Goal: Task Accomplishment & Management: Manage account settings

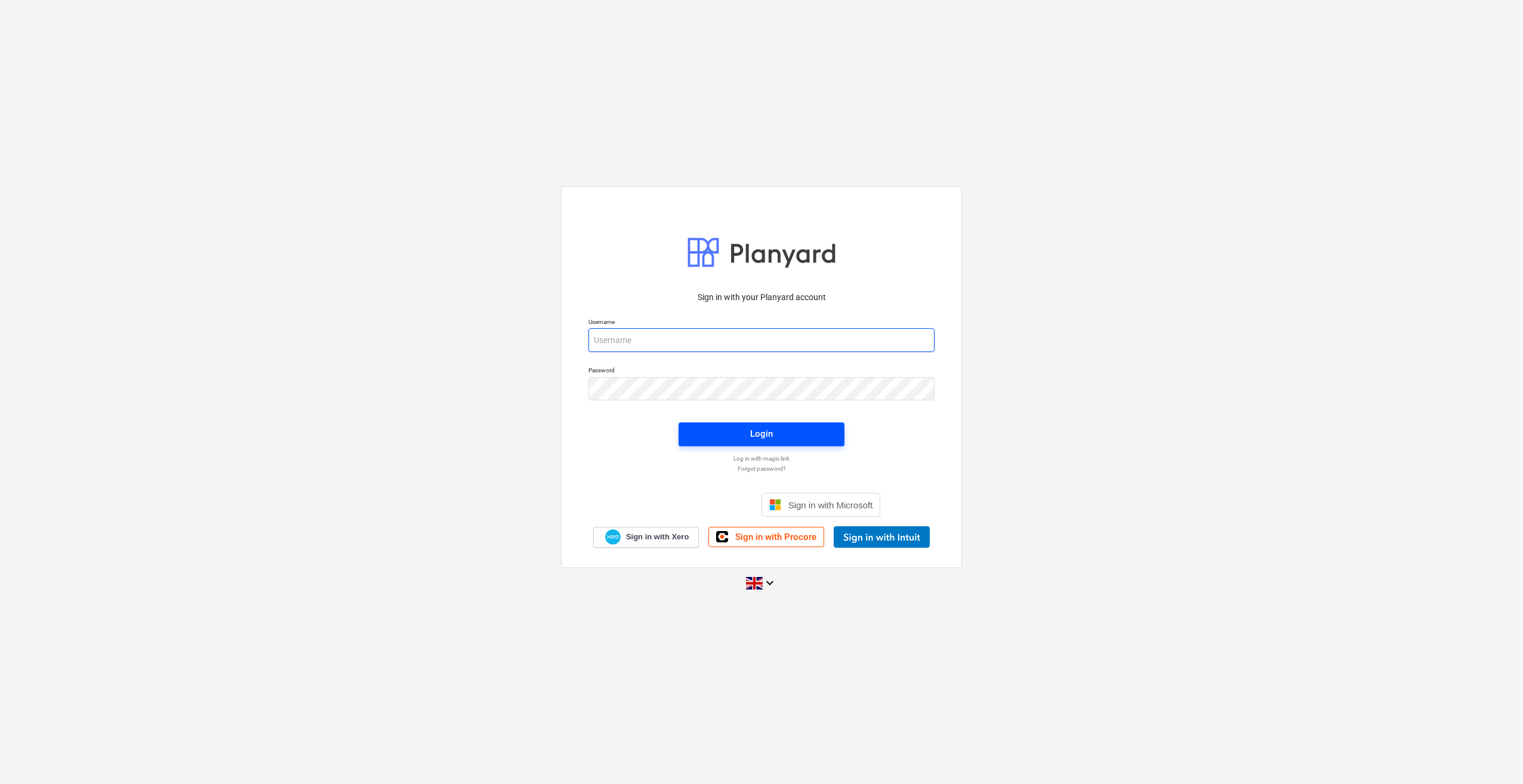
type input "[PERSON_NAME][EMAIL_ADDRESS][PERSON_NAME][DOMAIN_NAME]"
click at [756, 440] on div "Login" at bounding box center [762, 434] width 23 height 16
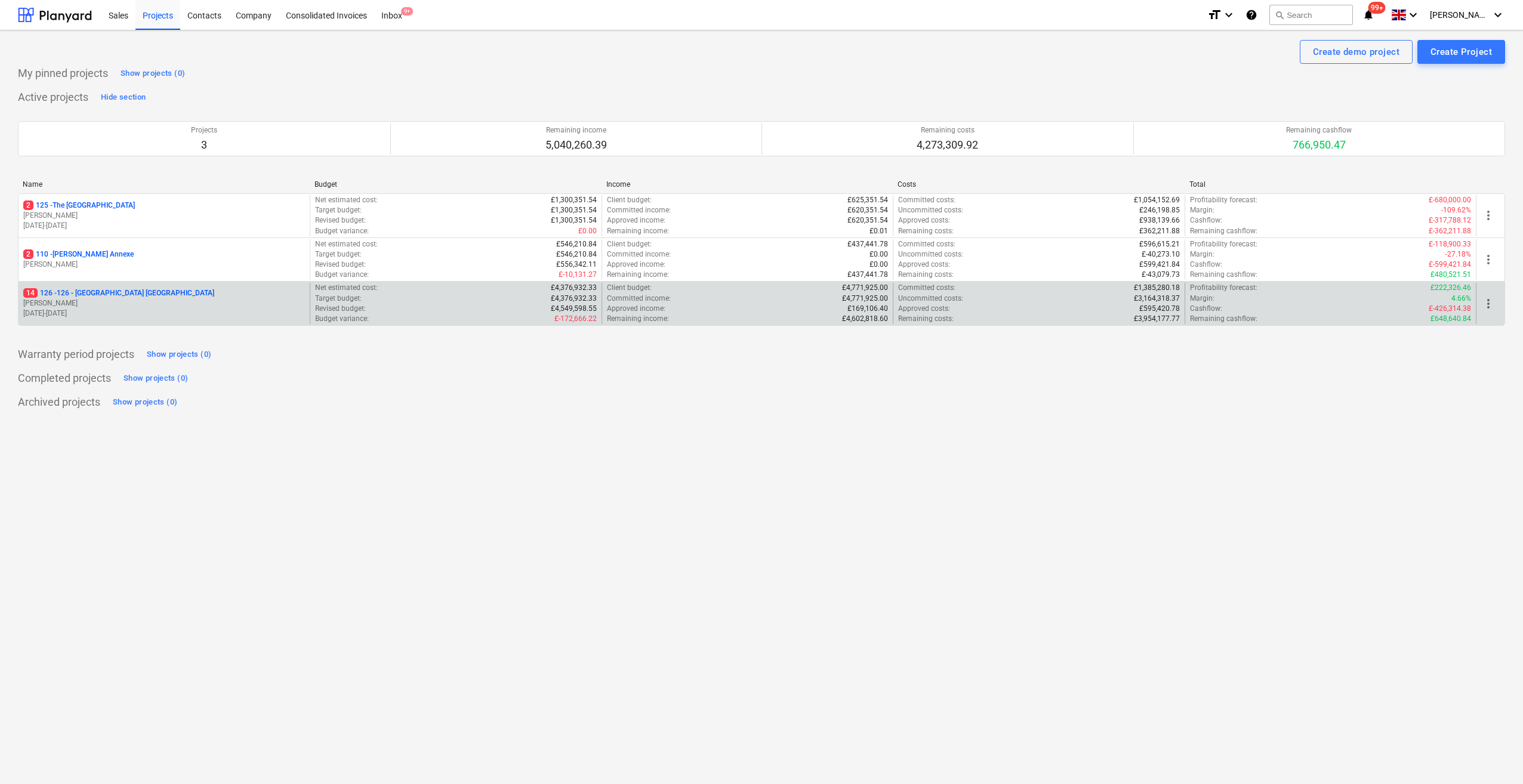
click at [113, 293] on p "14 126 - 126 - [GEOGRAPHIC_DATA] [GEOGRAPHIC_DATA]" at bounding box center [119, 293] width 191 height 10
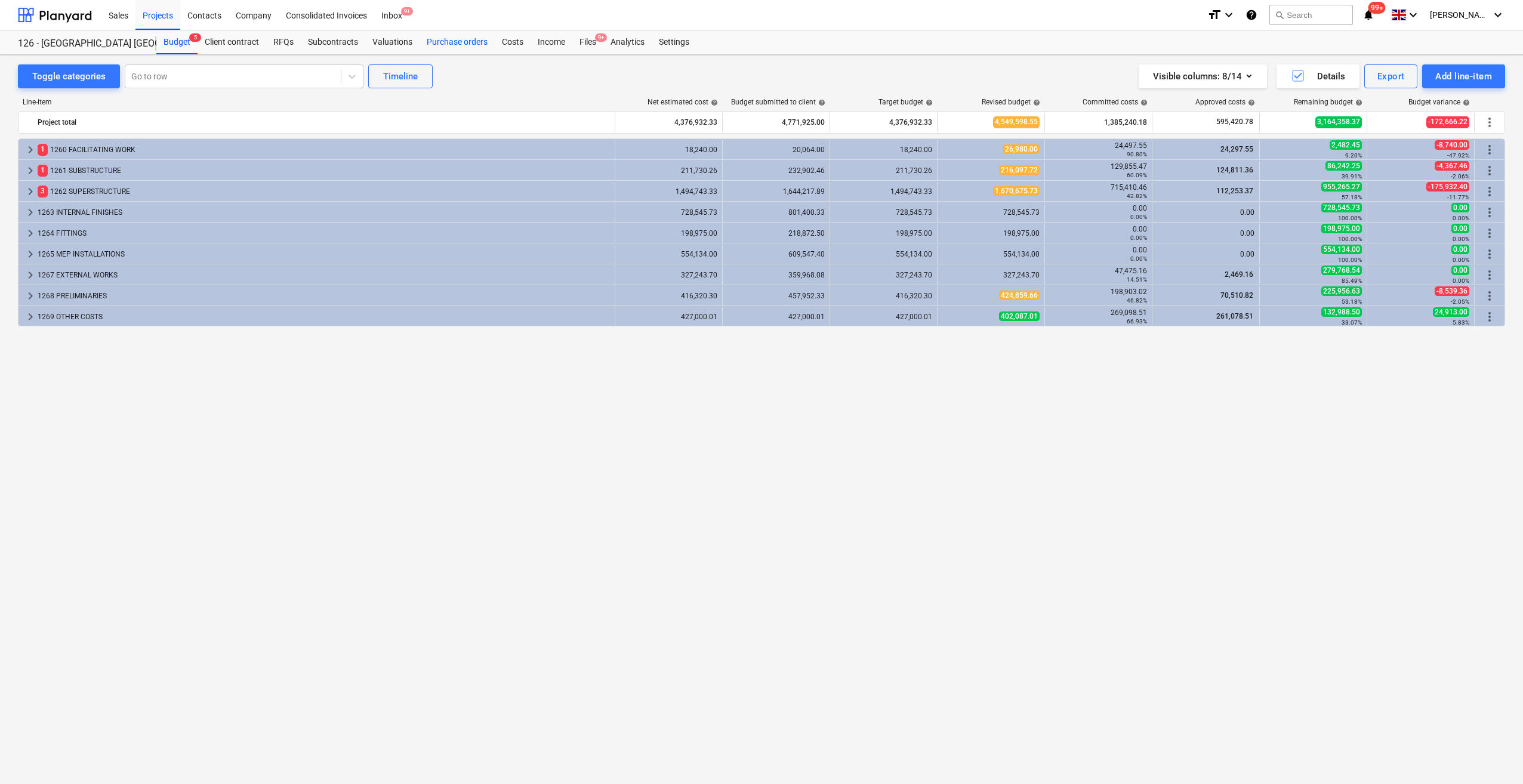
click at [449, 43] on div "Purchase orders" at bounding box center [457, 43] width 75 height 24
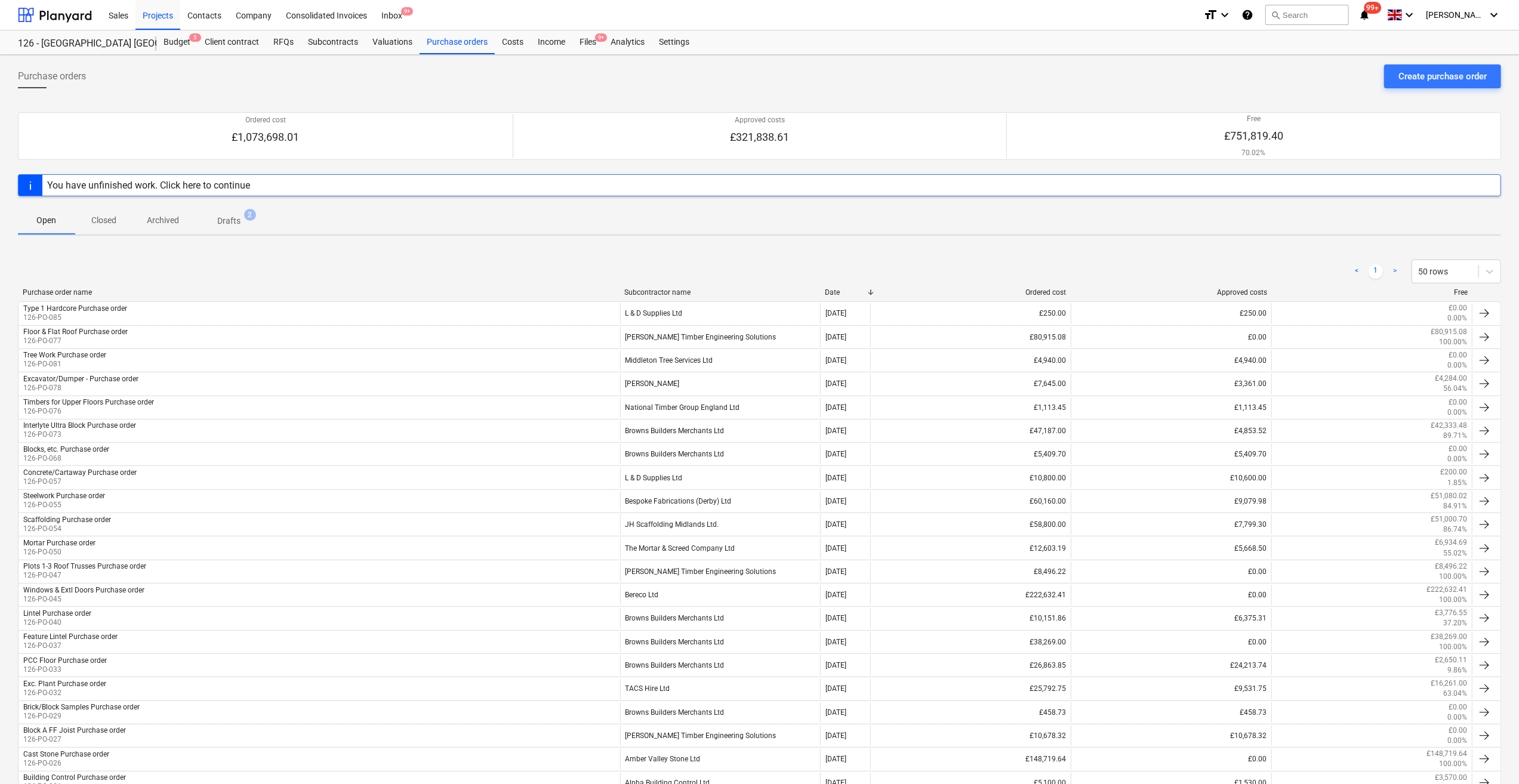
click at [207, 186] on div "You have unfinished work. Click here to continue" at bounding box center [149, 185] width 203 height 11
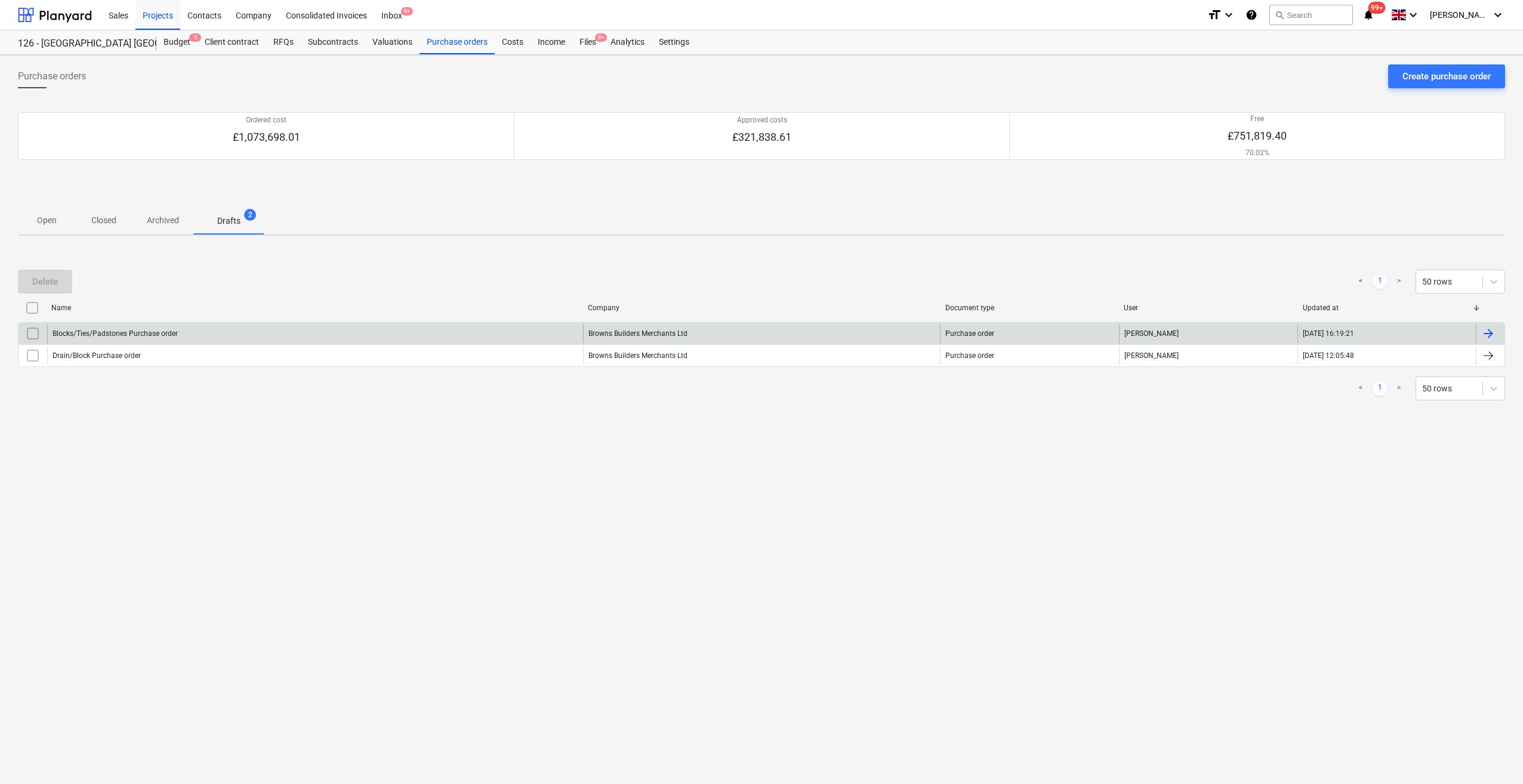
click at [181, 335] on div "Blocks/Ties/Padstones Purchase order" at bounding box center [315, 334] width 536 height 19
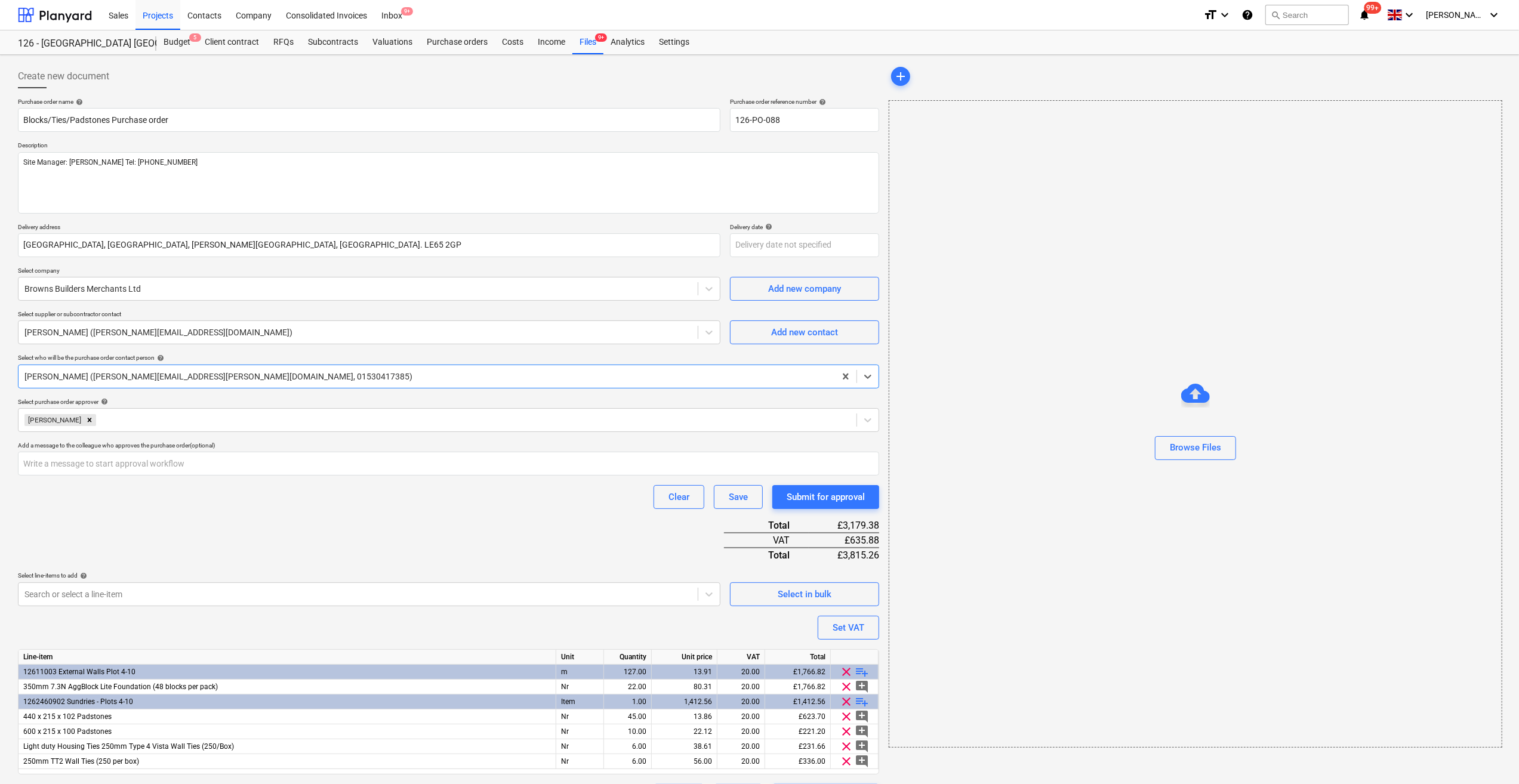
type textarea "x"
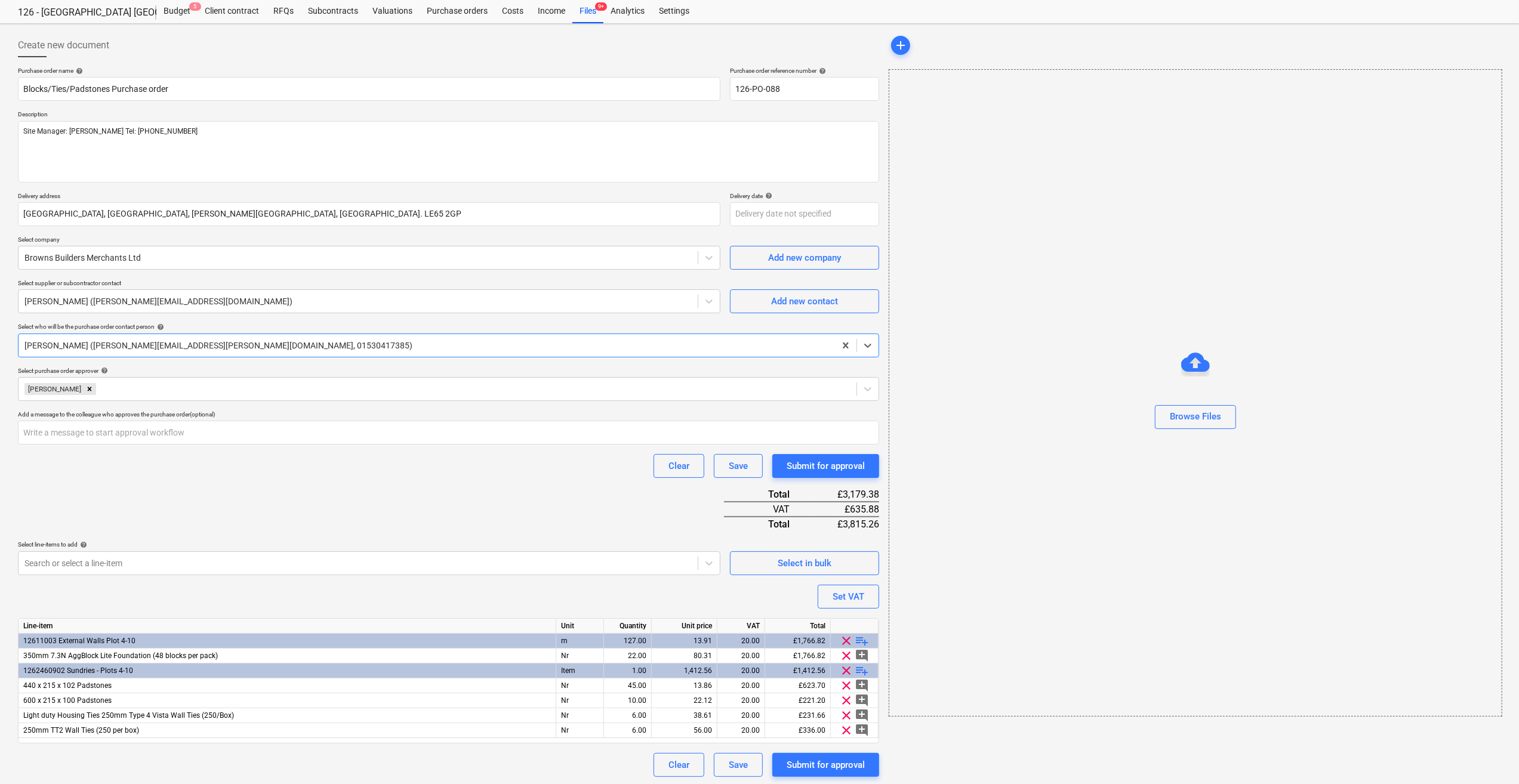
scroll to position [33, 0]
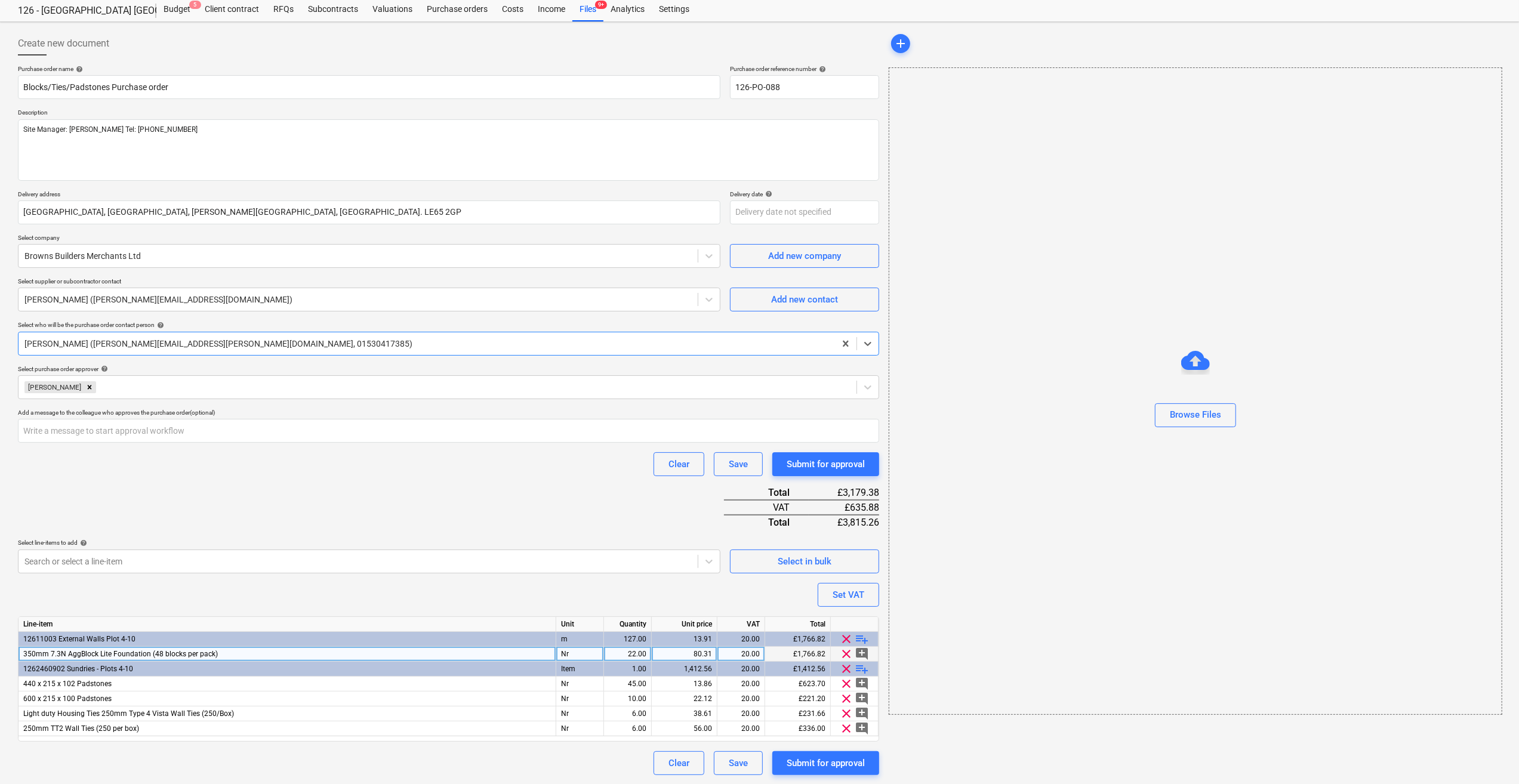
click at [633, 652] on div "22.00" at bounding box center [627, 654] width 38 height 15
type input "21"
type textarea "x"
click at [941, 741] on div "add Browse Files" at bounding box center [1195, 403] width 622 height 753
click at [635, 651] on div "21.00" at bounding box center [627, 654] width 38 height 15
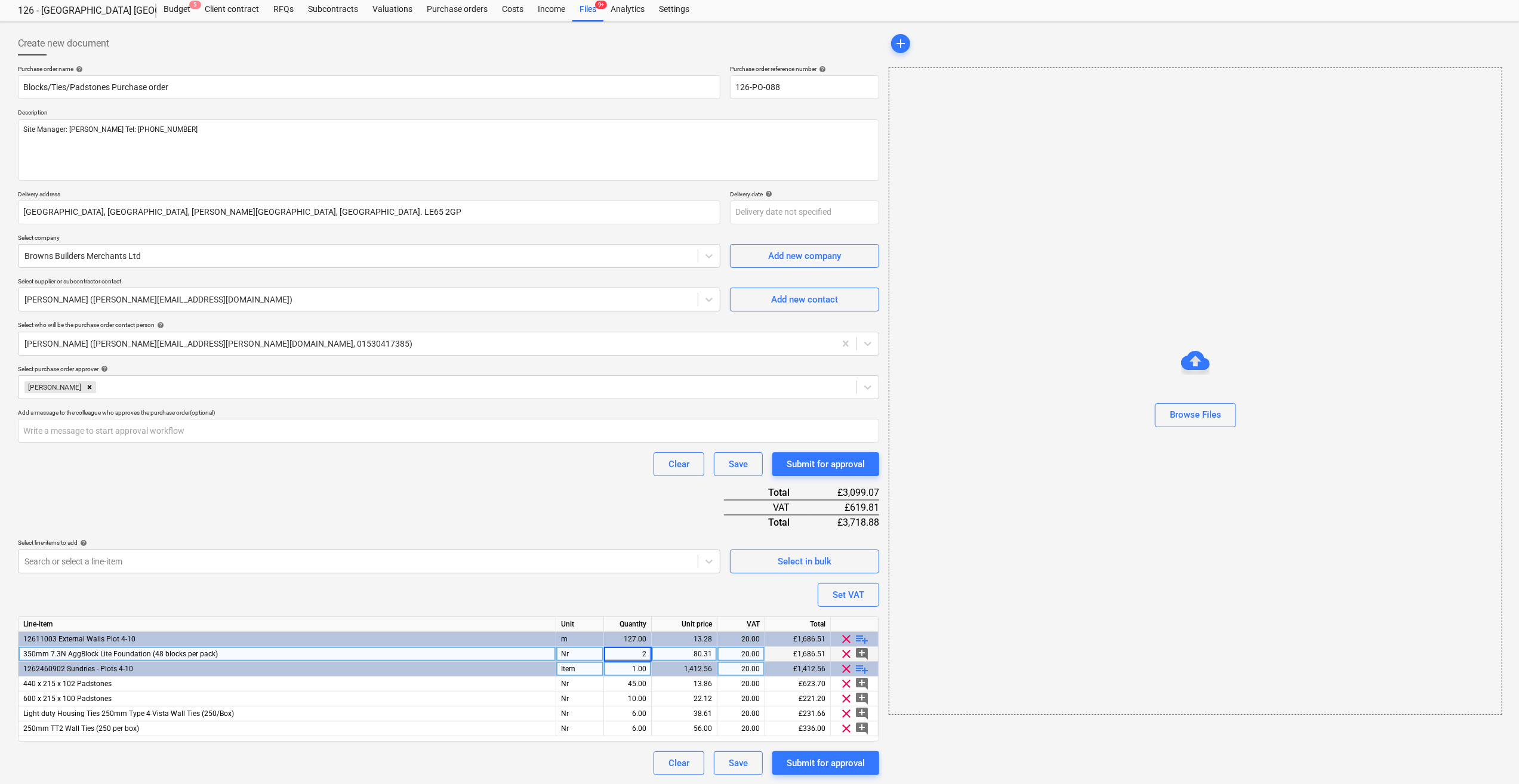
type input "22"
type textarea "x"
click at [542, 758] on div "Clear Save Submit for approval" at bounding box center [448, 763] width 861 height 24
click at [634, 649] on div "22.00" at bounding box center [627, 654] width 38 height 15
type input "21"
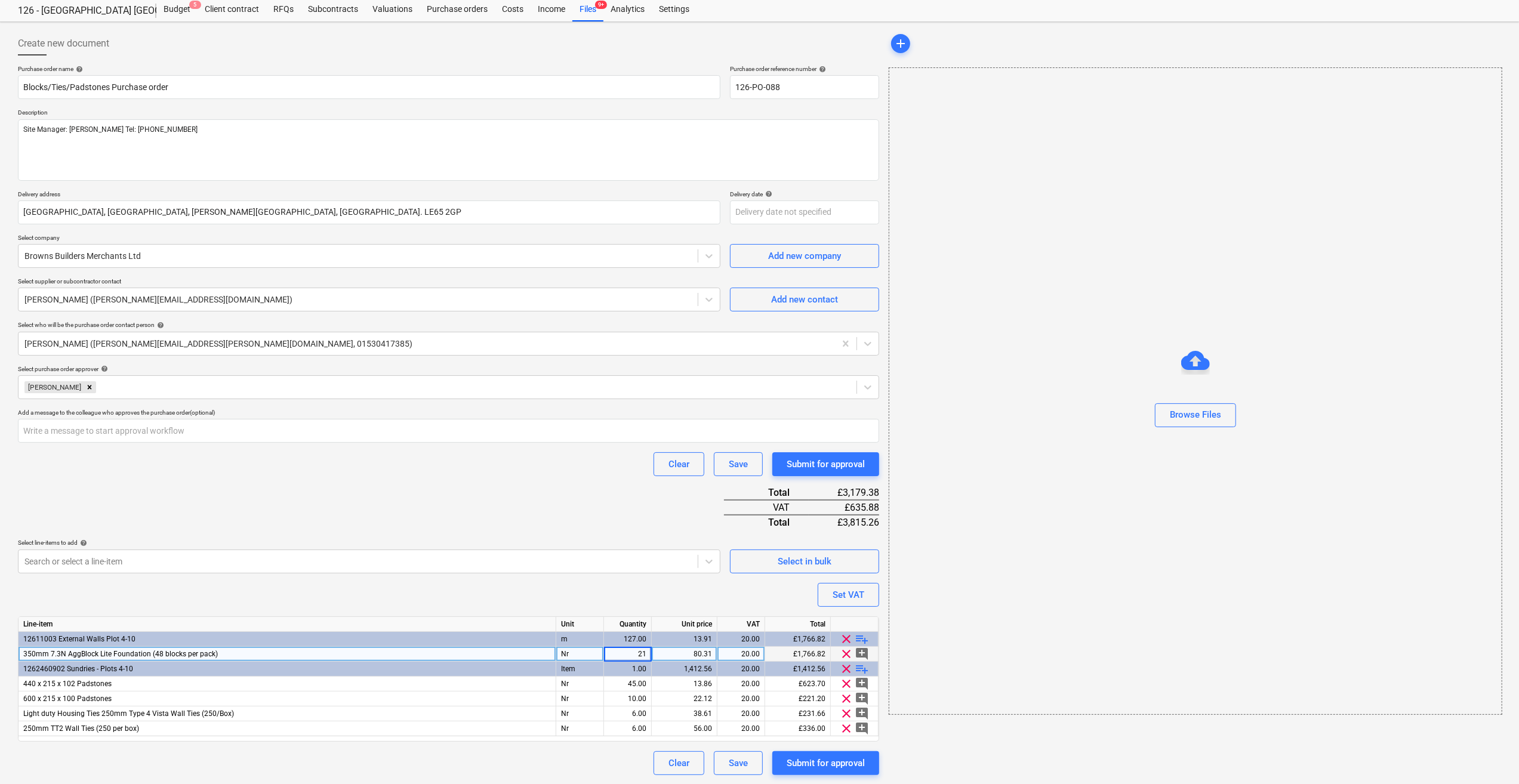
click at [530, 736] on div "Line-item Unit Quantity Unit price VAT Total 12611003 External Walls Plot 4-10 …" at bounding box center [448, 678] width 861 height 125
type textarea "x"
click at [636, 654] on div "21.00" at bounding box center [627, 654] width 38 height 15
type input "22"
click at [561, 766] on div "Clear Save Submit for approval" at bounding box center [448, 763] width 861 height 24
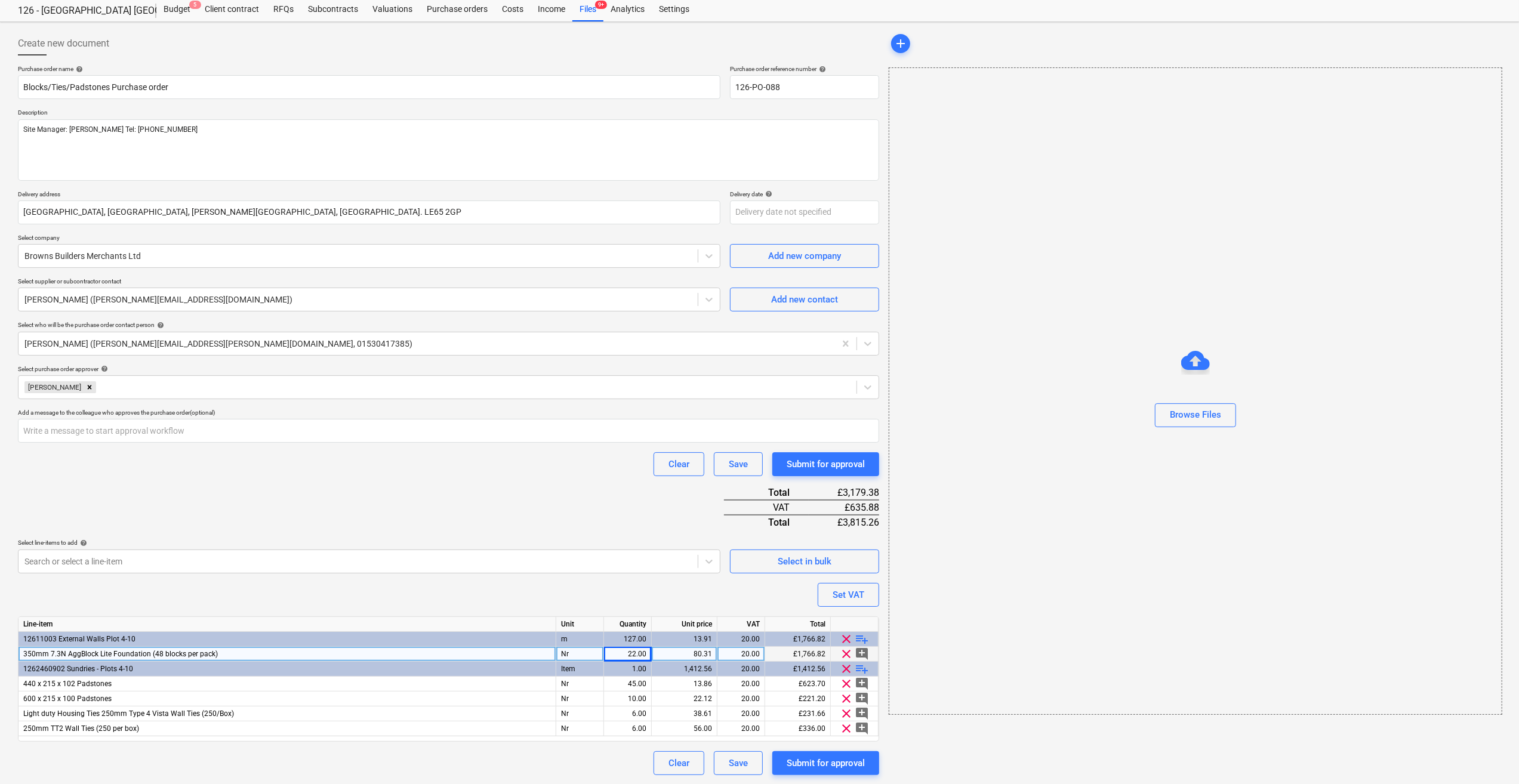
click at [944, 737] on div "add Browse Files" at bounding box center [1195, 403] width 622 height 753
click at [823, 763] on div "Submit for approval" at bounding box center [826, 763] width 78 height 16
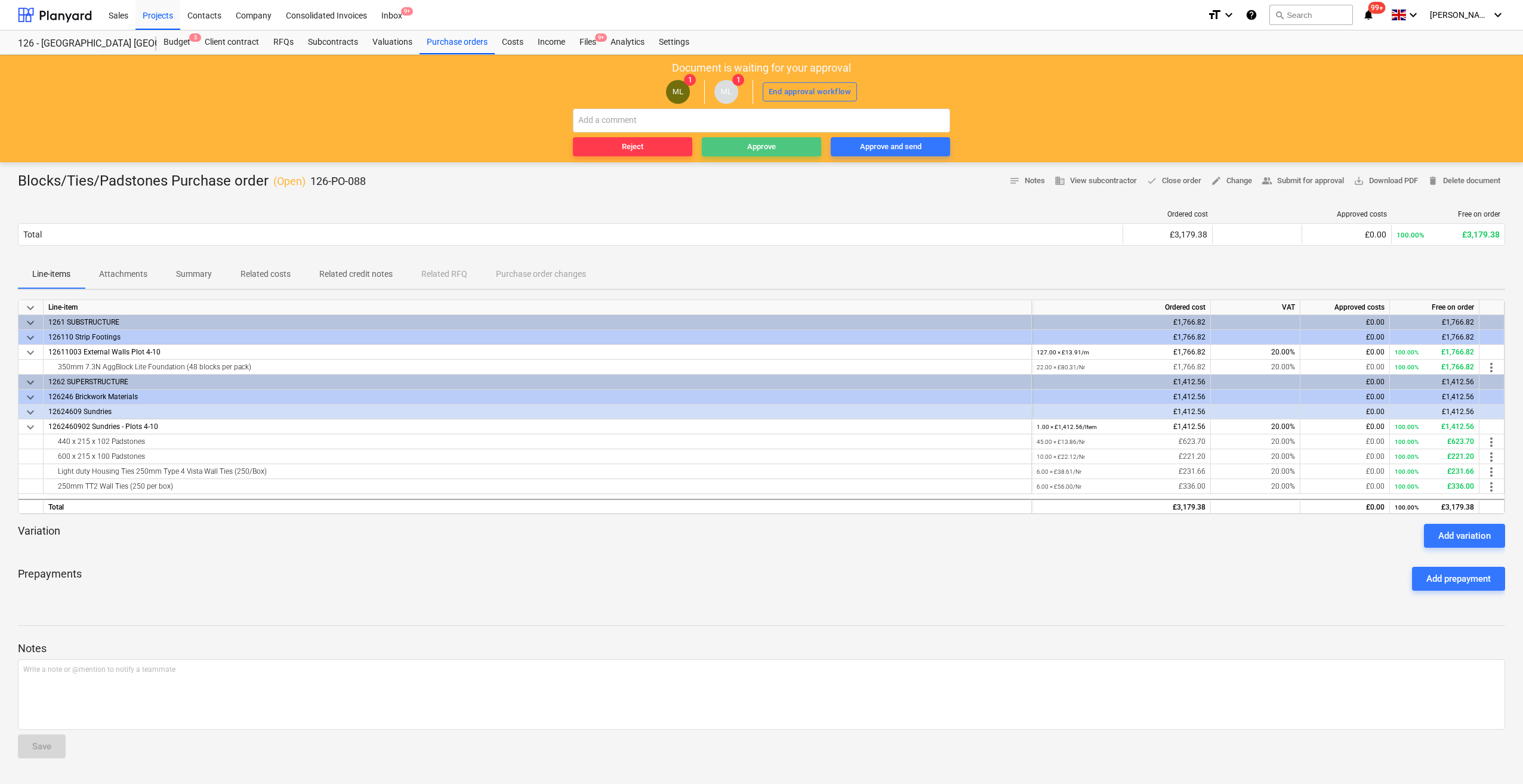
click at [768, 149] on div "Approve" at bounding box center [762, 147] width 29 height 14
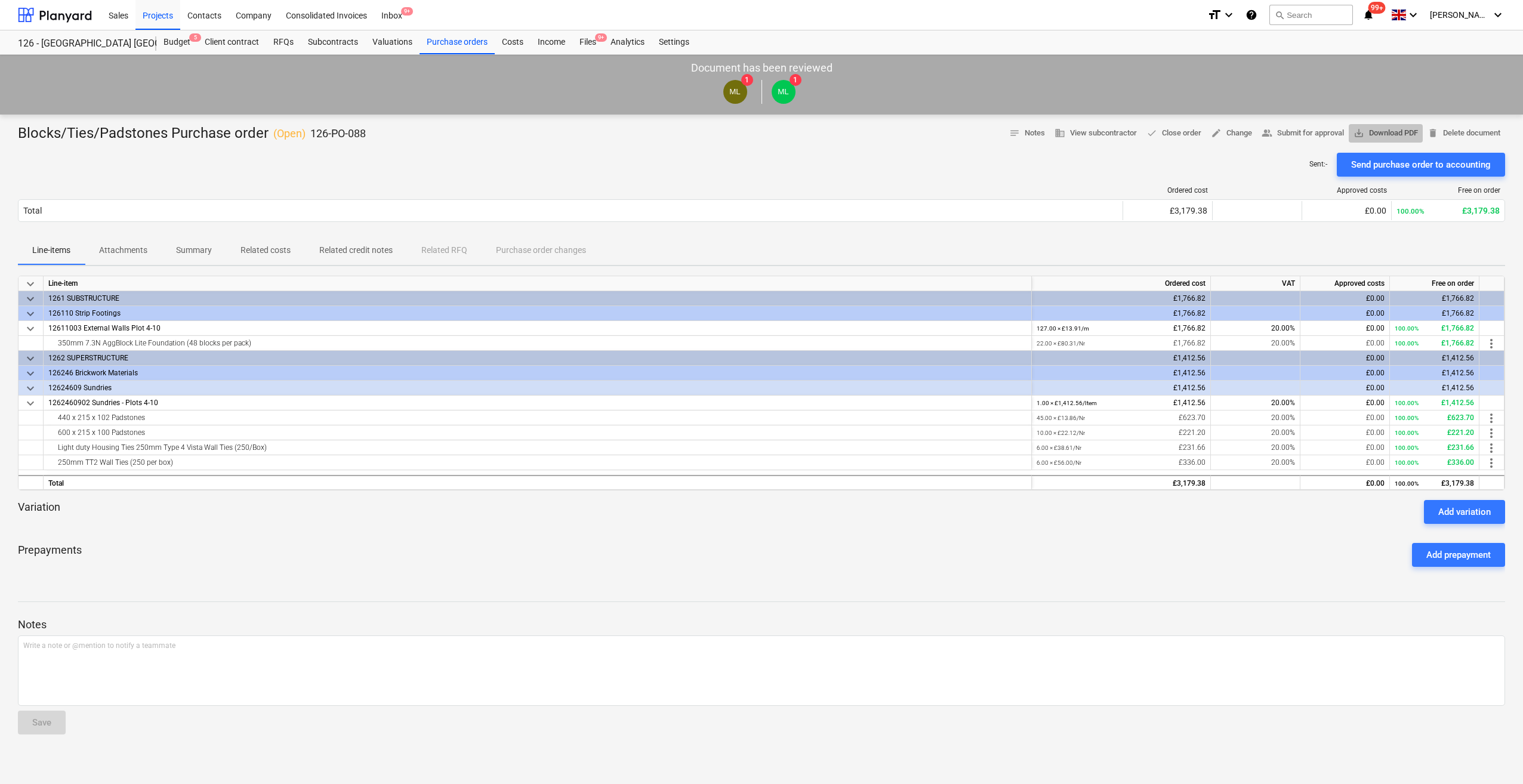
click at [1377, 133] on span "save_alt Download PDF" at bounding box center [1386, 133] width 64 height 14
click at [443, 46] on div "Purchase orders" at bounding box center [457, 43] width 75 height 24
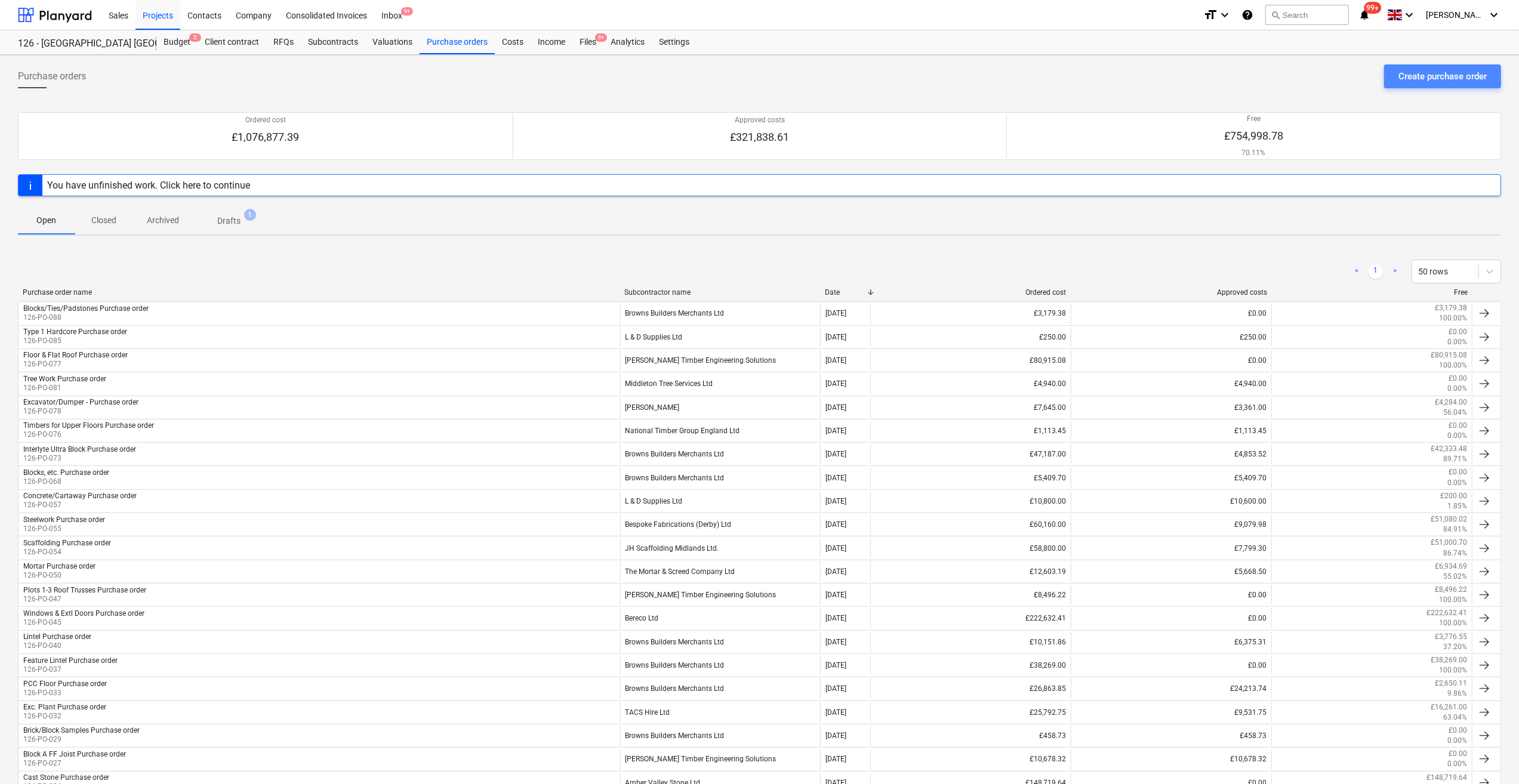
click at [1408, 80] on div "Create purchase order" at bounding box center [1442, 76] width 88 height 16
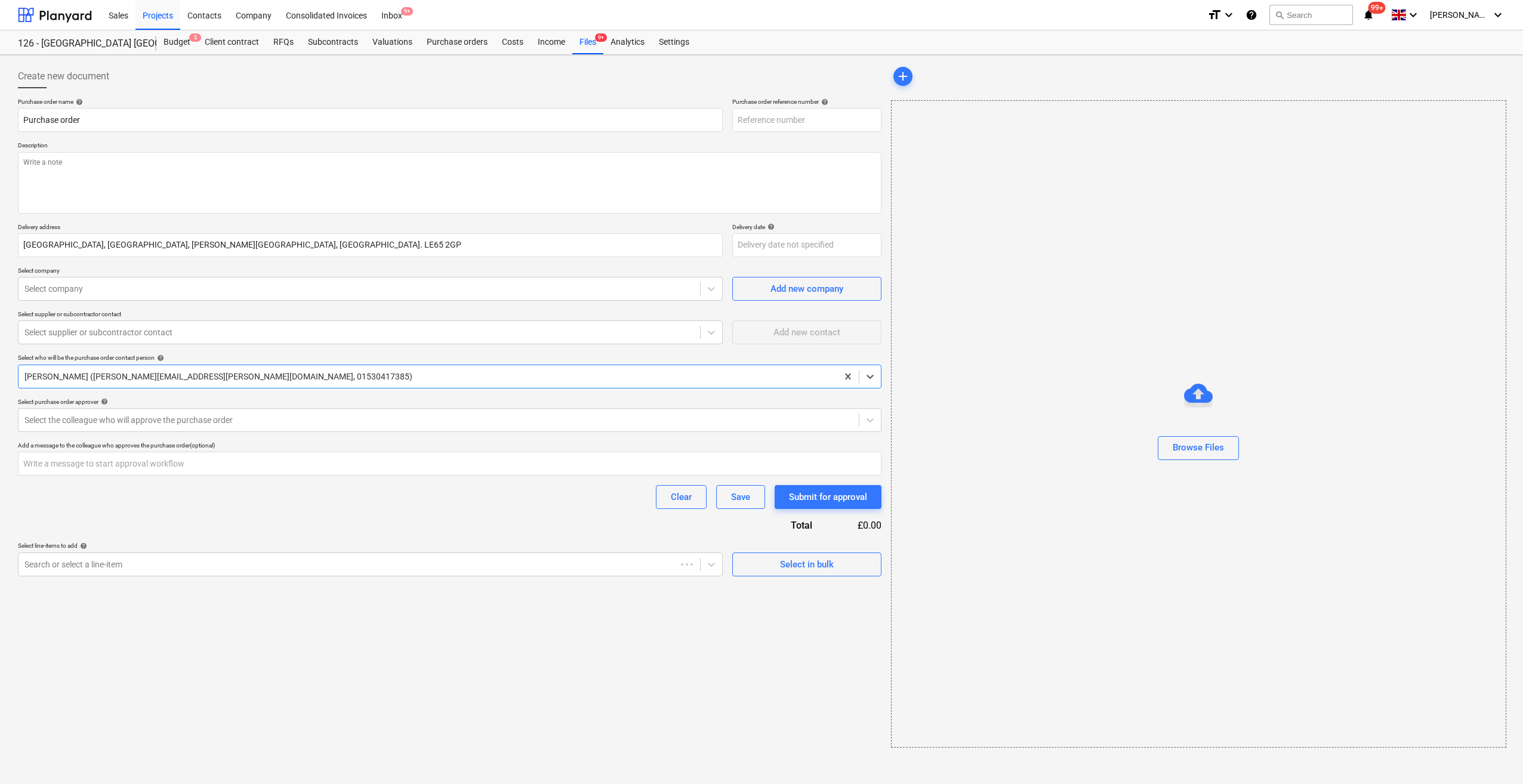
type textarea "x"
type input "126-PO-089"
click at [23, 119] on input "Purchase order" at bounding box center [370, 120] width 705 height 24
type textarea "x"
type input "Purchase order"
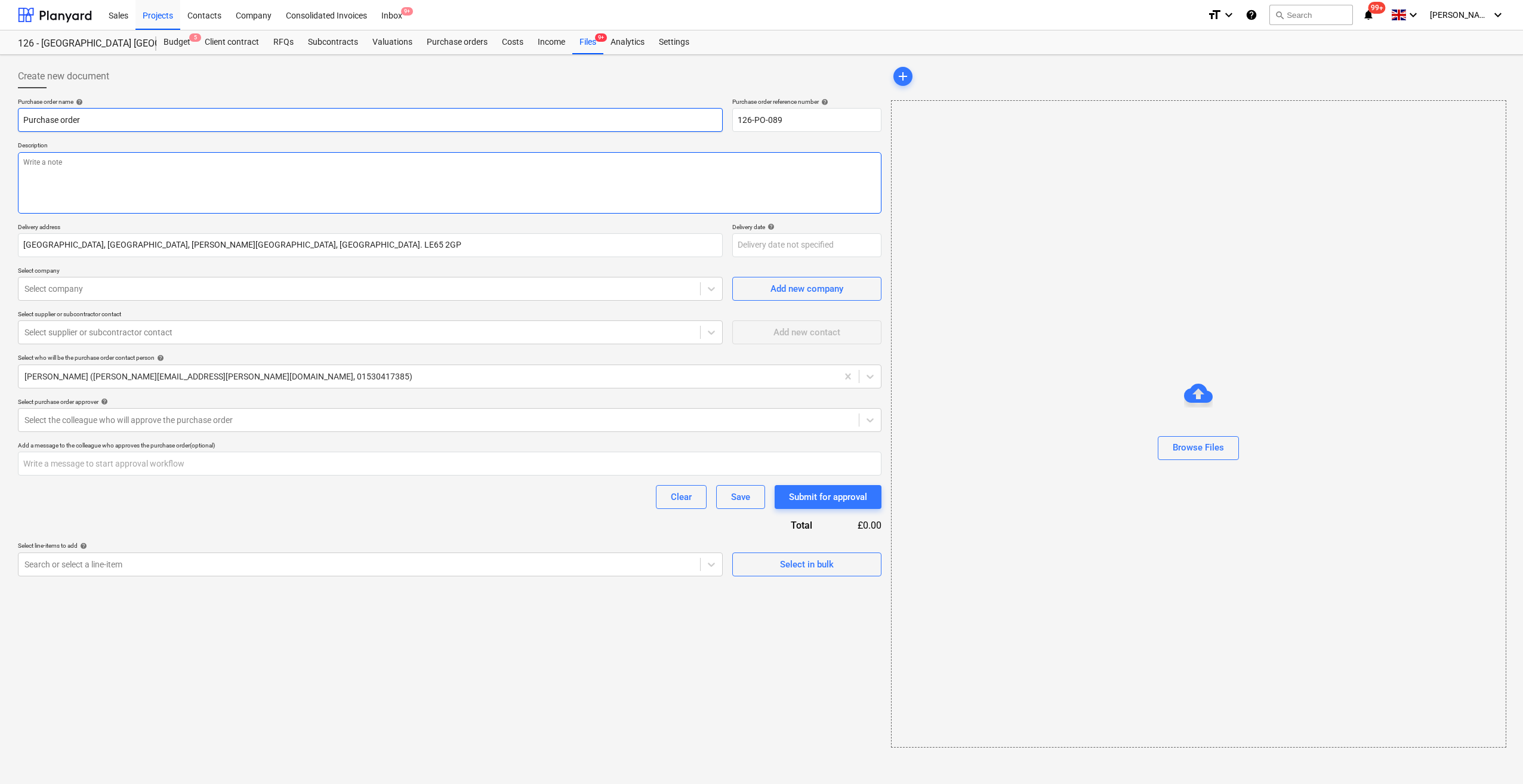
type textarea "x"
type input "RPurchase order"
type textarea "x"
type input "RWPurchase order"
type textarea "x"
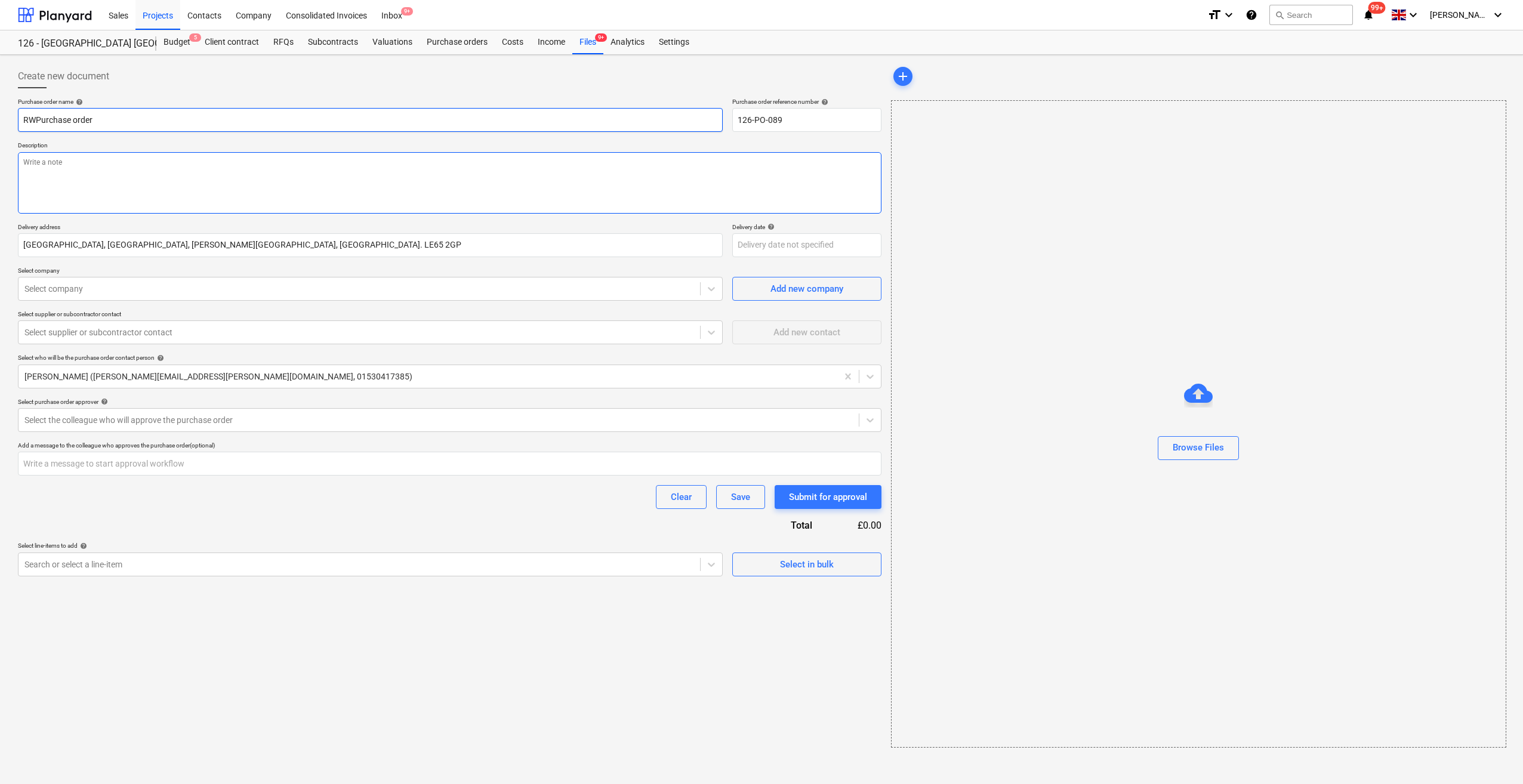
type input "RWPPurchase order"
type textarea "x"
type input "RWPiPurchase order"
type textarea "x"
type input "RWPipPurchase order"
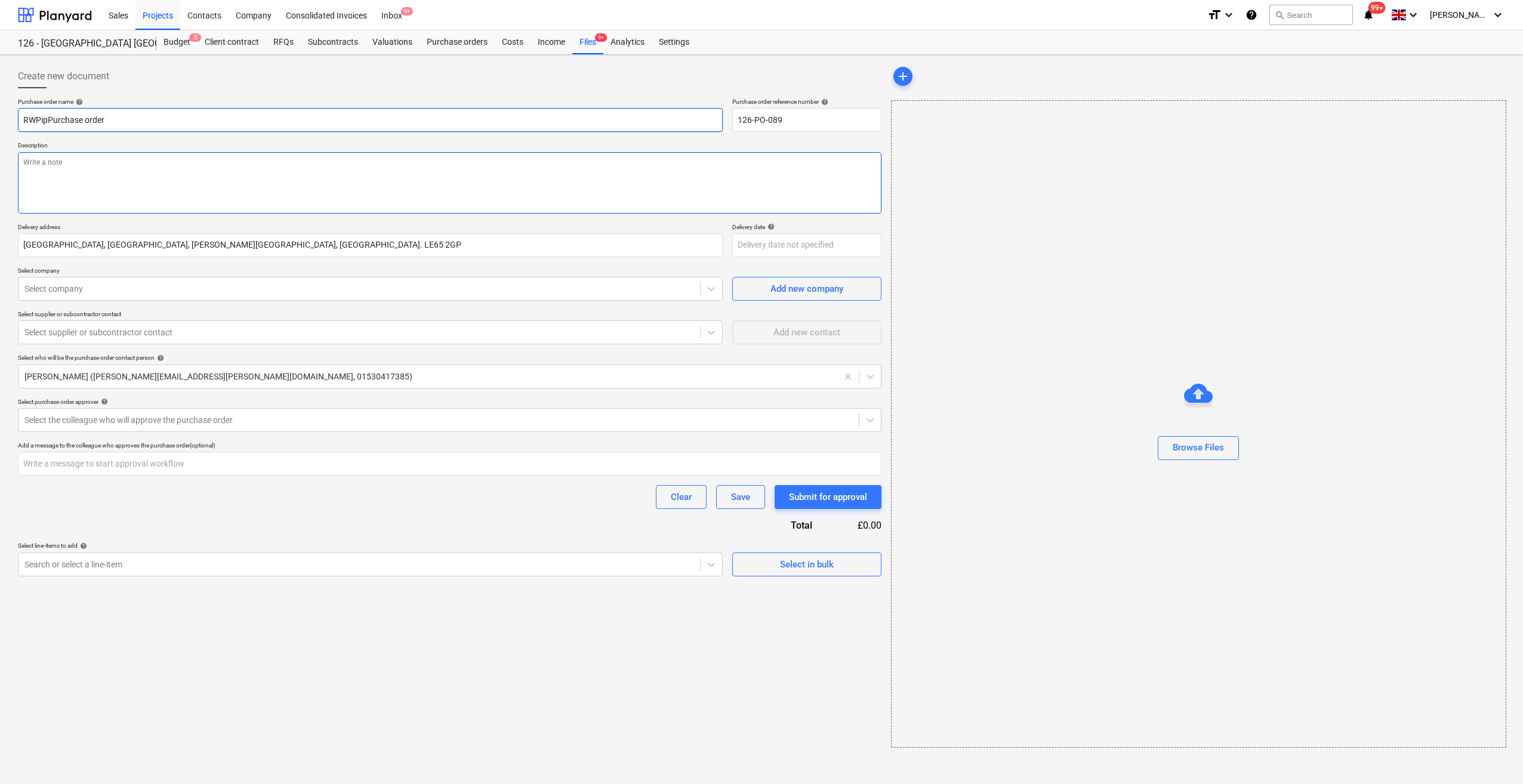
type textarea "x"
type input "RWPipesPurchase order"
type textarea "x"
type input "RWPipesPurchase order"
type textarea "x"
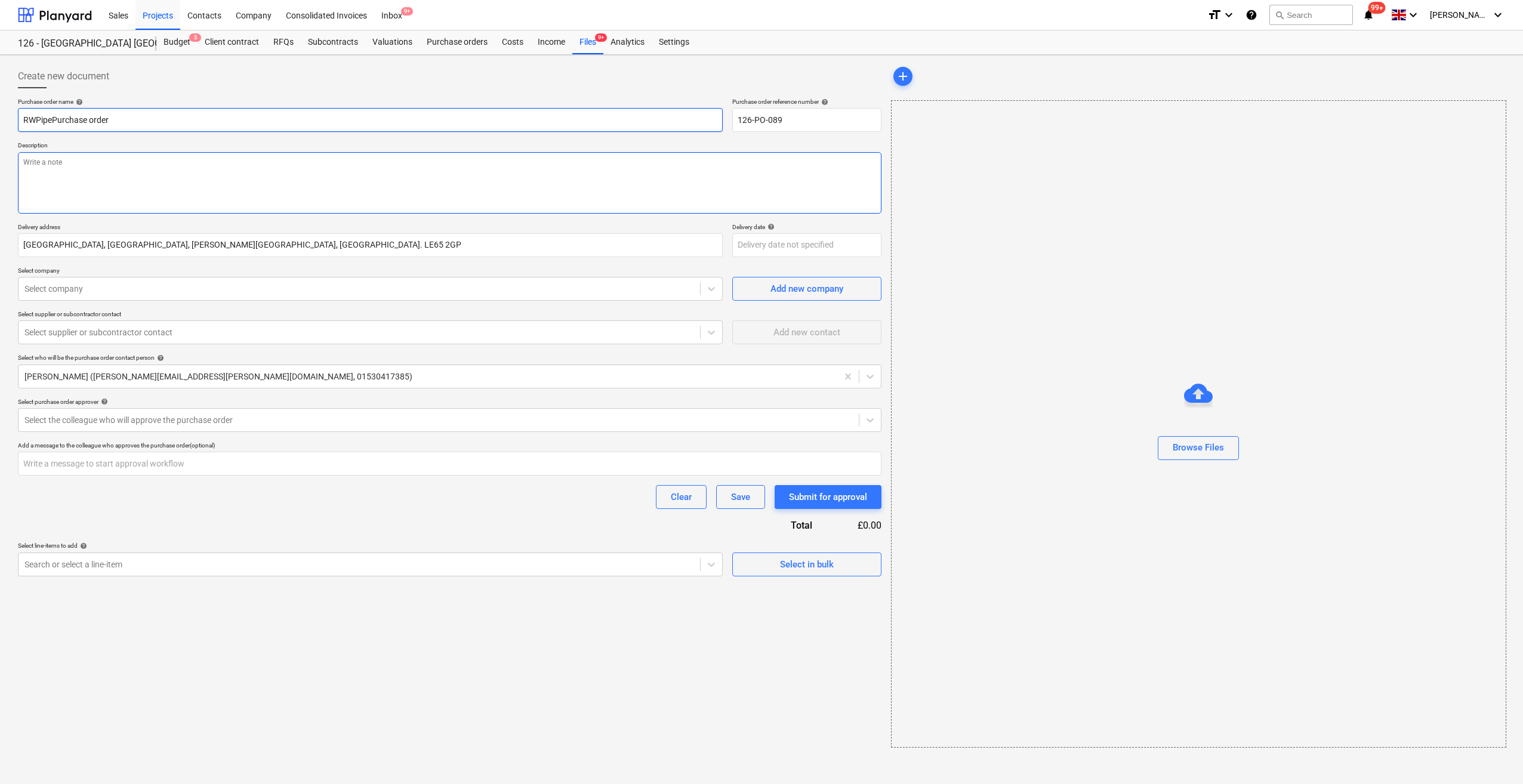
type input "RWPipPurchase order"
type textarea "x"
type input "RWPiPurchase order"
type textarea "x"
type input "RWPPurchase order"
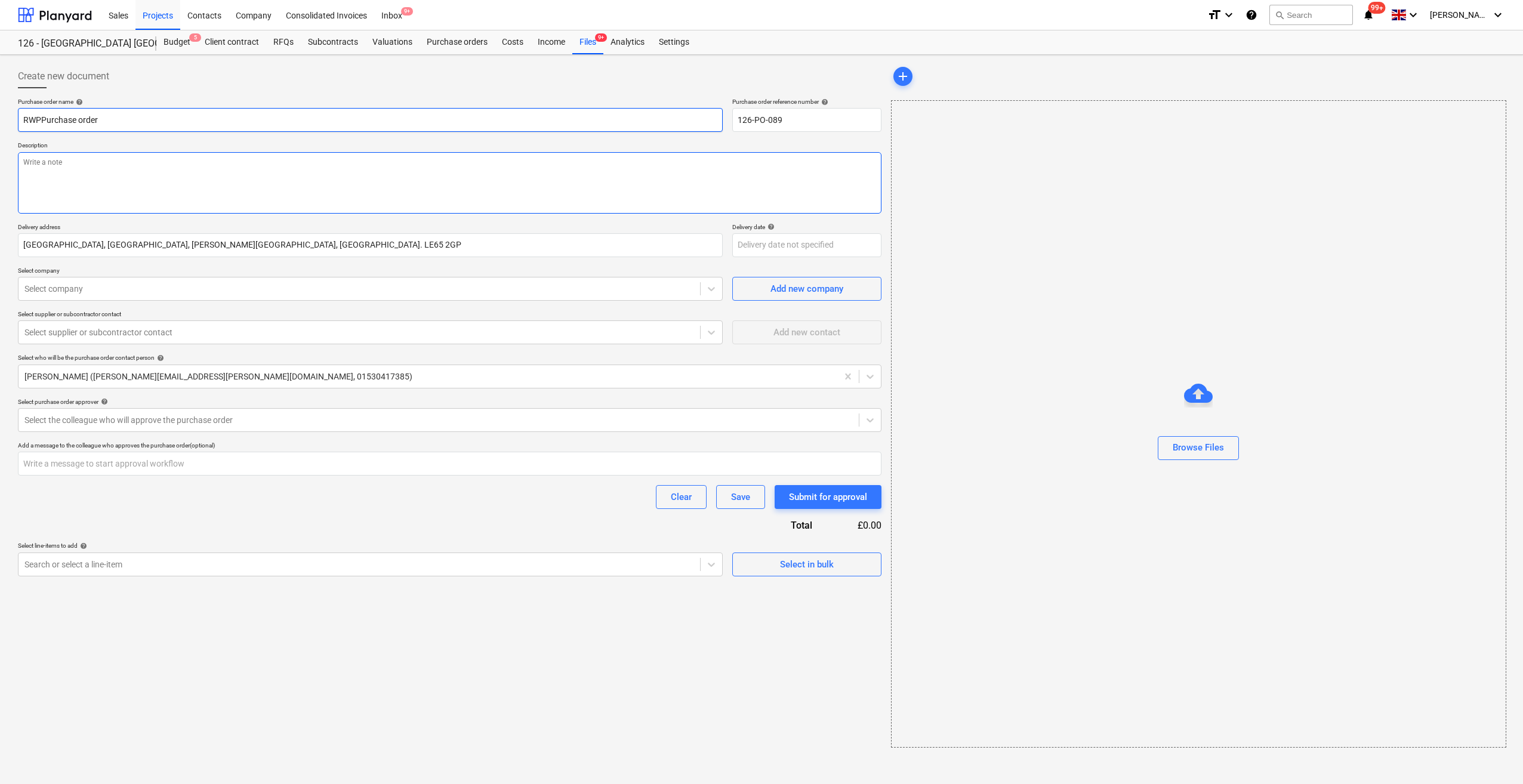
type textarea "x"
type input "RW Purchase order"
type textarea "x"
type input "RW piPurchase order"
type textarea "x"
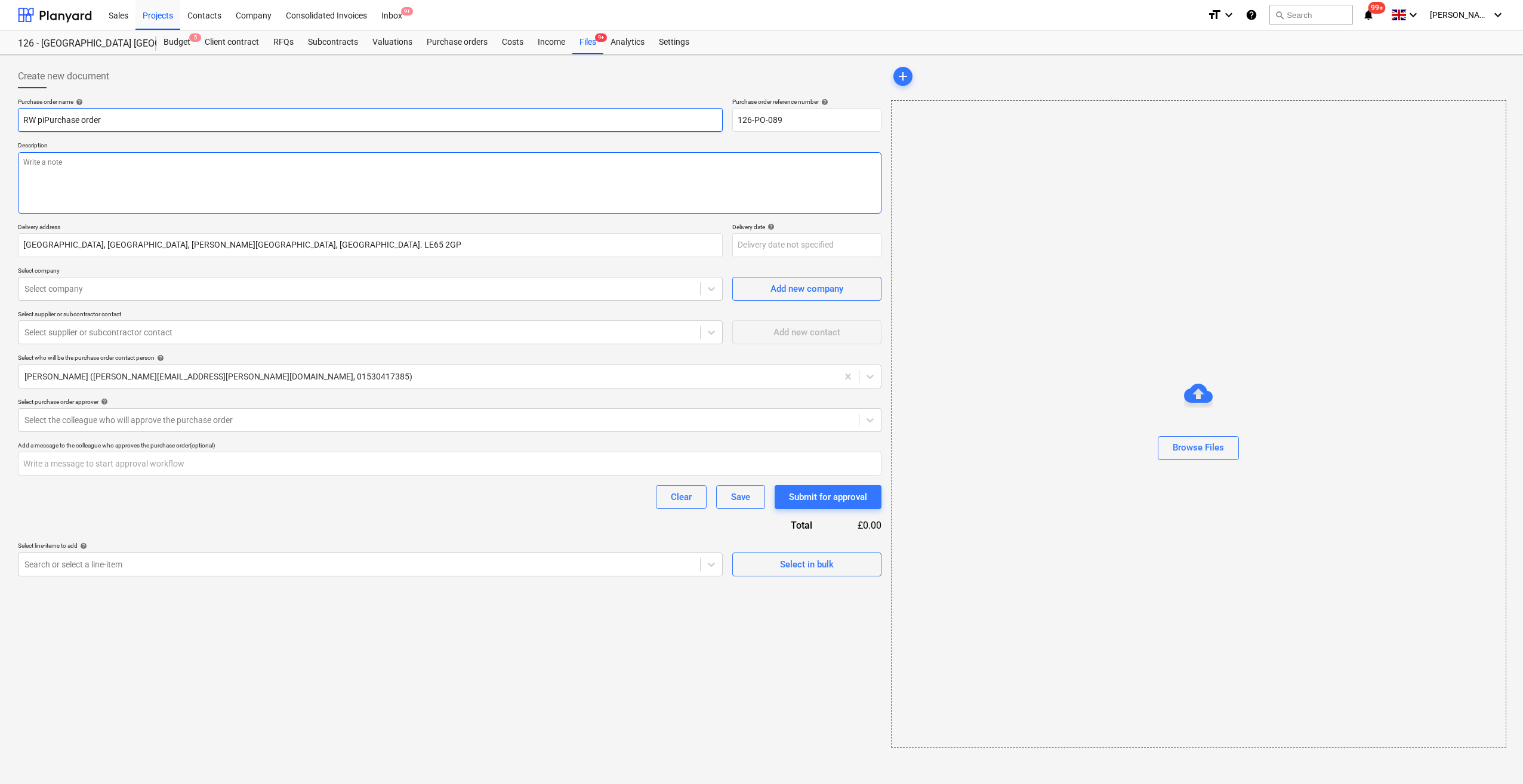
type input "RW pipPurchase order"
type textarea "x"
type input "RW pipePurchase order"
type textarea "x"
type input "RW pipesPurchase order"
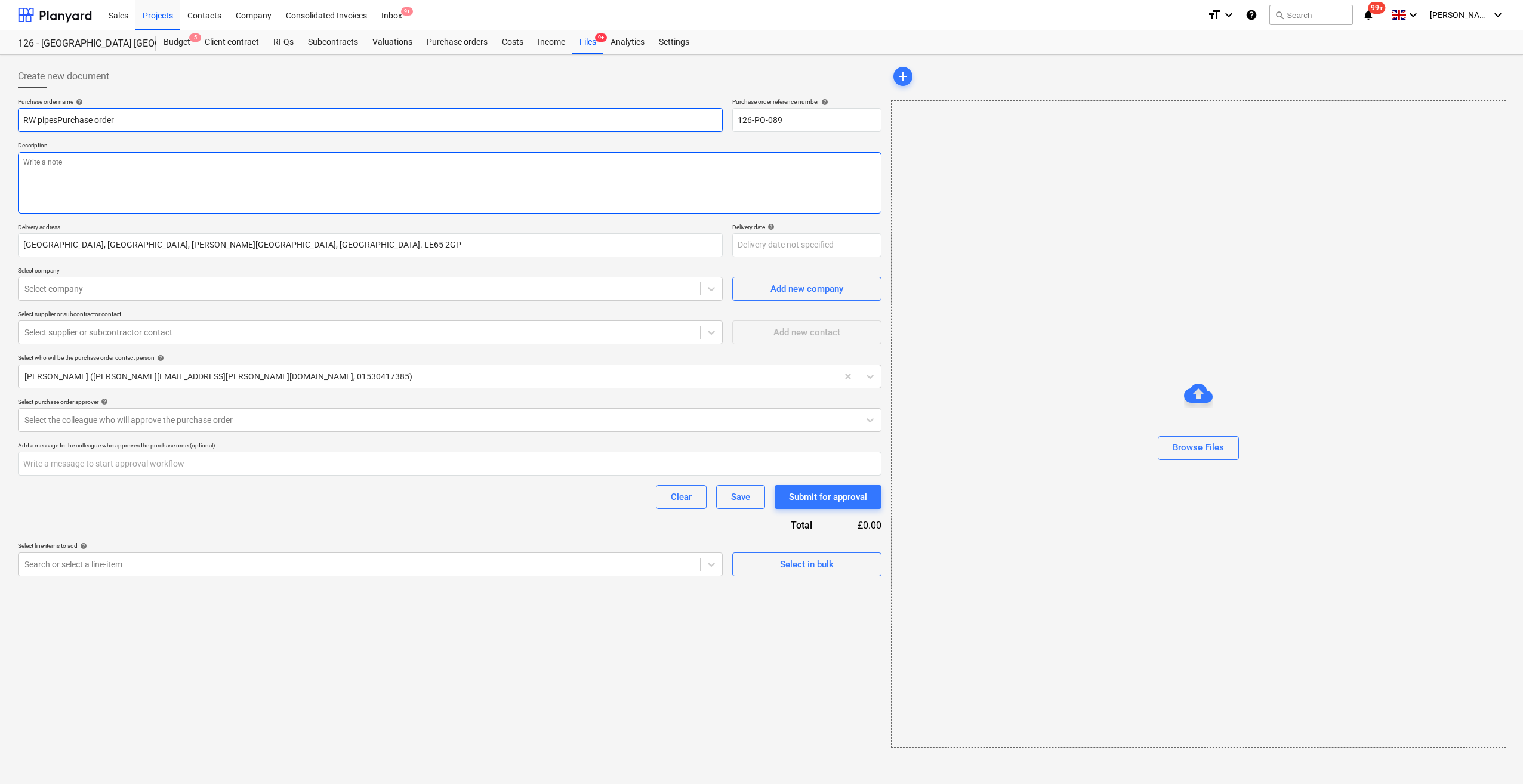
type textarea "x"
type input "[PERSON_NAME] Purchase order"
type textarea "x"
type input "[PERSON_NAME] aPurchase order"
type textarea "x"
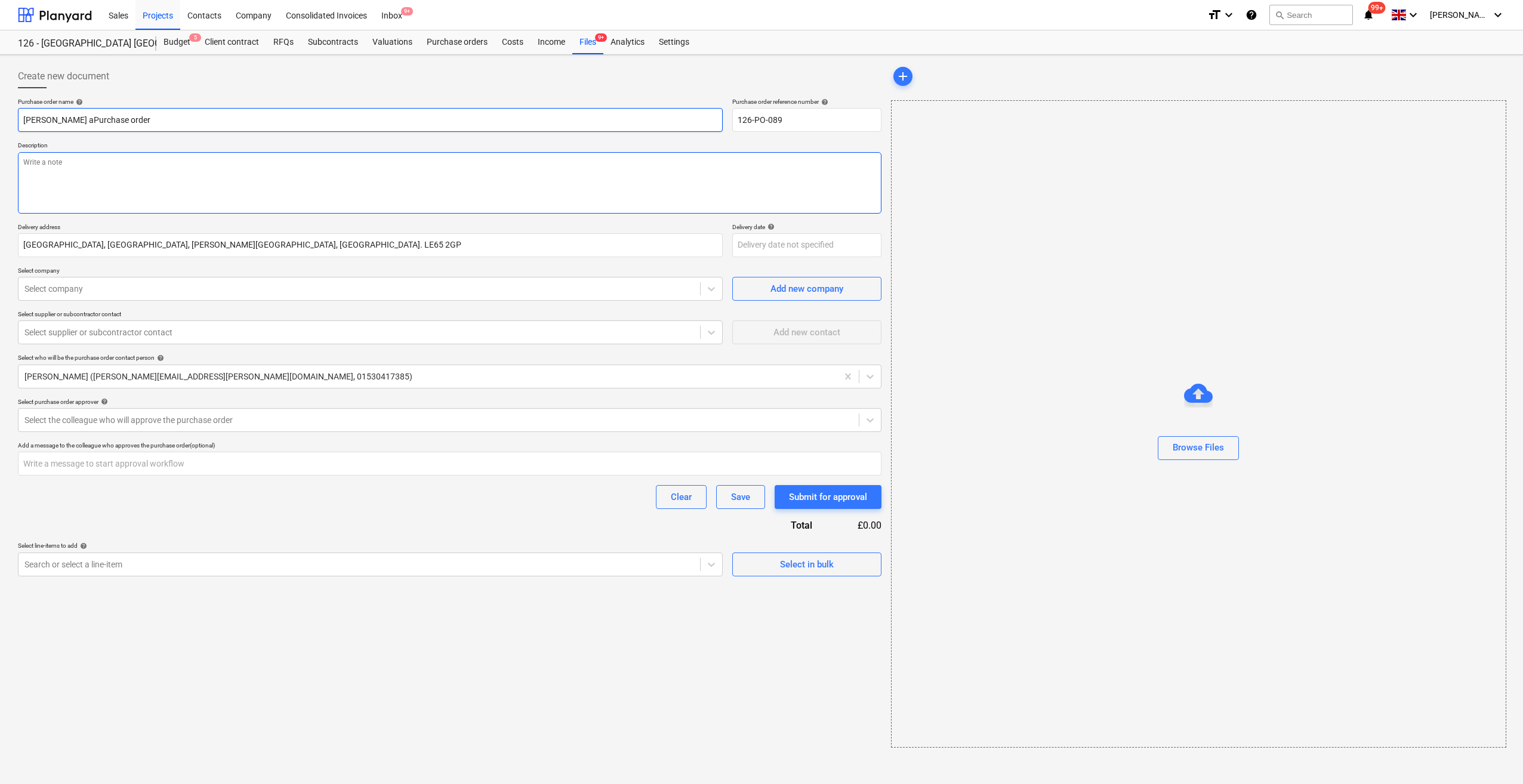
type input "[PERSON_NAME] adPurchase order"
type textarea "x"
type input "[PERSON_NAME] addPurchase order"
type textarea "x"
type input "[PERSON_NAME] add Purchase order"
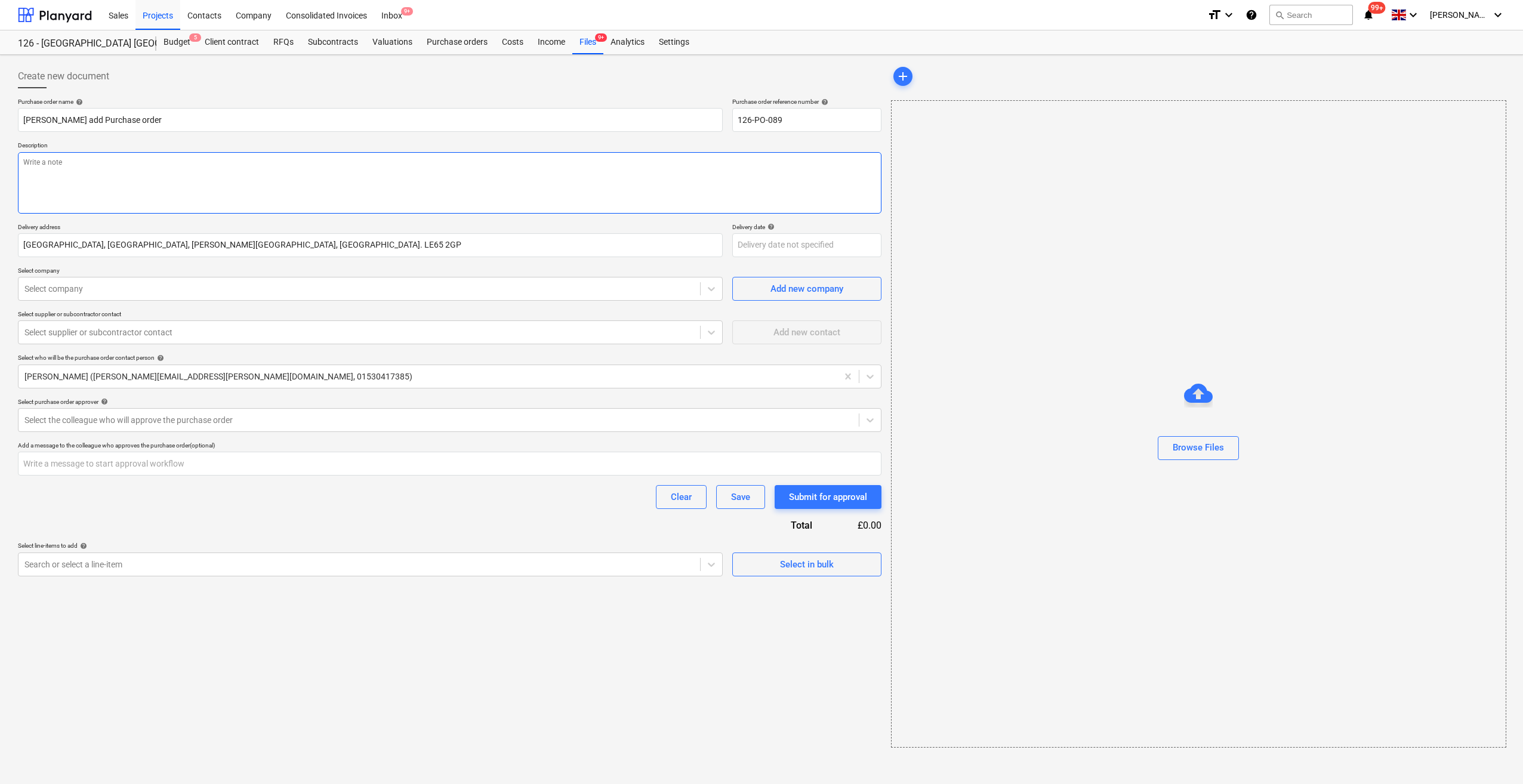
type textarea "x"
click at [35, 161] on textarea at bounding box center [449, 183] width 864 height 61
type textarea "S"
type textarea "x"
type textarea "Si"
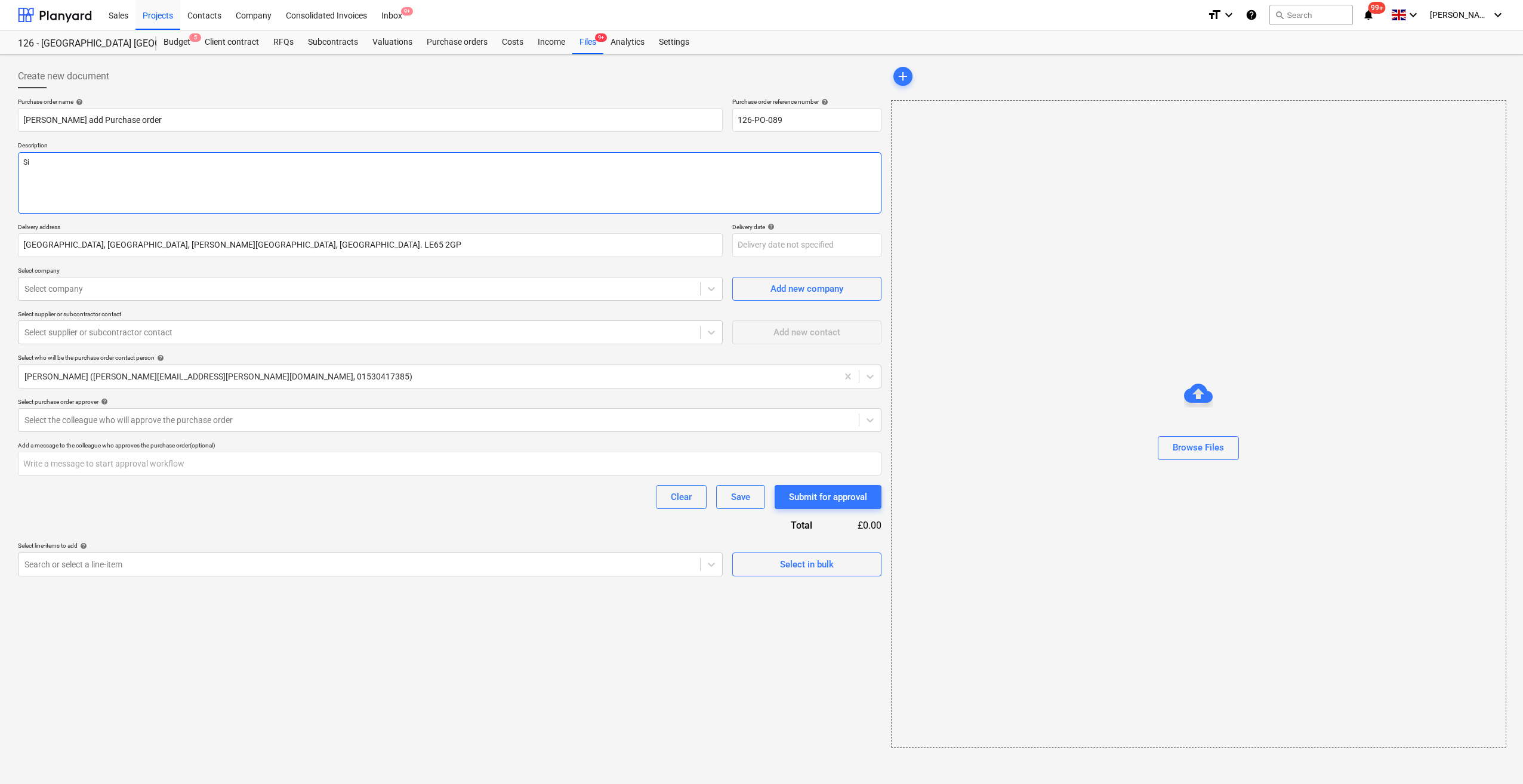
type textarea "x"
type textarea "Sit"
type textarea "x"
type textarea "Site"
type textarea "x"
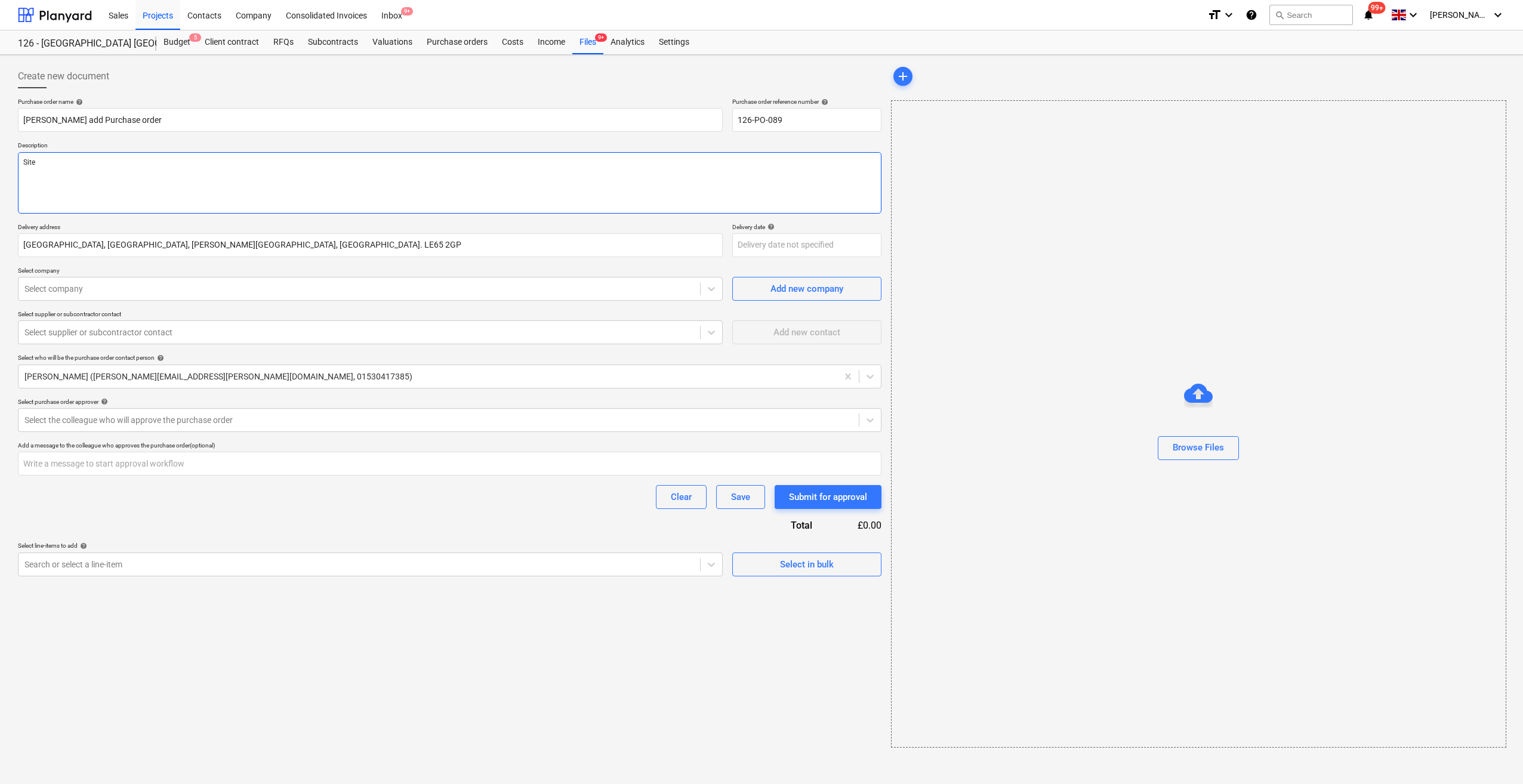
type textarea "Site"
type textarea "x"
type textarea "Site M"
type textarea "x"
type textarea "Site Ma"
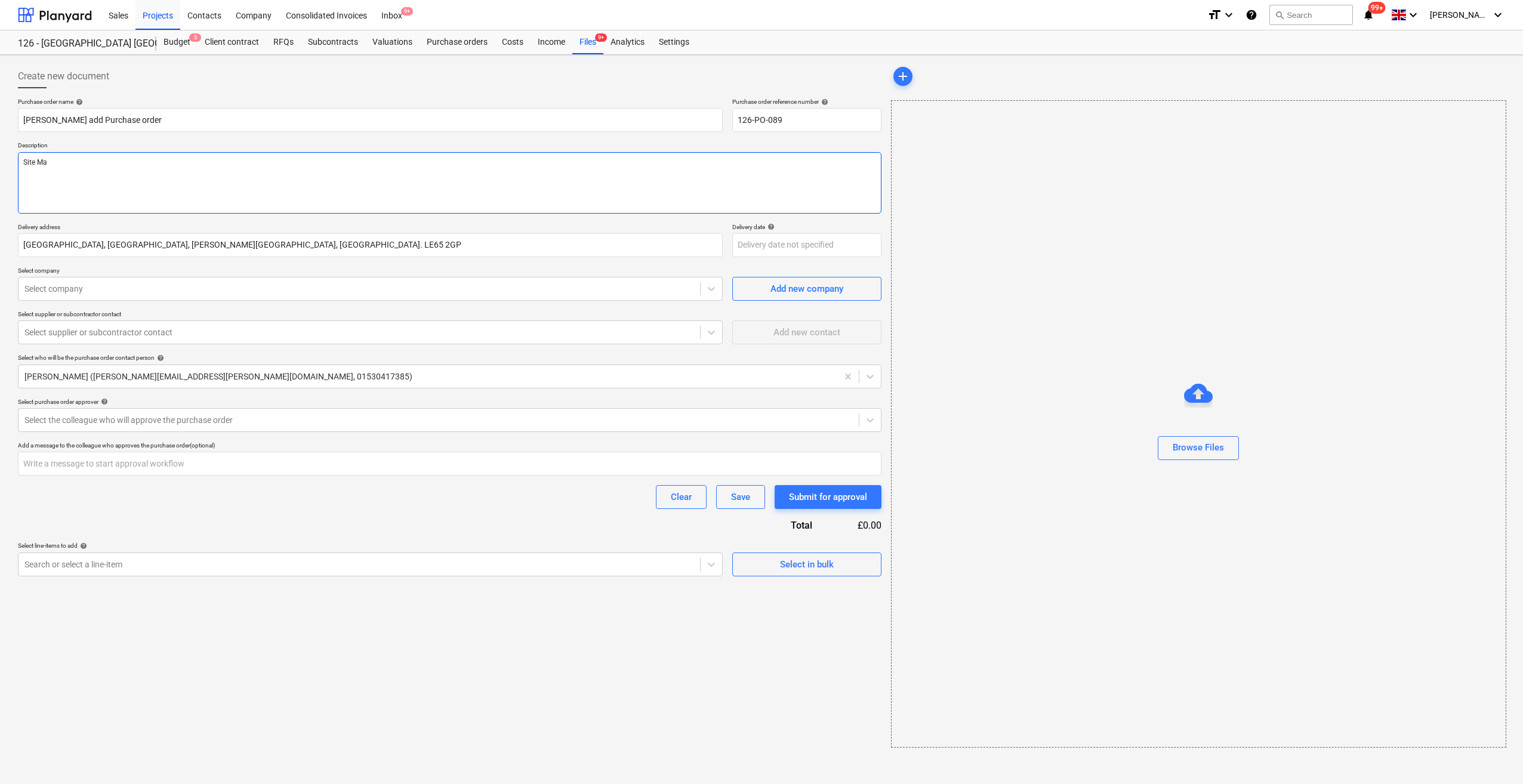
type textarea "x"
type textarea "Site Man"
type textarea "x"
type textarea "Site Manag"
type textarea "x"
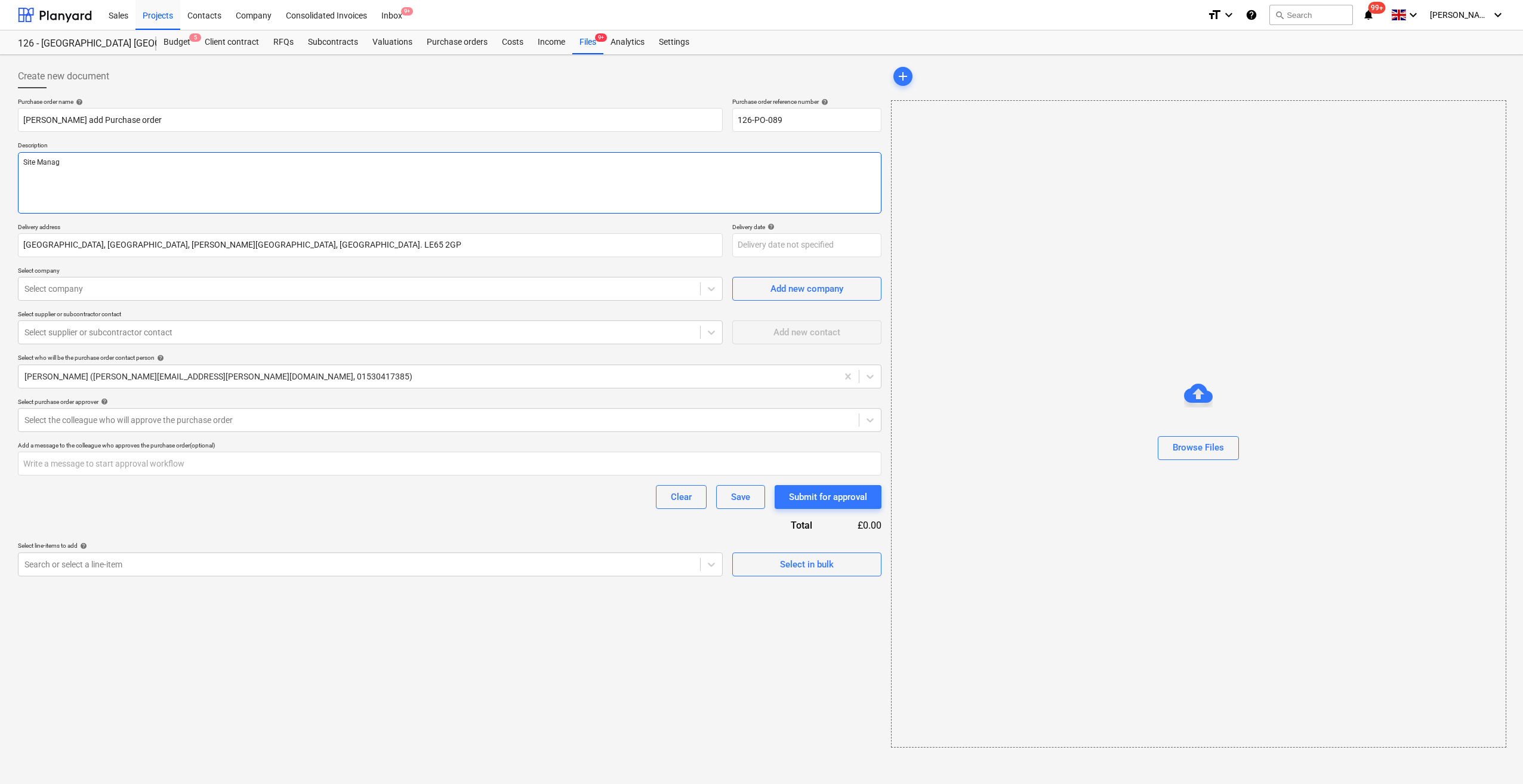
type textarea "Site Manage"
type textarea "x"
type textarea "Site Manager"
type textarea "x"
type textarea "Site Manager:"
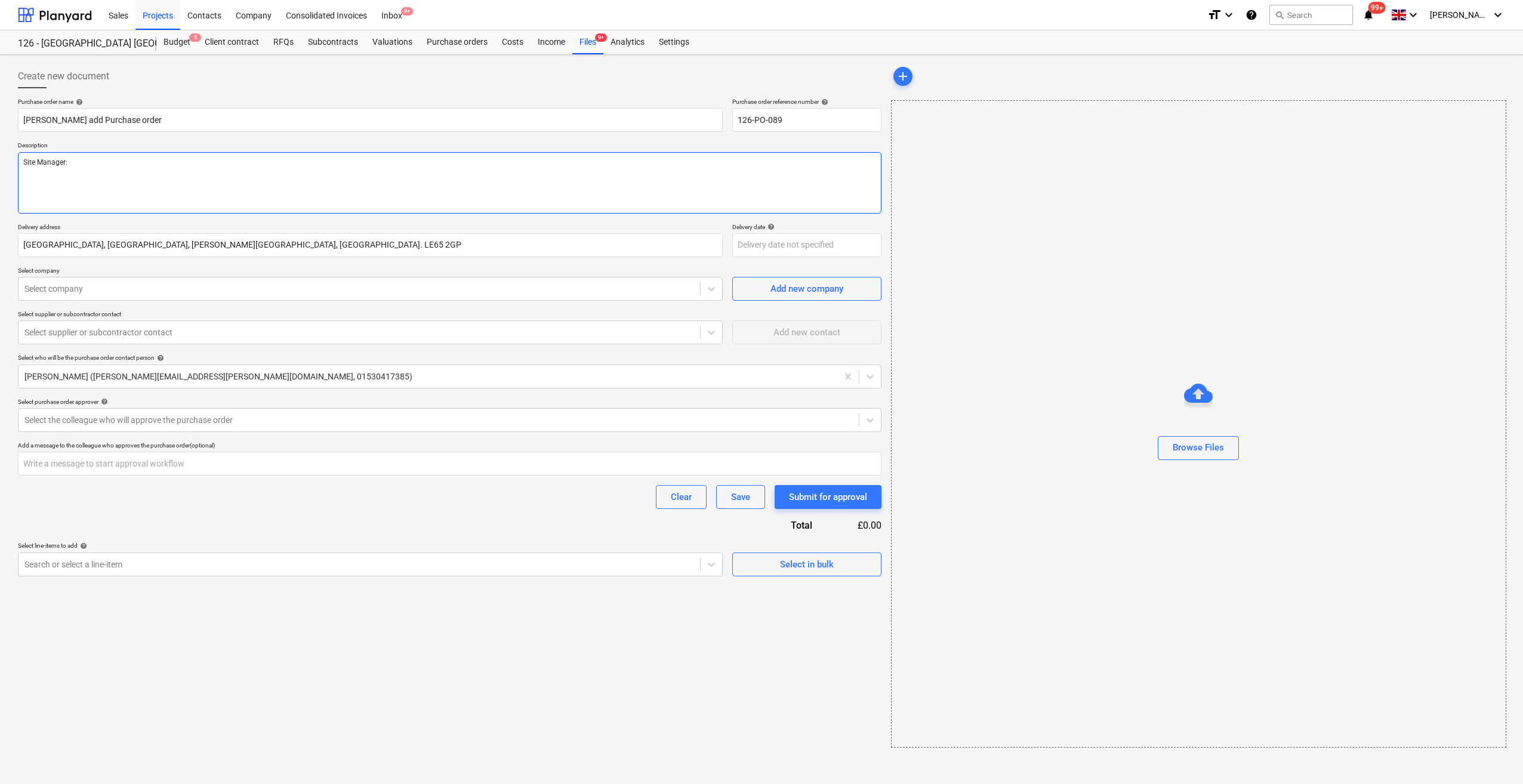
type textarea "x"
type textarea "Site Manager:"
type textarea "x"
type textarea "Site Manager: Sc"
type textarea "x"
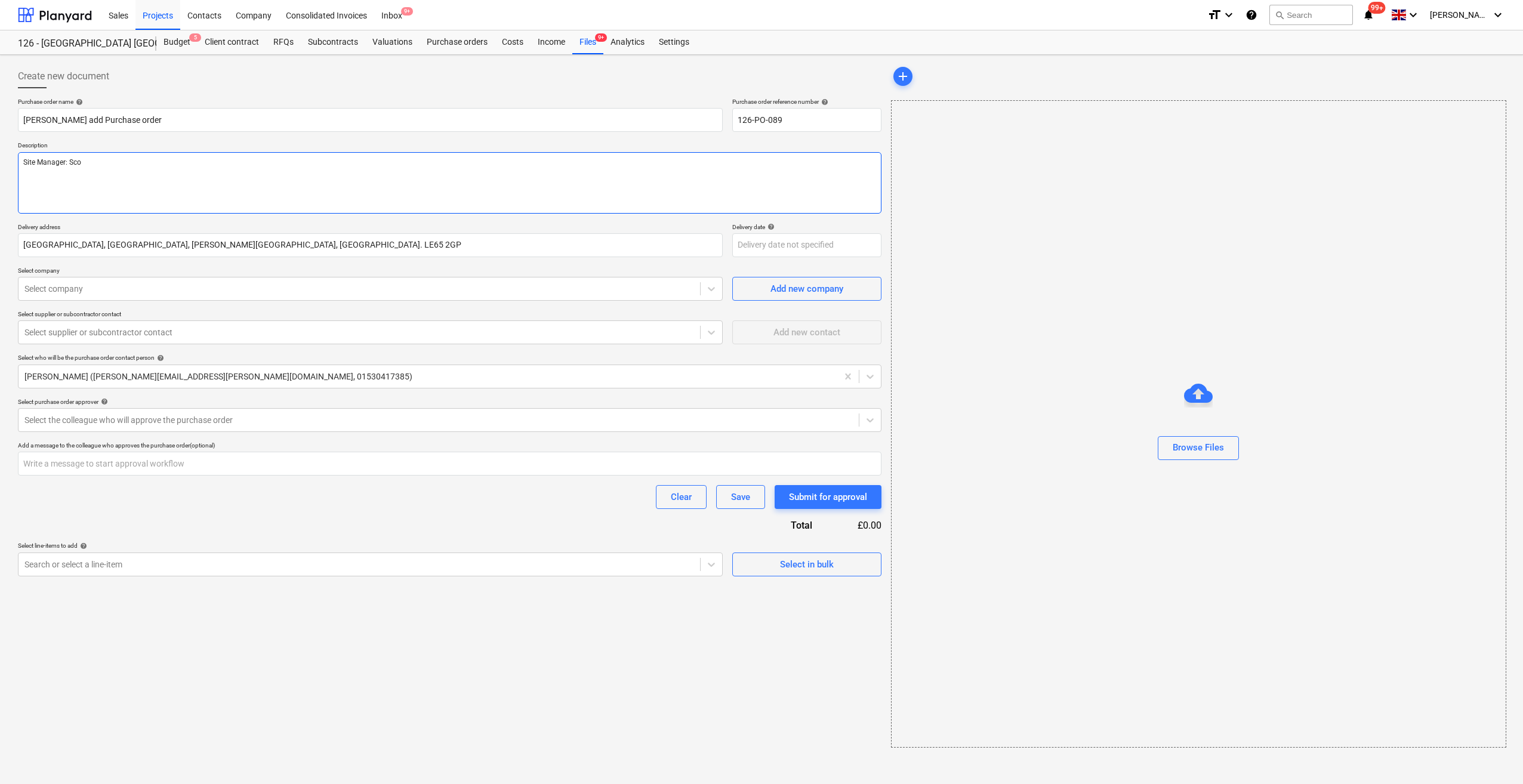
type textarea "Site Manager: [PERSON_NAME]"
type textarea "x"
type textarea "Site Manager: [PERSON_NAME]"
type textarea "x"
type textarea "Site Manager: [PERSON_NAME]"
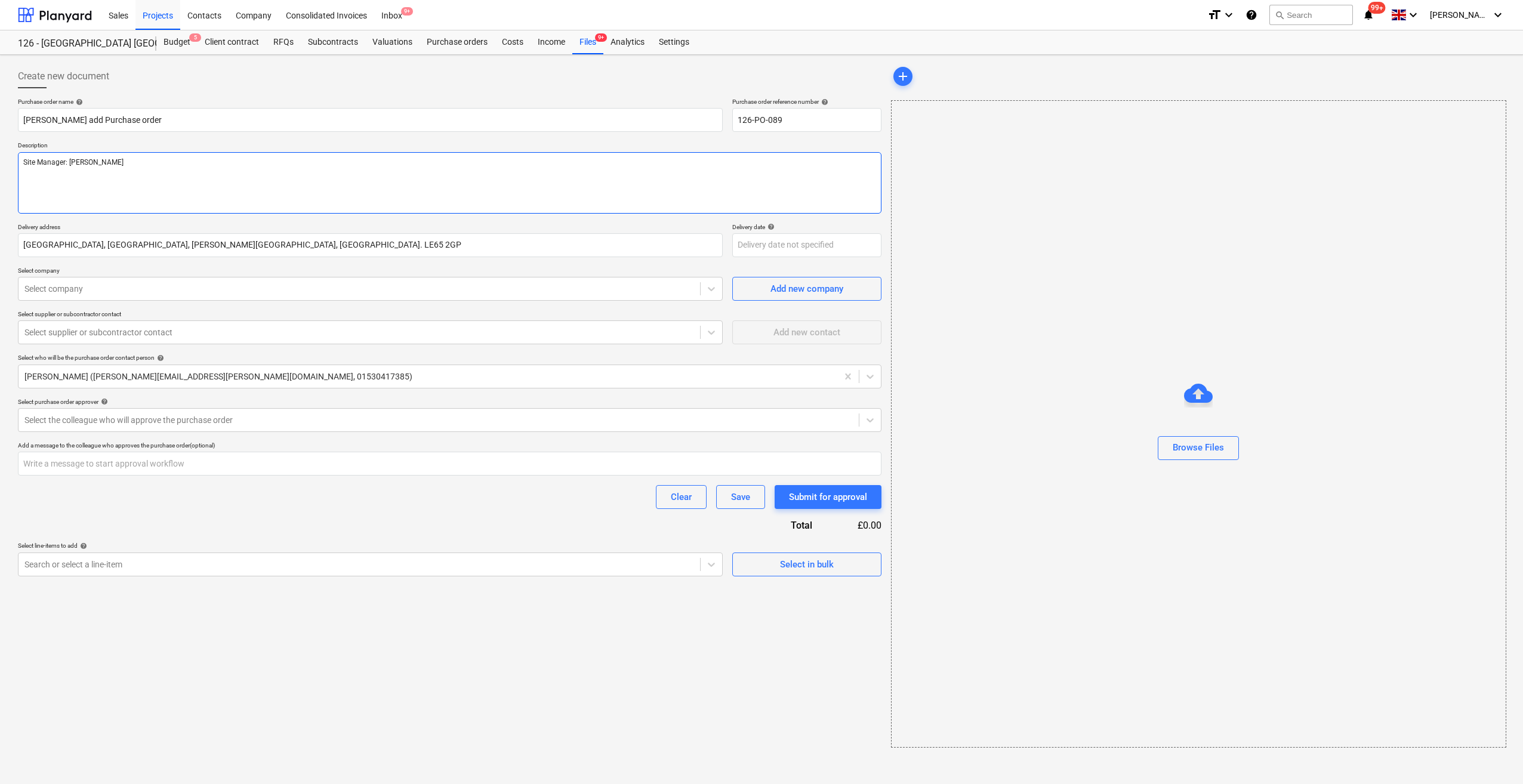
type textarea "x"
type textarea "Site Manager: [PERSON_NAME]"
type textarea "x"
type textarea "Site Manager: [PERSON_NAME]"
type textarea "x"
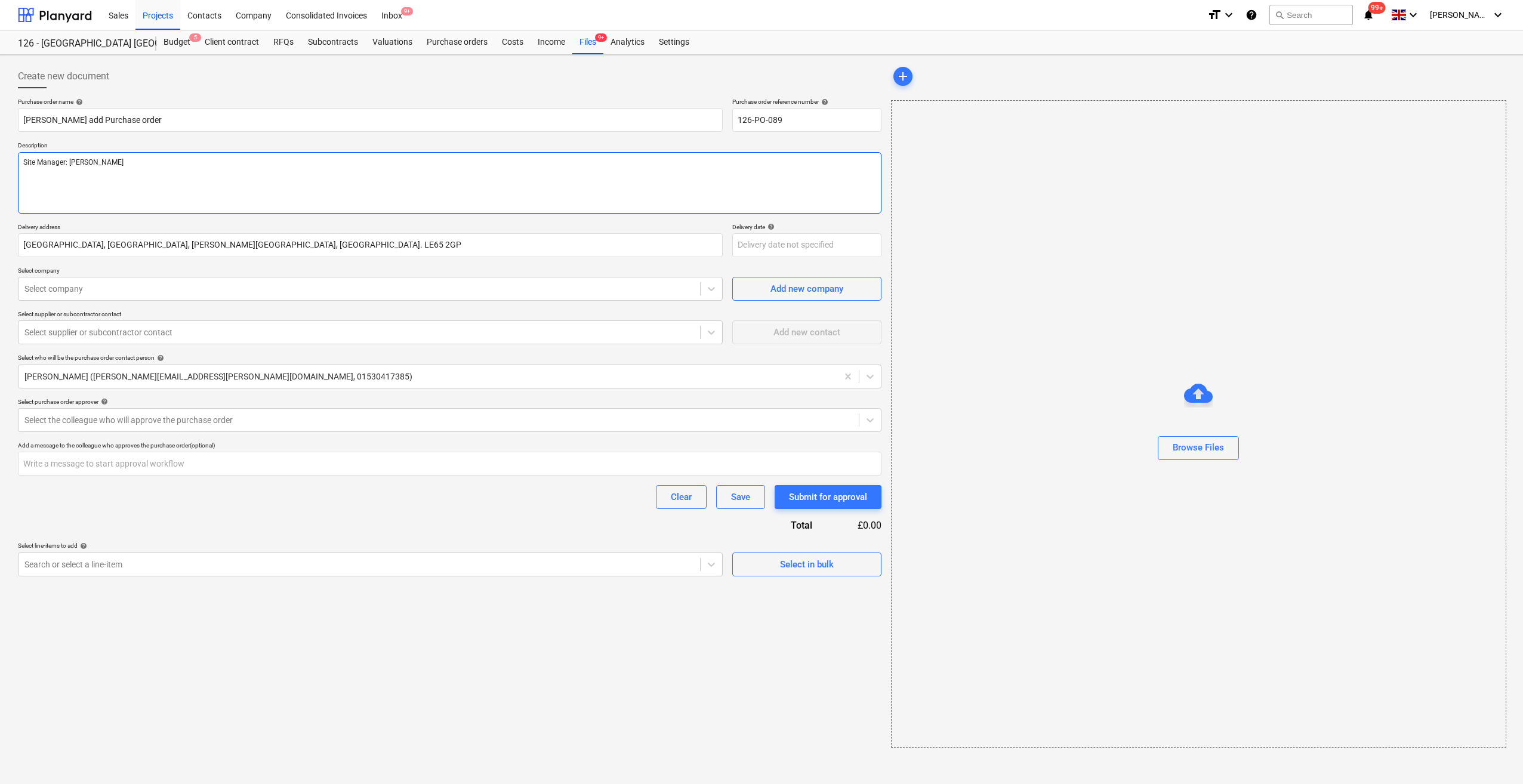
type textarea "Site Manager: [PERSON_NAME]"
type textarea "x"
type textarea "Site Manager: [PERSON_NAME]:"
type textarea "x"
type textarea "Site Manager: [PERSON_NAME]: T"
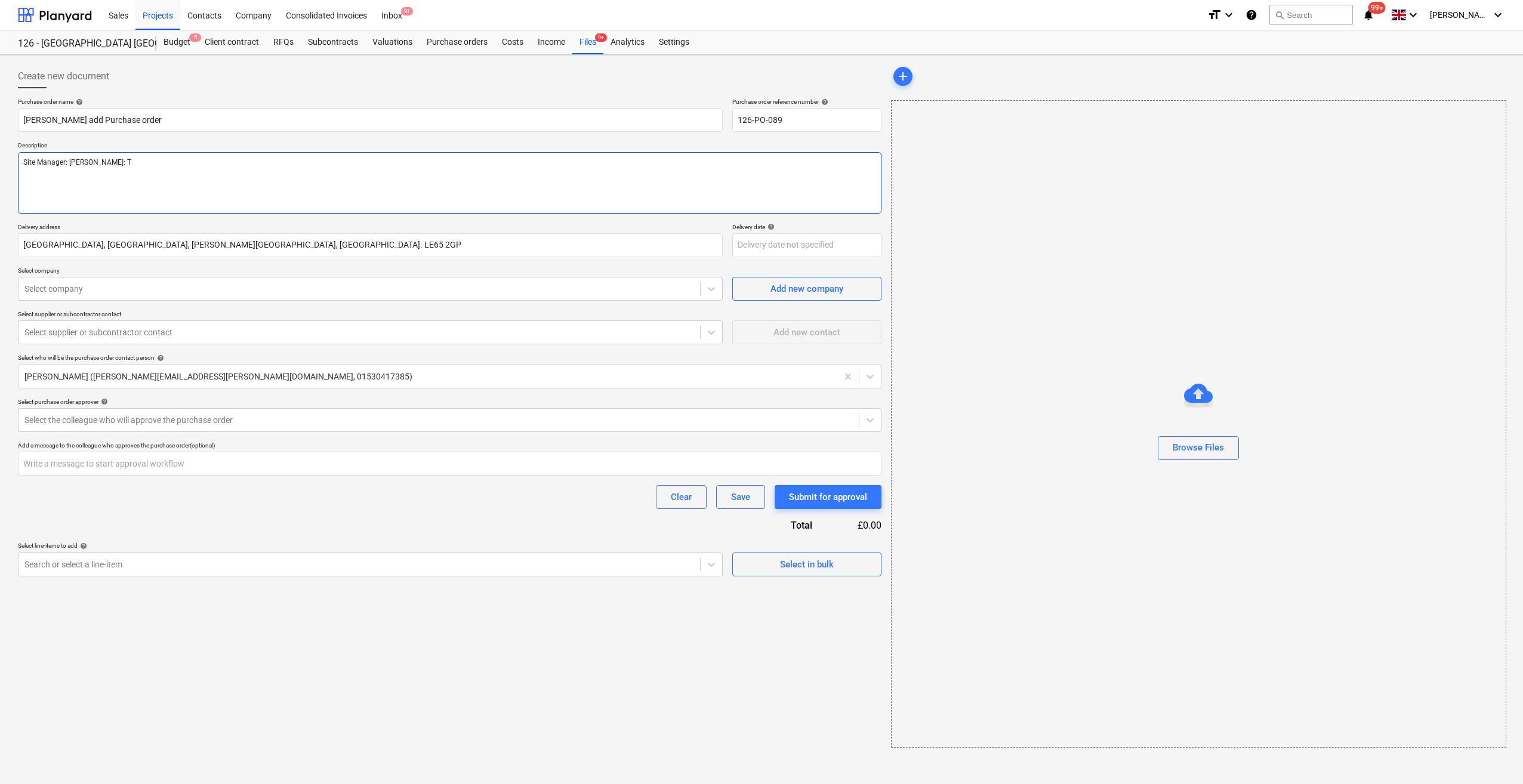
type textarea "x"
type textarea "Site Manager: [PERSON_NAME]: Te"
type textarea "x"
type textarea "Site Manager: [PERSON_NAME]: Tel"
type textarea "x"
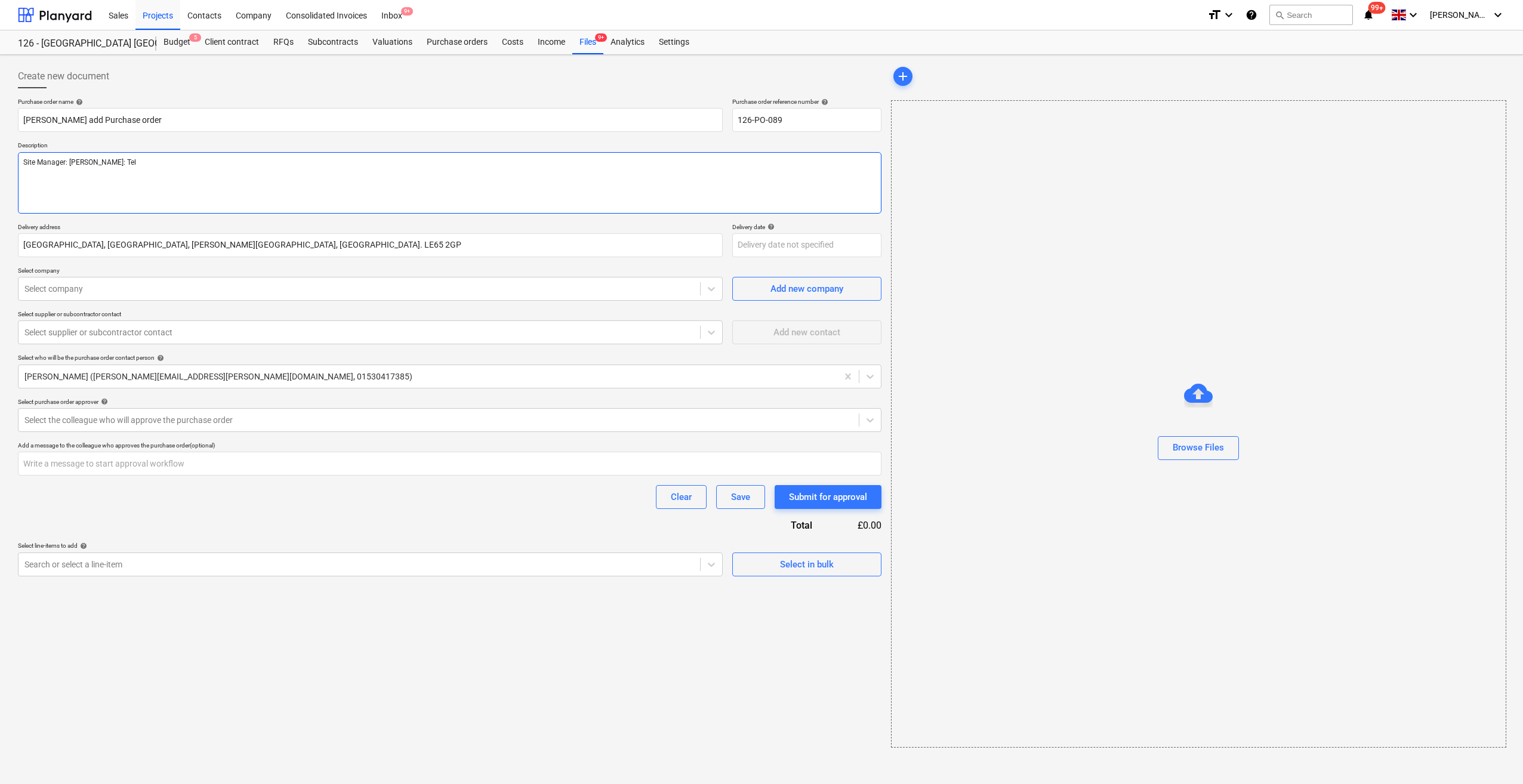
type textarea "Site Manager: [PERSON_NAME]: Tel:"
type textarea "x"
type textarea "Site Manager: [PERSON_NAME]: Tel:"
type textarea "x"
type textarea "Site Manager: [PERSON_NAME]: Tel: 0"
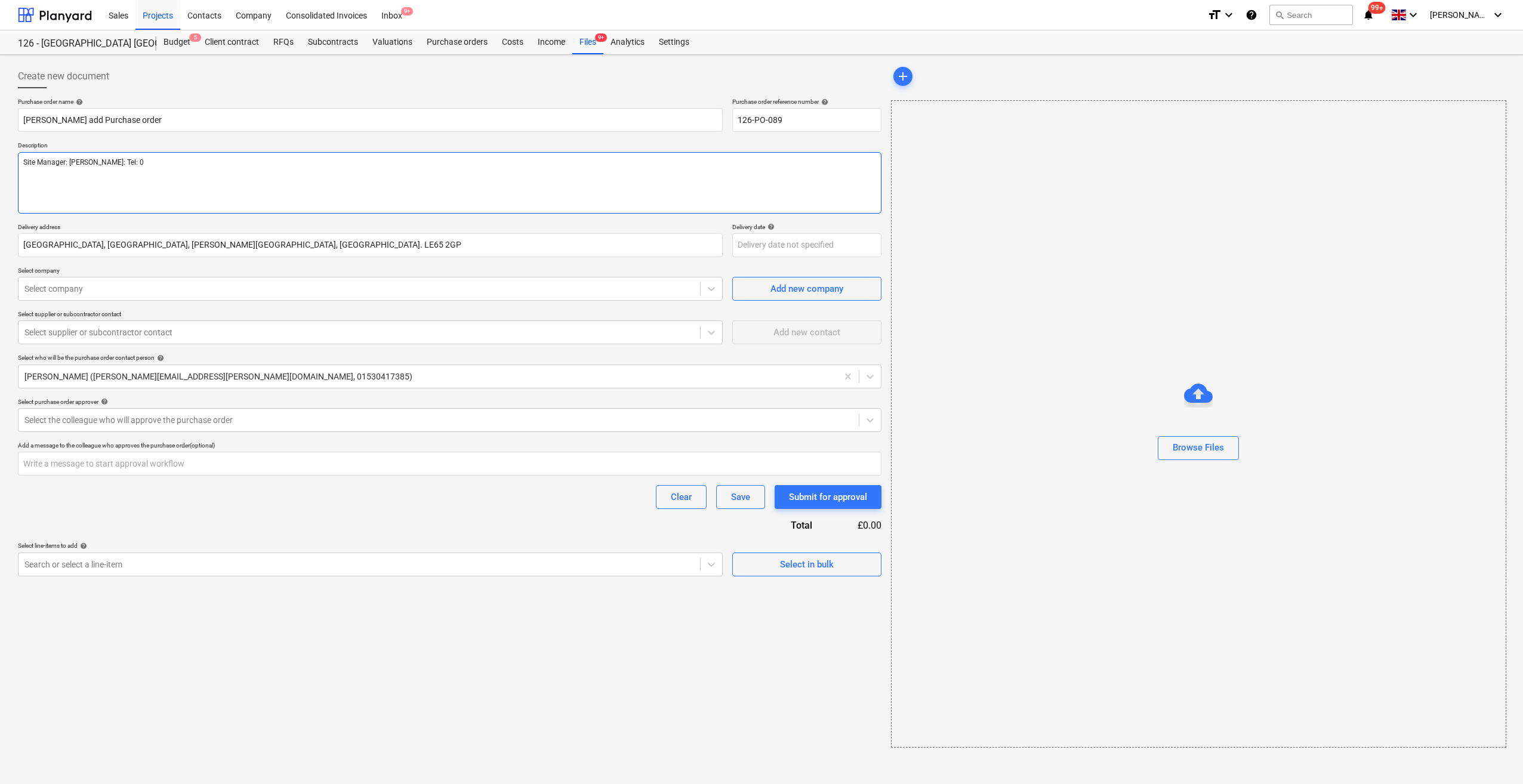
type textarea "x"
type textarea "Site Manager: [PERSON_NAME]: Tel: 07"
type textarea "x"
type textarea "Site Manager: [PERSON_NAME]: Tel: 078"
type textarea "x"
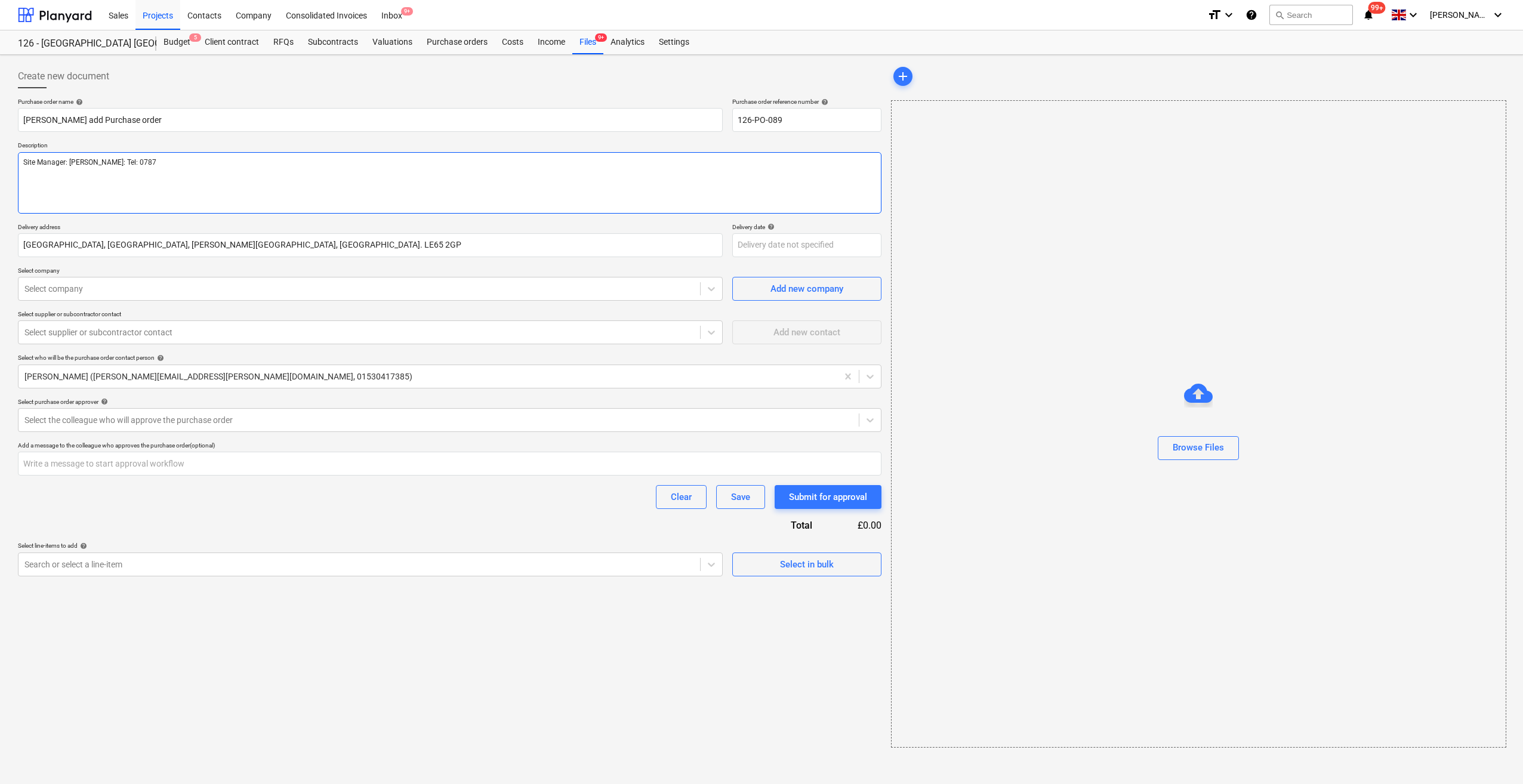
type textarea "Site Manager: [PERSON_NAME]: Tel: 07877"
type textarea "x"
type textarea "Site Manager: [PERSON_NAME]: Tel: 07877"
type textarea "x"
type textarea "Site Manager: [PERSON_NAME]: Tel: 07877 5"
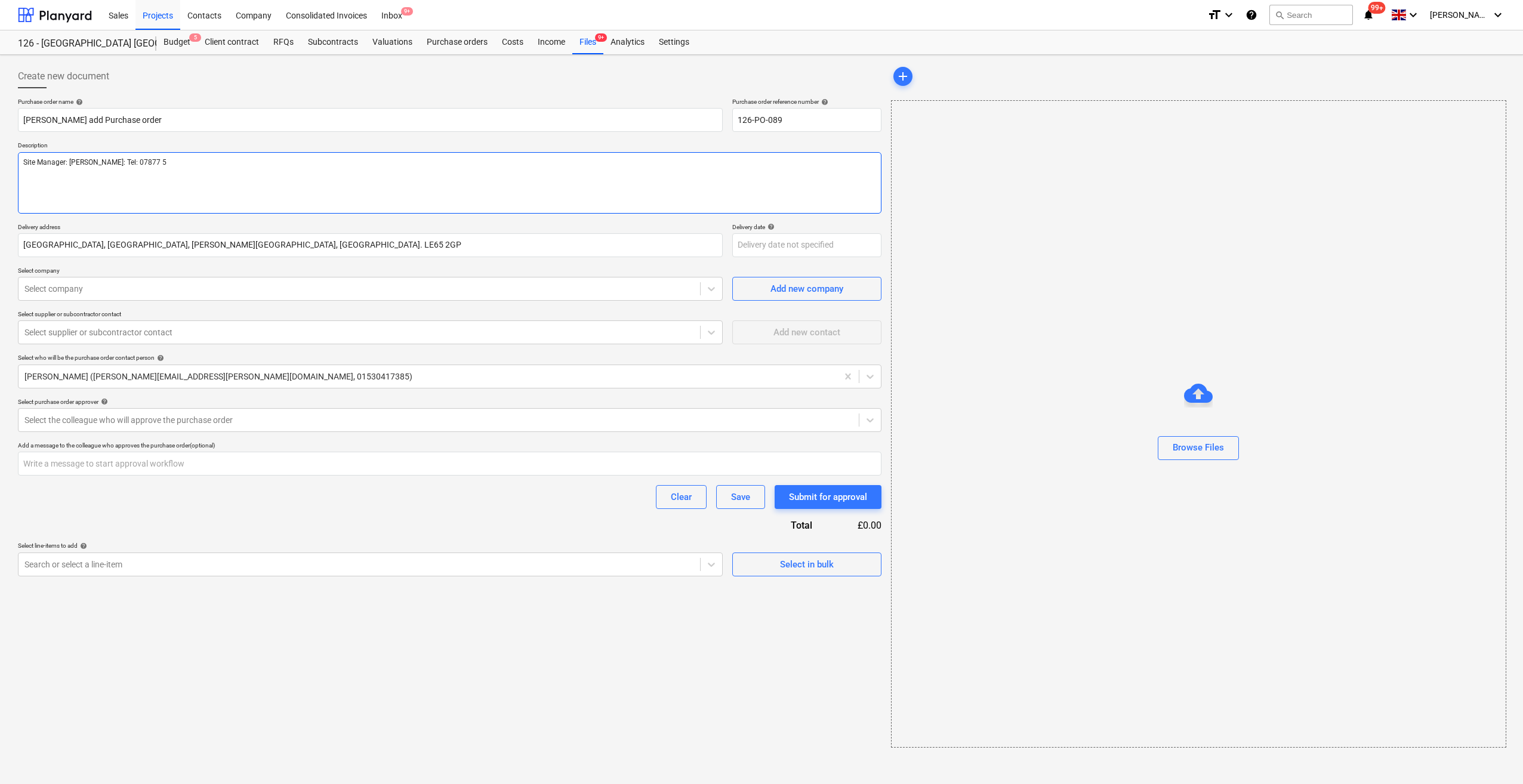
type textarea "x"
type textarea "Site Manager: [PERSON_NAME]: Tel: [PHONE_NUMBER]"
type textarea "x"
type textarea "Site Manager: [PERSON_NAME]: Tel: [PHONE_NUMBER]"
type textarea "x"
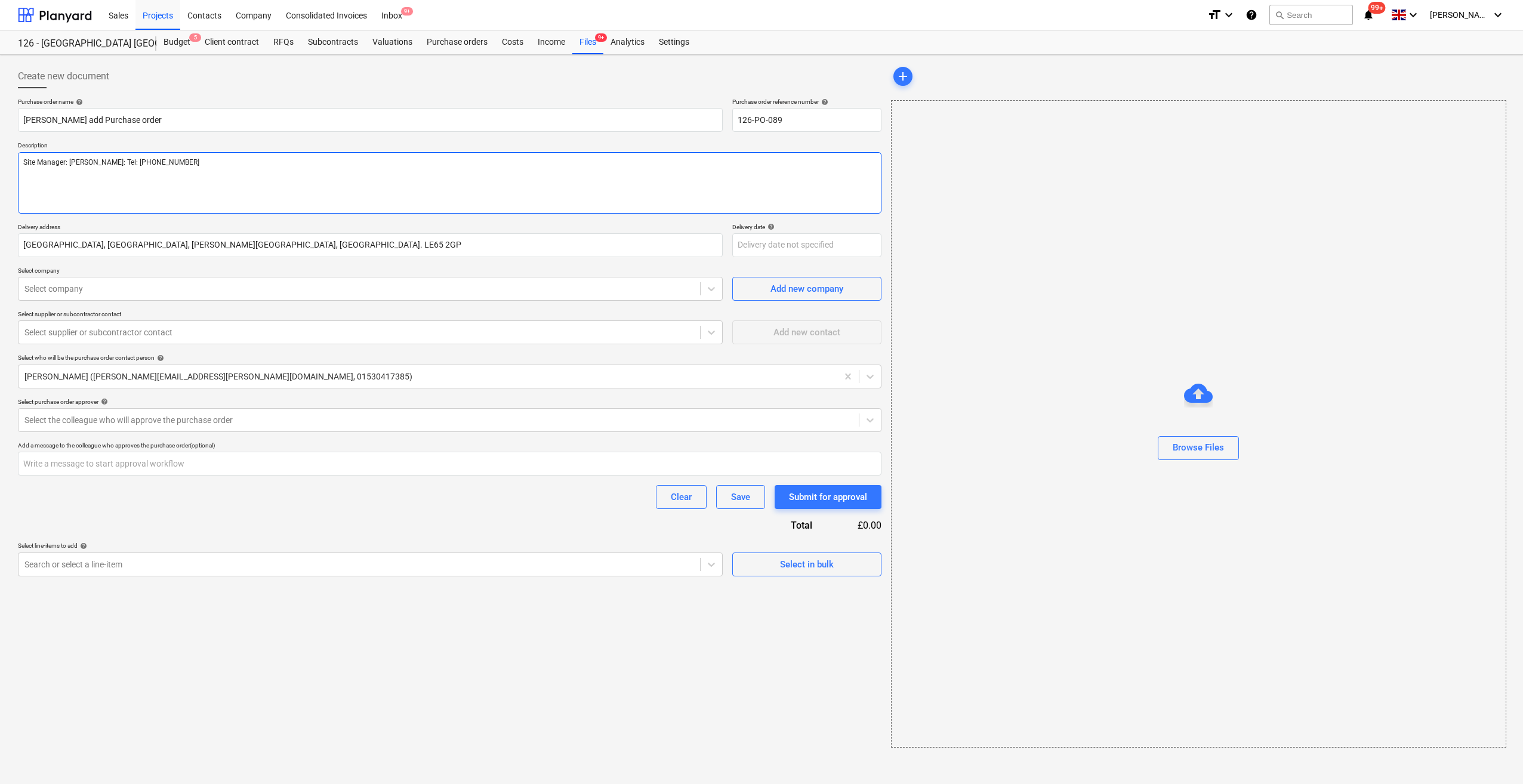
type textarea "Site Manager: [PERSON_NAME]: Tel: [PHONE_NUMBER]"
type textarea "x"
type textarea "Site Manager: [PERSON_NAME]: Tel: [PHONE_NUMBER]"
type textarea "x"
type textarea "Site Manager: [PERSON_NAME]: Tel: [PHONE_NUMBER]"
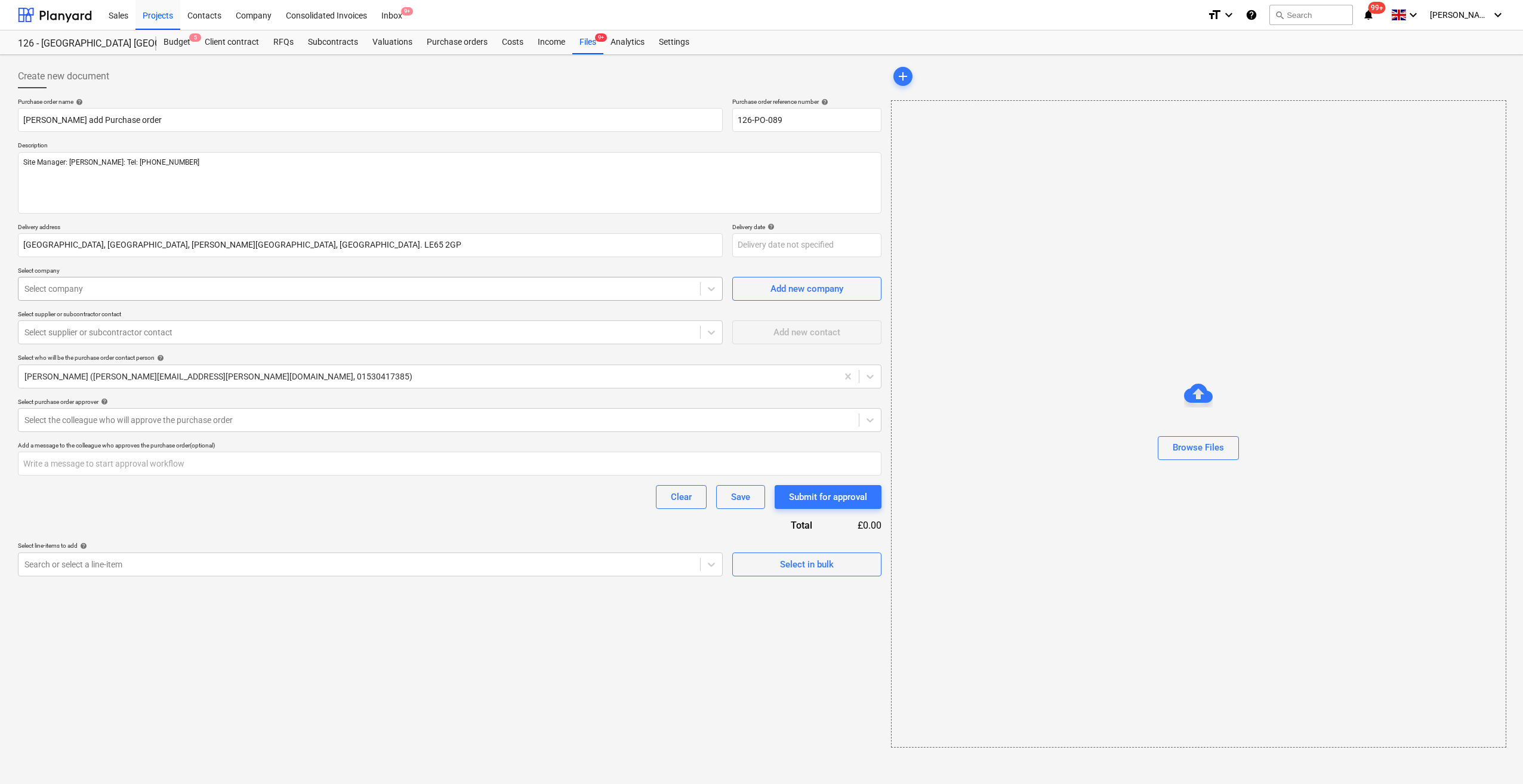
click at [80, 286] on div at bounding box center [359, 289] width 670 height 12
type textarea "x"
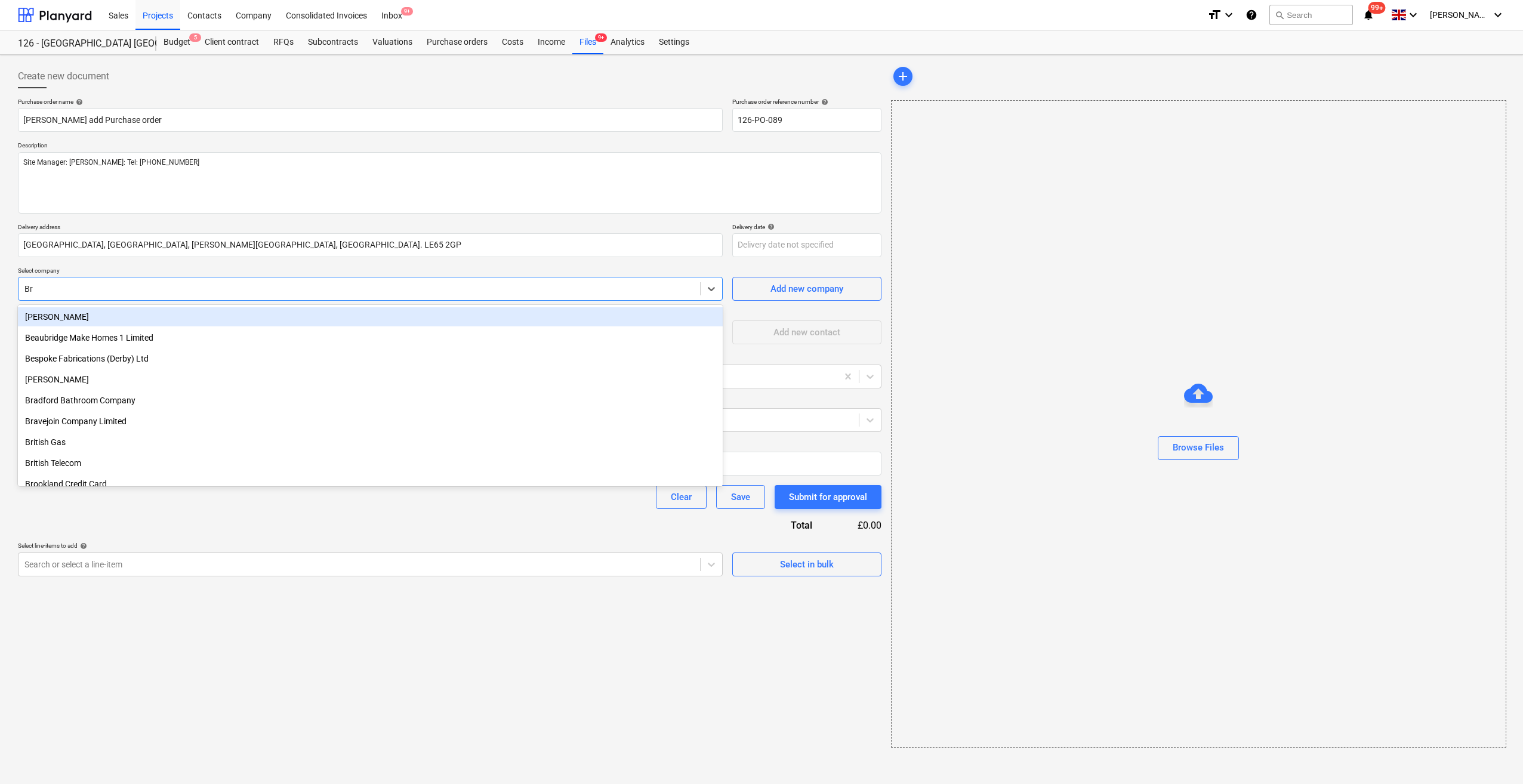
type input "Bro"
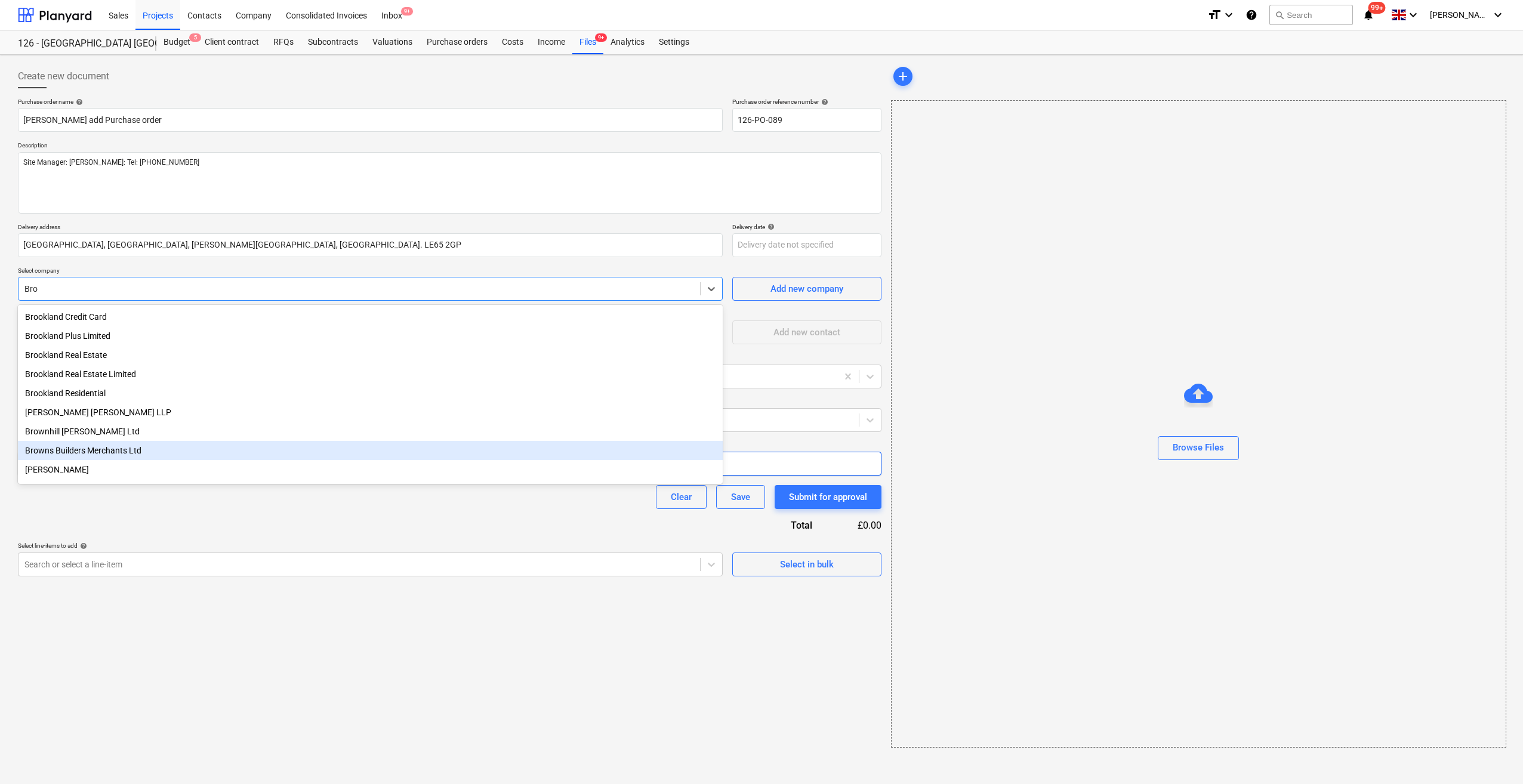
click at [63, 452] on div "Browns Builders Merchants Ltd" at bounding box center [370, 450] width 705 height 19
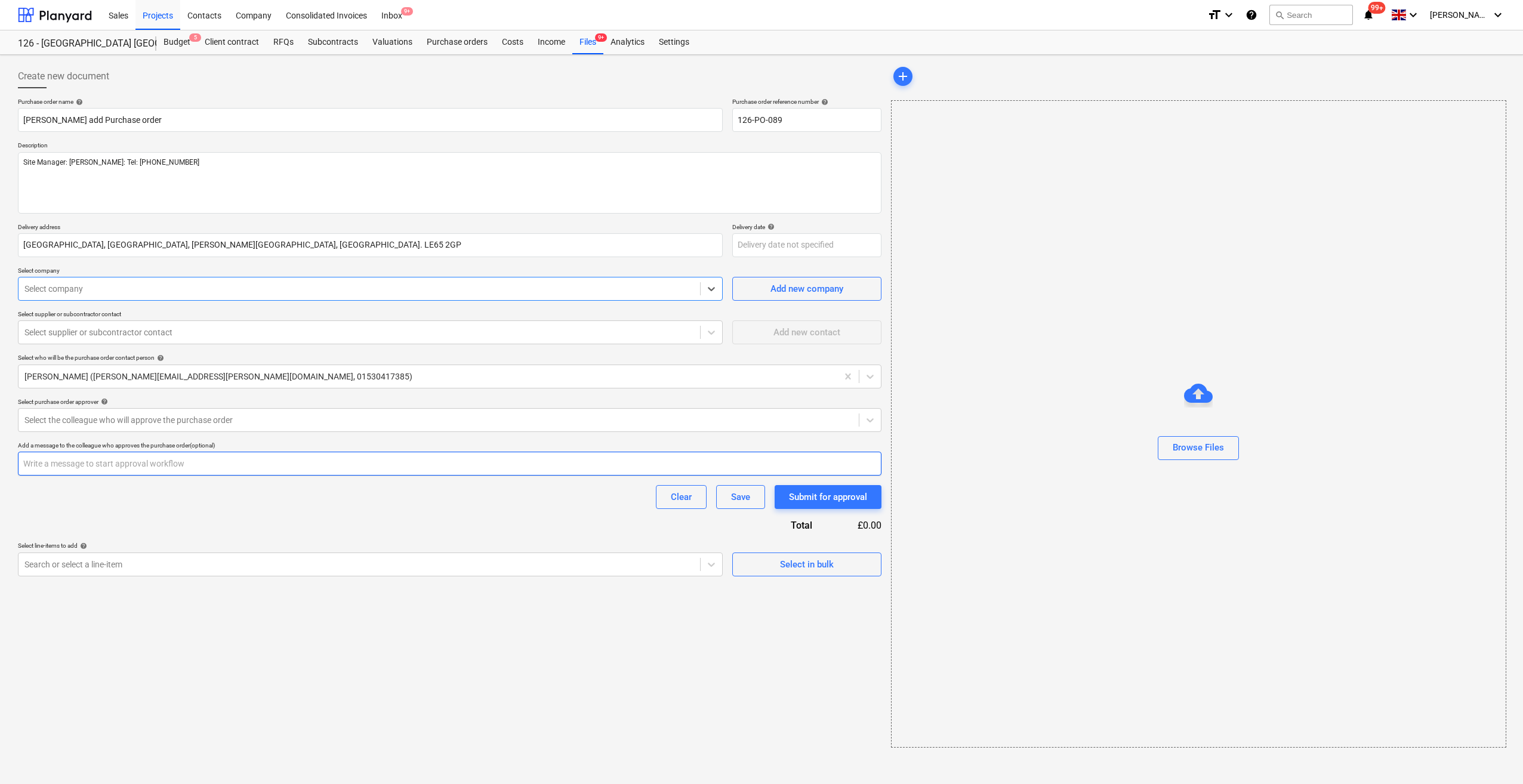
type textarea "x"
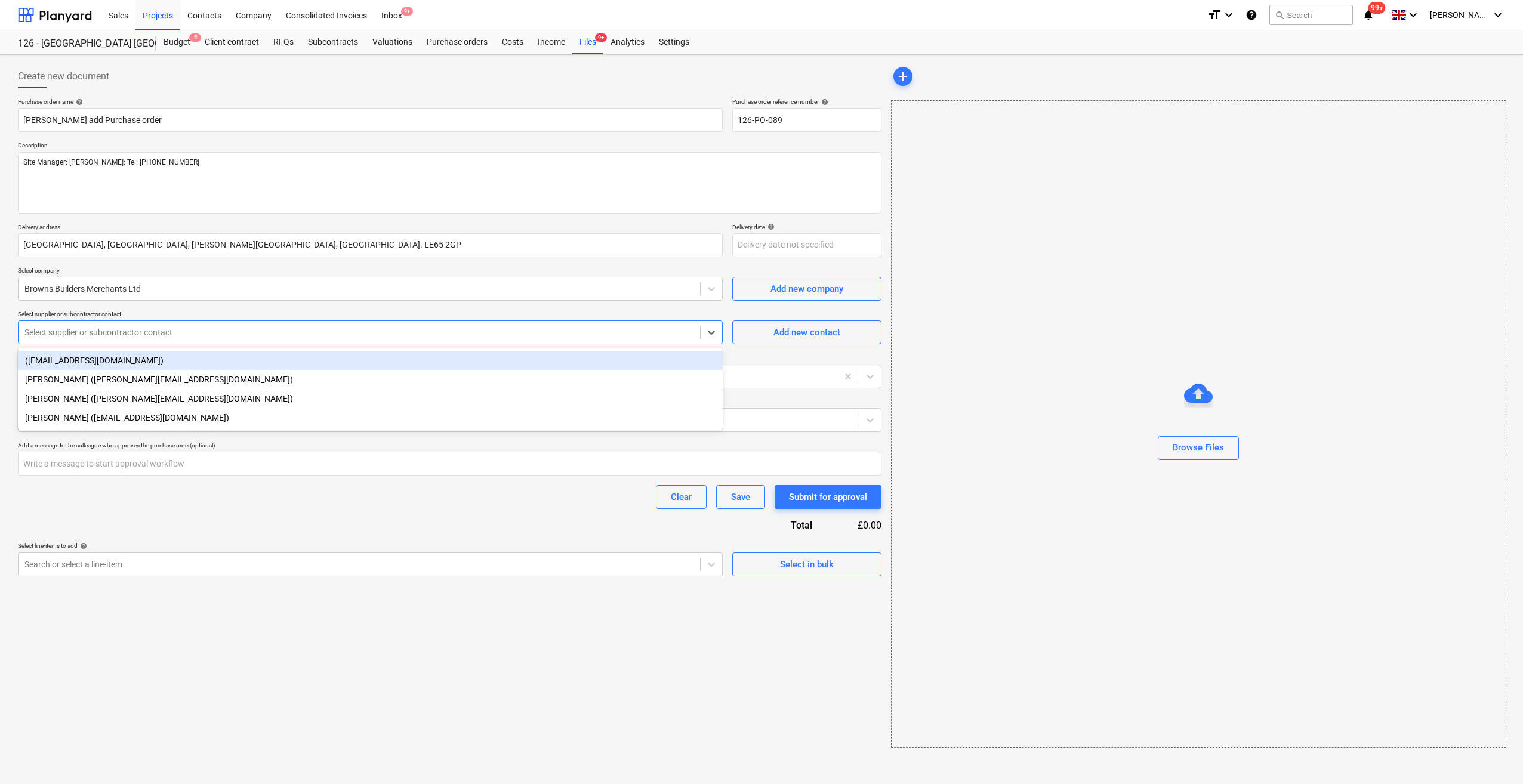
click at [124, 326] on div at bounding box center [359, 332] width 670 height 12
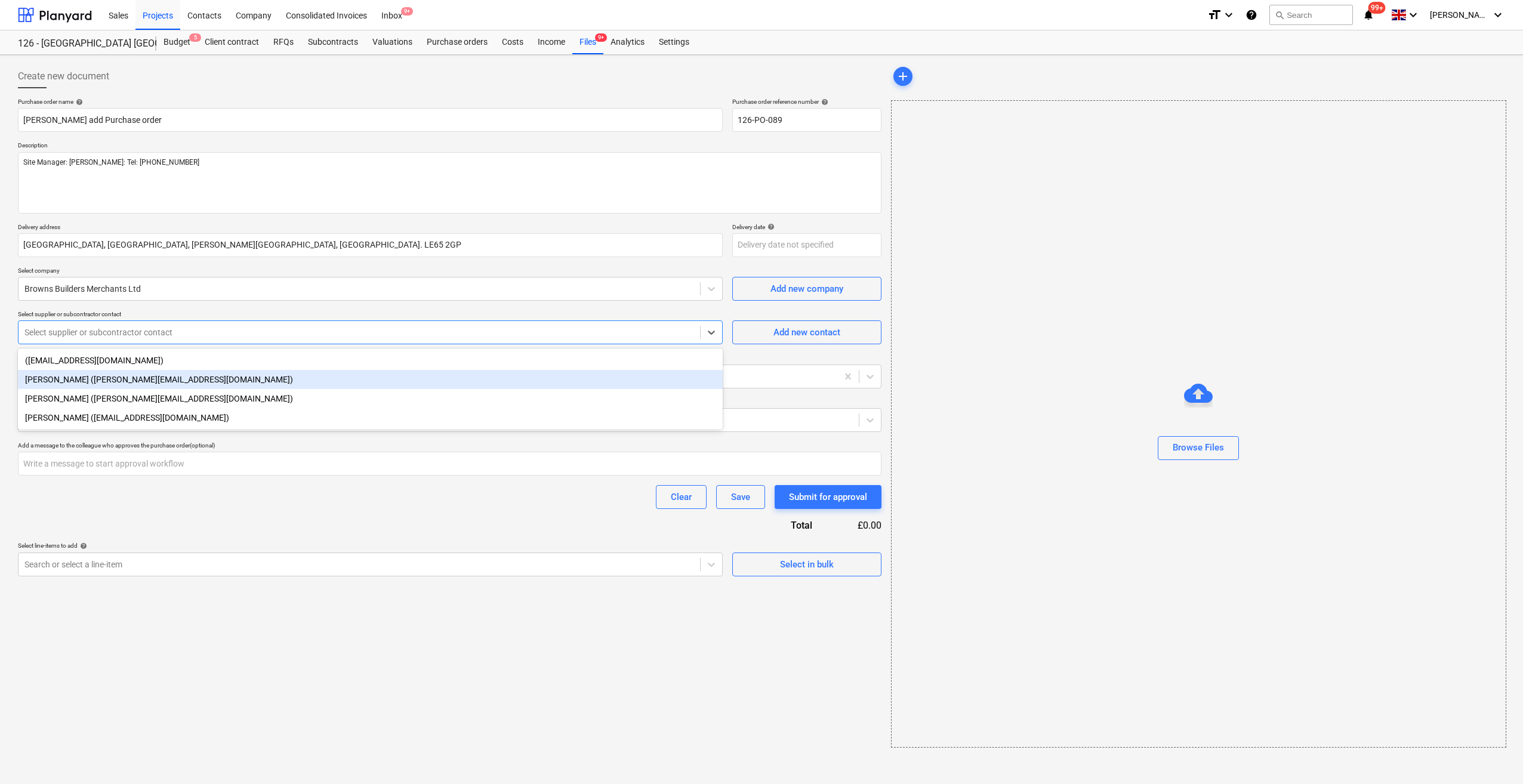
click at [125, 381] on div "[PERSON_NAME] ([PERSON_NAME][EMAIL_ADDRESS][DOMAIN_NAME])" at bounding box center [370, 380] width 705 height 19
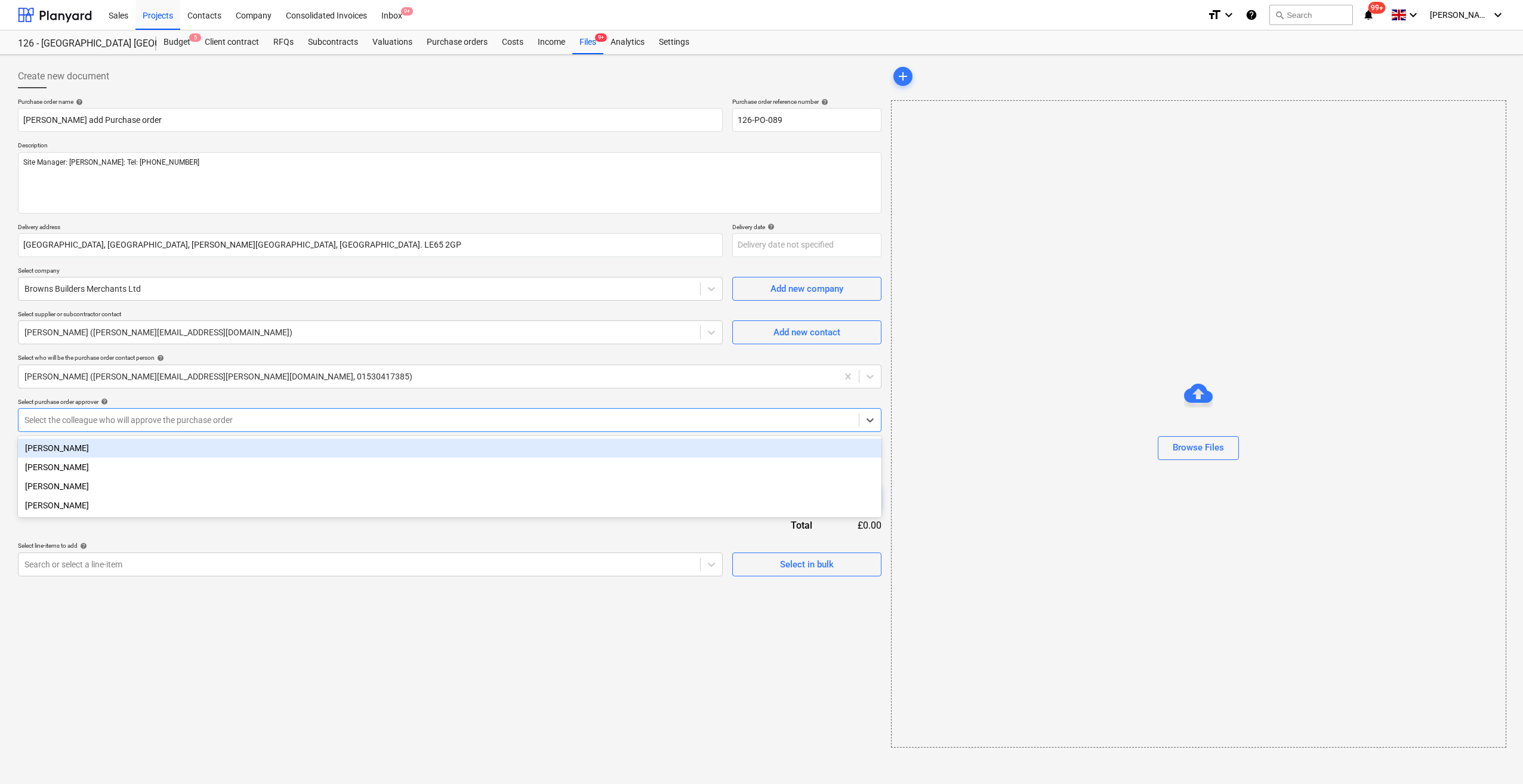
click at [161, 425] on div at bounding box center [439, 420] width 828 height 12
click at [85, 442] on div "[PERSON_NAME]" at bounding box center [449, 448] width 864 height 19
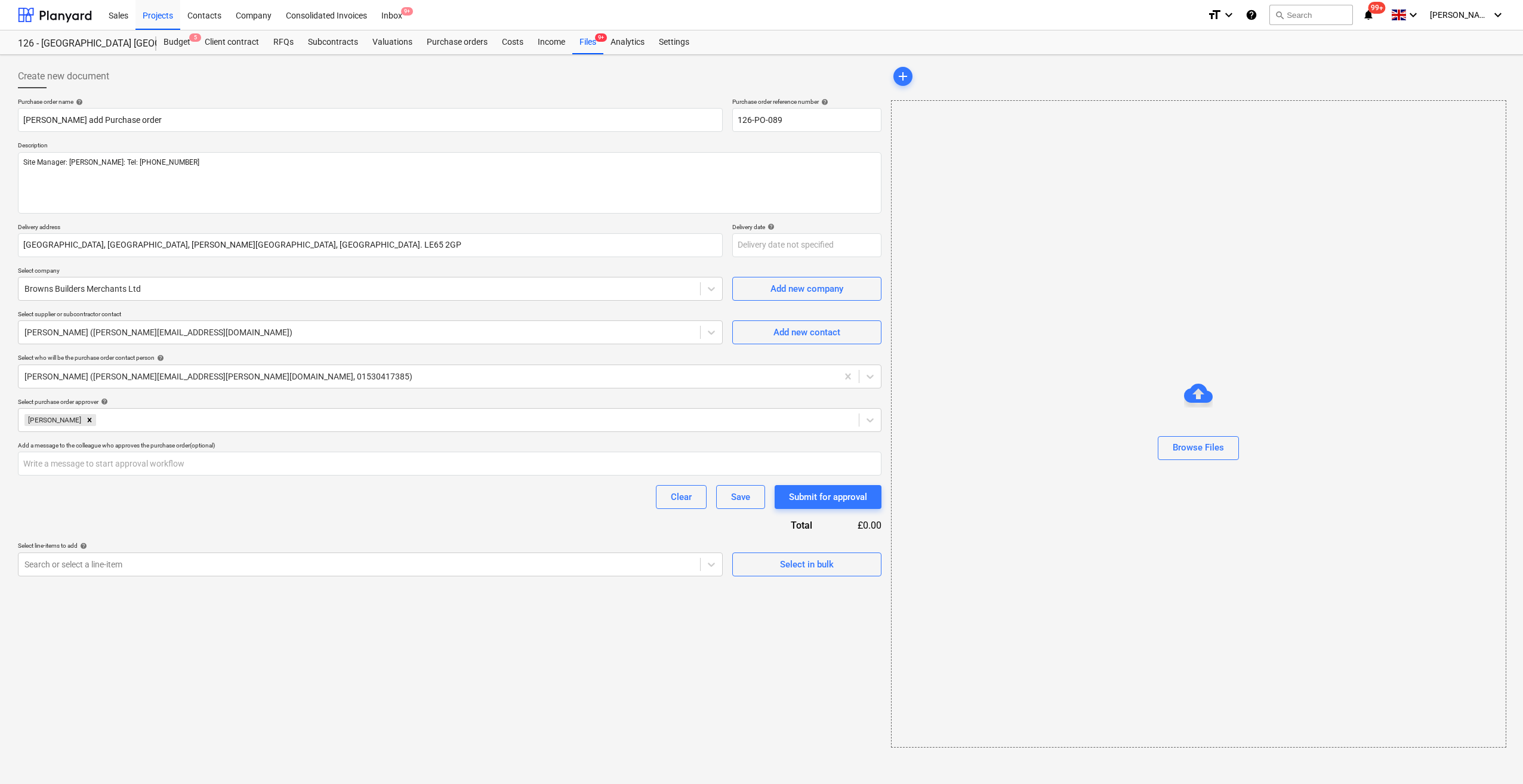
click at [124, 524] on div "Purchase order name help [PERSON_NAME] add Purchase order Purchase order refere…" at bounding box center [449, 337] width 864 height 479
click at [783, 570] on div "Select in bulk" at bounding box center [807, 564] width 54 height 16
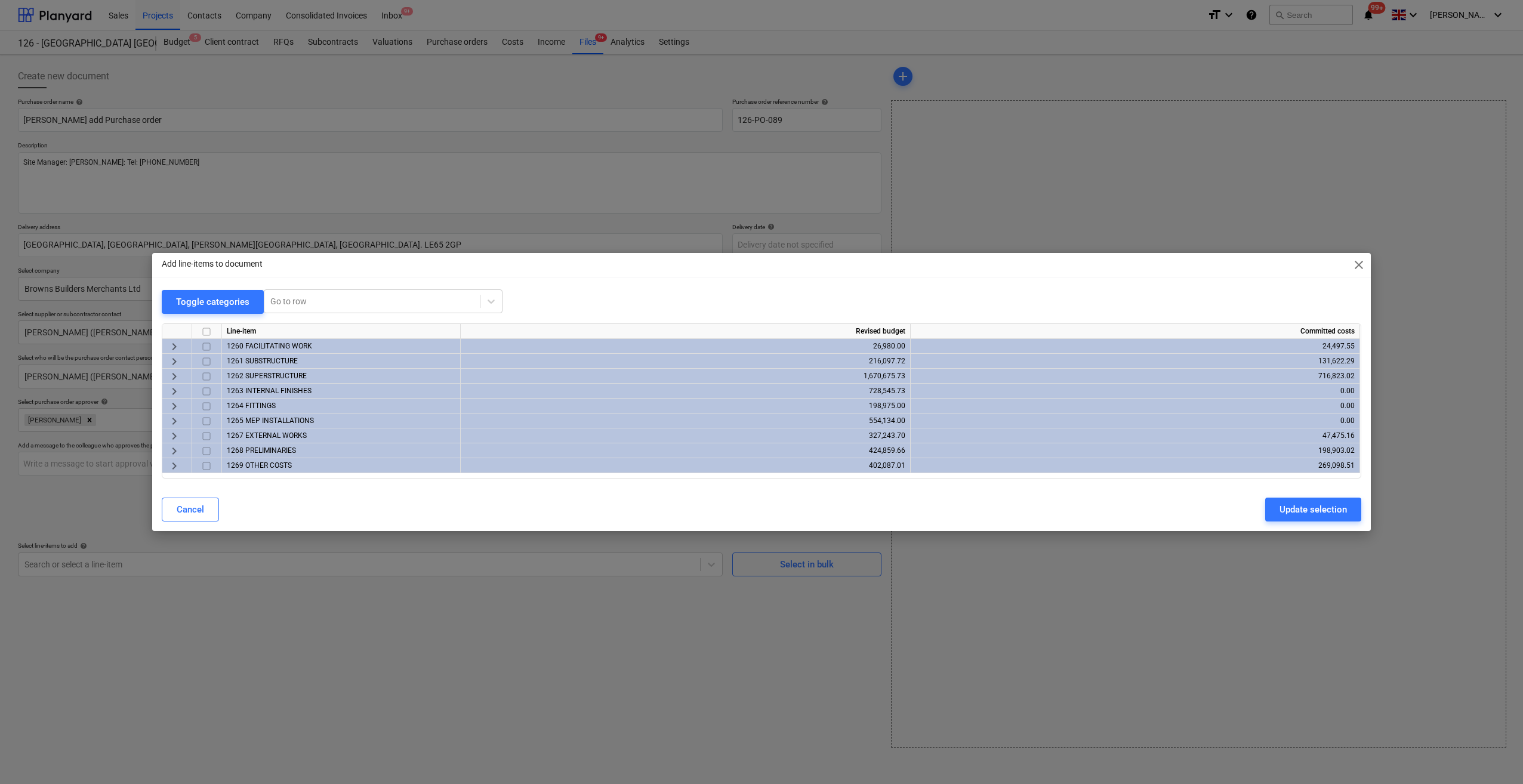
click at [173, 420] on span "keyboard_arrow_right" at bounding box center [174, 421] width 14 height 14
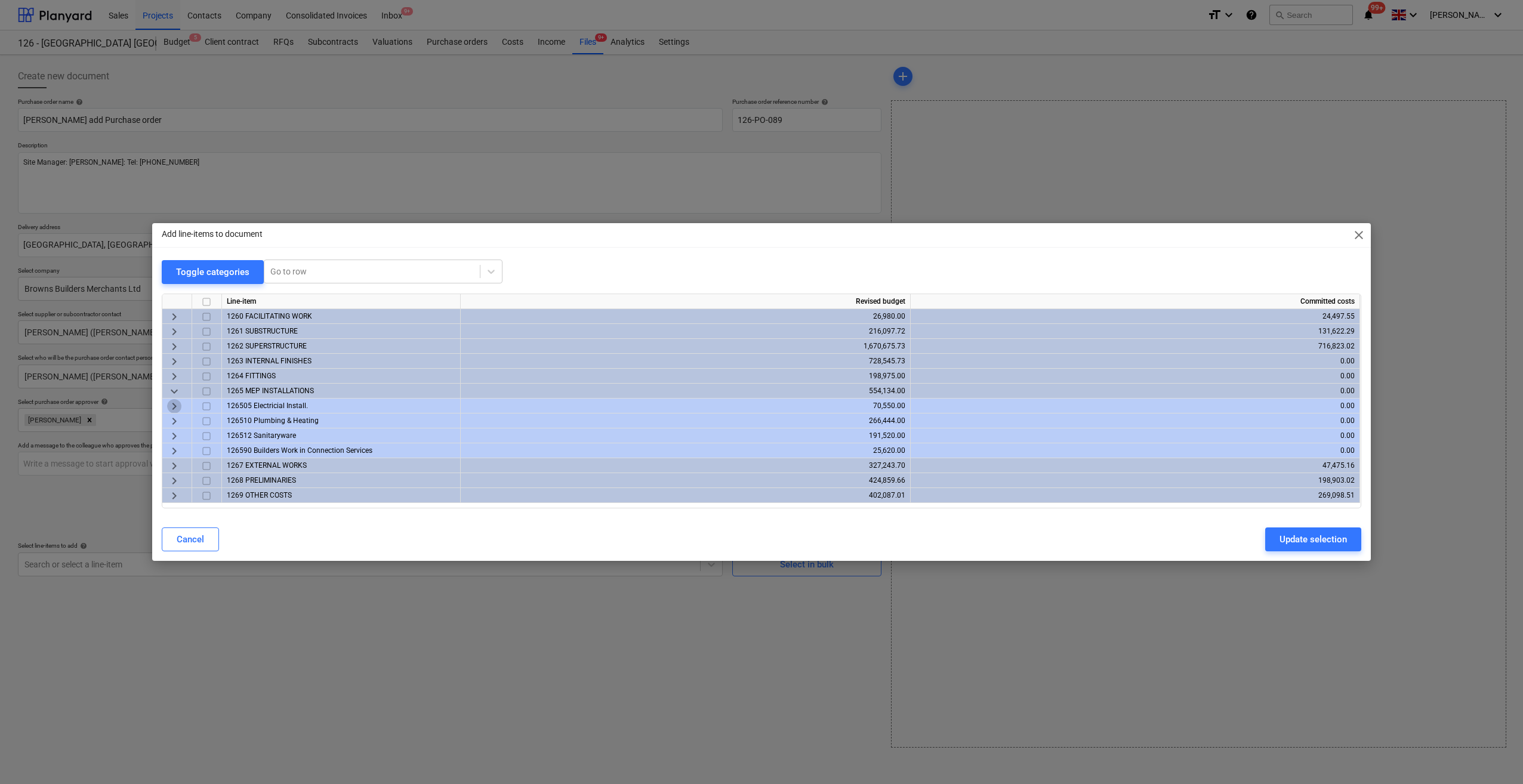
click at [174, 409] on span "keyboard_arrow_right" at bounding box center [174, 406] width 14 height 14
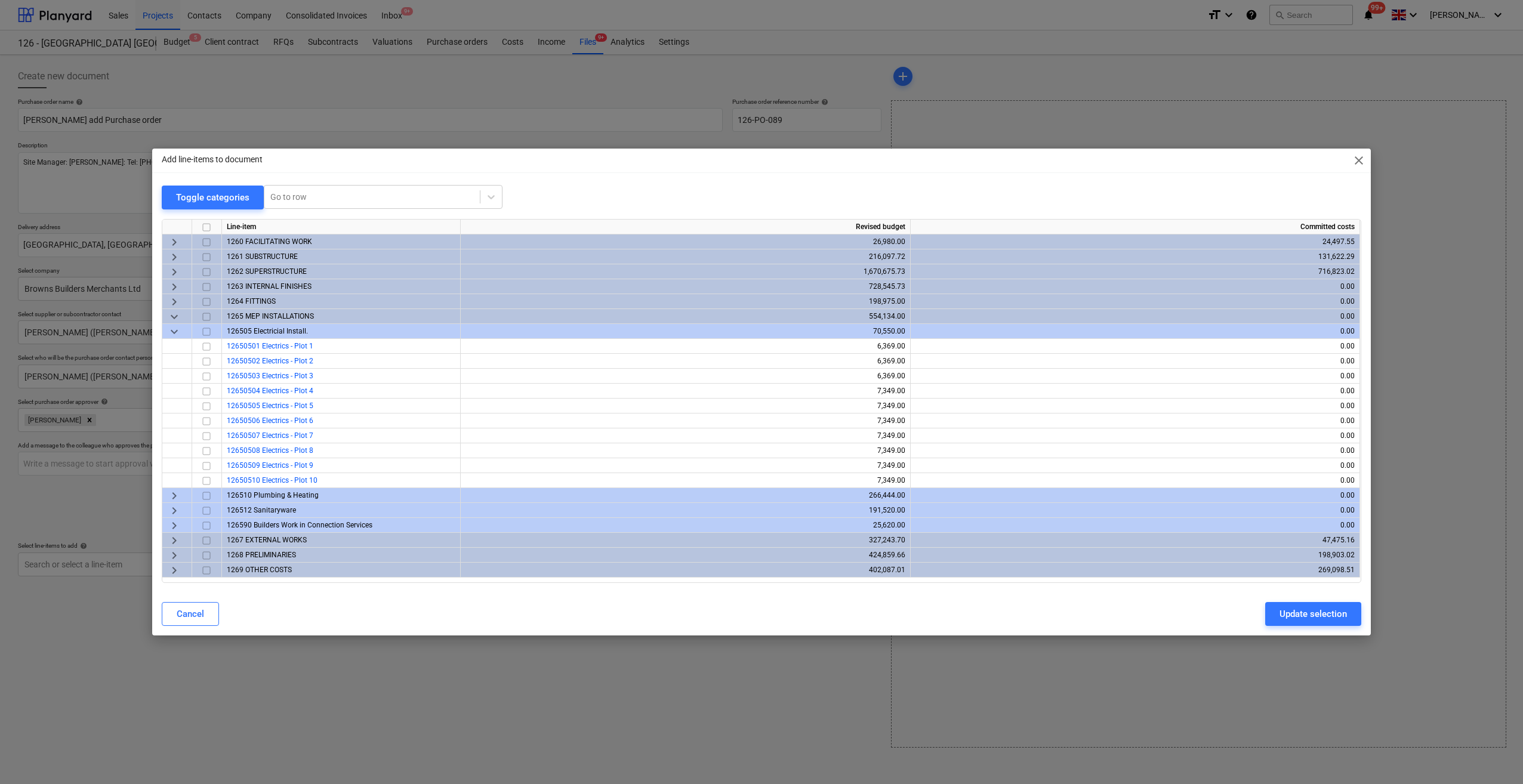
click at [172, 334] on span "keyboard_arrow_down" at bounding box center [174, 332] width 14 height 14
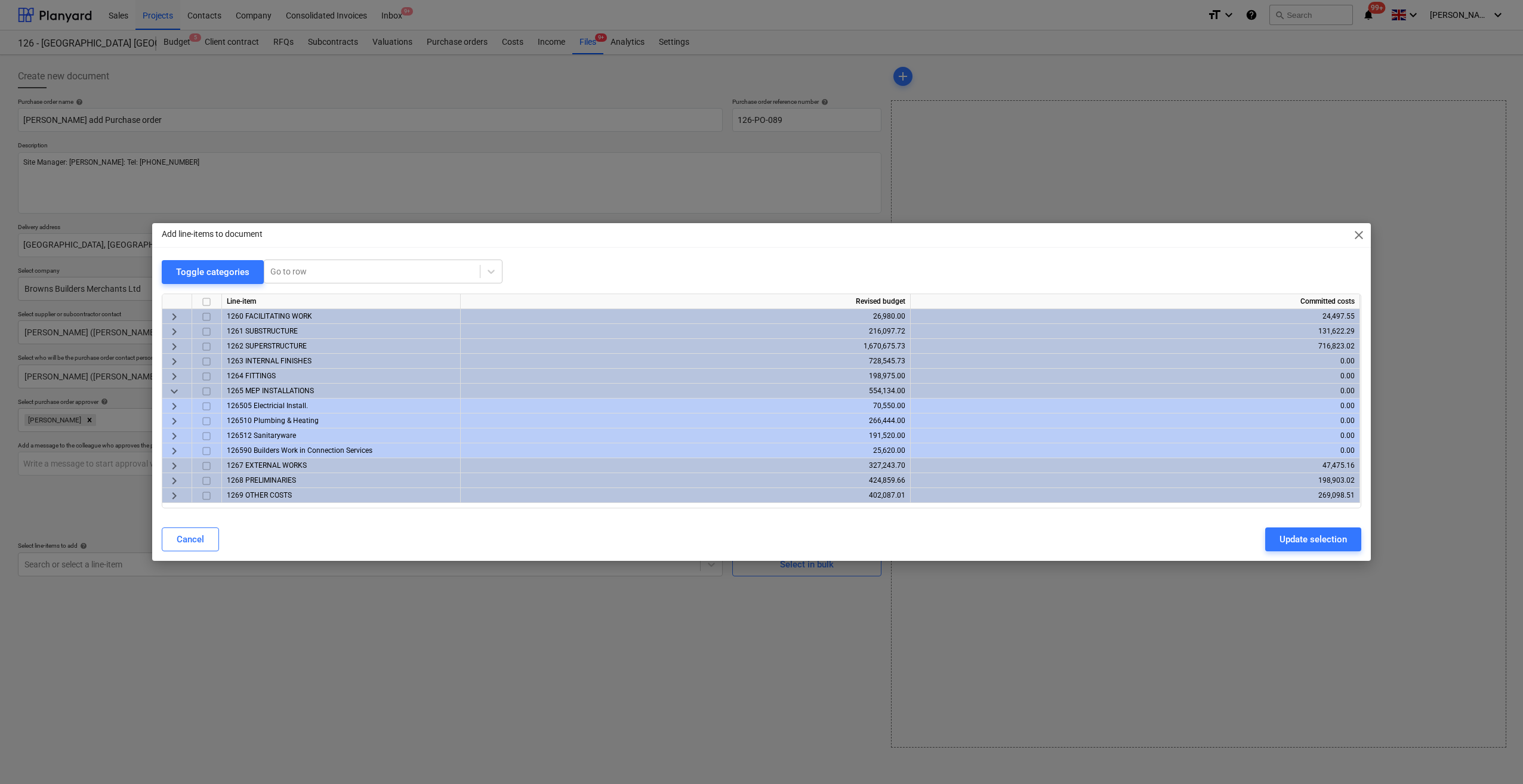
drag, startPoint x: 316, startPoint y: 669, endPoint x: 386, endPoint y: 607, distance: 93.5
click at [341, 631] on div "Add line-items to document close Toggle categories Go to row Line-item Revised …" at bounding box center [762, 392] width 1523 height 784
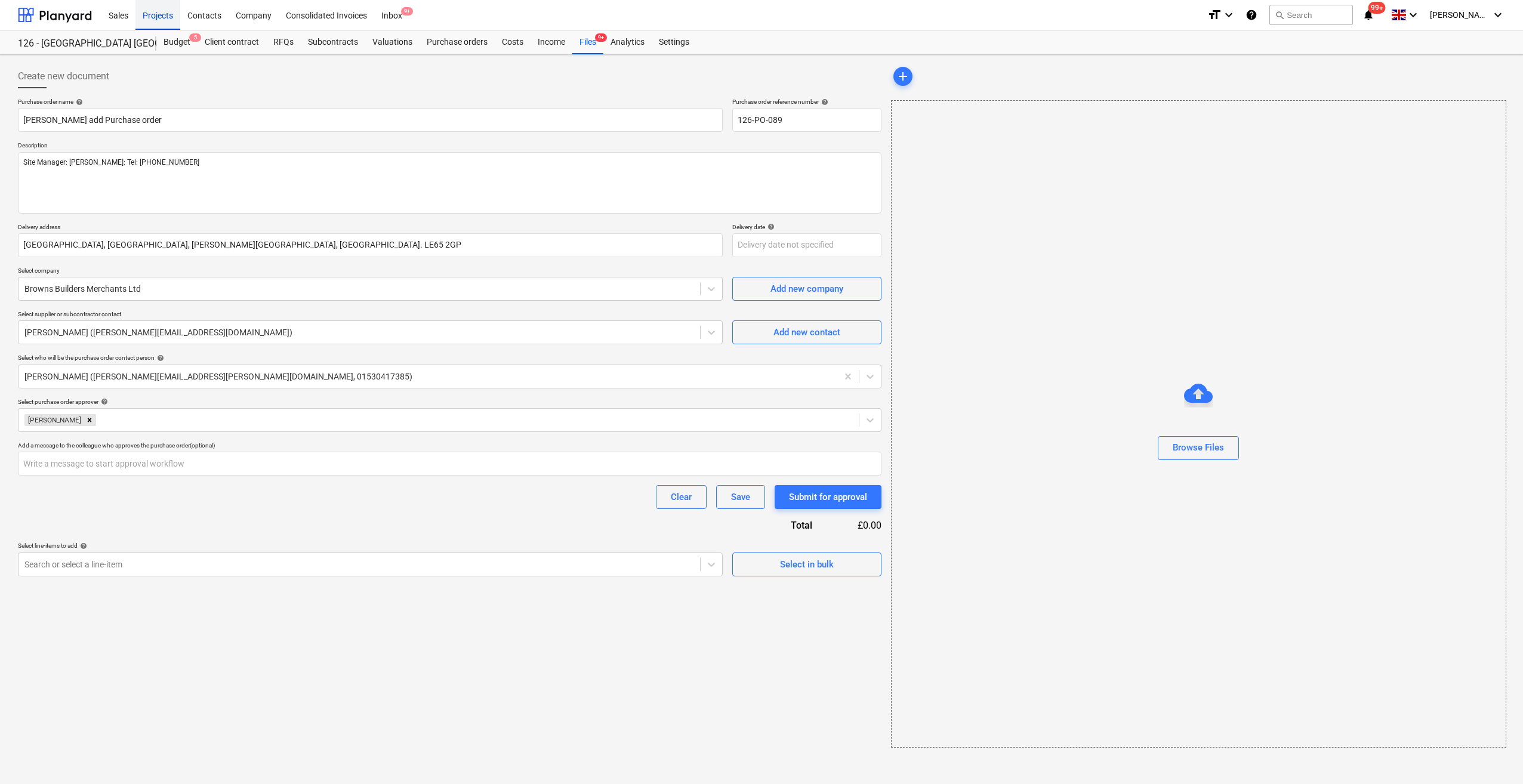
click at [150, 21] on div "Projects" at bounding box center [158, 14] width 45 height 31
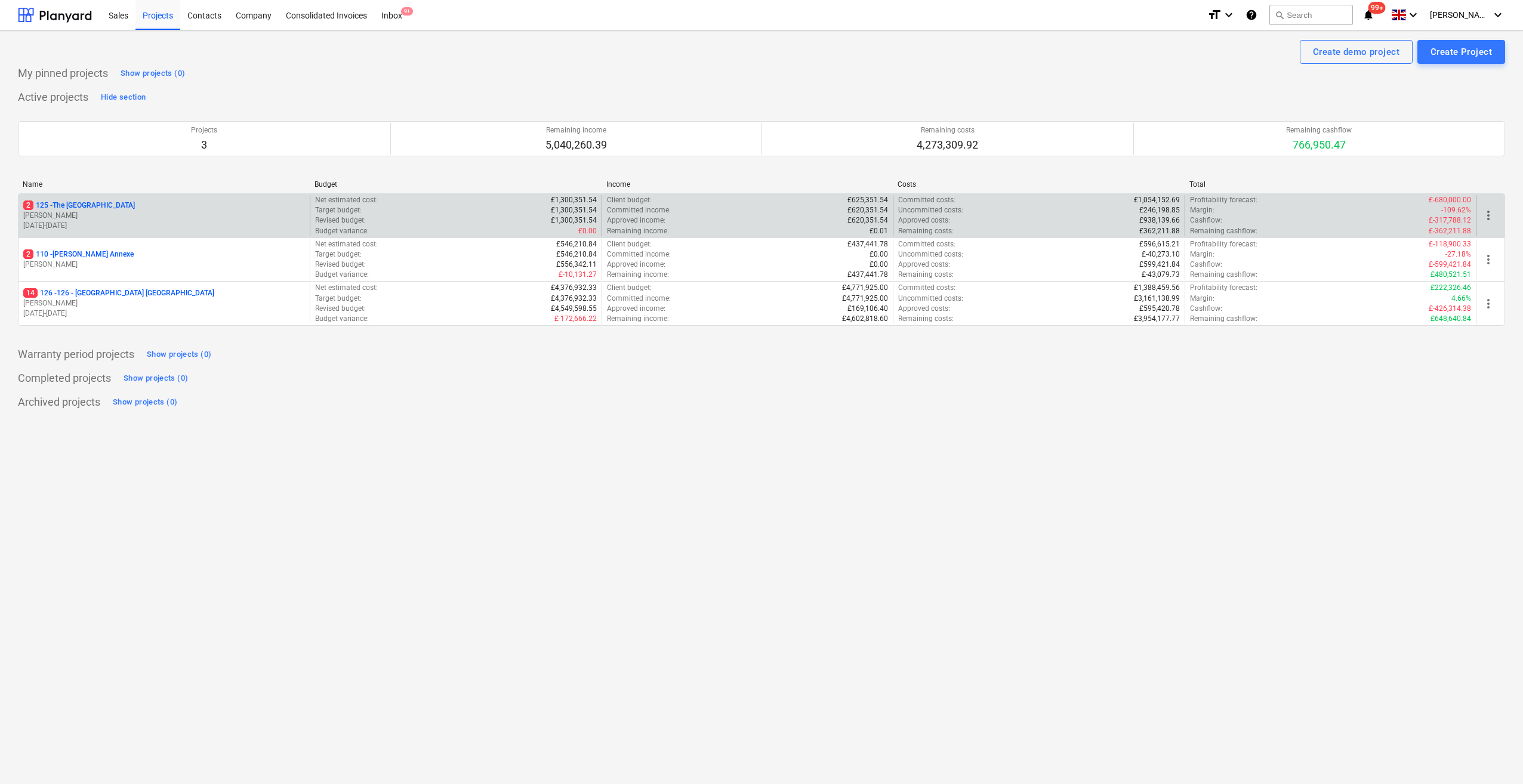
click at [82, 205] on p "2 125 - [GEOGRAPHIC_DATA]" at bounding box center [79, 205] width 112 height 10
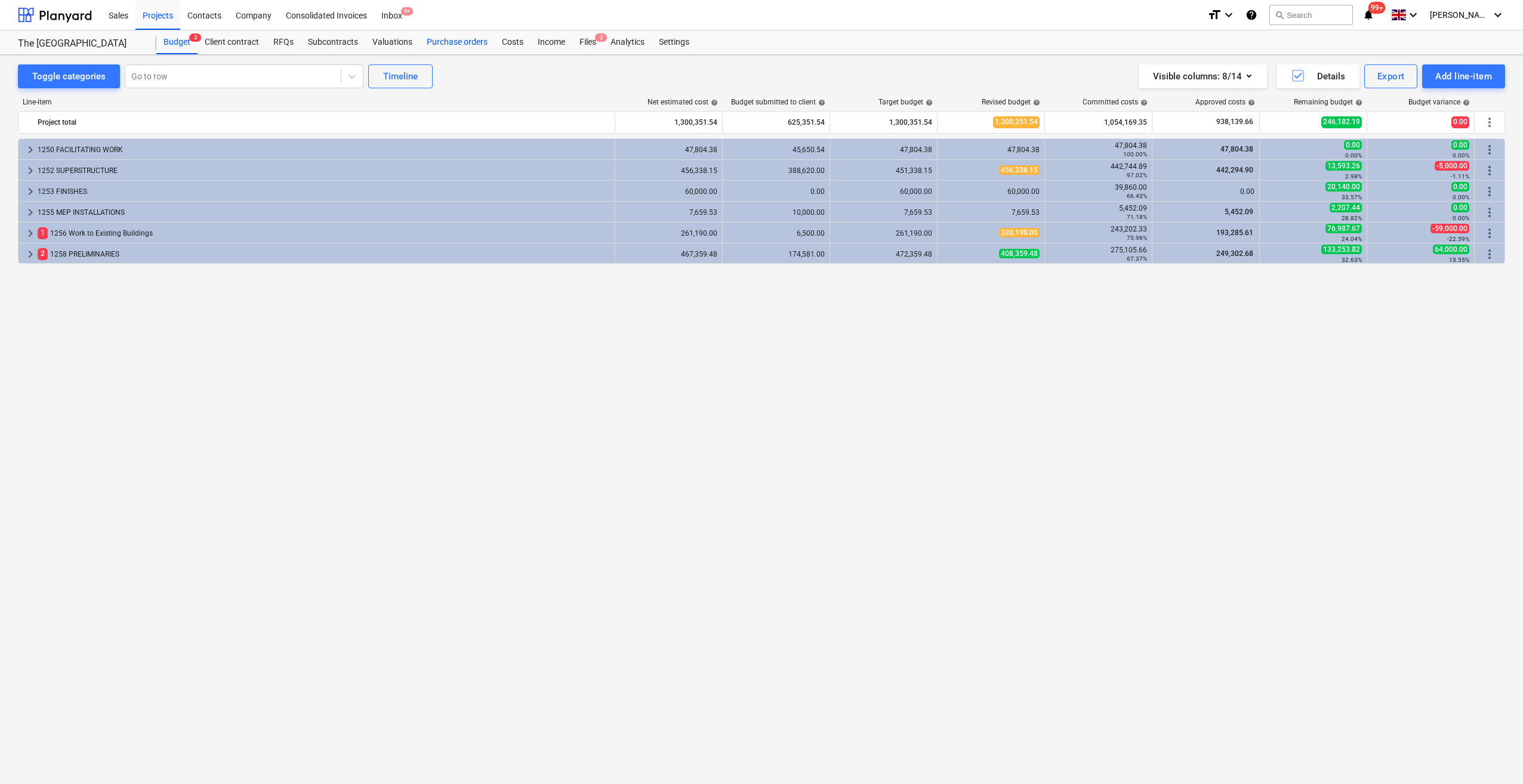
click at [461, 43] on div "Purchase orders" at bounding box center [457, 43] width 75 height 24
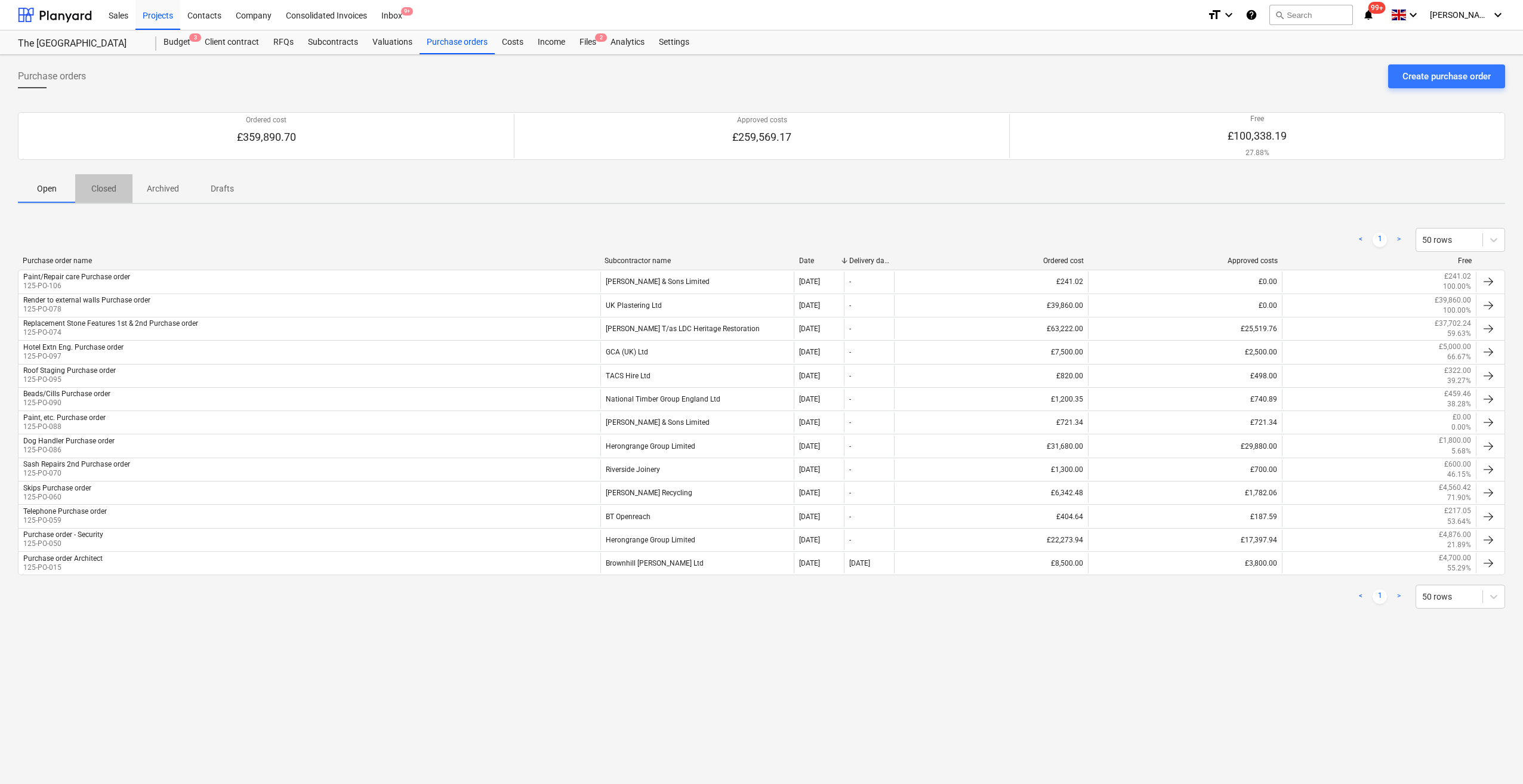
click at [110, 188] on p "Closed" at bounding box center [104, 188] width 29 height 13
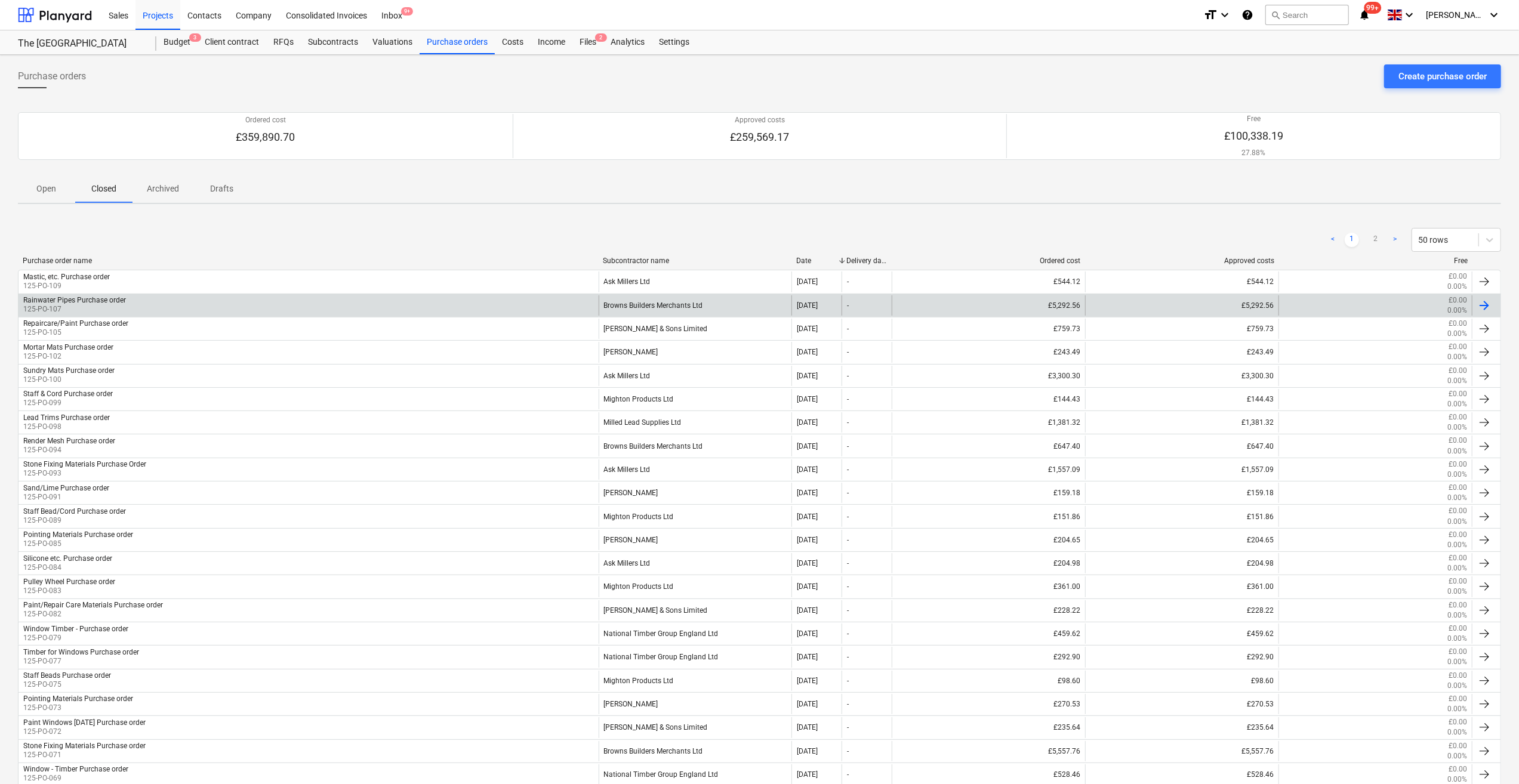
click at [669, 305] on div "Browns Builders Merchants Ltd" at bounding box center [696, 305] width 193 height 20
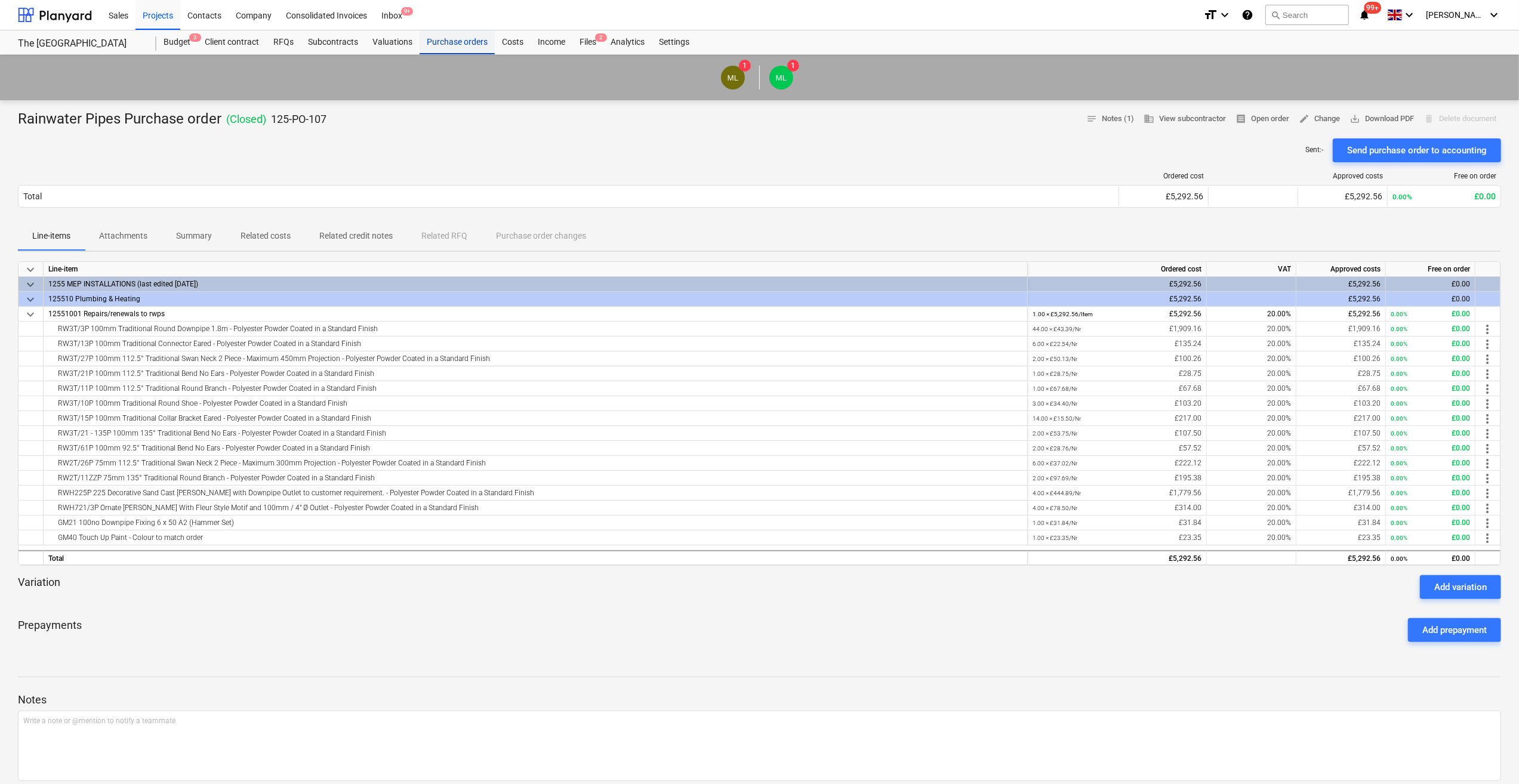
click at [448, 40] on div "Purchase orders" at bounding box center [457, 43] width 75 height 24
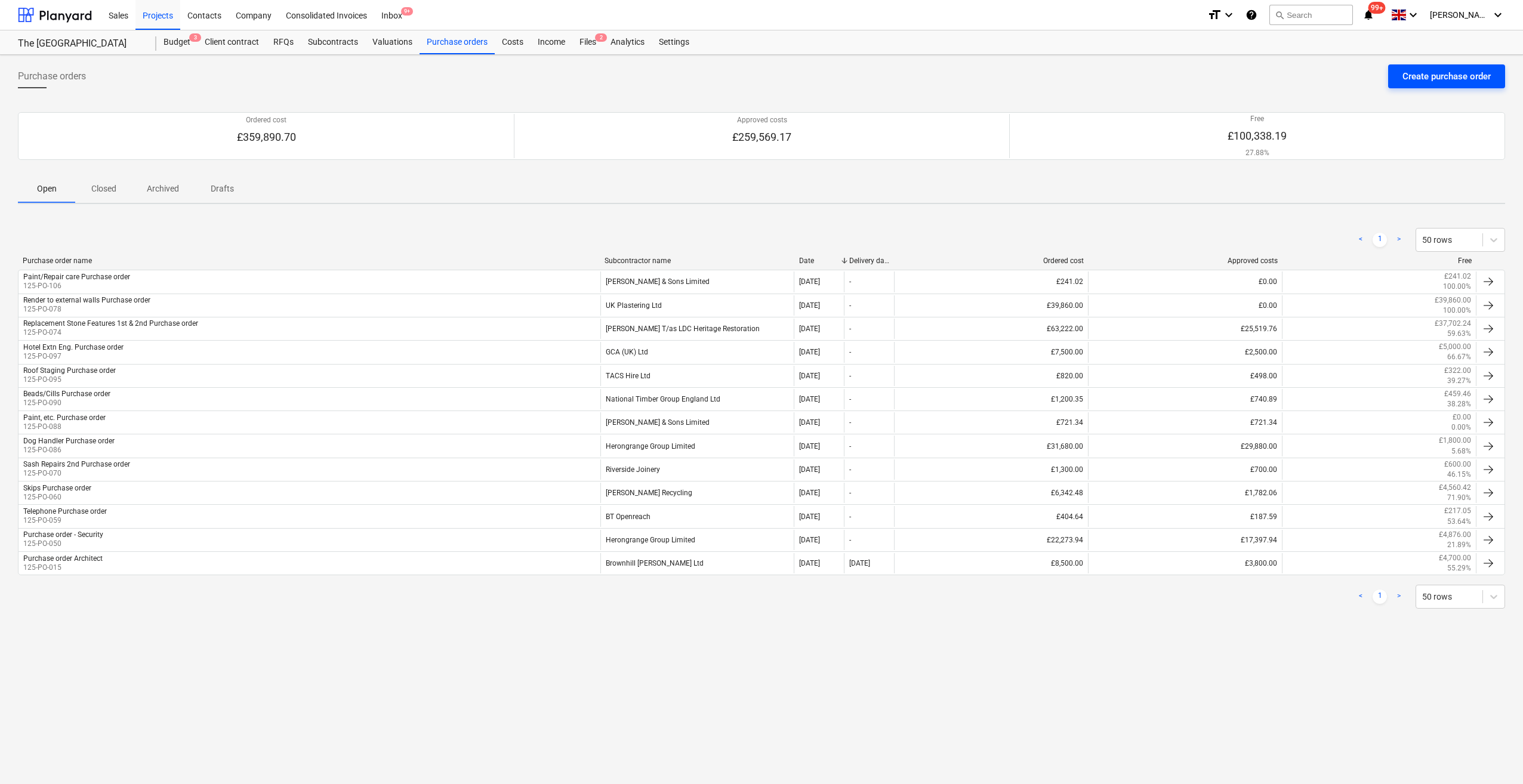
click at [1436, 77] on div "Create purchase order" at bounding box center [1446, 76] width 88 height 16
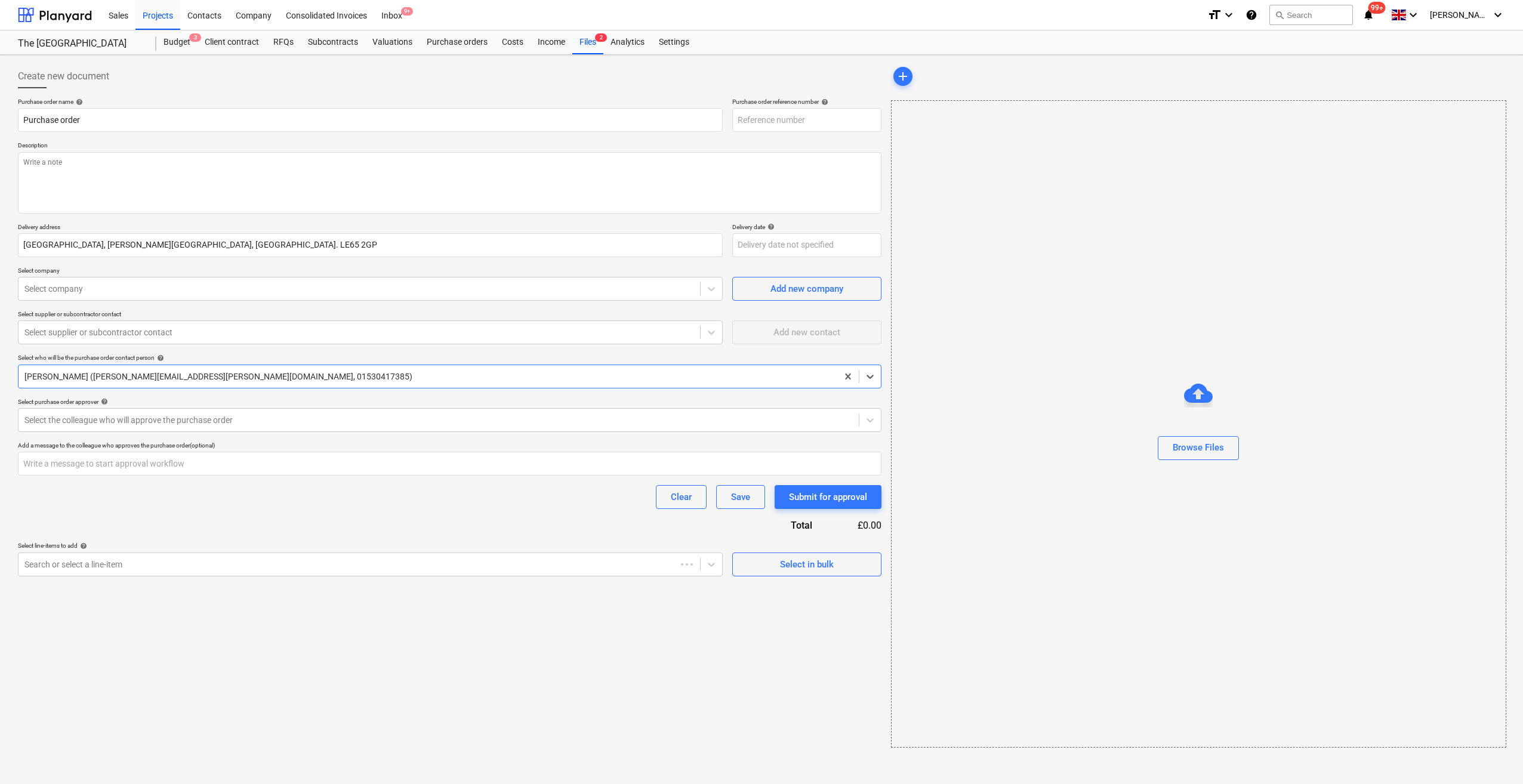
type textarea "x"
type input "125-PO-110"
click at [24, 117] on input "Purchase order" at bounding box center [370, 120] width 705 height 24
type textarea "x"
type input "RWPurchase order"
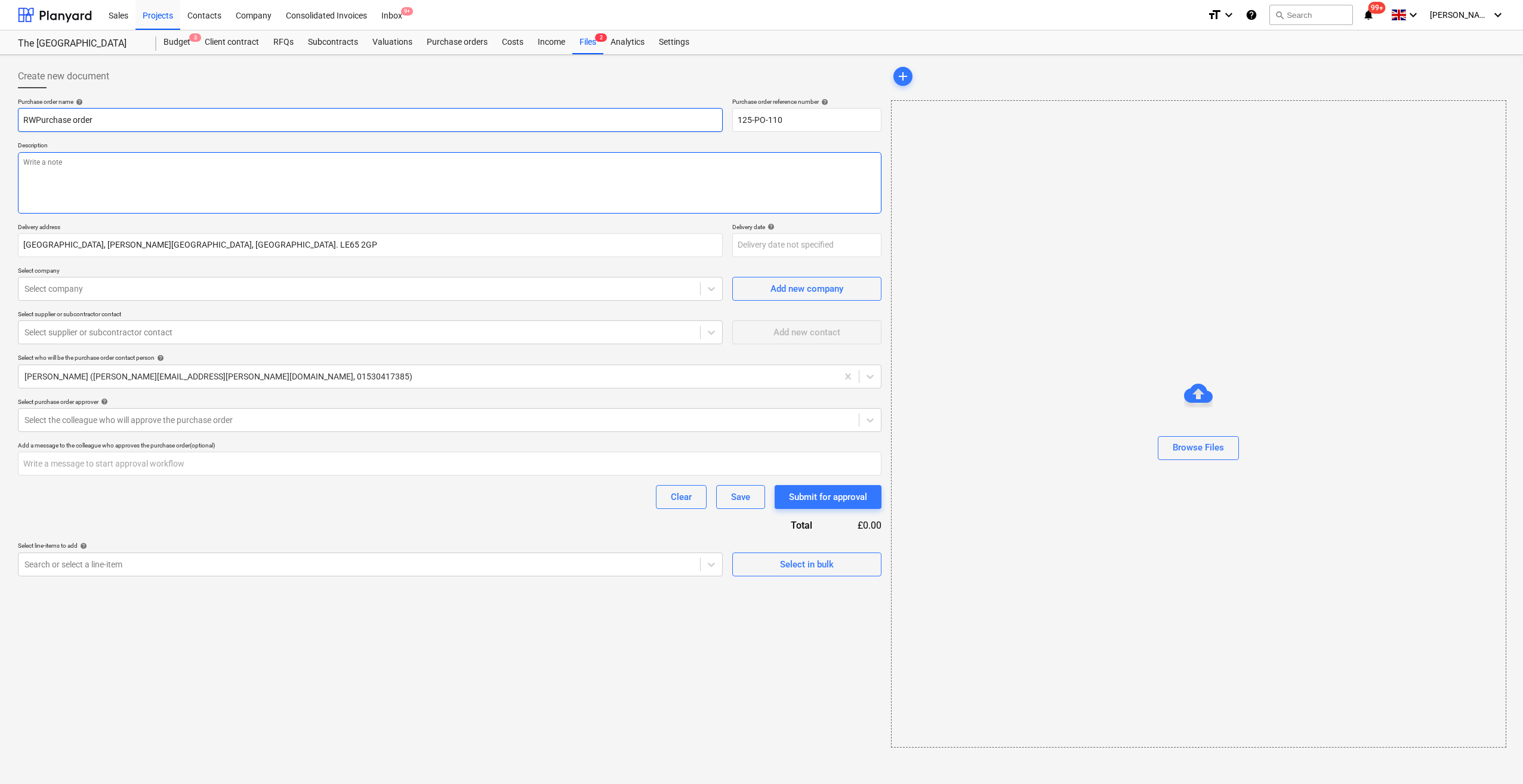
type textarea "x"
type input "RWPPurchase order"
type textarea "x"
type input "RWP Purchase order"
type textarea "x"
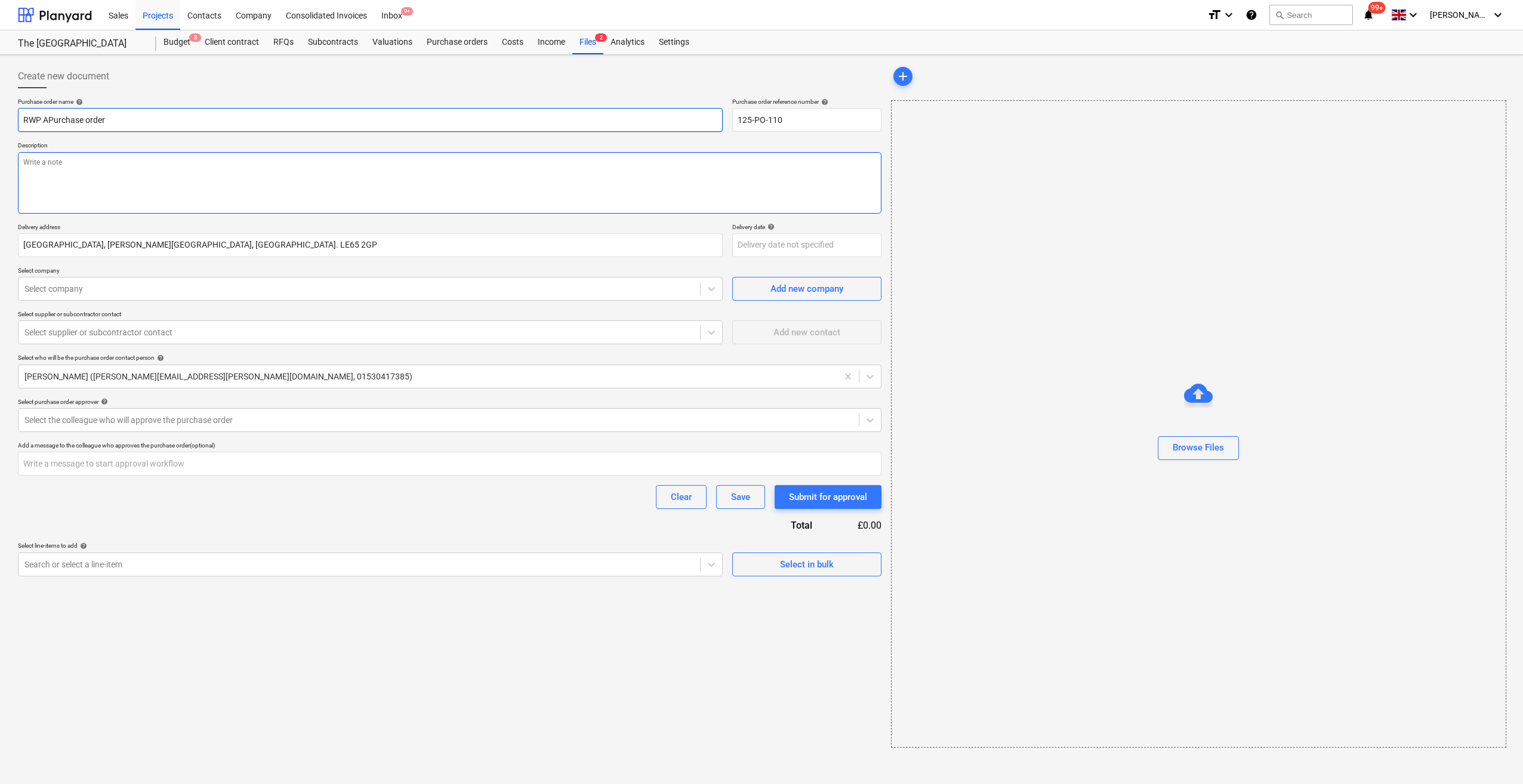
type input "RWP AdPurchase order"
type textarea "x"
type input "RWP AddiPurchase order"
type textarea "x"
type input "RWP AdditiPurchase order"
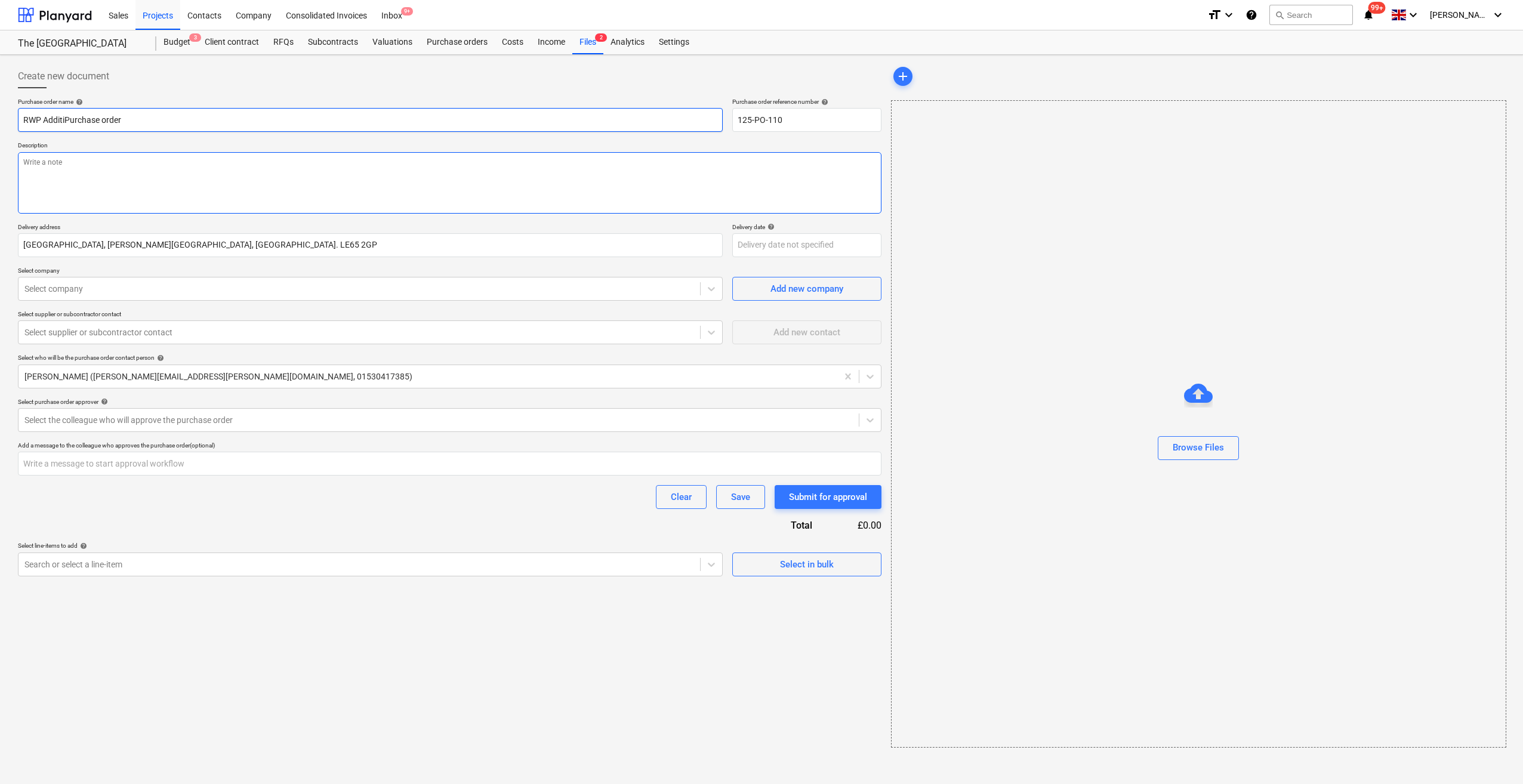
type textarea "x"
type input "RWP AdditionPurchase order"
type textarea "x"
type input "RWP AdditionalPurchase order"
type textarea "x"
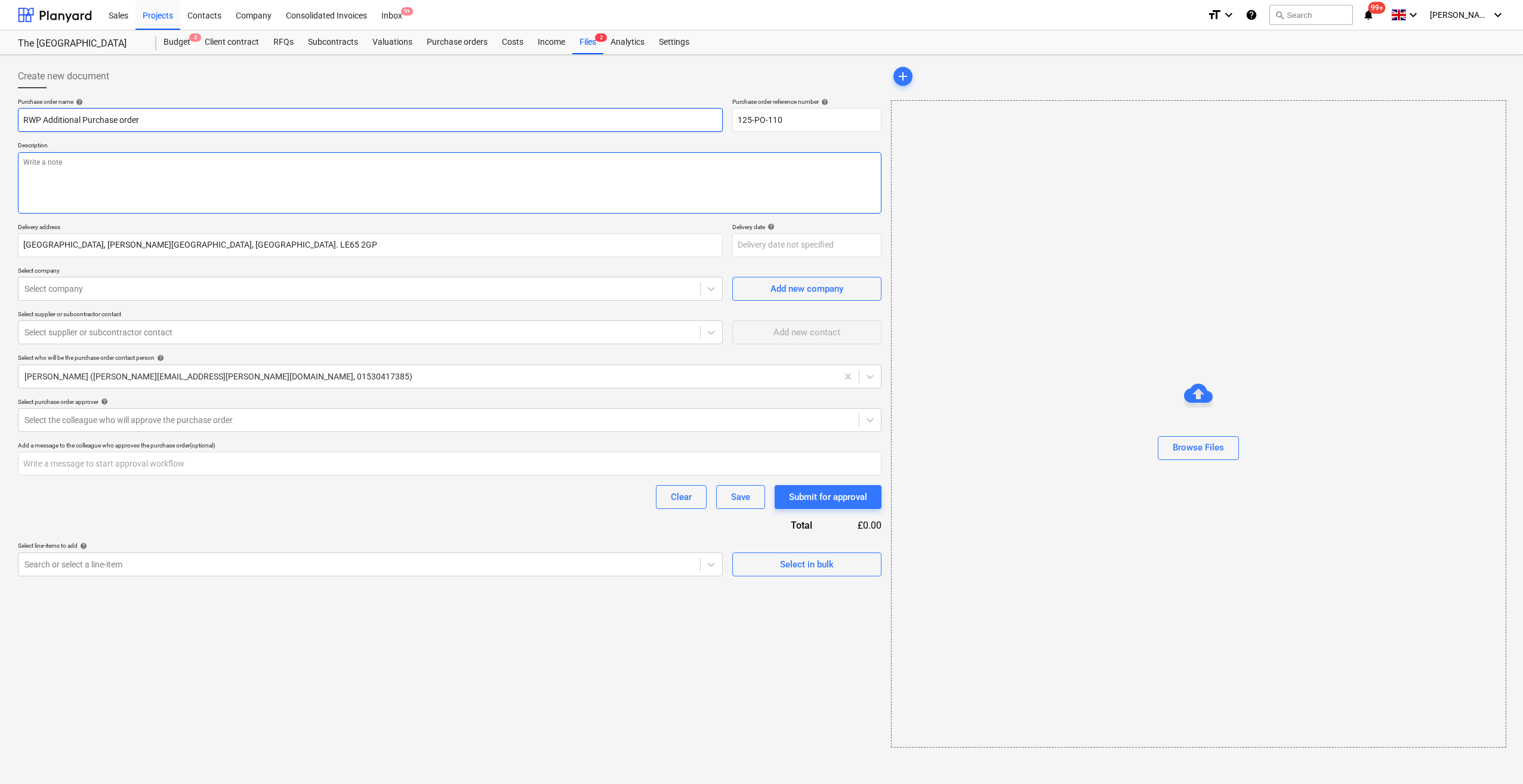
type input "RWP Additional Purchase order"
type textarea "x"
click at [37, 159] on textarea at bounding box center [449, 183] width 864 height 61
type textarea "S"
type textarea "x"
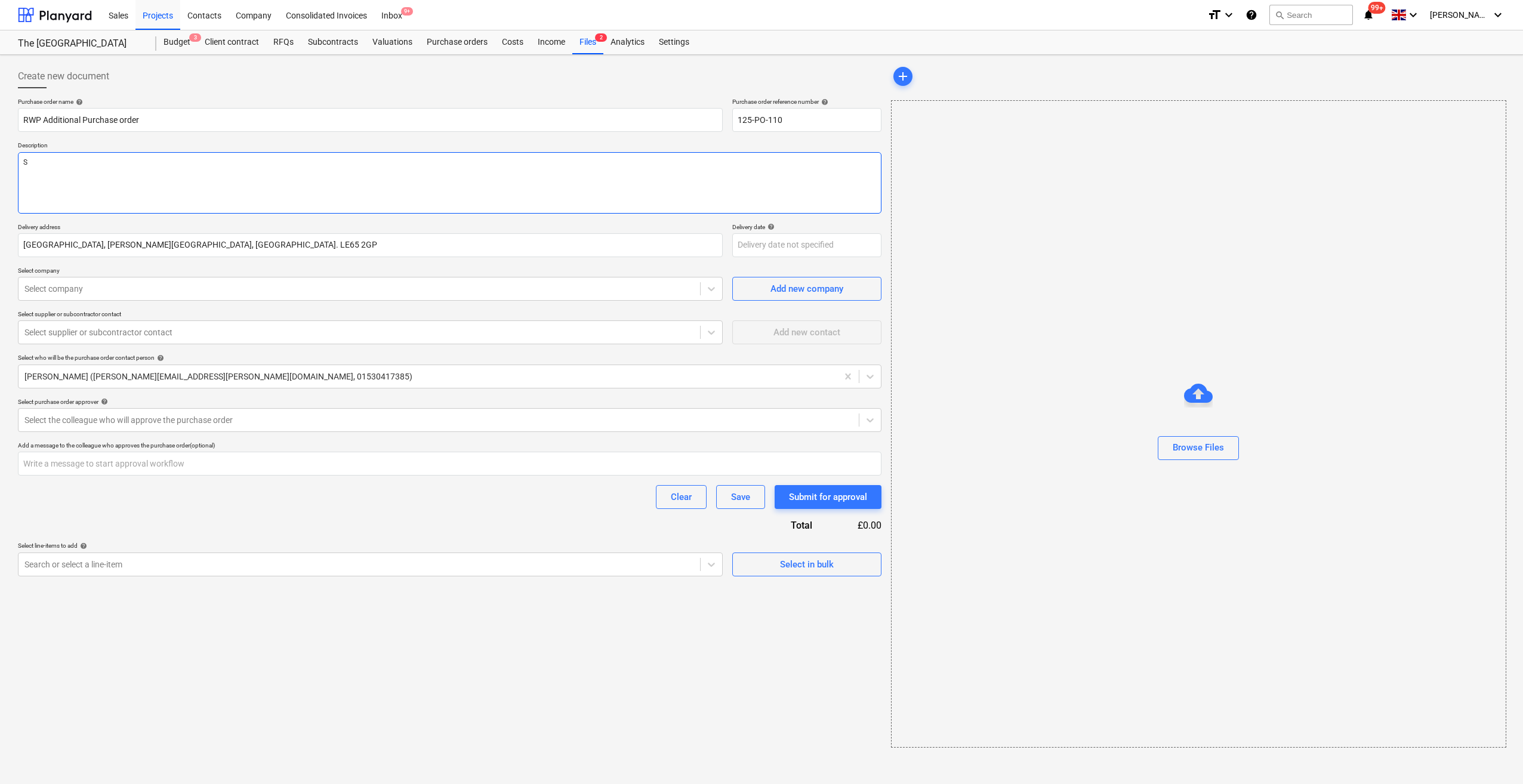
type textarea "Sc"
type textarea "x"
type textarea "Sco"
type textarea "x"
type textarea "Scoot"
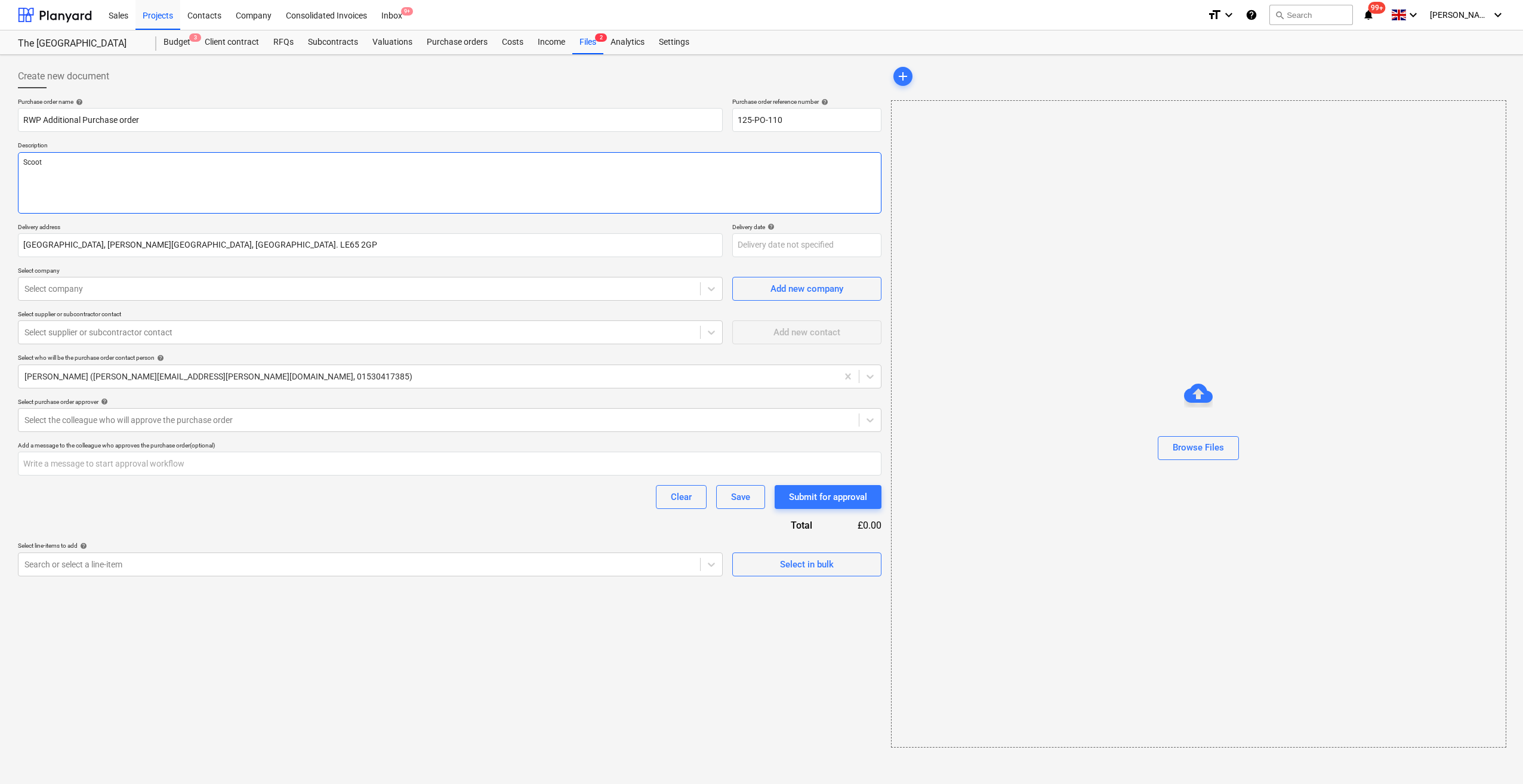
type textarea "x"
type textarea "Scoo"
type textarea "x"
type textarea "Sco"
type textarea "x"
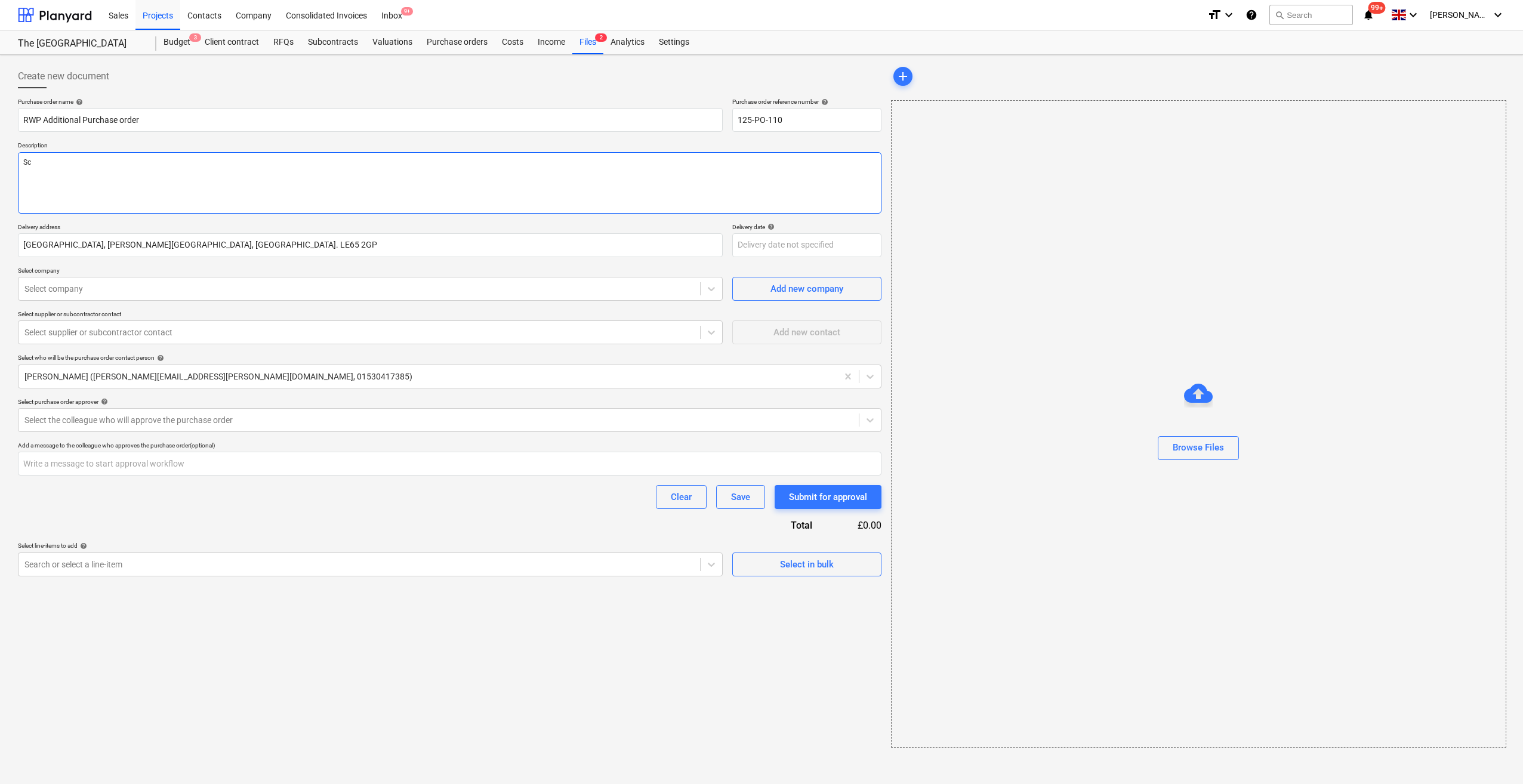
type textarea "S"
type textarea "x"
type textarea "S"
type textarea "x"
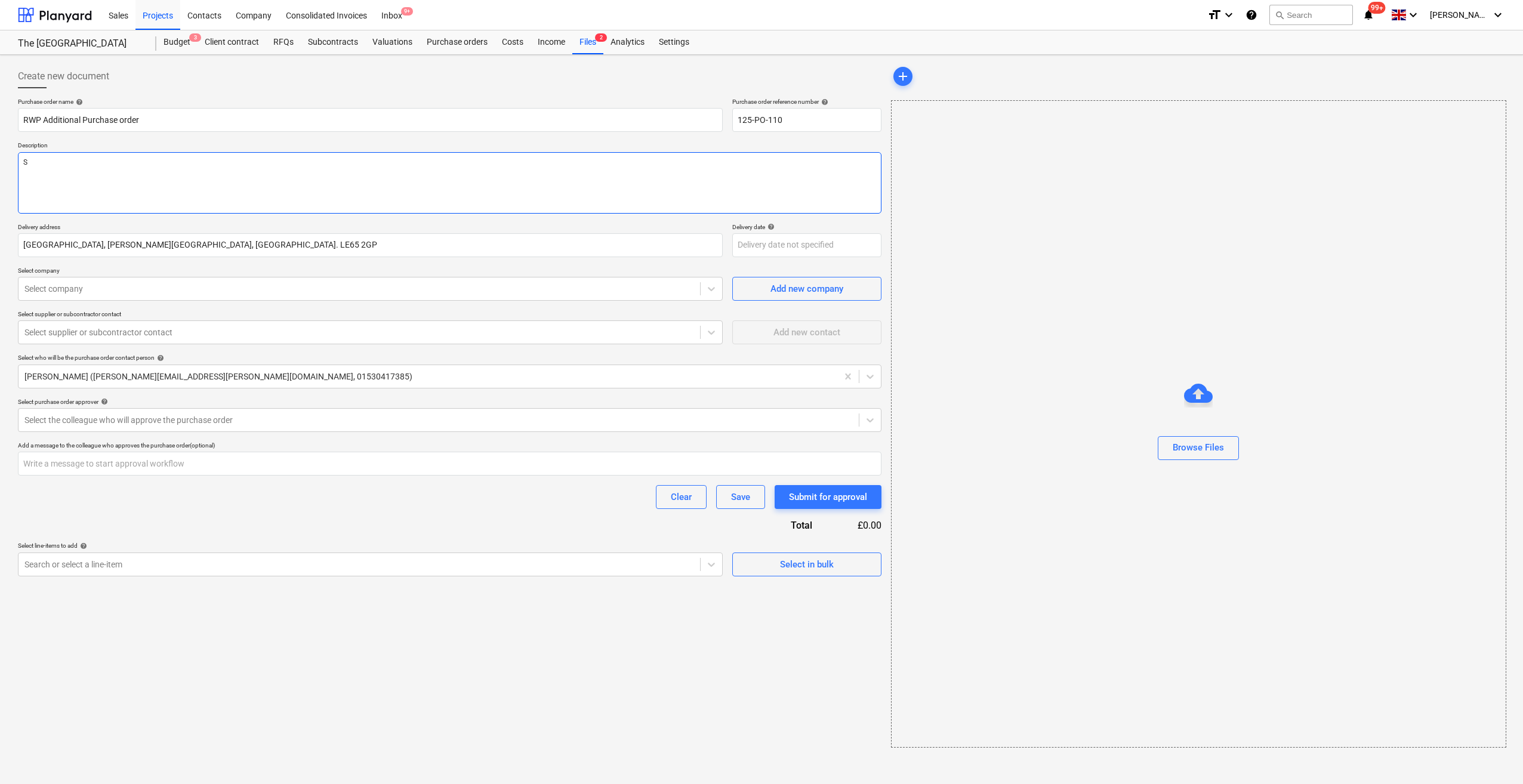
type textarea "Si"
type textarea "x"
type textarea "Sit"
type textarea "x"
type textarea "Site"
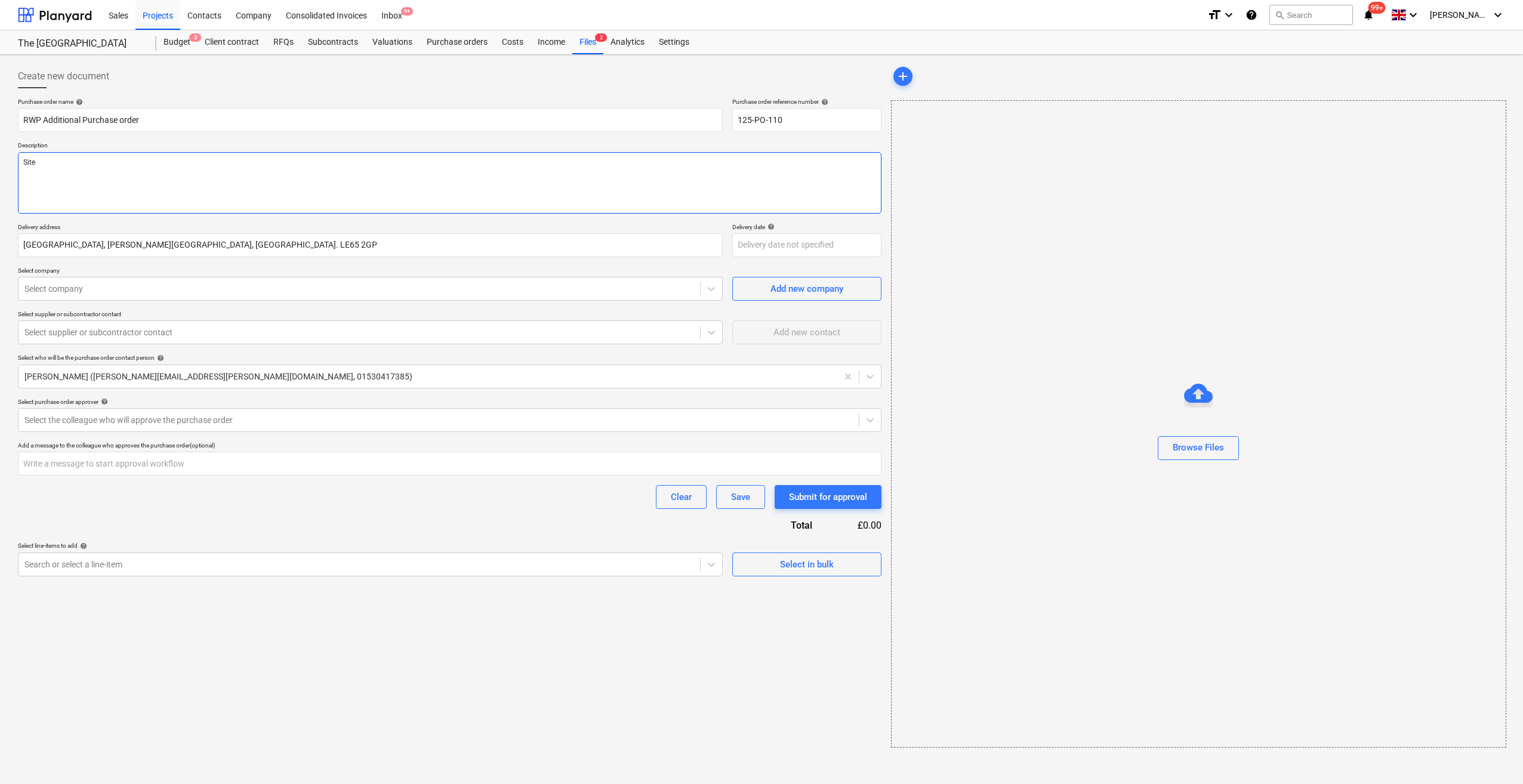
type textarea "x"
type textarea "Site"
type textarea "x"
type textarea "Site M"
type textarea "x"
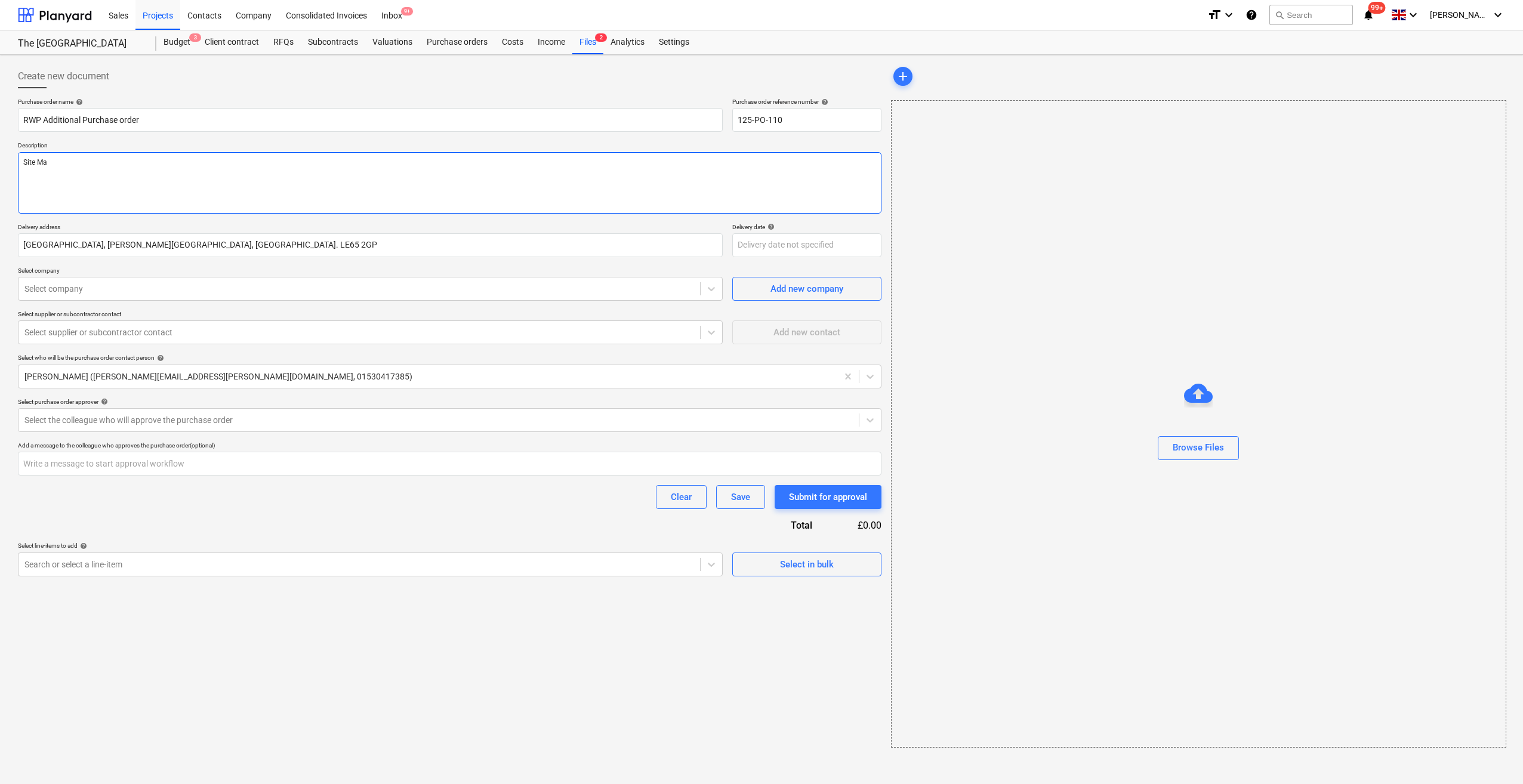
type textarea "Site Man"
type textarea "x"
type textarea "Site Manag"
type textarea "x"
type textarea "Site Manager"
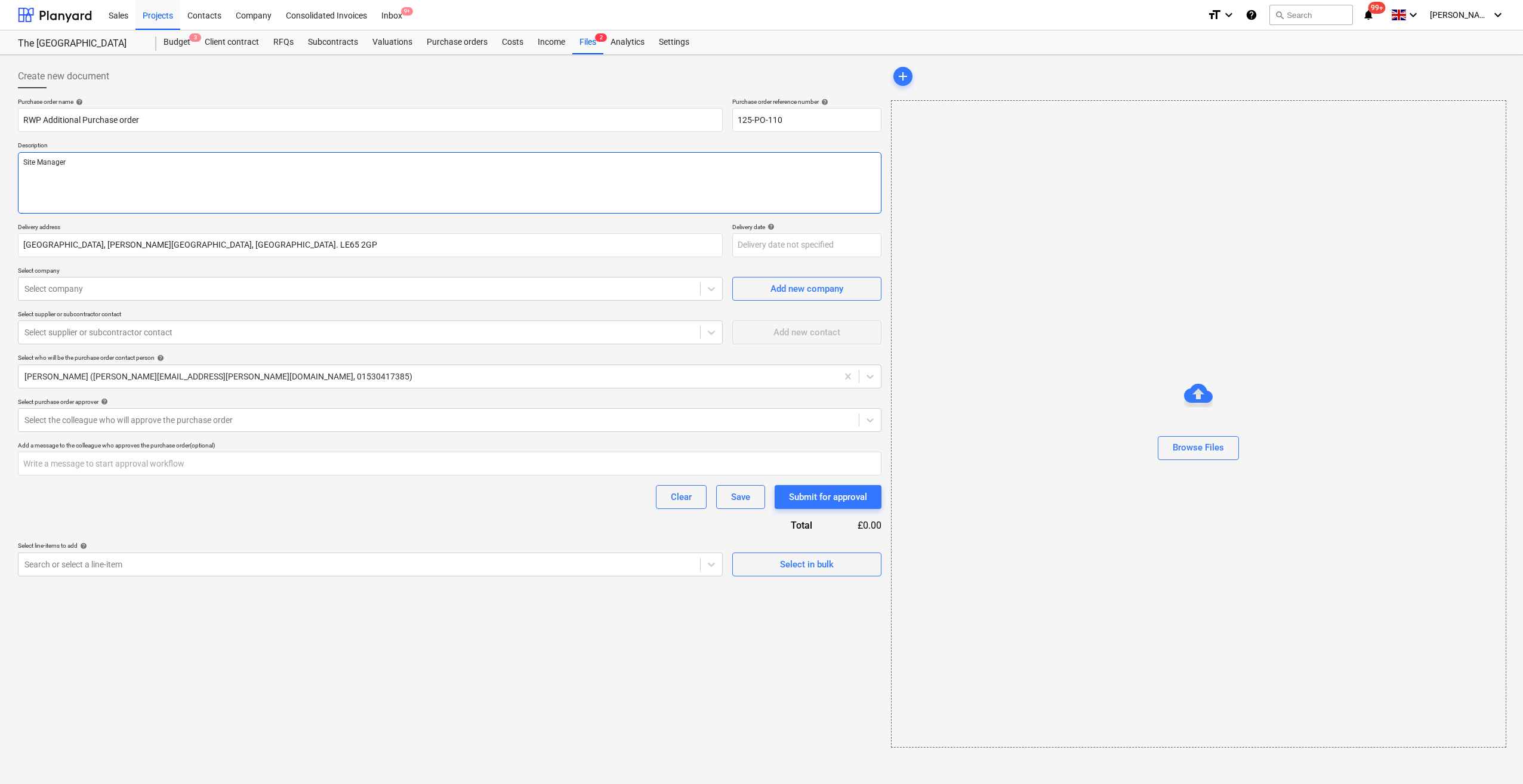
type textarea "x"
type textarea "Site Manager -"
type textarea "x"
type textarea "Site Manager - S"
type textarea "x"
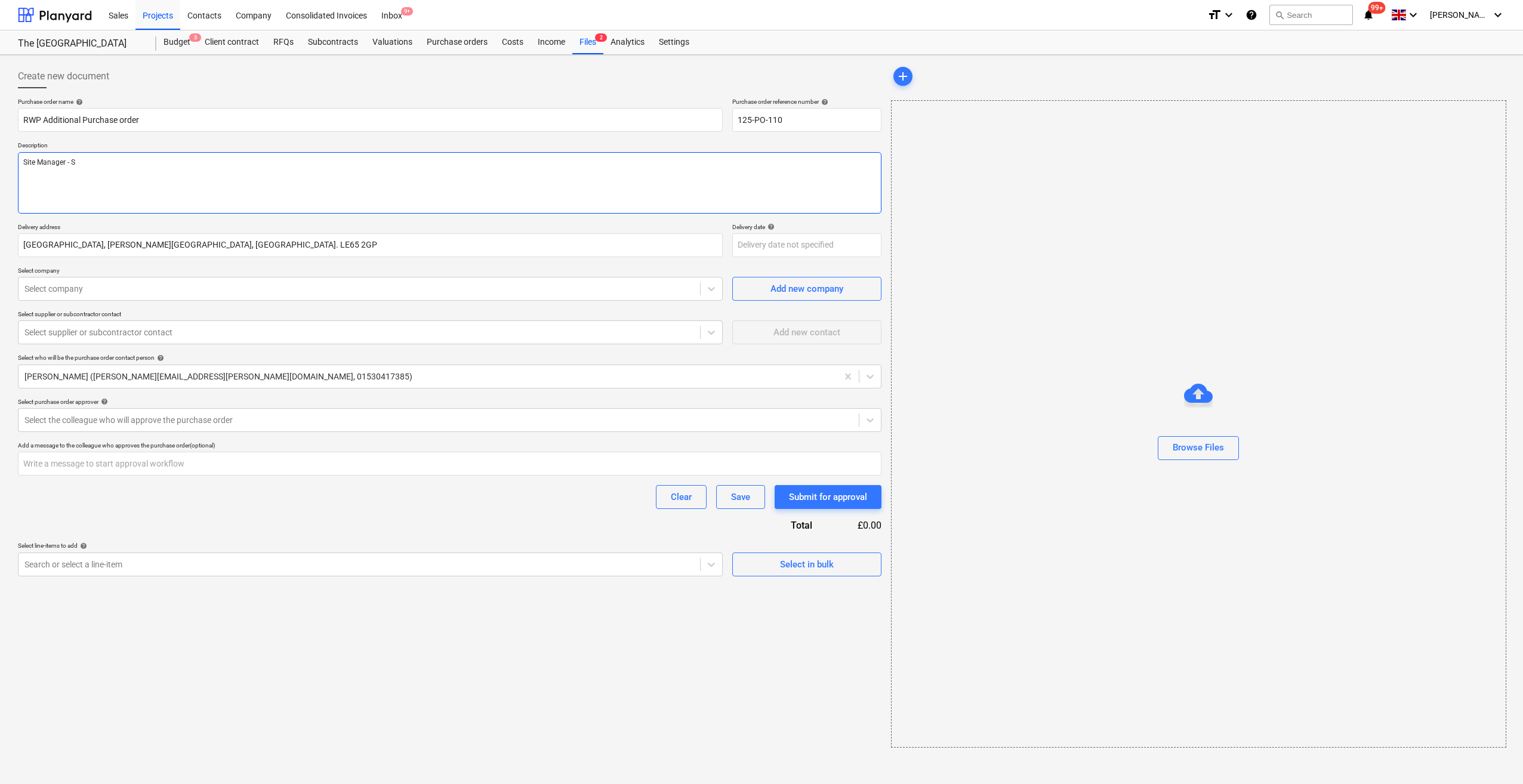
type textarea "Site Manager - Sc"
type textarea "x"
type textarea "Site Manager - Sco"
type textarea "x"
type textarea "Site Manager - [PERSON_NAME]"
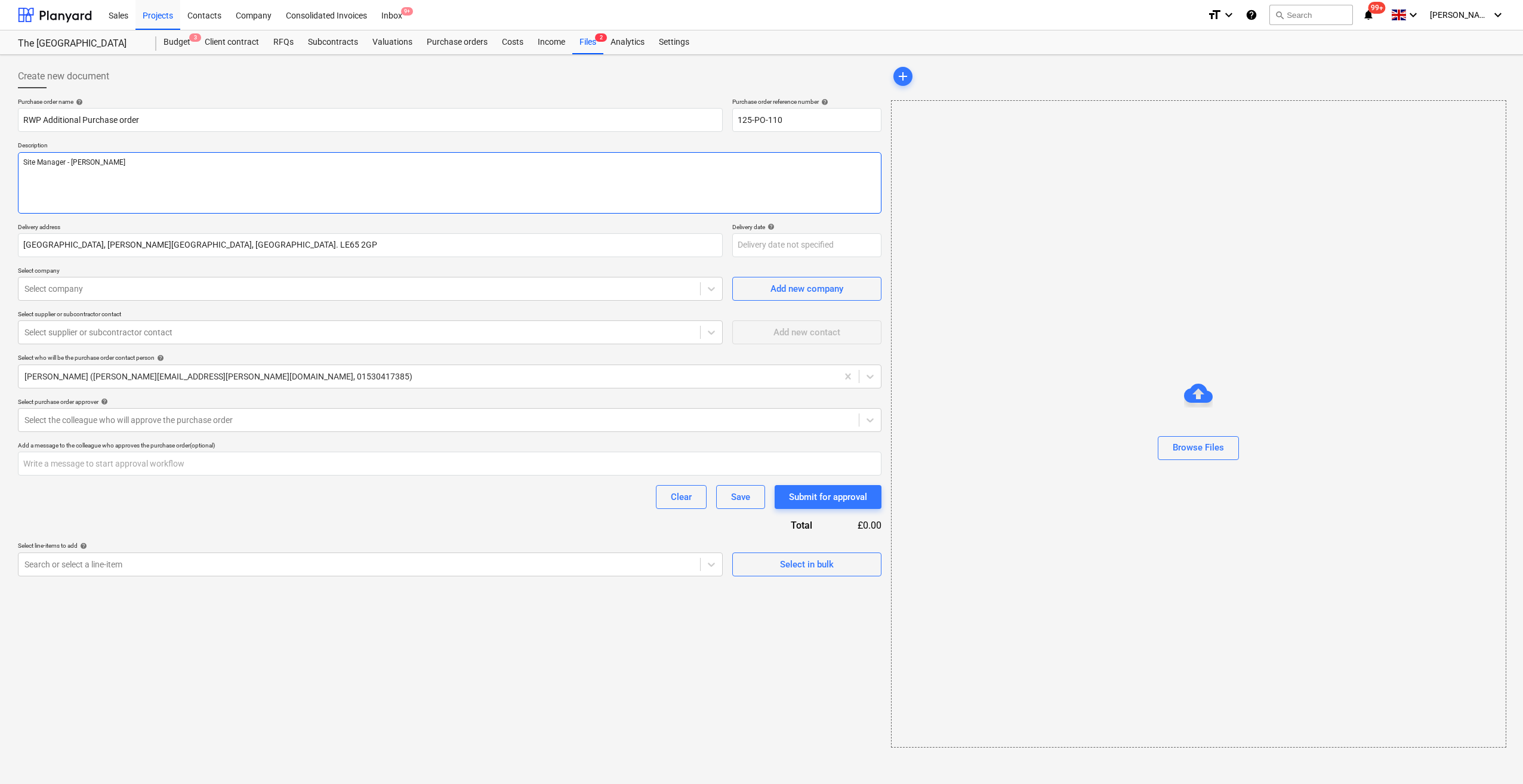
type textarea "x"
type textarea "Site Manager - [PERSON_NAME]"
type textarea "x"
type textarea "Site Manager - [PERSON_NAME]"
type textarea "x"
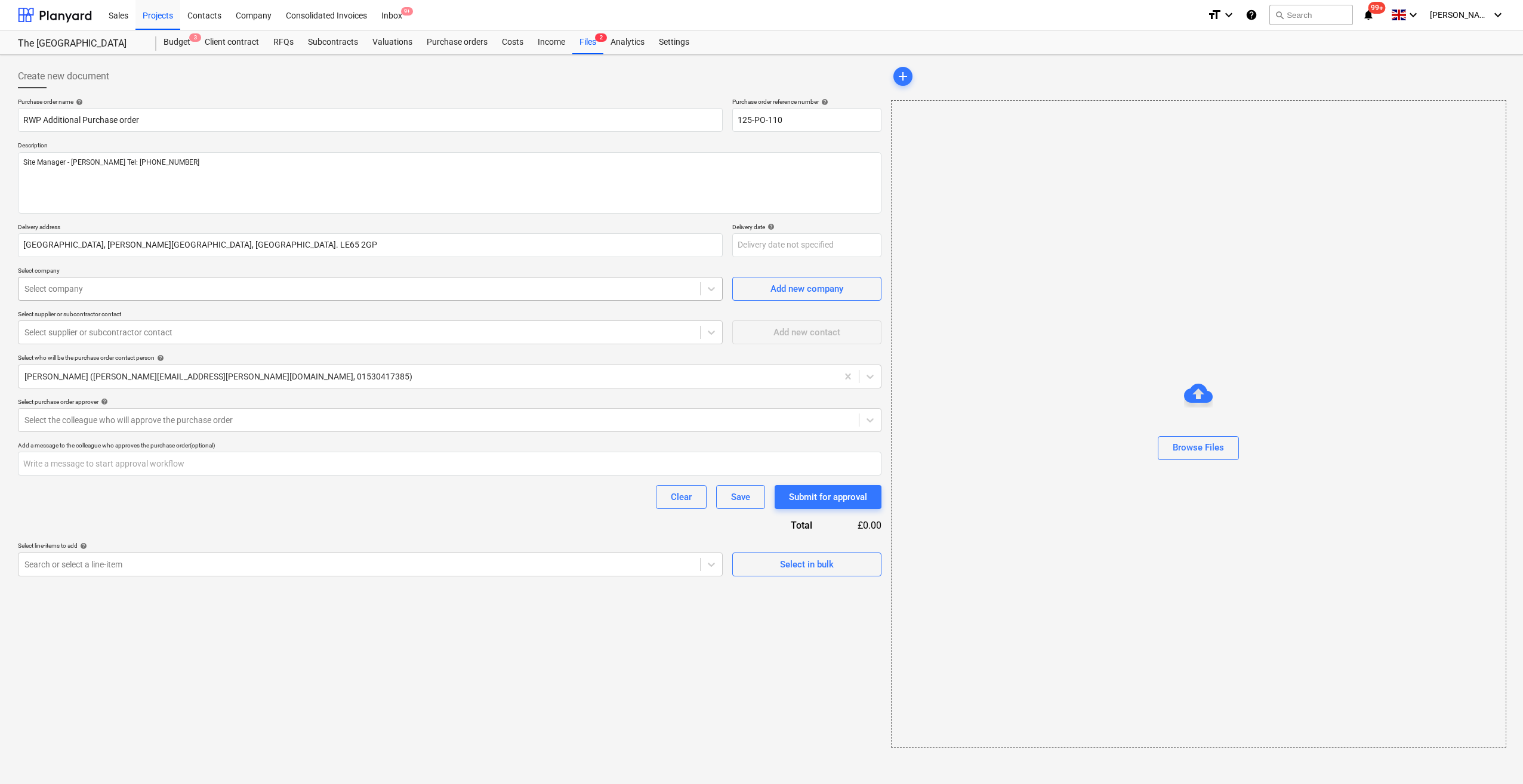
click at [95, 288] on div at bounding box center [359, 289] width 670 height 12
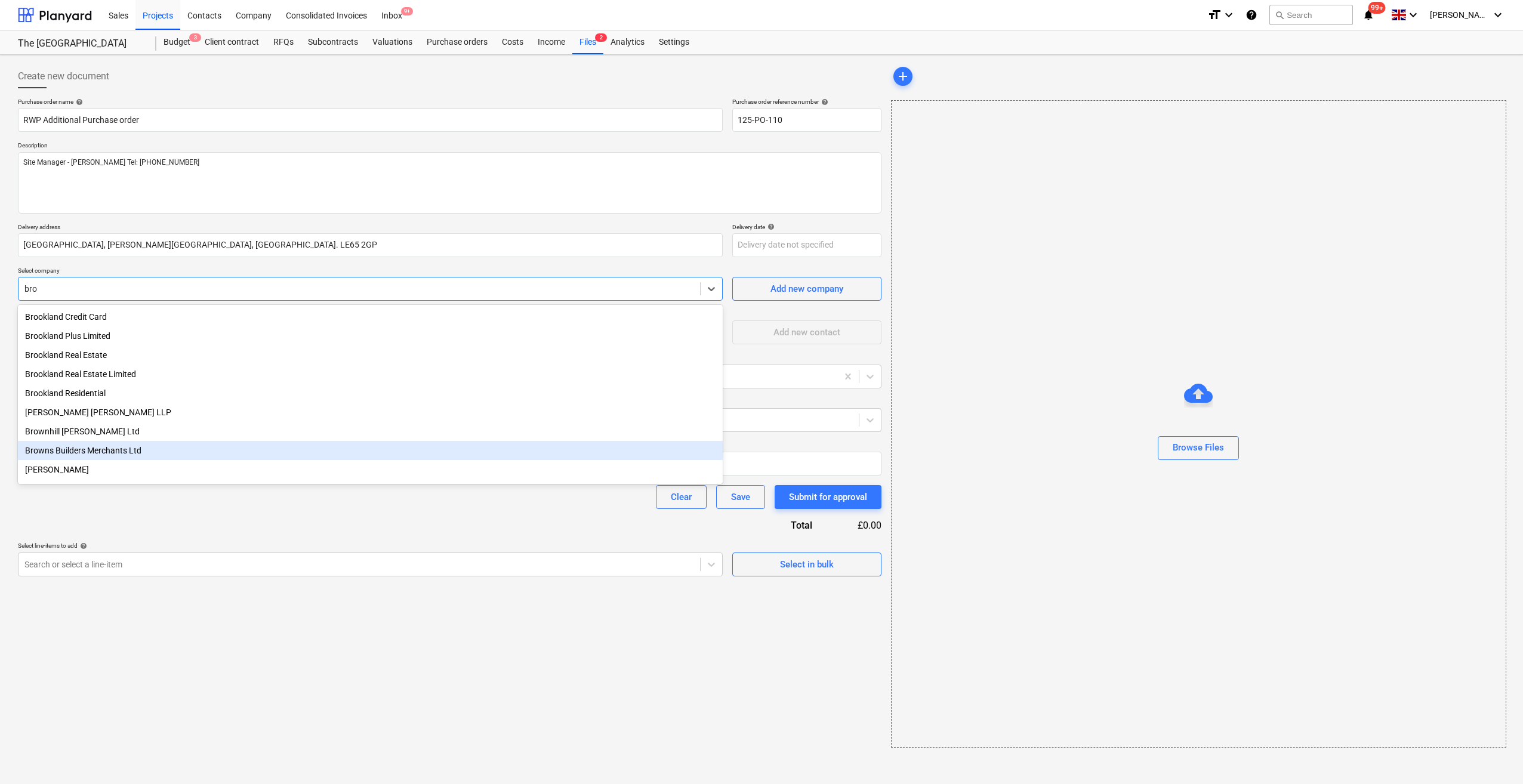
click at [64, 457] on div "Browns Builders Merchants Ltd" at bounding box center [370, 450] width 705 height 19
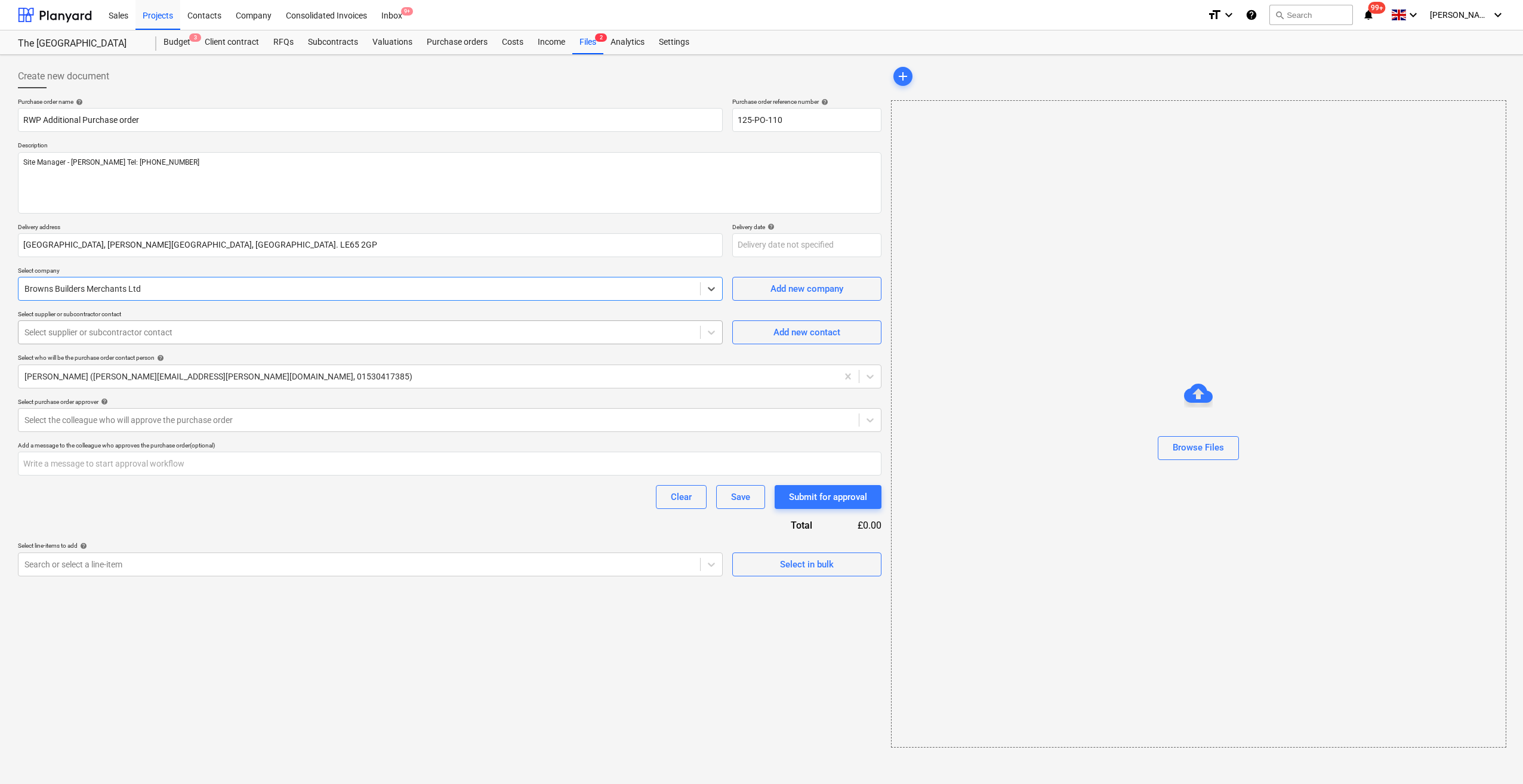
click at [169, 329] on div at bounding box center [359, 332] width 670 height 12
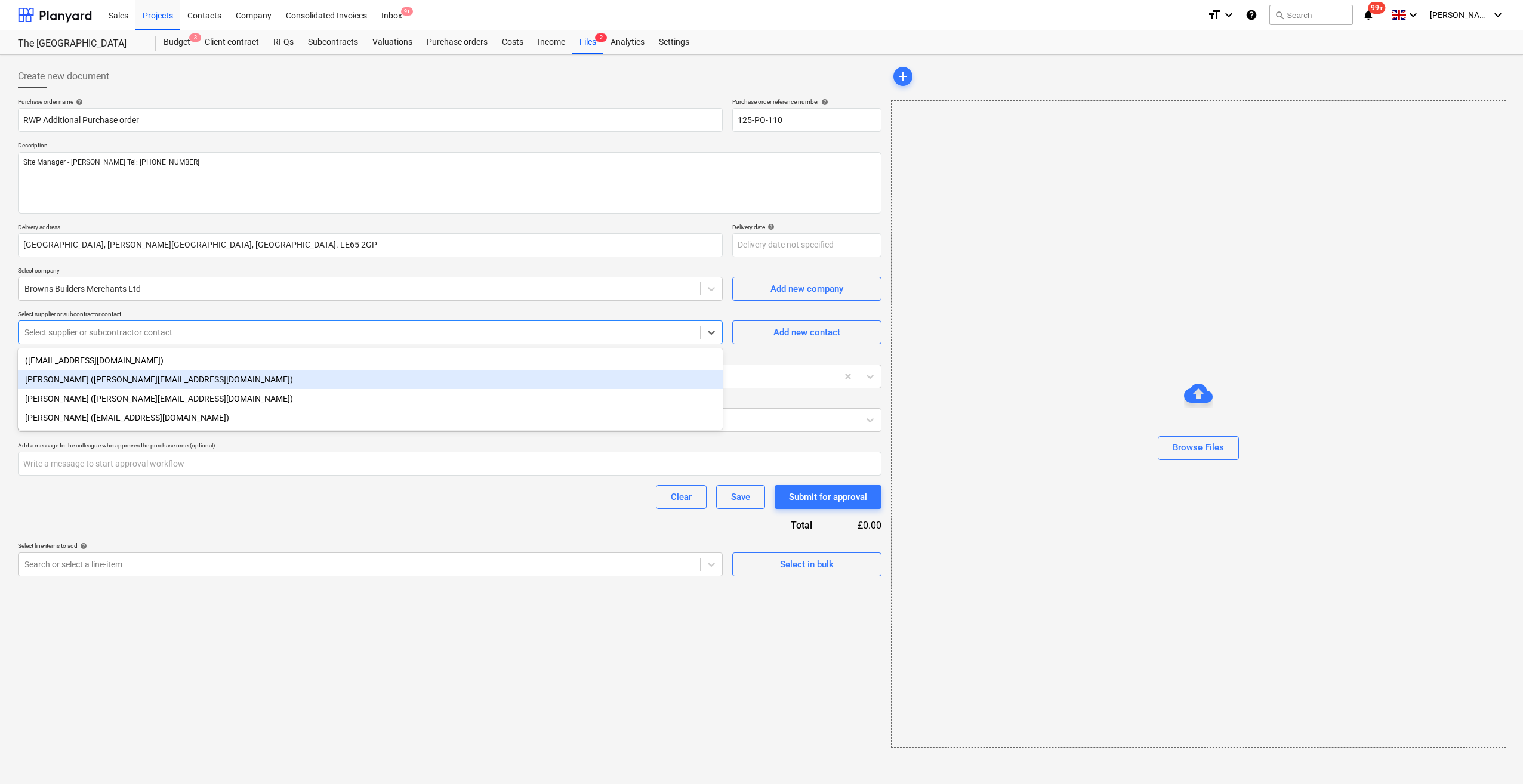
click at [144, 382] on div "[PERSON_NAME] ([PERSON_NAME][EMAIL_ADDRESS][DOMAIN_NAME])" at bounding box center [370, 380] width 705 height 19
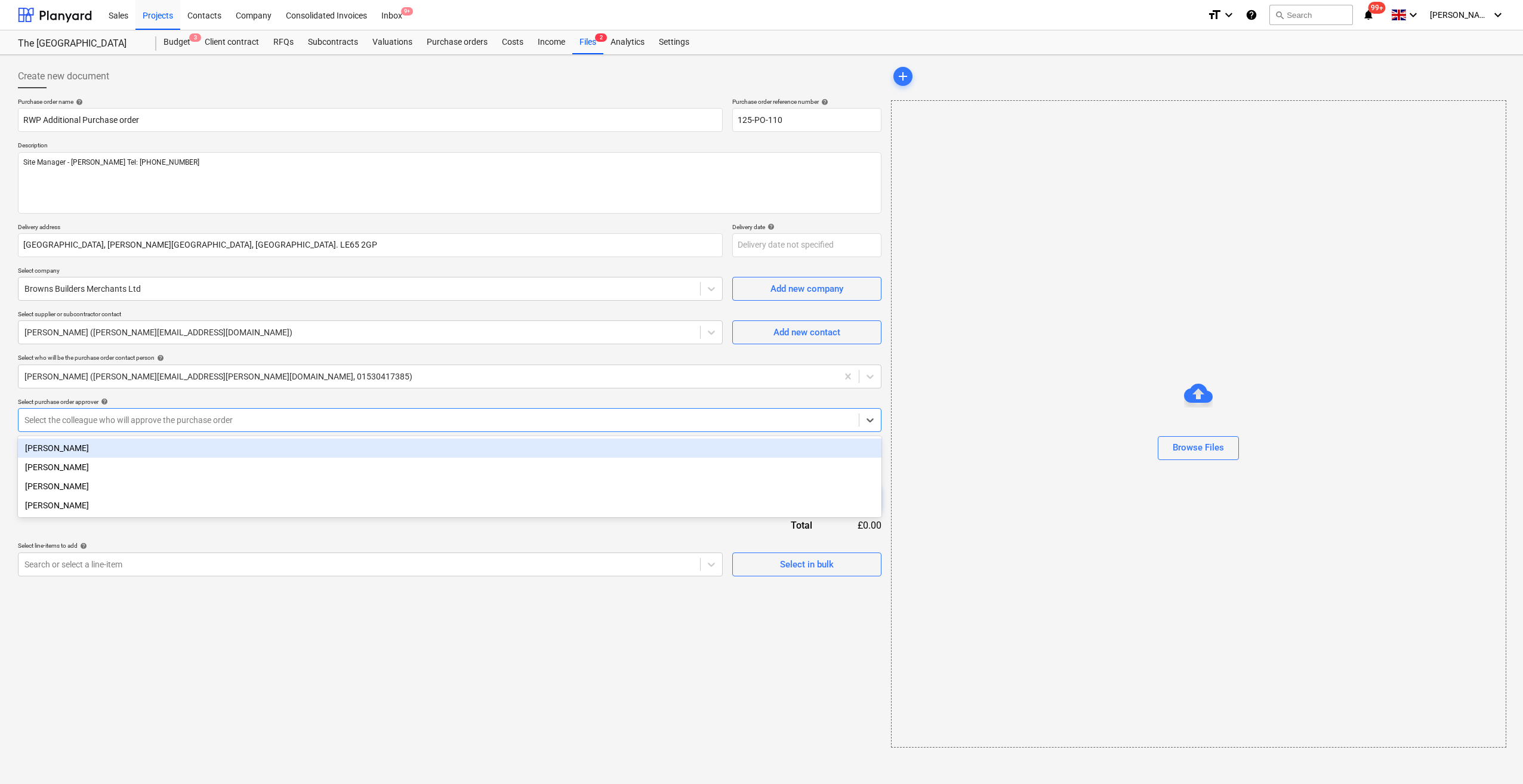
click at [223, 414] on div at bounding box center [439, 420] width 828 height 12
click at [95, 449] on div "[PERSON_NAME]" at bounding box center [449, 448] width 864 height 19
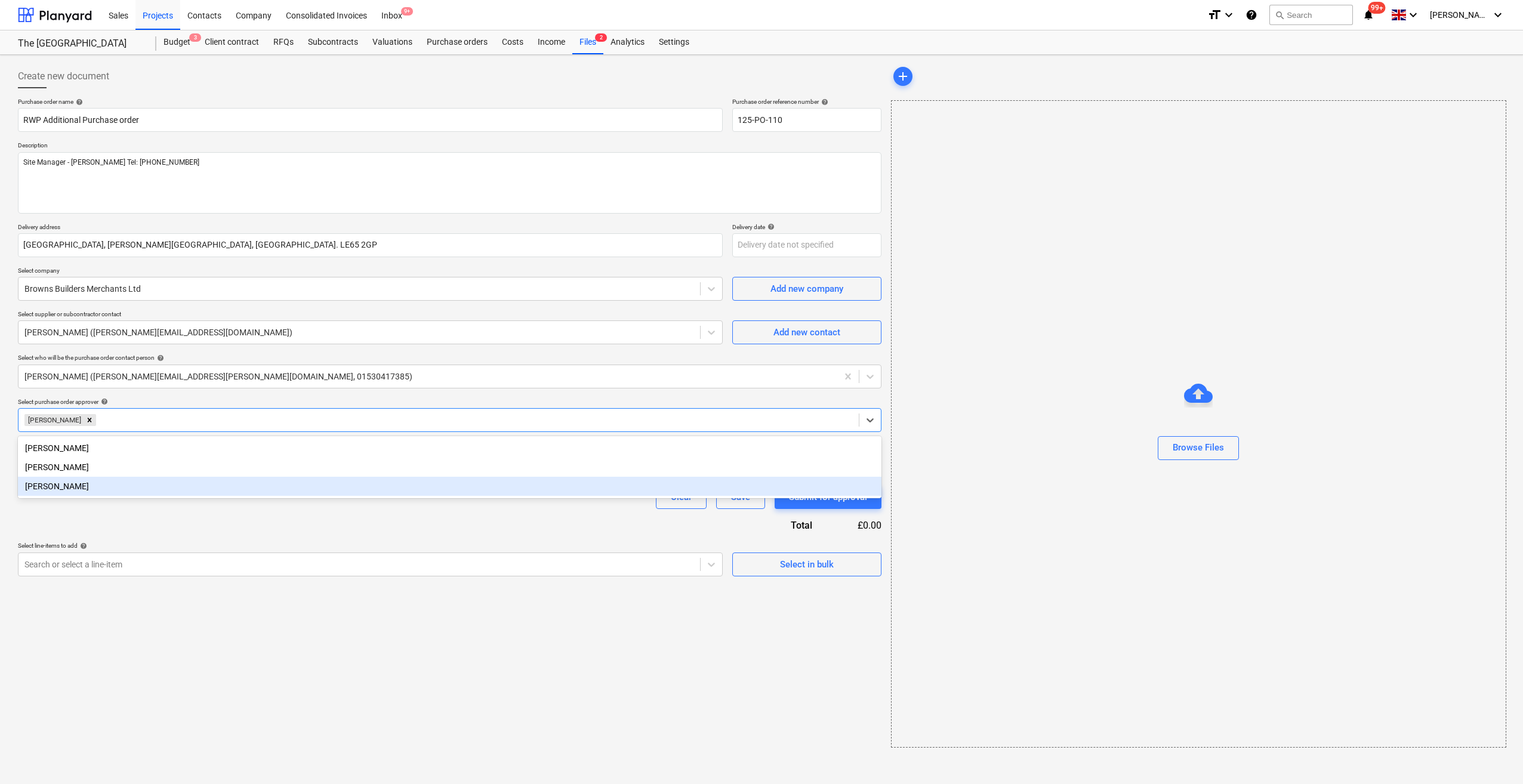
click at [121, 510] on div "Purchase order name help RWP Additional Purchase order Purchase order reference…" at bounding box center [449, 337] width 864 height 479
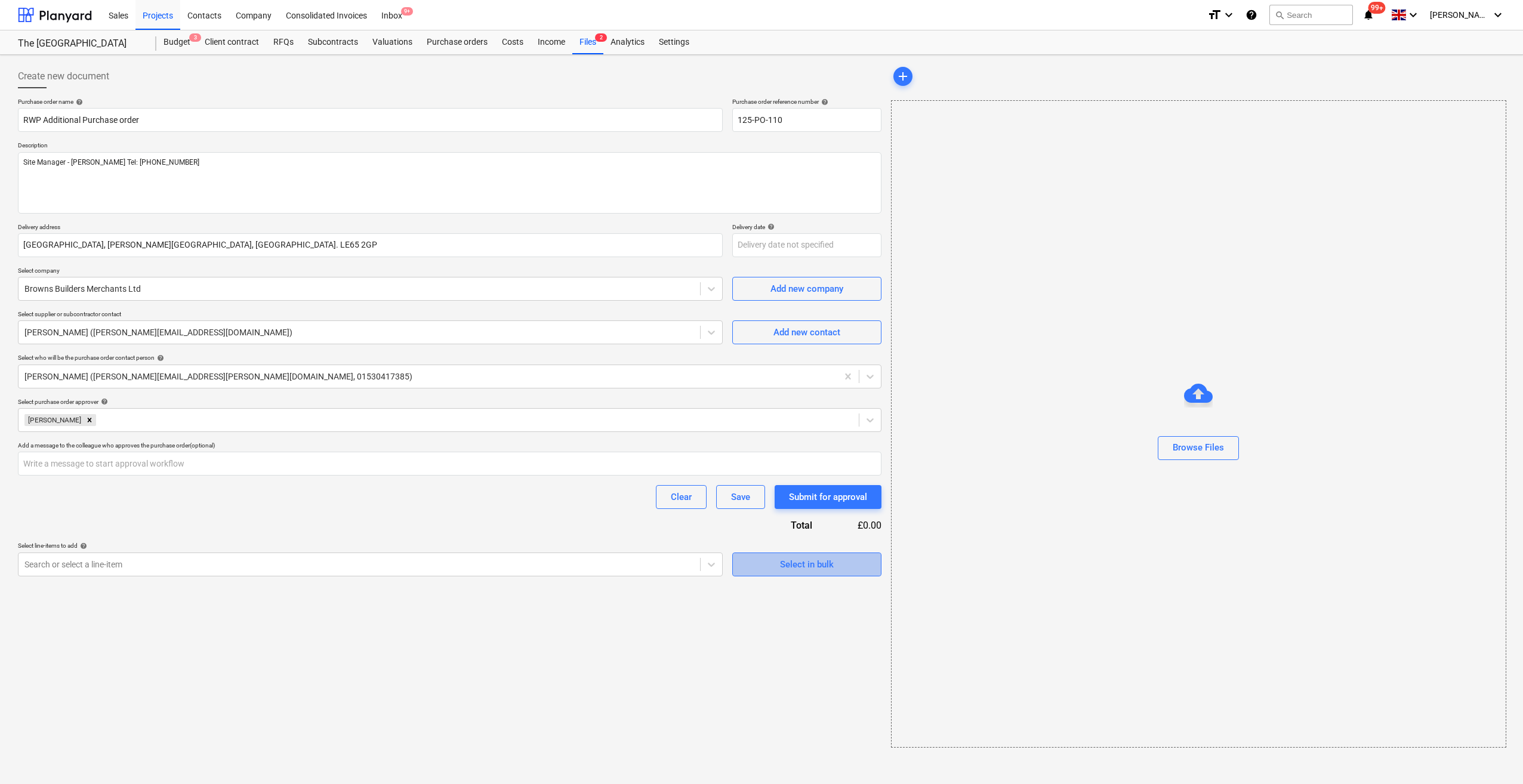
click at [768, 567] on span "Select in bulk" at bounding box center [807, 564] width 119 height 16
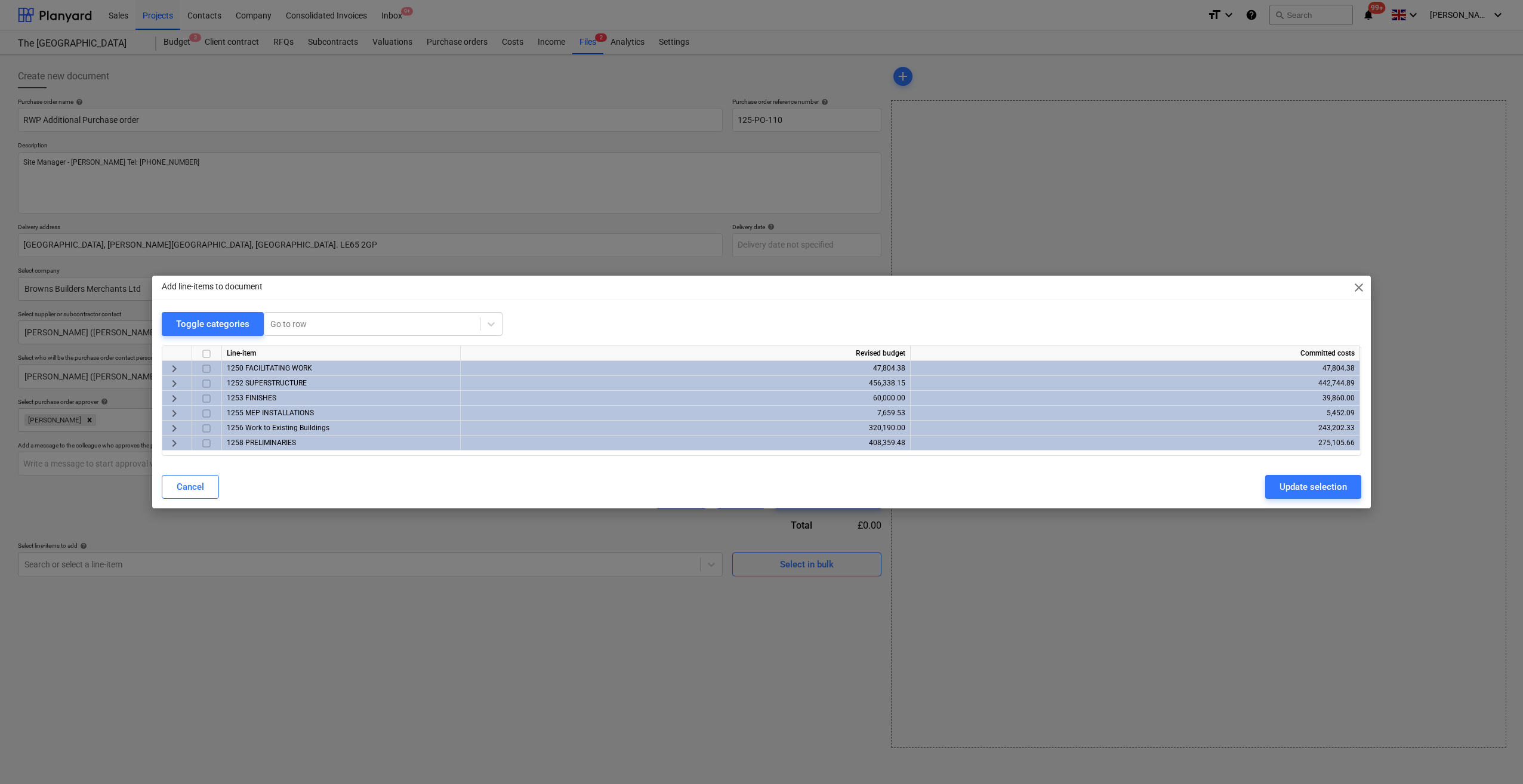
click at [173, 416] on span "keyboard_arrow_right" at bounding box center [174, 413] width 14 height 14
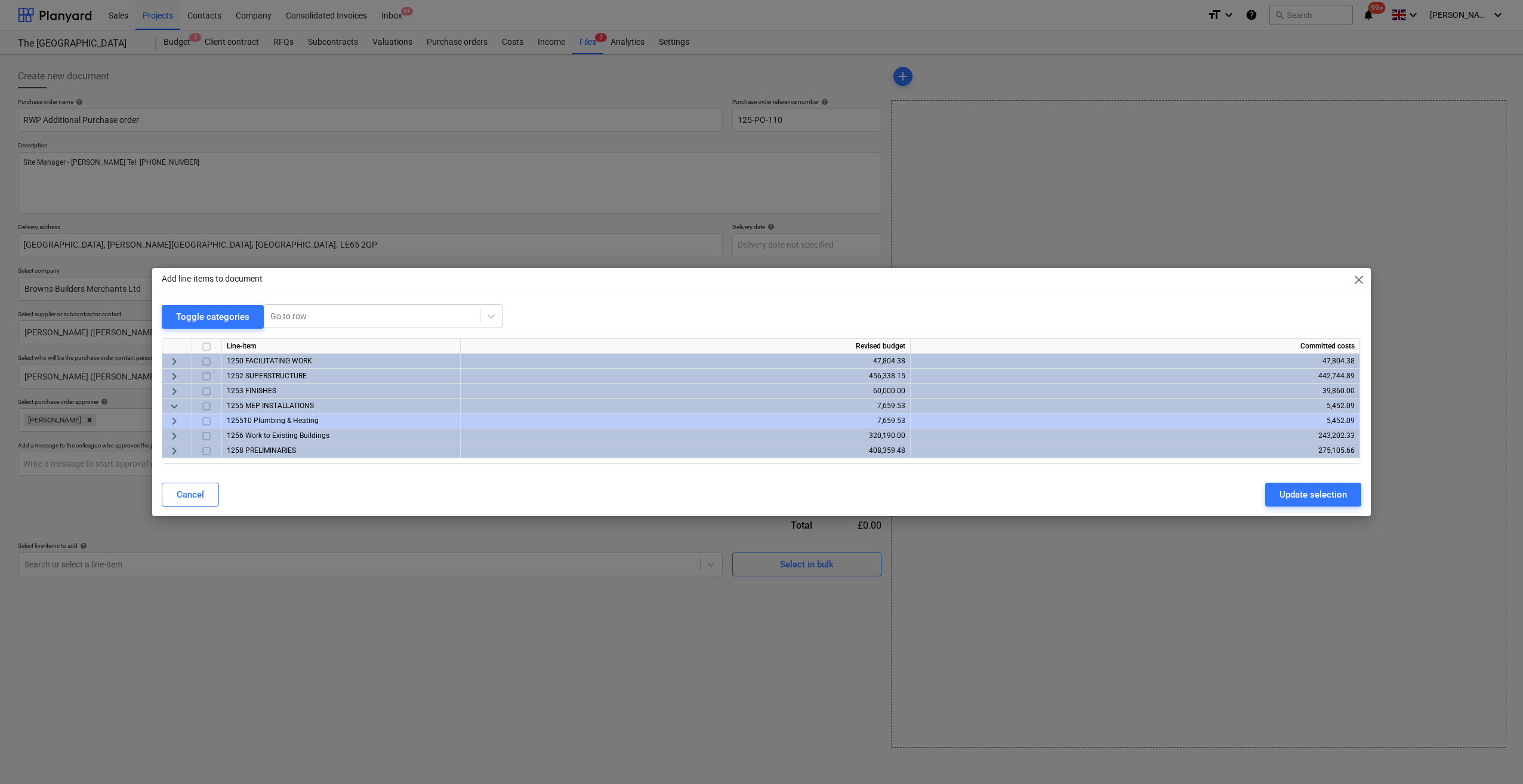
click at [182, 414] on div "keyboard_arrow_right" at bounding box center [178, 420] width 30 height 15
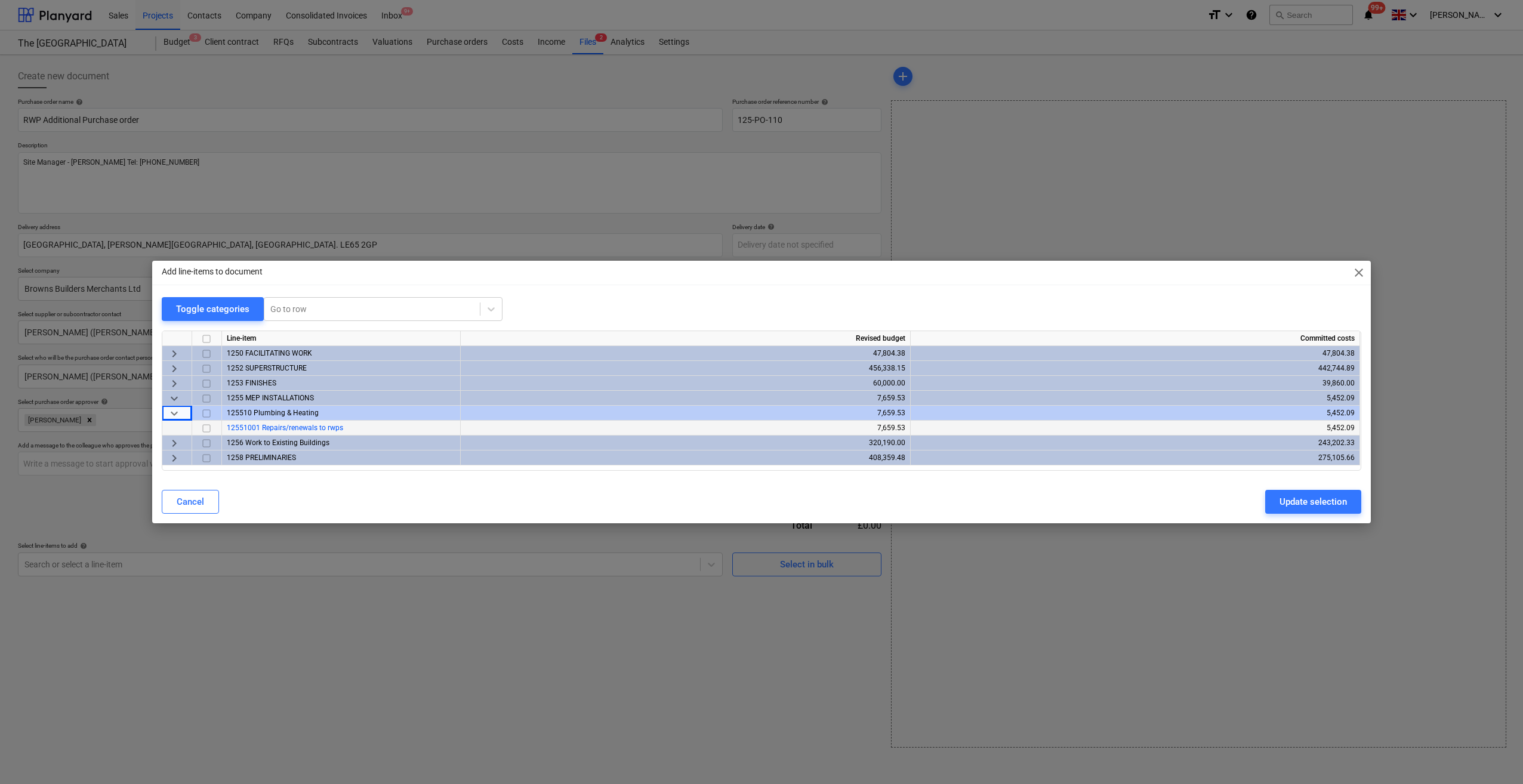
click at [317, 429] on span "12551001 Repairs/renewals to rwps" at bounding box center [285, 428] width 116 height 8
drag, startPoint x: 205, startPoint y: 425, endPoint x: 208, endPoint y: 450, distance: 25.2
click at [206, 426] on input "checkbox" at bounding box center [206, 428] width 14 height 14
click at [208, 398] on input "checkbox" at bounding box center [206, 398] width 14 height 14
click at [202, 428] on input "checkbox" at bounding box center [206, 428] width 14 height 14
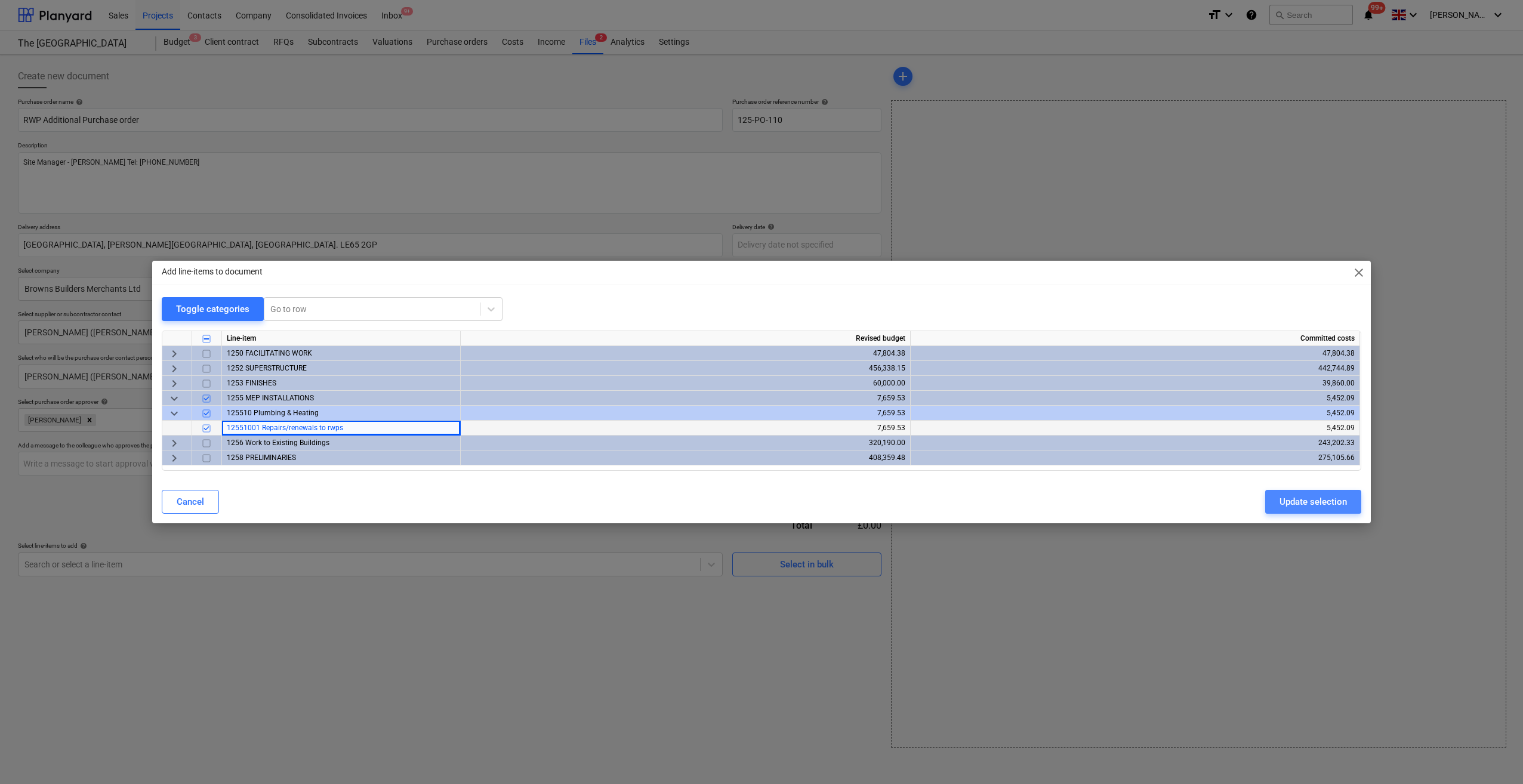
click at [1326, 501] on div "Update selection" at bounding box center [1313, 501] width 67 height 16
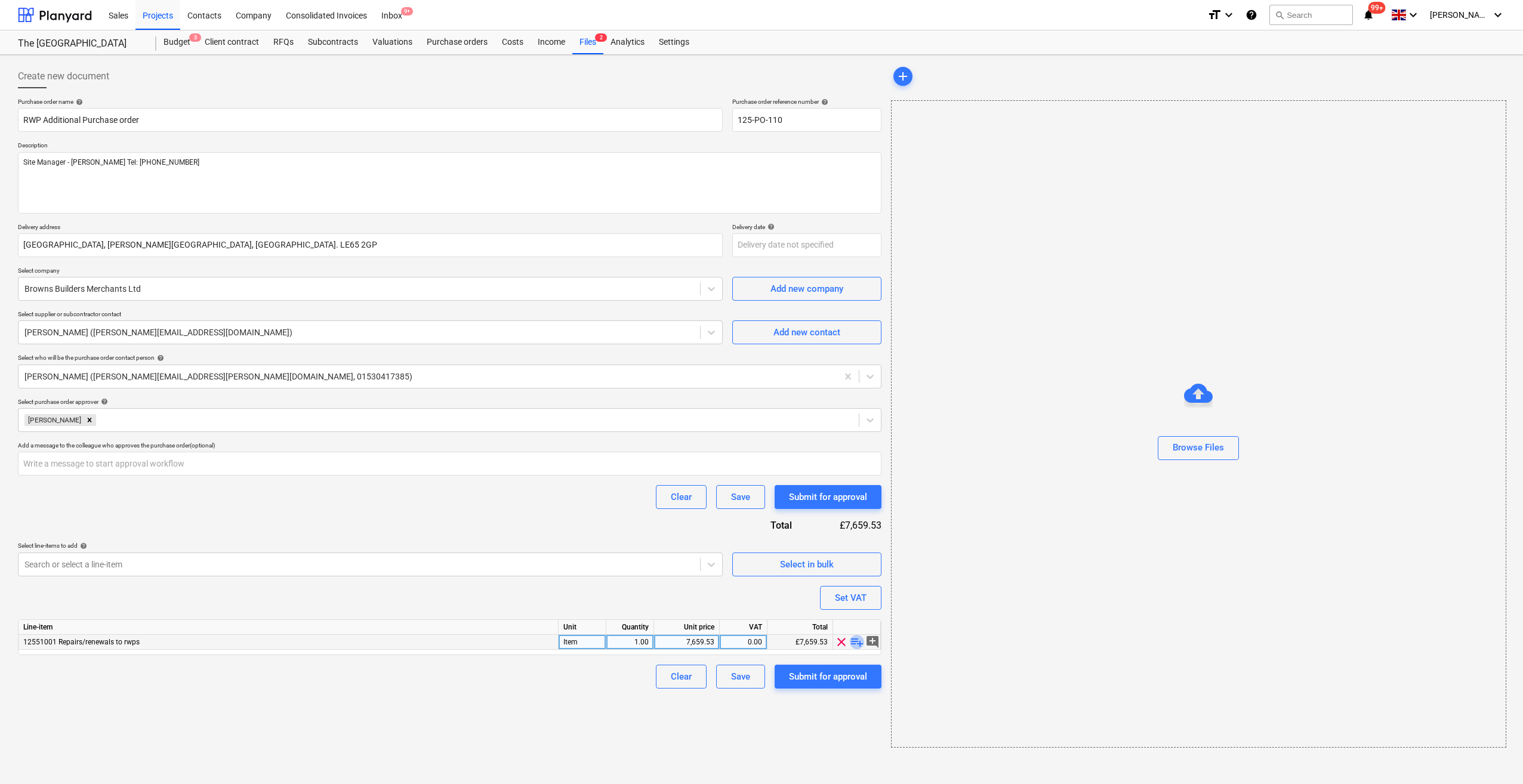
click at [861, 643] on span "playlist_add" at bounding box center [857, 642] width 14 height 14
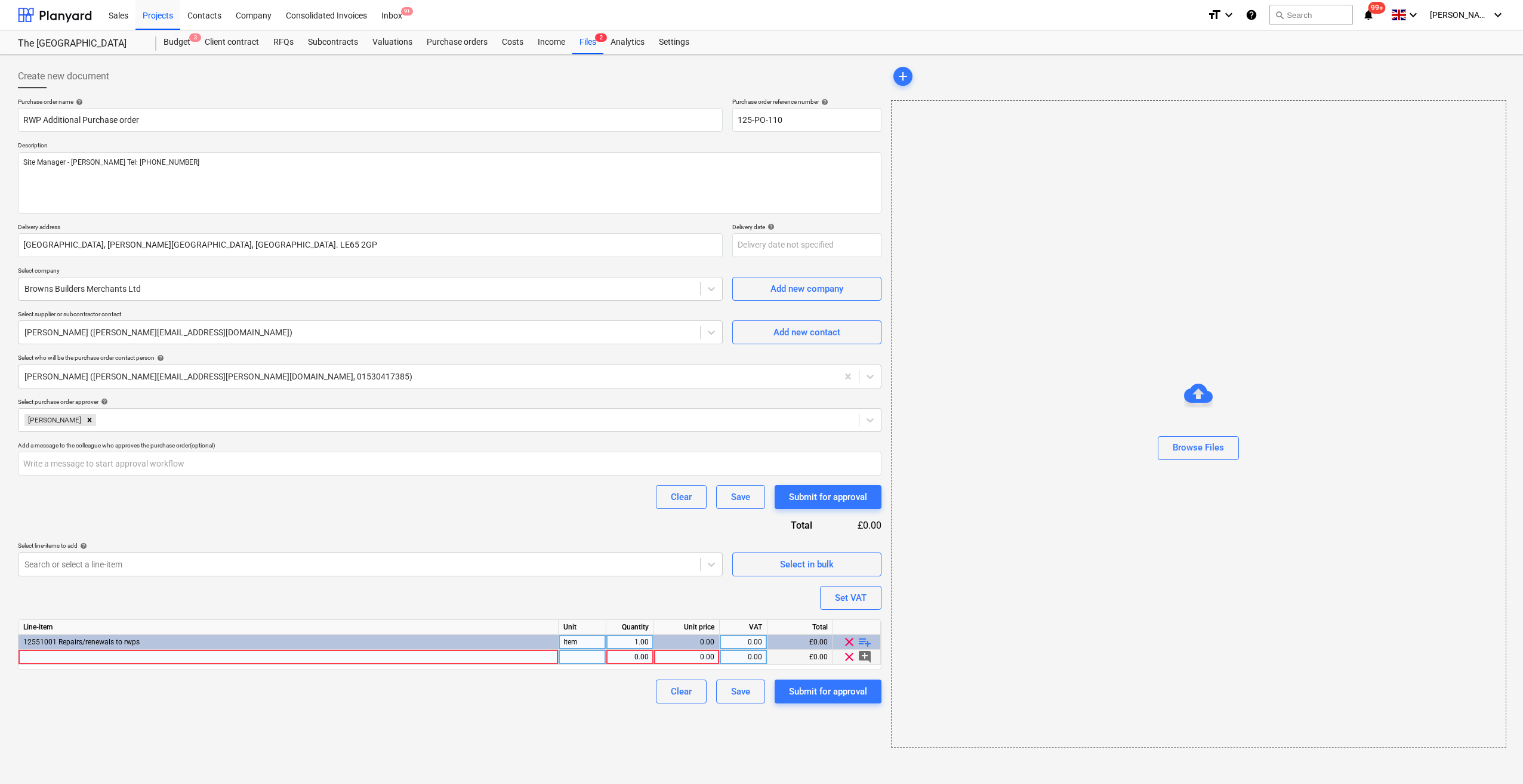
click at [31, 656] on div at bounding box center [289, 657] width 540 height 15
click at [40, 658] on input "RW2T/26P 75mm 112.5° Traditional Swan Neck 2 Piece - Maximum300mm Projection - …" at bounding box center [288, 657] width 539 height 14
click at [75, 652] on input "RW3T/26P 75mm 112.5° Traditional Swan Neck 2 Piece - Maximum300mm Projection - …" at bounding box center [288, 657] width 539 height 14
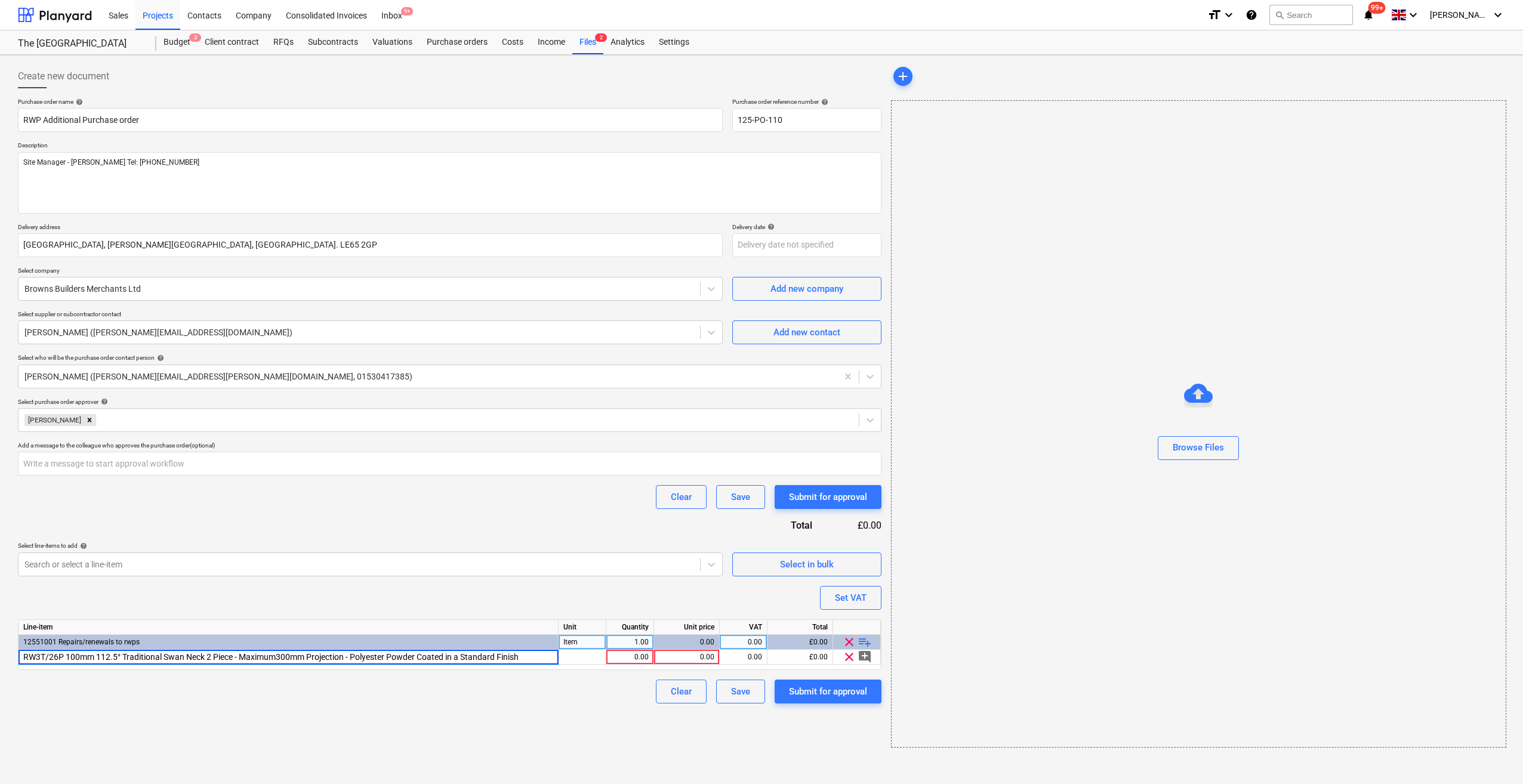
drag, startPoint x: 278, startPoint y: 654, endPoint x: 289, endPoint y: 672, distance: 21.1
click at [281, 654] on input "RW3T/26P 100mm 112.5° Traditional Swan Neck 2 Piece - Maximum300mm Projection -…" at bounding box center [288, 657] width 539 height 14
click at [280, 651] on input "RW3T/26P 100mm 112.5° Traditional Swan Neck 2 Piece - Maximum300mm Projection -…" at bounding box center [288, 657] width 539 height 14
click at [583, 657] on div "pcs" at bounding box center [583, 657] width 48 height 15
click at [647, 659] on div "1.00" at bounding box center [629, 657] width 38 height 15
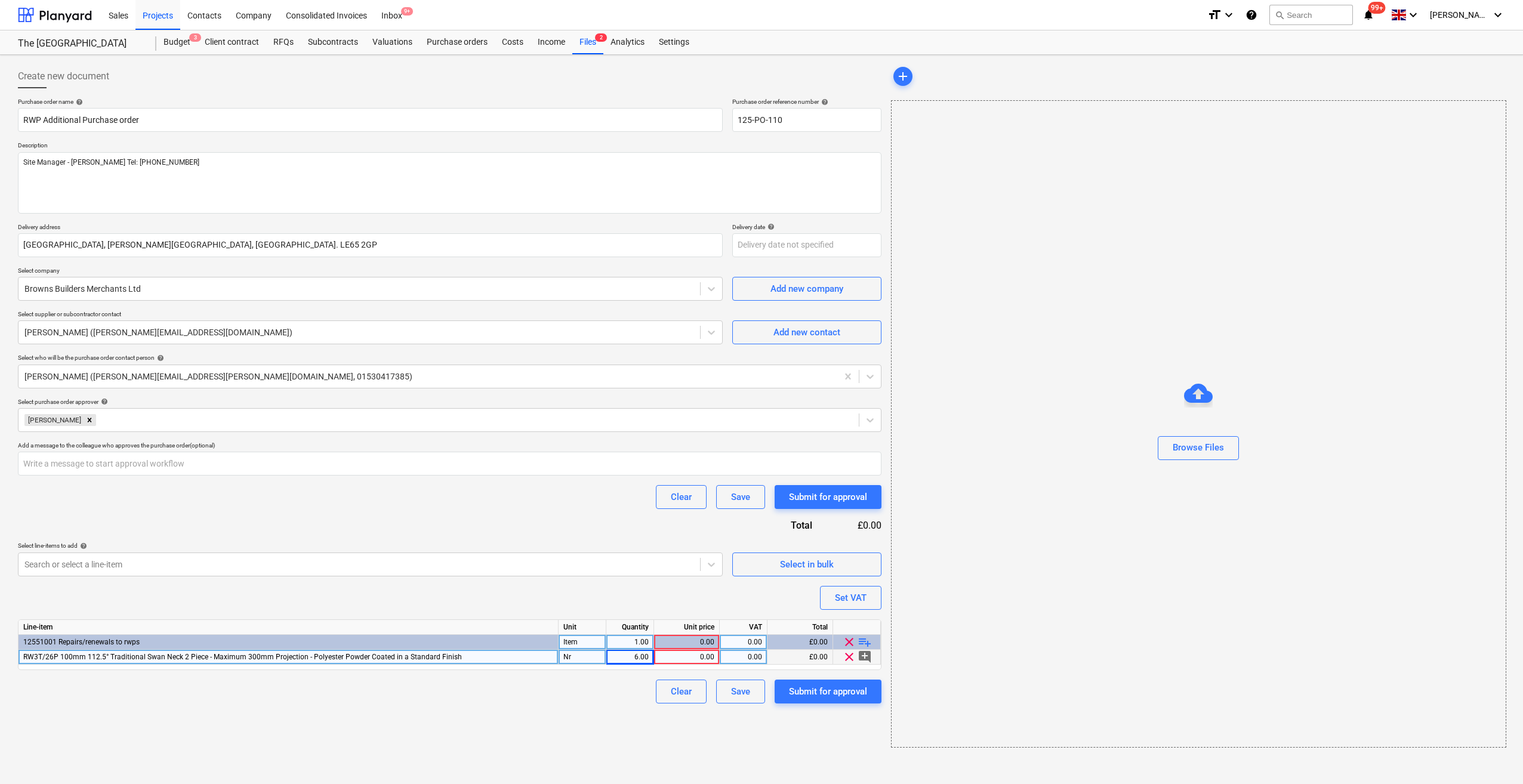
click at [465, 689] on div "Clear Save Submit for approval" at bounding box center [449, 692] width 864 height 24
click at [868, 641] on span "playlist_add" at bounding box center [865, 642] width 14 height 14
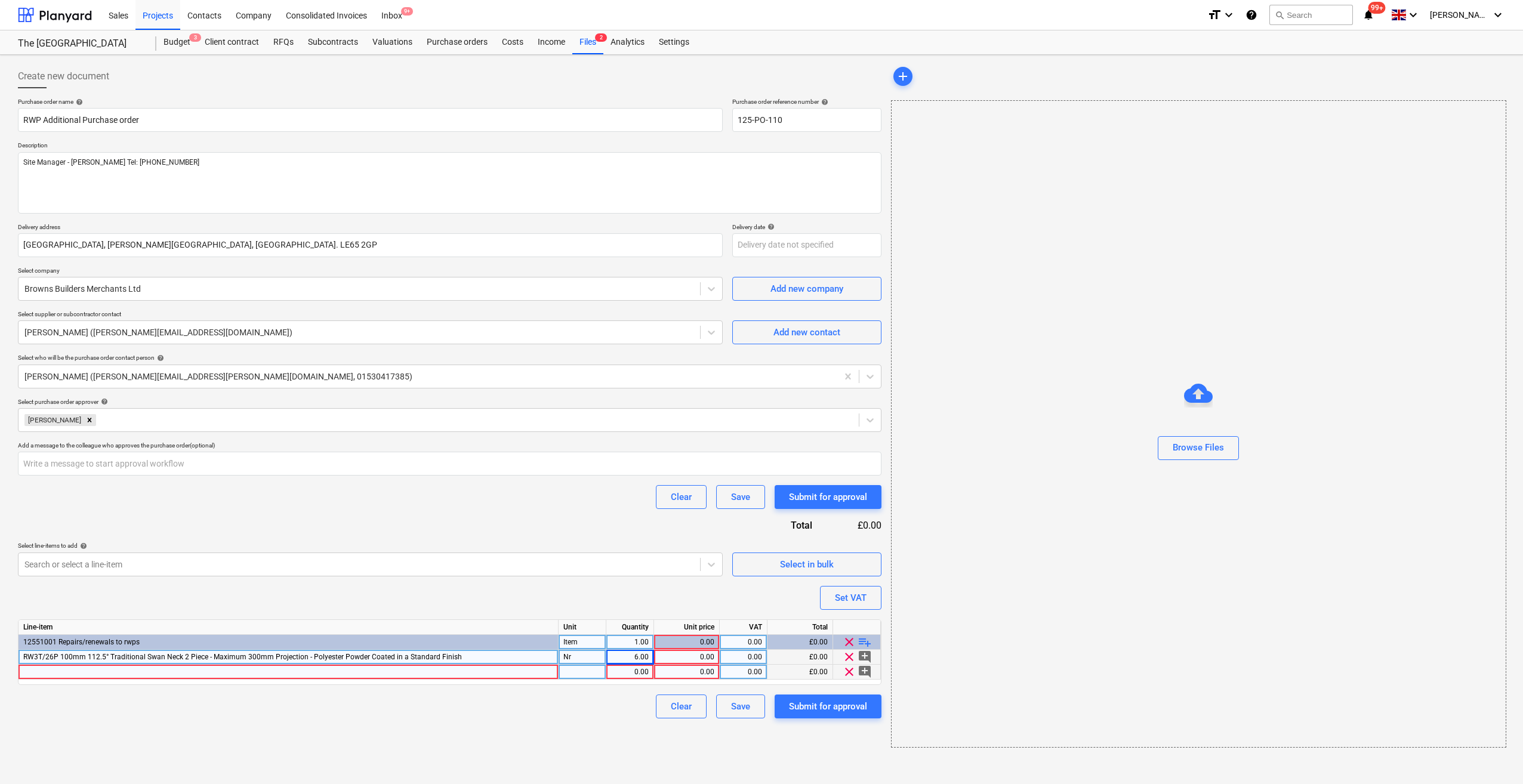
click at [34, 670] on div at bounding box center [289, 672] width 540 height 15
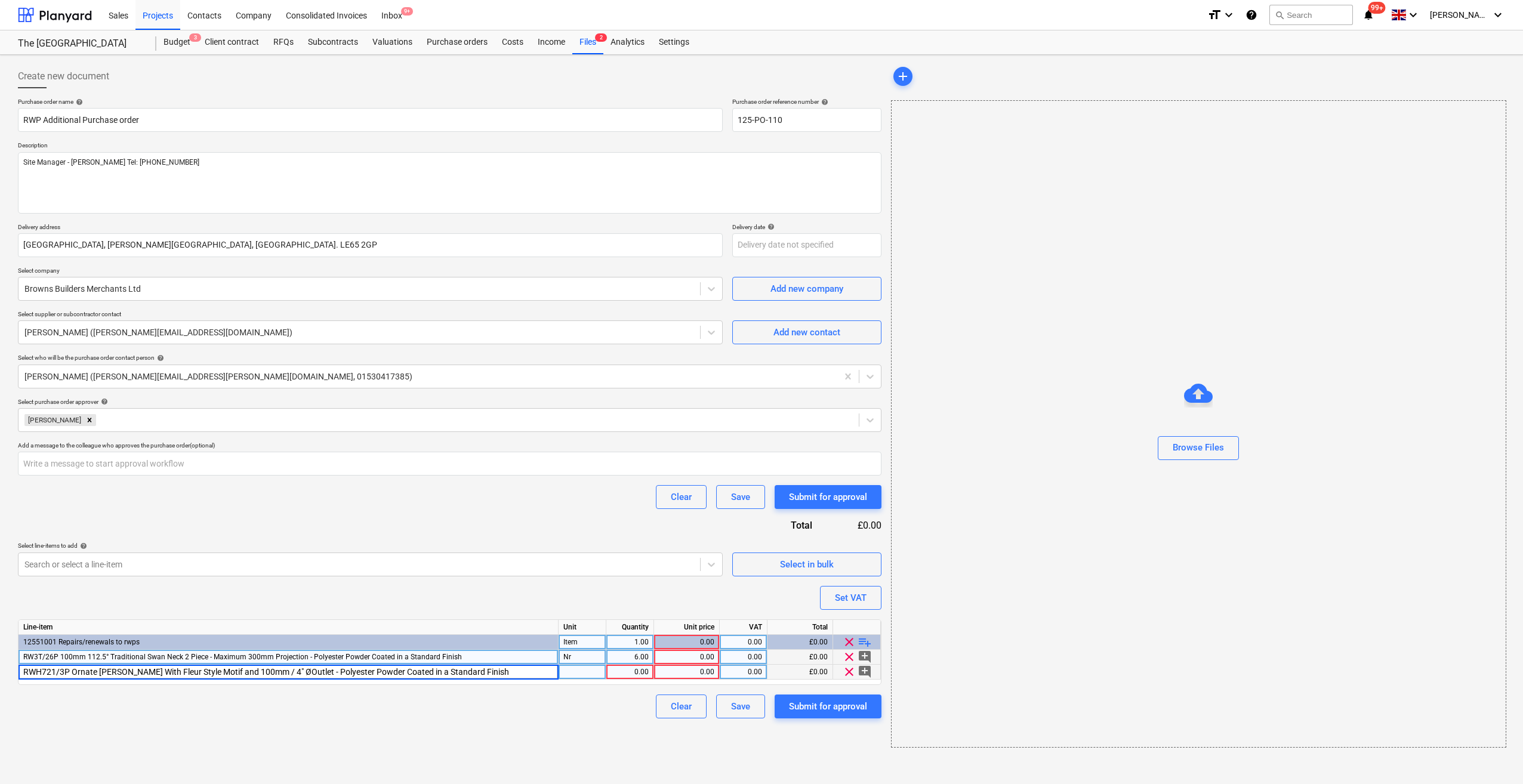
click at [580, 674] on div at bounding box center [583, 672] width 48 height 15
click at [640, 671] on div "1.00" at bounding box center [629, 672] width 38 height 15
click at [673, 755] on div "Create new document Purchase order name help RWP Additional Purchase order Purc…" at bounding box center [762, 419] width 1523 height 729
click at [694, 669] on div "0.00" at bounding box center [686, 672] width 55 height 15
click at [867, 644] on span "playlist_add" at bounding box center [865, 642] width 14 height 14
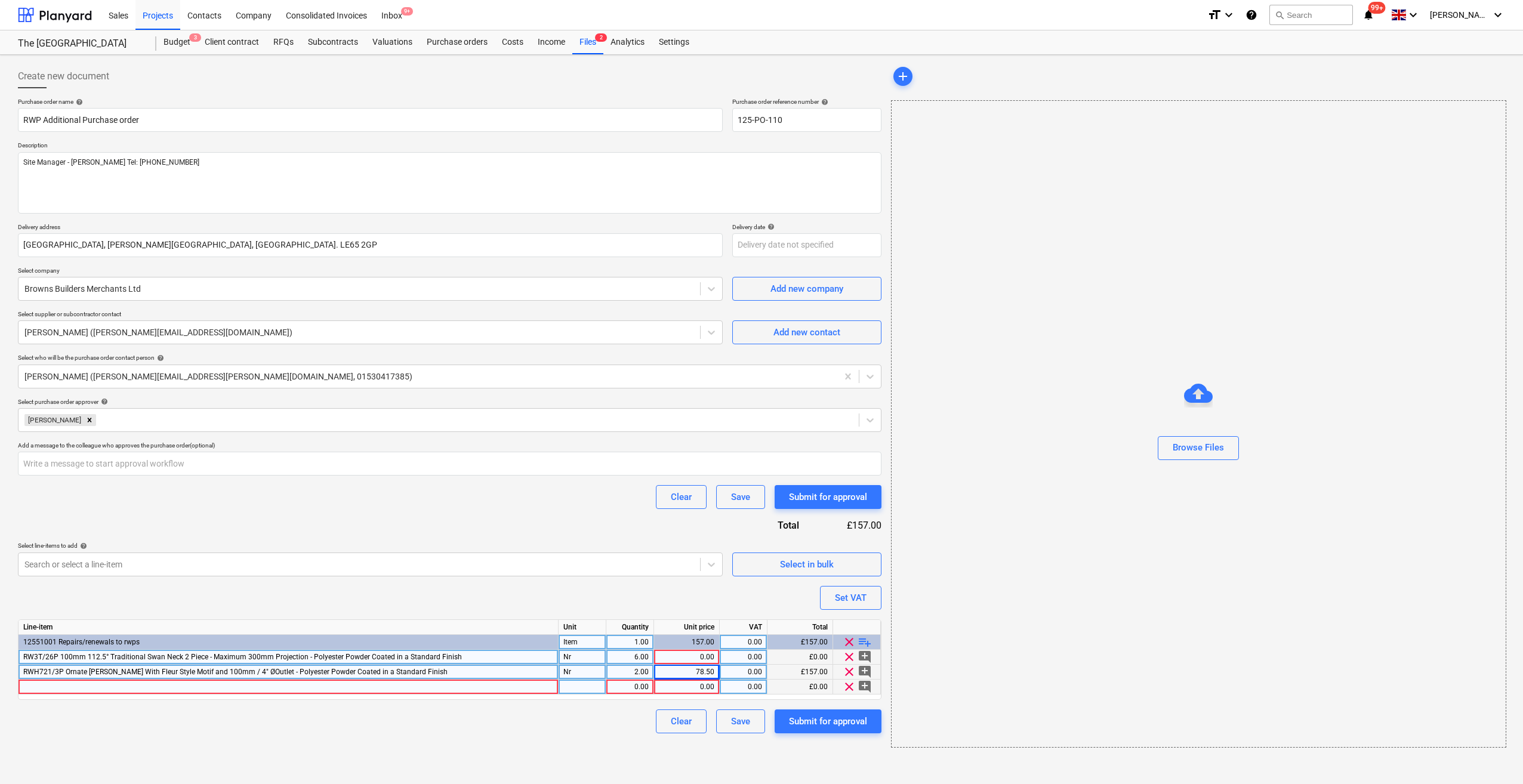
click at [30, 683] on div at bounding box center [289, 687] width 540 height 15
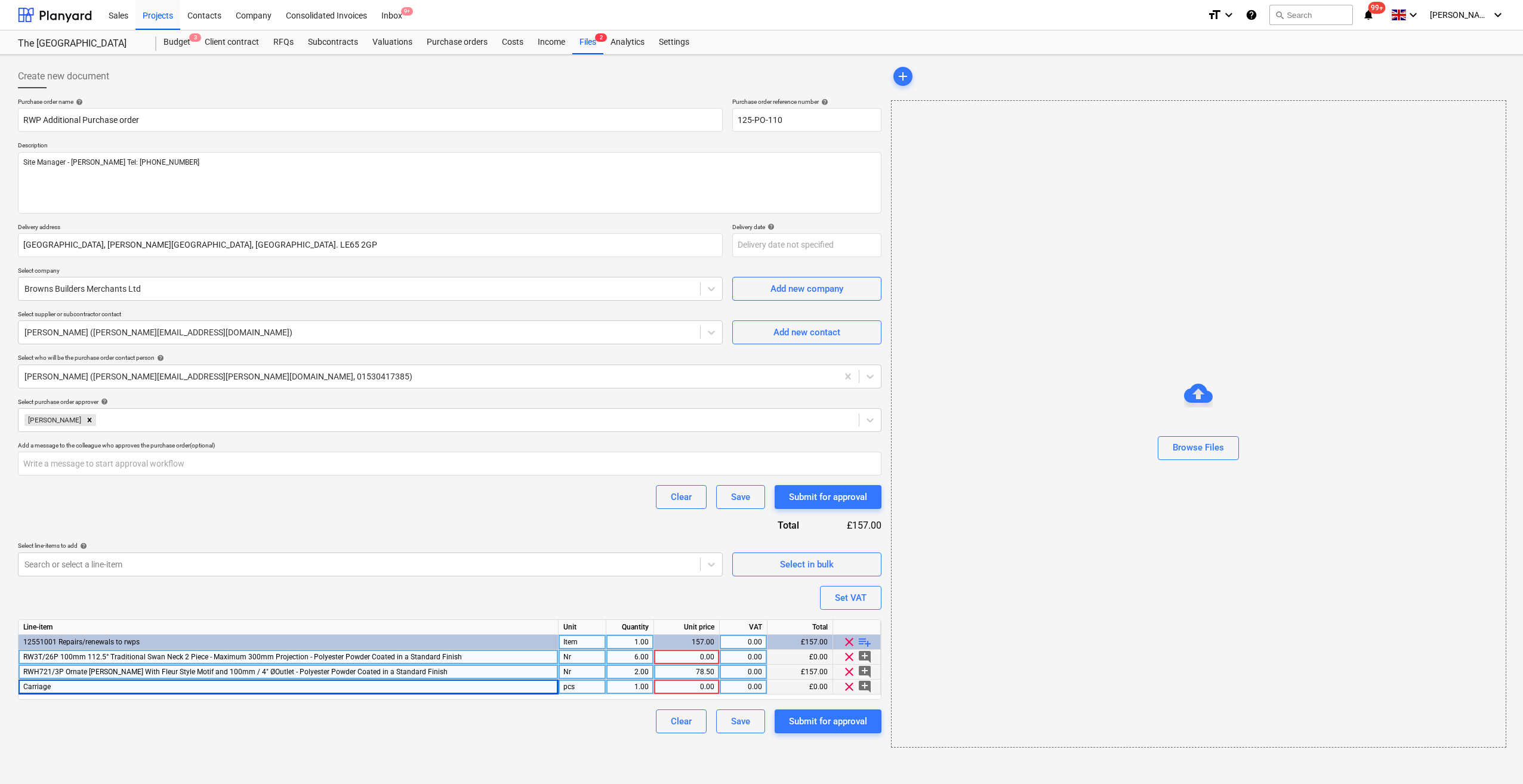
click at [563, 686] on div "pcs" at bounding box center [583, 687] width 48 height 15
click at [680, 685] on div "0.00" at bounding box center [686, 687] width 55 height 15
click at [875, 758] on div "Create new document Purchase order name help RWP Additional Purchase order Purc…" at bounding box center [762, 419] width 1523 height 729
click at [702, 657] on div "0.00" at bounding box center [686, 657] width 55 height 15
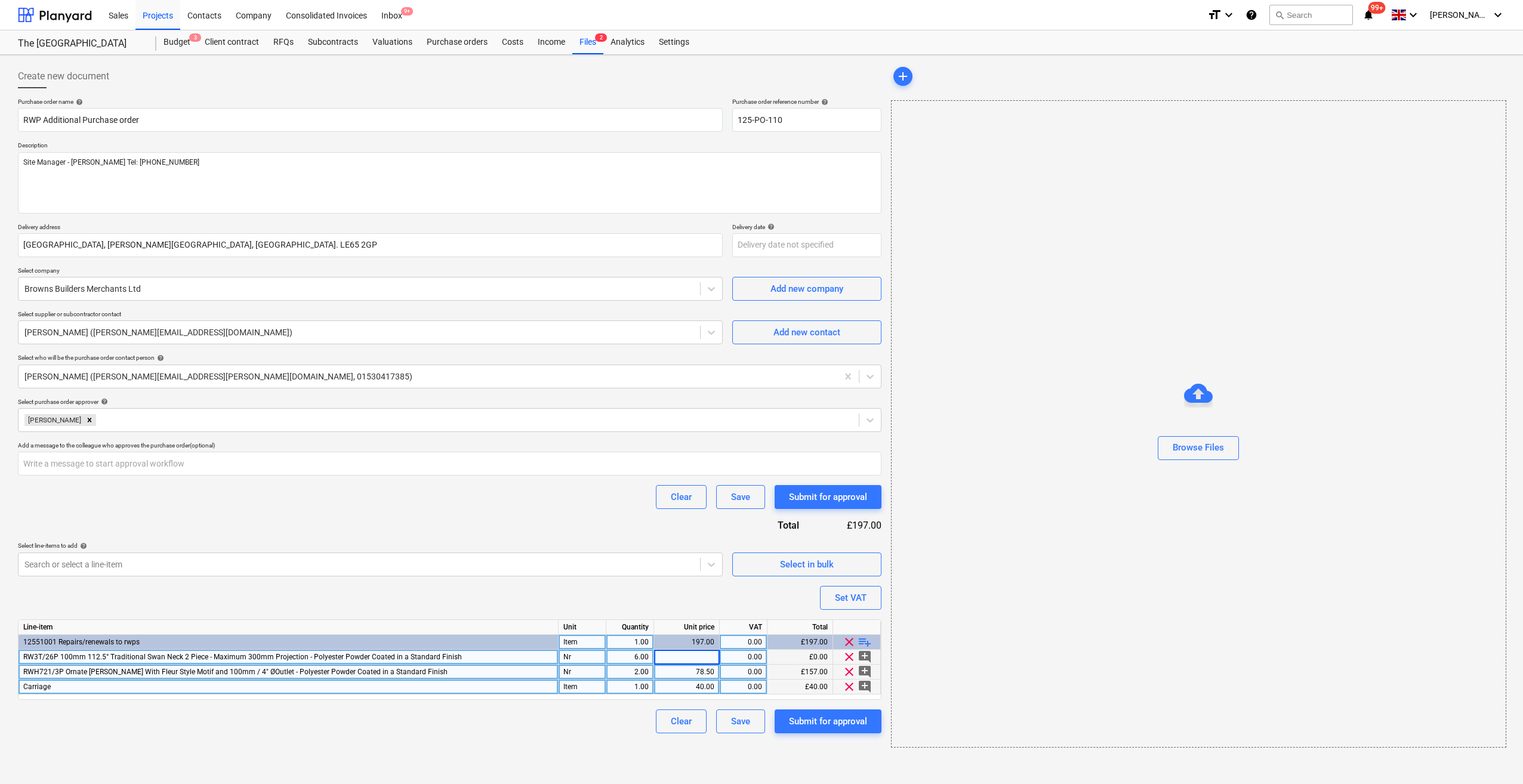
click at [706, 654] on input at bounding box center [686, 657] width 65 height 14
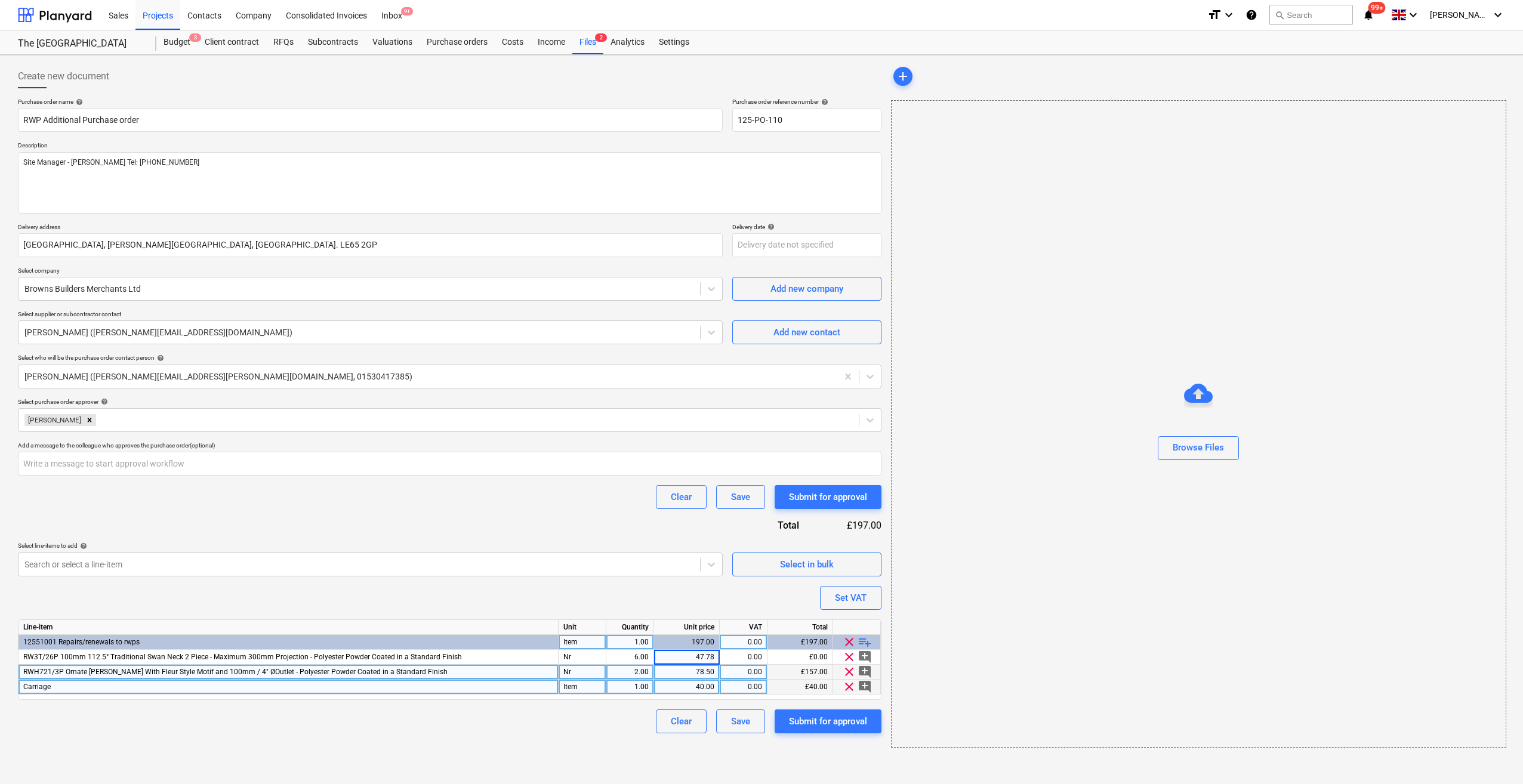
click at [786, 760] on div "Create new document Purchase order name help RWP Additional Purchase order Purc…" at bounding box center [762, 419] width 1523 height 729
click at [838, 599] on div "Set VAT" at bounding box center [850, 598] width 32 height 16
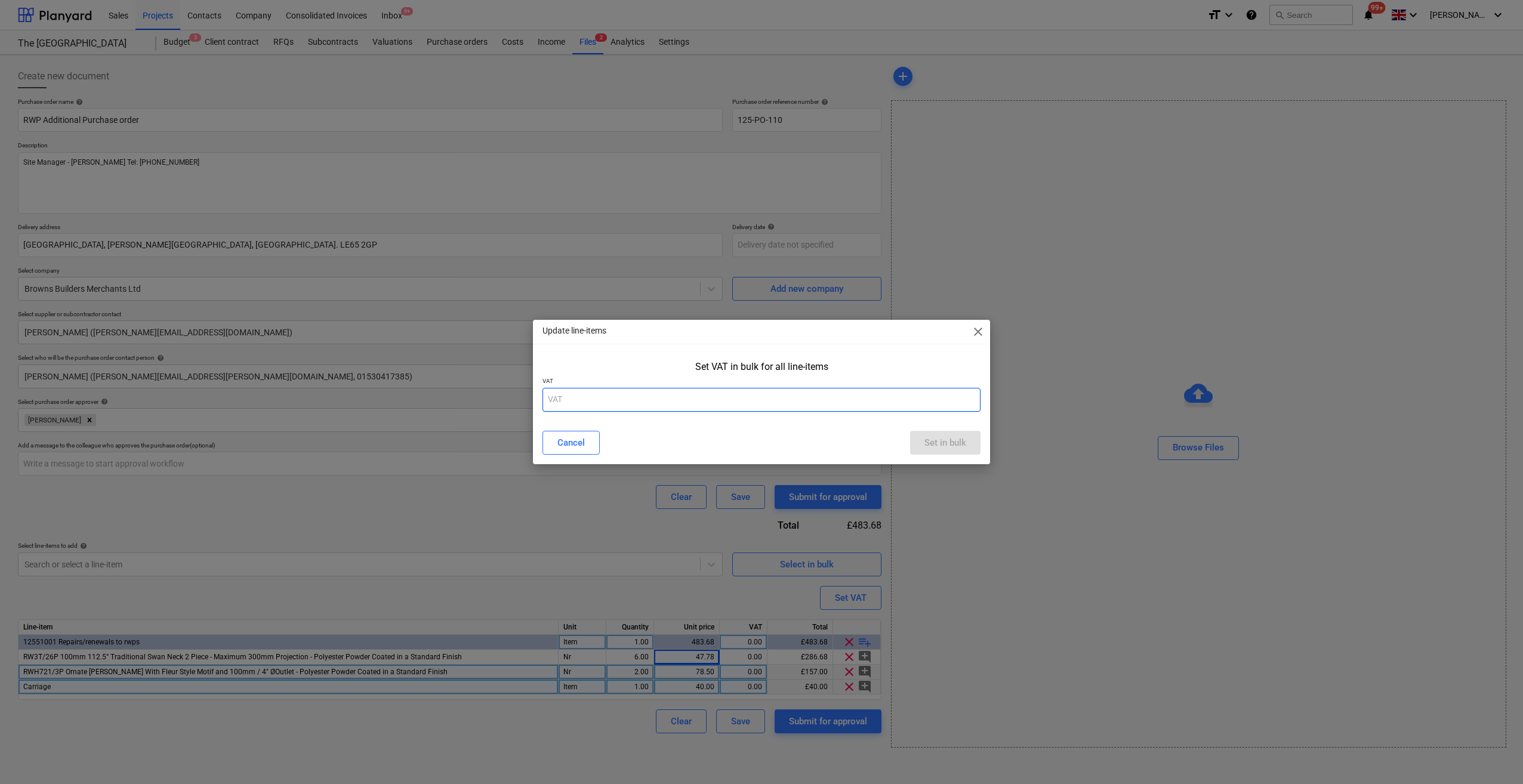
click at [597, 402] on input "text" at bounding box center [762, 399] width 438 height 24
click at [958, 437] on div "Set in bulk" at bounding box center [946, 443] width 42 height 16
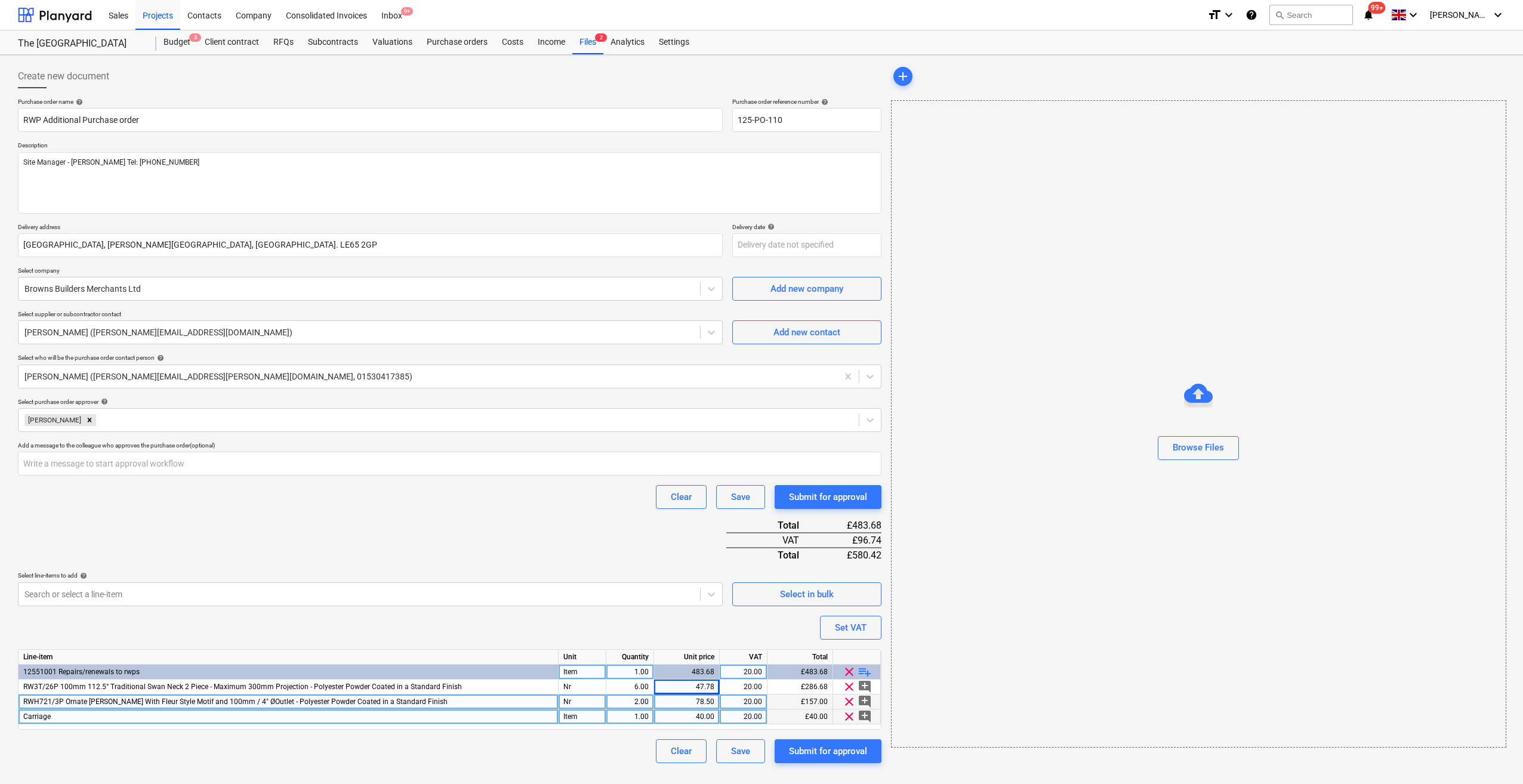
click at [529, 536] on div "Purchase order name help RWP Additional Purchase order Purchase order reference…" at bounding box center [449, 430] width 864 height 665
click at [388, 702] on span "RWH721/3P Ornate [PERSON_NAME] With Fleur Style Motif and 100mm / 4" ØOutlet - …" at bounding box center [235, 702] width 424 height 8
click at [449, 704] on input "RWH721/3P Ornate [PERSON_NAME] With Fleur Style Motif and 100mm / 4" ØOutlet - …" at bounding box center [288, 702] width 539 height 14
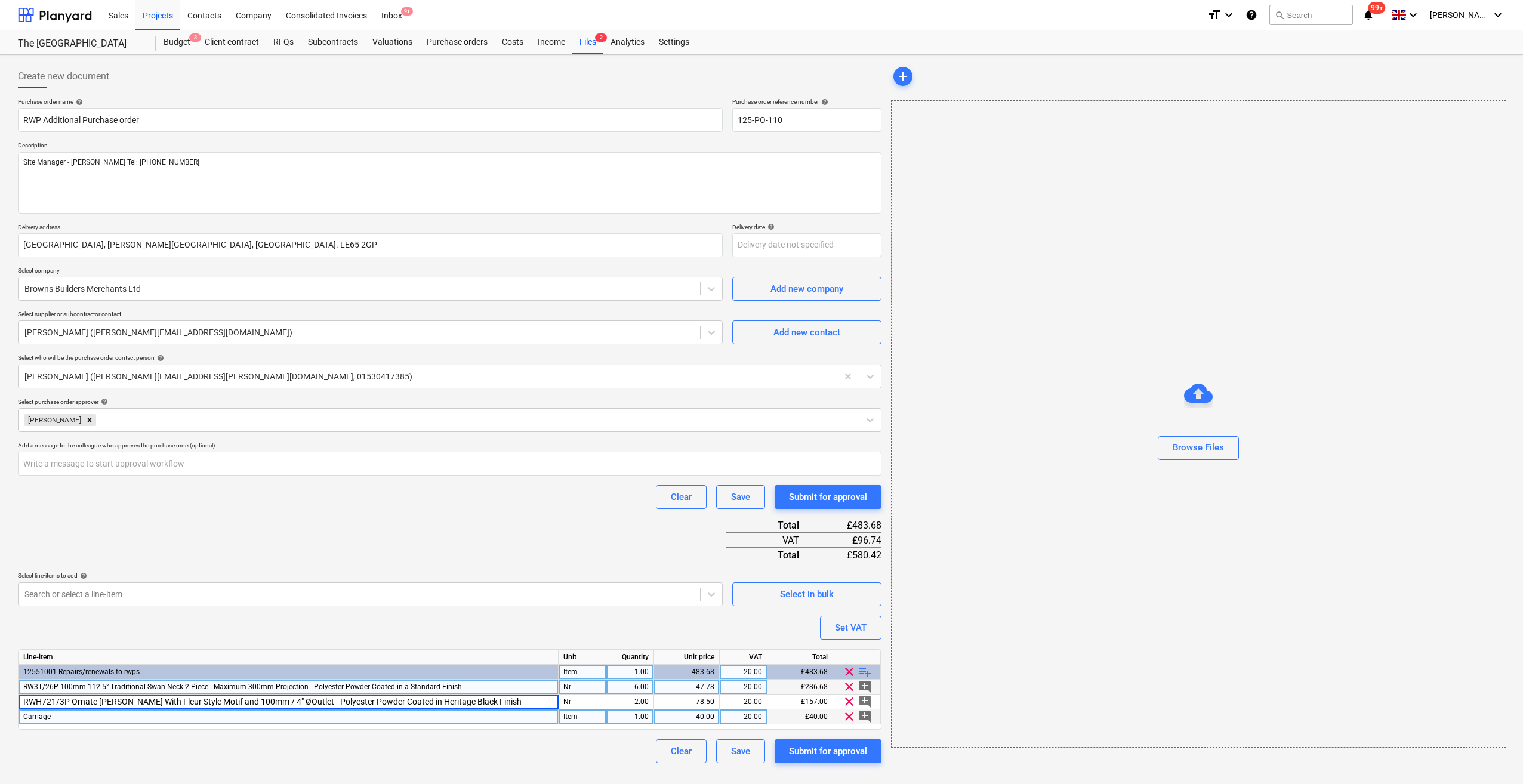
click at [432, 686] on span "RW3T/26P 100mm 112.5° Traditional Swan Neck 2 Piece - Maximum 300mm Projection …" at bounding box center [242, 687] width 439 height 8
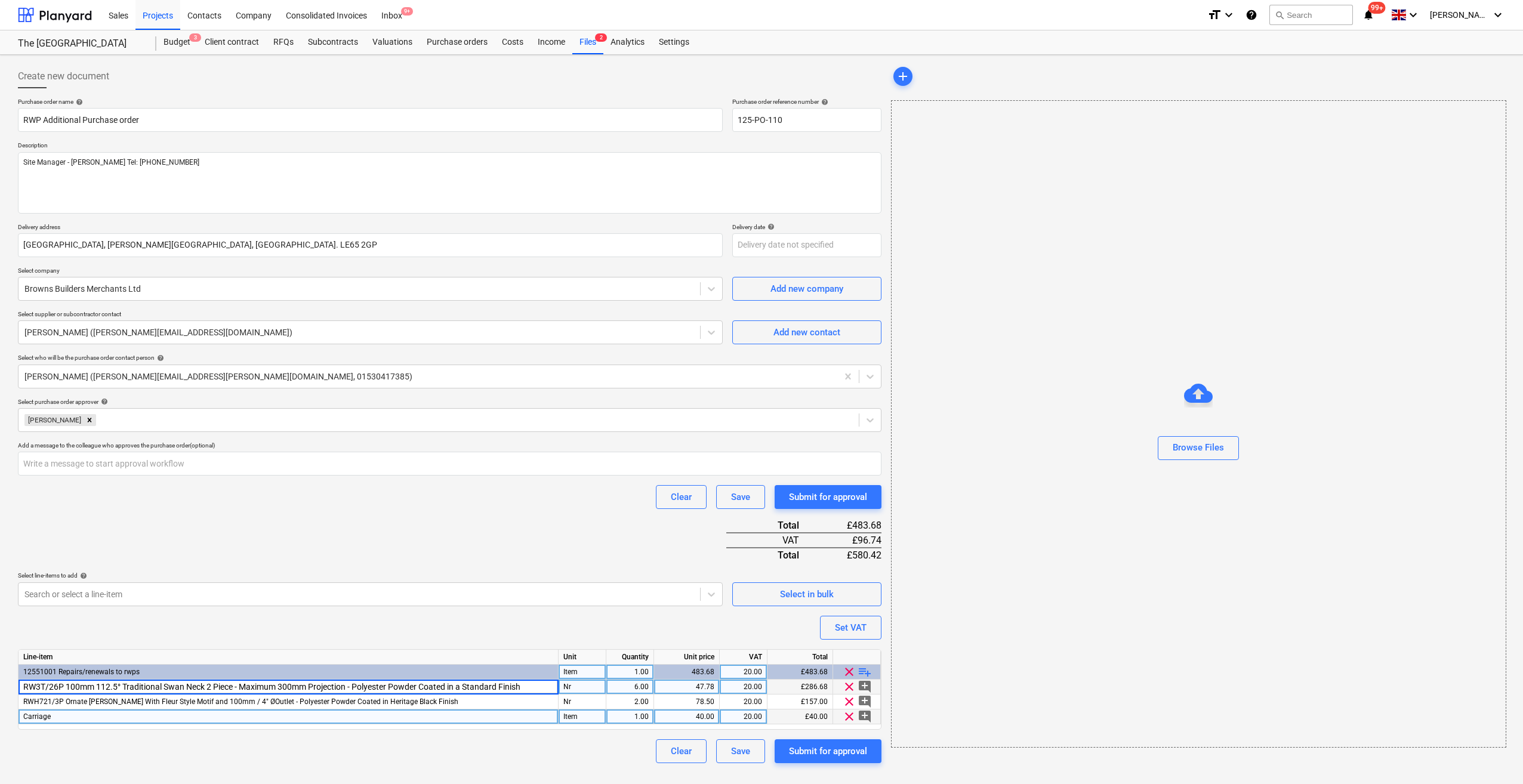
click at [501, 685] on input "RW3T/26P 100mm 112.5° Traditional Swan Neck 2 Piece - Maximum 300mm Projection …" at bounding box center [288, 687] width 539 height 14
click at [453, 750] on div "Clear Save Submit for approval" at bounding box center [449, 751] width 864 height 24
click at [454, 753] on div "Clear Save Submit for approval" at bounding box center [449, 751] width 864 height 24
click at [829, 751] on div "Submit for approval" at bounding box center [828, 751] width 78 height 16
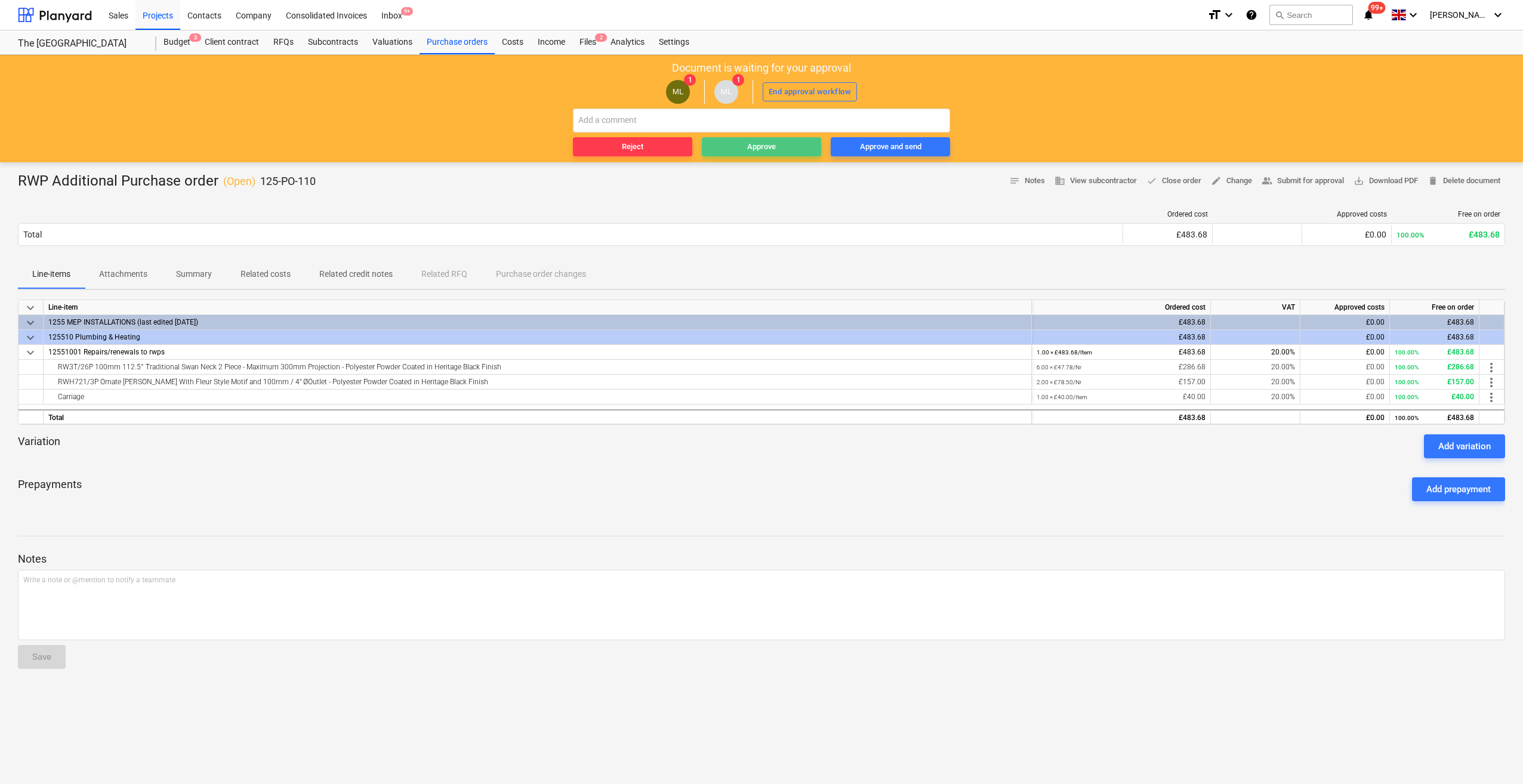
click at [751, 149] on div "Approve" at bounding box center [762, 147] width 29 height 14
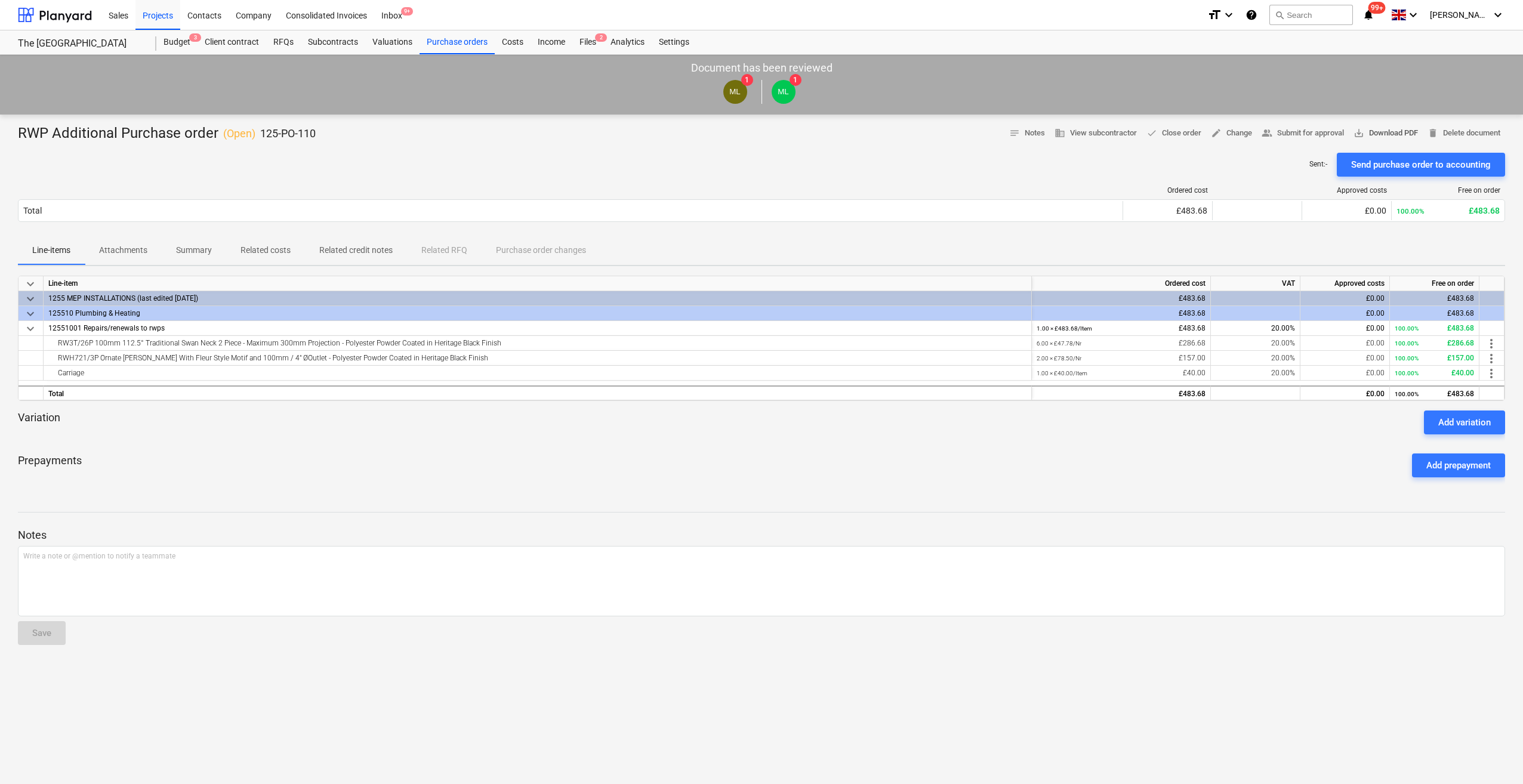
click at [1386, 134] on span "save_alt Download PDF" at bounding box center [1386, 133] width 64 height 14
click at [175, 178] on div "Ordered cost Approved costs Free on order Total £483.68 £0.00 100.00% £483.68 P…" at bounding box center [762, 206] width 1487 height 59
click at [580, 41] on div "Files 2" at bounding box center [588, 43] width 31 height 24
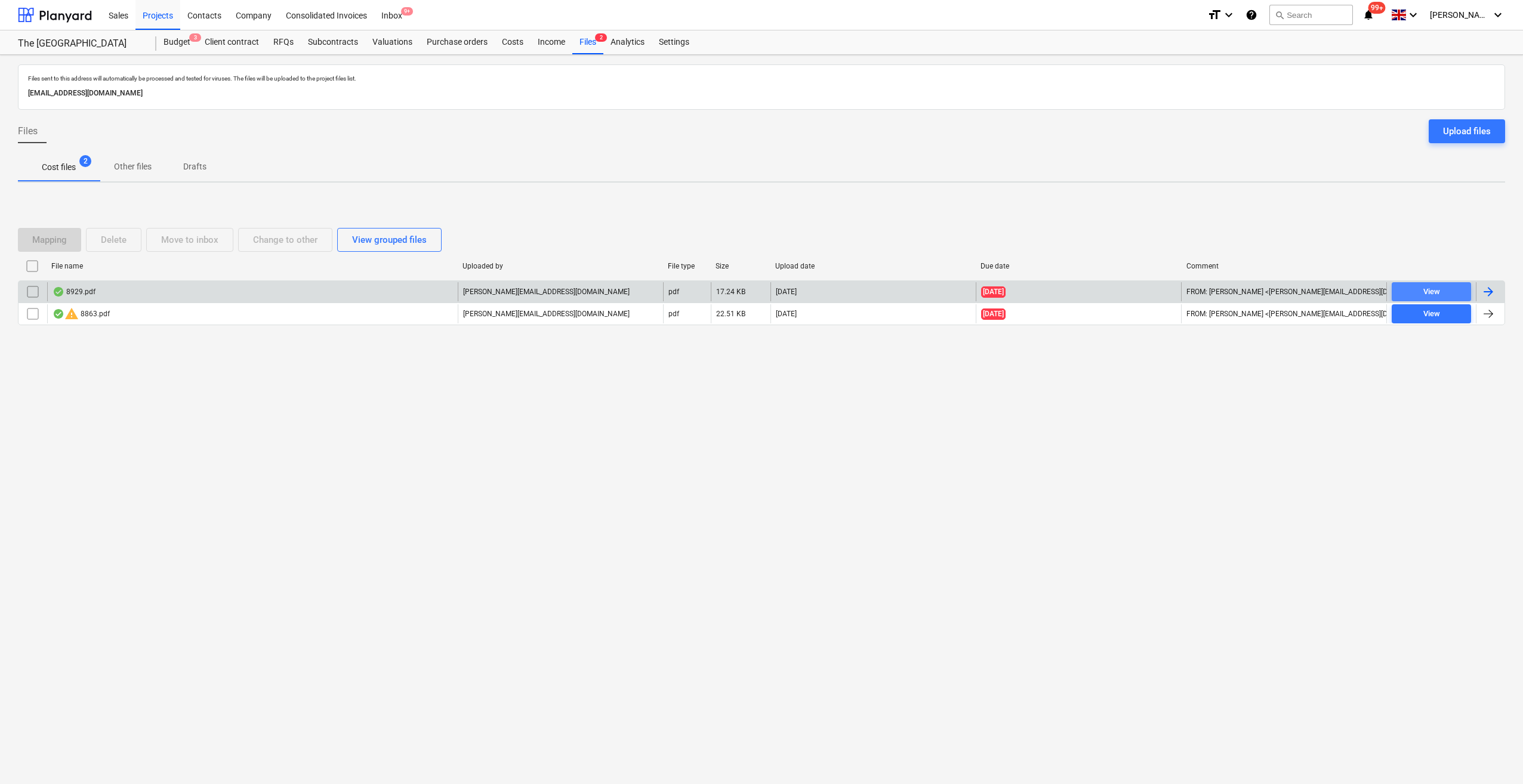
click at [1432, 287] on div "View" at bounding box center [1432, 292] width 17 height 14
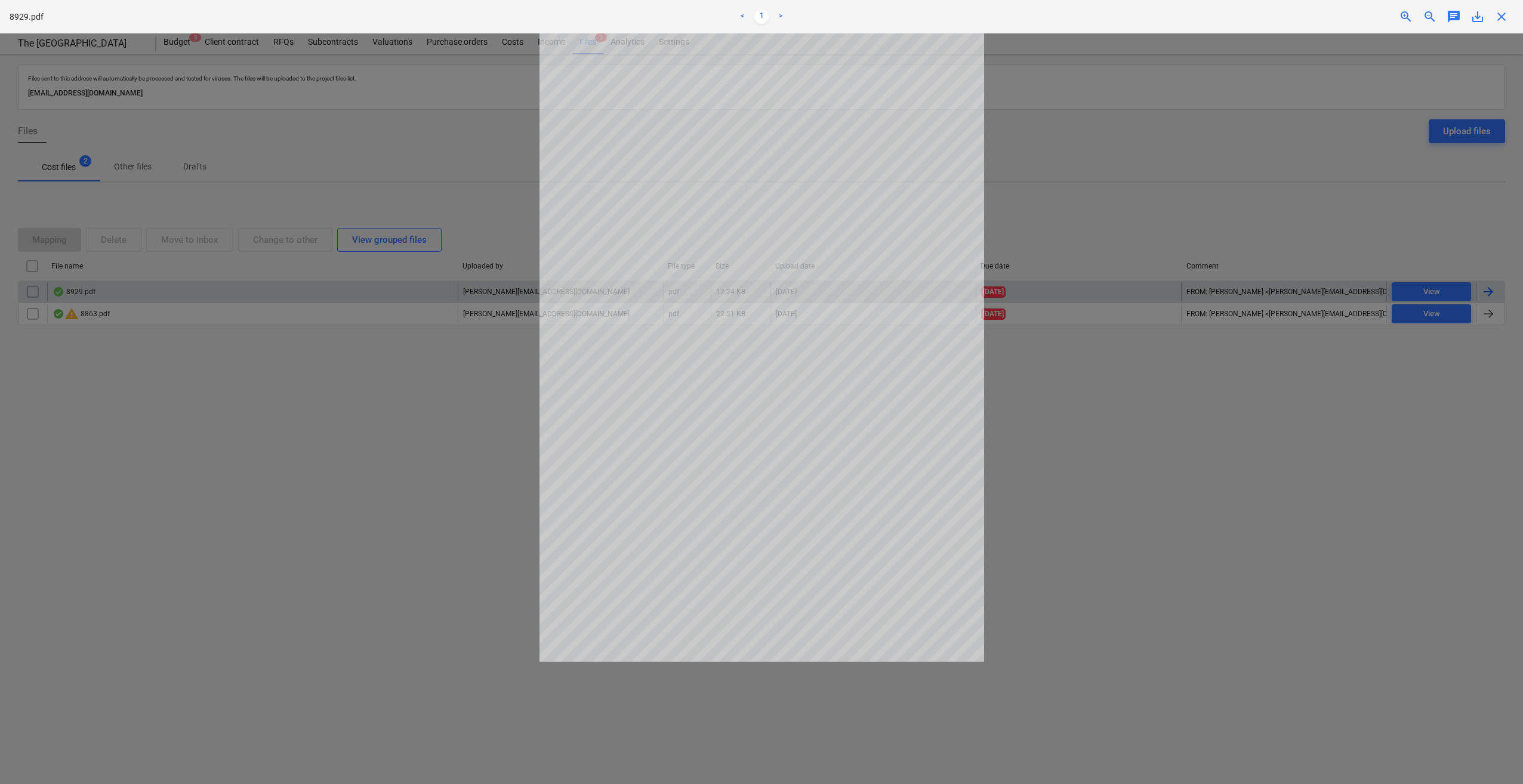
click at [1507, 19] on span "close" at bounding box center [1501, 17] width 14 height 14
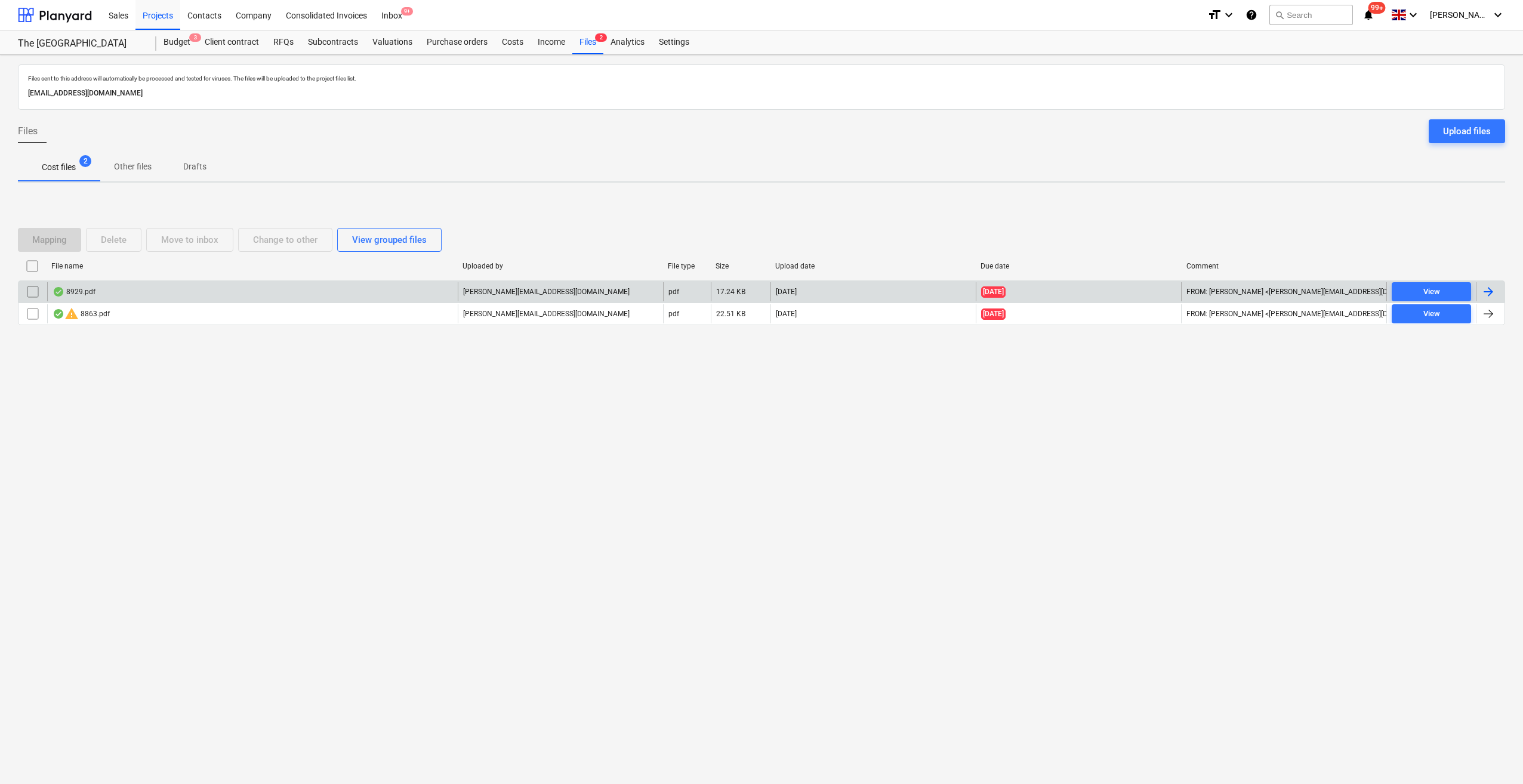
click at [1488, 290] on div at bounding box center [1489, 292] width 14 height 14
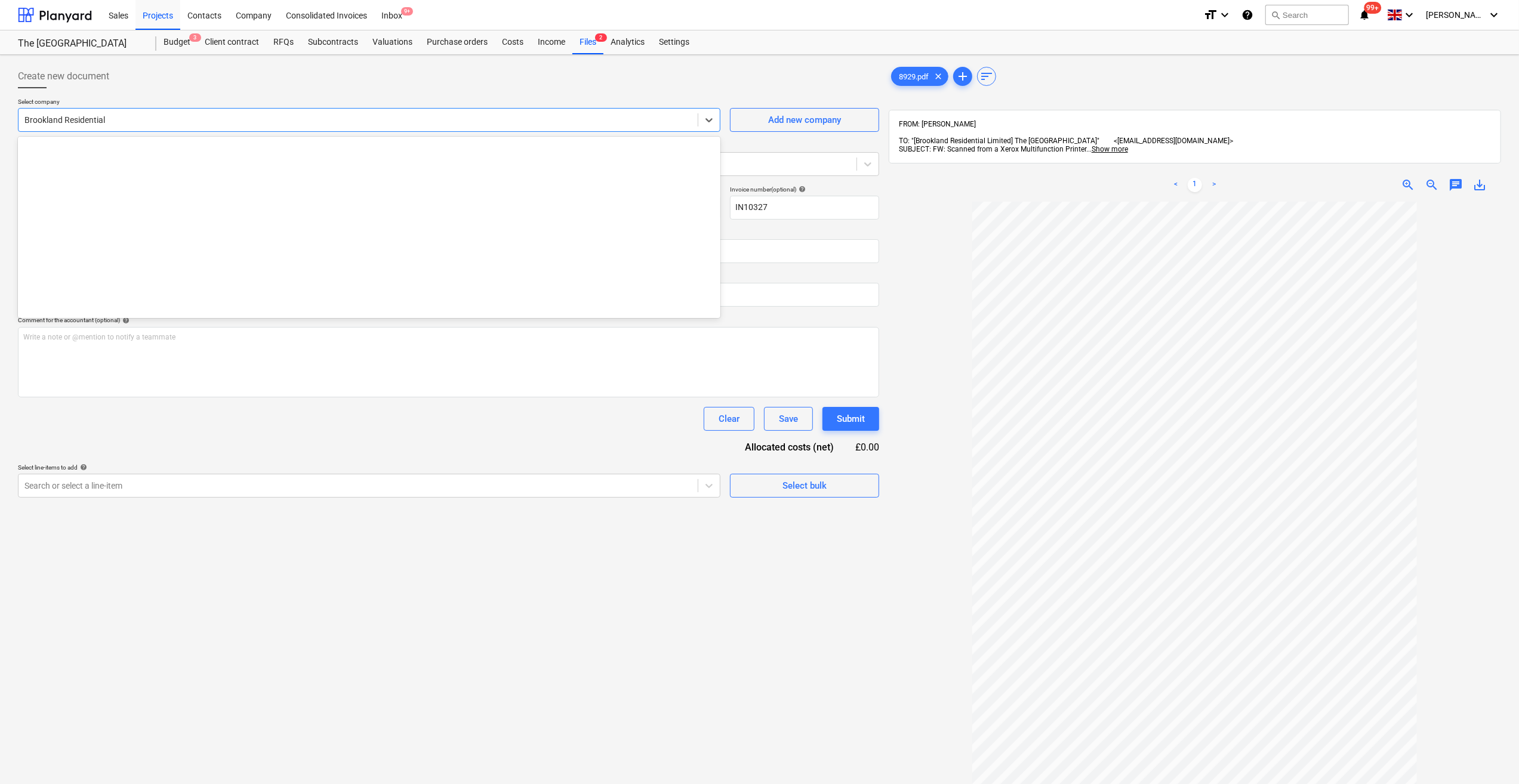
click at [108, 120] on div at bounding box center [358, 120] width 667 height 12
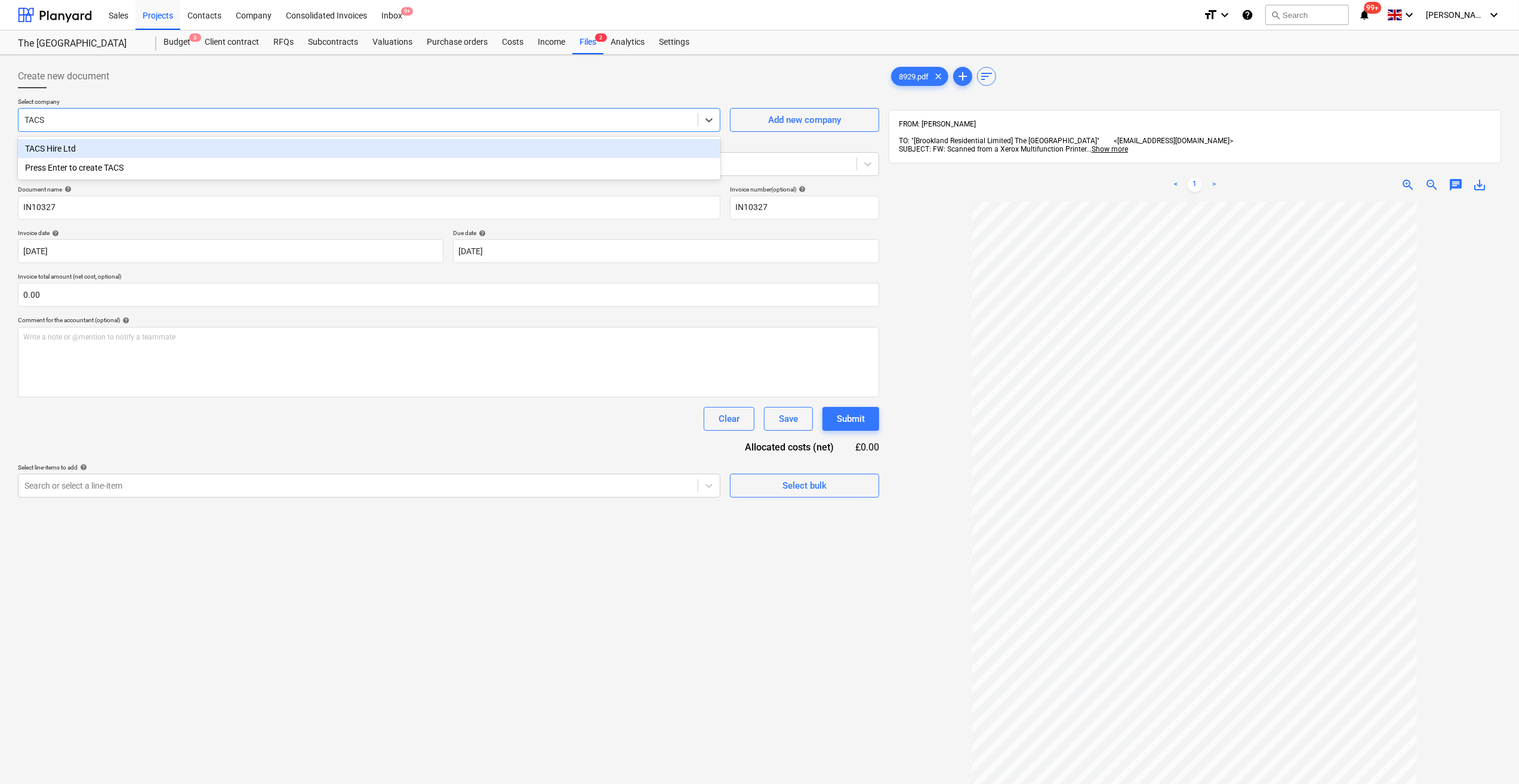
click at [55, 148] on div "TACS Hire Ltd" at bounding box center [369, 149] width 703 height 19
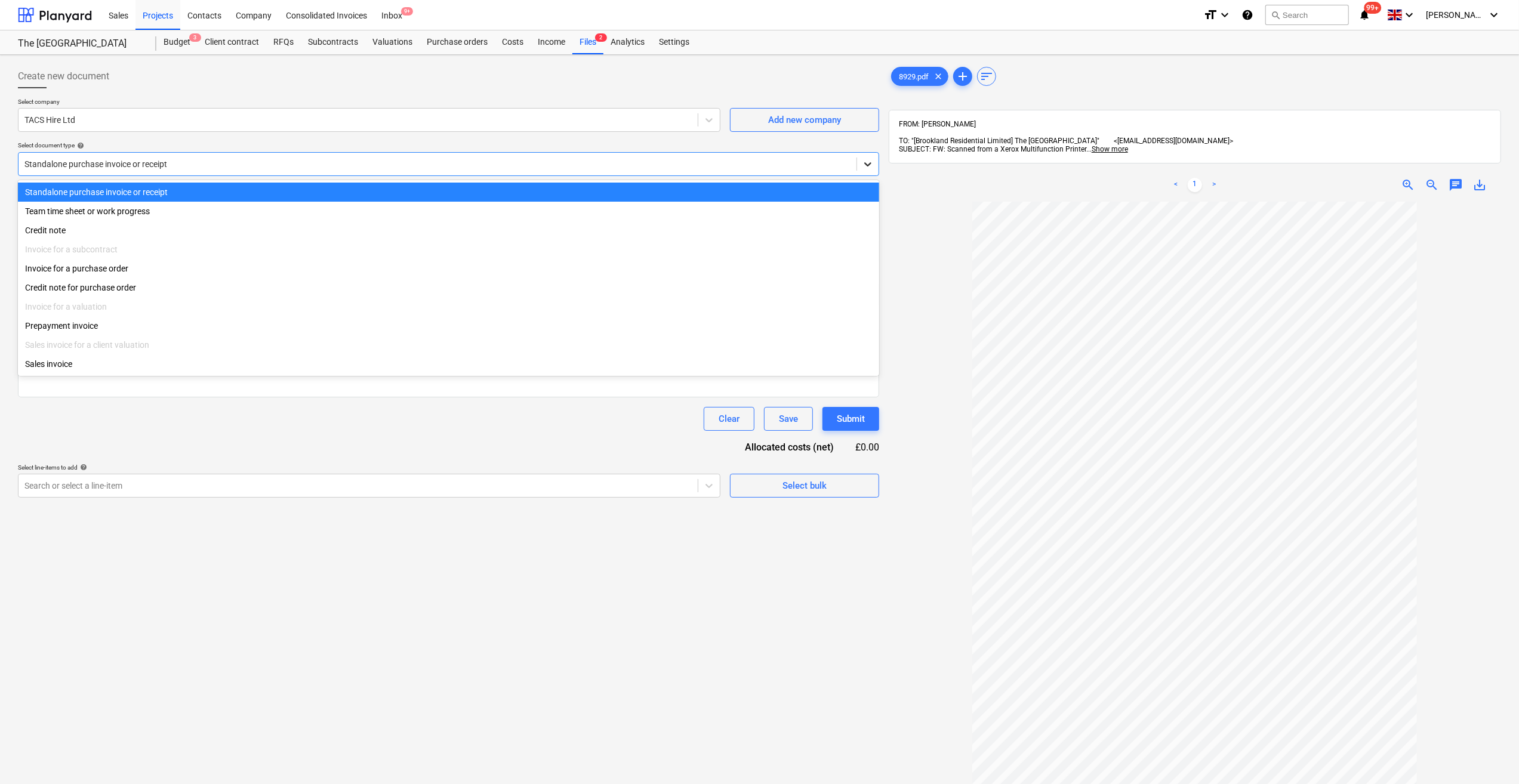
click at [866, 164] on icon at bounding box center [868, 164] width 12 height 12
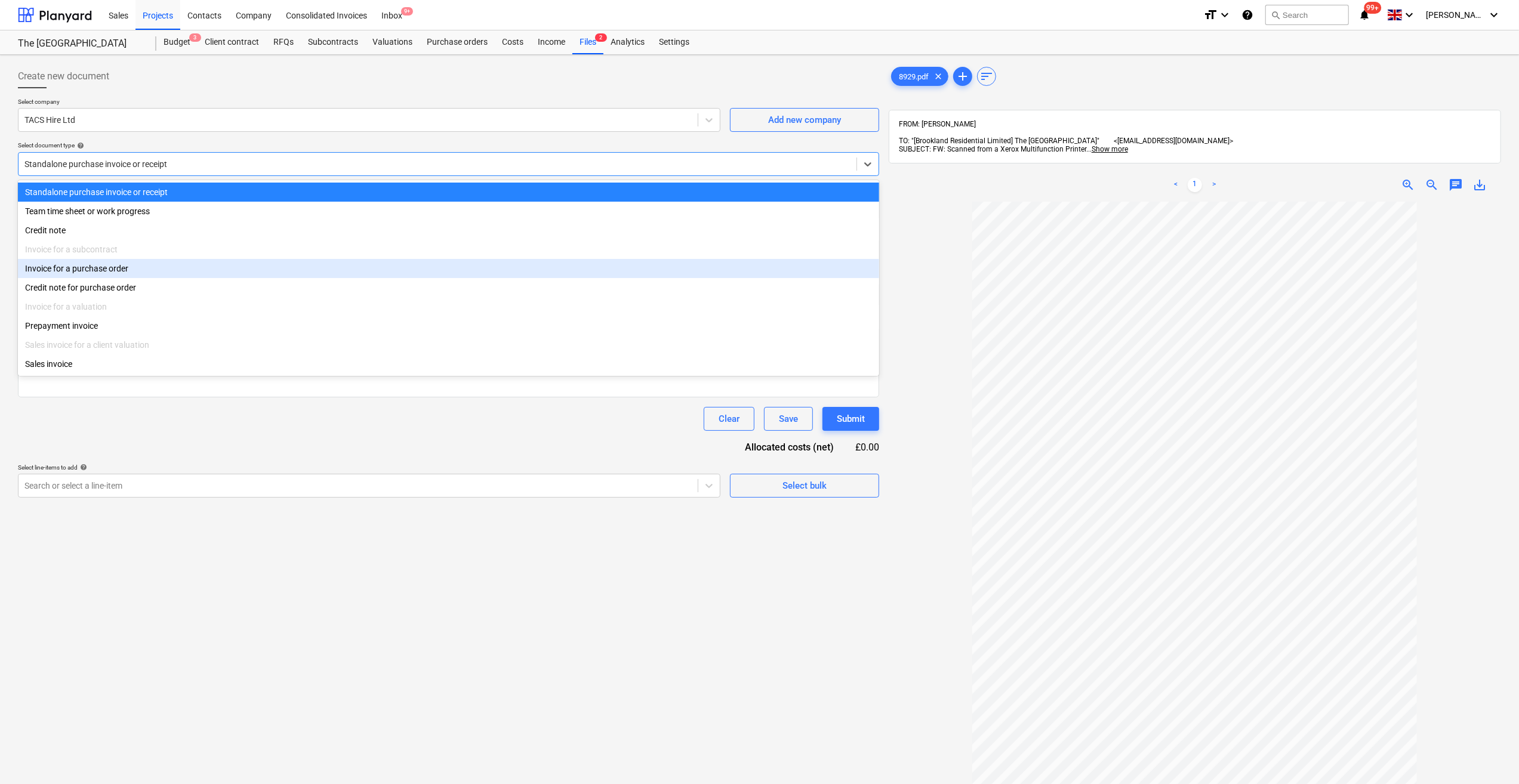
click at [140, 268] on div "Invoice for a purchase order" at bounding box center [448, 269] width 861 height 19
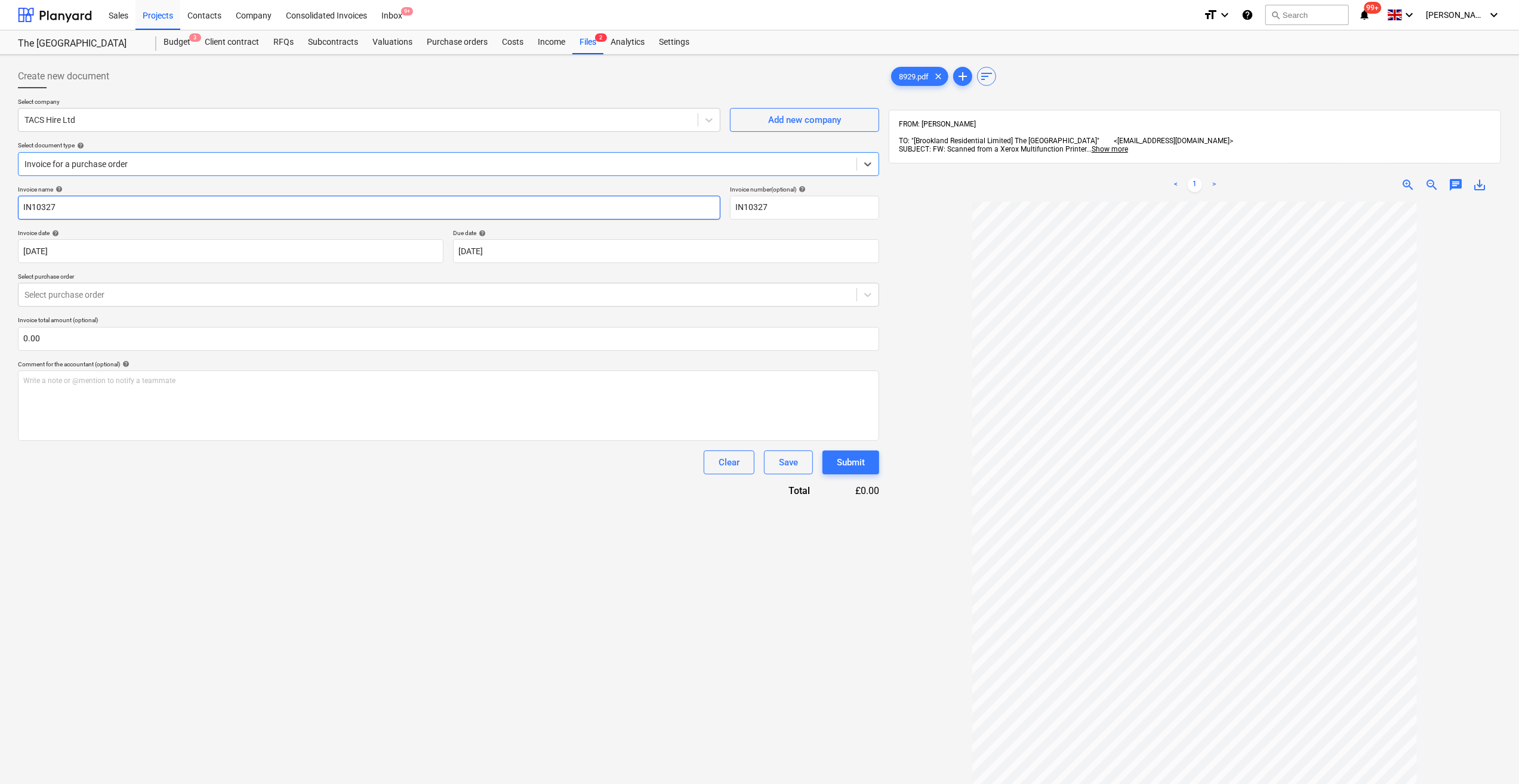
click at [20, 206] on input "IN10327" at bounding box center [369, 208] width 703 height 24
click at [537, 247] on body "Sales Projects Contacts Company Consolidated Invoices Inbox 9+ format_size keyb…" at bounding box center [759, 392] width 1519 height 784
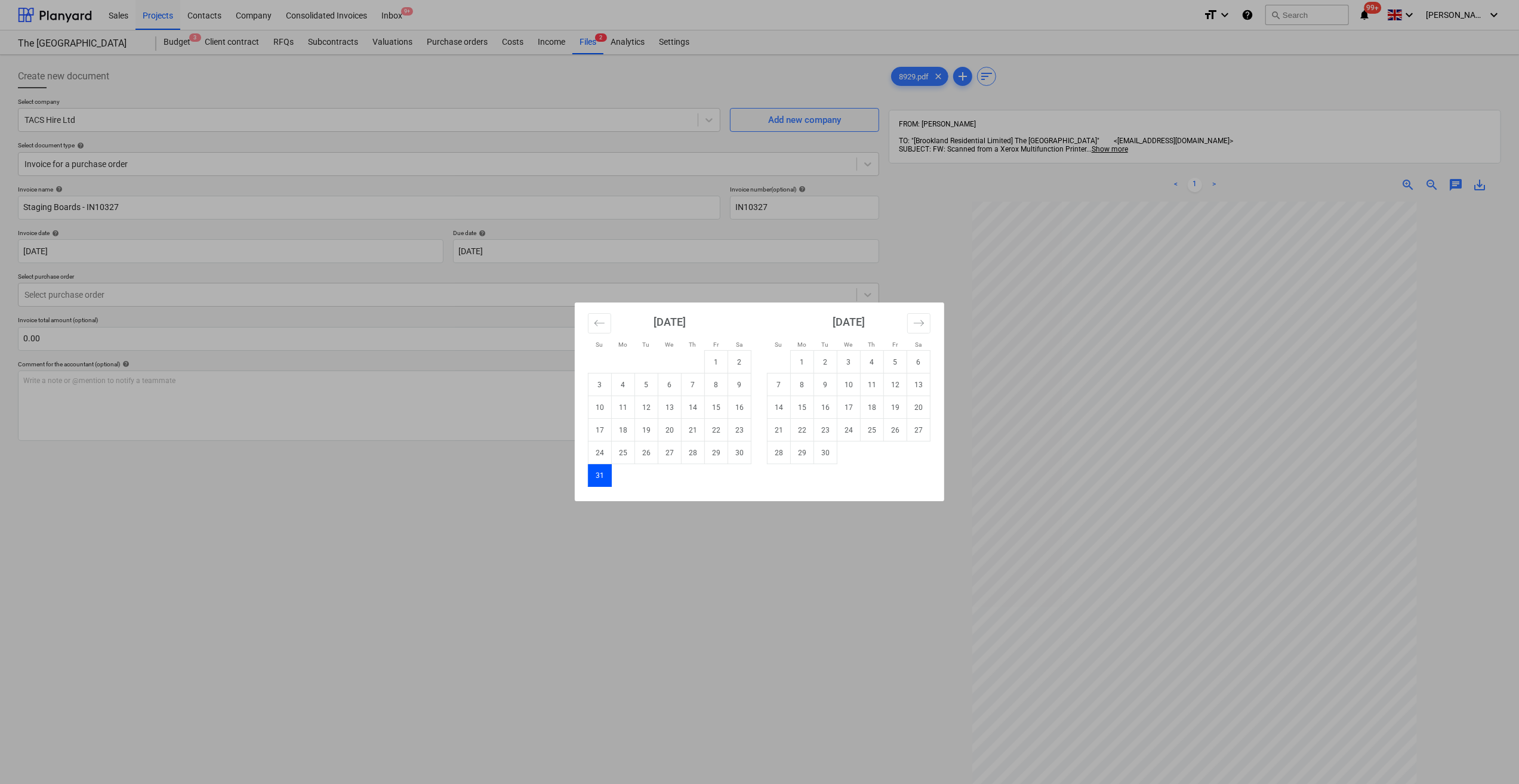
click at [817, 449] on td "30" at bounding box center [826, 453] width 23 height 23
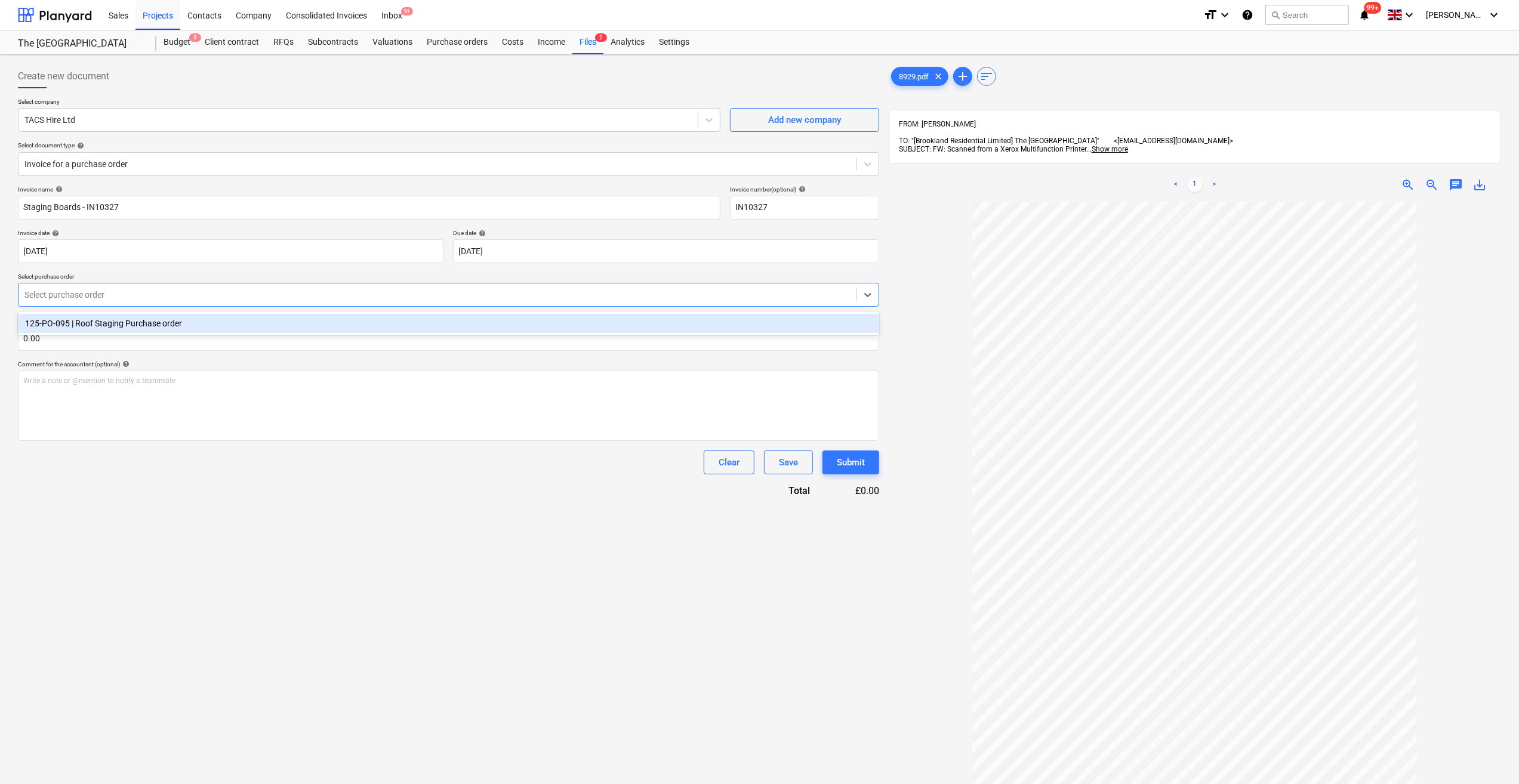
click at [45, 297] on div at bounding box center [438, 295] width 826 height 12
click at [137, 328] on div "125-PO-095 | Roof Staging Purchase order" at bounding box center [448, 323] width 861 height 19
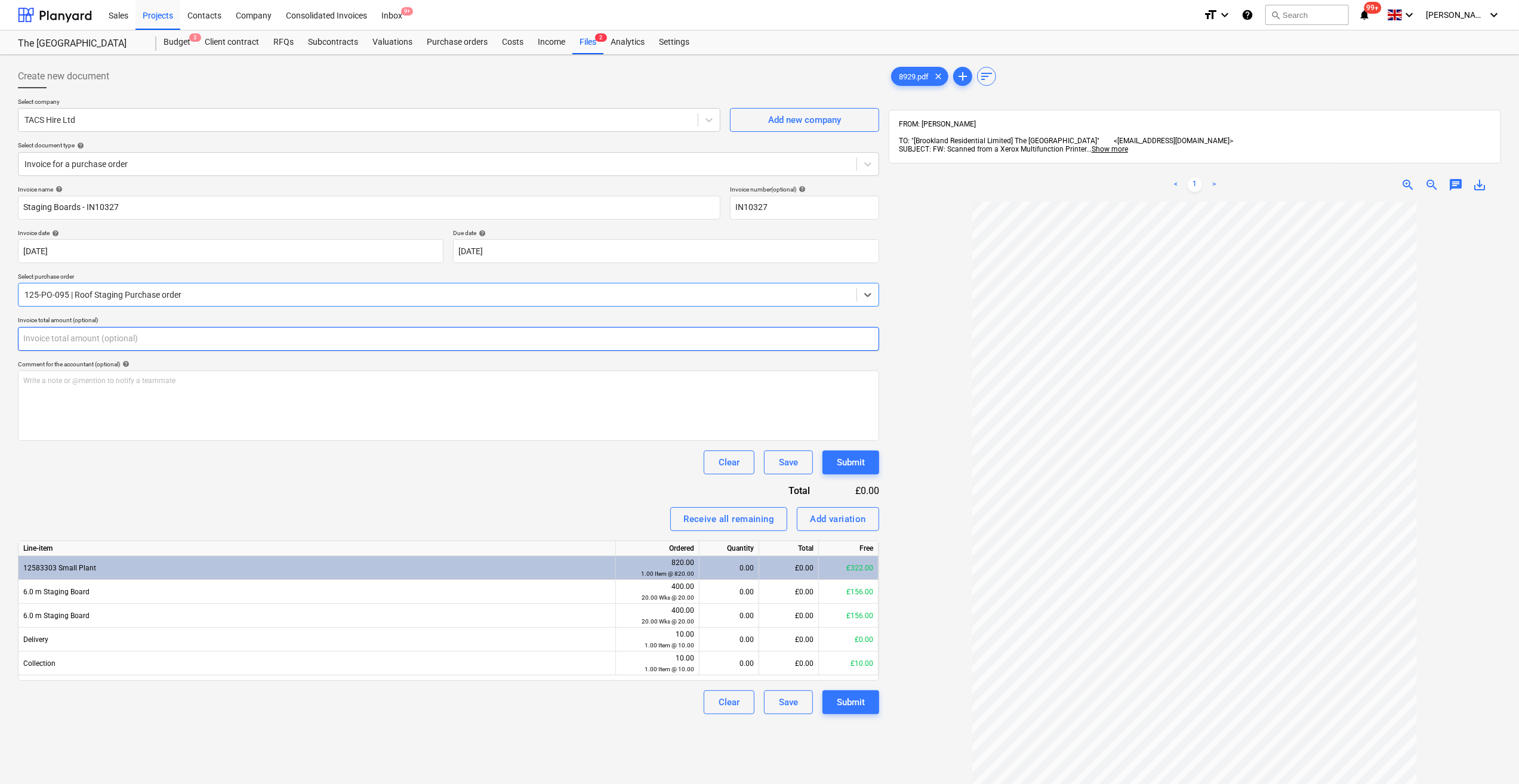
click at [37, 337] on input "text" at bounding box center [448, 339] width 861 height 24
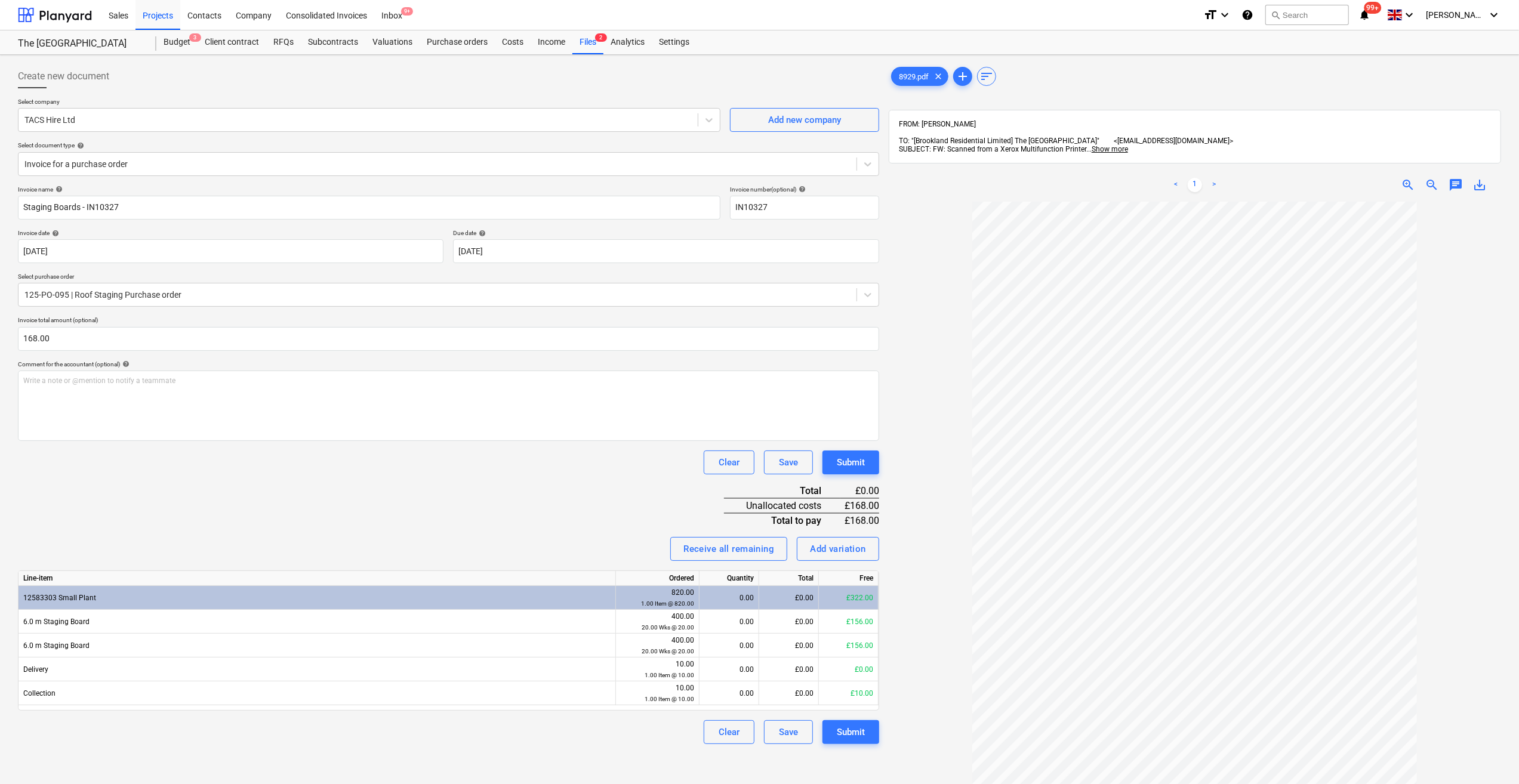
click at [215, 489] on div "Invoice name help Staging Boards - IN10327 Invoice number (optional) help IN103…" at bounding box center [448, 464] width 861 height 558
click at [744, 630] on div "0.00" at bounding box center [729, 621] width 50 height 24
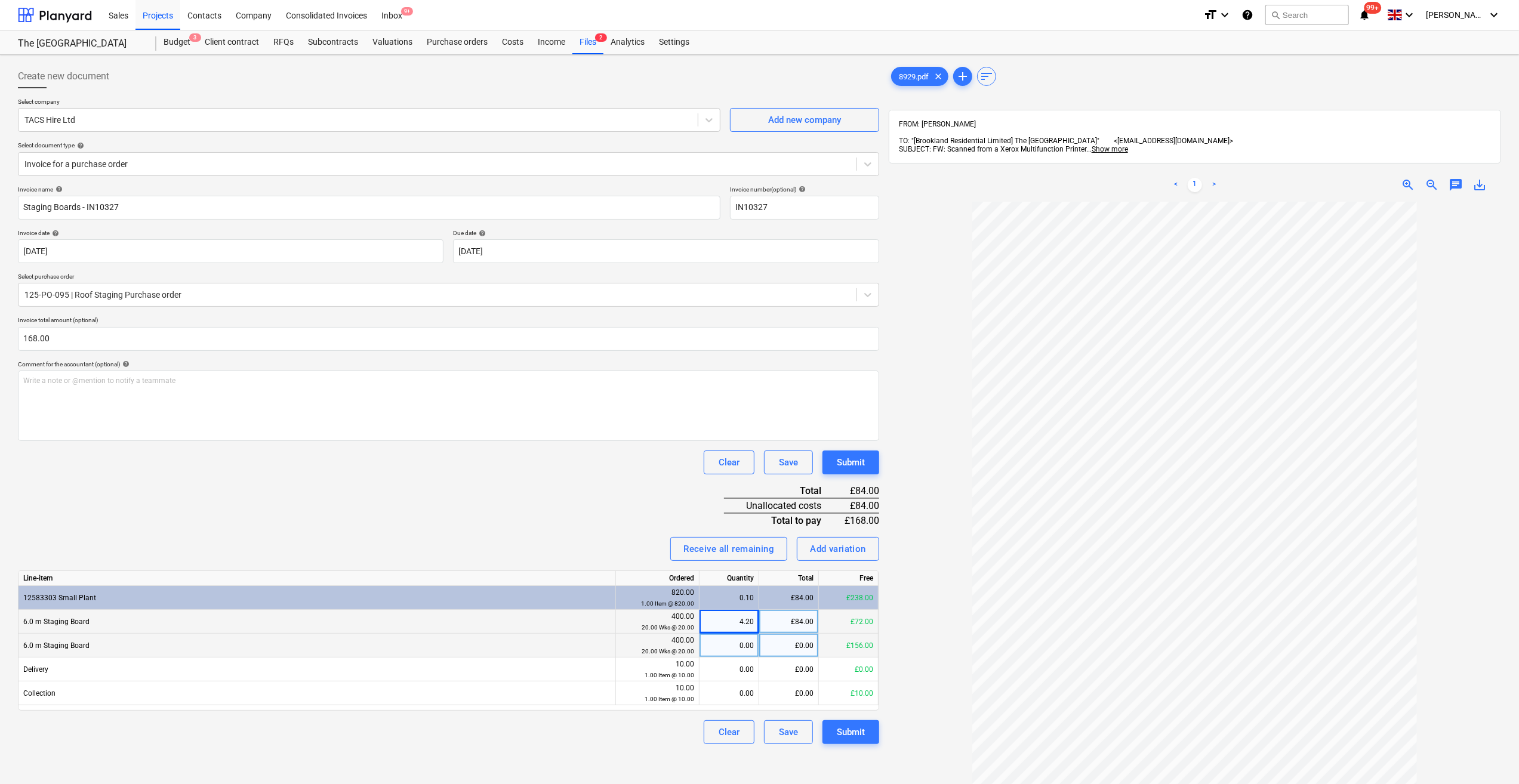
click at [733, 645] on div "0.00" at bounding box center [729, 645] width 50 height 24
click at [609, 732] on div "Clear Save Submit" at bounding box center [448, 732] width 861 height 24
click at [81, 203] on input "Staging Boards - IN10327" at bounding box center [369, 208] width 703 height 24
click at [81, 209] on input "Staging Boards - IN10327" at bounding box center [369, 208] width 703 height 24
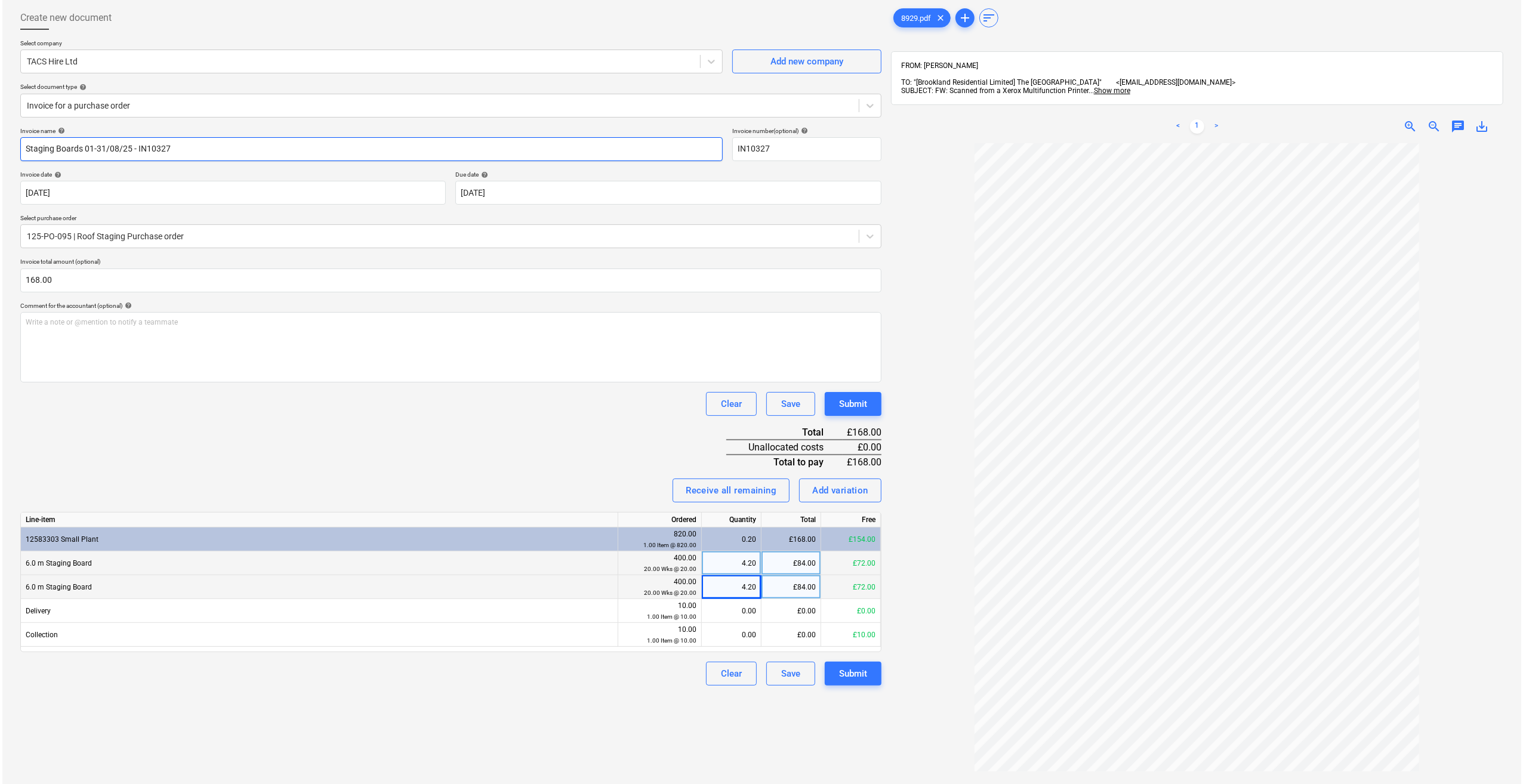
scroll to position [59, 0]
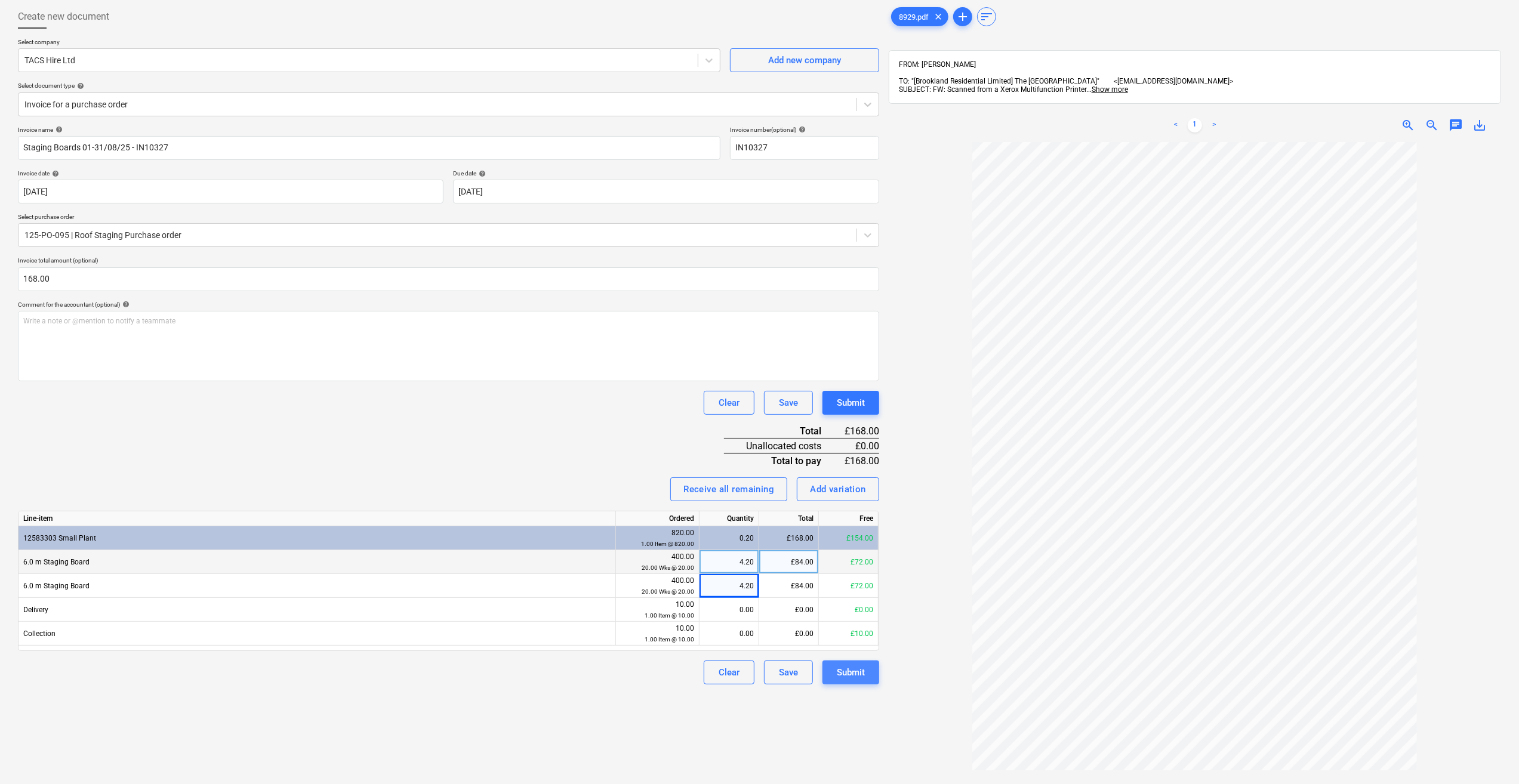
click at [848, 674] on div "Submit" at bounding box center [850, 672] width 28 height 16
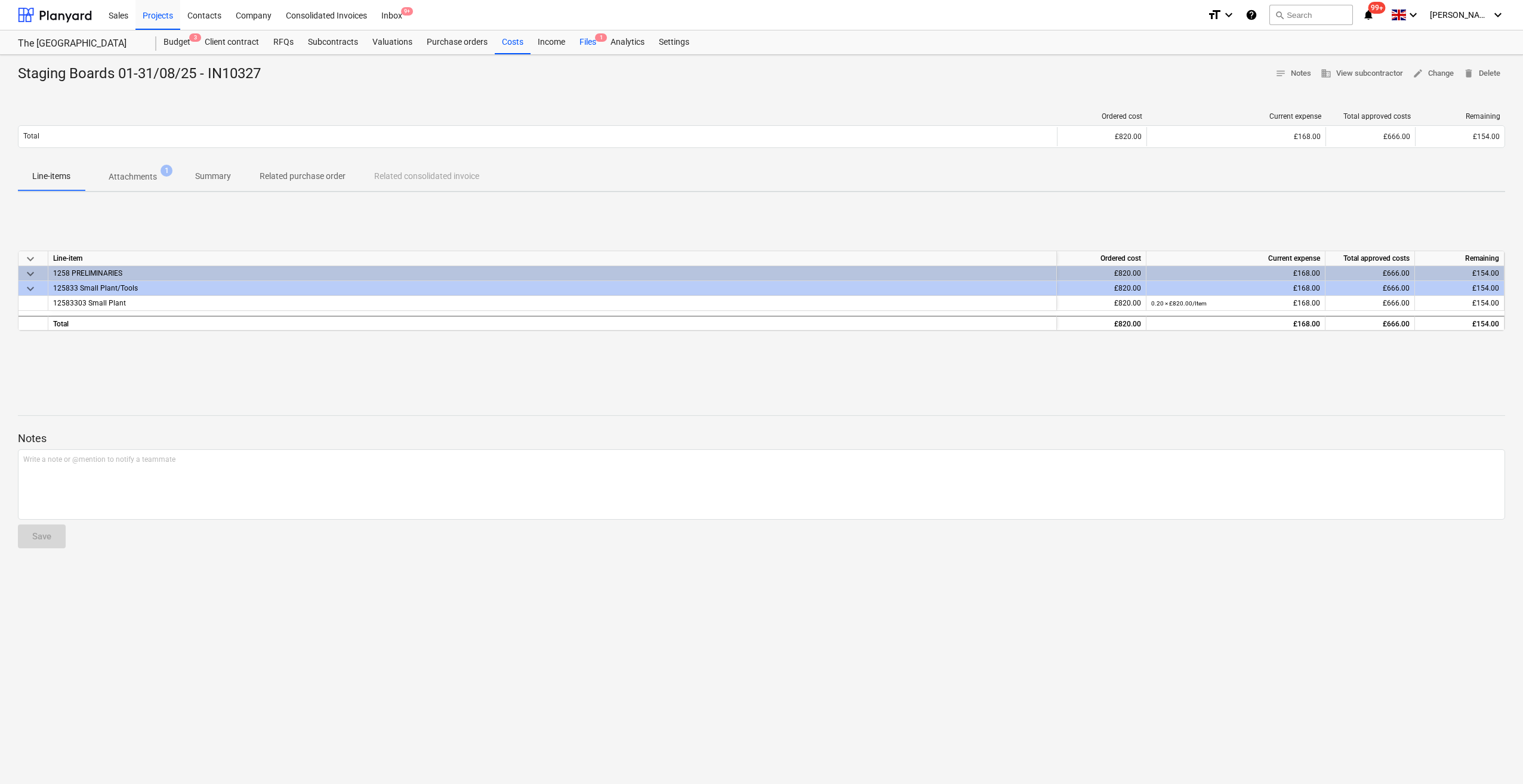
click at [578, 44] on div "Files 1" at bounding box center [588, 43] width 31 height 24
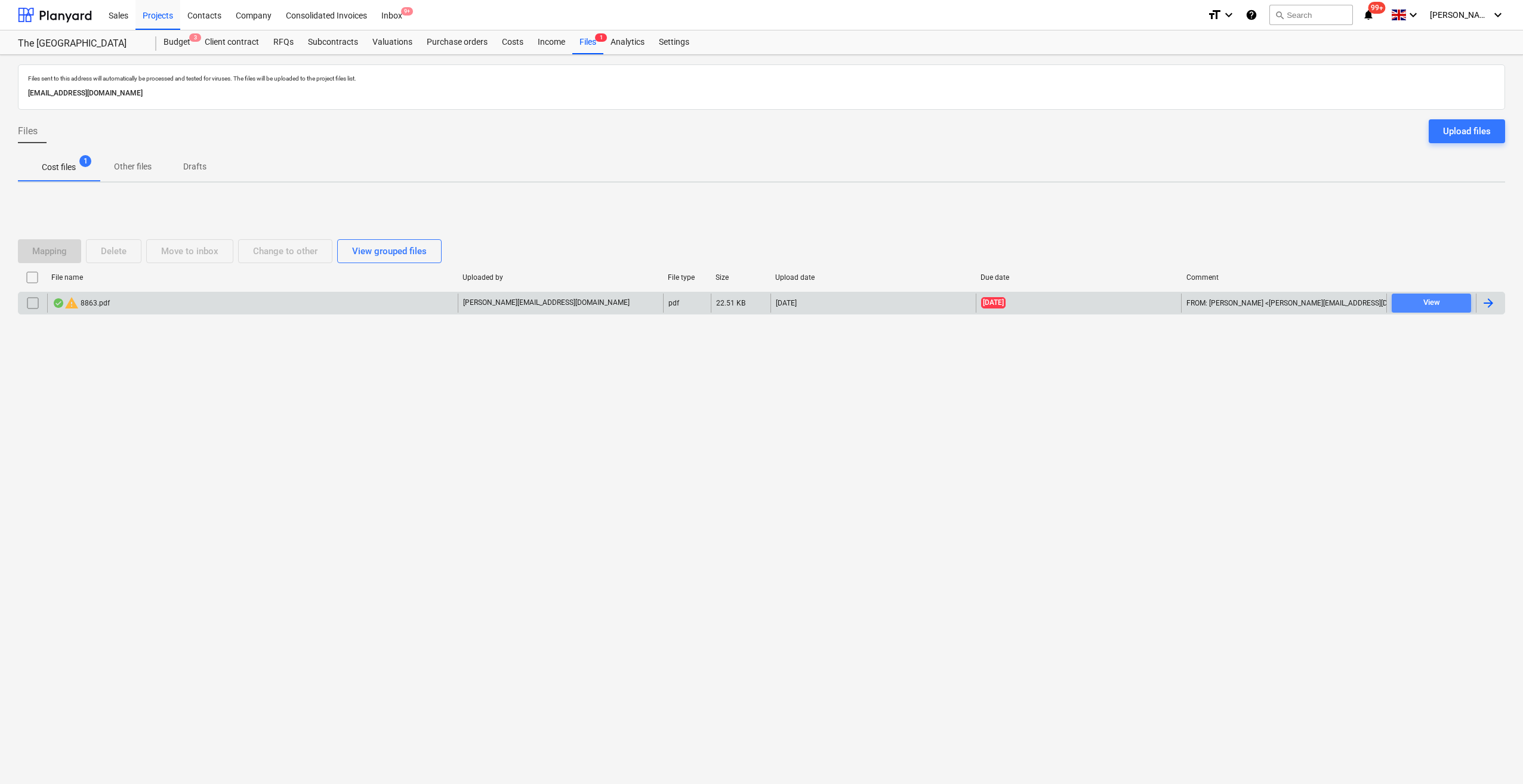
click at [1429, 304] on div "View" at bounding box center [1432, 302] width 17 height 14
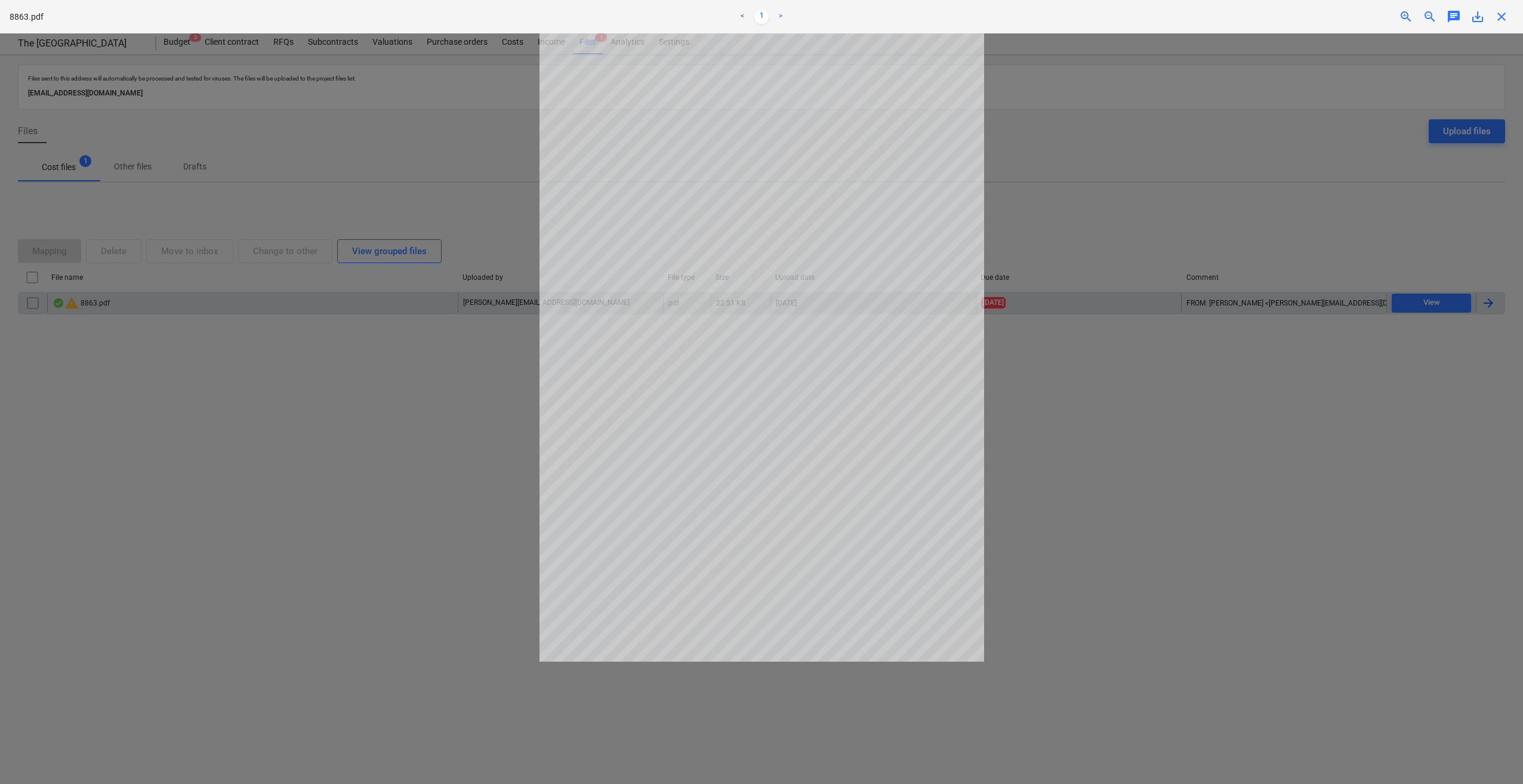
click at [1505, 23] on span "close" at bounding box center [1501, 17] width 14 height 14
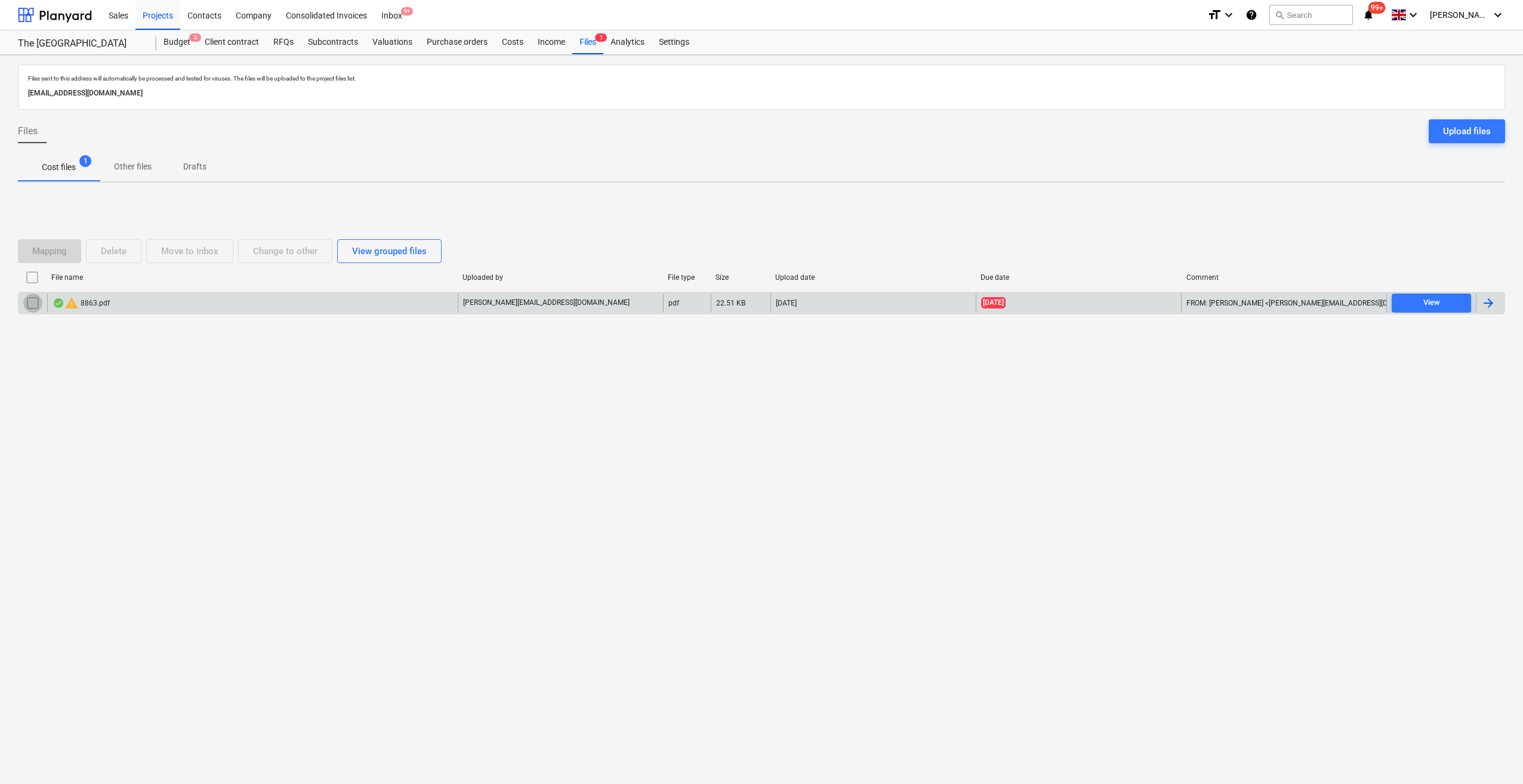
click at [33, 302] on input "checkbox" at bounding box center [33, 303] width 19 height 19
click at [125, 250] on div "Delete" at bounding box center [113, 251] width 26 height 16
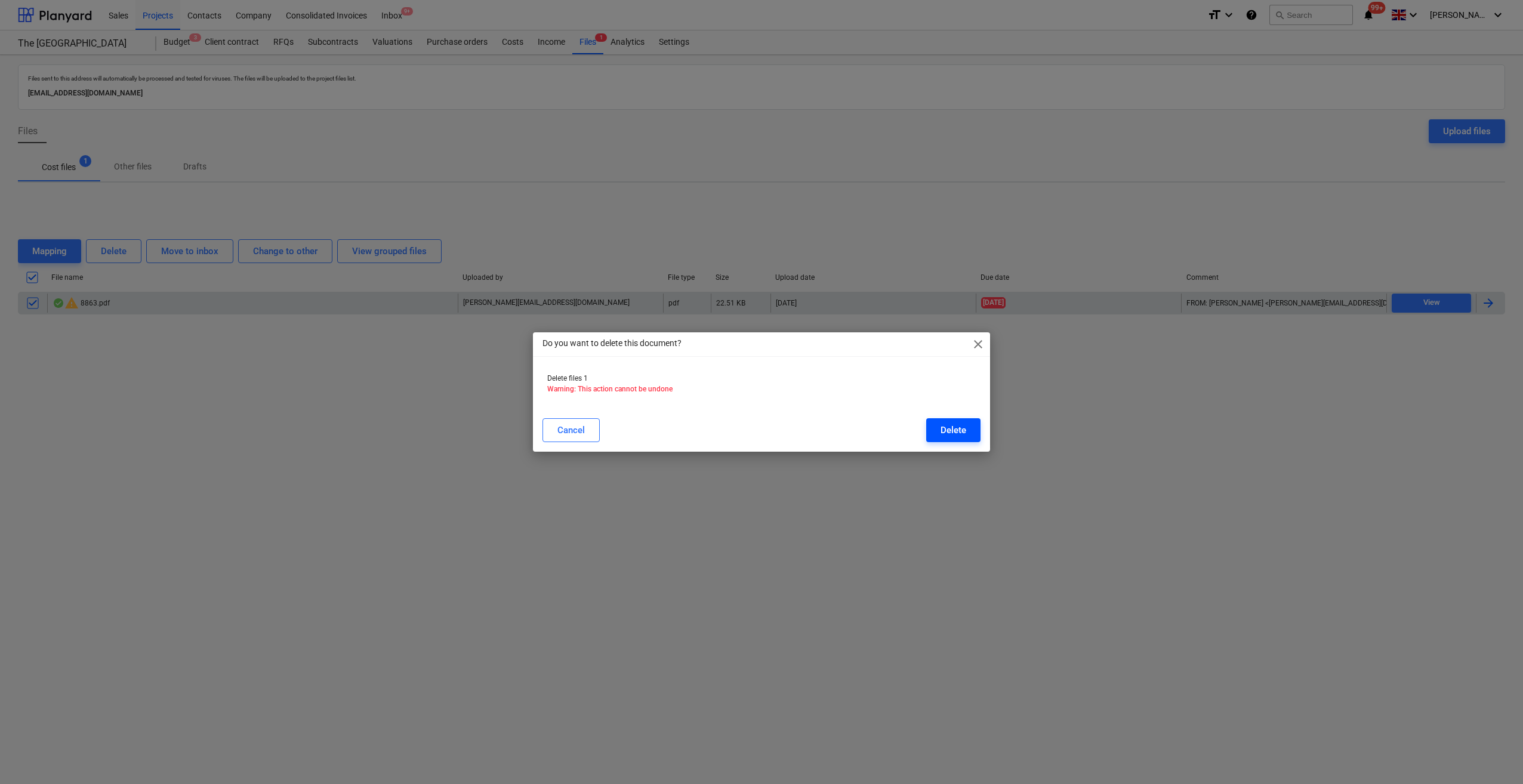
click at [949, 429] on div "Delete" at bounding box center [953, 430] width 26 height 16
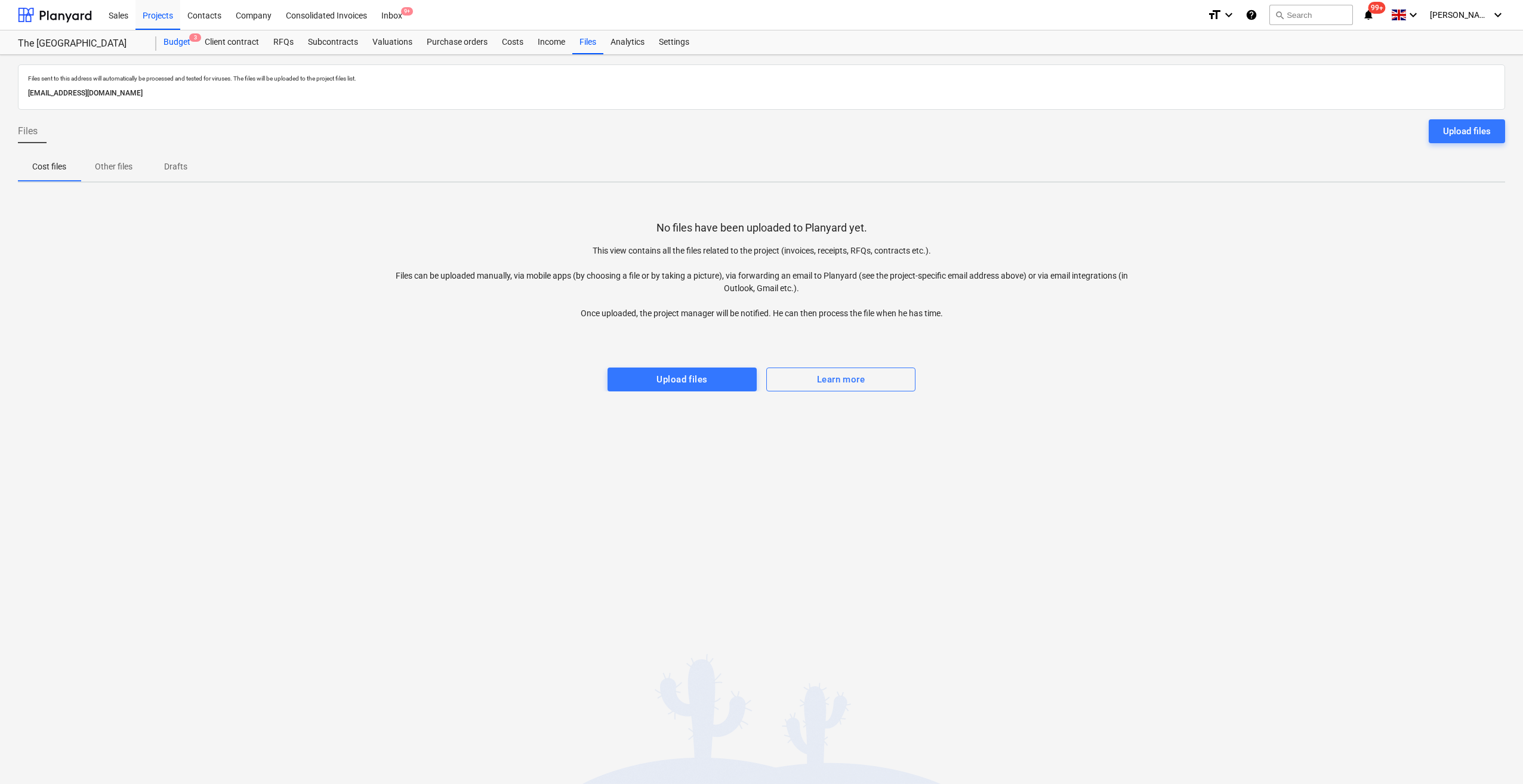
click at [167, 44] on div "Budget 3" at bounding box center [177, 43] width 41 height 24
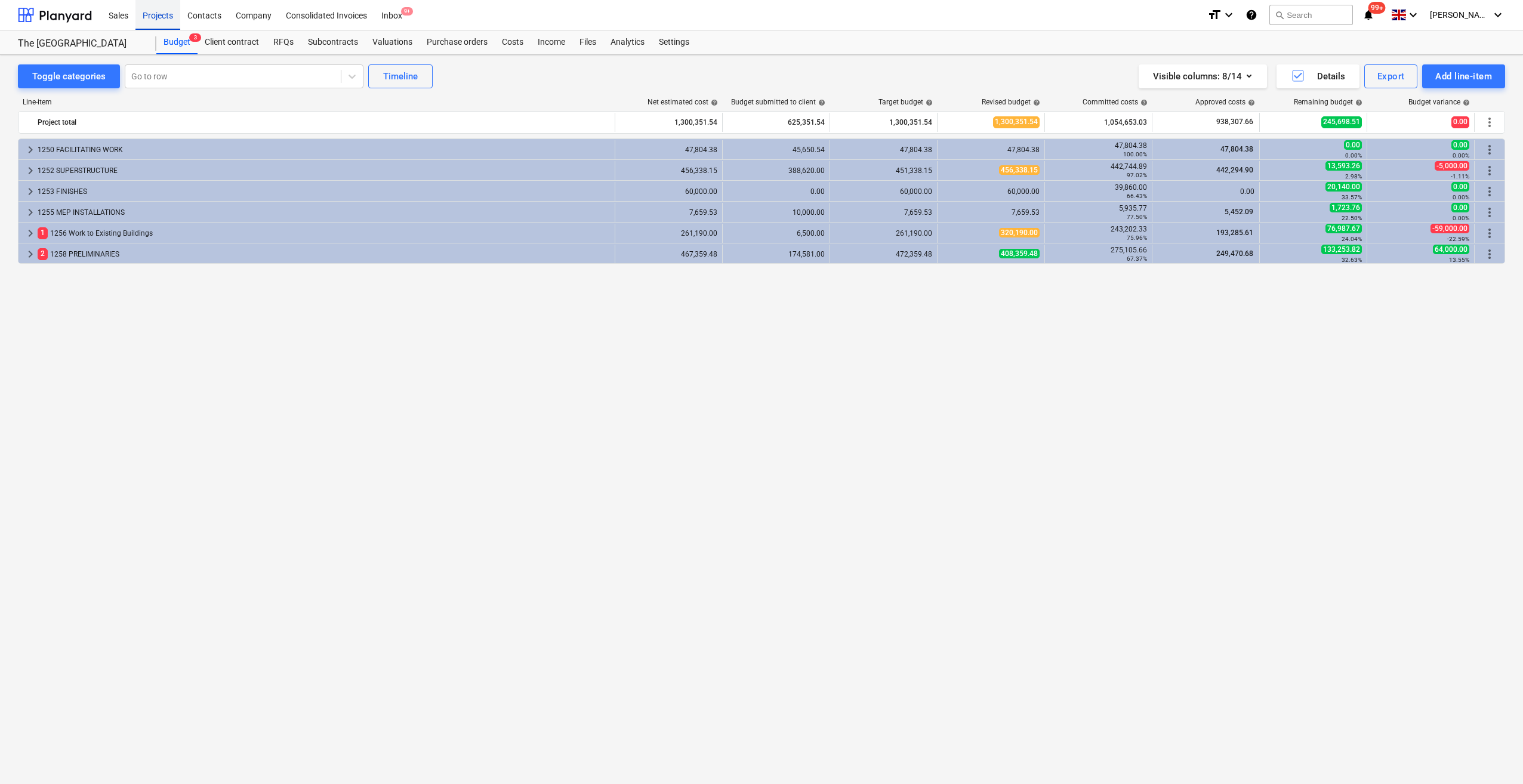
click at [154, 19] on div "Projects" at bounding box center [158, 14] width 45 height 31
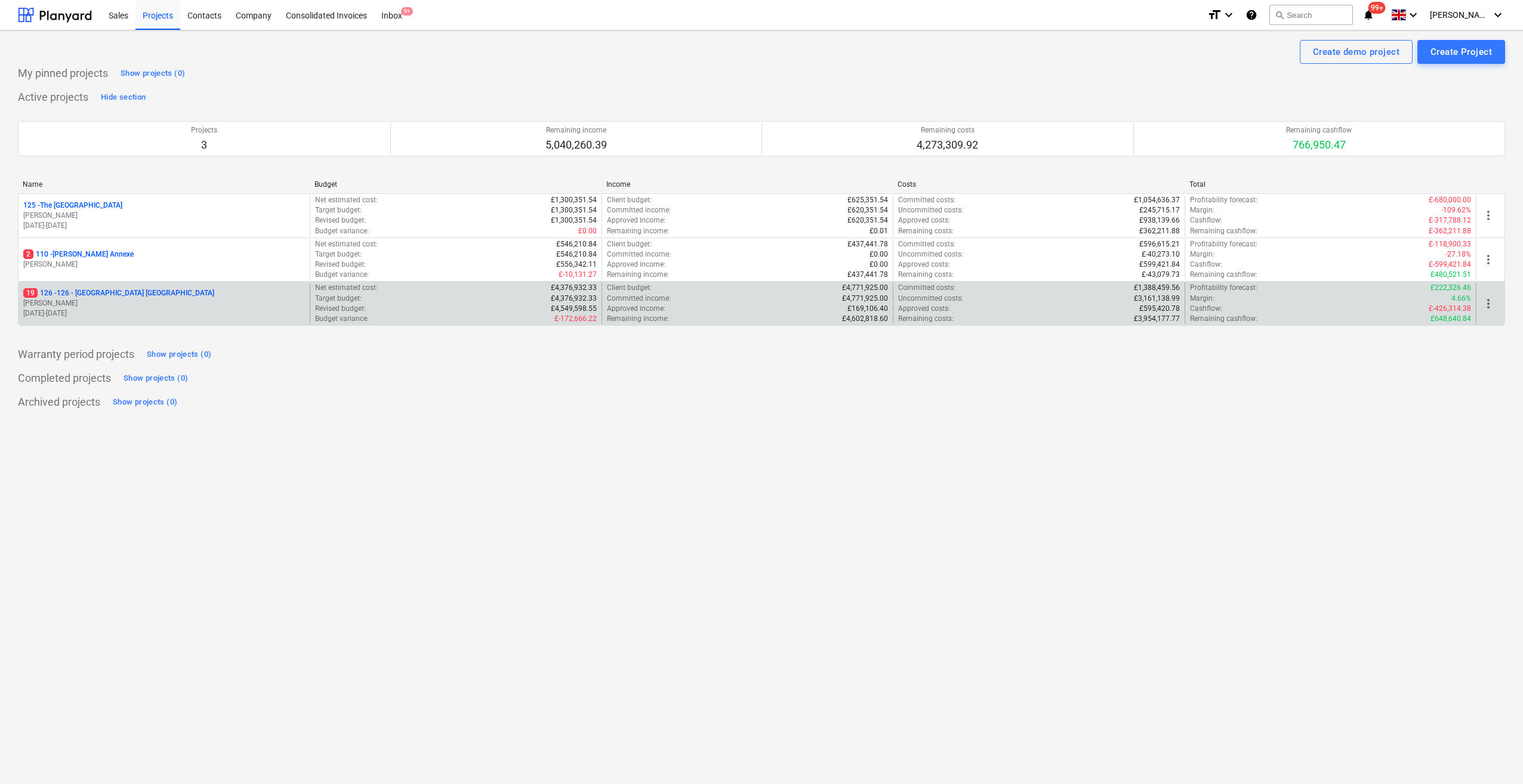
click at [70, 292] on p "19 126 - 126 - [GEOGRAPHIC_DATA] [GEOGRAPHIC_DATA]" at bounding box center [119, 293] width 191 height 10
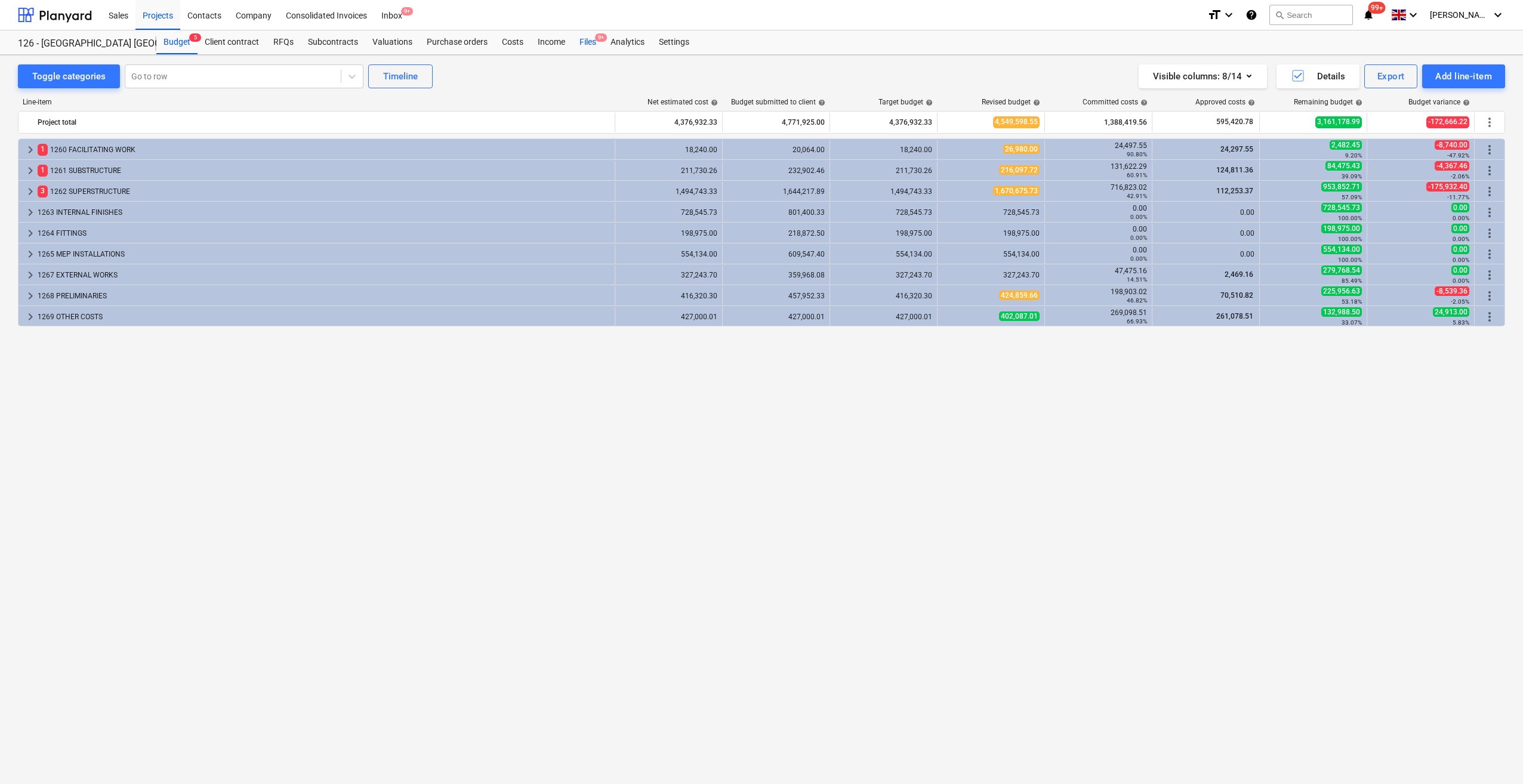
click at [583, 43] on div "Files 9+" at bounding box center [588, 43] width 31 height 24
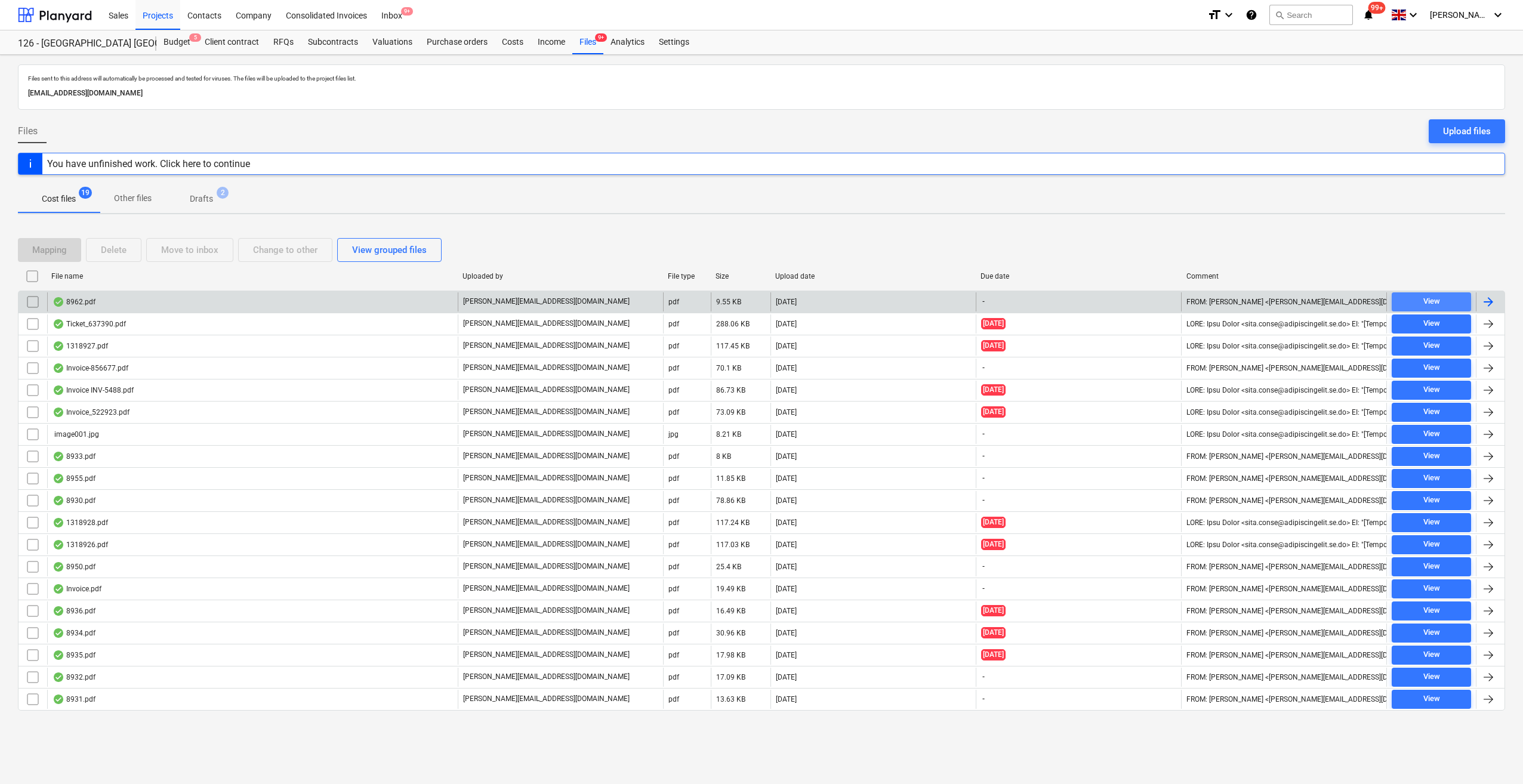
click at [1433, 298] on div "View" at bounding box center [1432, 301] width 17 height 14
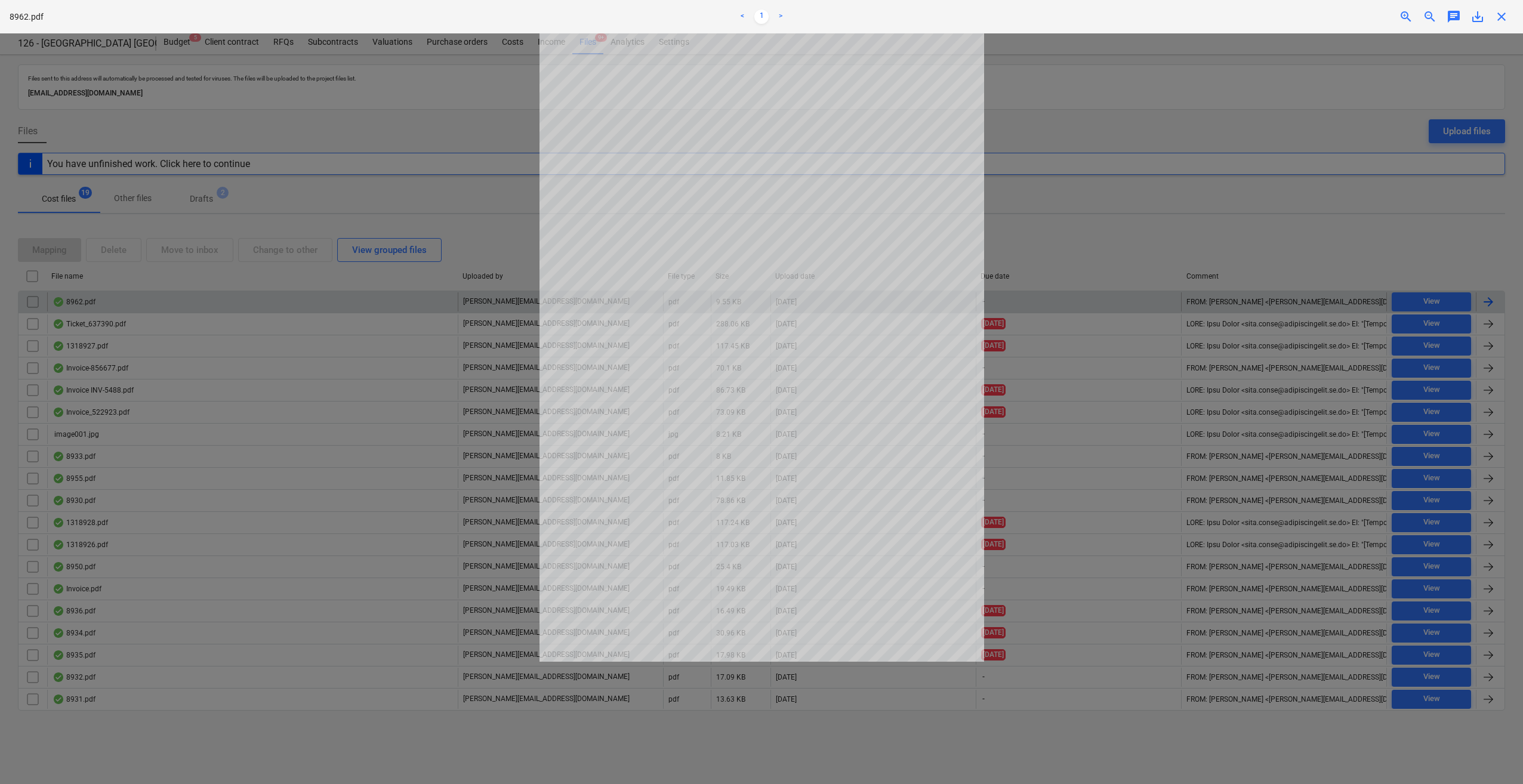
click at [1497, 19] on span "close" at bounding box center [1501, 17] width 14 height 14
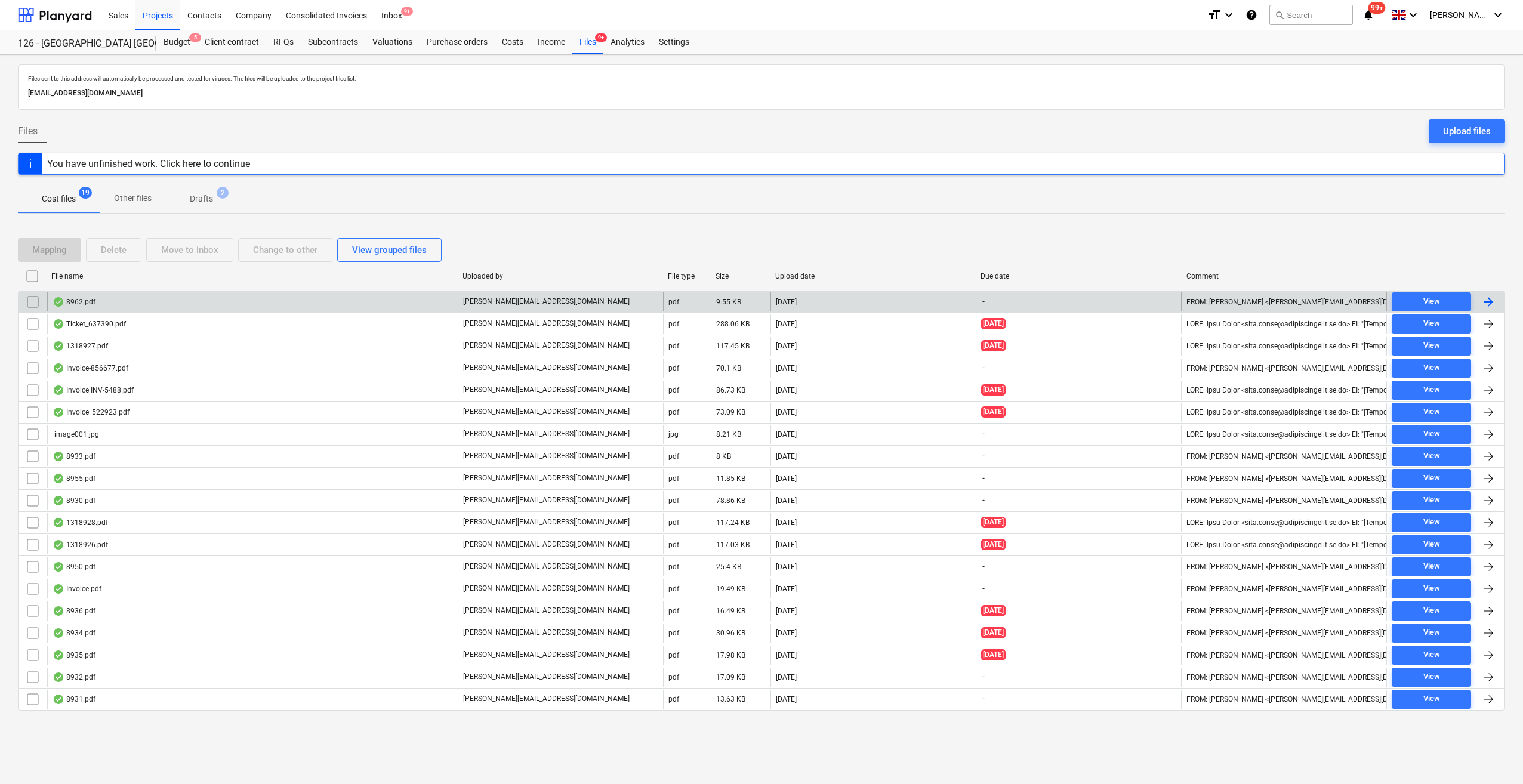
click at [1485, 301] on div at bounding box center [1489, 302] width 14 height 14
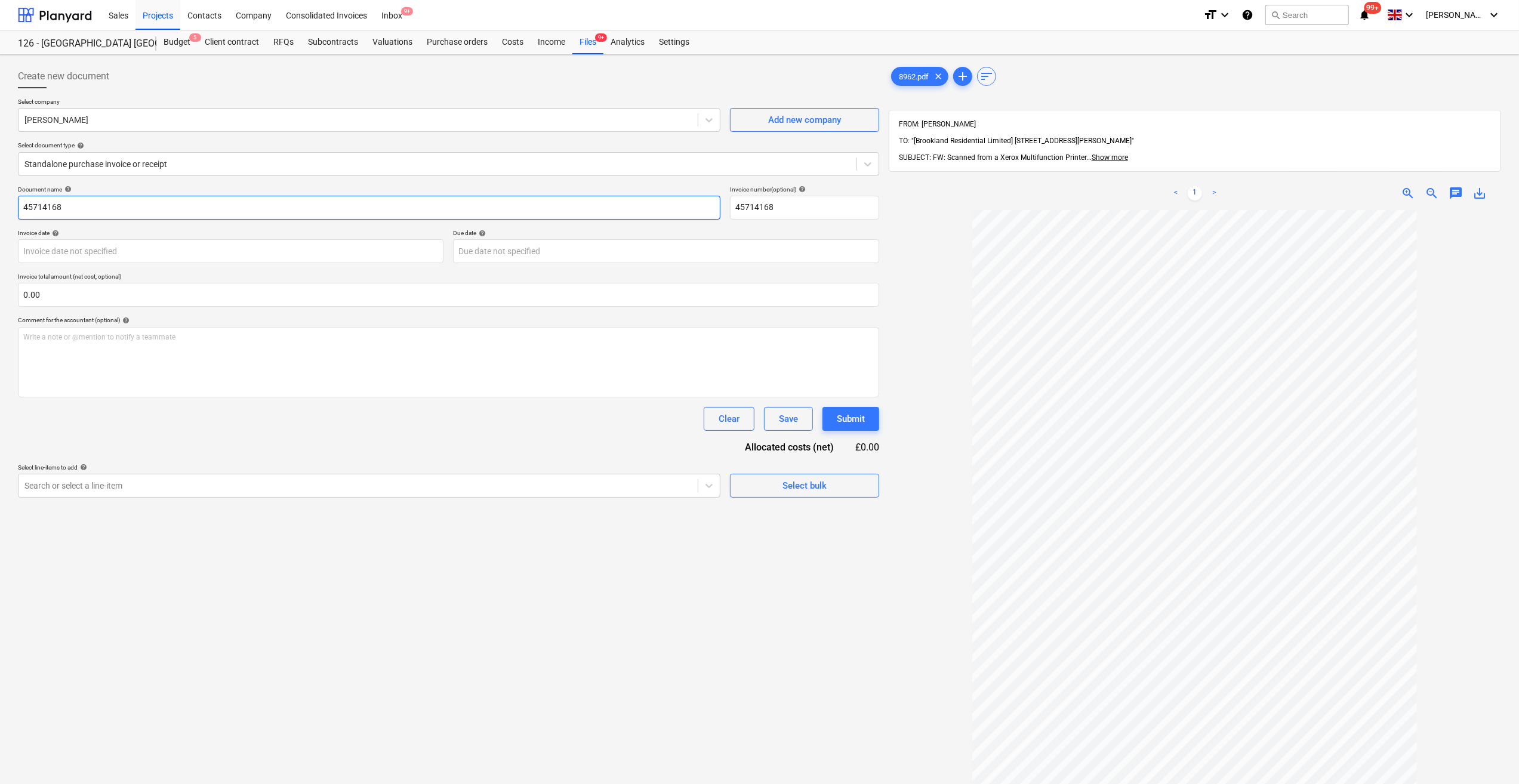
drag, startPoint x: 69, startPoint y: 203, endPoint x: 23, endPoint y: 199, distance: 46.2
click at [20, 200] on input "45714168" at bounding box center [369, 208] width 703 height 24
drag, startPoint x: 777, startPoint y: 210, endPoint x: 723, endPoint y: 211, distance: 54.0
click at [723, 211] on div "Document name help Labour 25-30/08/25 Invoice number (optional) help 45714168" at bounding box center [448, 202] width 861 height 34
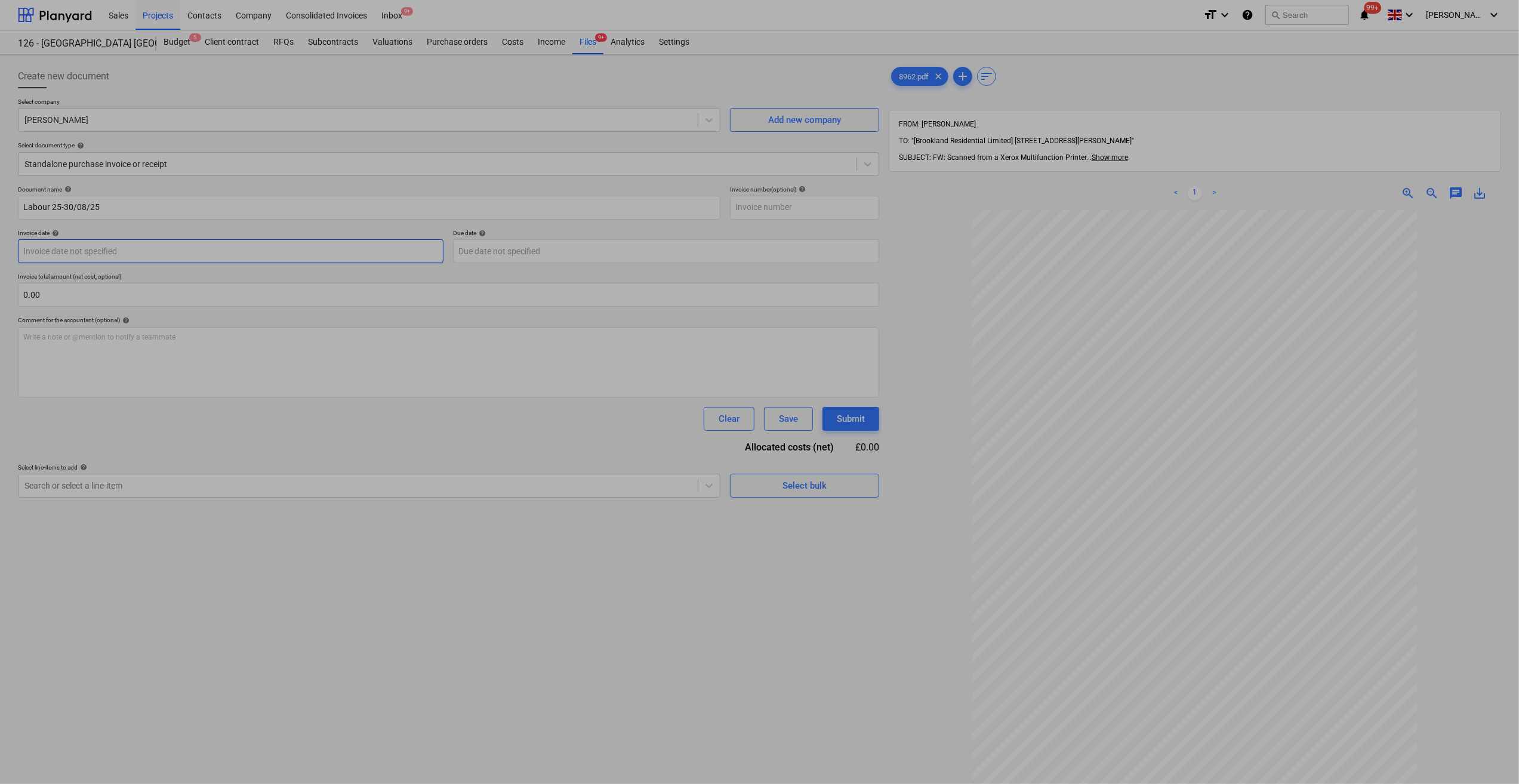
click at [44, 252] on body "Sales Projects Contacts Company Consolidated Invoices Inbox 9+ format_size keyb…" at bounding box center [759, 392] width 1519 height 784
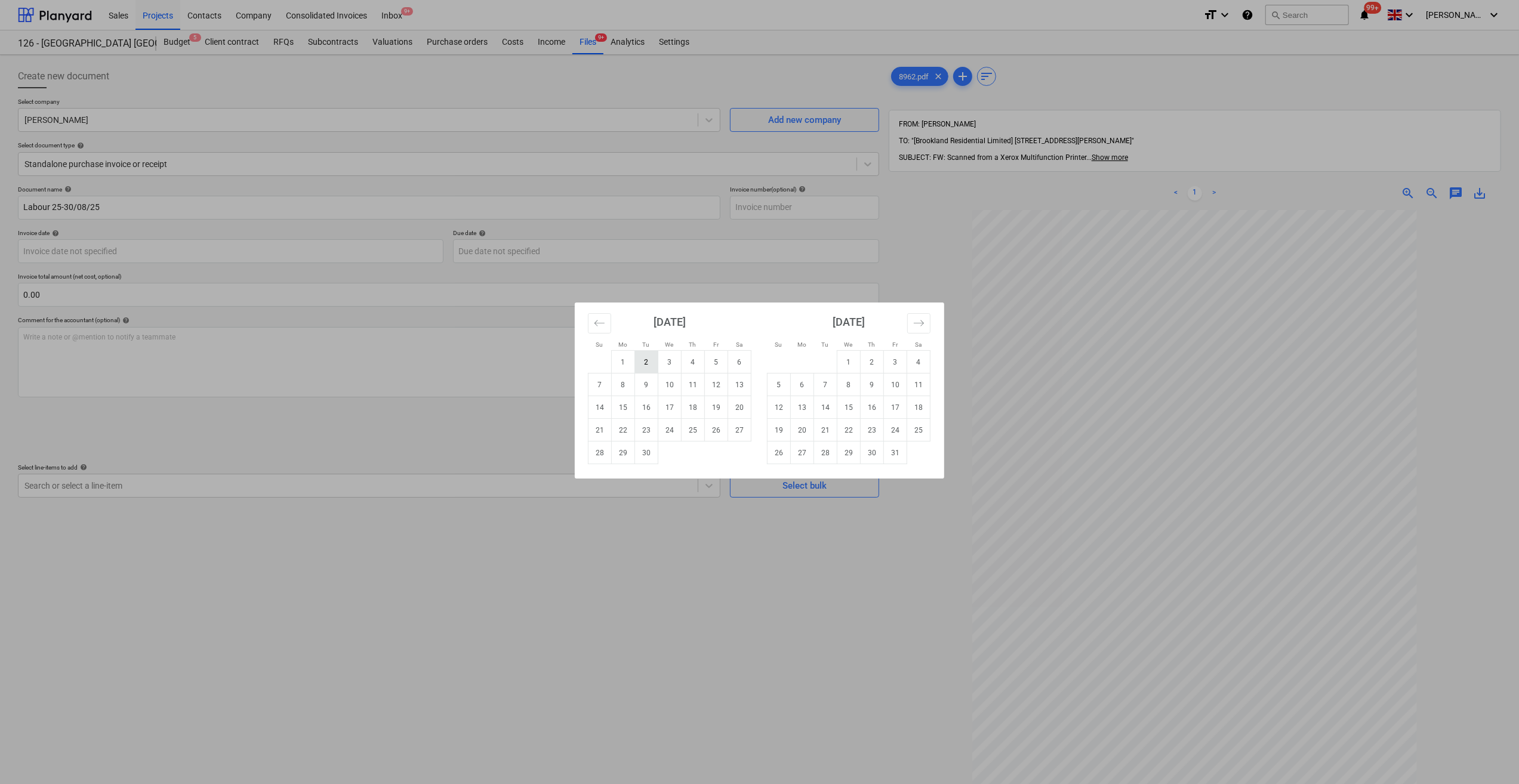
click at [647, 363] on td "2" at bounding box center [646, 362] width 23 height 23
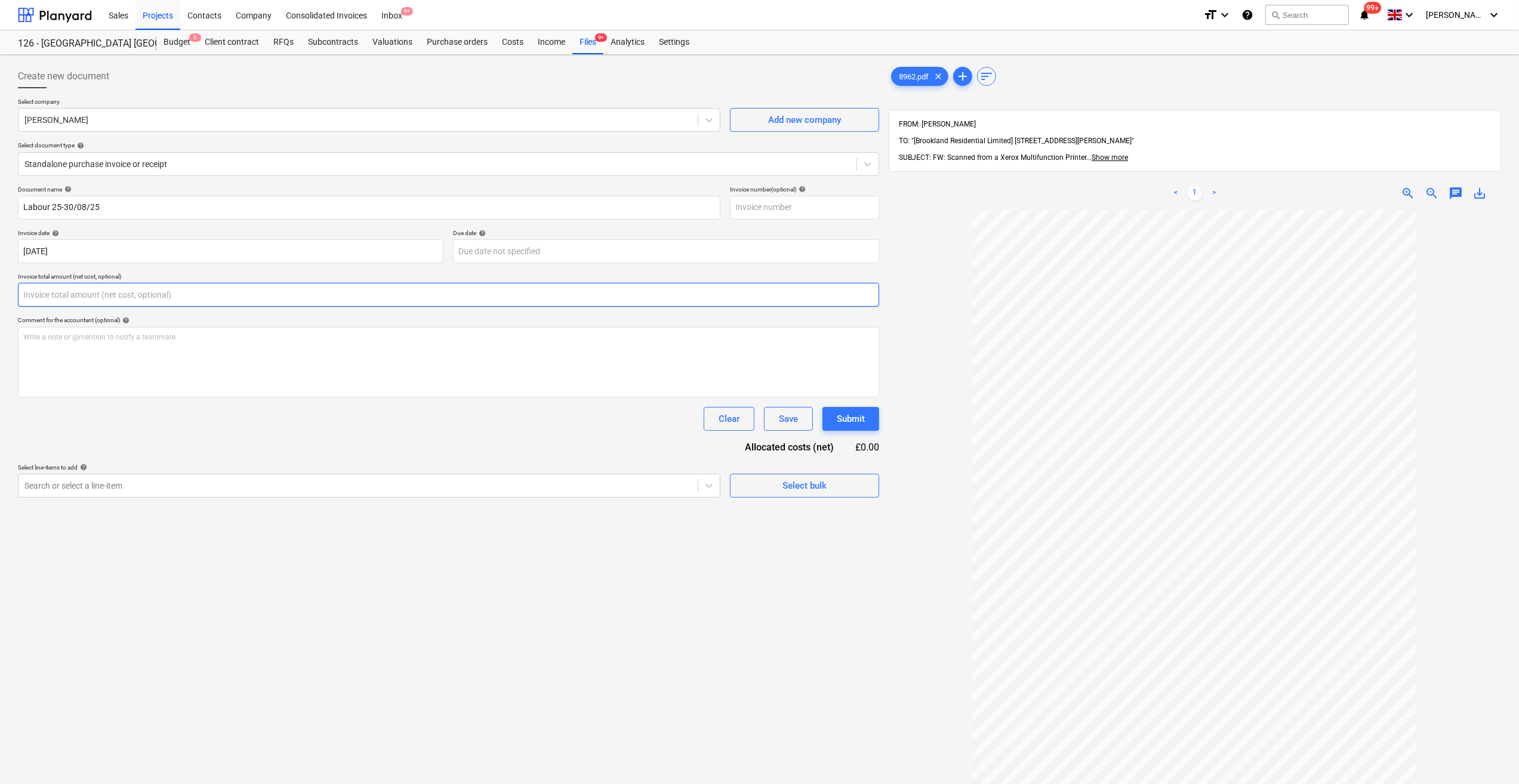
click at [70, 298] on input "text" at bounding box center [448, 295] width 861 height 24
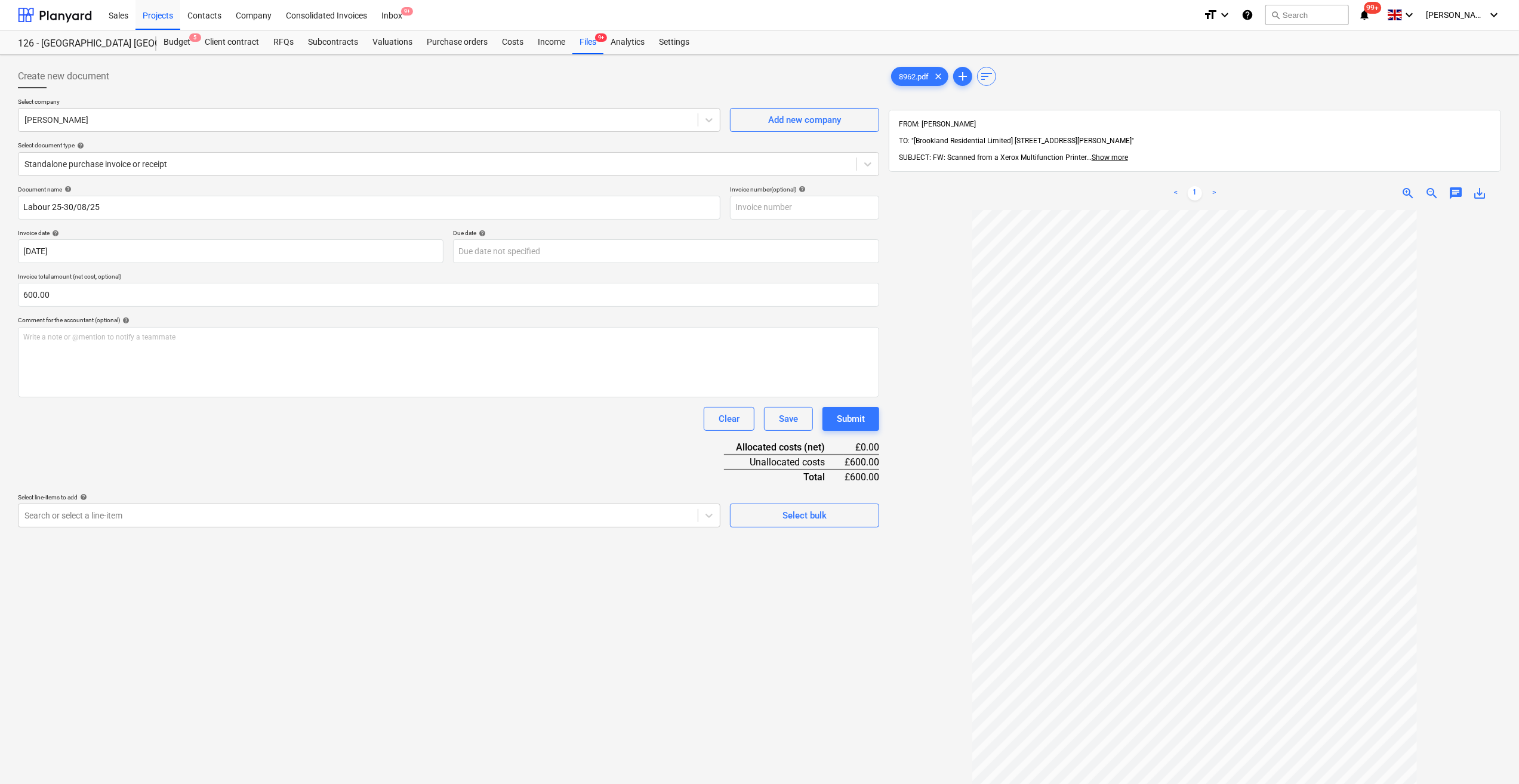
click at [105, 419] on div "Clear Save Submit" at bounding box center [448, 419] width 861 height 24
click at [793, 517] on div "Select bulk" at bounding box center [805, 515] width 44 height 16
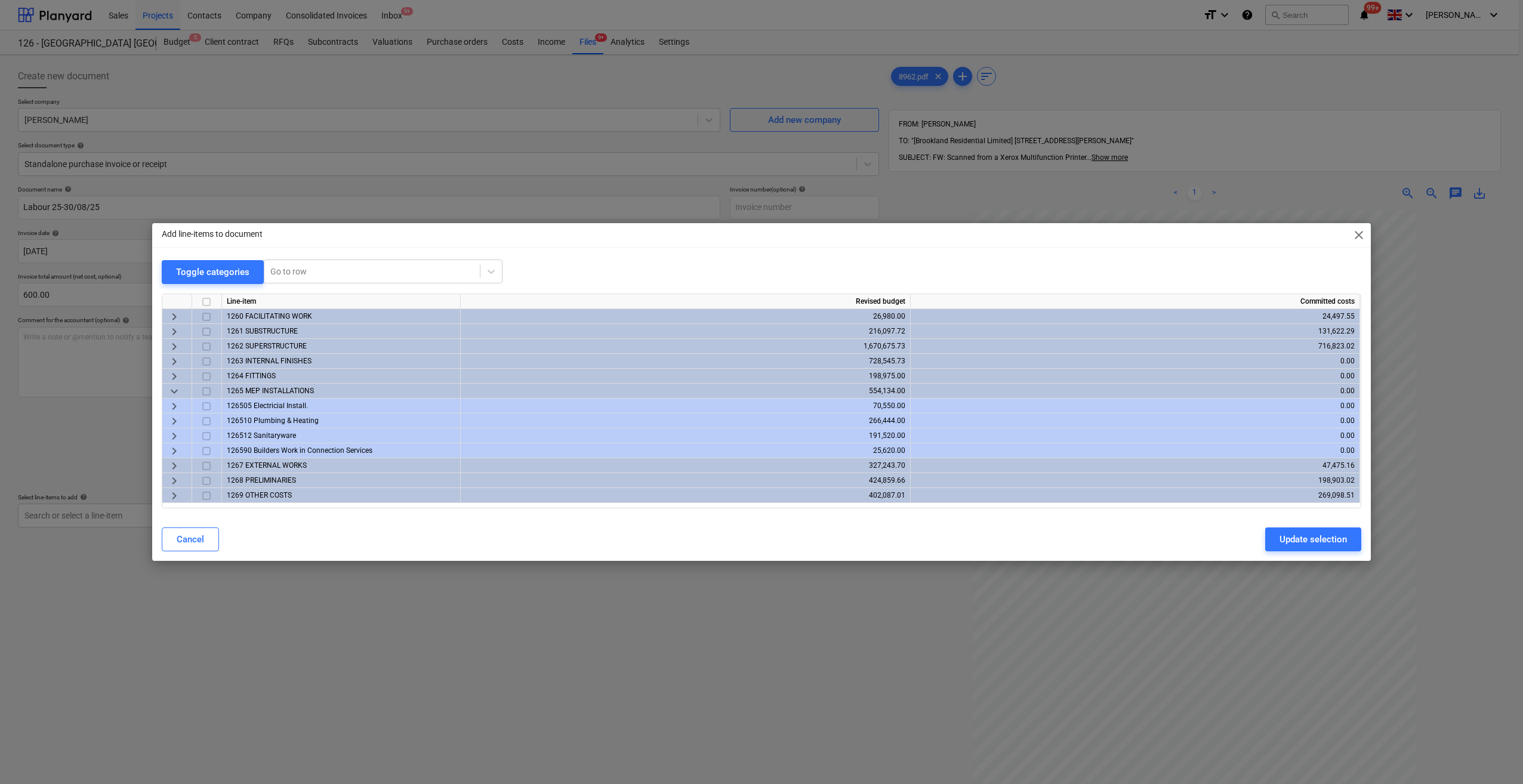
click at [174, 349] on span "keyboard_arrow_right" at bounding box center [174, 347] width 14 height 14
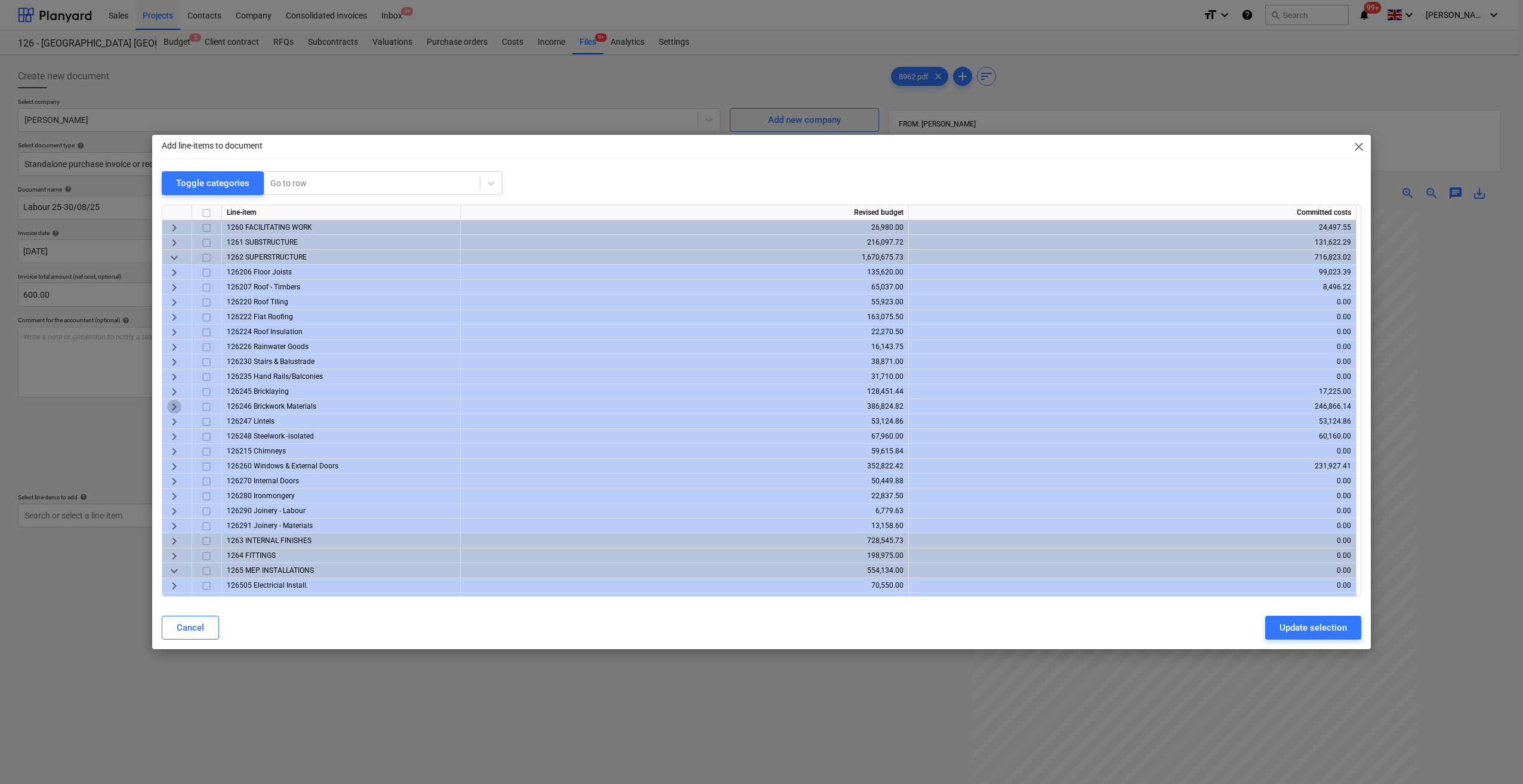
click at [170, 404] on span "keyboard_arrow_right" at bounding box center [174, 407] width 14 height 14
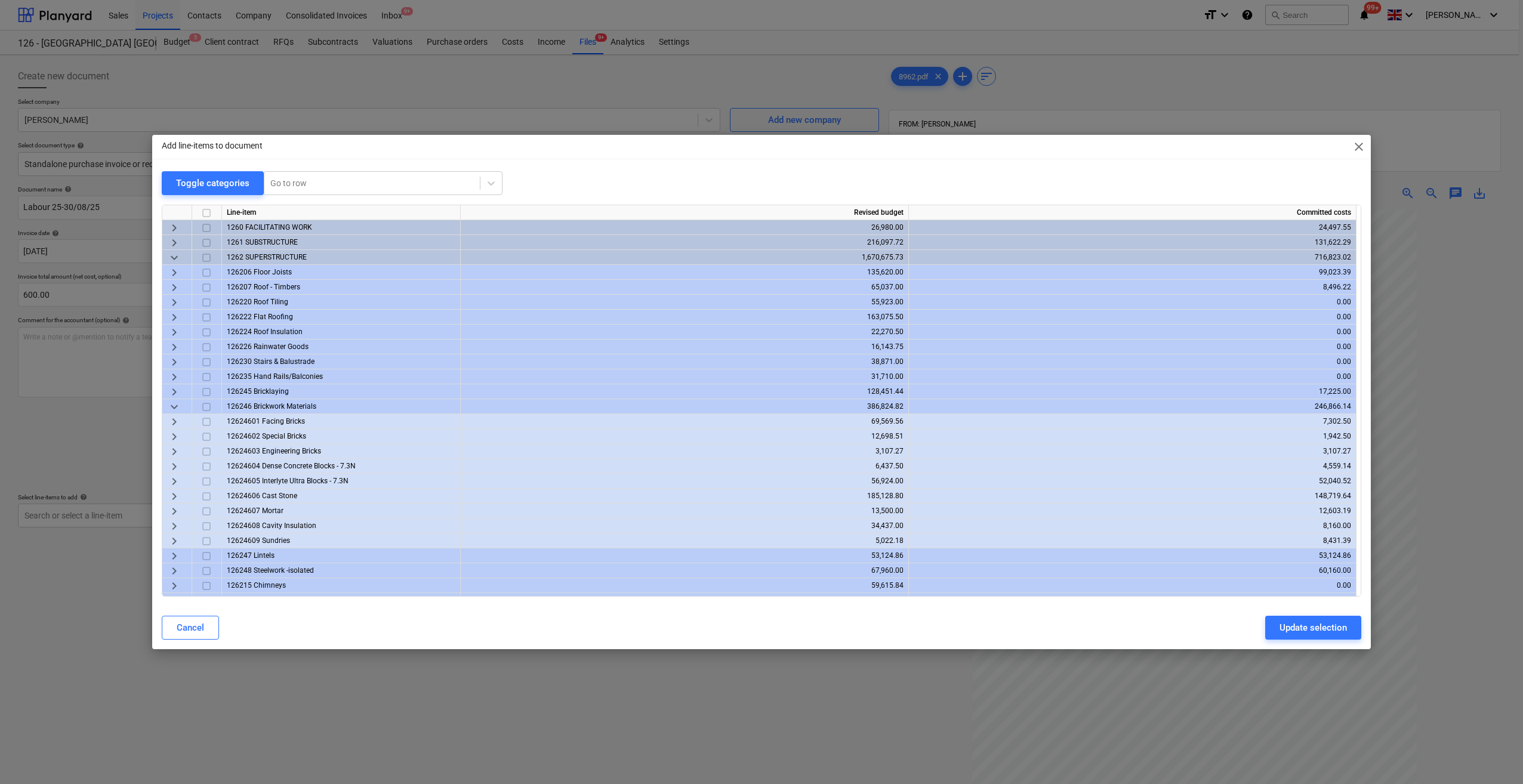
click at [173, 433] on span "keyboard_arrow_right" at bounding box center [174, 437] width 14 height 14
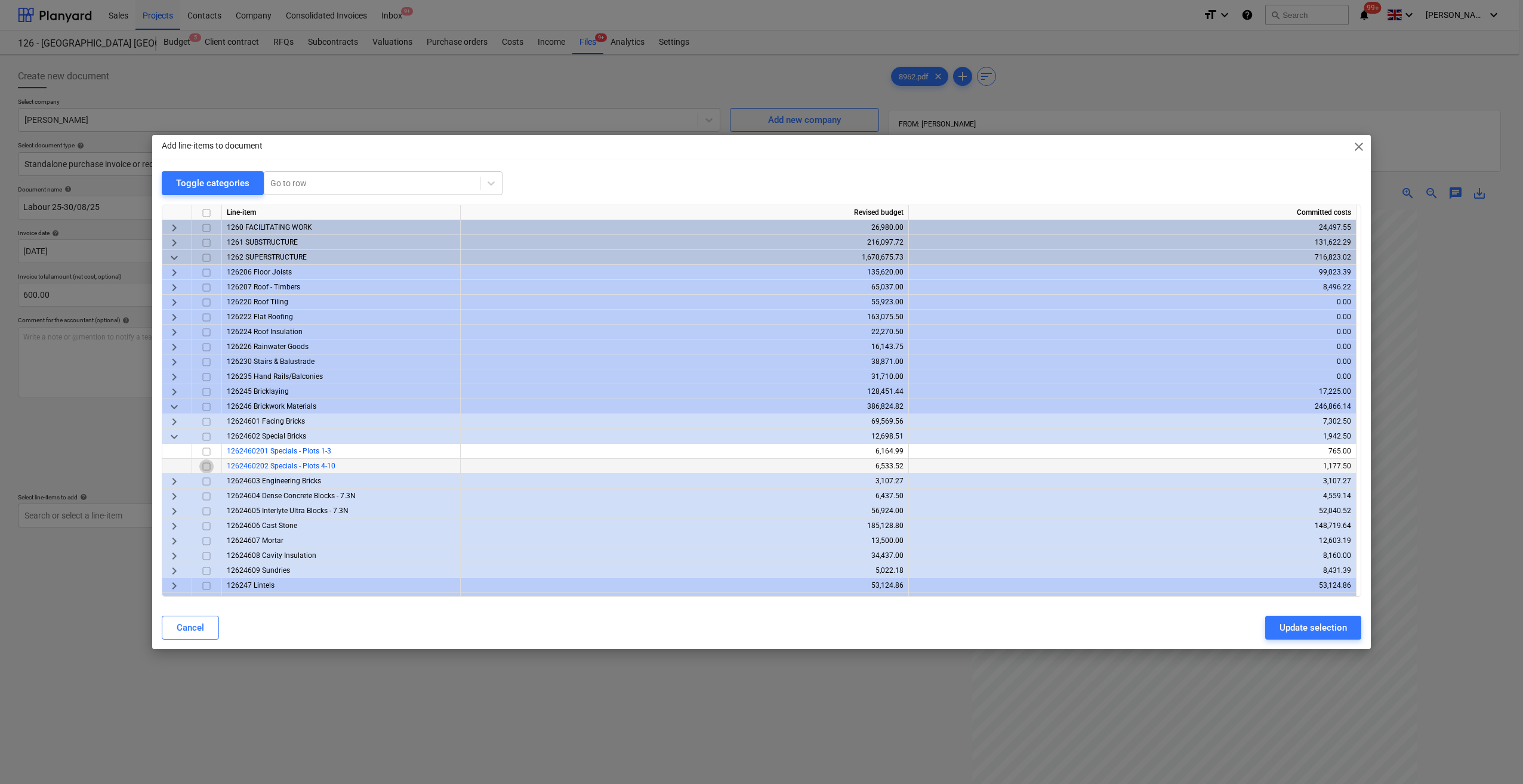
click at [206, 467] on input "checkbox" at bounding box center [206, 467] width 14 height 14
click at [172, 242] on span "keyboard_arrow_right" at bounding box center [174, 243] width 14 height 14
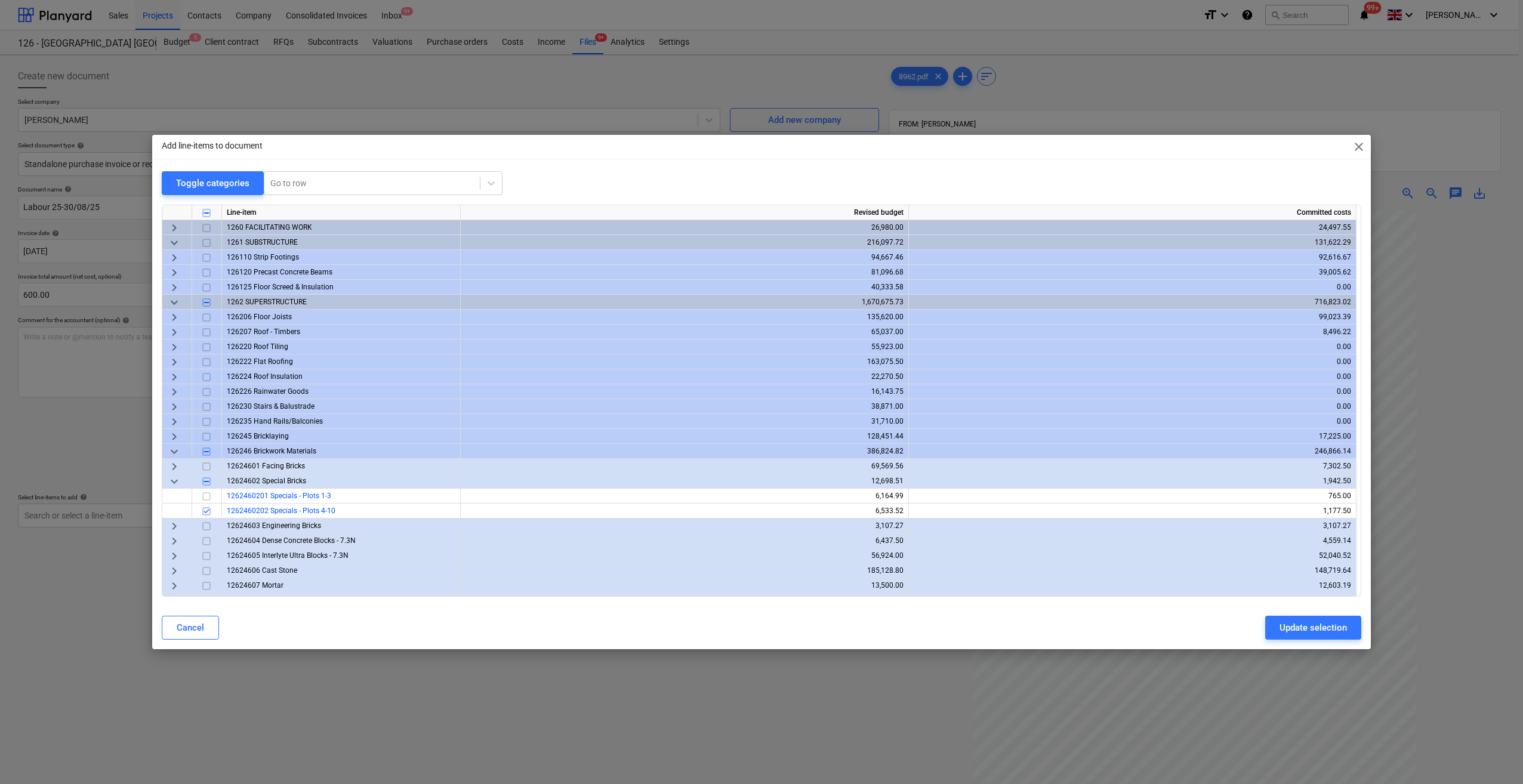
click at [172, 271] on span "keyboard_arrow_right" at bounding box center [174, 273] width 14 height 14
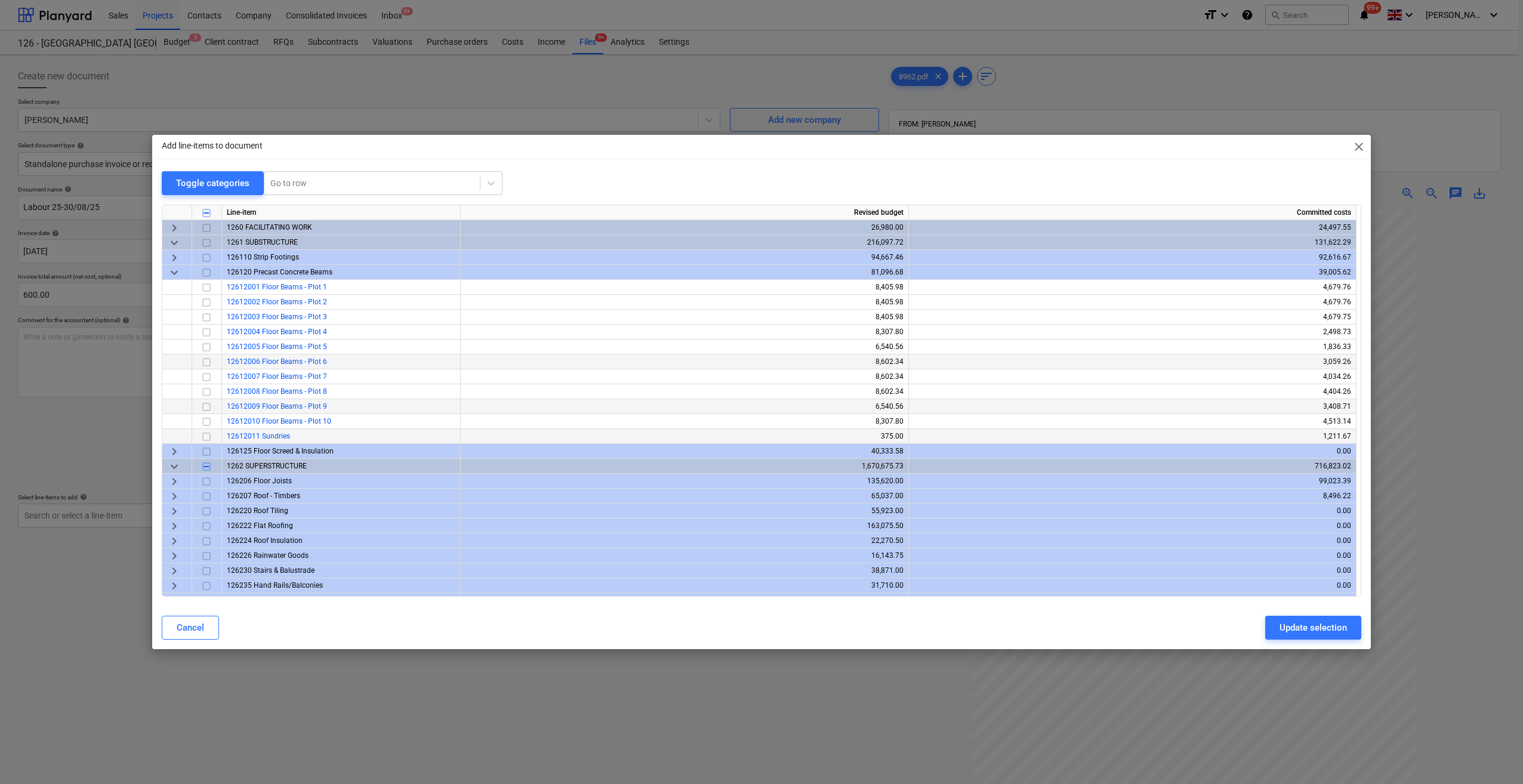
click at [209, 361] on input "checkbox" at bounding box center [206, 362] width 14 height 14
click at [1296, 629] on div "Update selection" at bounding box center [1313, 627] width 67 height 16
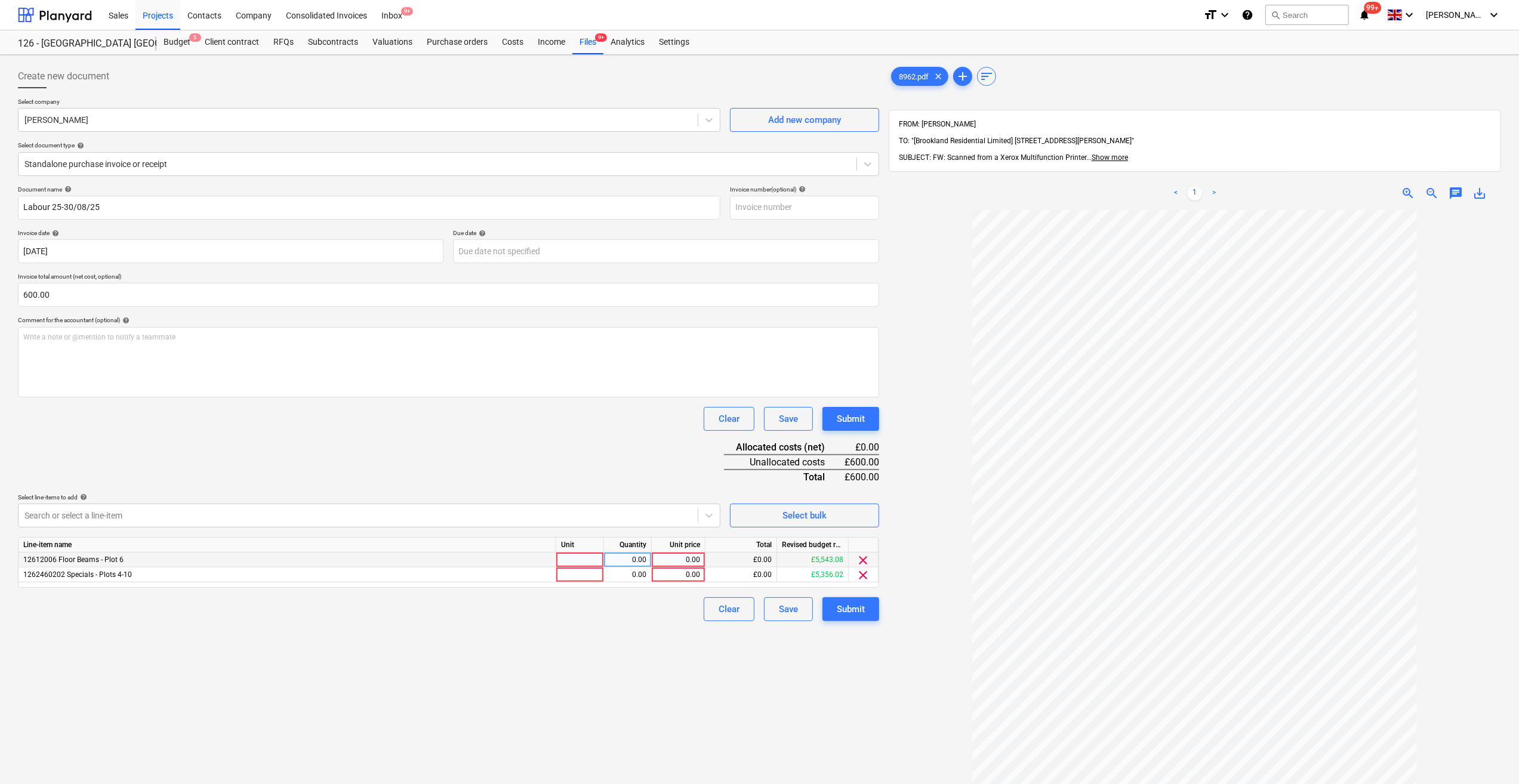
click at [573, 560] on div at bounding box center [580, 560] width 48 height 15
click at [572, 571] on div at bounding box center [580, 575] width 48 height 15
click at [636, 562] on div "0.00" at bounding box center [627, 560] width 38 height 15
click at [641, 574] on div "0.00" at bounding box center [627, 575] width 38 height 15
click at [685, 560] on div "0.00" at bounding box center [678, 560] width 44 height 15
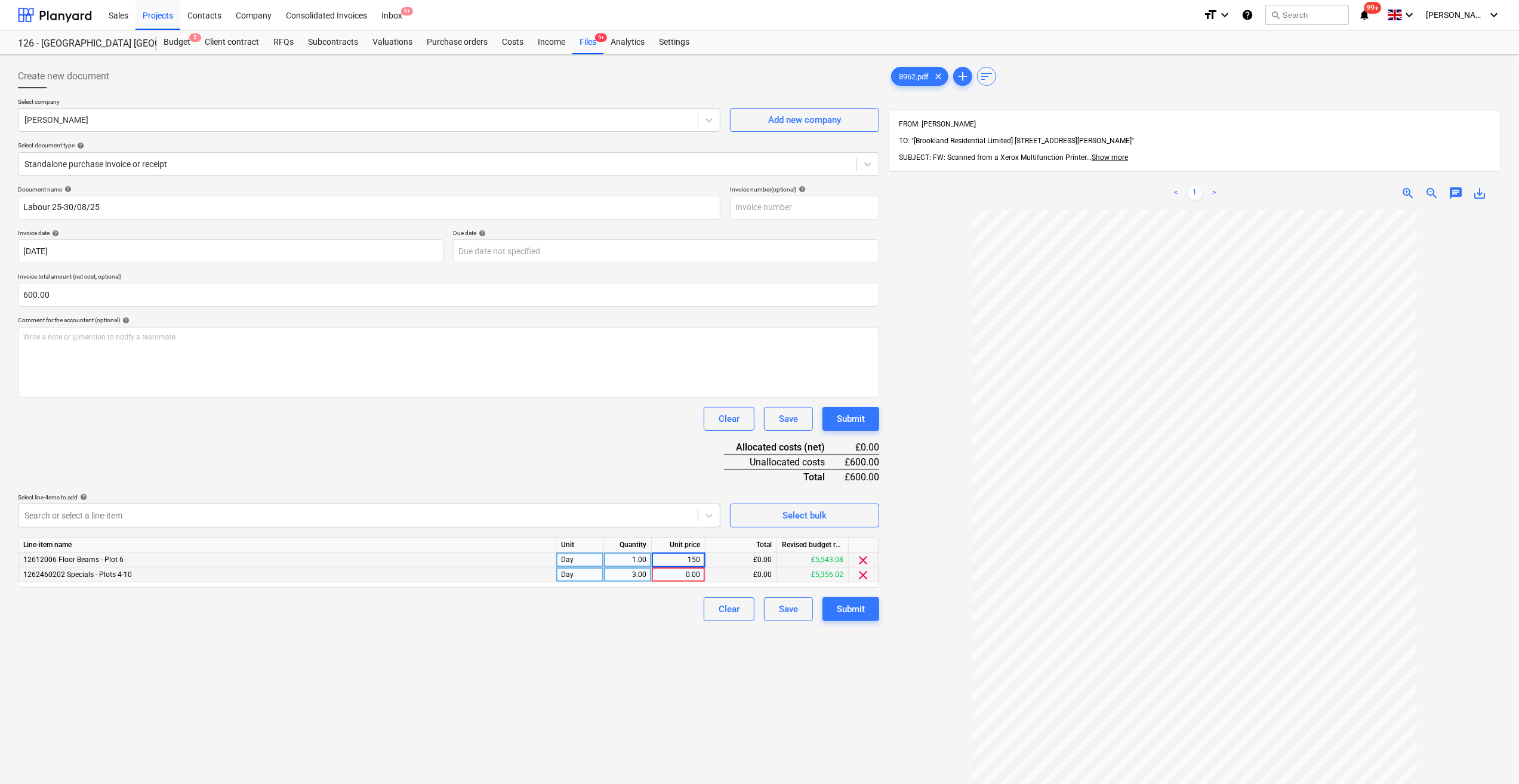
click at [684, 573] on div "0.00" at bounding box center [678, 575] width 44 height 15
click at [667, 603] on div "Clear Save Submit" at bounding box center [448, 609] width 861 height 24
click at [857, 617] on button "Submit" at bounding box center [851, 609] width 56 height 24
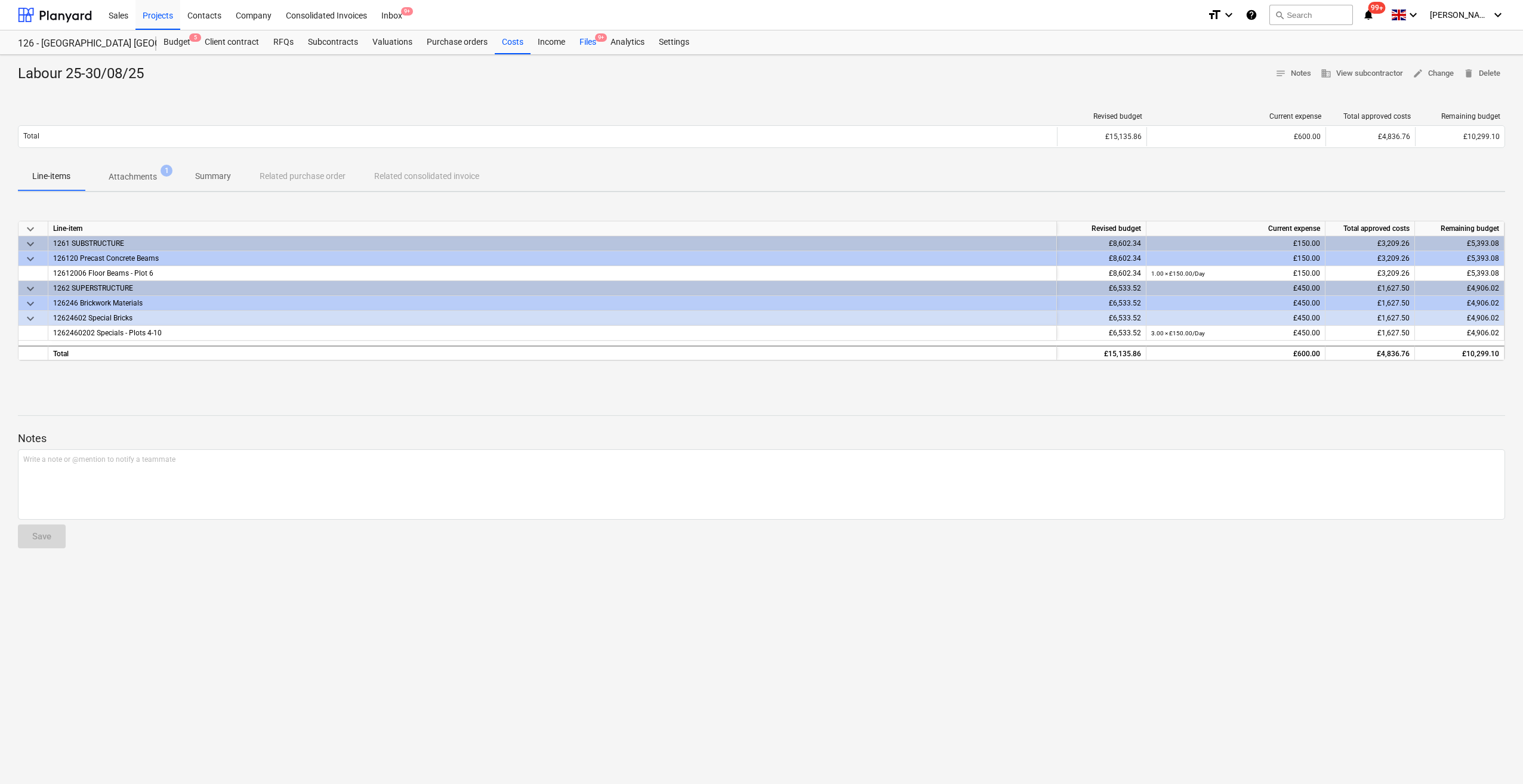
click at [589, 42] on div "Files 9+" at bounding box center [588, 43] width 31 height 24
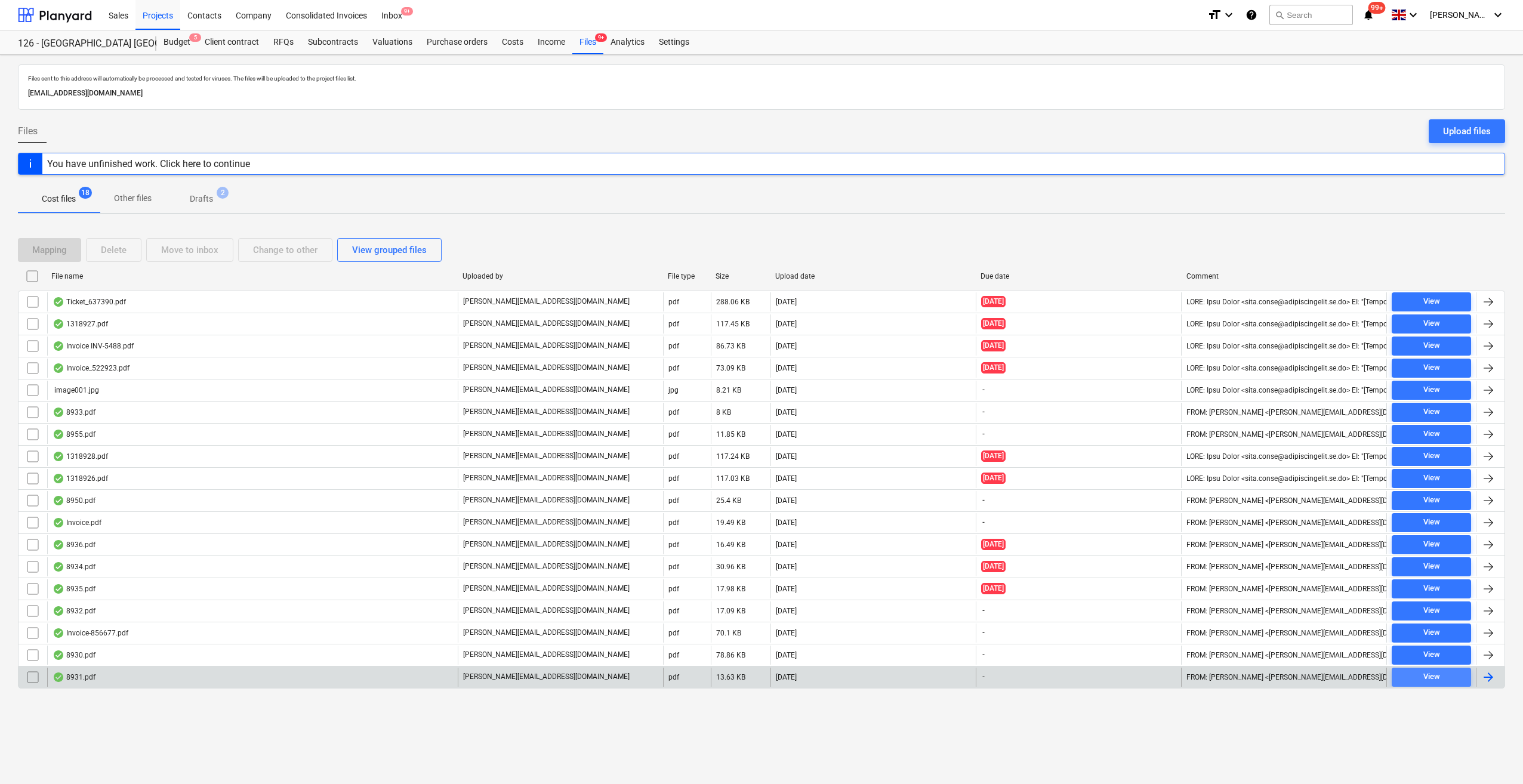
click at [1440, 674] on div "View" at bounding box center [1432, 677] width 17 height 14
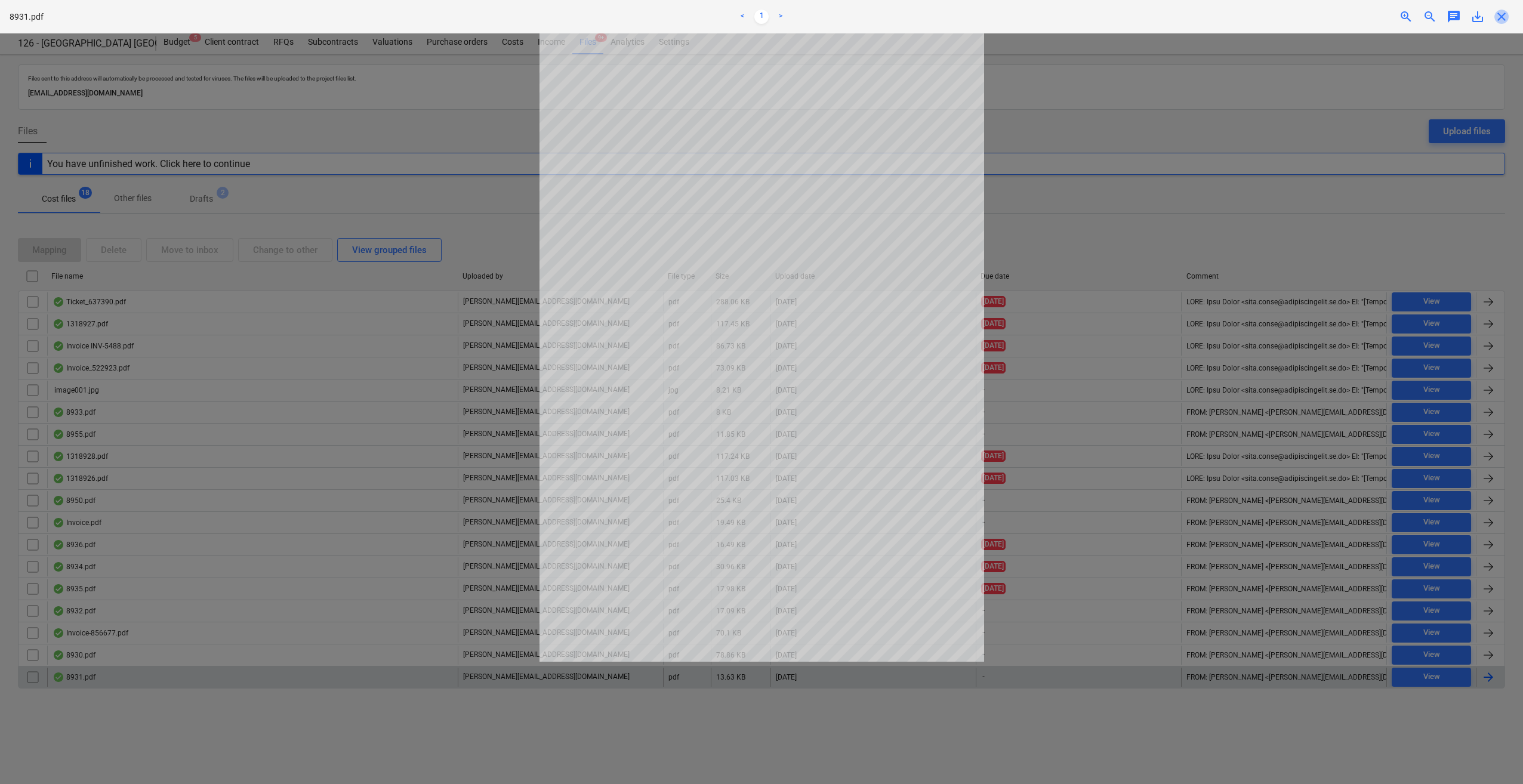
click at [1501, 22] on span "close" at bounding box center [1501, 17] width 14 height 14
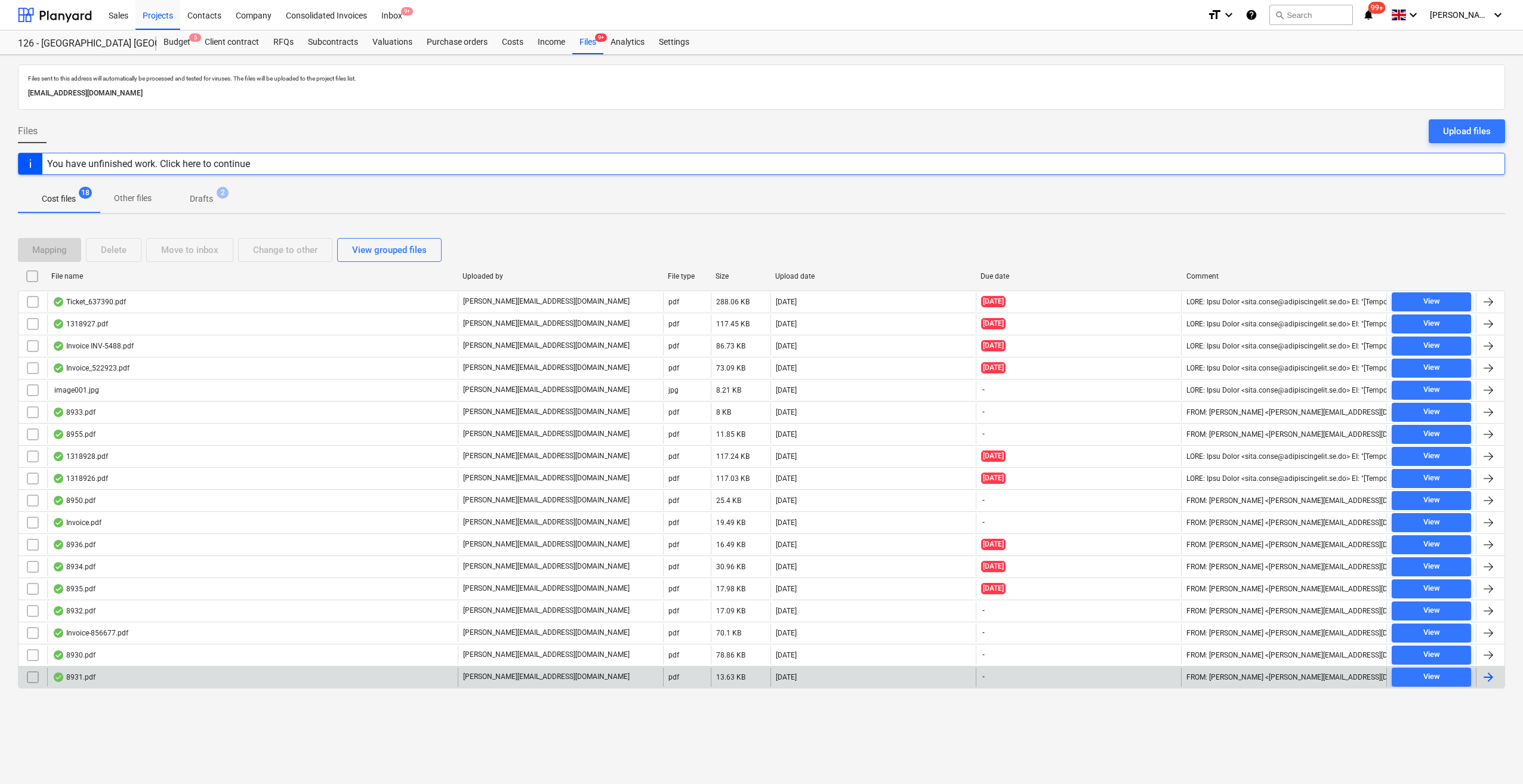
click at [1484, 674] on div at bounding box center [1489, 677] width 14 height 14
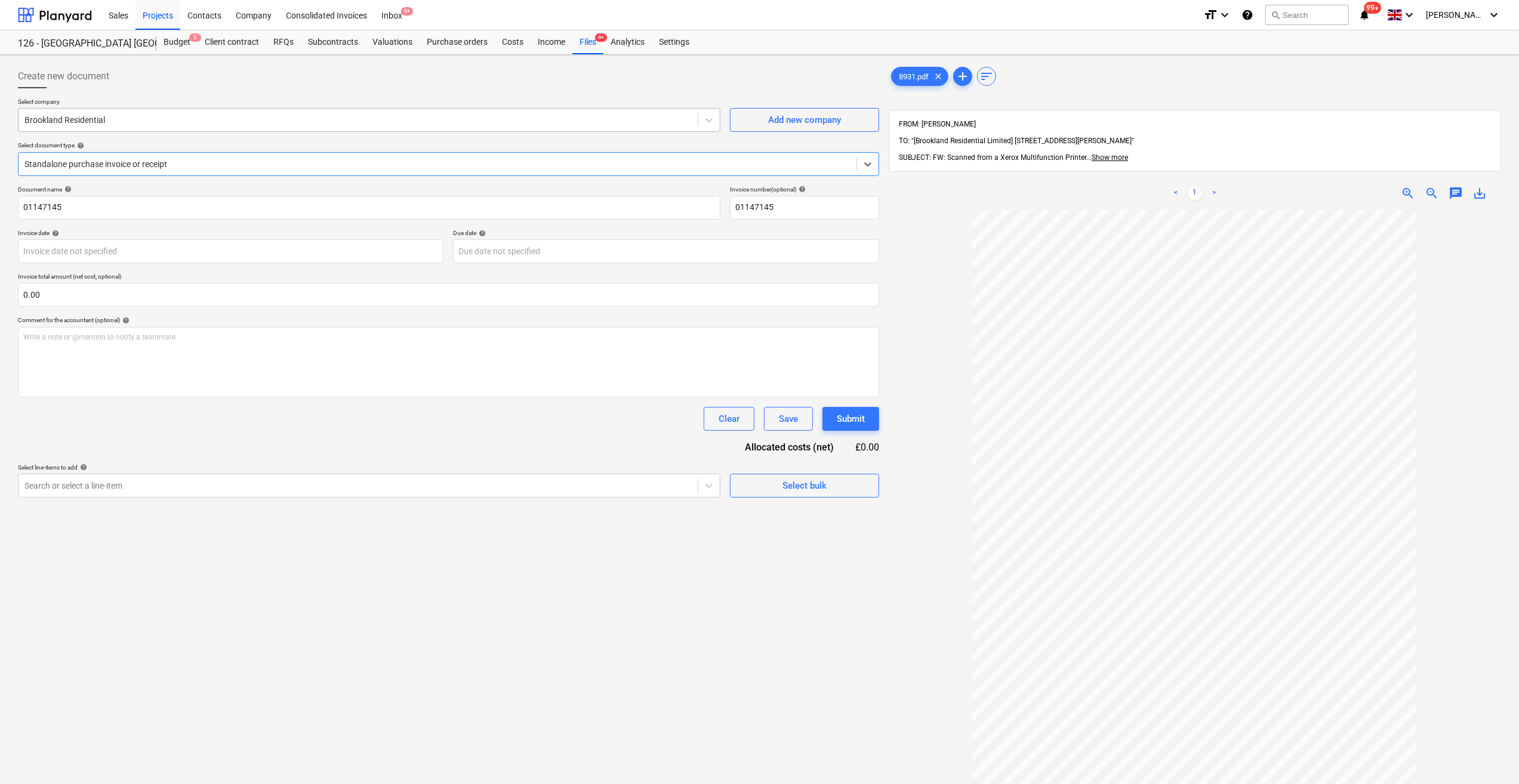
click at [63, 122] on div at bounding box center [358, 120] width 667 height 12
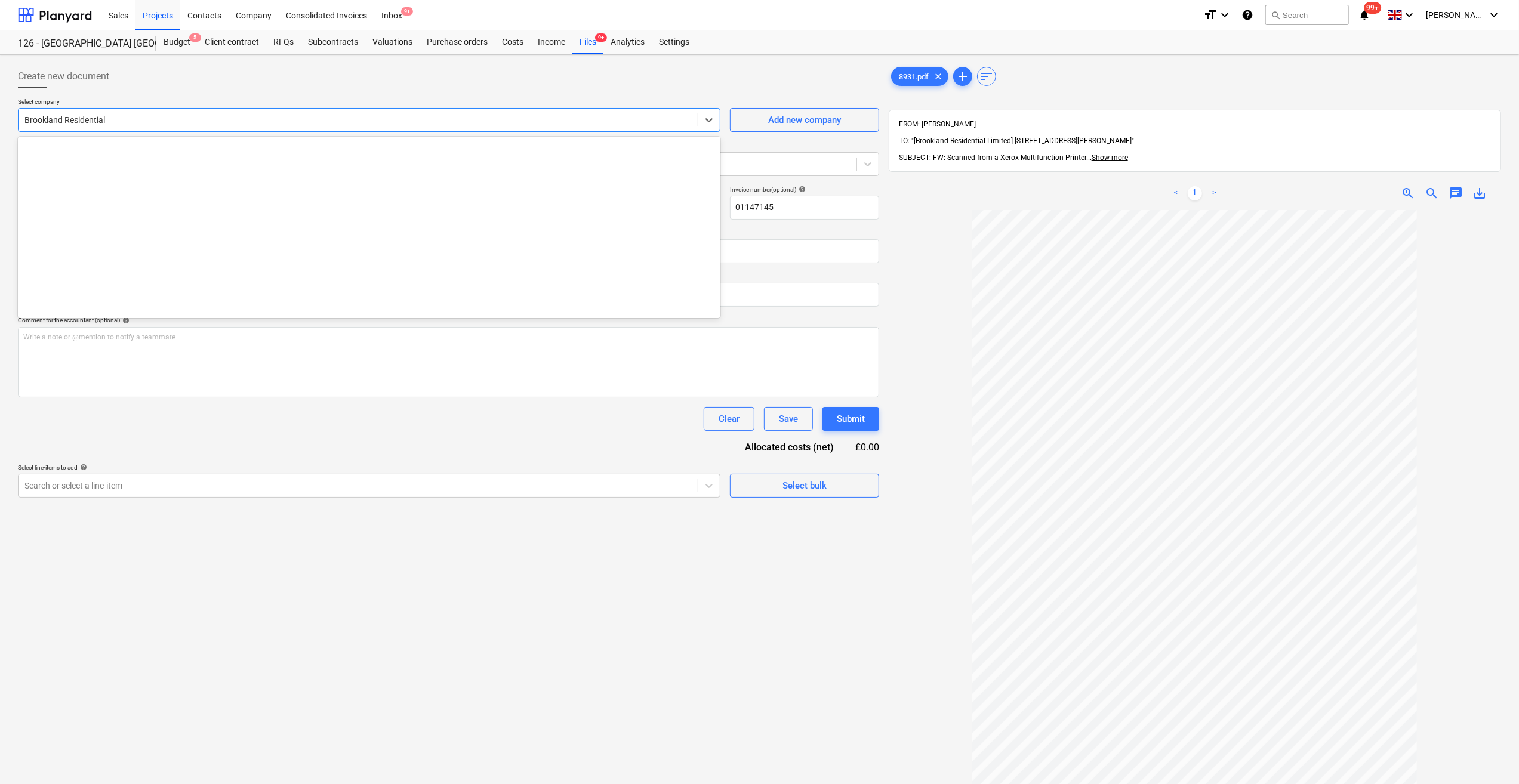
scroll to position [1420, 0]
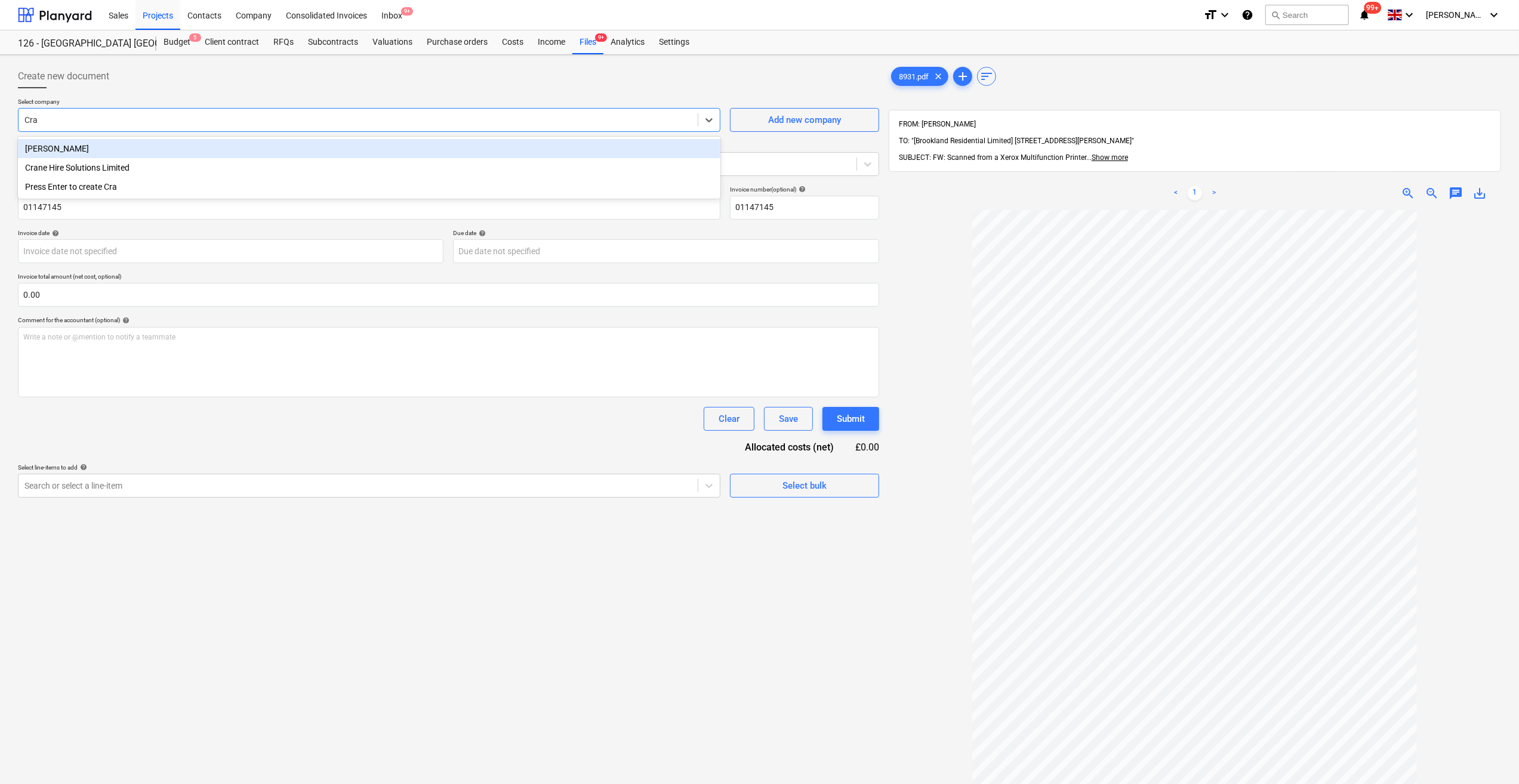
click at [61, 145] on div "[PERSON_NAME]" at bounding box center [369, 149] width 703 height 19
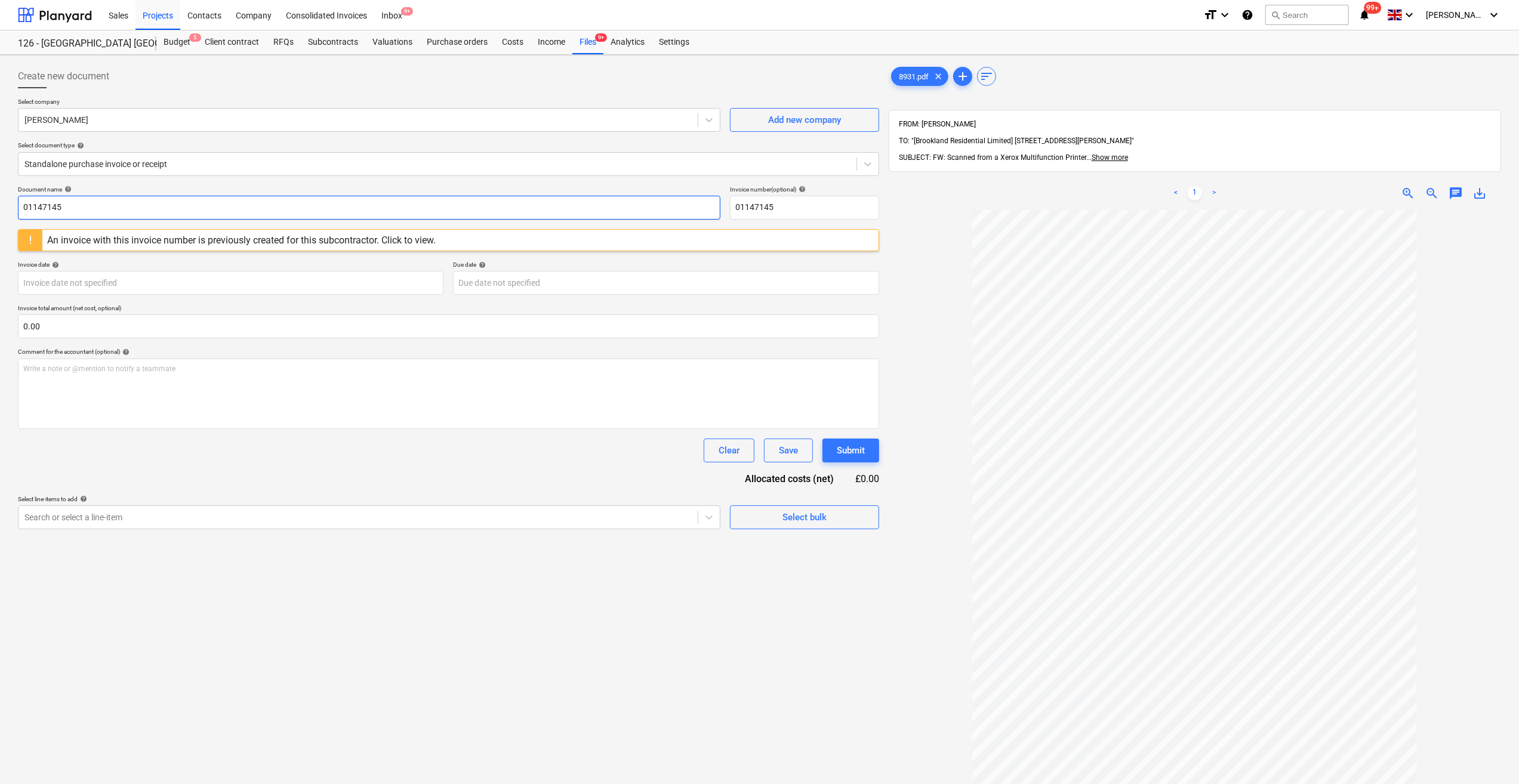
drag, startPoint x: 66, startPoint y: 205, endPoint x: 24, endPoint y: 202, distance: 42.1
click at [24, 202] on input "01147145" at bounding box center [369, 208] width 703 height 24
drag, startPoint x: 783, startPoint y: 208, endPoint x: 728, endPoint y: 204, distance: 55.1
click at [728, 204] on div "Document name help Labour 26-29/08/25 - 12 Invoice number (optional) help 01147…" at bounding box center [448, 202] width 861 height 34
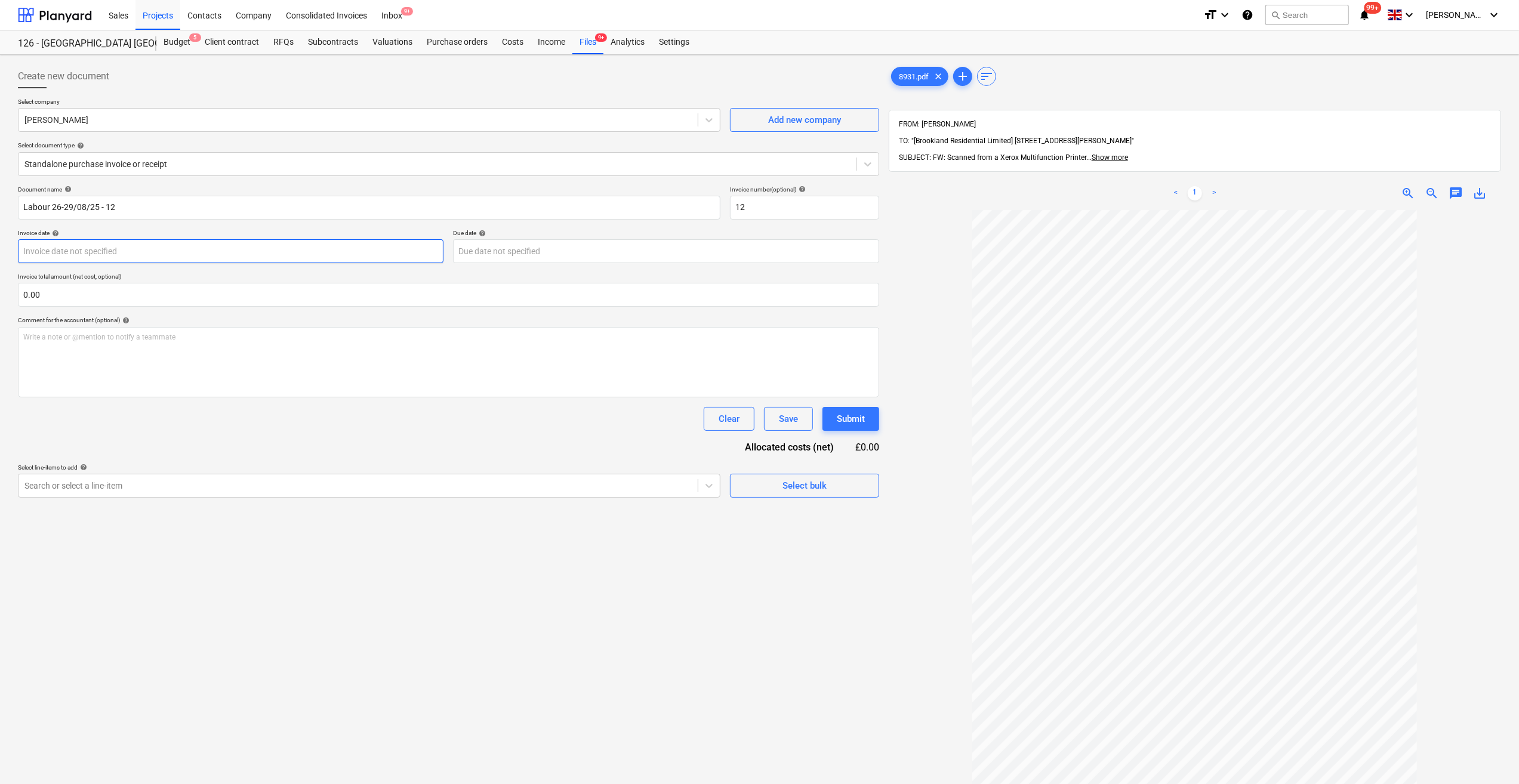
click at [77, 250] on body "Sales Projects Contacts Company Consolidated Invoices Inbox 9+ format_size keyb…" at bounding box center [759, 392] width 1519 height 784
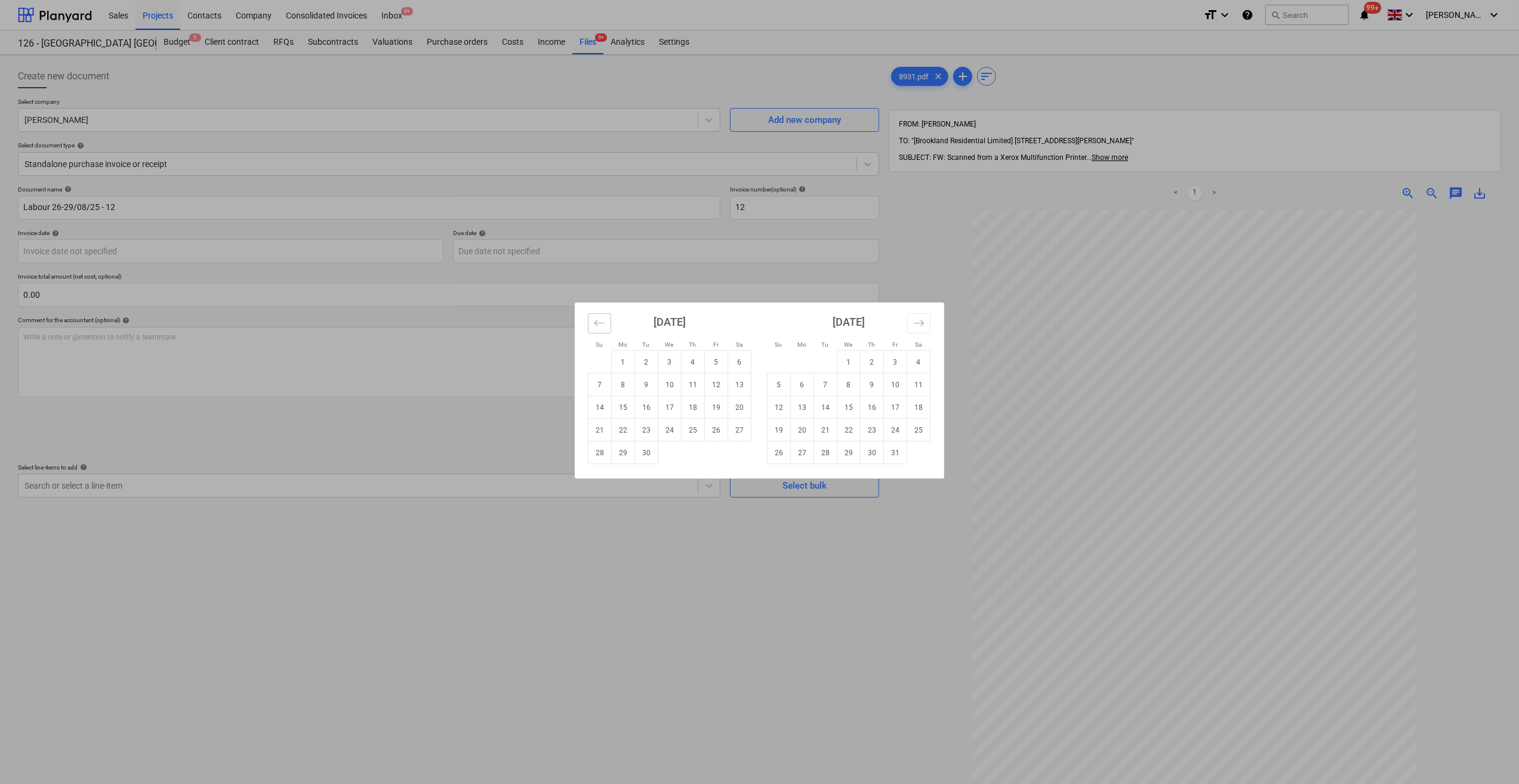
click at [598, 321] on icon "Move backward to switch to the previous month." at bounding box center [600, 323] width 11 height 11
click at [598, 471] on td "31" at bounding box center [600, 476] width 23 height 23
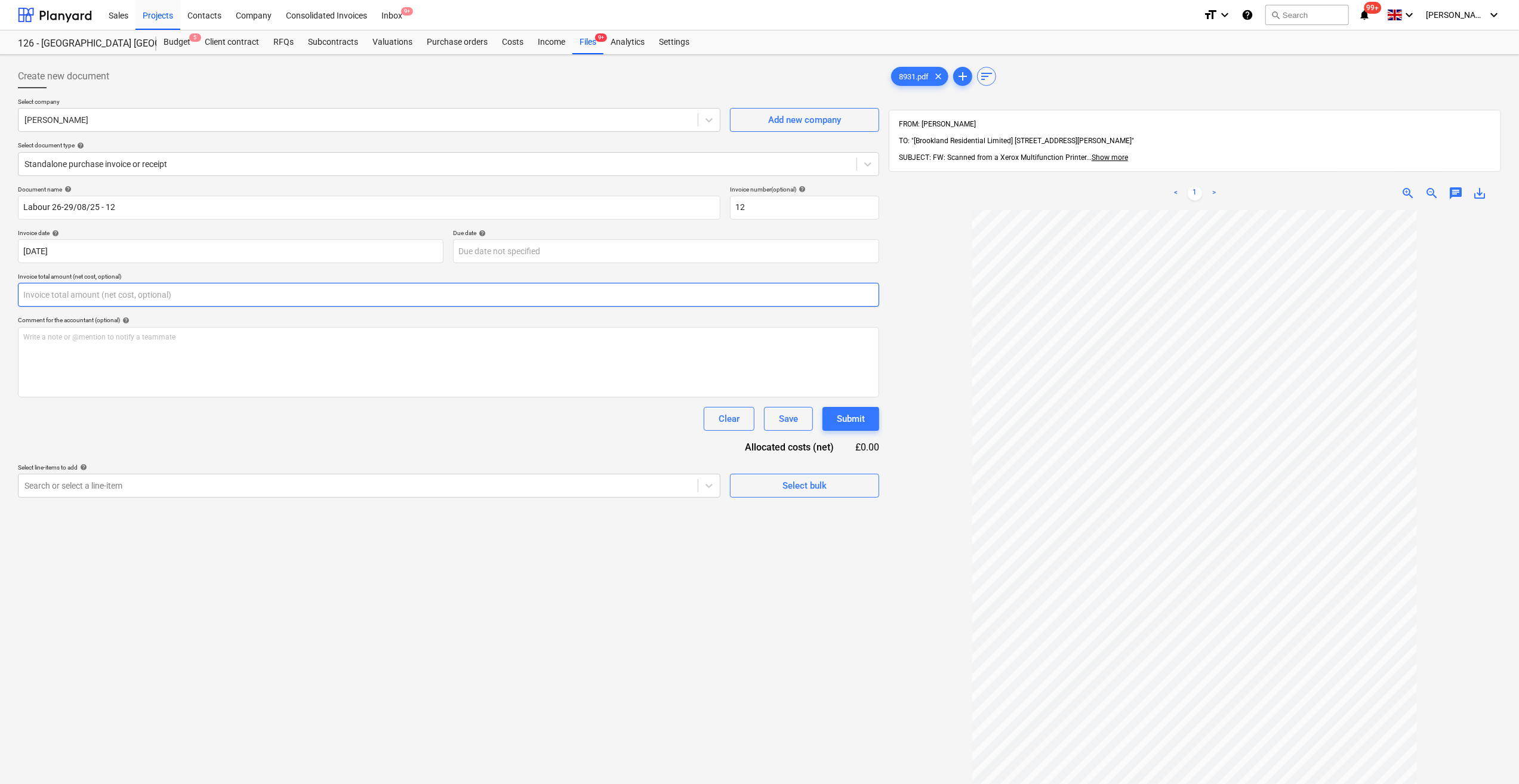
click at [55, 290] on input "text" at bounding box center [448, 295] width 861 height 24
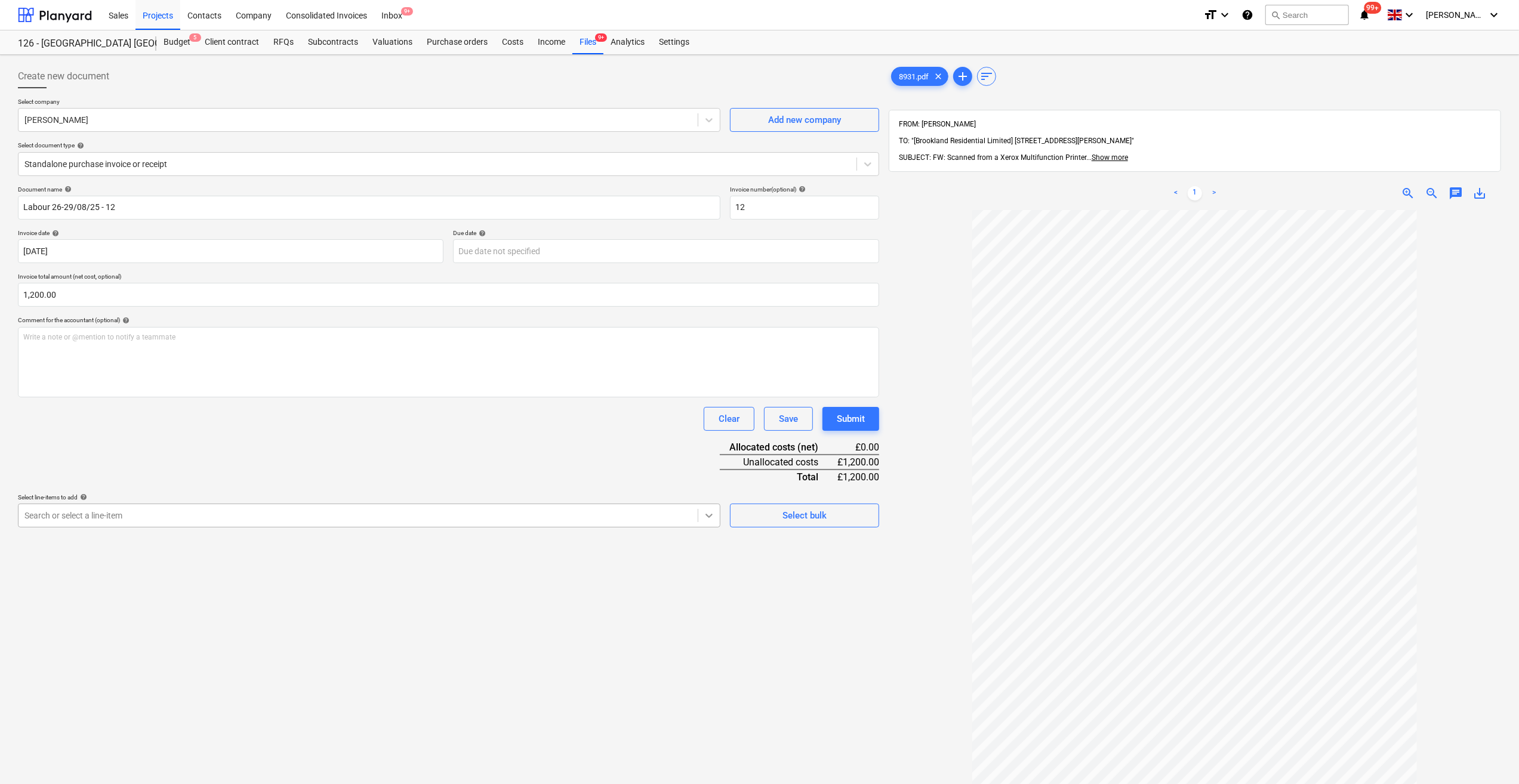
click at [709, 522] on div at bounding box center [709, 515] width 22 height 22
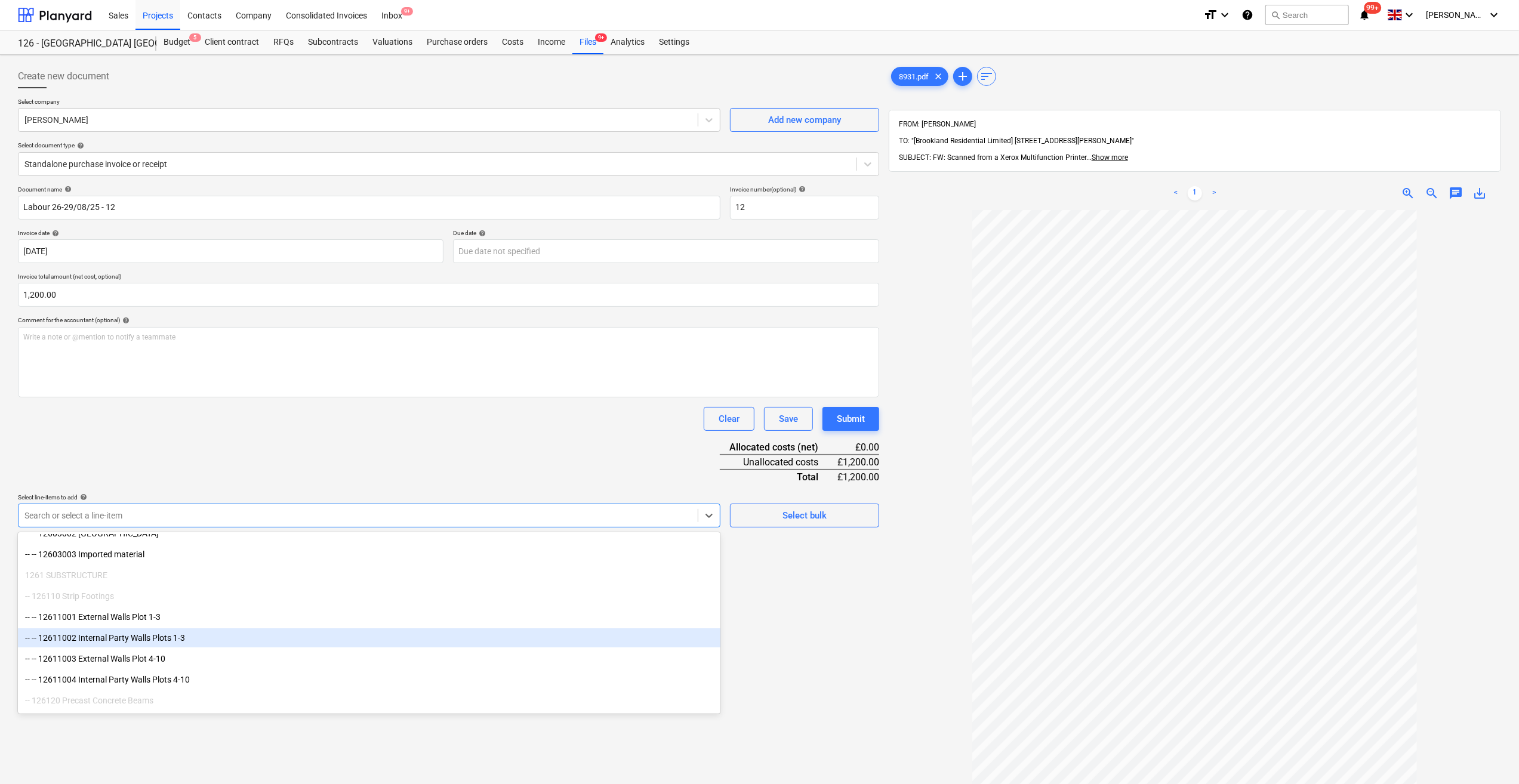
scroll to position [179, 0]
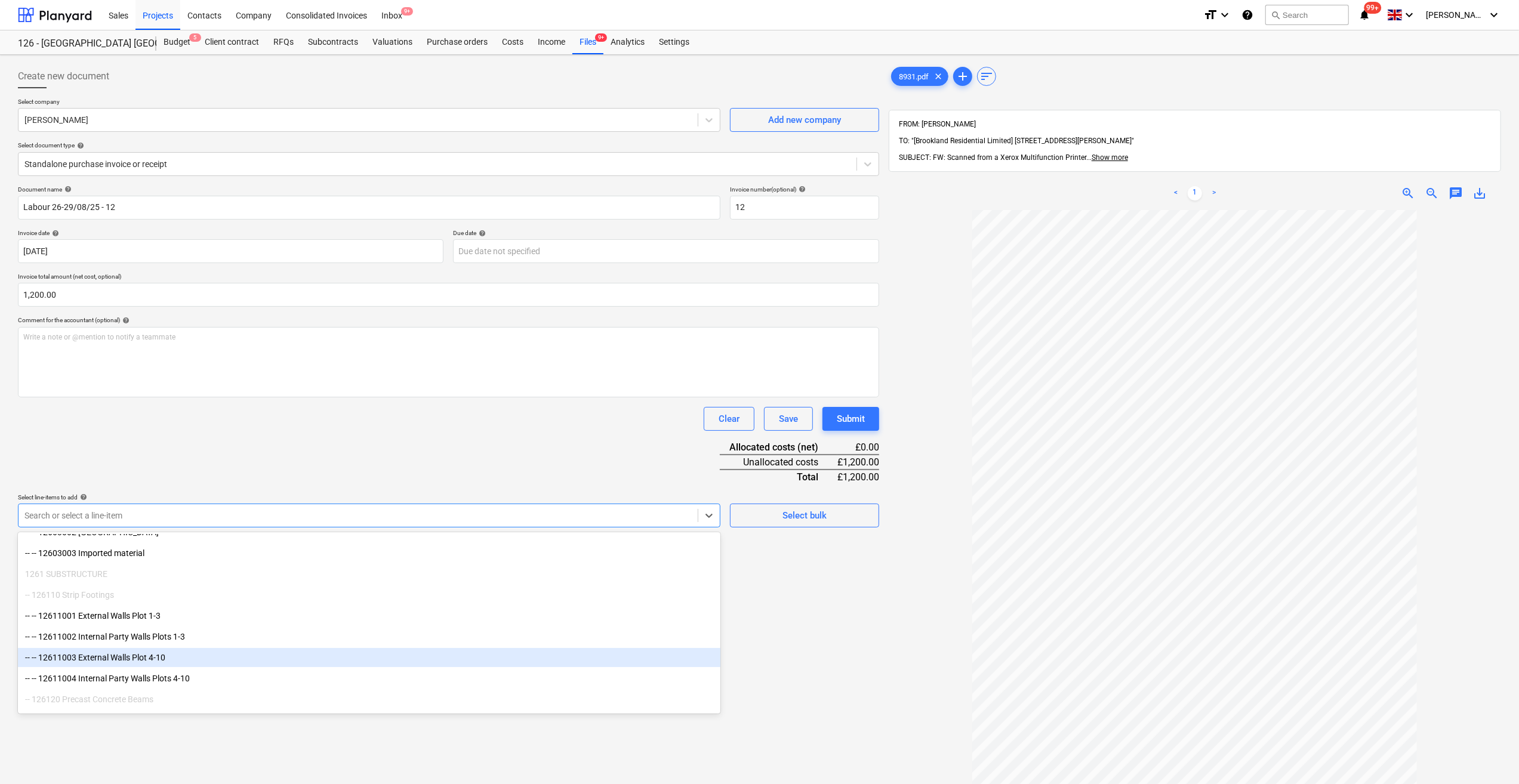
drag, startPoint x: 187, startPoint y: 665, endPoint x: 186, endPoint y: 657, distance: 8.1
click at [186, 657] on div "-- -- 12611003 External Walls Plot 4-10" at bounding box center [369, 657] width 703 height 19
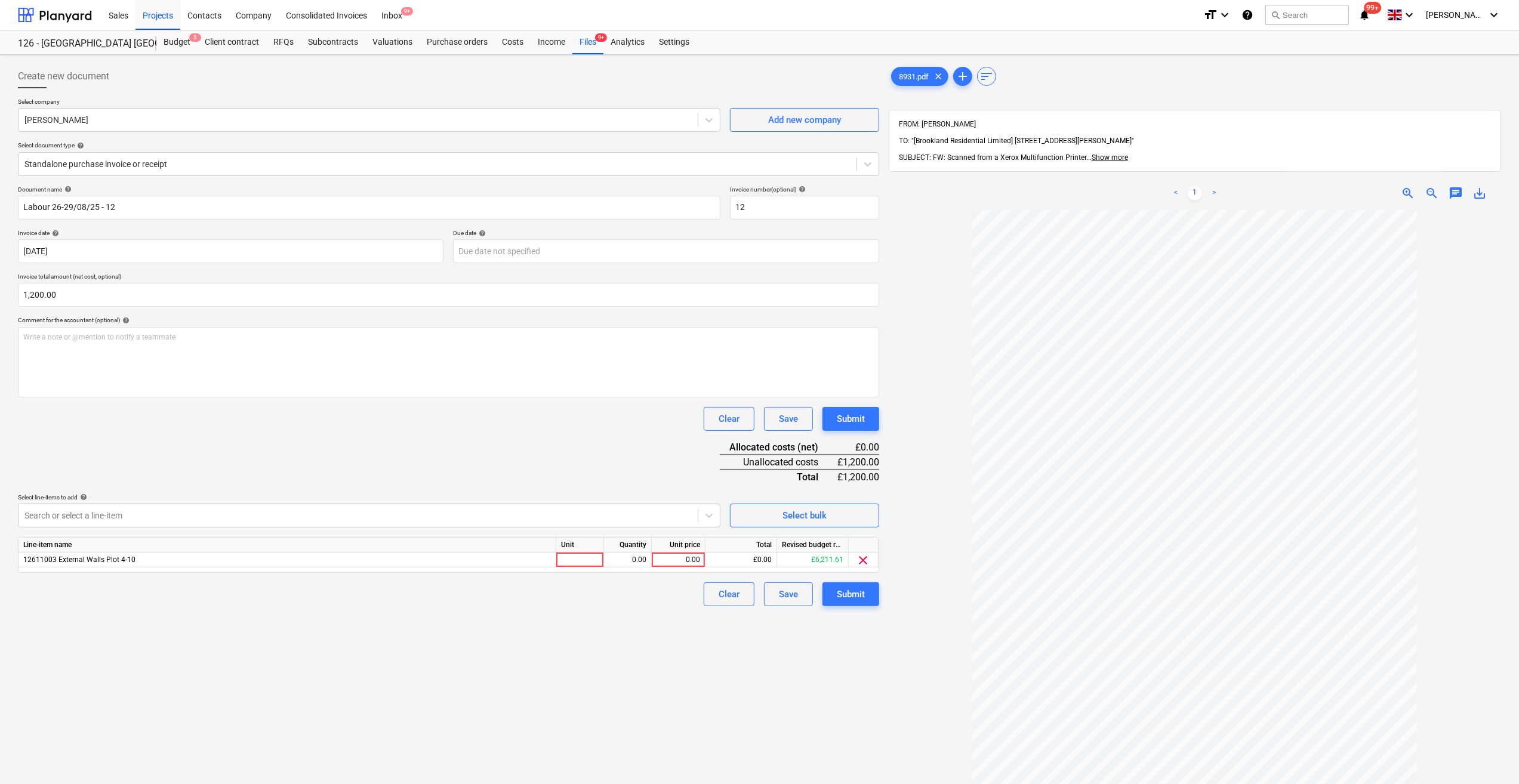
click at [835, 664] on div "Create new document Select company [PERSON_NAME] Add new company Select documen…" at bounding box center [448, 512] width 871 height 906
click at [567, 560] on div at bounding box center [580, 560] width 48 height 15
click at [634, 560] on div "0.00" at bounding box center [627, 560] width 38 height 15
click at [683, 559] on div "0.00" at bounding box center [678, 560] width 44 height 15
click at [639, 593] on div "Clear Save Submit" at bounding box center [448, 594] width 861 height 24
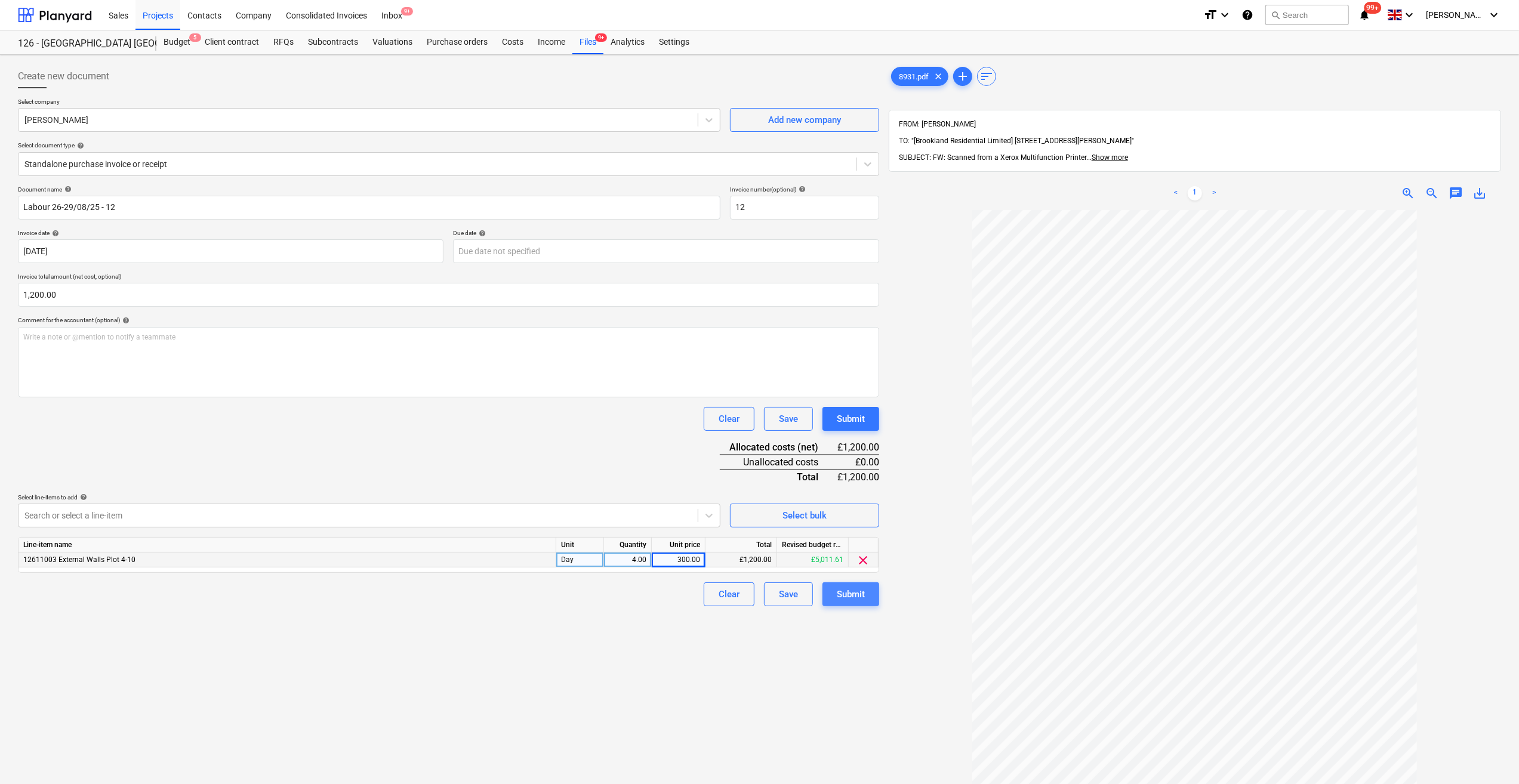
click at [849, 597] on div "Submit" at bounding box center [850, 594] width 28 height 16
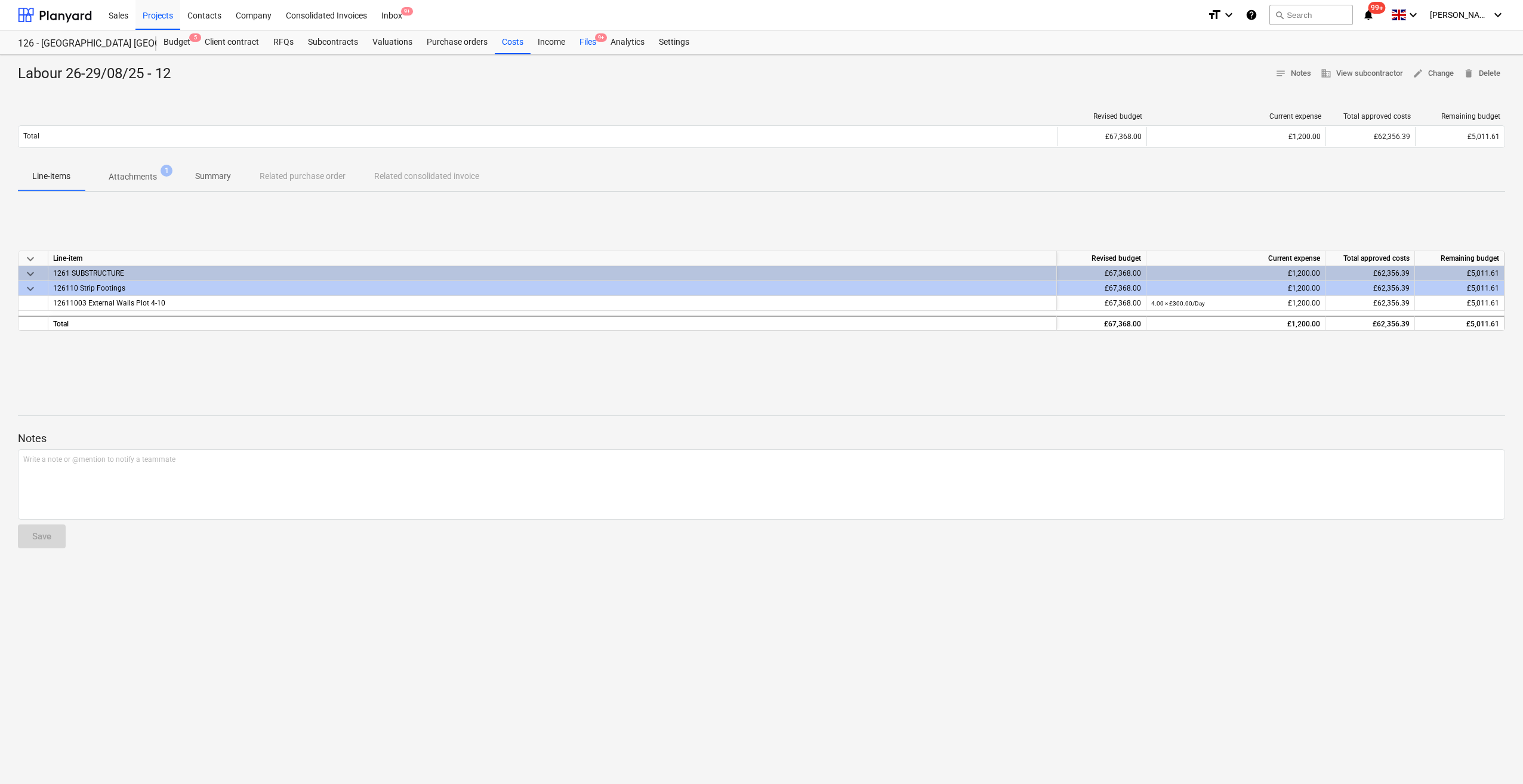
click at [586, 49] on div "Files 9+" at bounding box center [588, 43] width 31 height 24
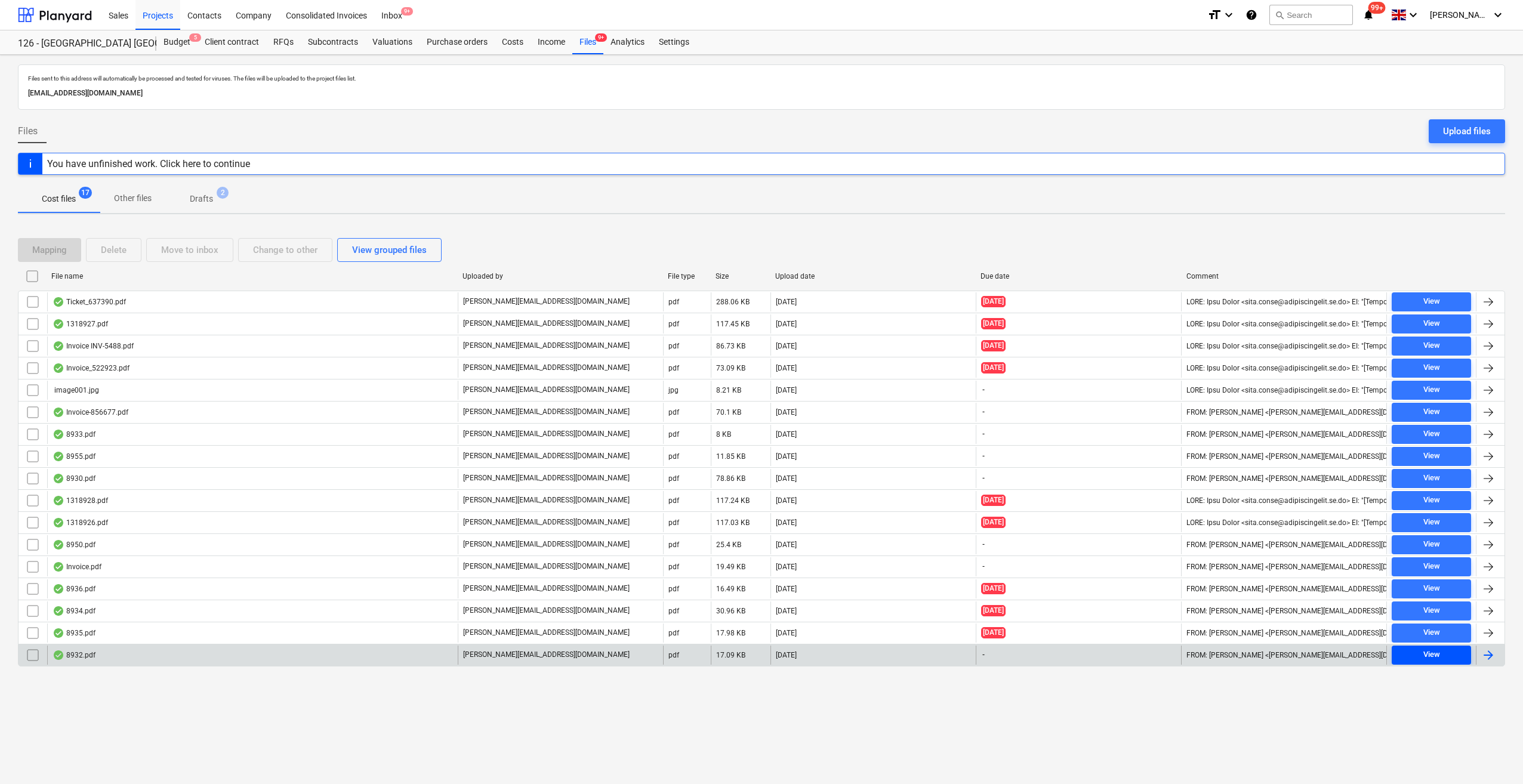
click at [1431, 651] on div "View" at bounding box center [1432, 654] width 17 height 14
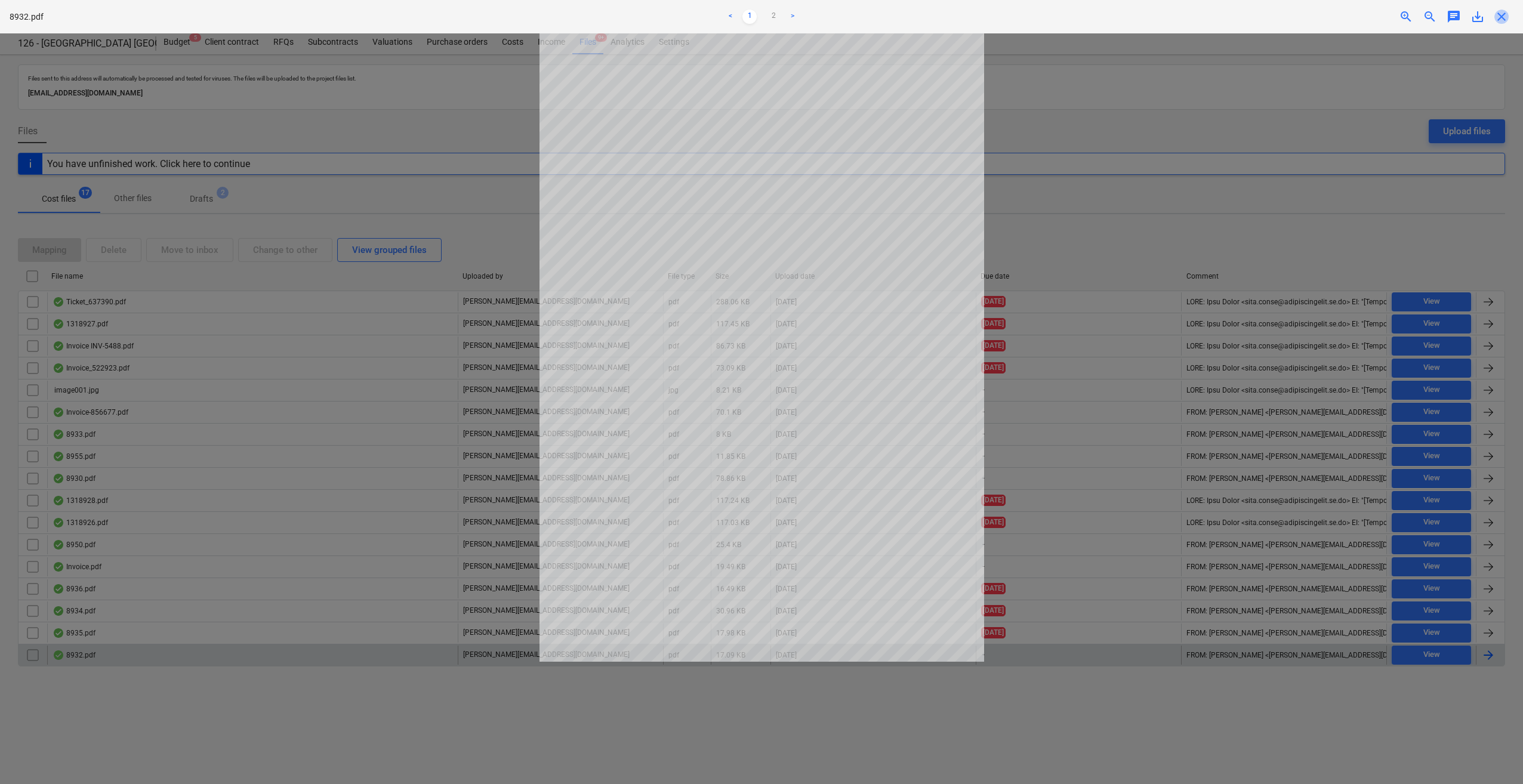
click at [1498, 20] on span "close" at bounding box center [1501, 17] width 14 height 14
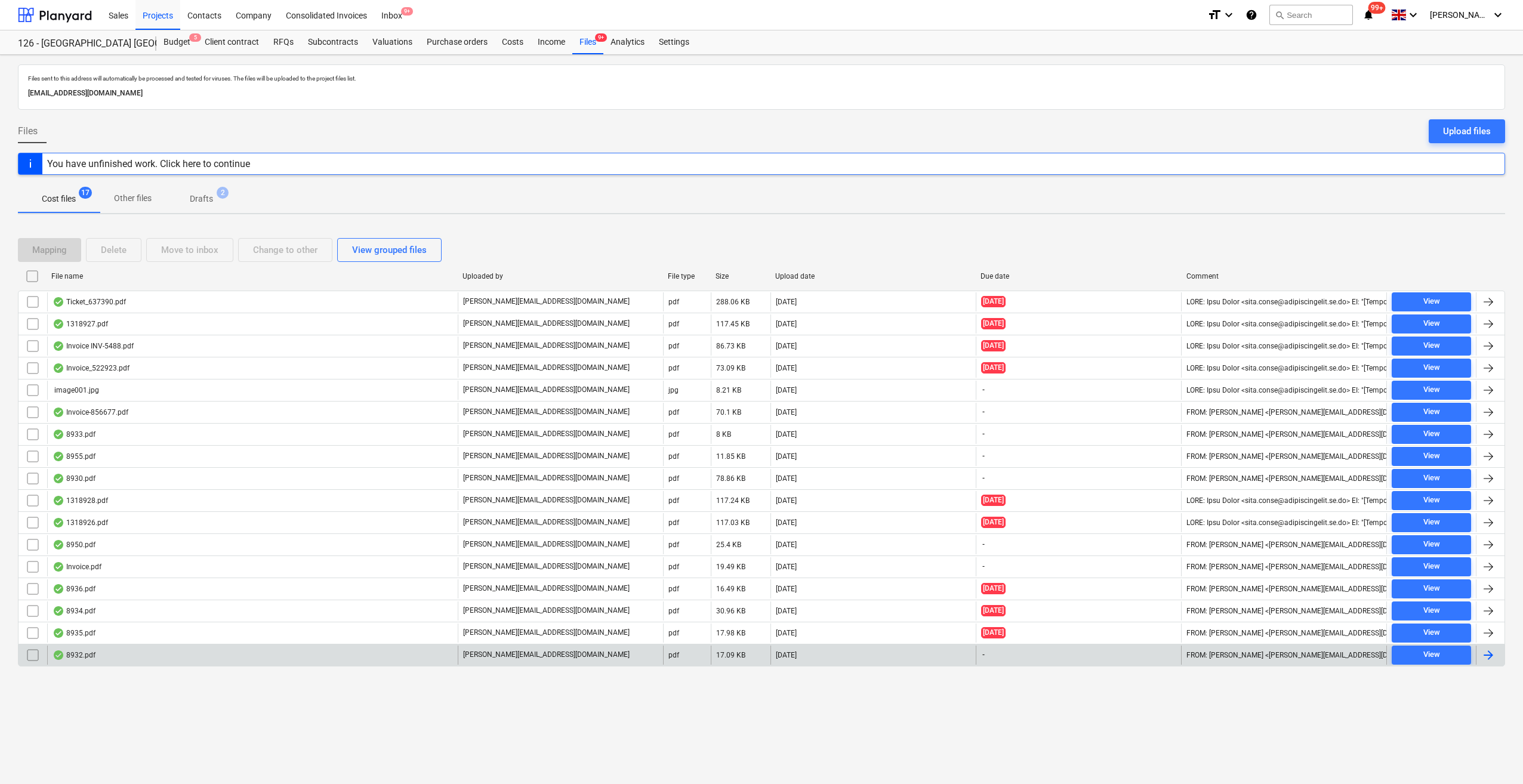
click at [1491, 649] on div at bounding box center [1489, 655] width 14 height 14
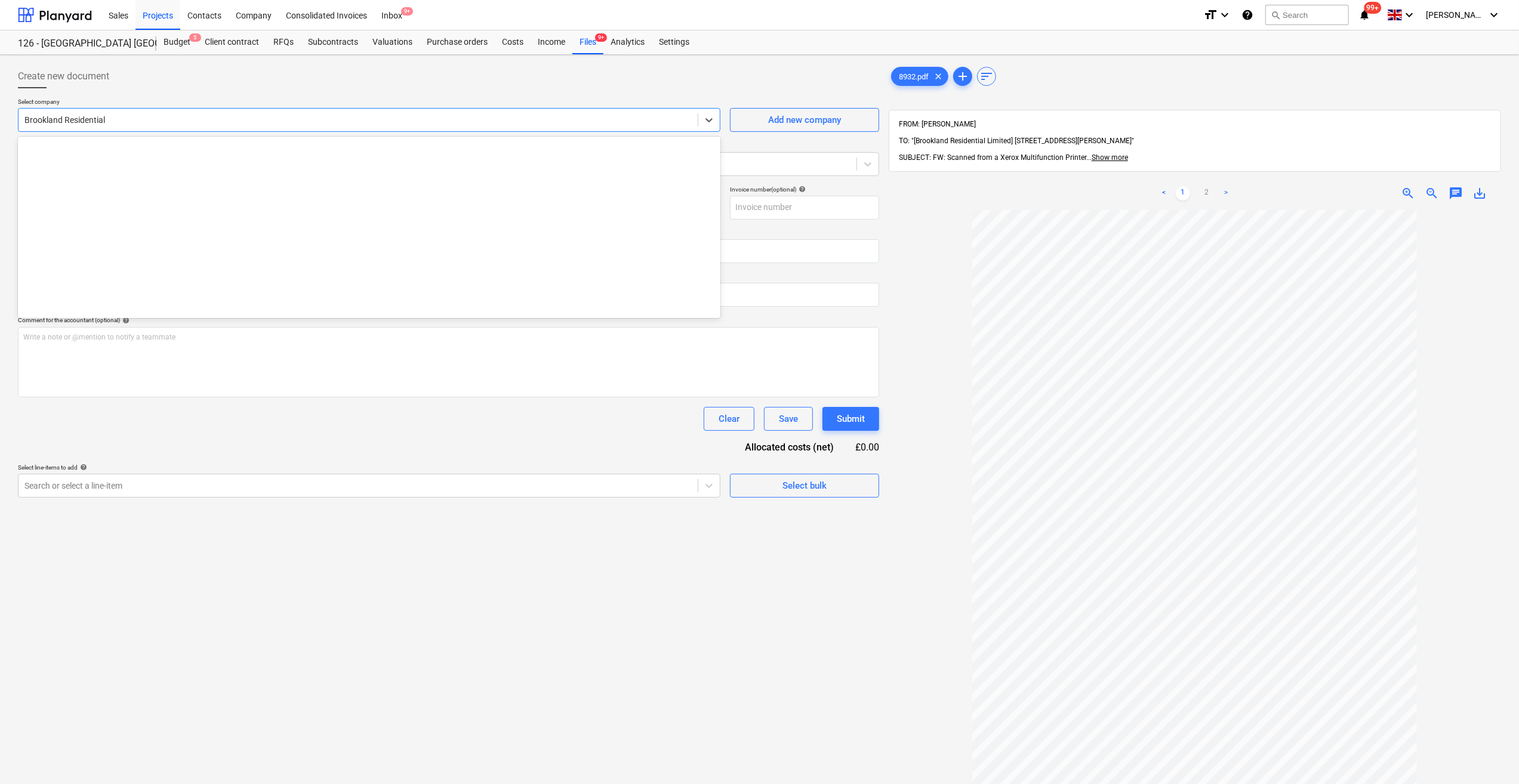
click at [86, 124] on div at bounding box center [358, 120] width 667 height 12
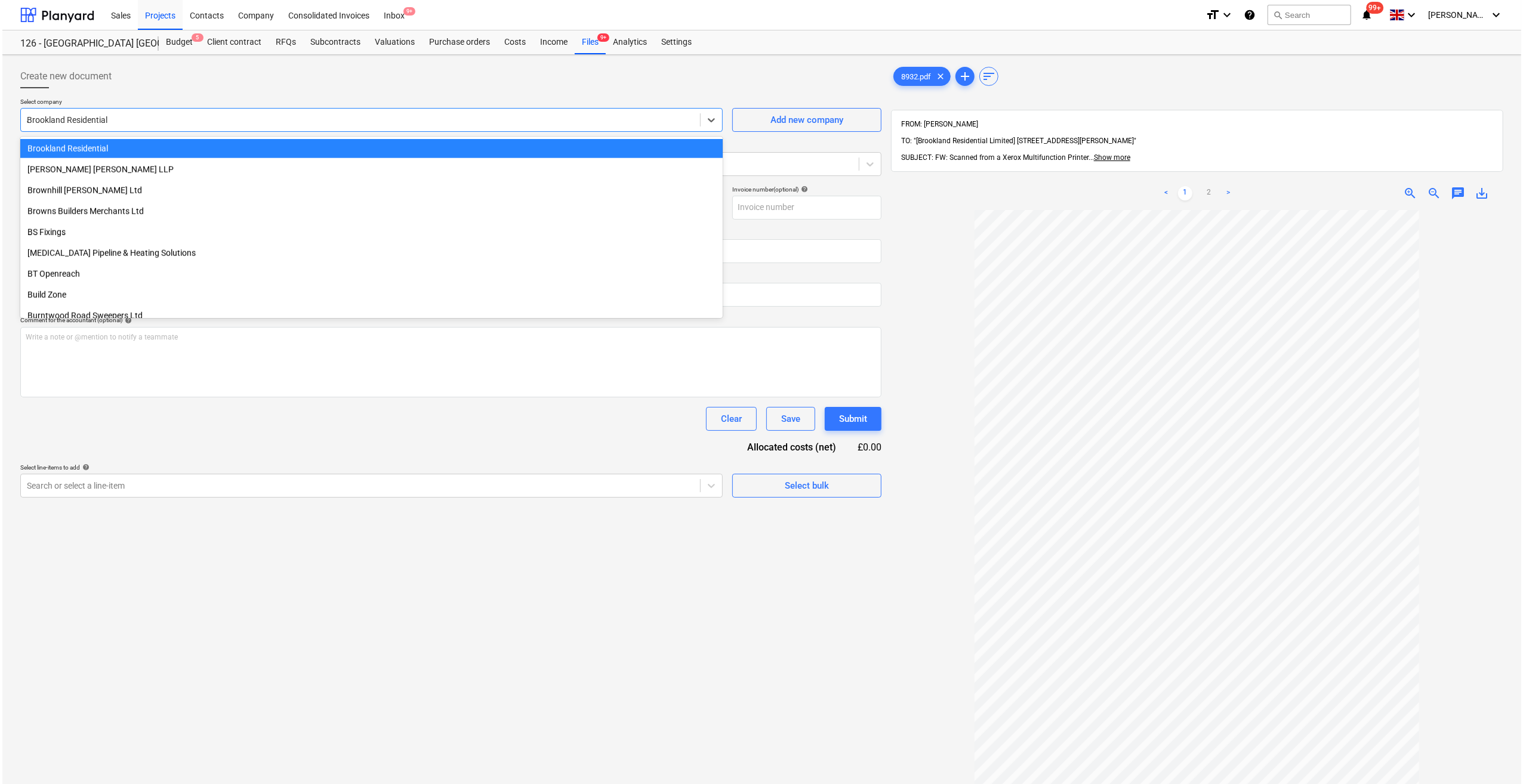
scroll to position [677, 0]
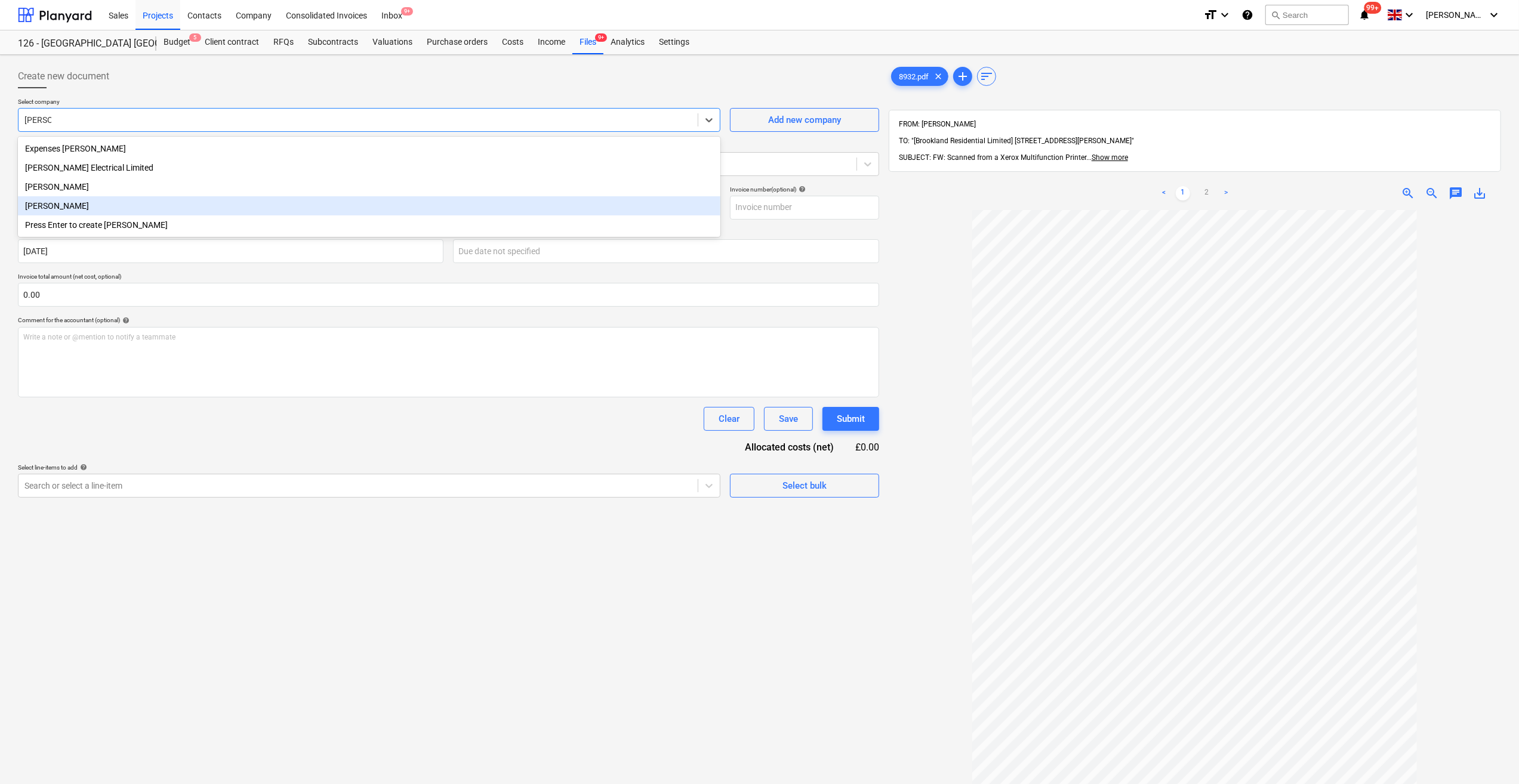
click at [71, 211] on div "[PERSON_NAME]" at bounding box center [369, 206] width 703 height 19
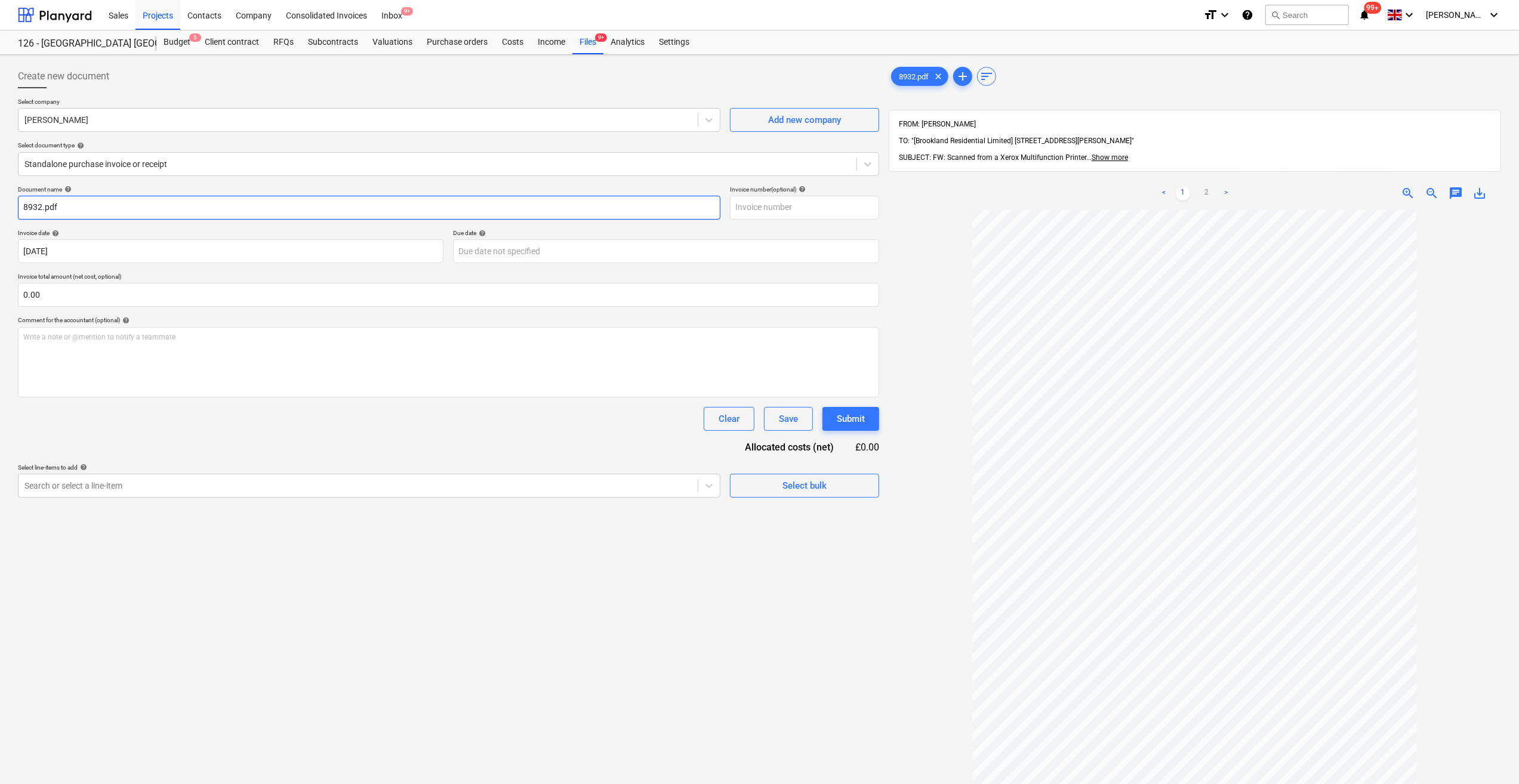
drag, startPoint x: 86, startPoint y: 202, endPoint x: 24, endPoint y: 206, distance: 62.1
click at [24, 206] on input "8932.pdf" at bounding box center [369, 208] width 703 height 24
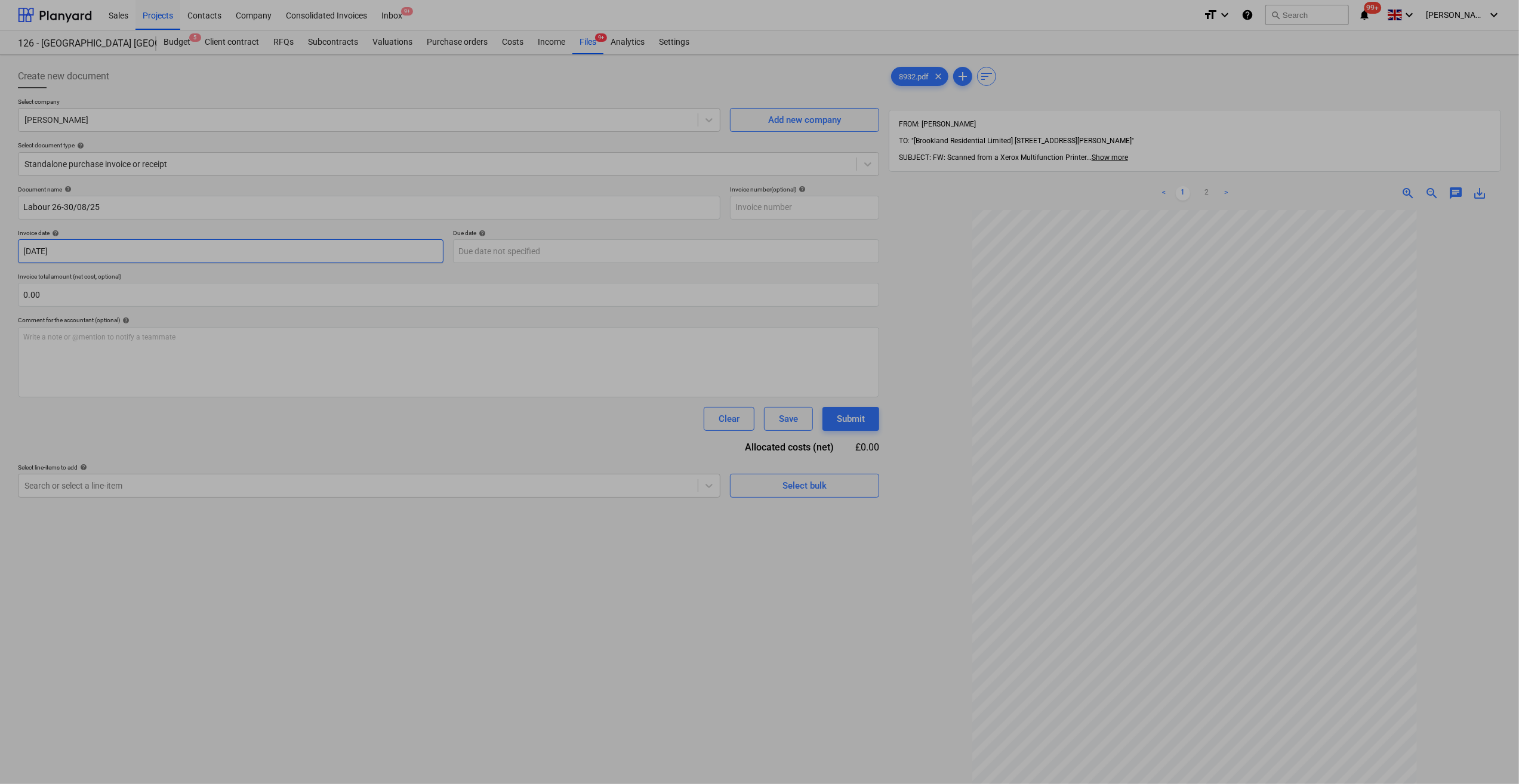
click at [92, 252] on body "Sales Projects Contacts Company Consolidated Invoices Inbox 9+ format_size keyb…" at bounding box center [759, 392] width 1519 height 784
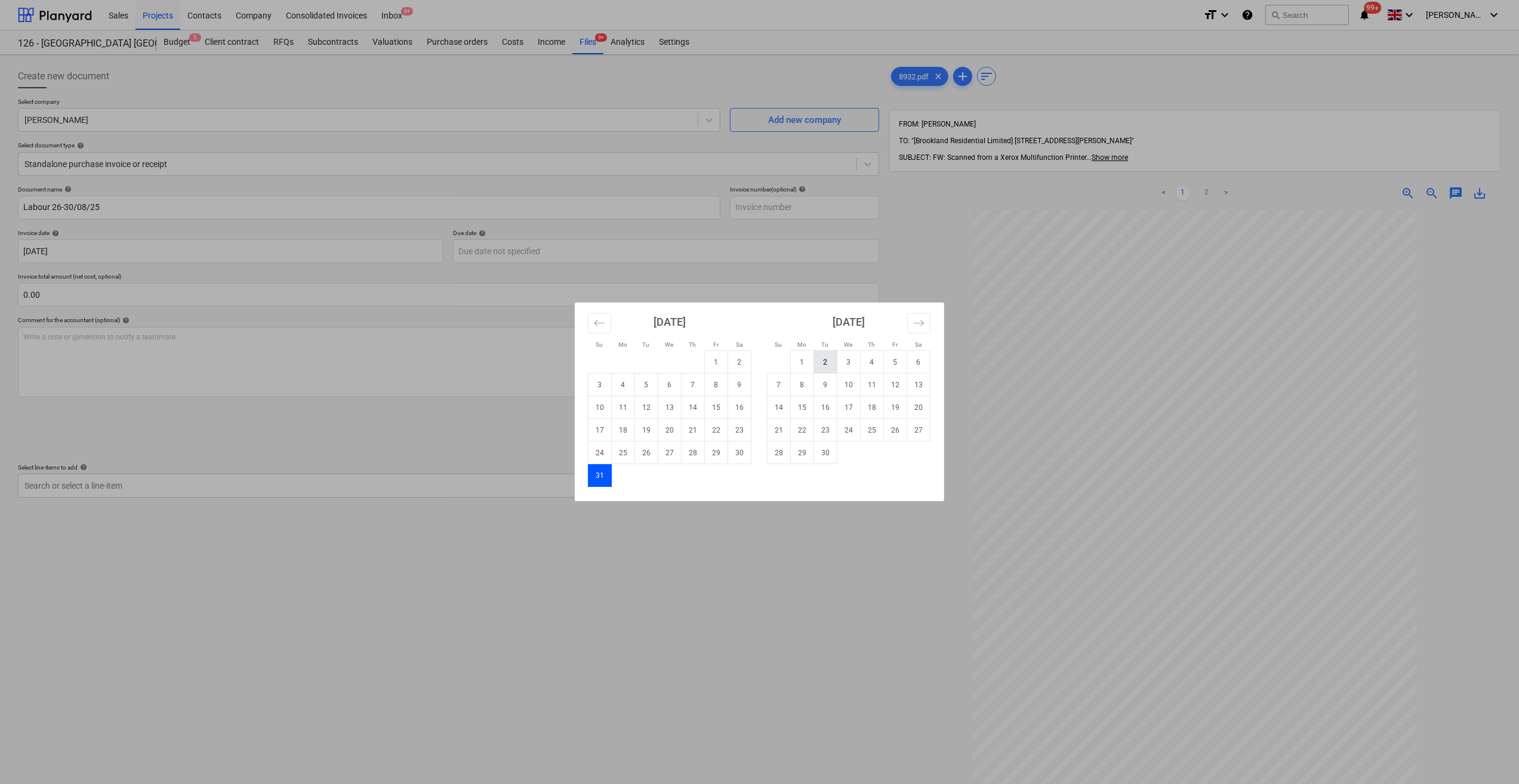
click at [830, 361] on td "2" at bounding box center [826, 362] width 23 height 23
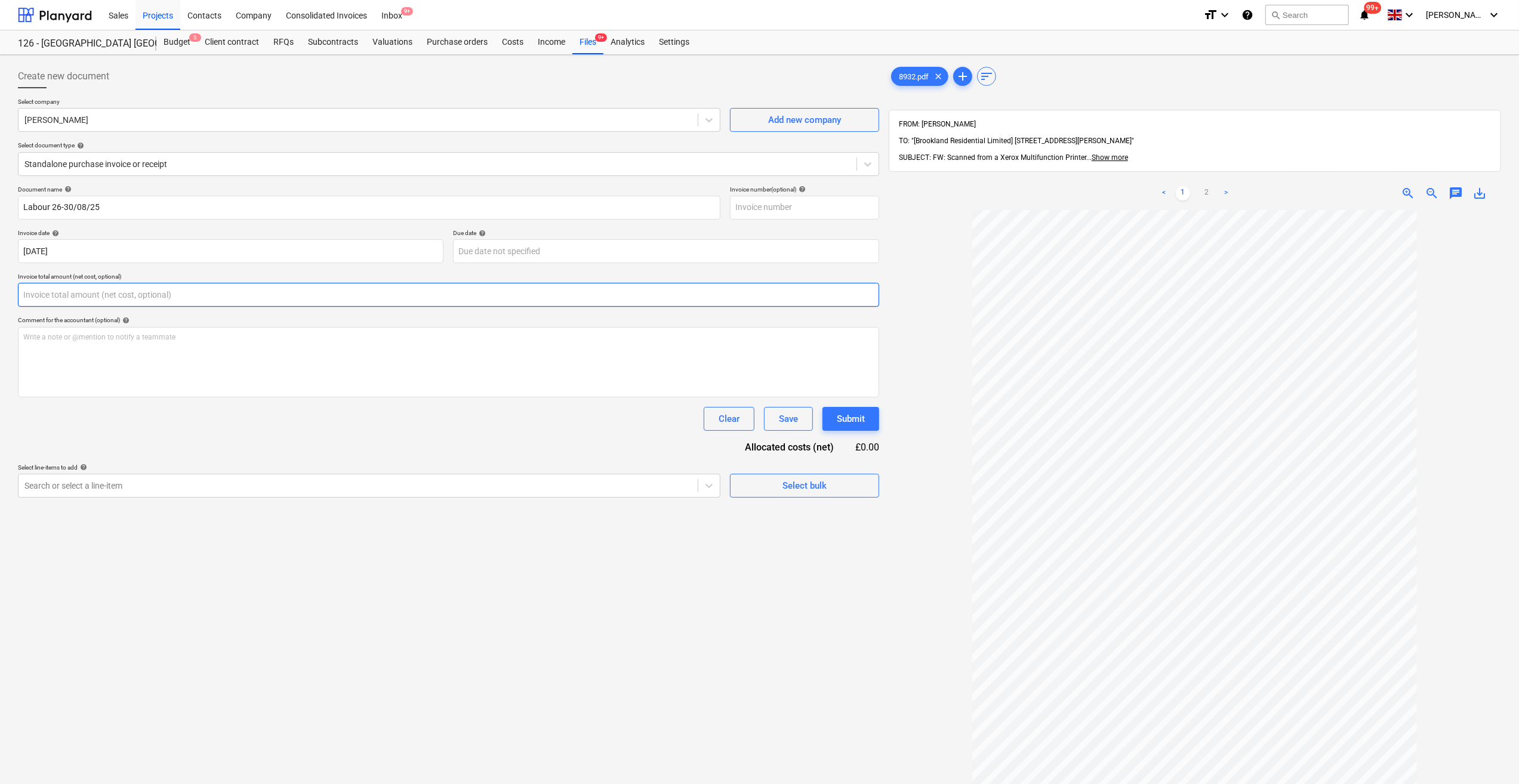
click at [61, 295] on input "text" at bounding box center [448, 295] width 861 height 24
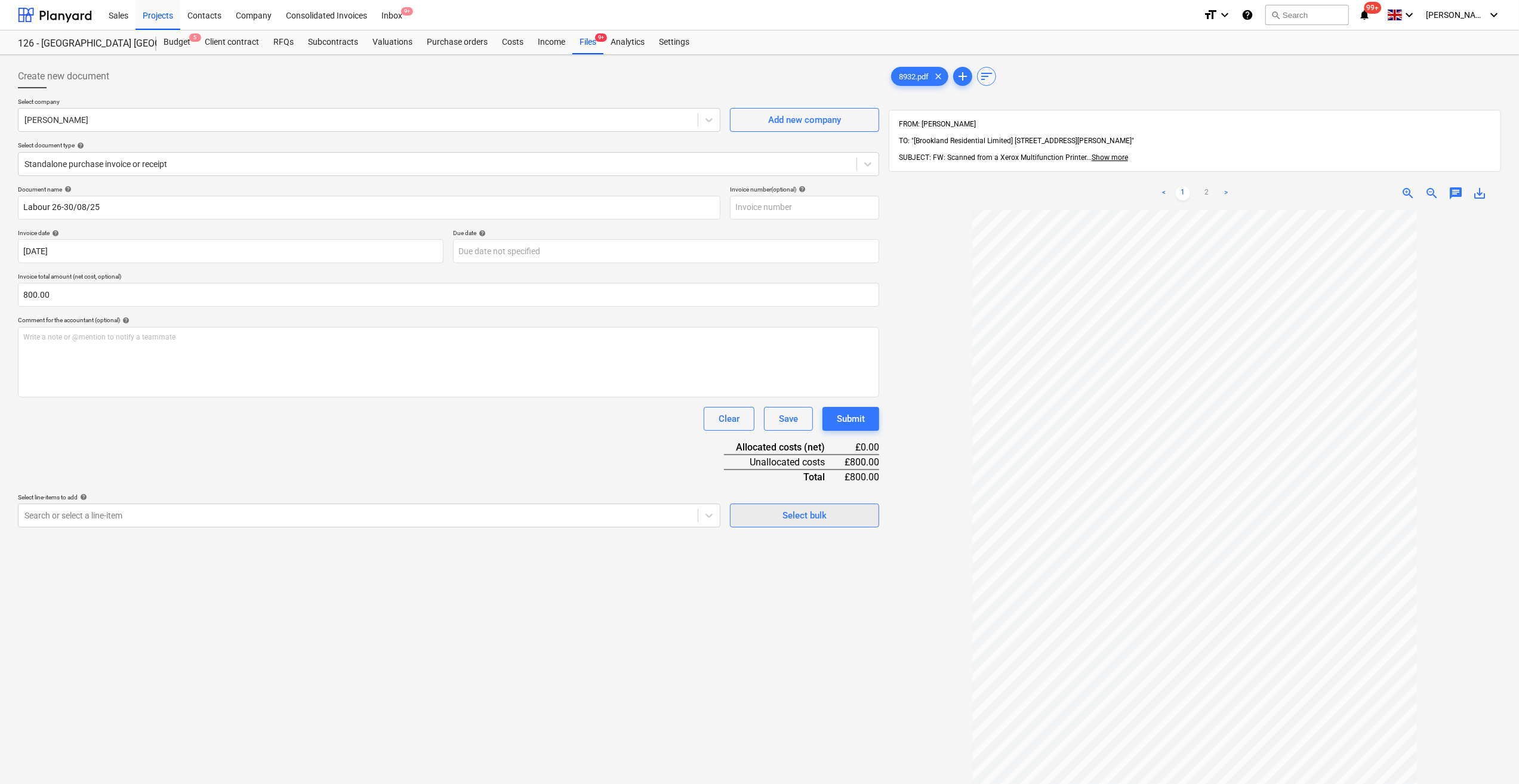
click at [787, 512] on div "Select bulk" at bounding box center [805, 515] width 44 height 16
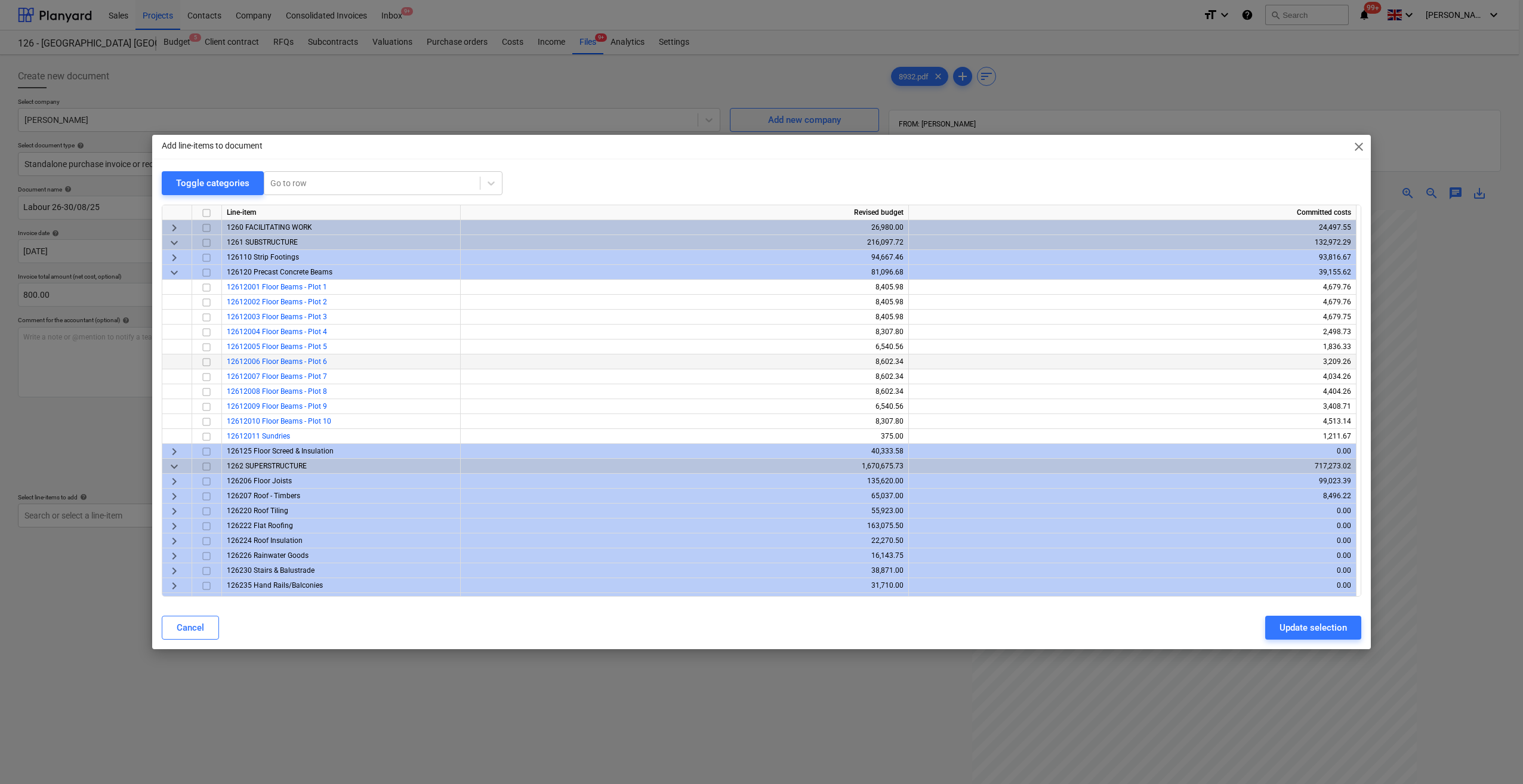
click at [204, 361] on input "checkbox" at bounding box center [206, 362] width 14 height 14
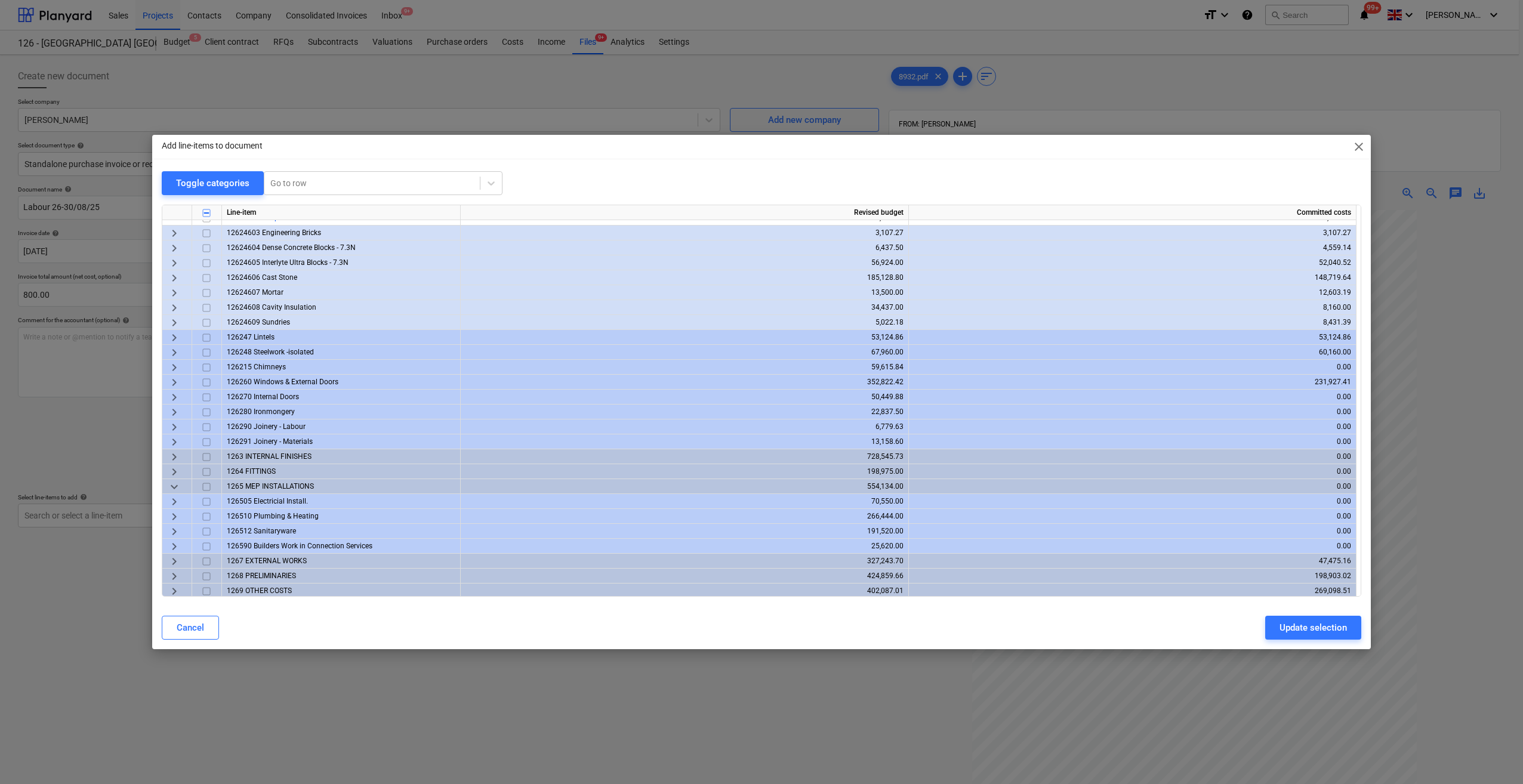
scroll to position [459, 0]
click at [172, 575] on span "keyboard_arrow_right" at bounding box center [174, 575] width 14 height 14
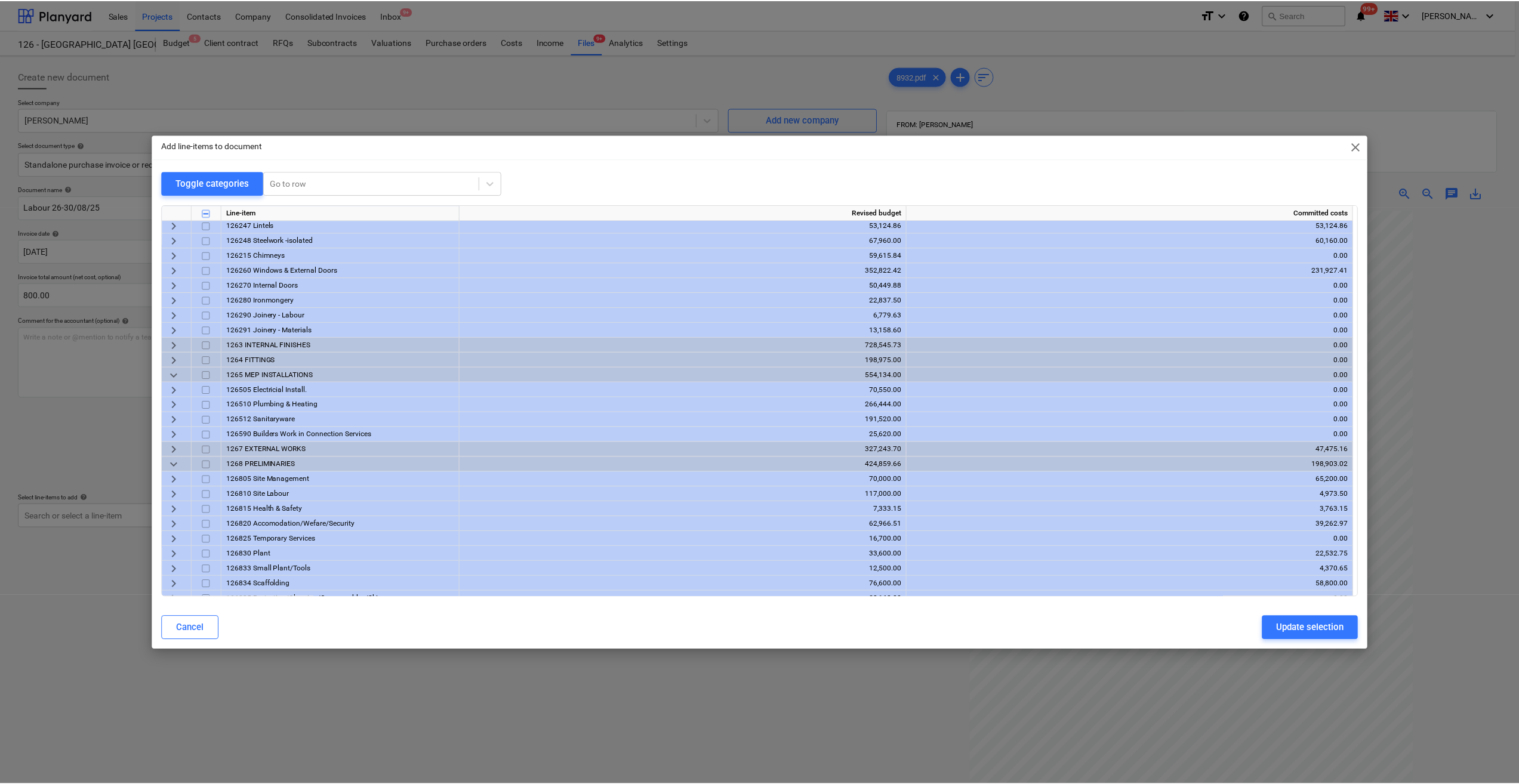
scroll to position [578, 0]
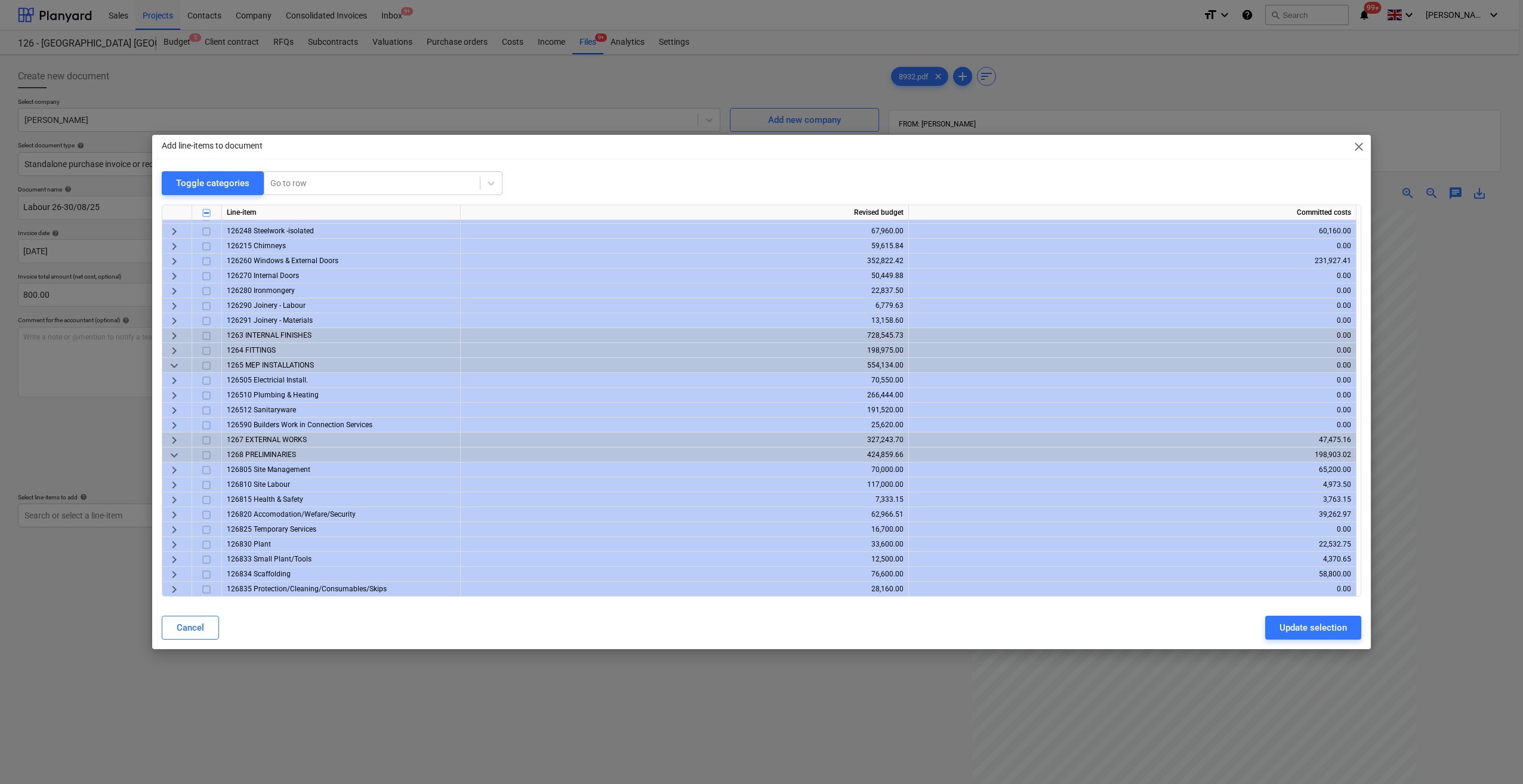
click at [172, 483] on span "keyboard_arrow_right" at bounding box center [174, 485] width 14 height 14
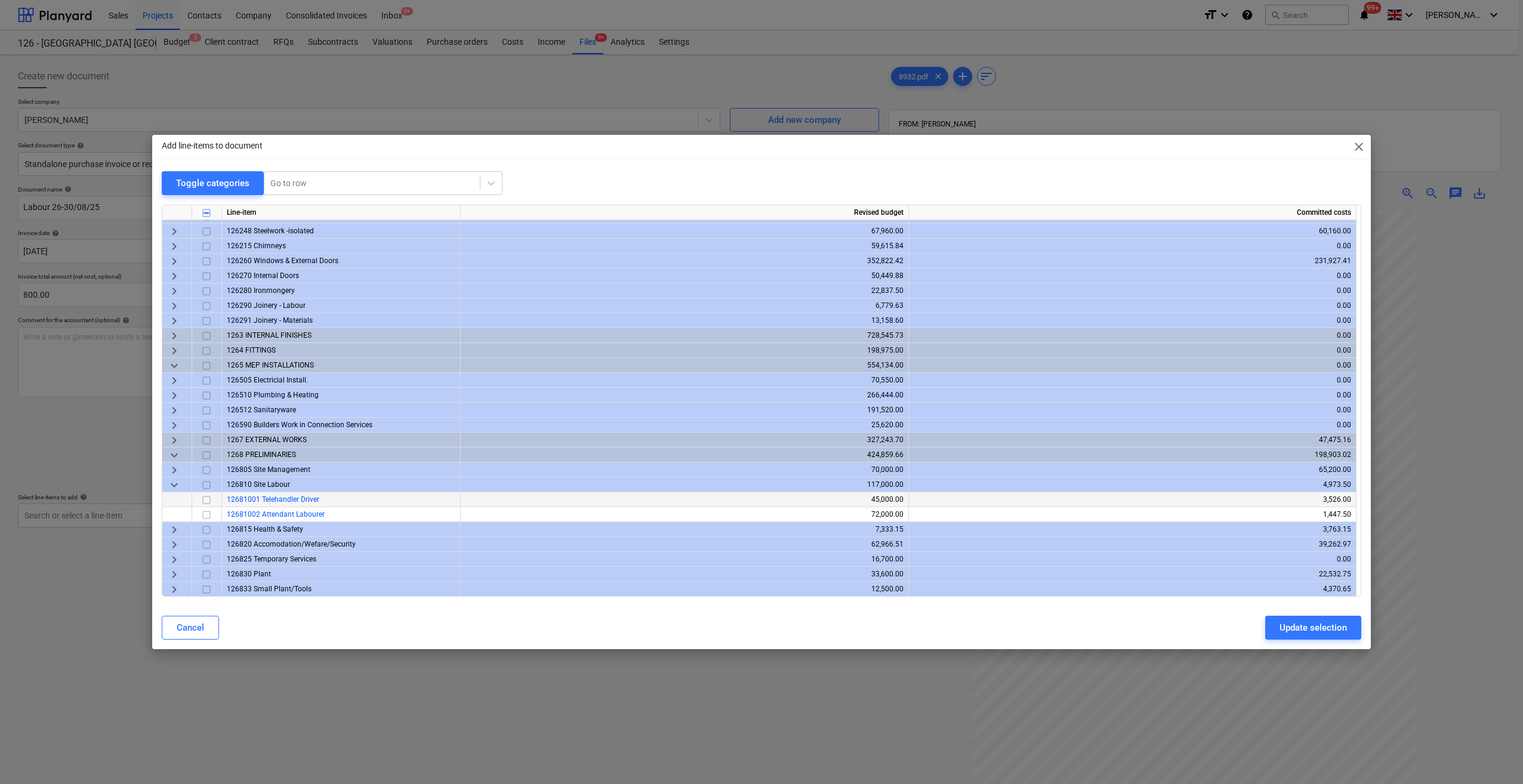
click at [305, 495] on span "12681001 Telehandler Driver" at bounding box center [273, 499] width 92 height 8
drag, startPoint x: 209, startPoint y: 498, endPoint x: 209, endPoint y: 507, distance: 9.0
click at [209, 498] on input "checkbox" at bounding box center [206, 500] width 14 height 14
click at [1320, 623] on div "Update selection" at bounding box center [1313, 627] width 67 height 16
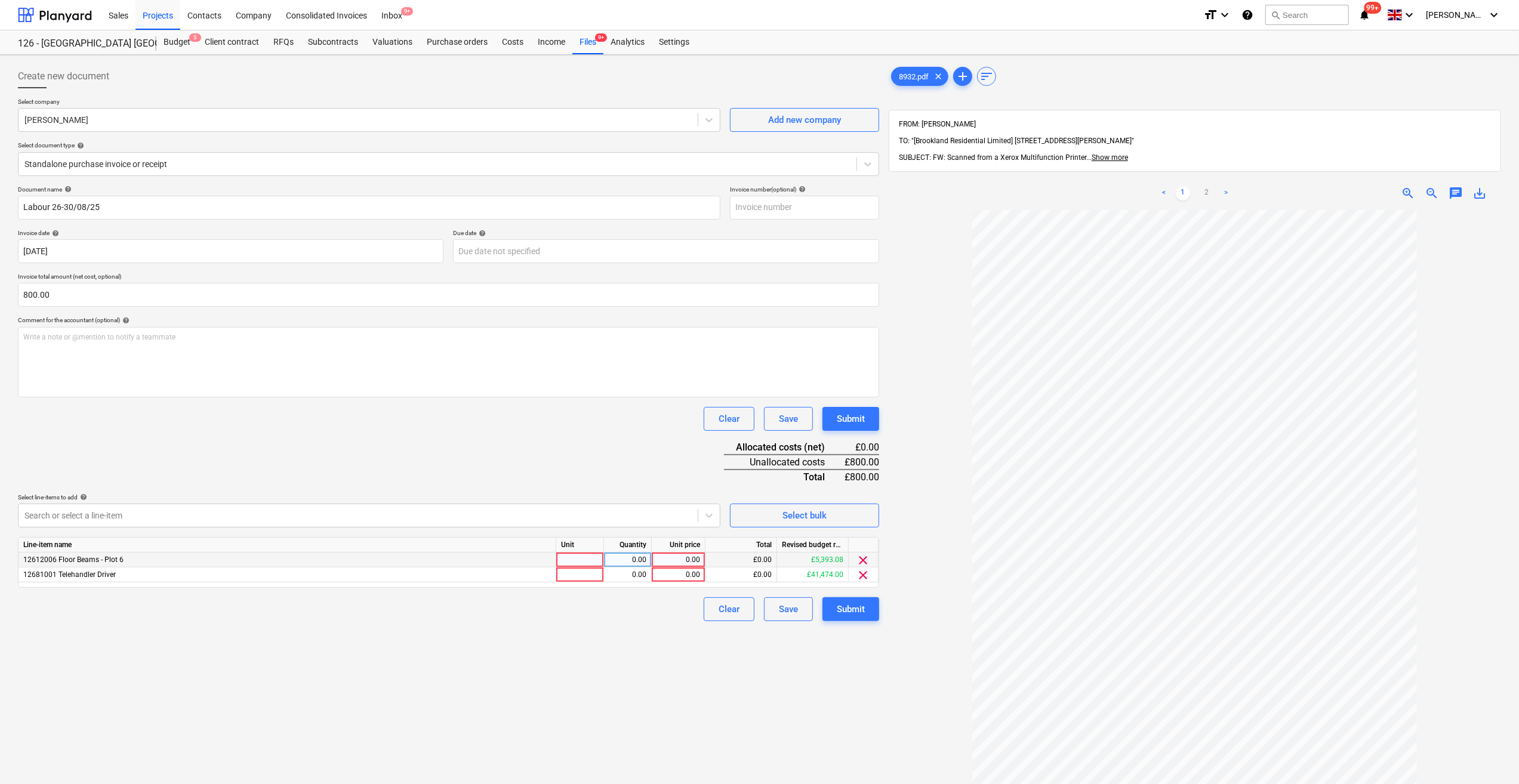
click at [570, 558] on div at bounding box center [580, 560] width 48 height 15
click at [642, 564] on div "0.00" at bounding box center [627, 560] width 38 height 15
click at [667, 561] on div "0.00" at bounding box center [678, 560] width 44 height 15
click at [573, 574] on div at bounding box center [580, 575] width 48 height 15
click at [639, 576] on div "0.00" at bounding box center [627, 575] width 38 height 15
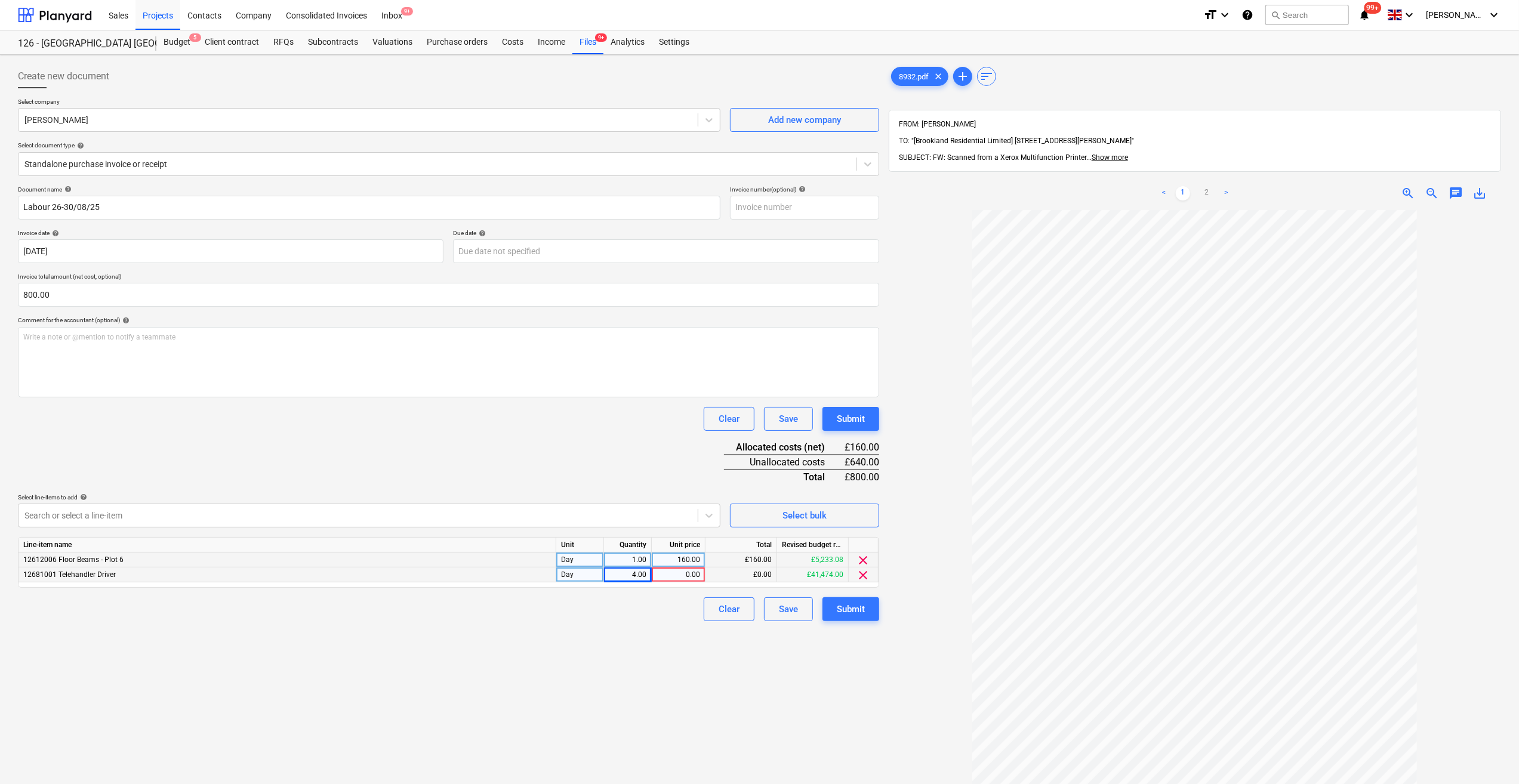
click at [623, 608] on div "Clear Save Submit" at bounding box center [448, 609] width 861 height 24
click at [685, 578] on div "0.00" at bounding box center [678, 575] width 44 height 15
click at [646, 612] on div "Clear Save Submit" at bounding box center [448, 609] width 861 height 24
click at [857, 613] on div "Submit" at bounding box center [850, 609] width 28 height 16
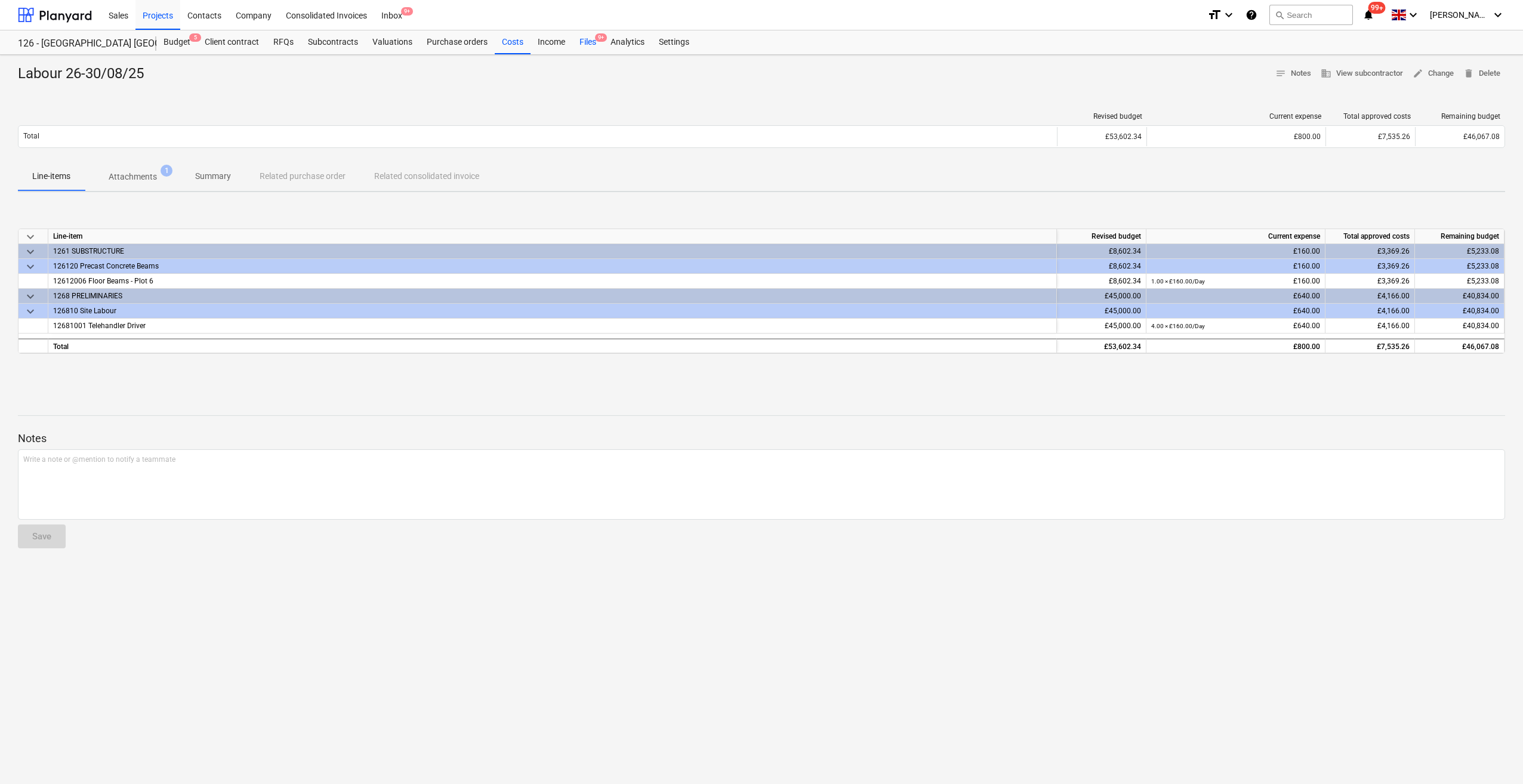
click at [585, 43] on div "Files 9+" at bounding box center [588, 43] width 31 height 24
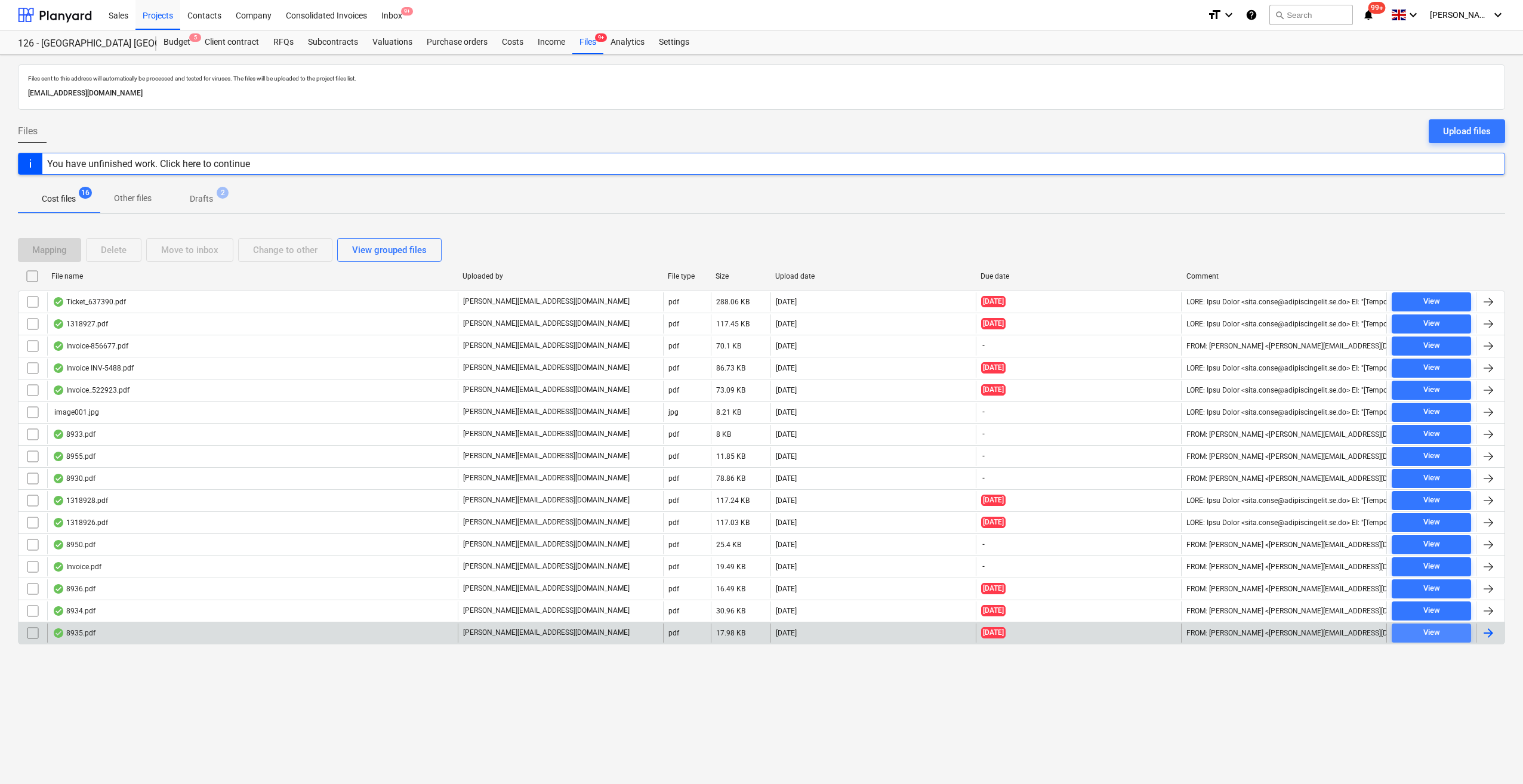
click at [1434, 635] on div "View" at bounding box center [1432, 632] width 17 height 14
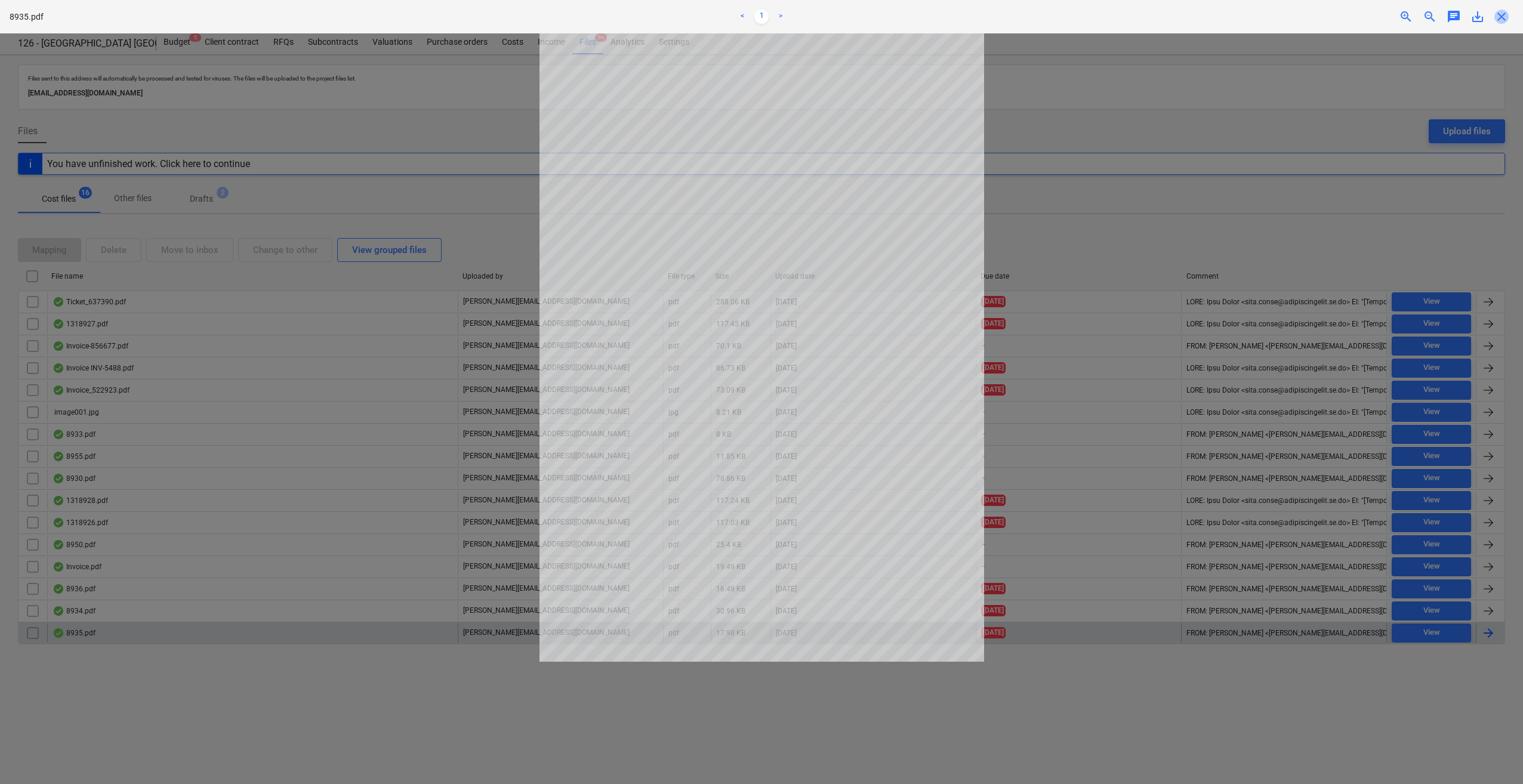
click at [1500, 17] on span "close" at bounding box center [1501, 17] width 14 height 14
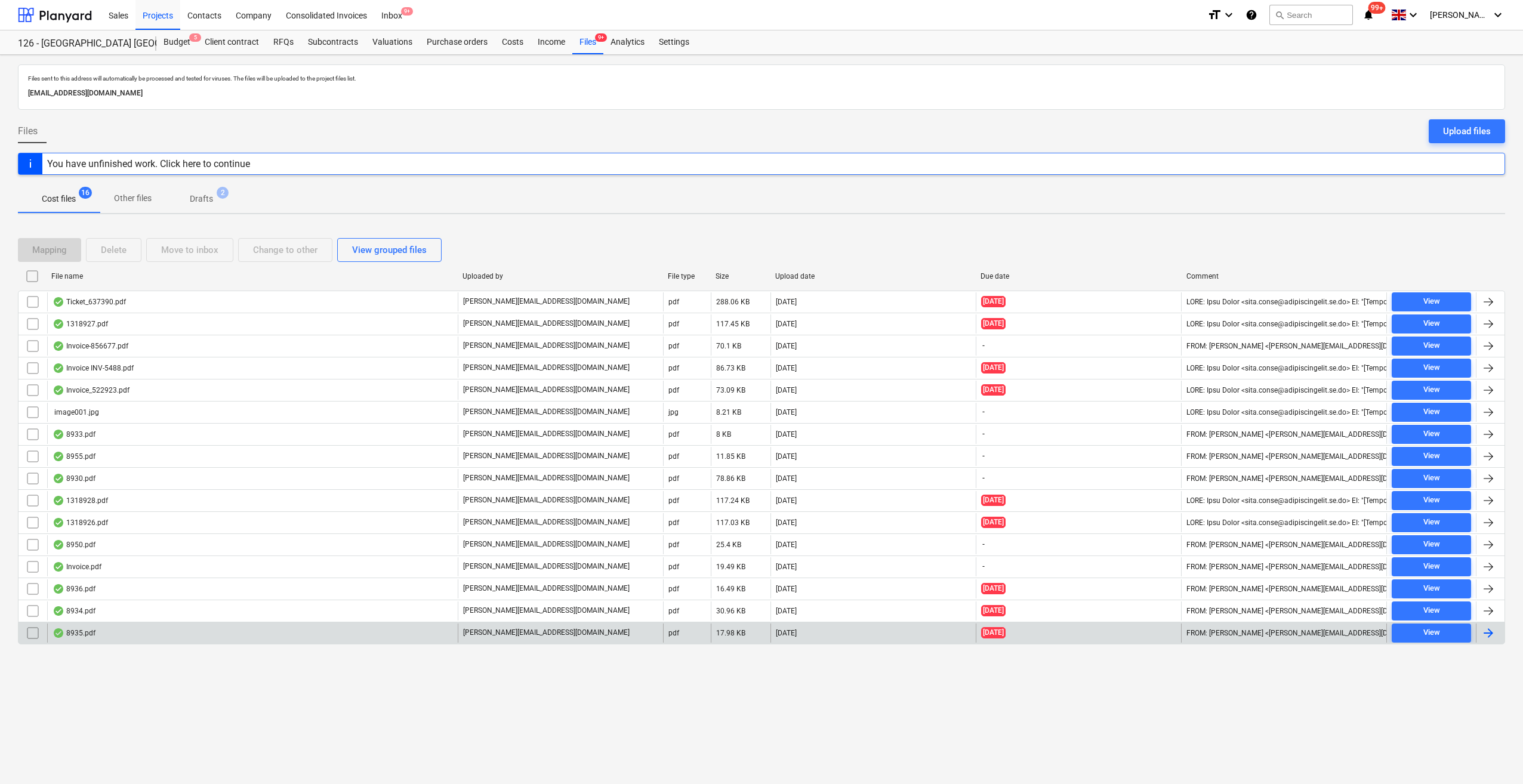
click at [1488, 629] on div at bounding box center [1489, 633] width 14 height 14
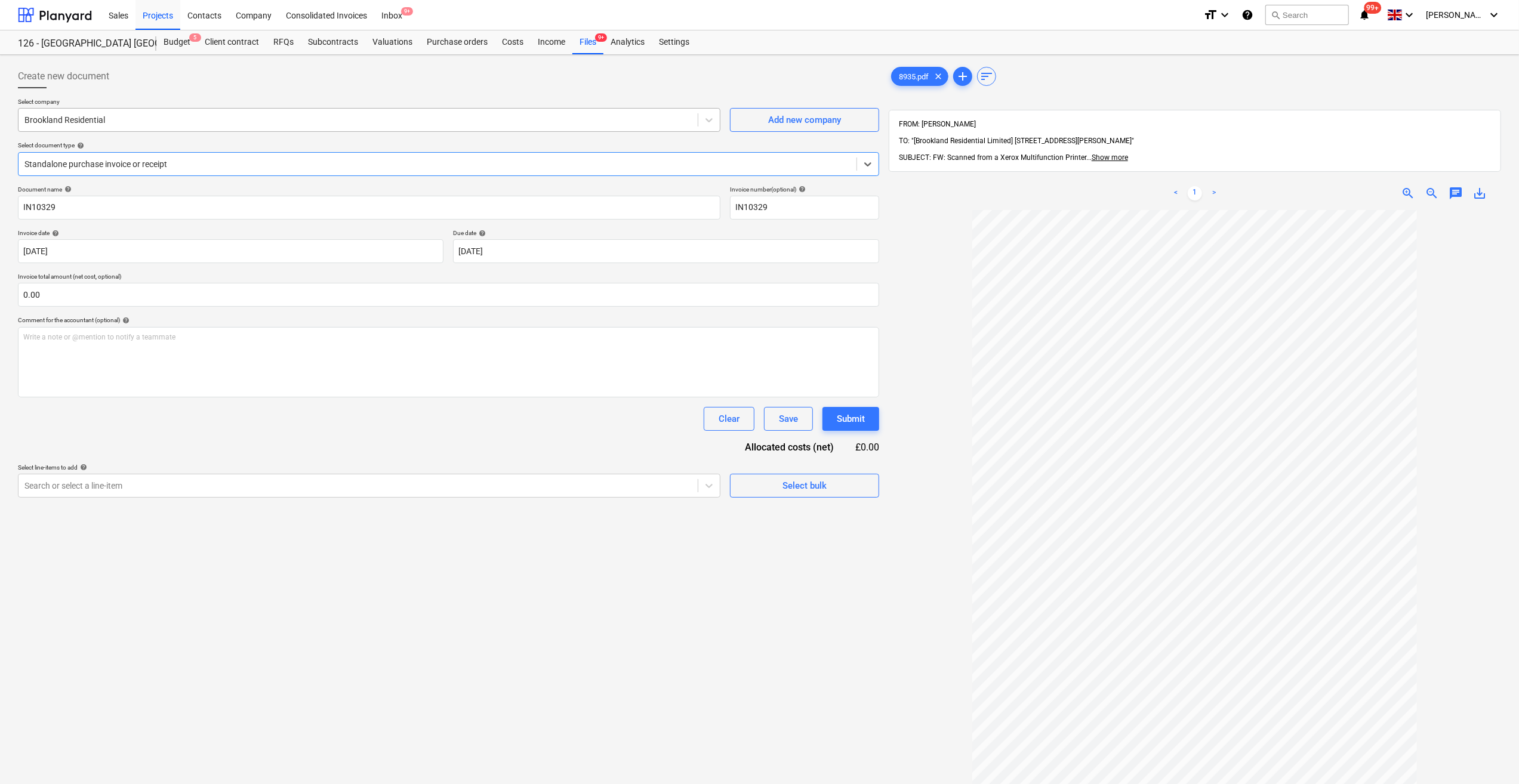
click at [107, 116] on div at bounding box center [358, 120] width 667 height 12
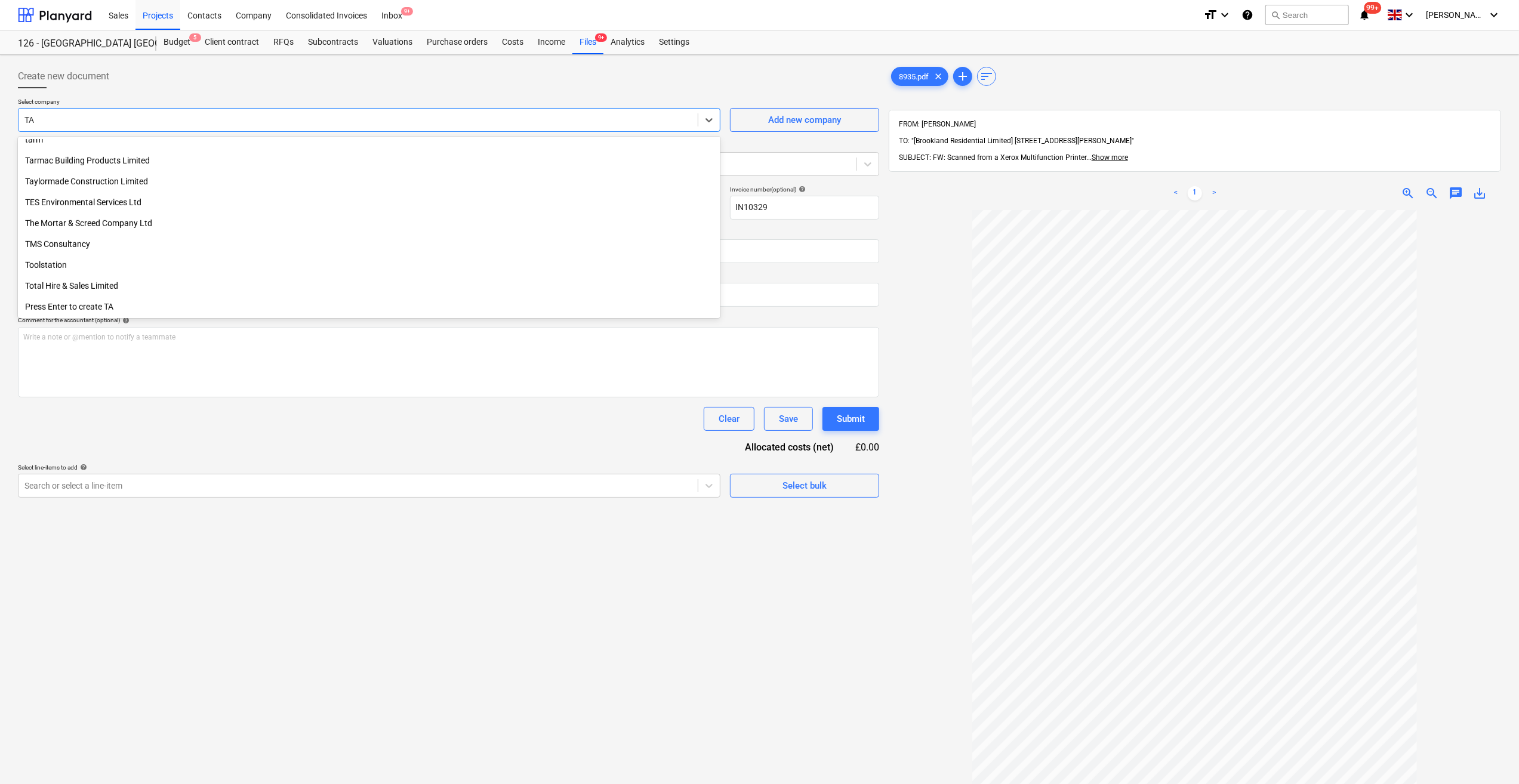
scroll to position [573, 0]
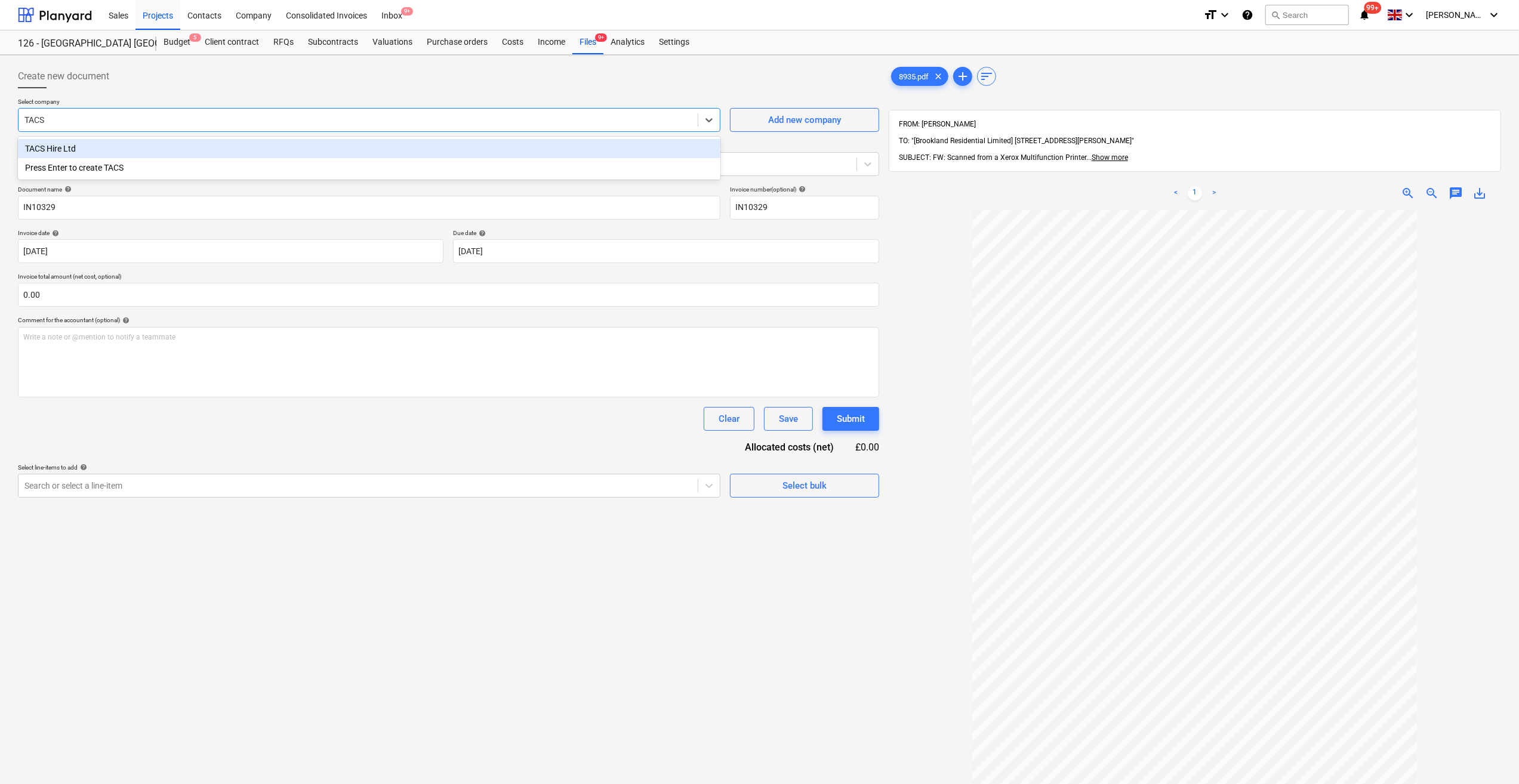
click at [106, 145] on div "TACS Hire Ltd" at bounding box center [369, 149] width 703 height 19
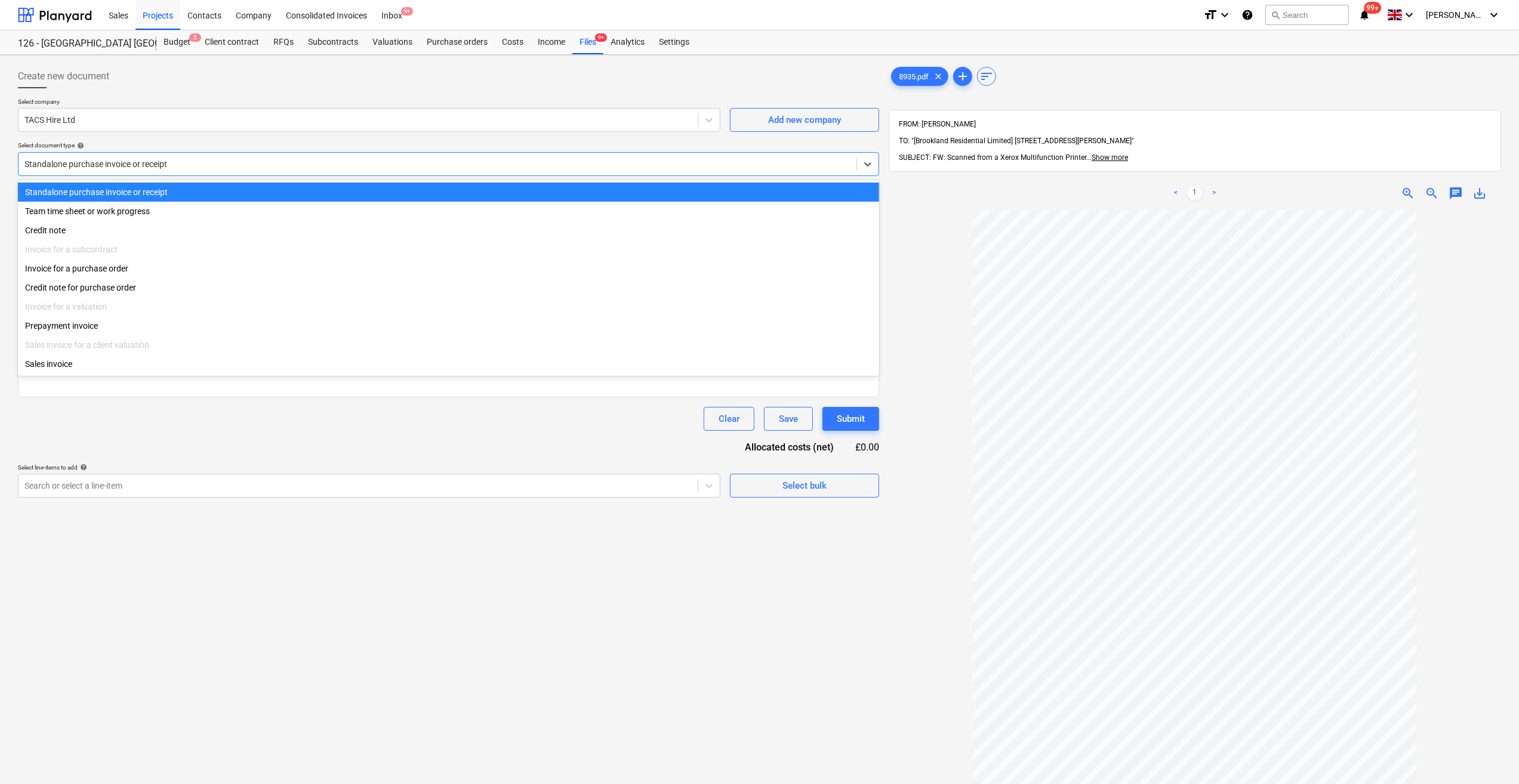
click at [134, 168] on div at bounding box center [438, 164] width 826 height 12
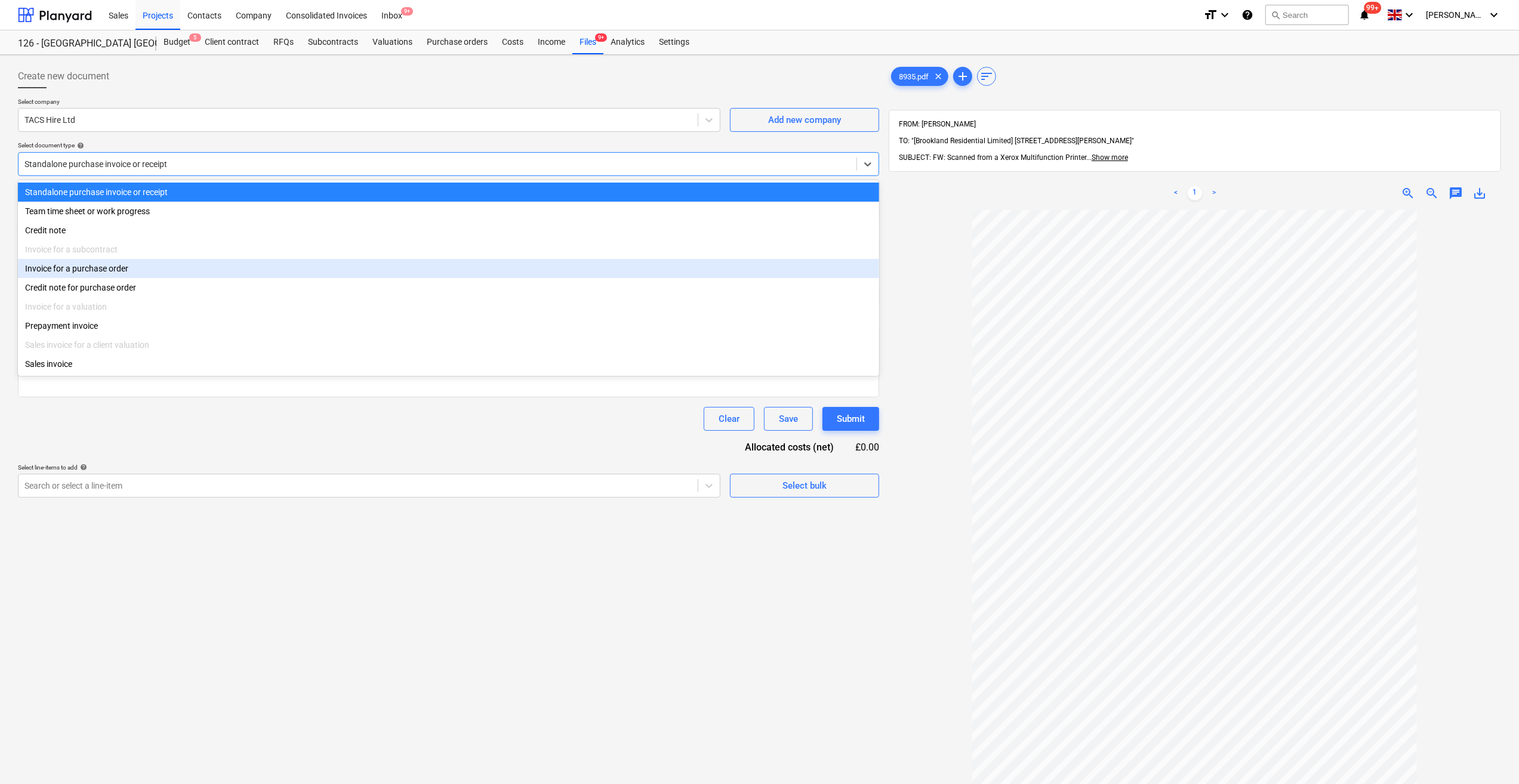
click at [112, 270] on div "Invoice for a purchase order" at bounding box center [448, 269] width 861 height 19
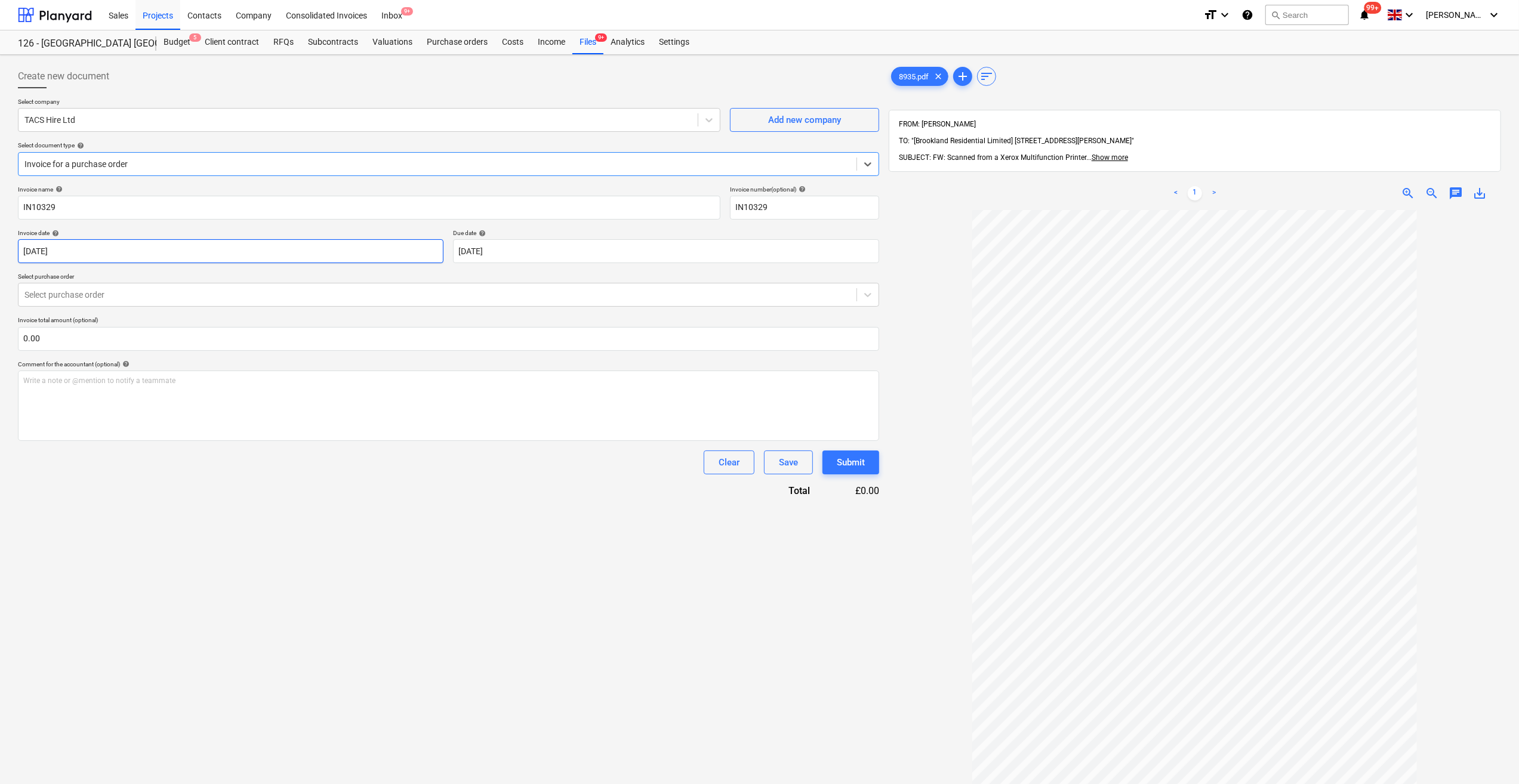
click at [116, 256] on body "Sales Projects Contacts Company Consolidated Invoices Inbox 9+ format_size keyb…" at bounding box center [759, 392] width 1519 height 784
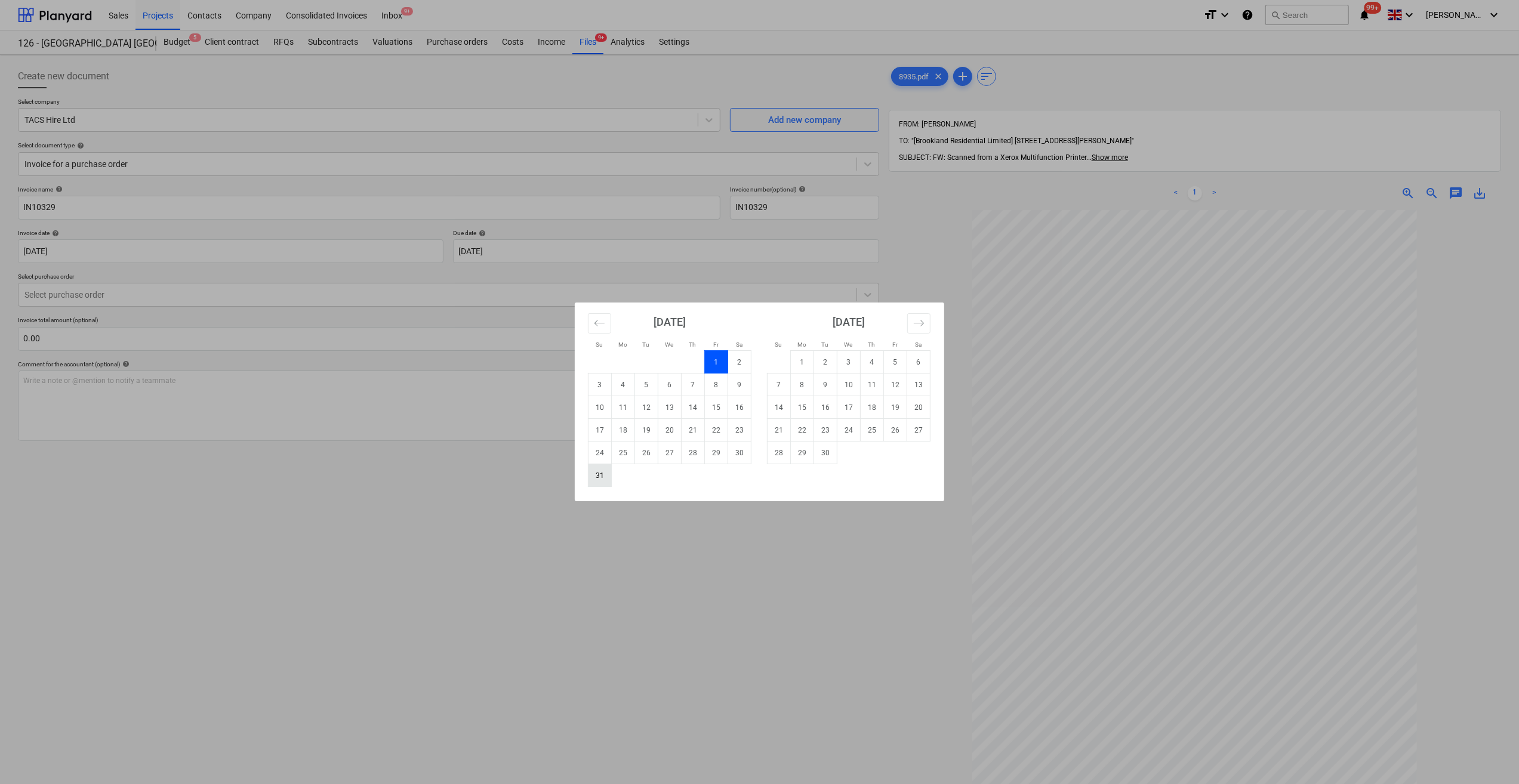
click at [601, 476] on td "31" at bounding box center [600, 476] width 23 height 23
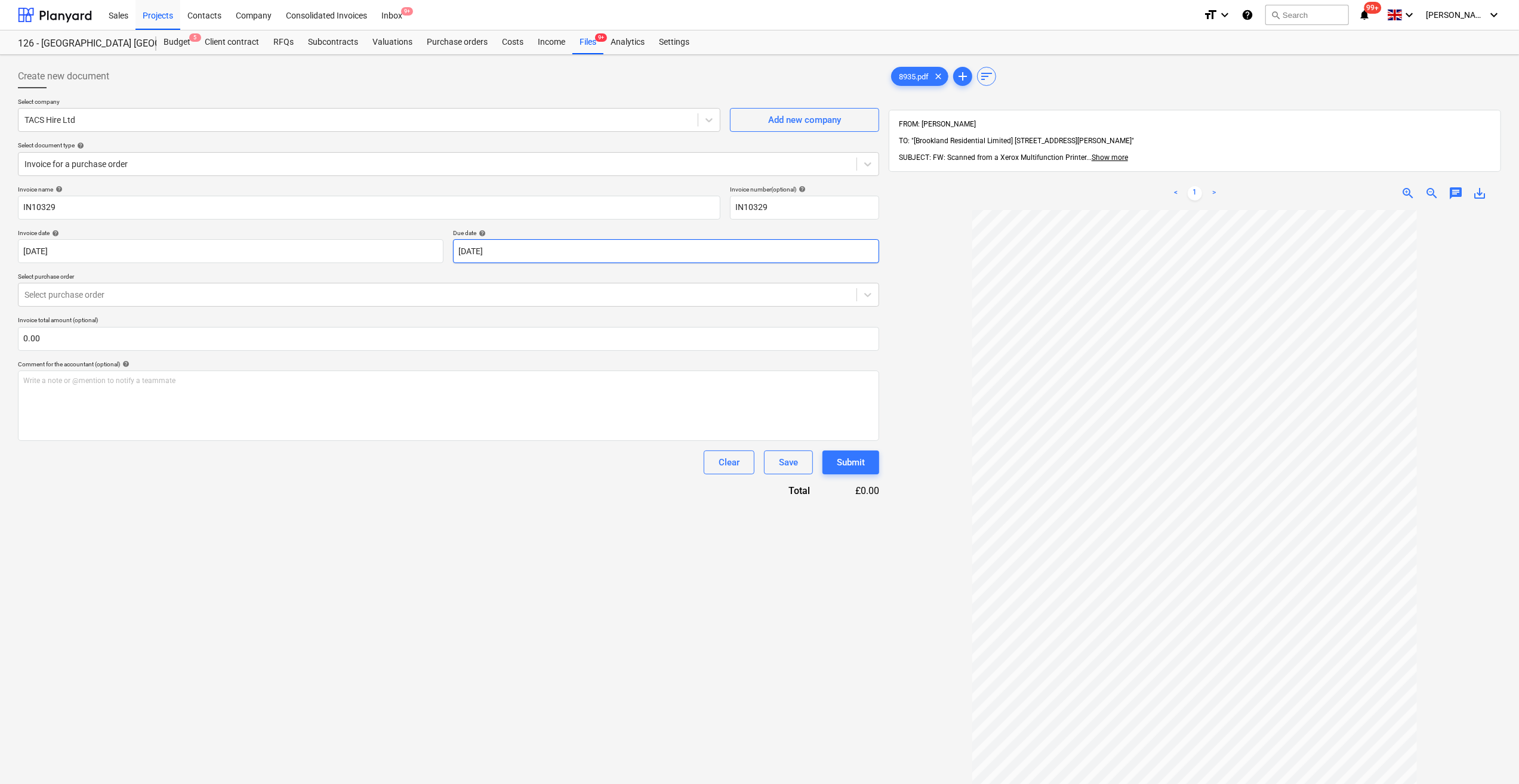
click at [494, 250] on body "Sales Projects Contacts Company Consolidated Invoices Inbox 9+ format_size keyb…" at bounding box center [759, 392] width 1519 height 784
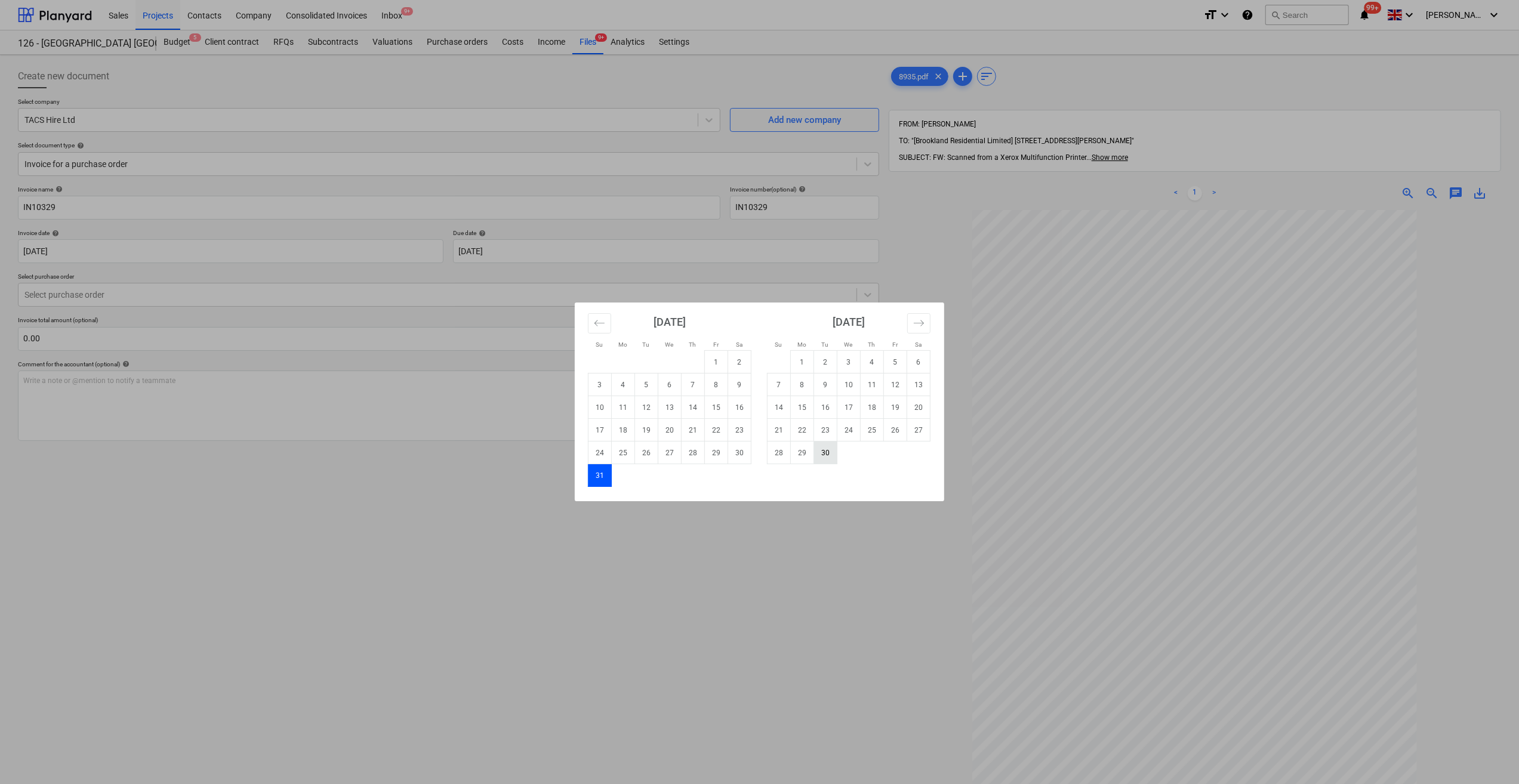
click at [828, 447] on td "30" at bounding box center [826, 453] width 23 height 23
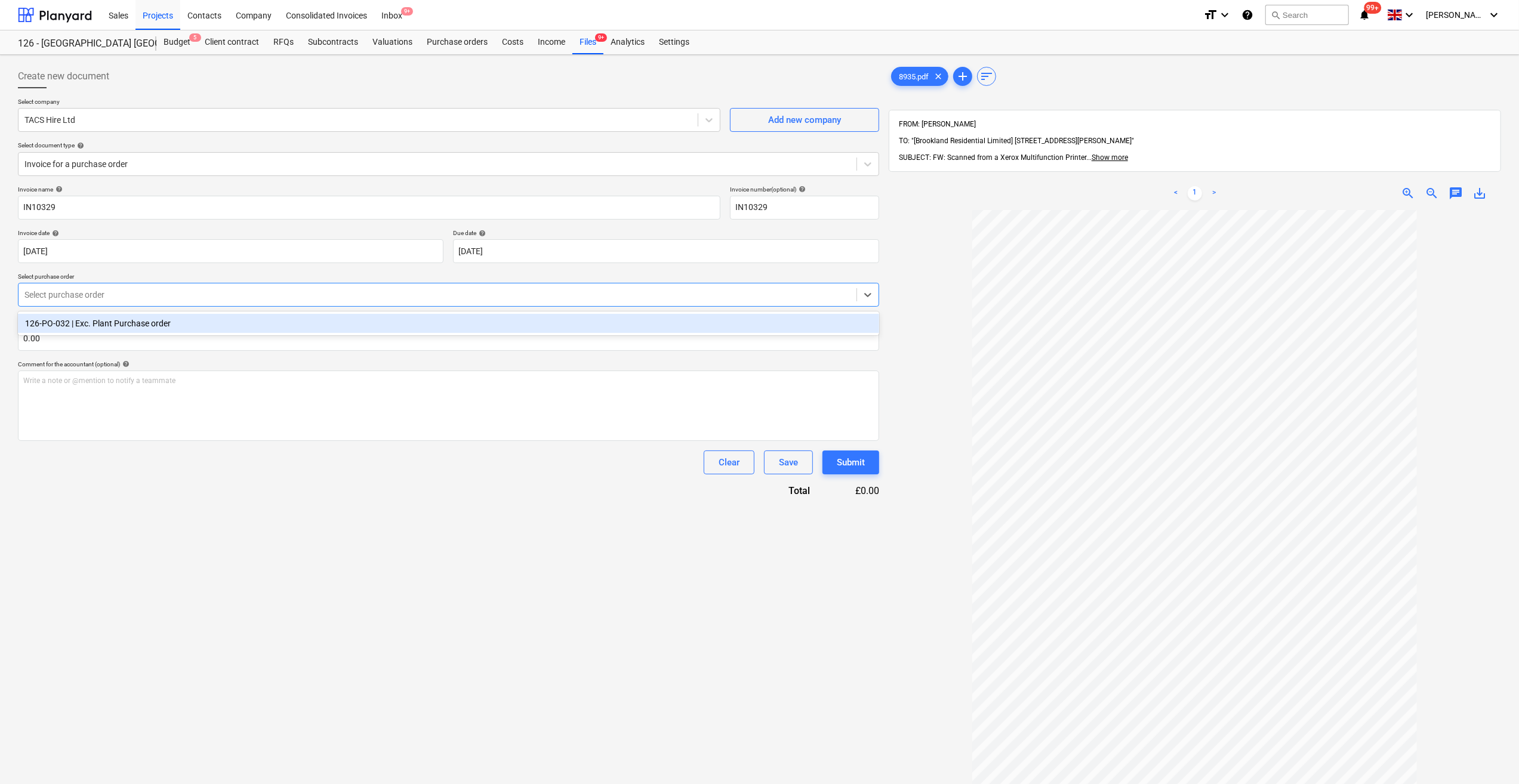
click at [64, 290] on div at bounding box center [438, 295] width 826 height 12
click at [89, 326] on div "126-PO-032 | Exc. Plant Purchase order" at bounding box center [448, 323] width 861 height 19
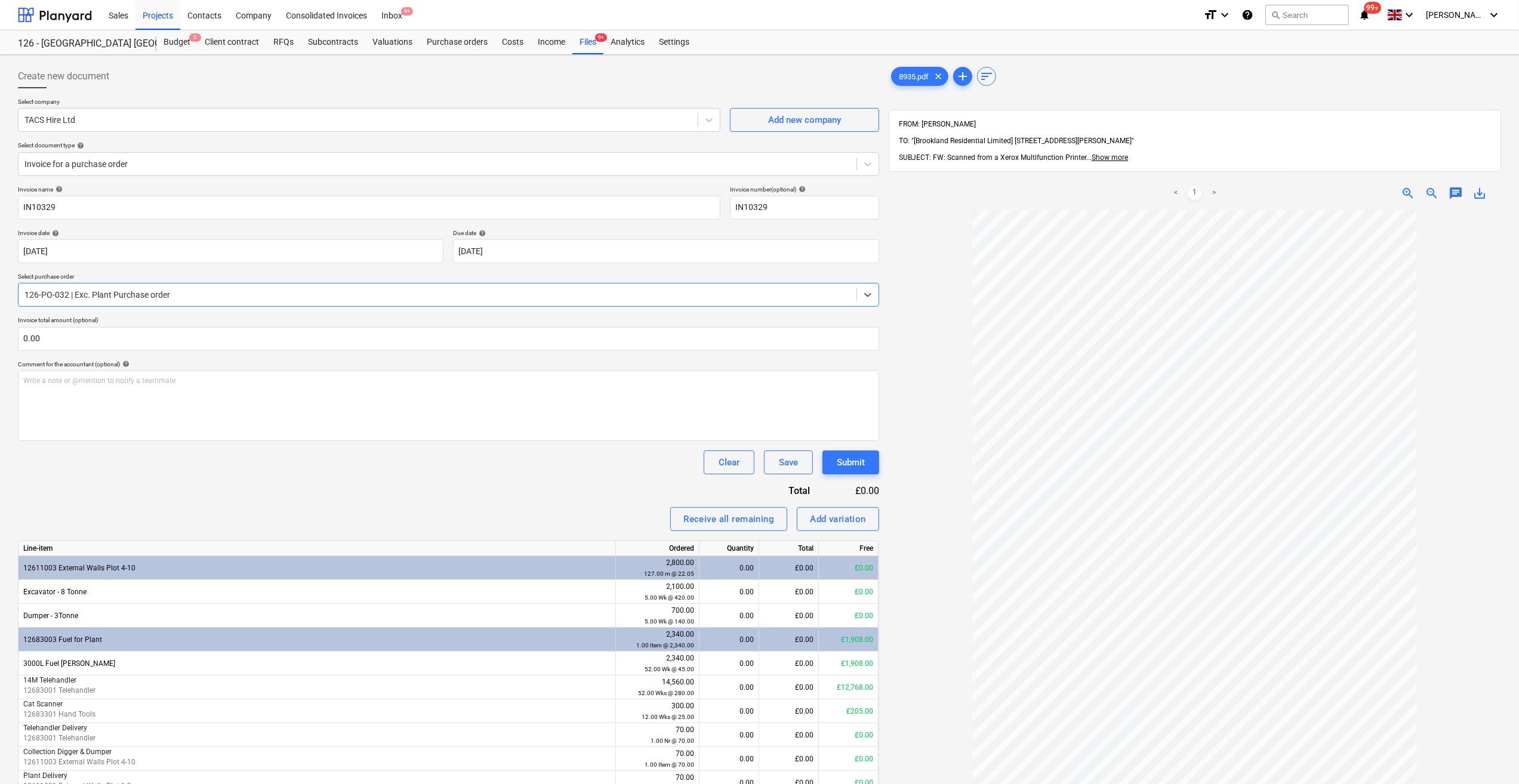
scroll to position [59, 0]
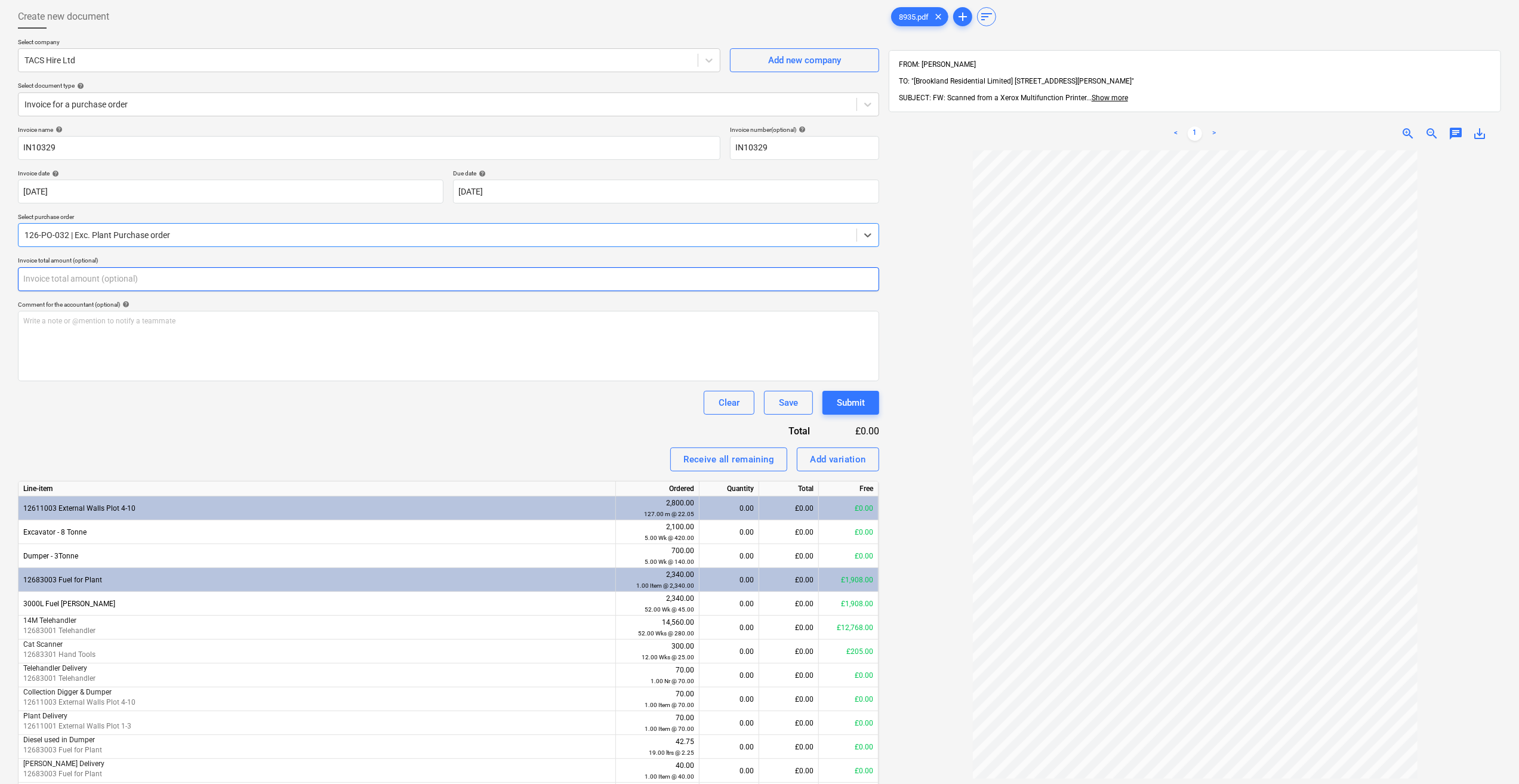
click at [55, 276] on input "text" at bounding box center [448, 280] width 861 height 24
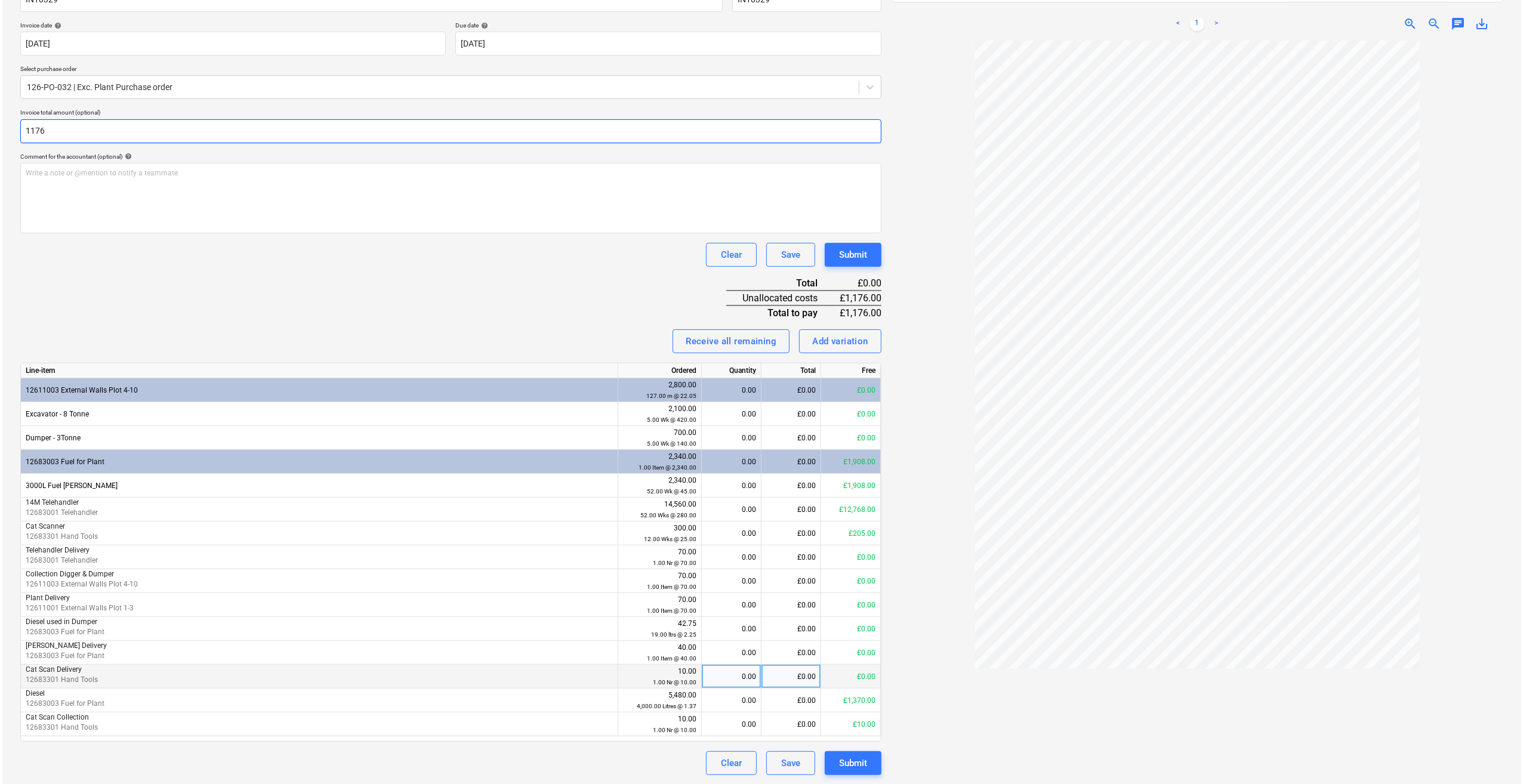
scroll to position [208, 0]
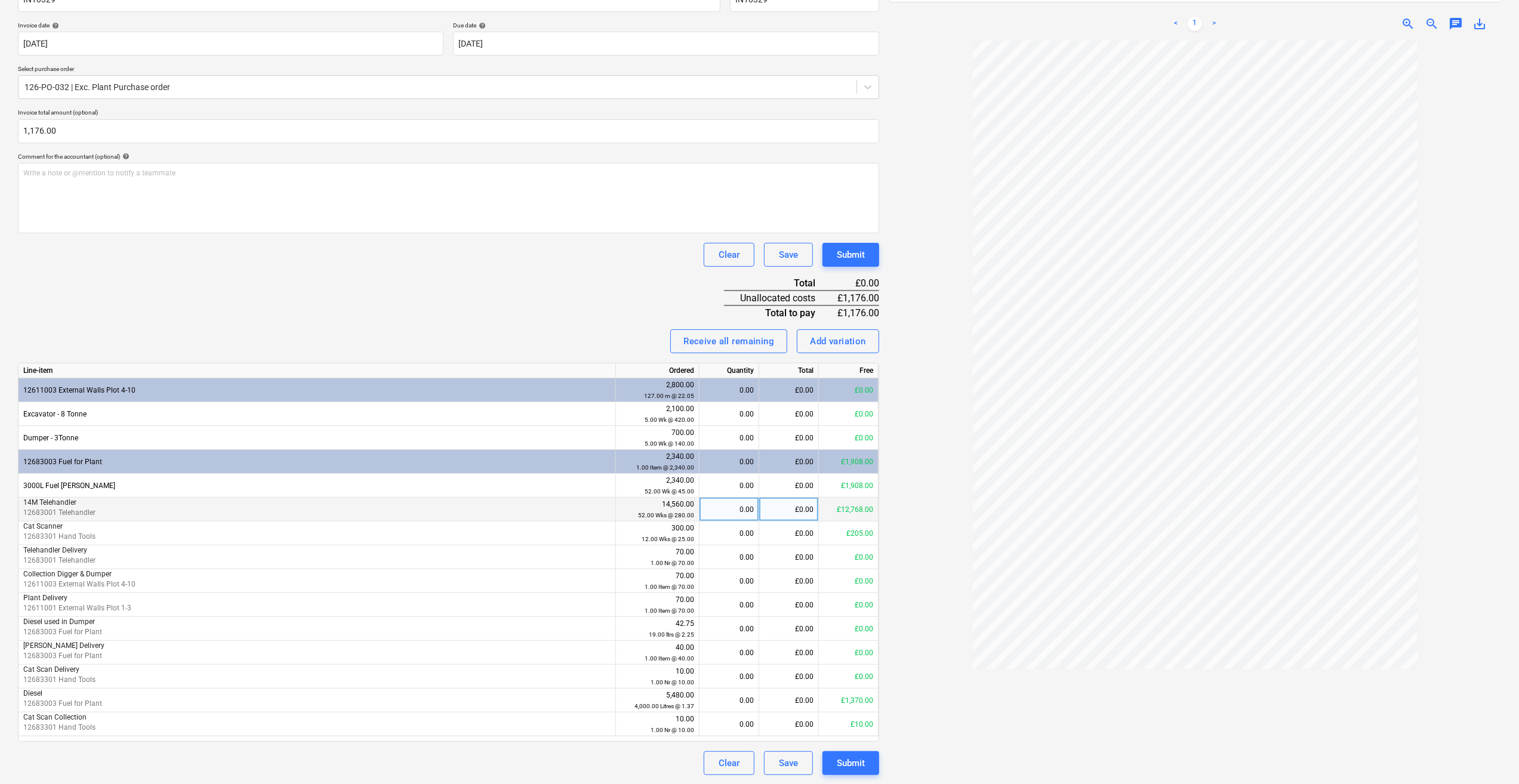
click at [750, 512] on div "0.00" at bounding box center [729, 509] width 50 height 24
click at [843, 764] on div "Submit" at bounding box center [850, 763] width 28 height 16
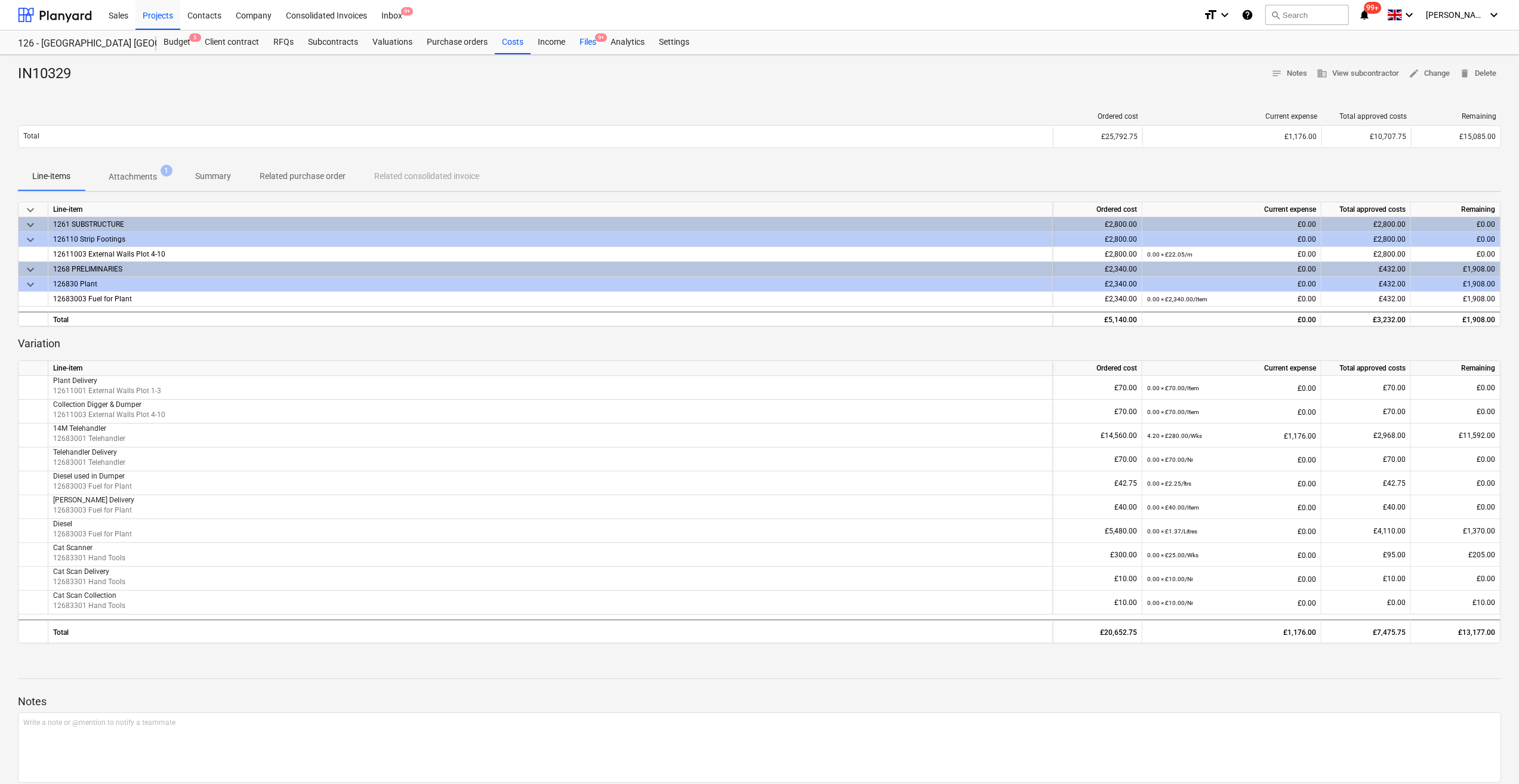
click at [582, 37] on div "Files 9+" at bounding box center [588, 43] width 31 height 24
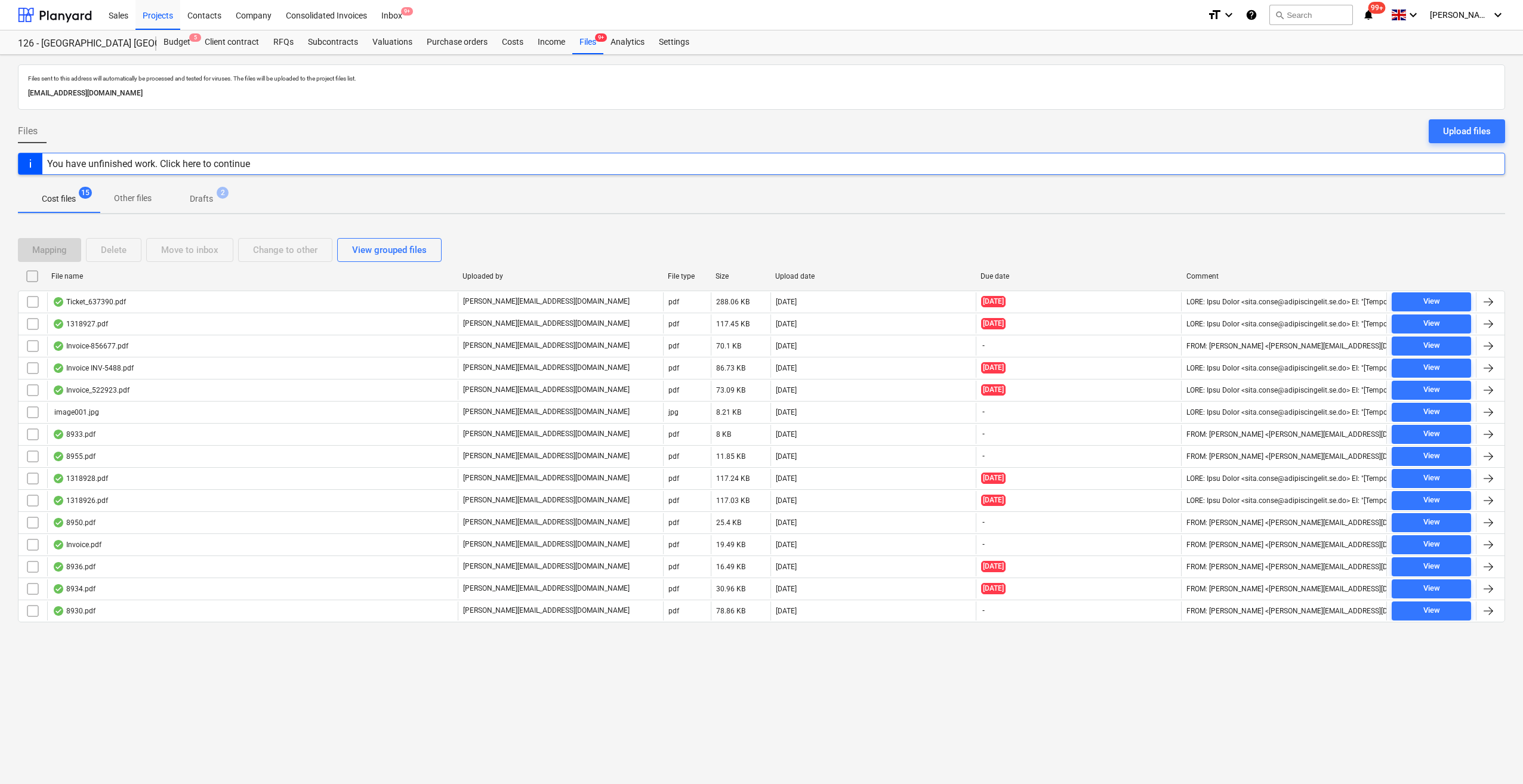
click at [217, 166] on div "You have unfinished work. Click here to continue" at bounding box center [149, 164] width 203 height 11
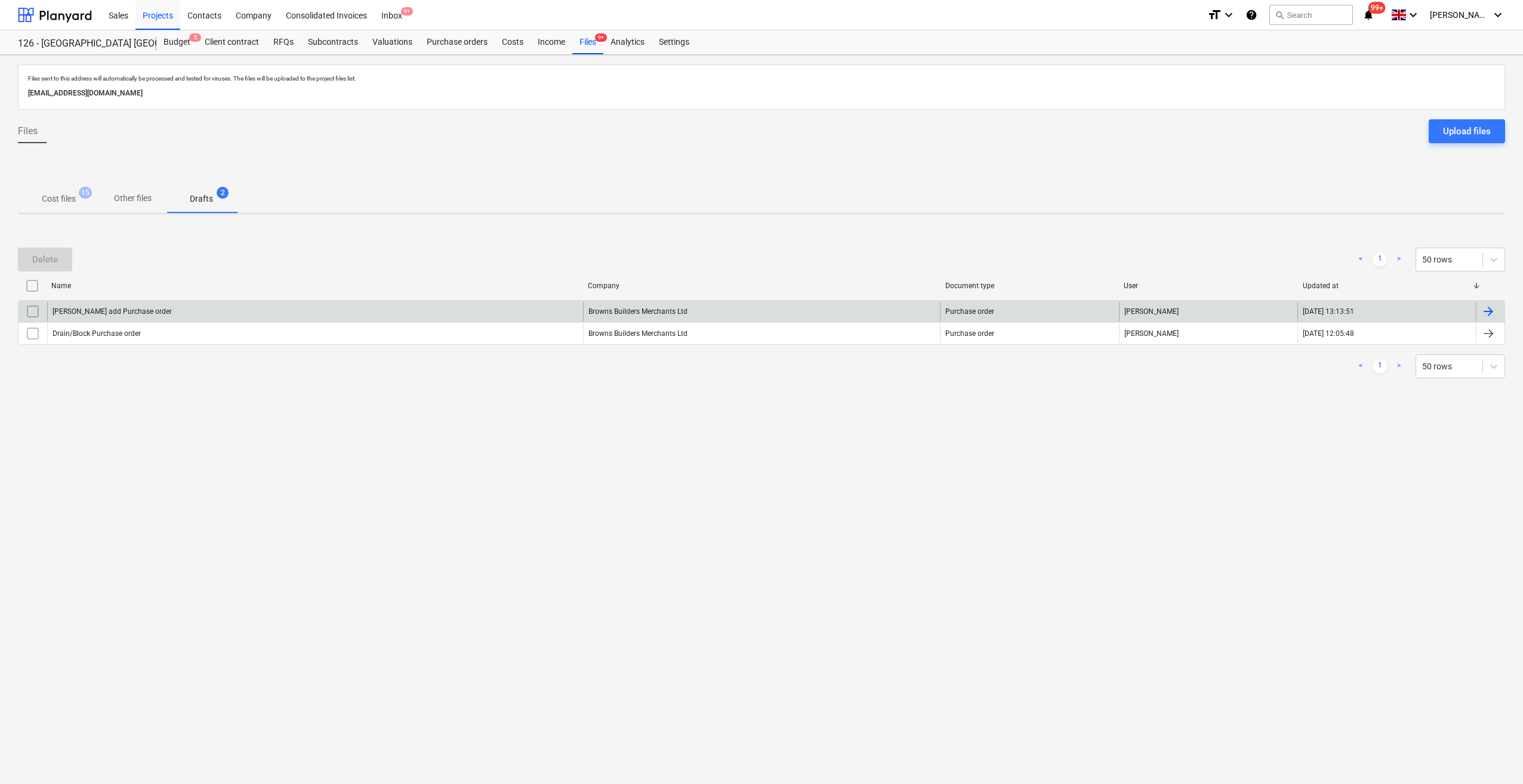
click at [1488, 309] on div at bounding box center [1489, 311] width 14 height 14
click at [29, 314] on input "checkbox" at bounding box center [33, 311] width 19 height 19
click at [46, 256] on div "Delete" at bounding box center [45, 260] width 26 height 16
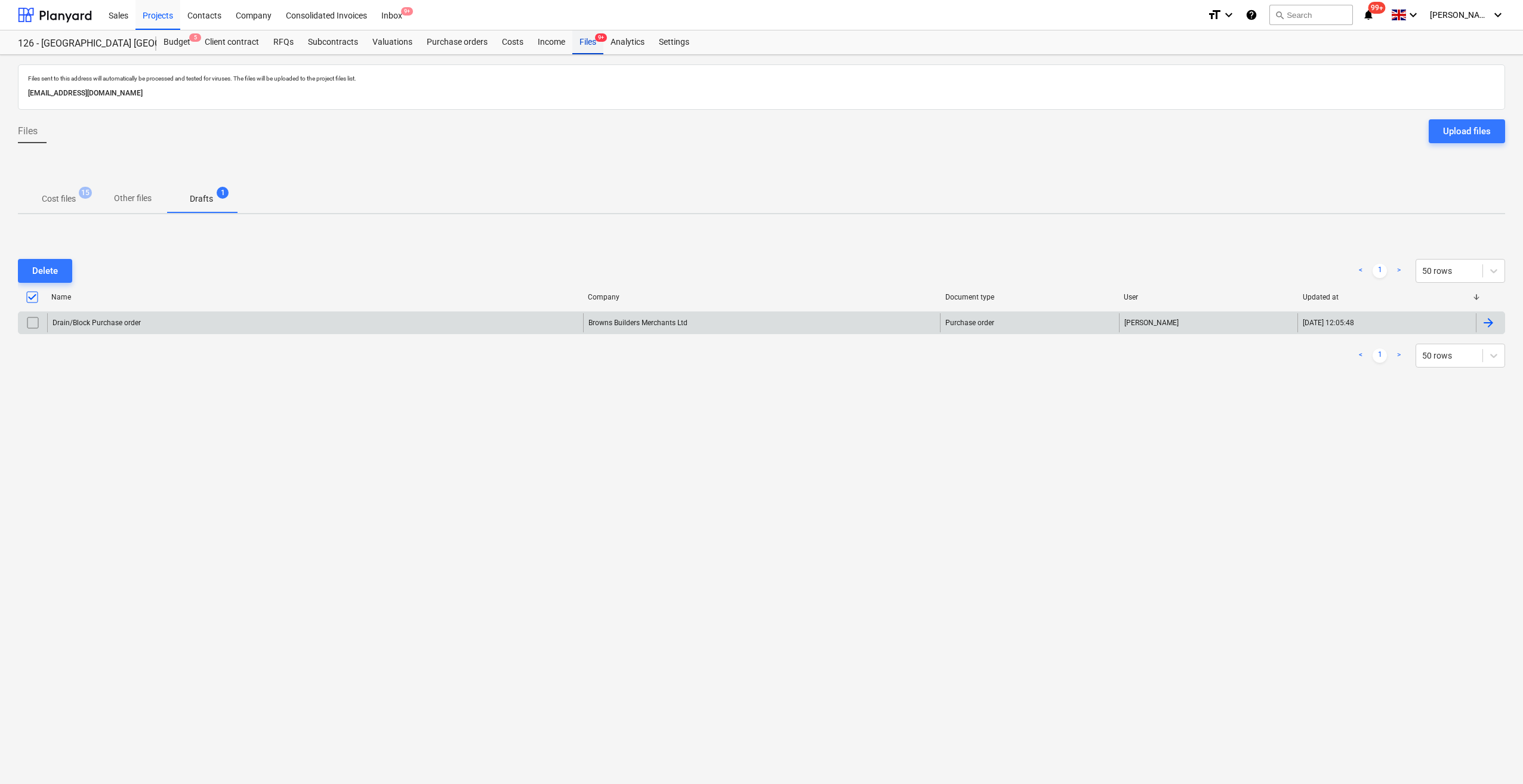
click at [588, 44] on div "Files 9+" at bounding box center [588, 43] width 31 height 24
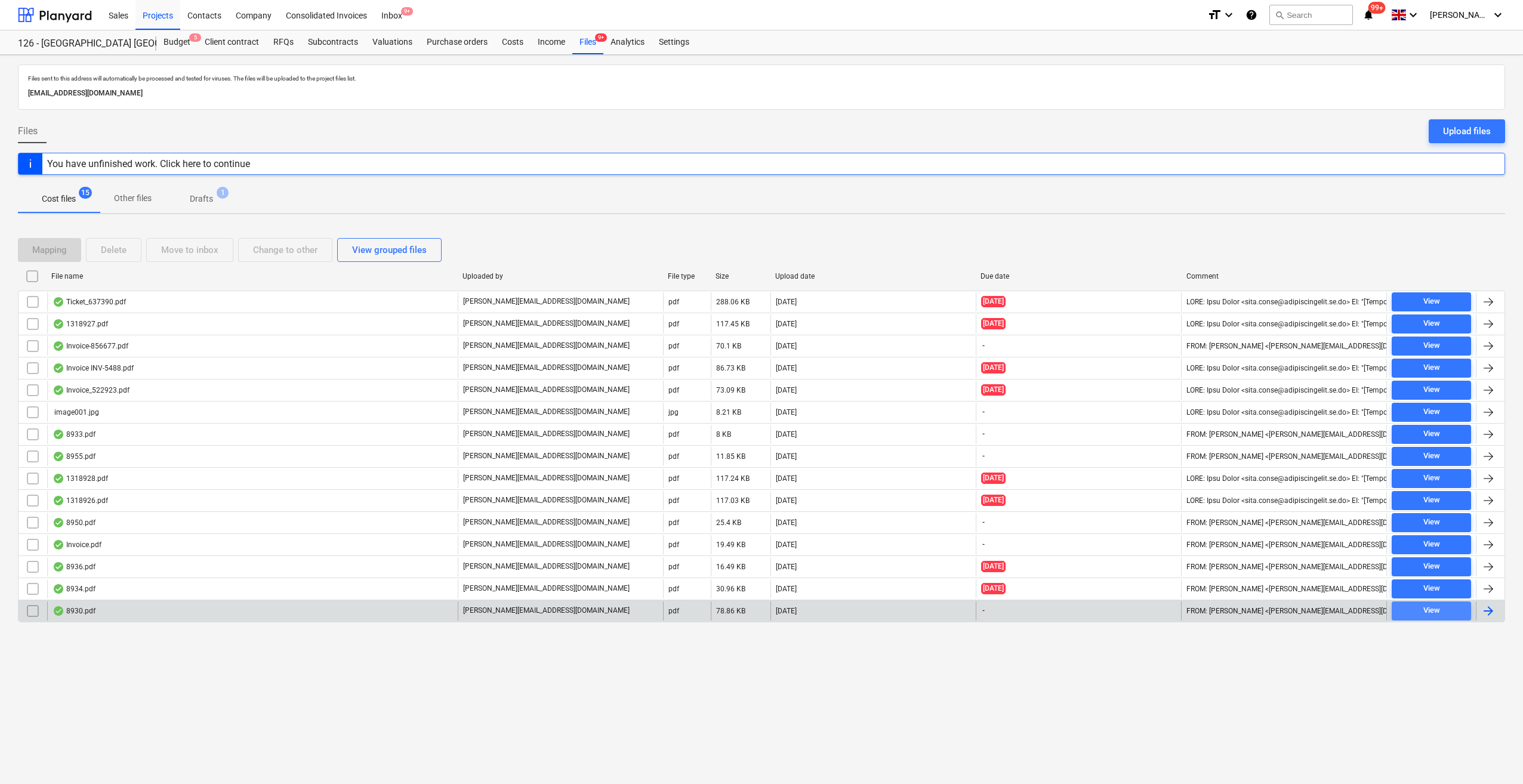
click at [1431, 605] on div "View" at bounding box center [1432, 610] width 17 height 14
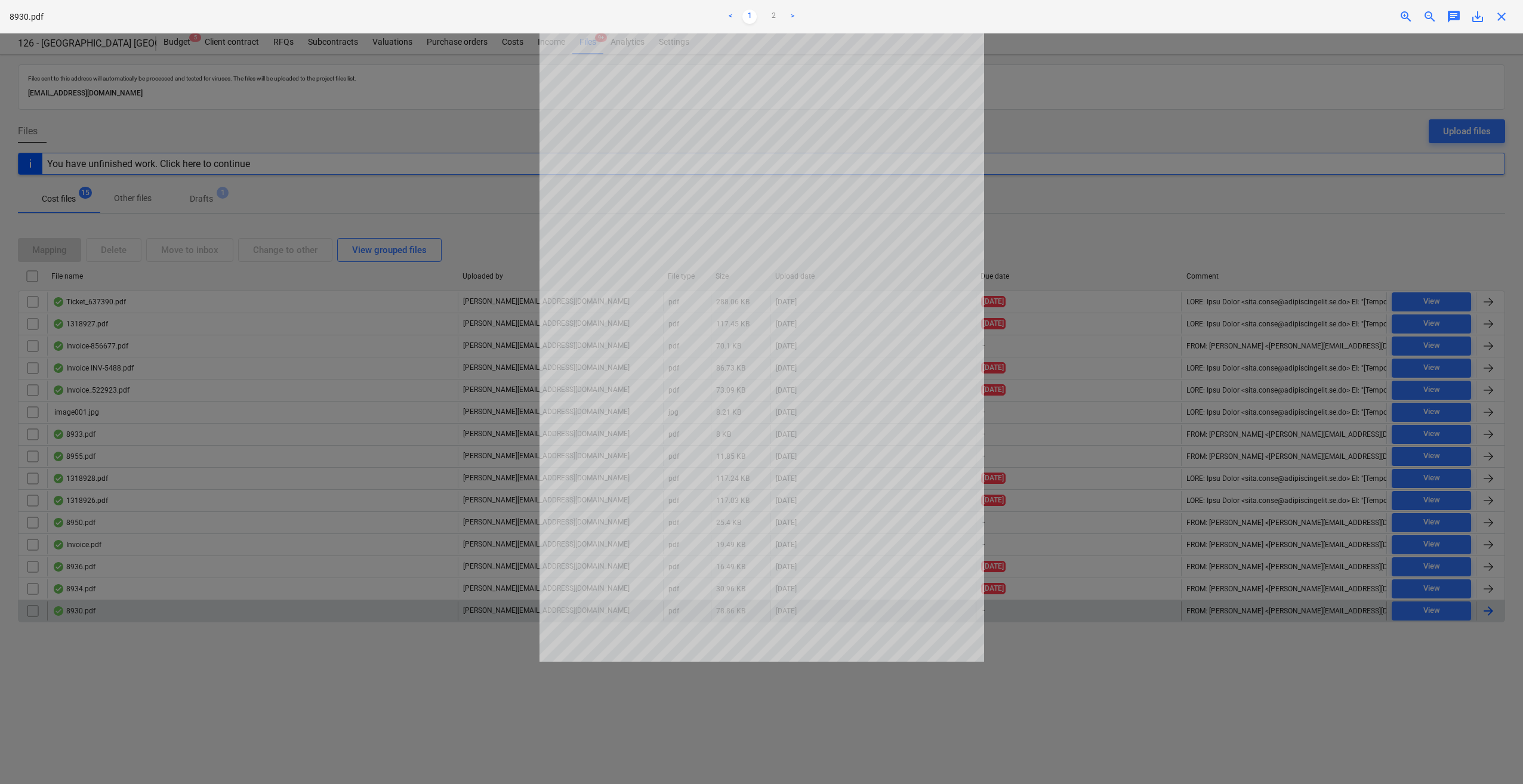
click at [1498, 18] on span "close" at bounding box center [1501, 17] width 14 height 14
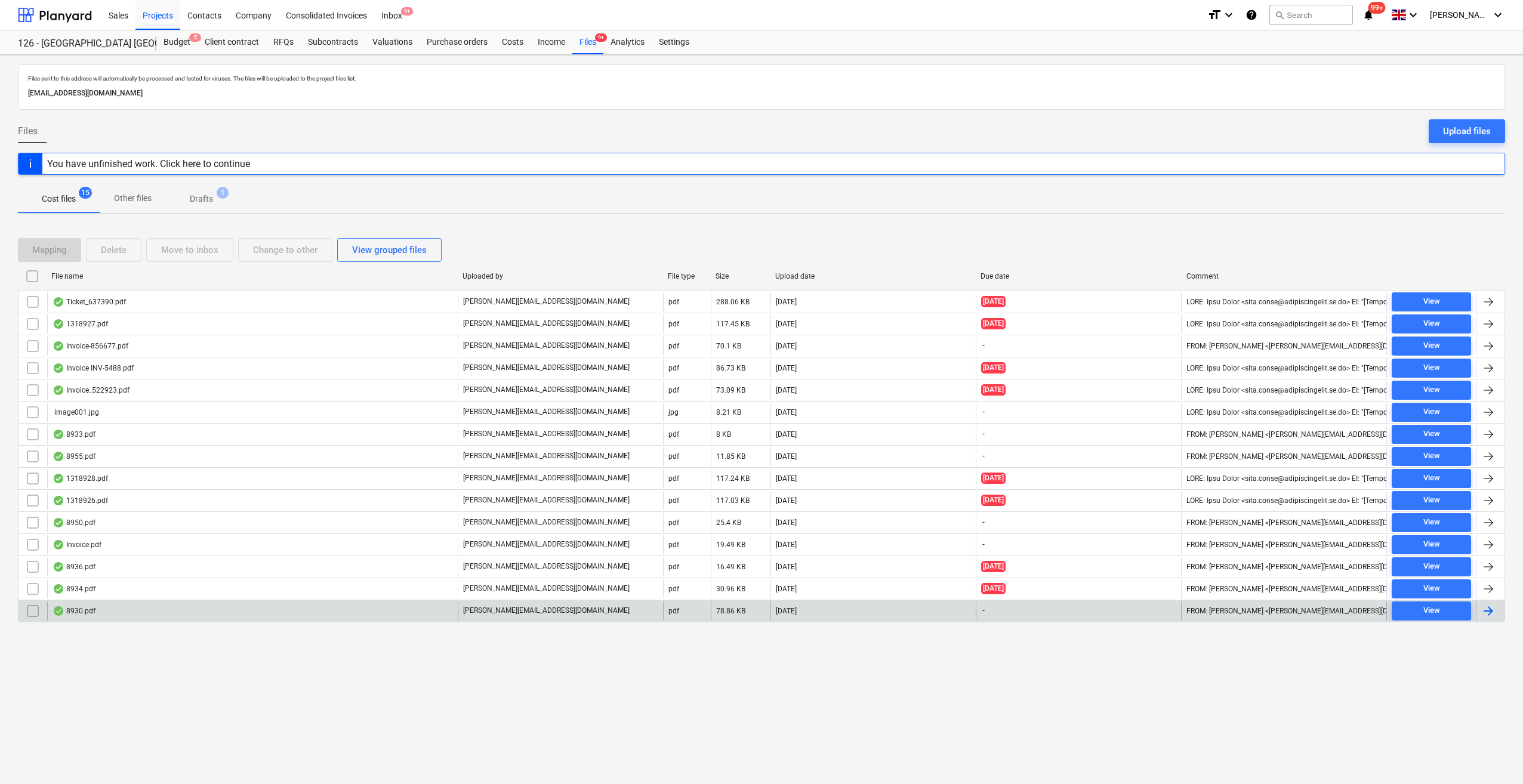
click at [1485, 608] on div at bounding box center [1489, 611] width 14 height 14
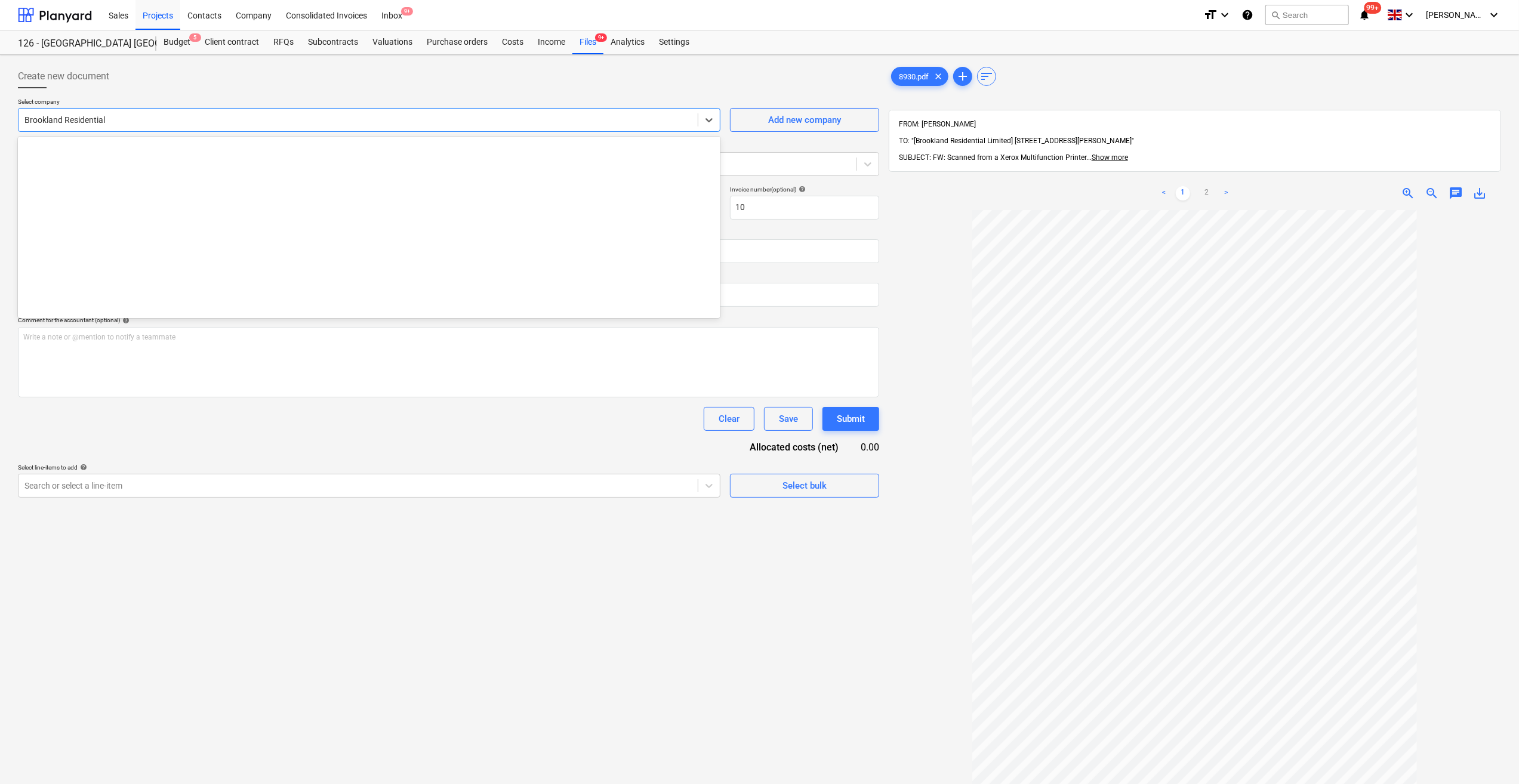
click at [79, 118] on div at bounding box center [358, 120] width 667 height 12
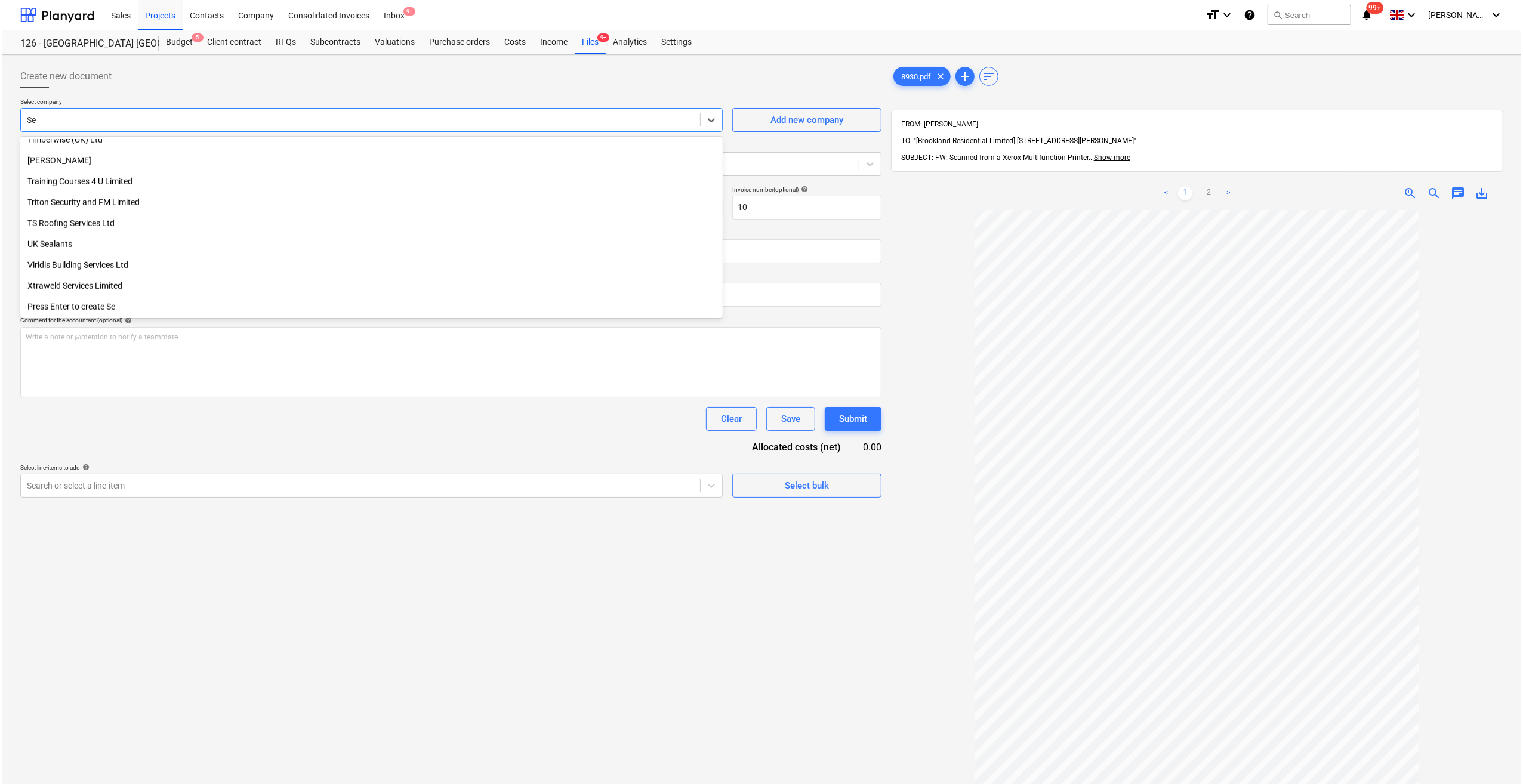
scroll to position [1241, 0]
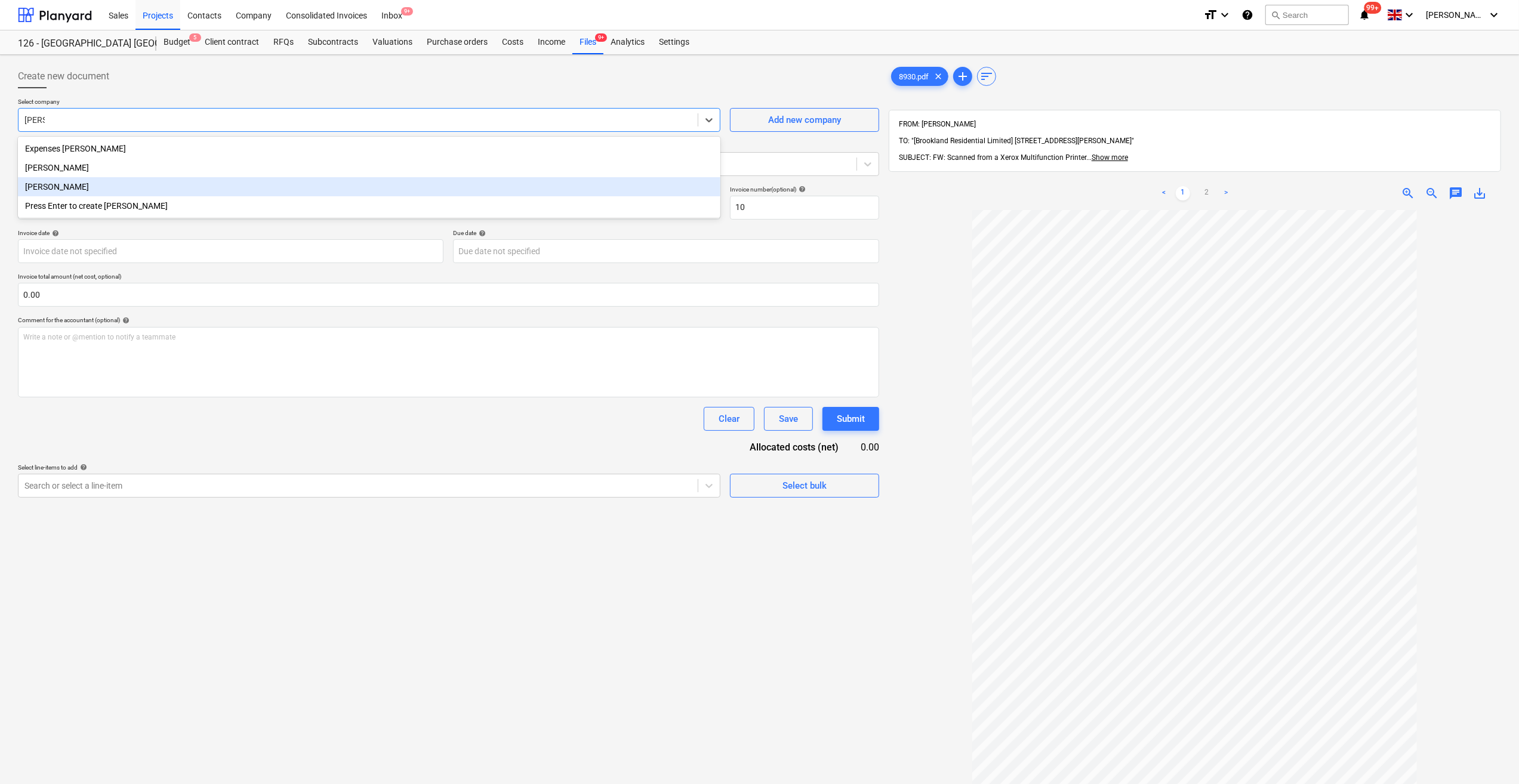
click at [80, 184] on div "[PERSON_NAME]" at bounding box center [369, 187] width 703 height 19
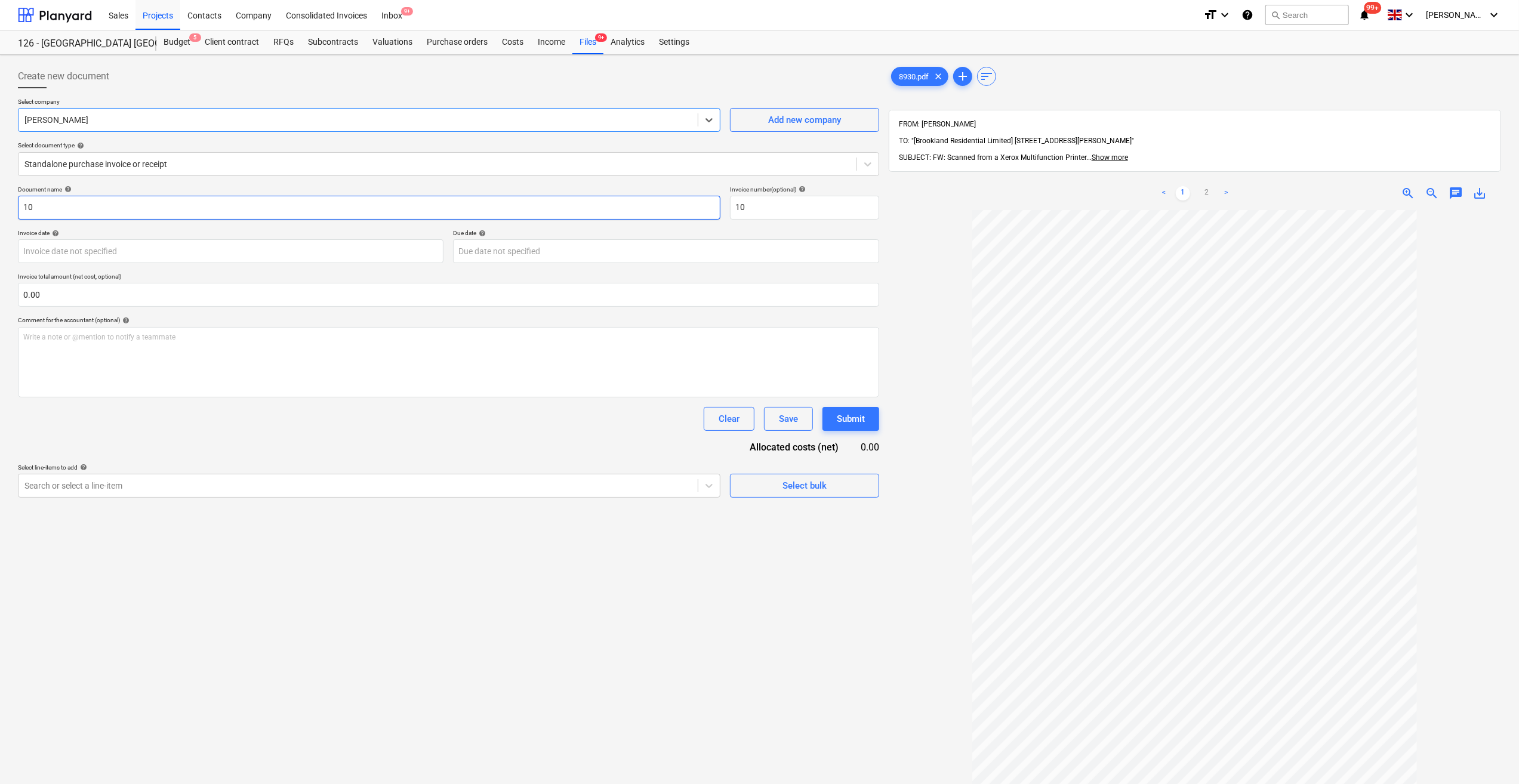
click at [22, 203] on input "10" at bounding box center [369, 208] width 703 height 24
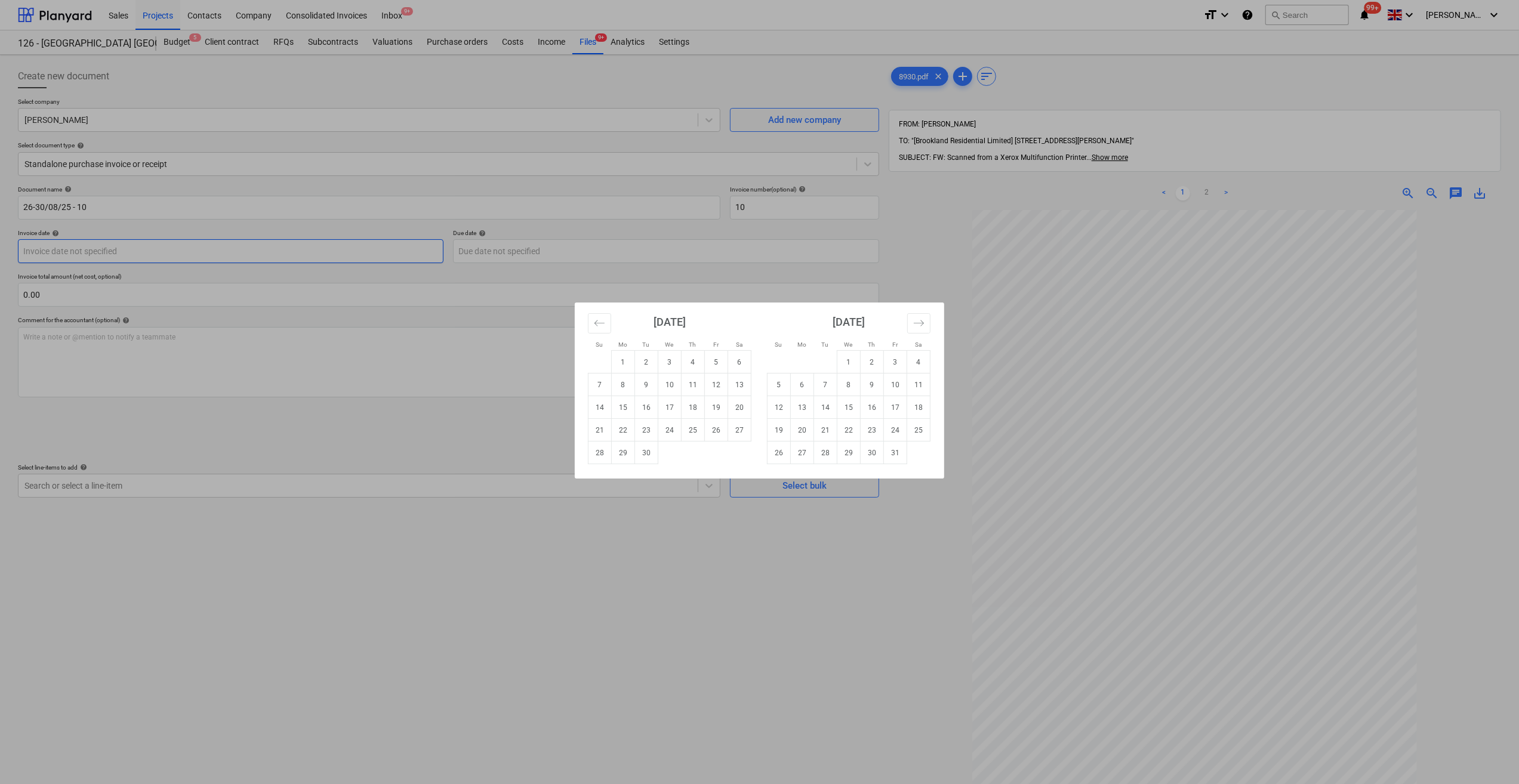
click at [52, 253] on body "Sales Projects Contacts Company Consolidated Invoices Inbox 9+ format_size keyb…" at bounding box center [759, 392] width 1519 height 784
click at [625, 364] on td "1" at bounding box center [623, 362] width 23 height 23
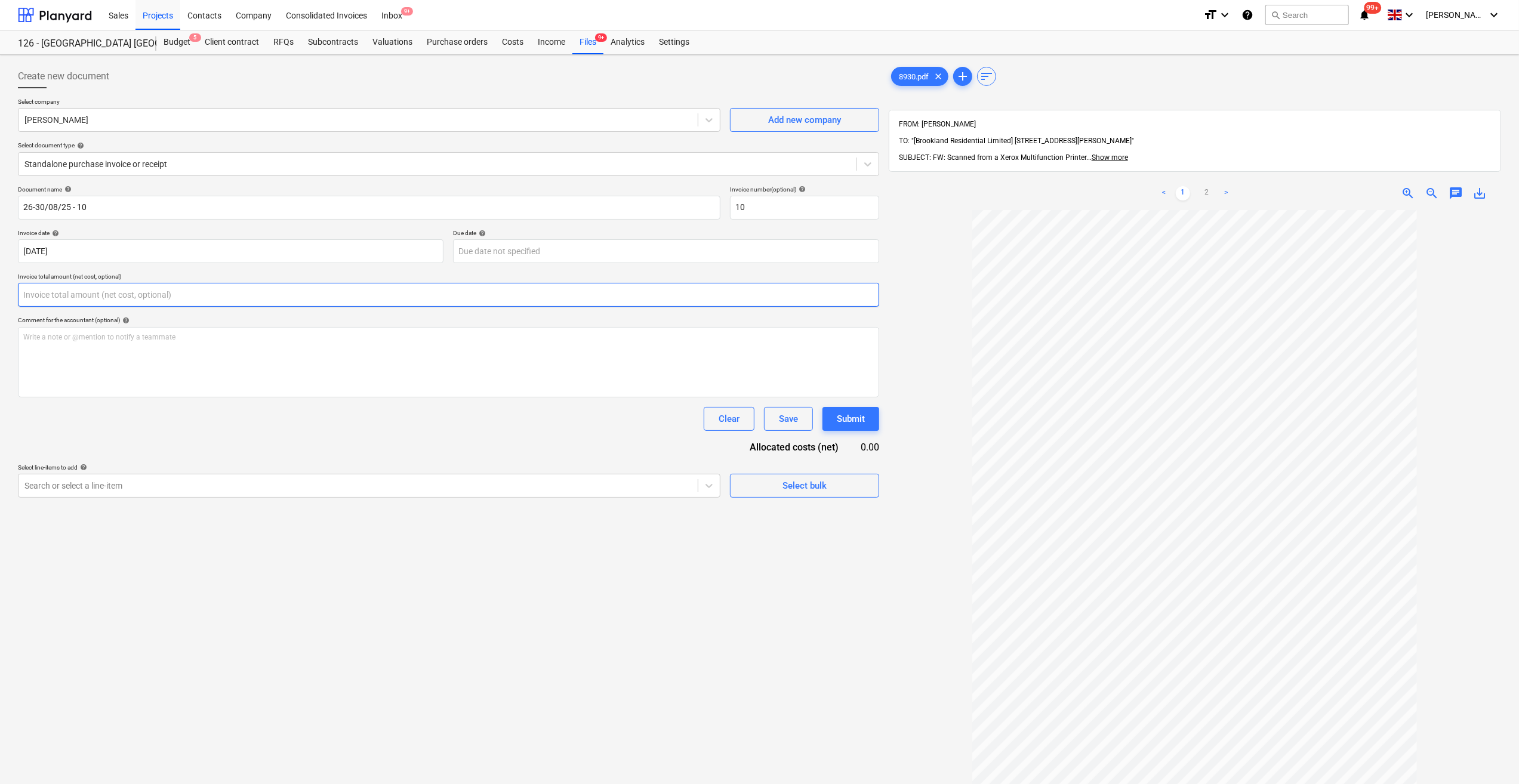
click at [43, 293] on input "text" at bounding box center [448, 295] width 861 height 24
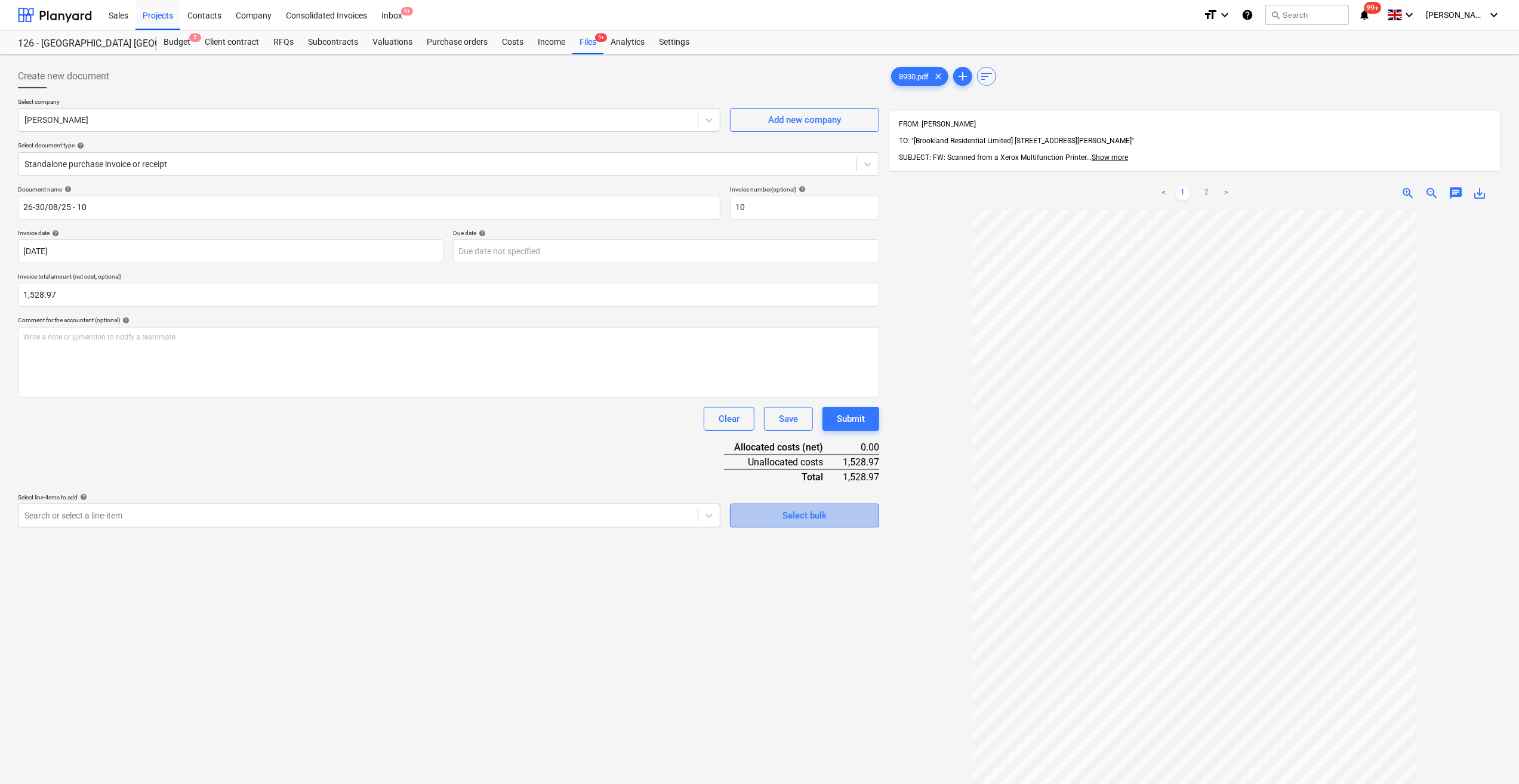
click at [796, 519] on div "Select bulk" at bounding box center [805, 515] width 44 height 16
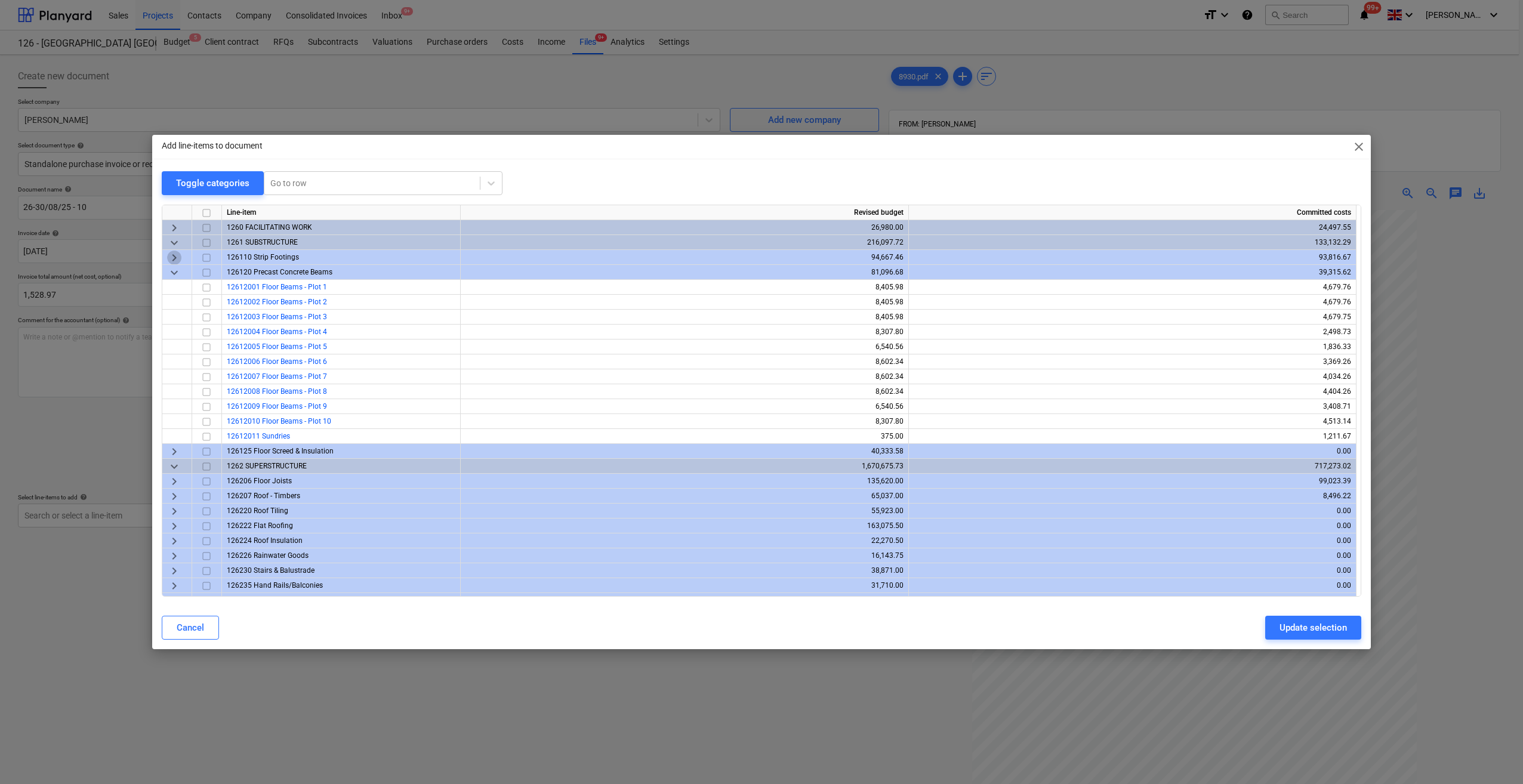
click at [173, 256] on span "keyboard_arrow_right" at bounding box center [174, 258] width 14 height 14
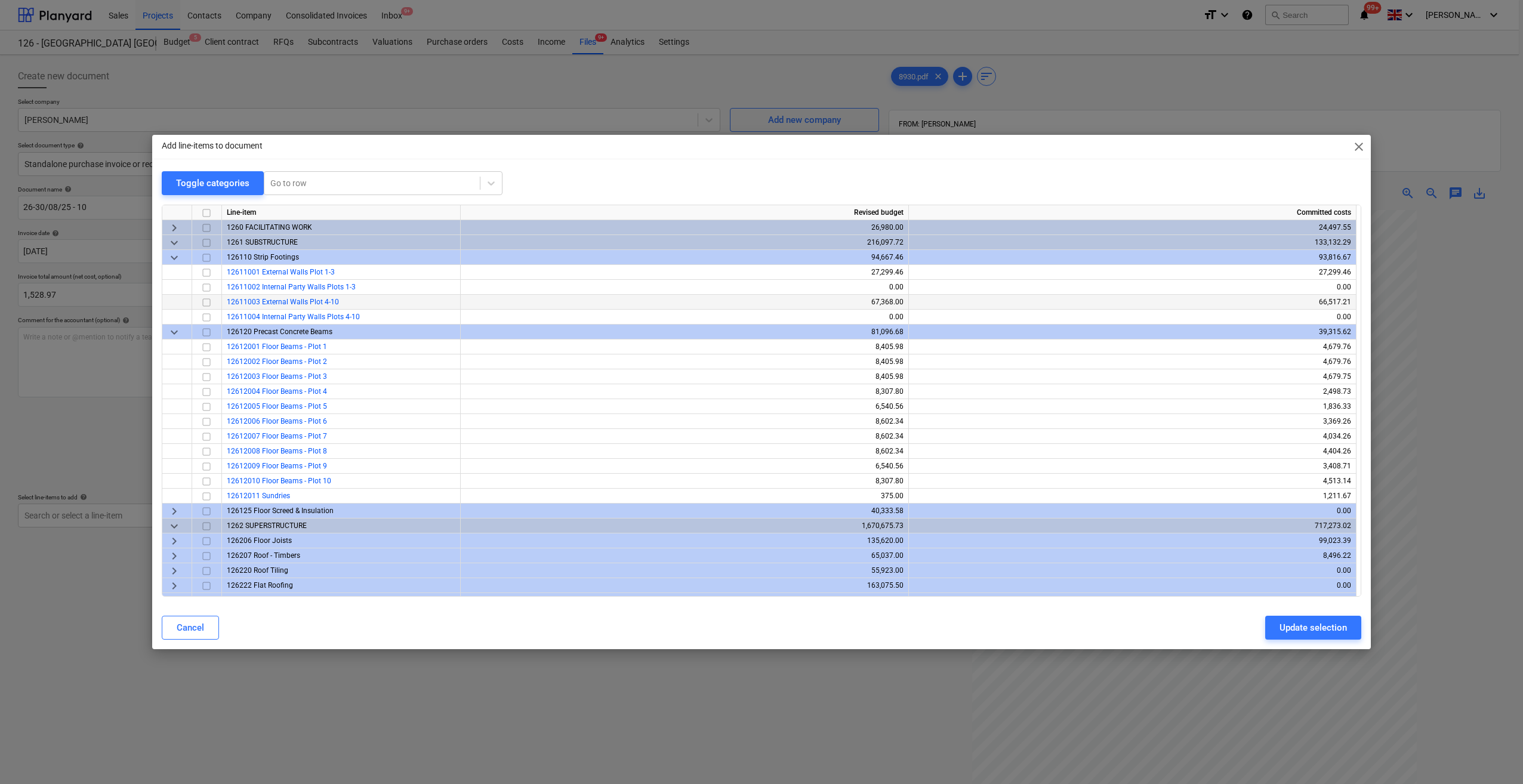
click at [310, 305] on span "12611003 External Walls Plot 4-10" at bounding box center [283, 302] width 112 height 8
click at [206, 304] on input "checkbox" at bounding box center [206, 302] width 14 height 14
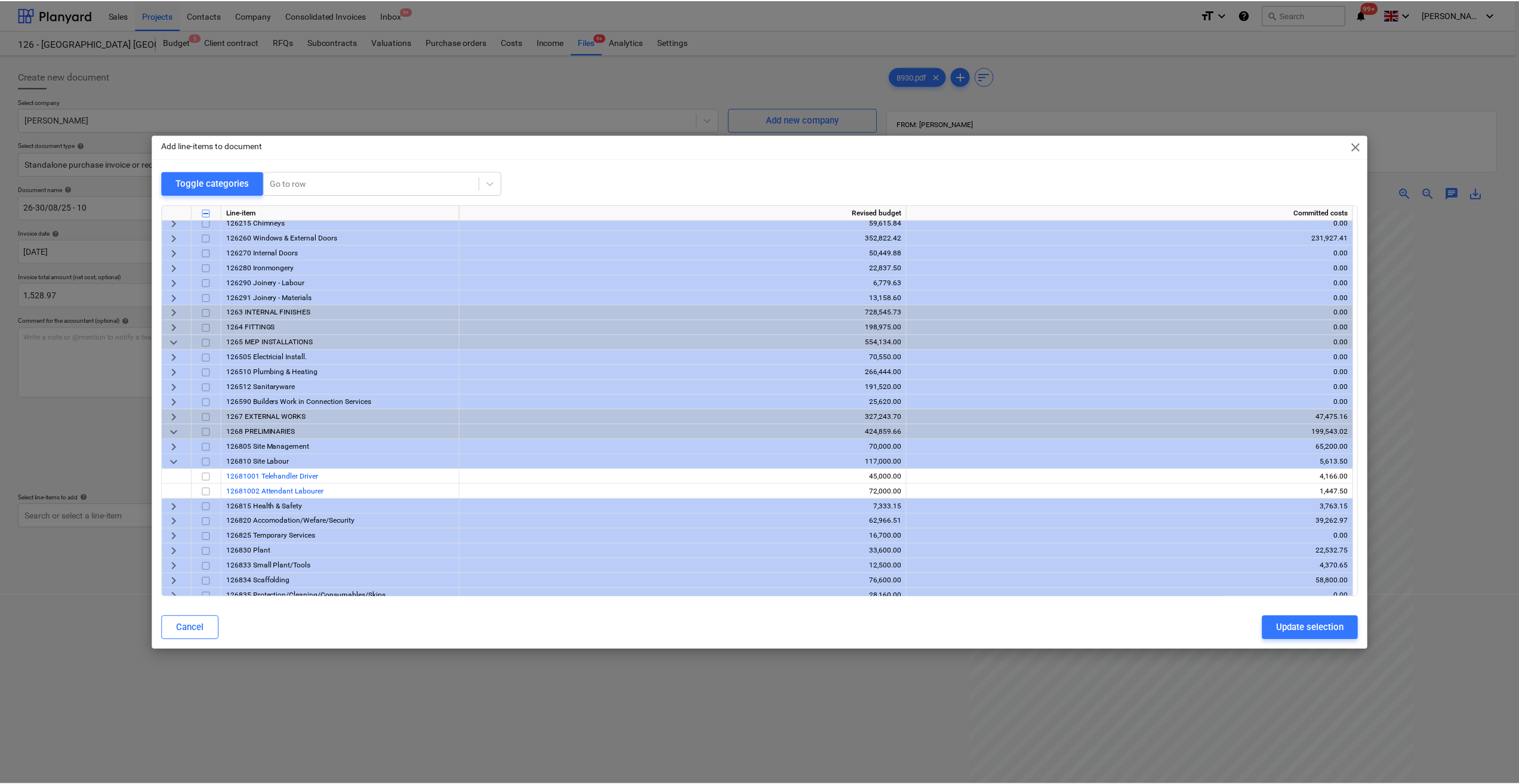
scroll to position [683, 0]
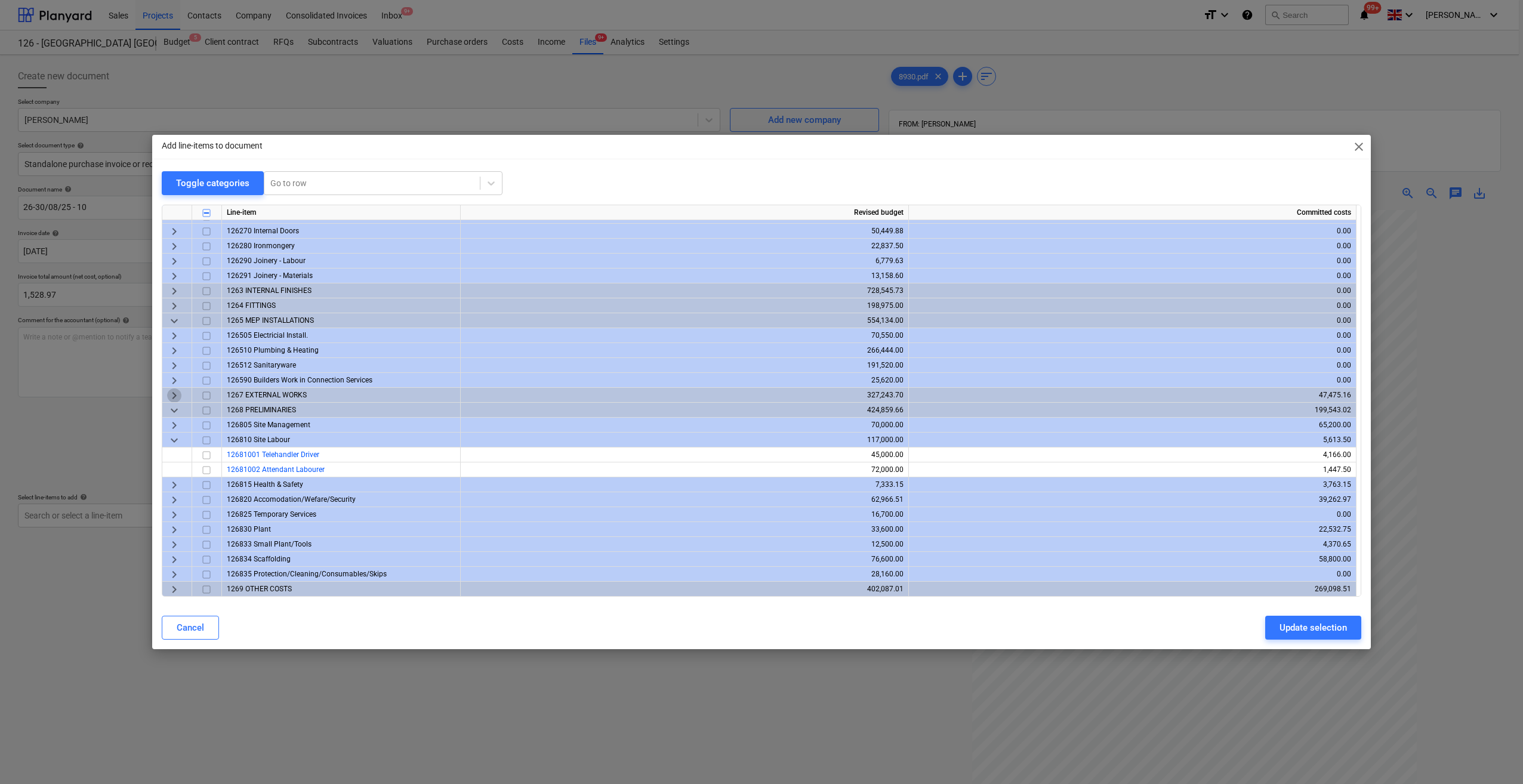
click at [173, 396] on span "keyboard_arrow_right" at bounding box center [174, 395] width 14 height 14
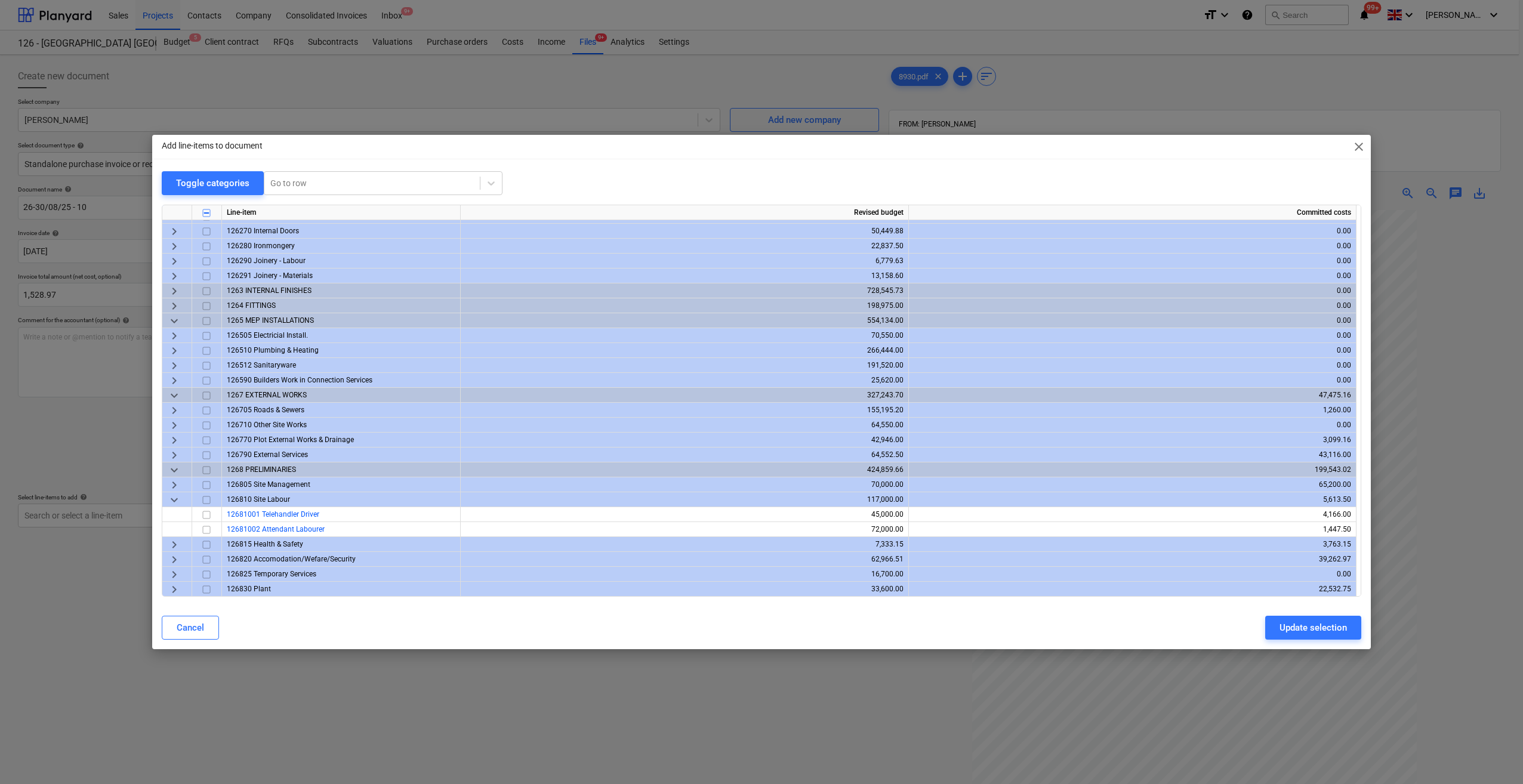
click at [173, 440] on span "keyboard_arrow_right" at bounding box center [174, 440] width 14 height 14
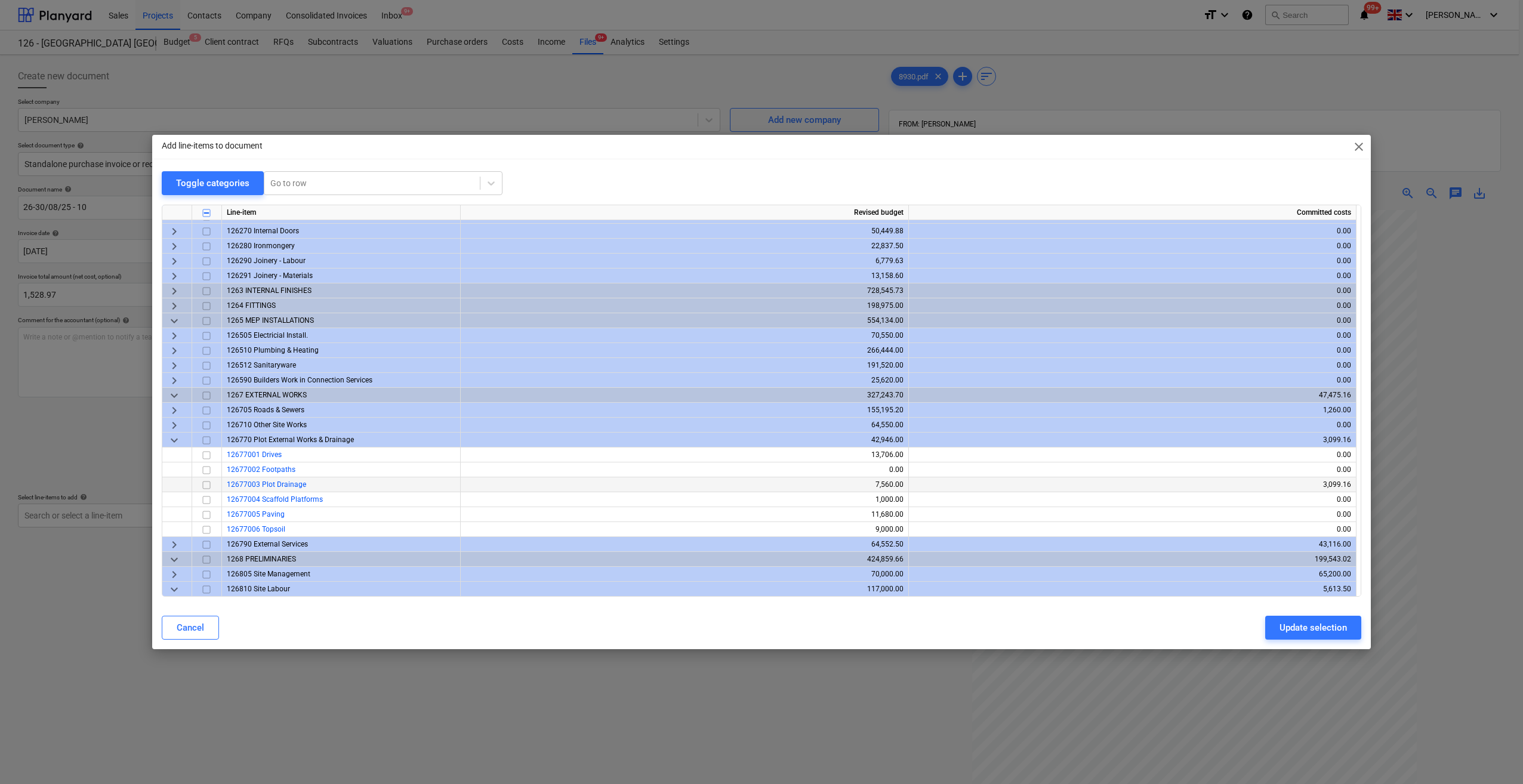
click at [203, 483] on input "checkbox" at bounding box center [206, 485] width 14 height 14
click at [1297, 626] on div "Update selection" at bounding box center [1313, 627] width 67 height 16
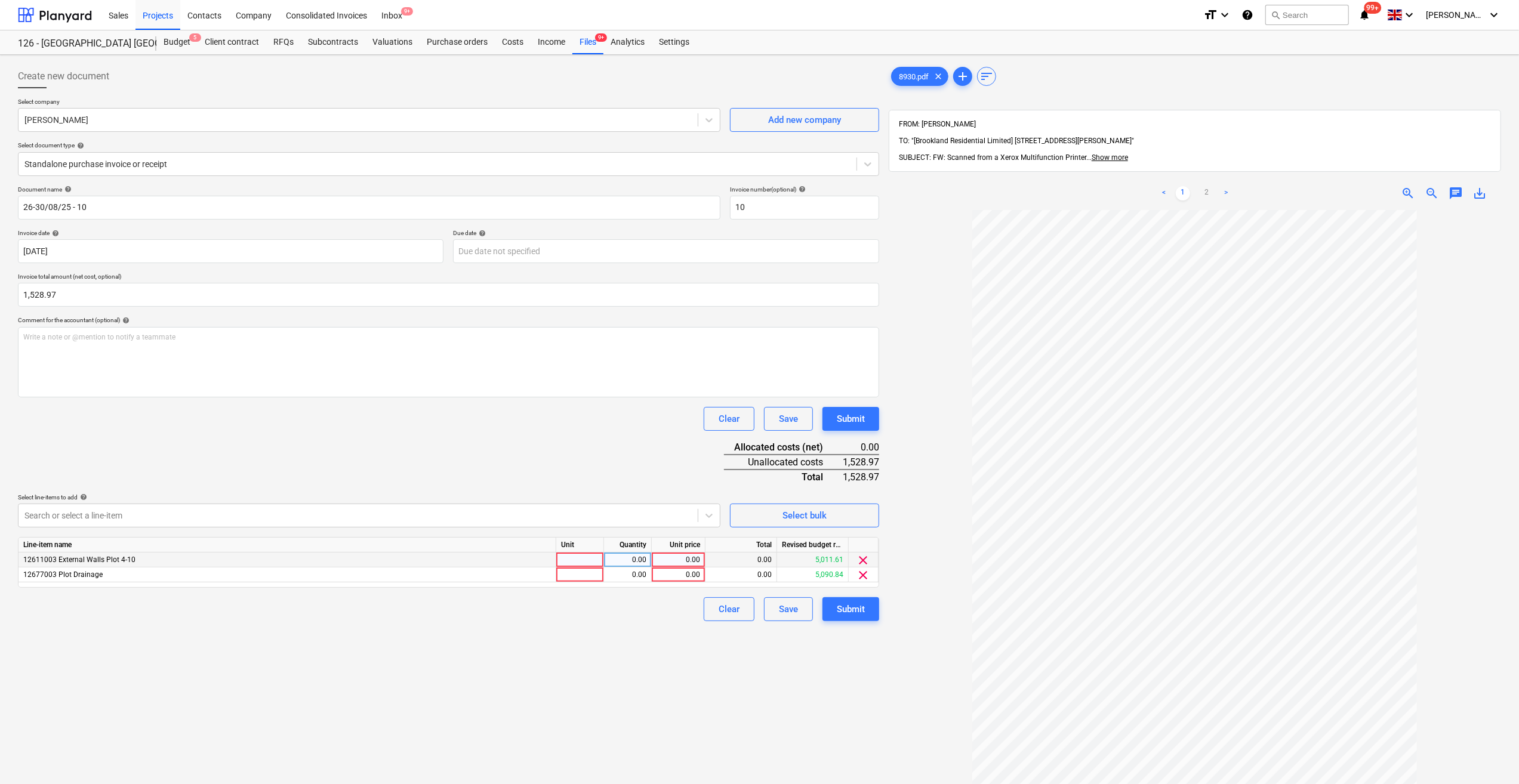
click at [573, 560] on div at bounding box center [580, 560] width 48 height 15
click at [651, 559] on div "0.00" at bounding box center [628, 560] width 48 height 15
click at [655, 558] on div "0.00" at bounding box center [679, 560] width 54 height 15
click at [589, 573] on div at bounding box center [580, 575] width 48 height 15
click at [630, 575] on div "0.00" at bounding box center [627, 575] width 38 height 15
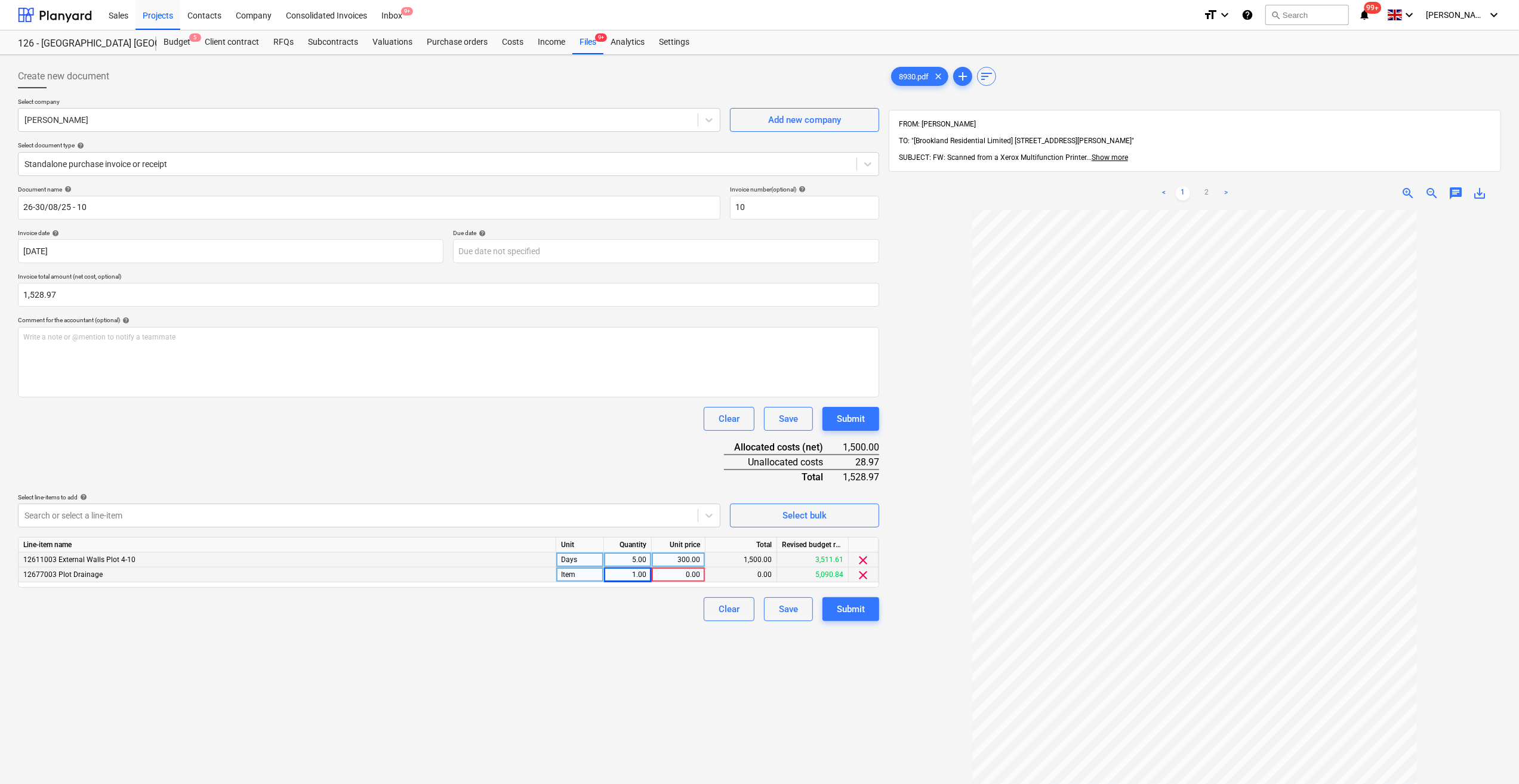
click at [696, 577] on div "0.00" at bounding box center [678, 575] width 44 height 15
click at [636, 612] on div "Clear Save Submit" at bounding box center [448, 609] width 861 height 24
click at [849, 607] on div "Submit" at bounding box center [850, 609] width 28 height 16
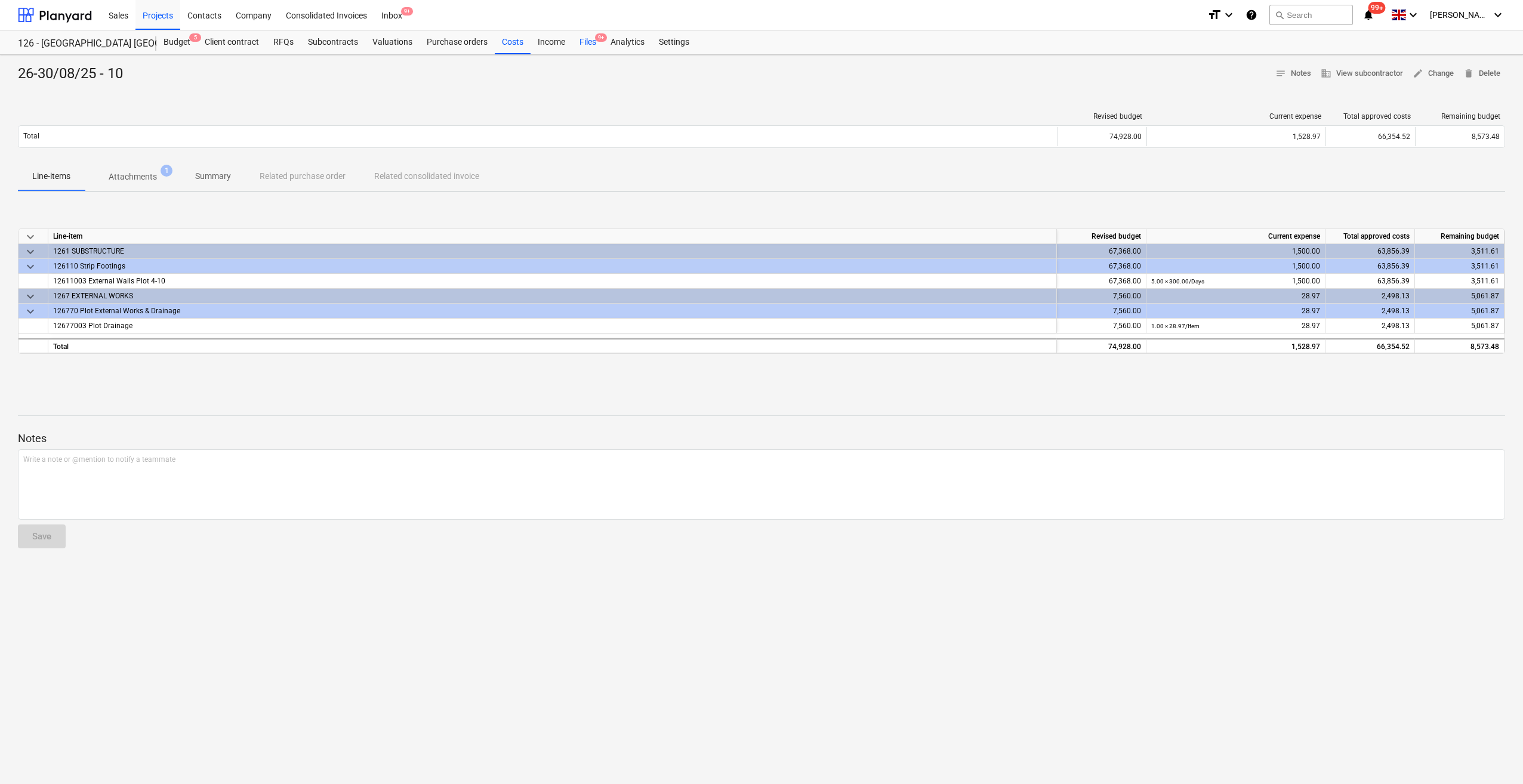
click at [582, 37] on div "Files 9+" at bounding box center [588, 43] width 31 height 24
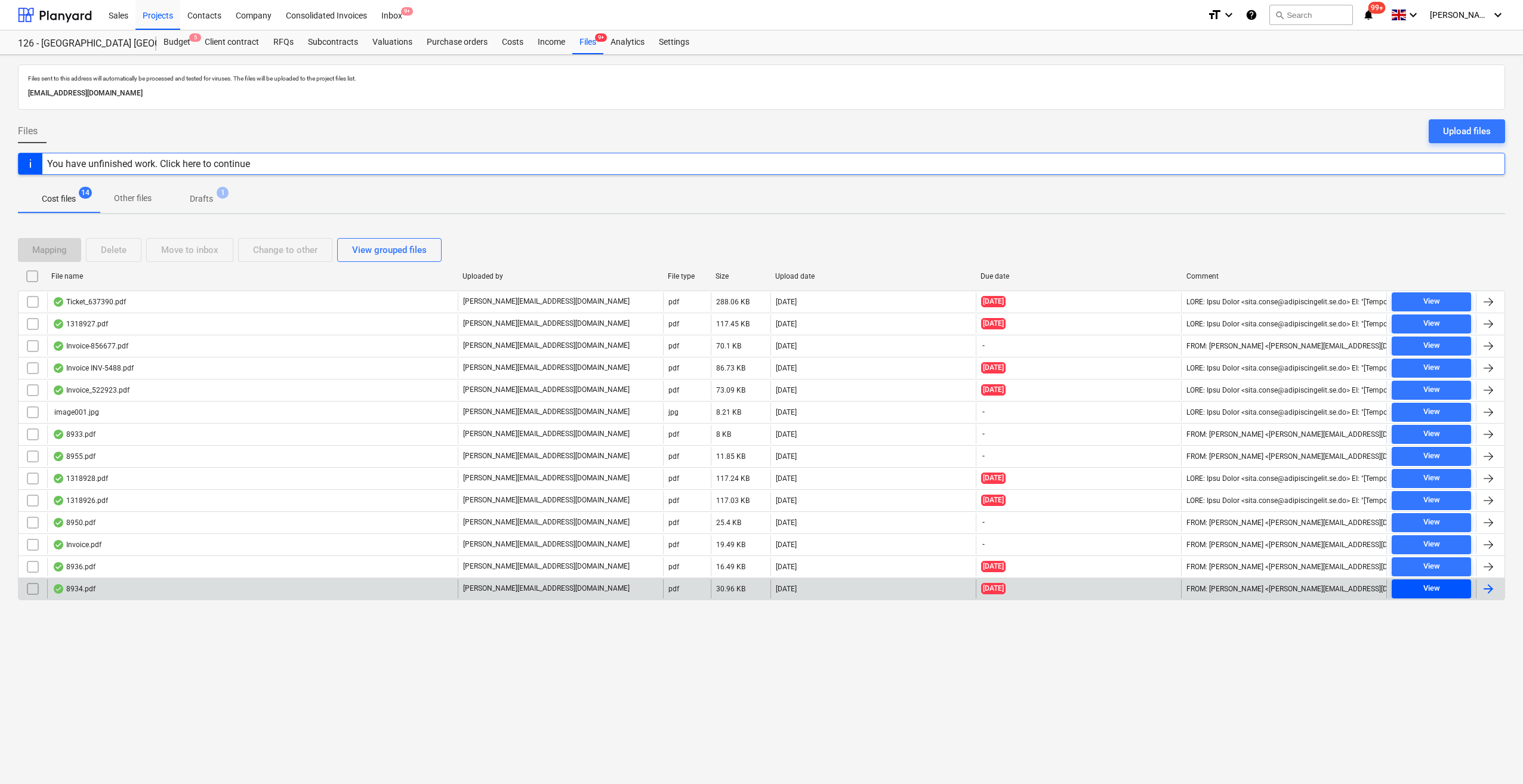
click at [1432, 589] on div "View" at bounding box center [1432, 588] width 17 height 14
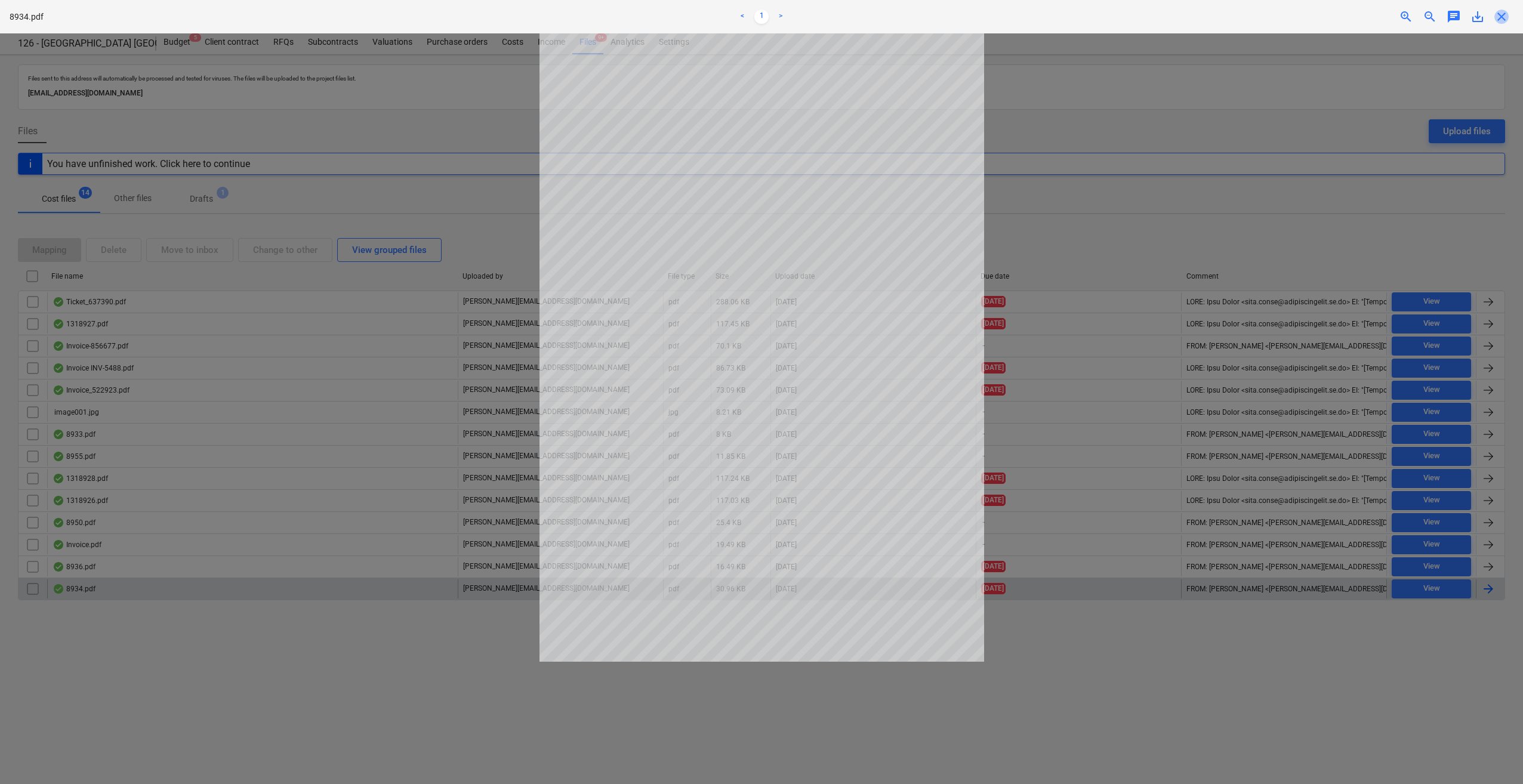
drag, startPoint x: 1499, startPoint y: 18, endPoint x: 1503, endPoint y: 23, distance: 6.4
click at [1499, 18] on span "close" at bounding box center [1501, 17] width 14 height 14
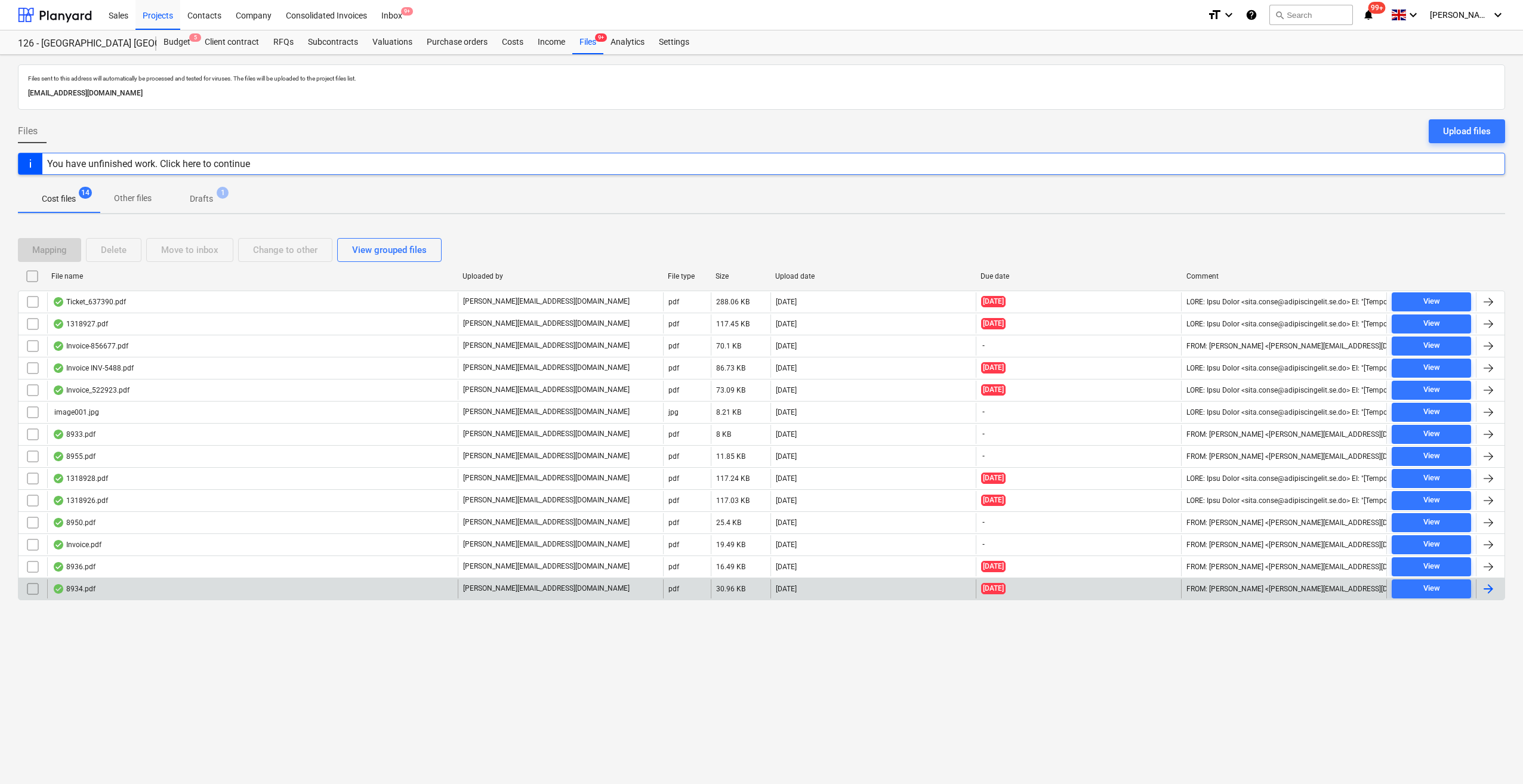
click at [1491, 586] on div at bounding box center [1489, 589] width 14 height 14
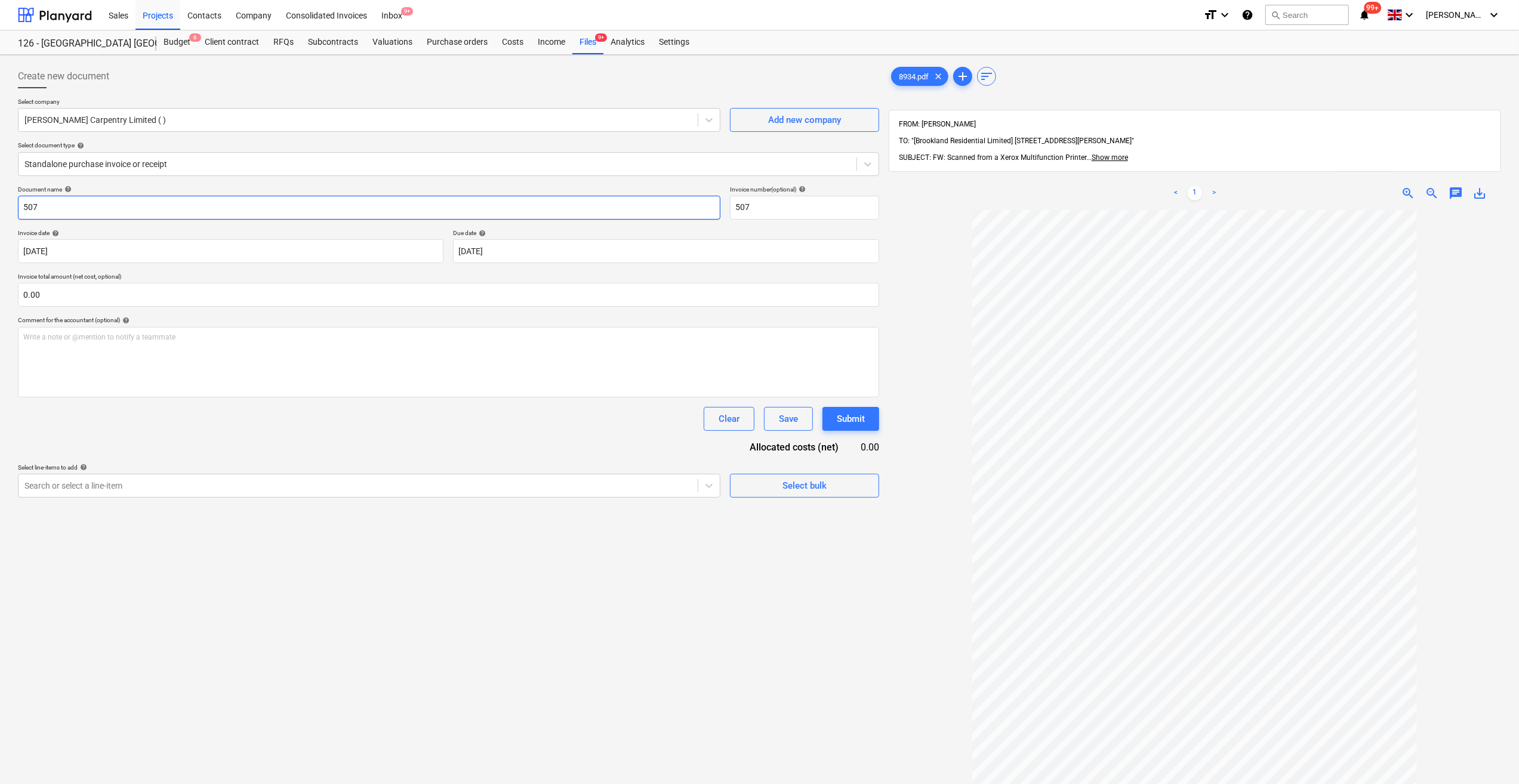
click at [23, 206] on input "507" at bounding box center [369, 208] width 703 height 24
click at [63, 295] on input "text" at bounding box center [448, 295] width 861 height 24
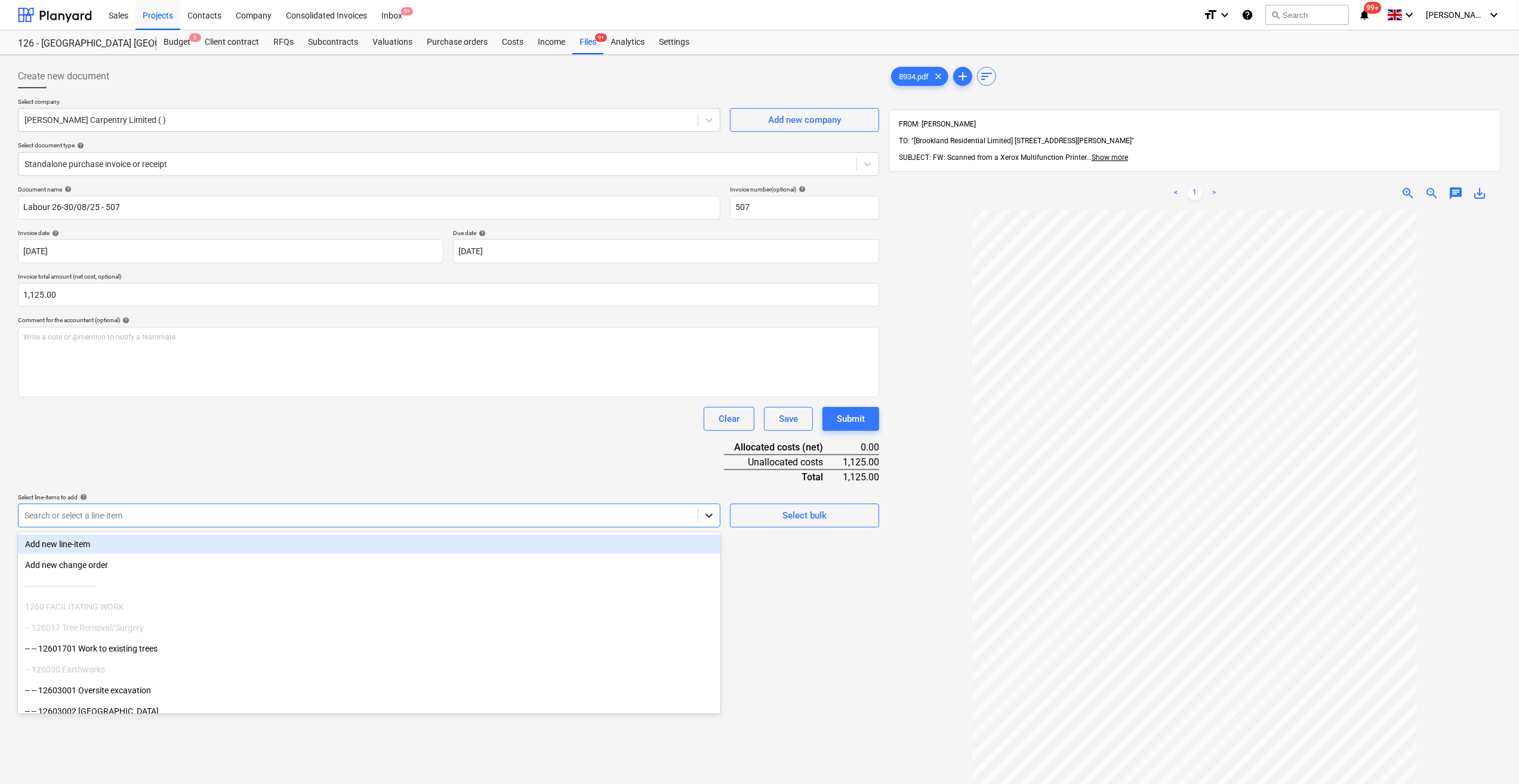
click at [709, 518] on icon at bounding box center [709, 515] width 12 height 12
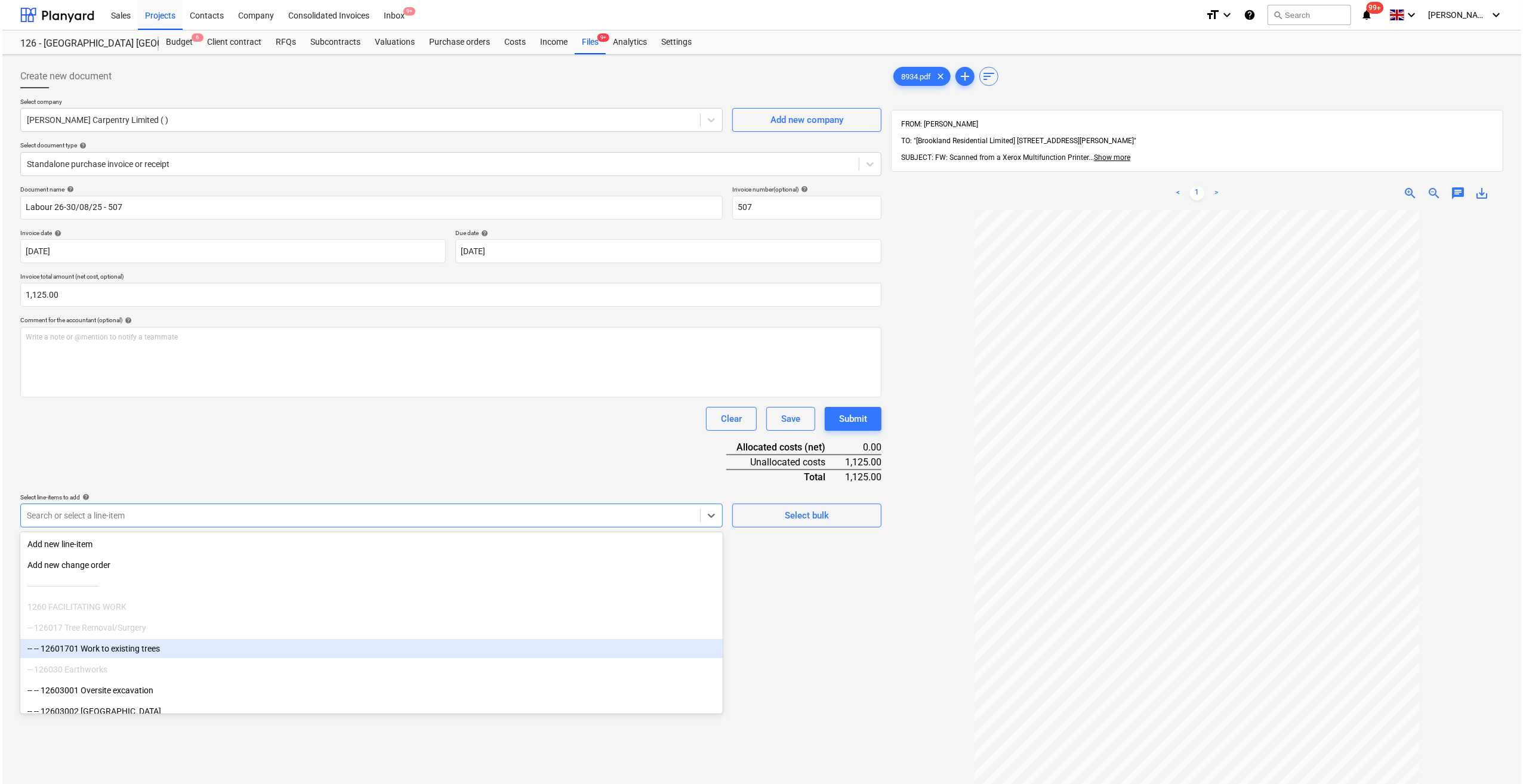
scroll to position [59, 0]
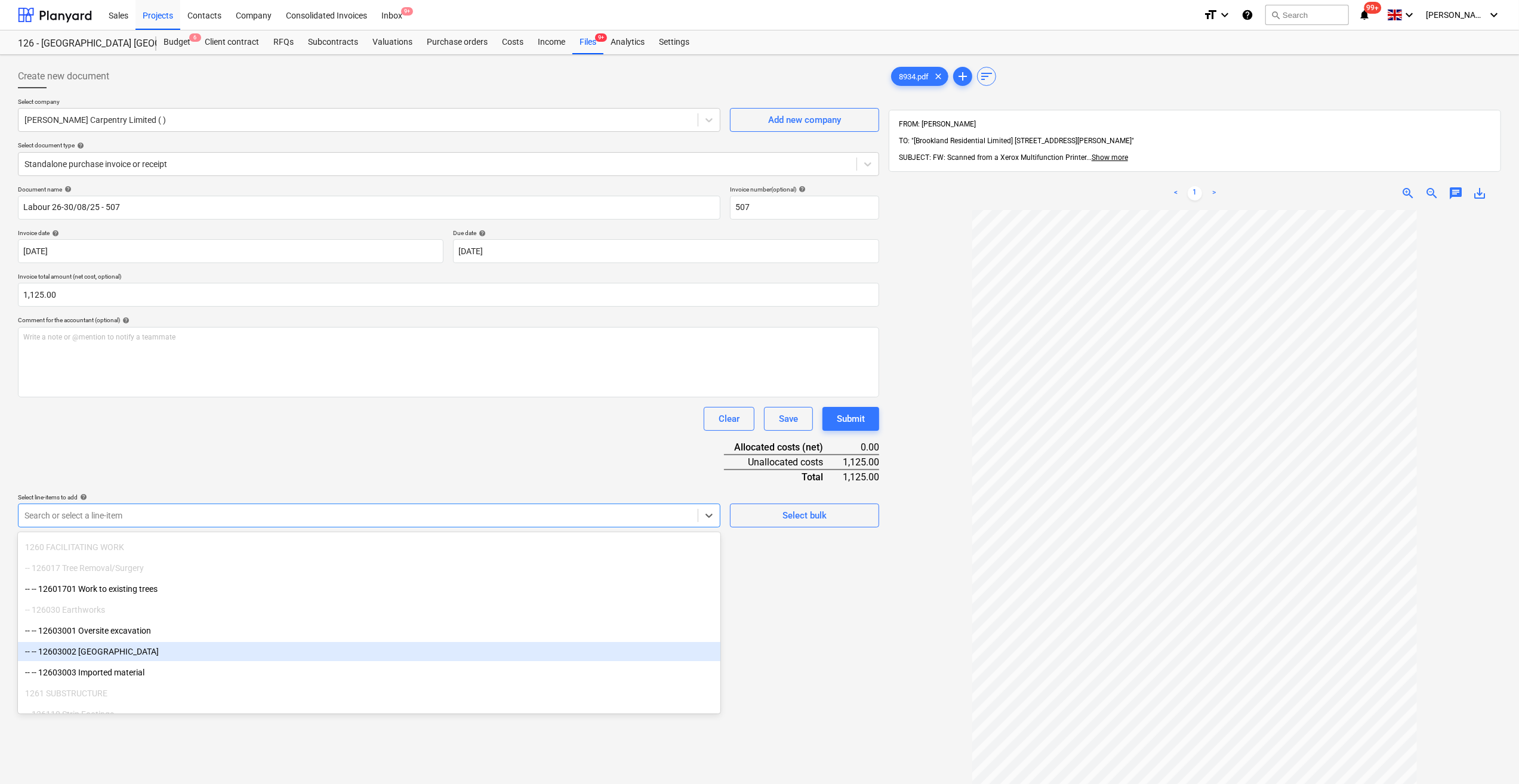
click at [782, 647] on div "Create new document Select company [PERSON_NAME] Carpentry Limited ( ) Add new …" at bounding box center [448, 512] width 871 height 906
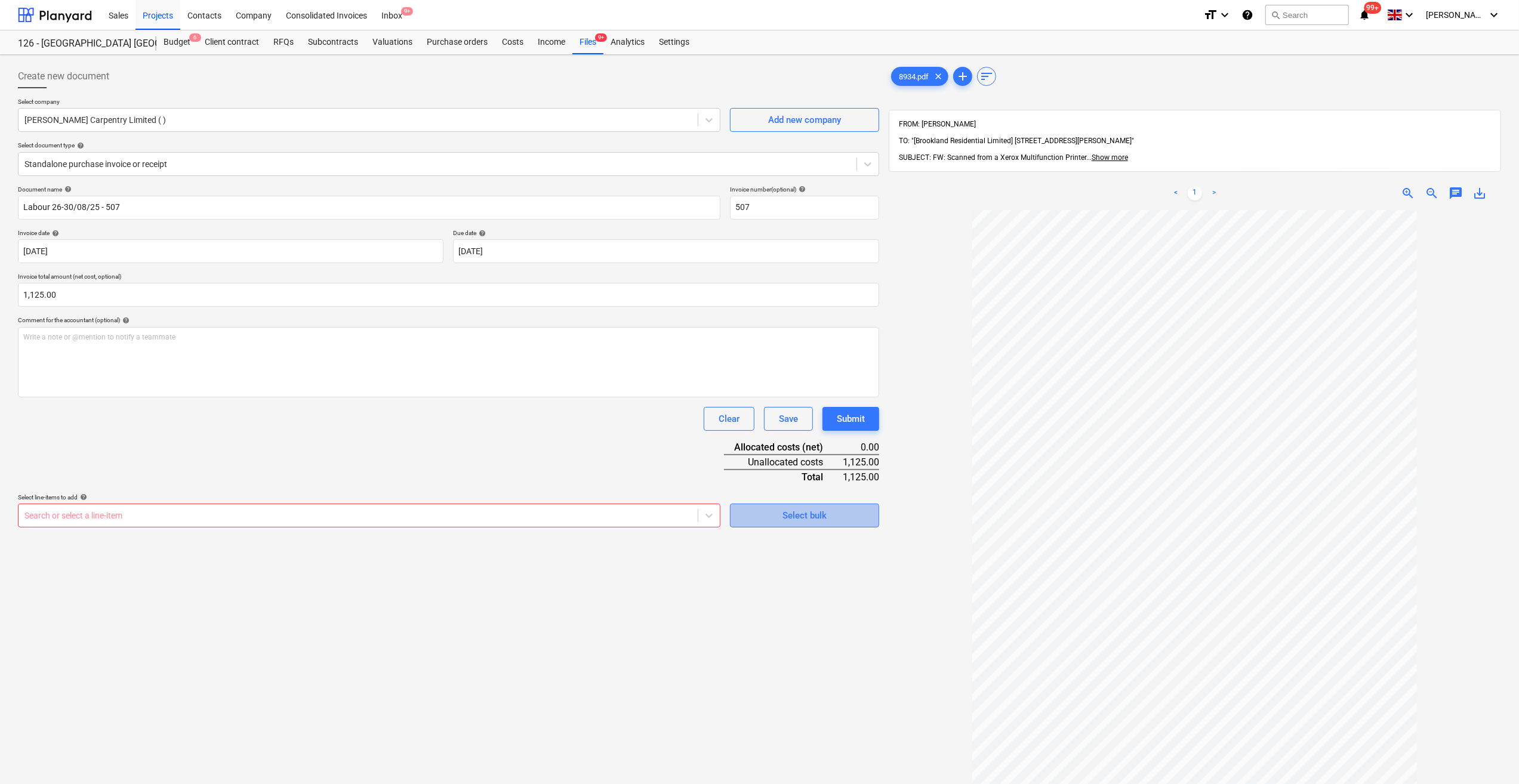
click at [790, 519] on div "Select bulk" at bounding box center [805, 515] width 44 height 16
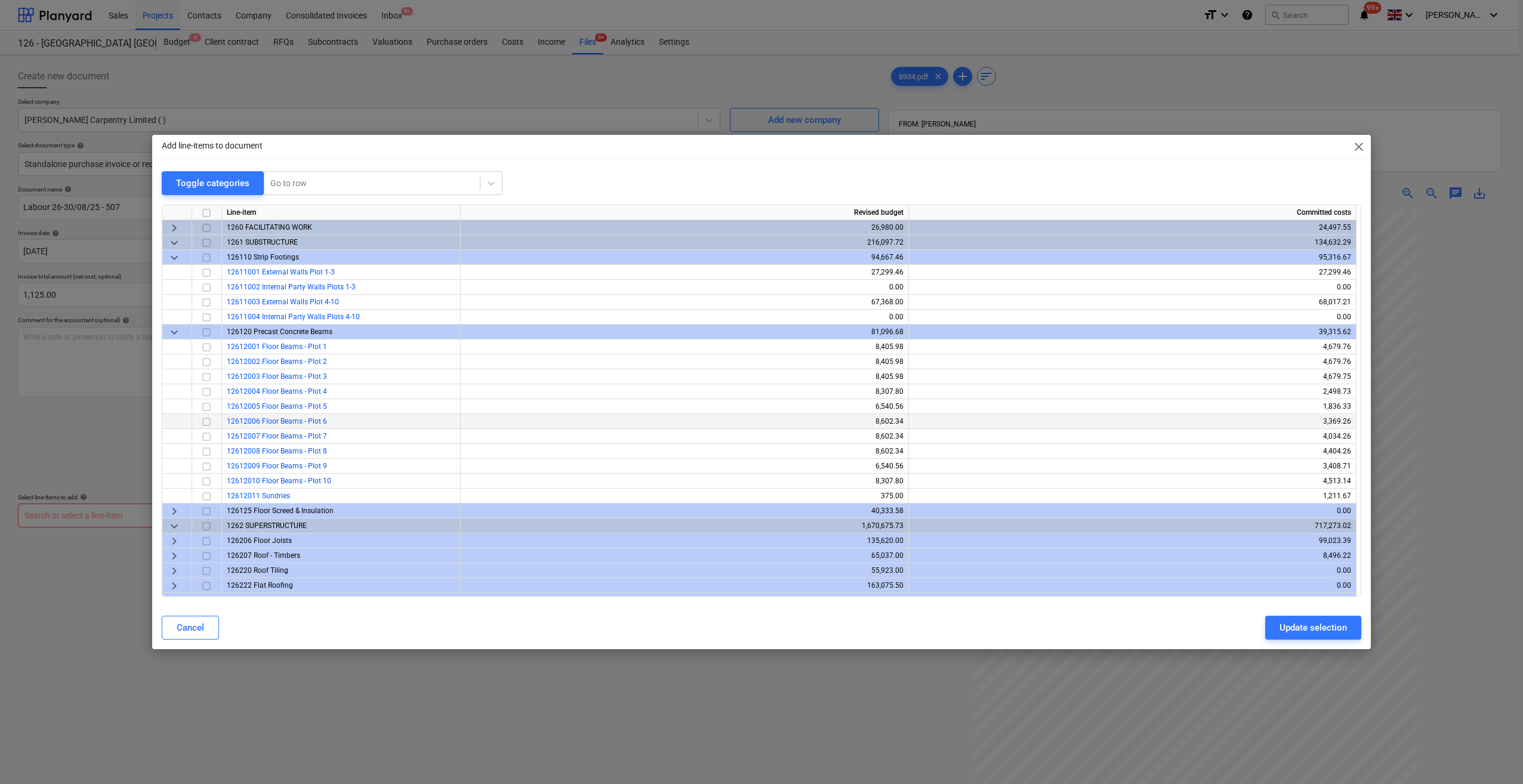
click at [206, 420] on input "checkbox" at bounding box center [206, 422] width 14 height 14
click at [205, 302] on input "checkbox" at bounding box center [206, 302] width 14 height 14
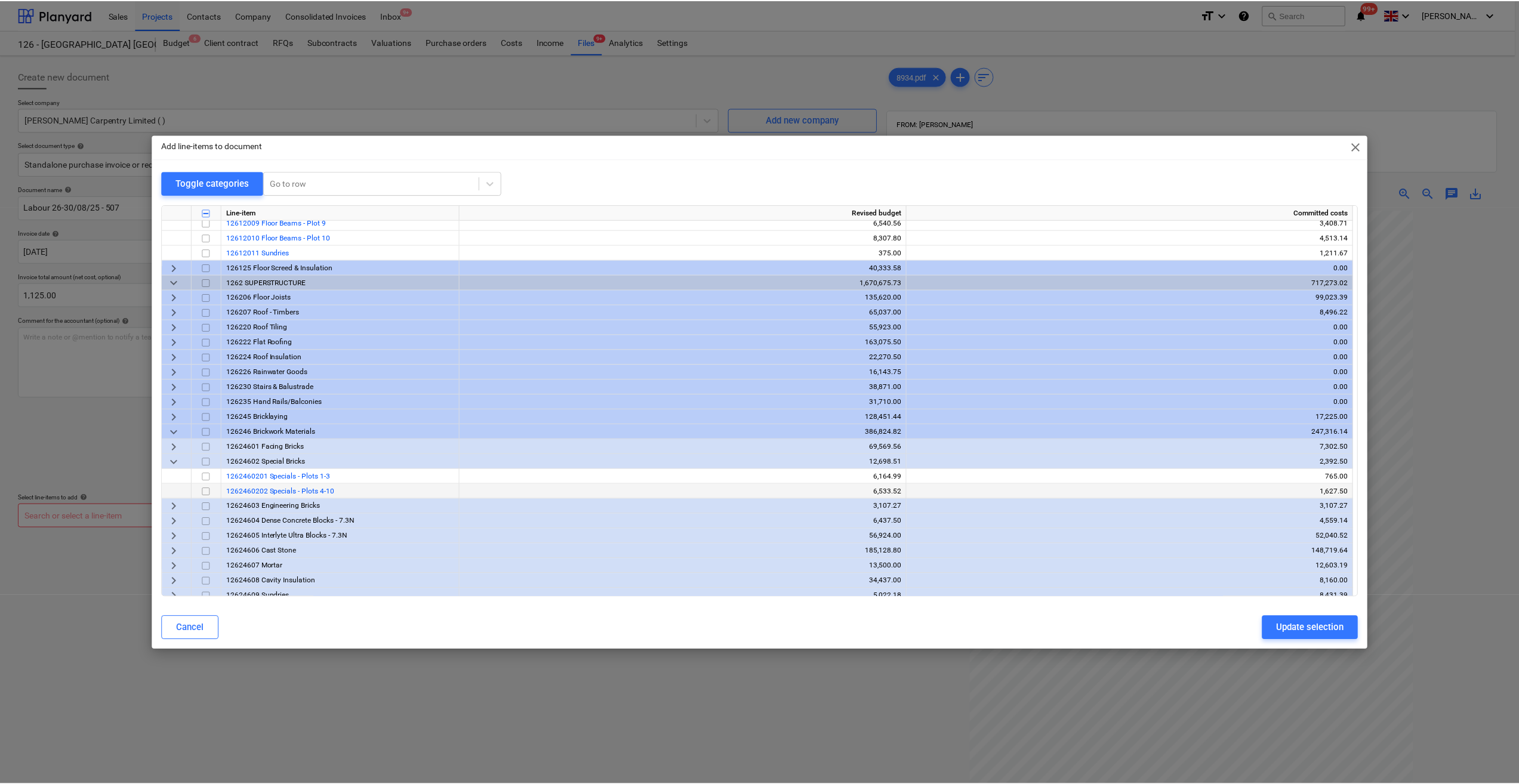
scroll to position [298, 0]
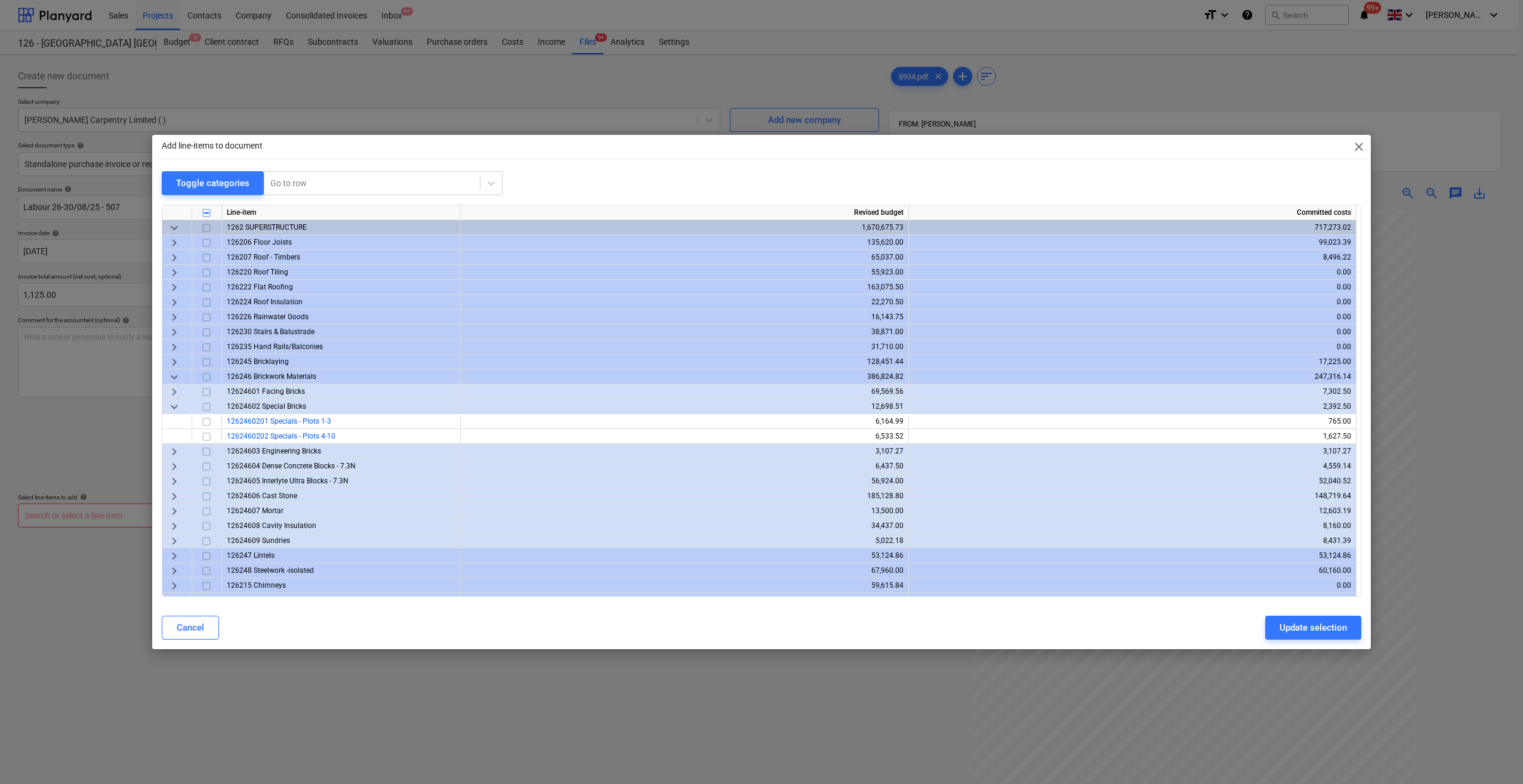
click at [175, 361] on span "keyboard_arrow_right" at bounding box center [174, 362] width 14 height 14
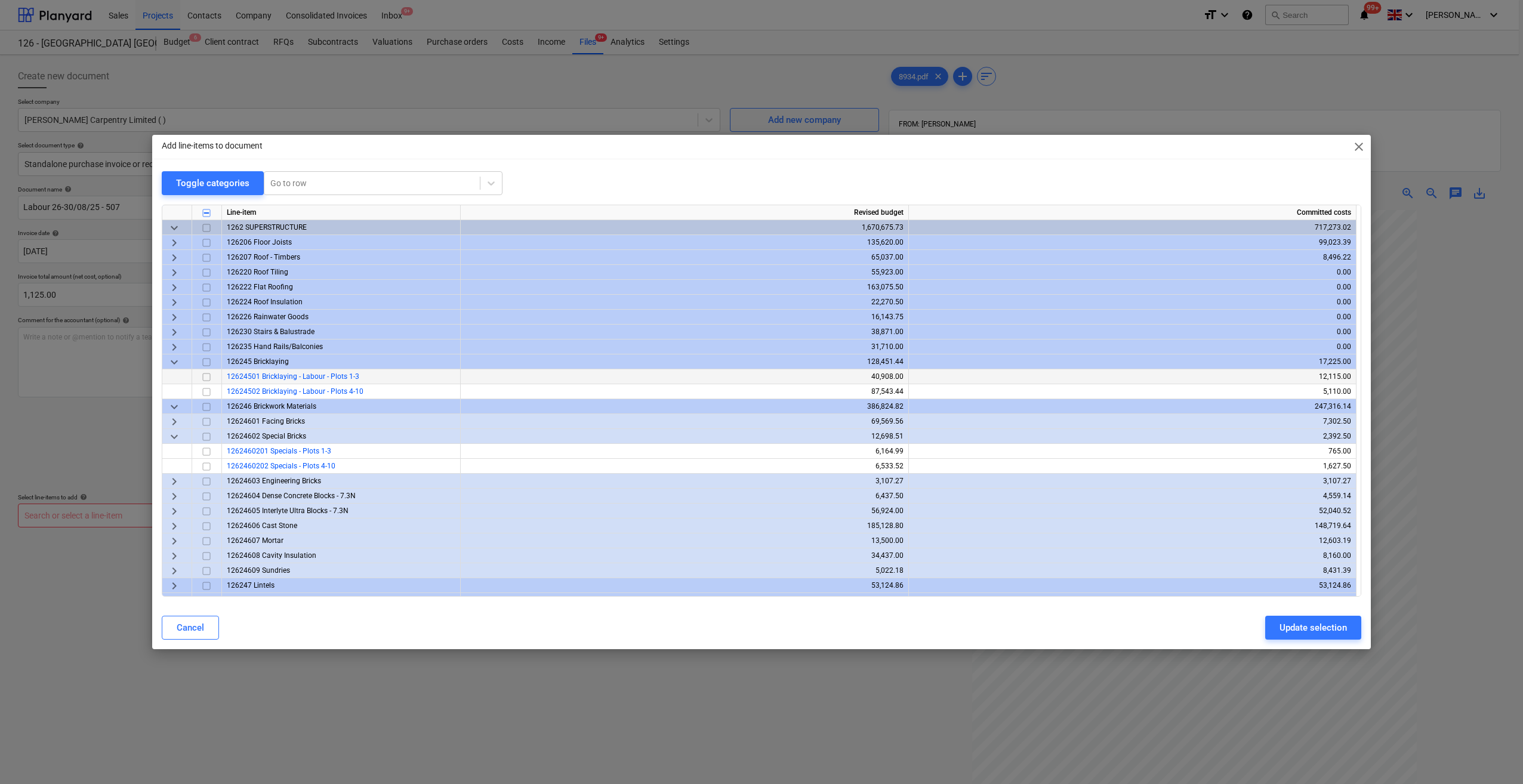
click at [208, 377] on input "checkbox" at bounding box center [206, 377] width 14 height 14
click at [1311, 629] on div "Update selection" at bounding box center [1313, 627] width 67 height 16
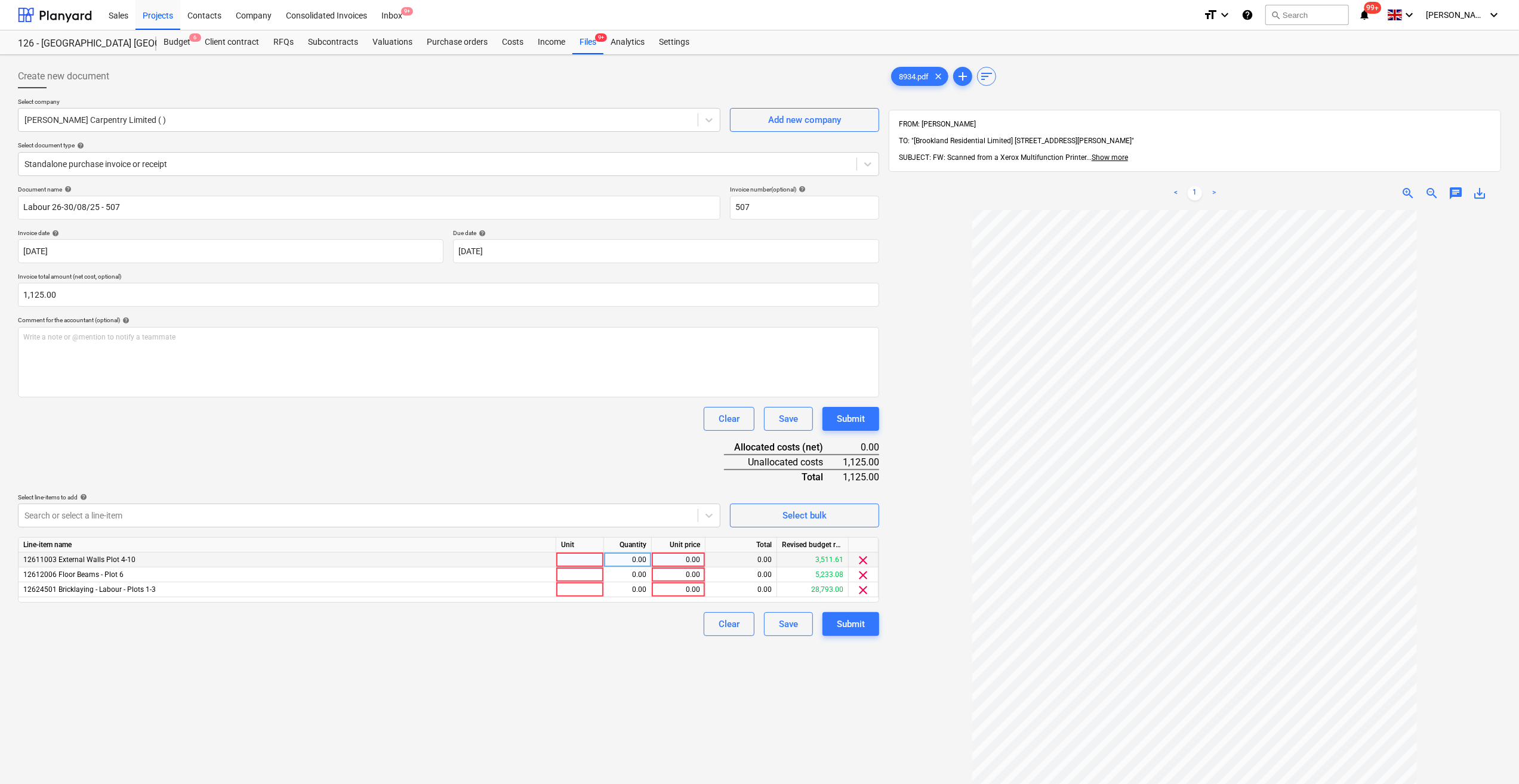
click at [589, 561] on div at bounding box center [580, 560] width 48 height 15
click at [577, 574] on div at bounding box center [580, 575] width 48 height 15
click at [572, 587] on div at bounding box center [580, 590] width 48 height 15
click at [683, 559] on div "0.00" at bounding box center [678, 560] width 44 height 15
click at [681, 569] on div "0.00" at bounding box center [678, 575] width 44 height 15
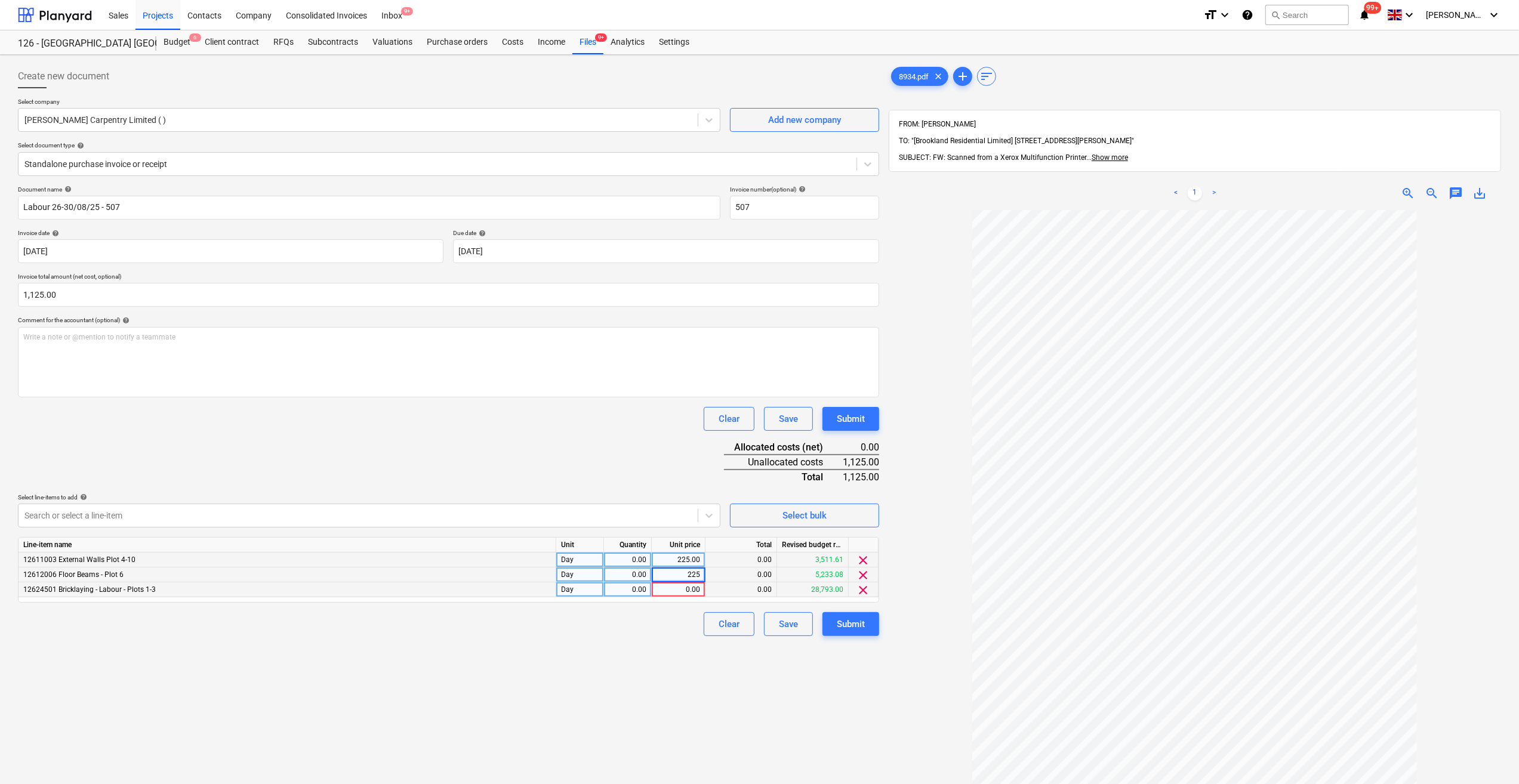
click at [695, 592] on div "0.00" at bounding box center [678, 590] width 44 height 15
click at [693, 695] on div "Create new document Select company [PERSON_NAME] Carpentry Limited ( ) Add new …" at bounding box center [448, 512] width 871 height 906
click at [635, 576] on div "0.00" at bounding box center [627, 575] width 38 height 15
click at [637, 591] on div "0.00" at bounding box center [627, 590] width 38 height 15
click at [635, 563] on div "0.00" at bounding box center [627, 560] width 38 height 15
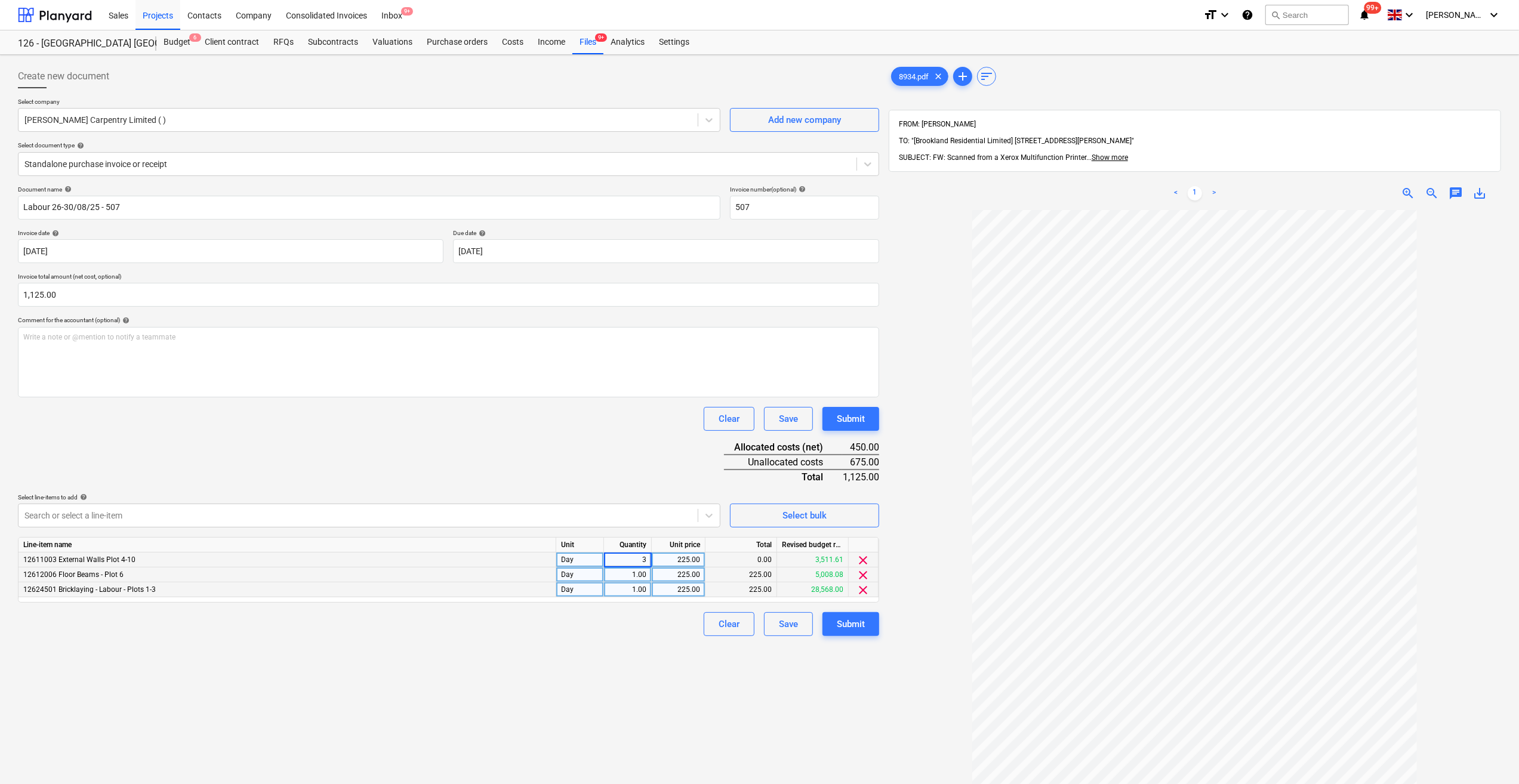
click at [598, 644] on div "Create new document Select company [PERSON_NAME] Carpentry Limited ( ) Add new …" at bounding box center [448, 512] width 871 height 906
click at [857, 626] on div "Submit" at bounding box center [850, 624] width 28 height 16
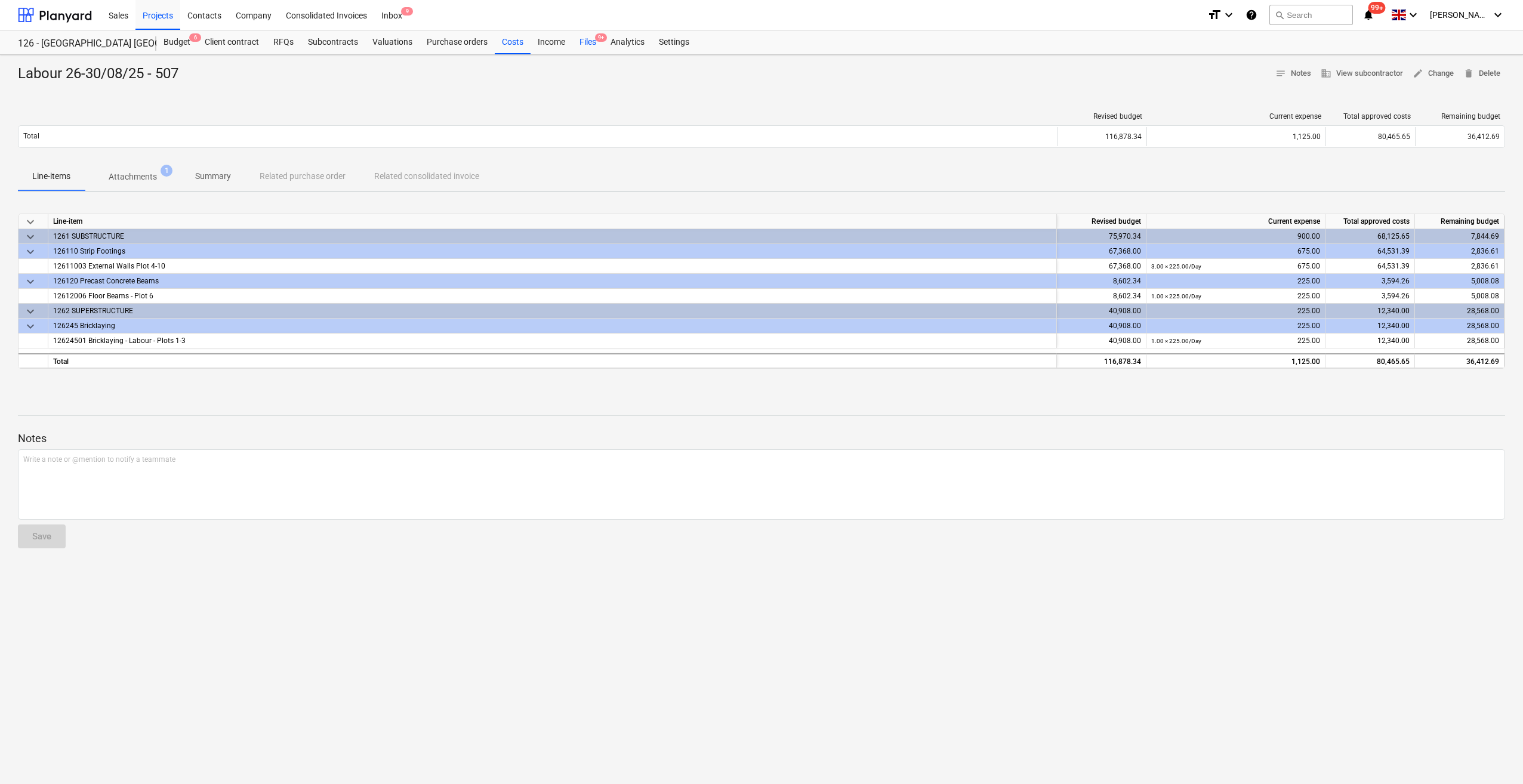
click at [584, 43] on div "Files 9+" at bounding box center [588, 43] width 31 height 24
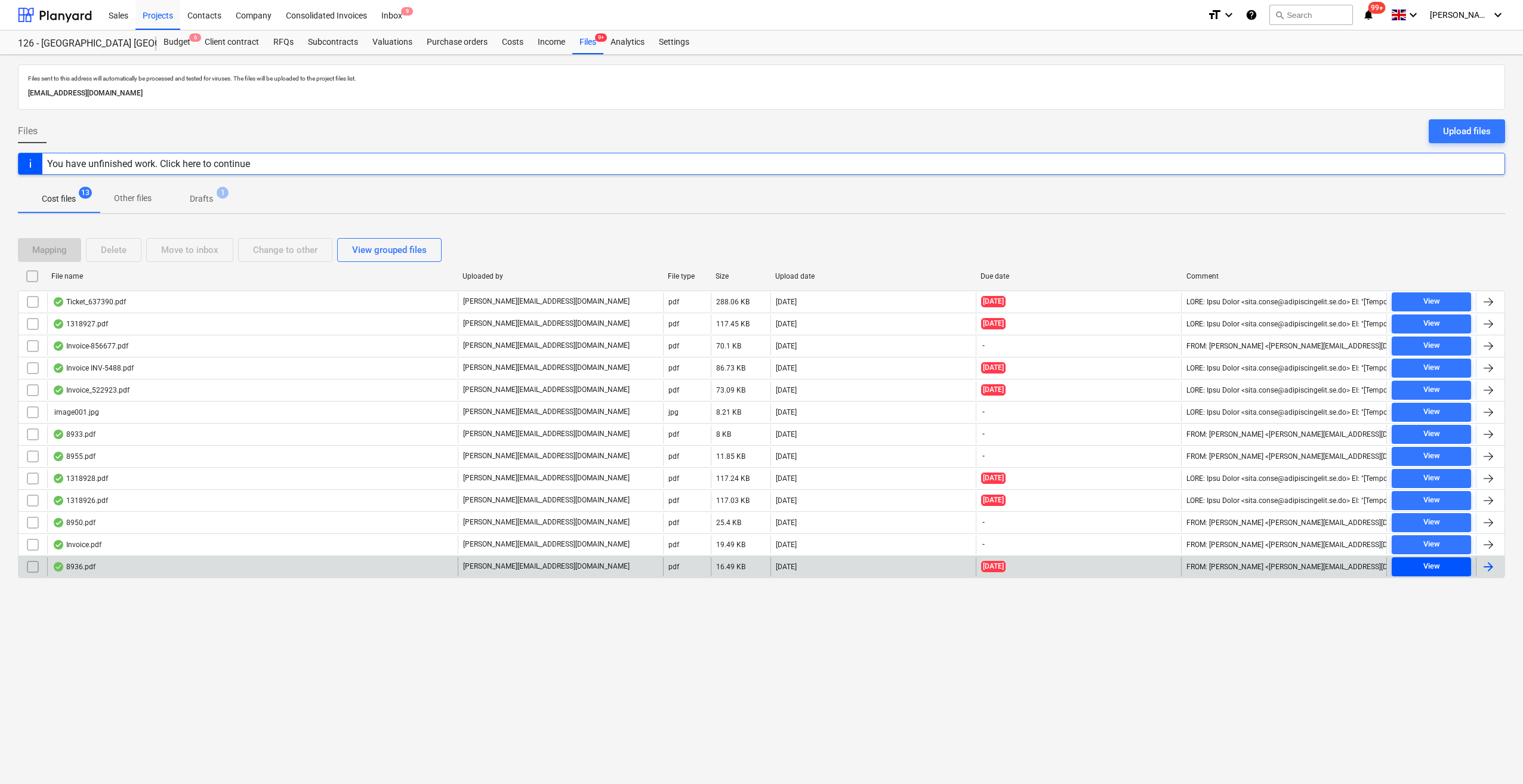
click at [1437, 566] on div "View" at bounding box center [1432, 566] width 17 height 14
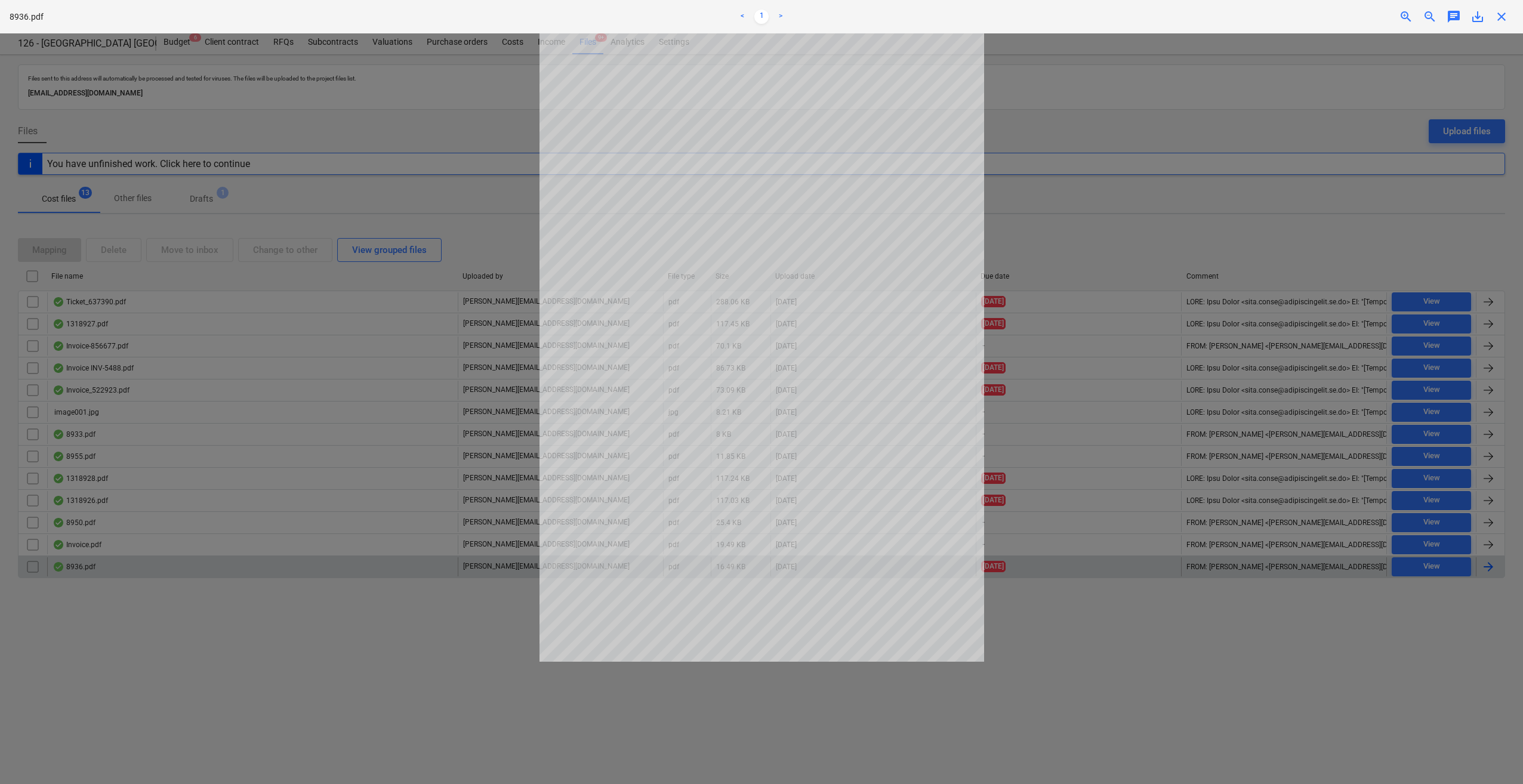
drag, startPoint x: 1500, startPoint y: 19, endPoint x: 1510, endPoint y: 54, distance: 36.4
click at [1500, 19] on span "close" at bounding box center [1501, 17] width 14 height 14
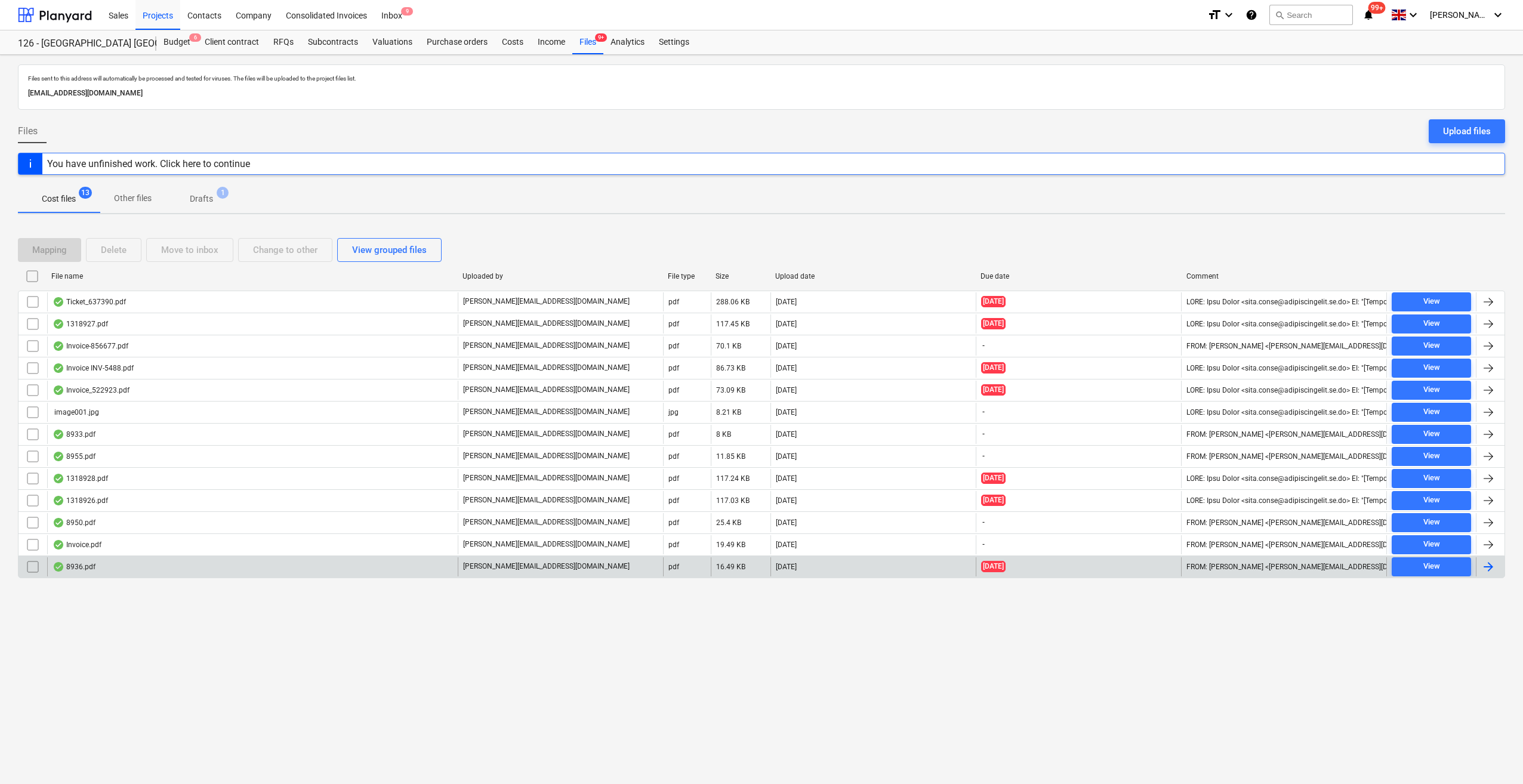
click at [1485, 562] on div at bounding box center [1489, 567] width 14 height 14
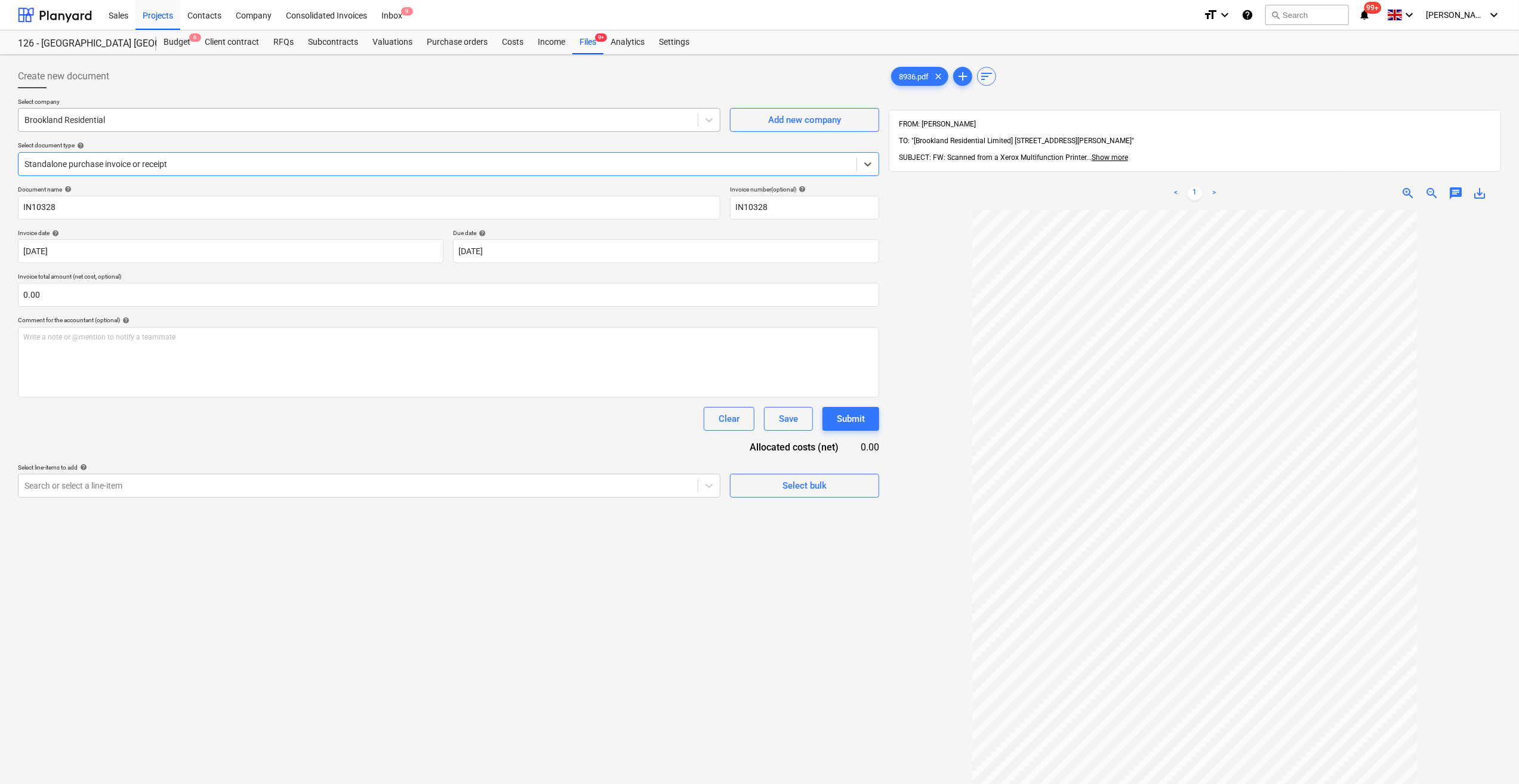
click at [85, 119] on div at bounding box center [358, 120] width 667 height 12
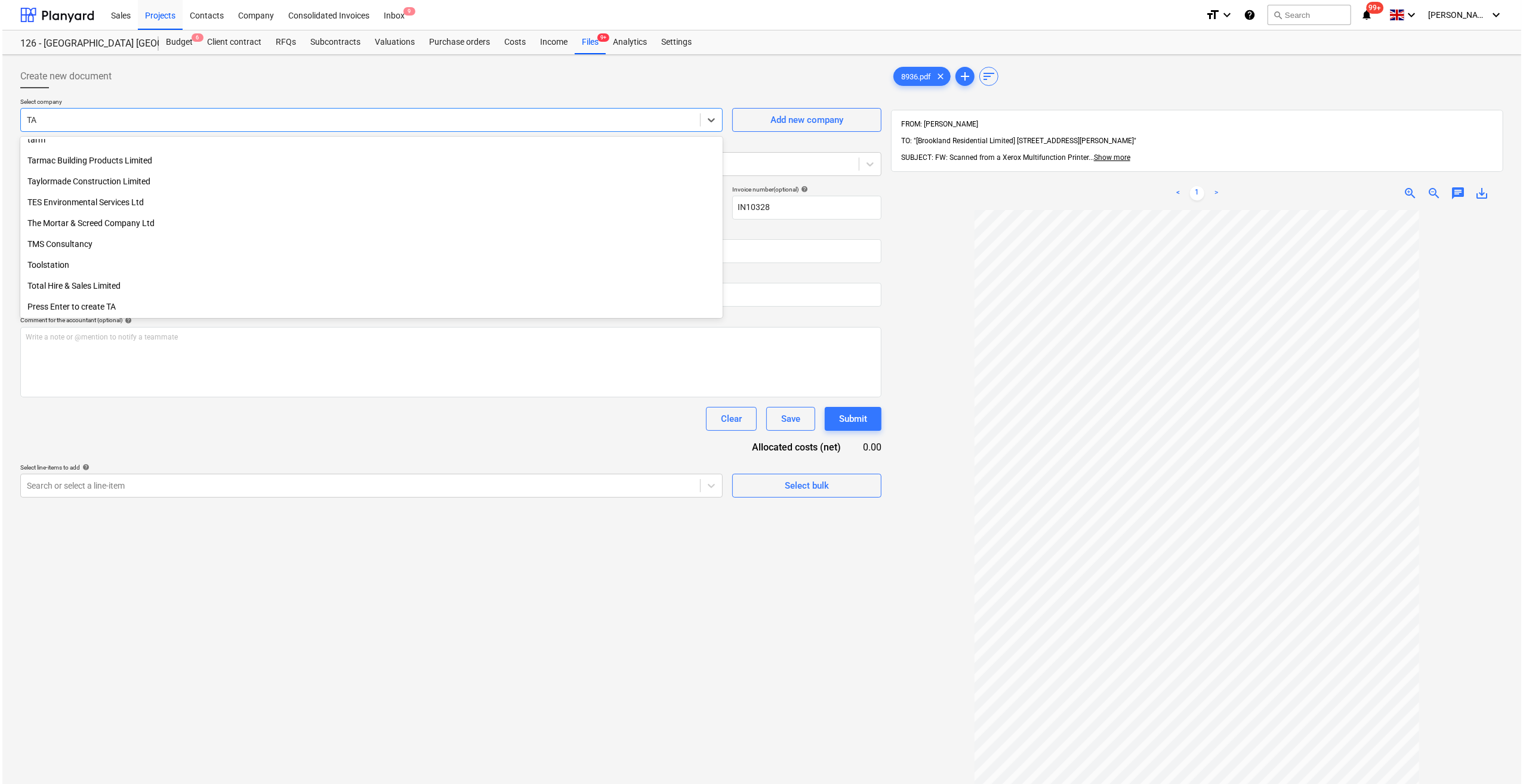
scroll to position [573, 0]
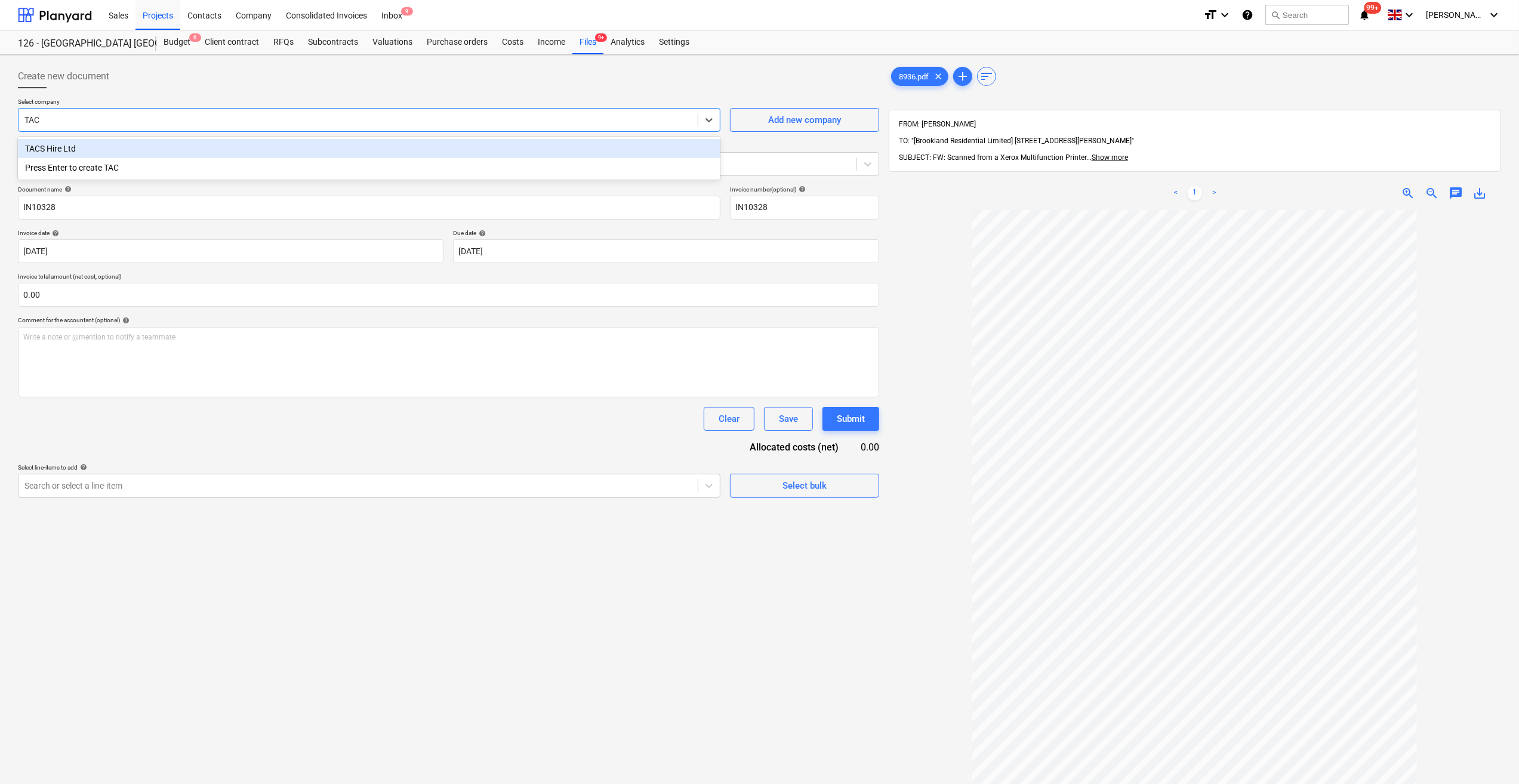
click at [60, 151] on div "TACS Hire Ltd" at bounding box center [369, 149] width 703 height 19
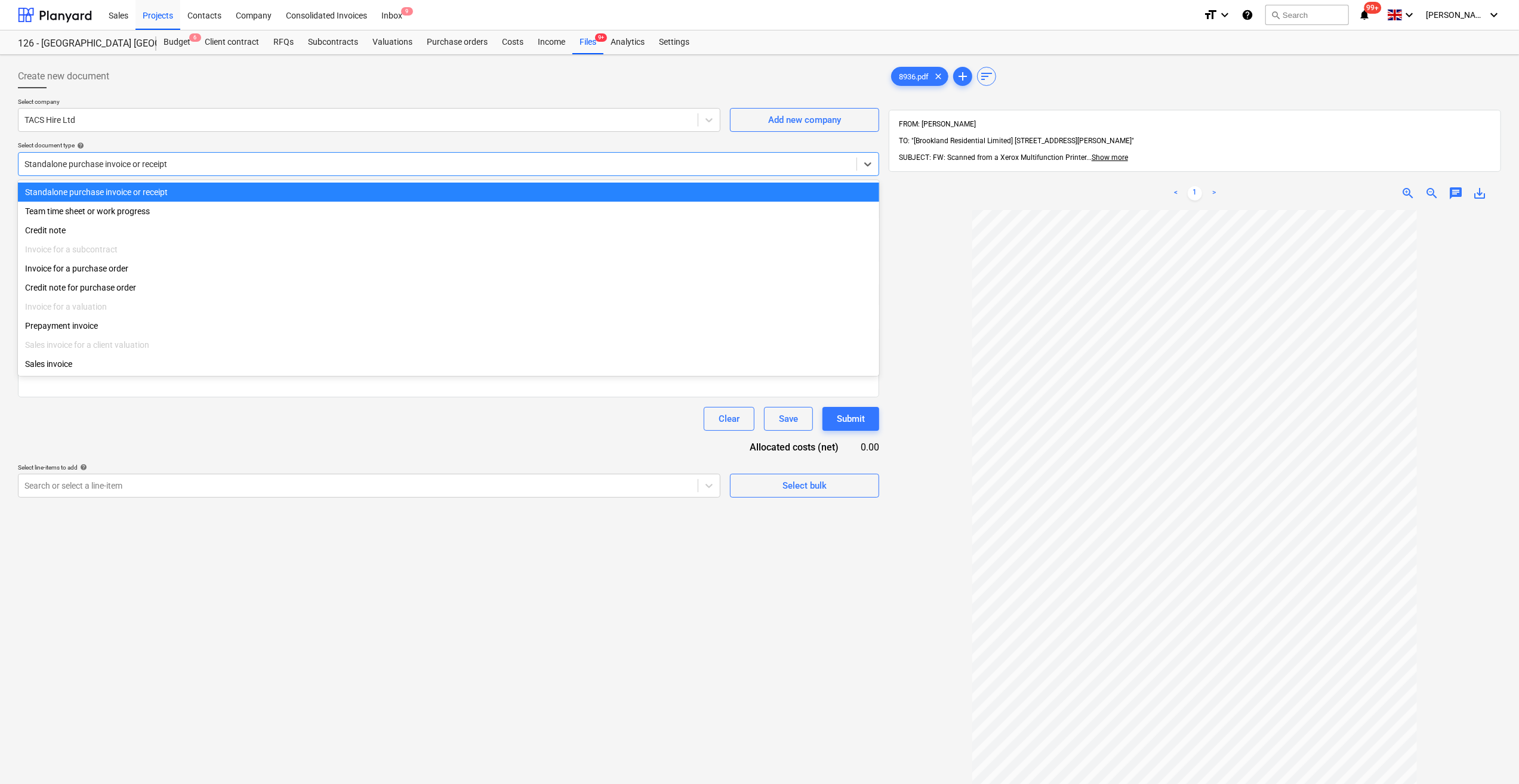
click at [55, 165] on div at bounding box center [438, 164] width 826 height 12
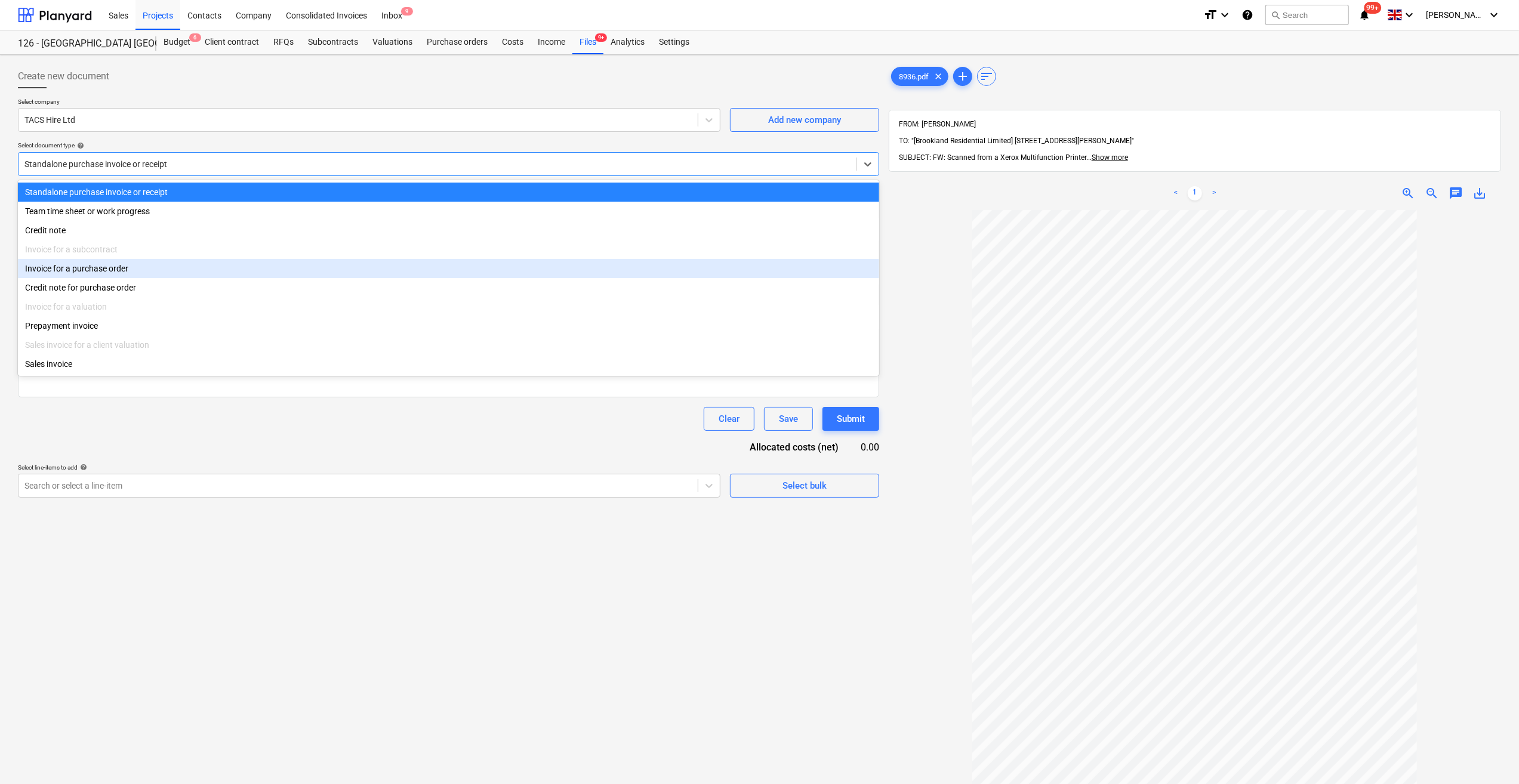
click at [59, 272] on div "Invoice for a purchase order" at bounding box center [448, 269] width 861 height 19
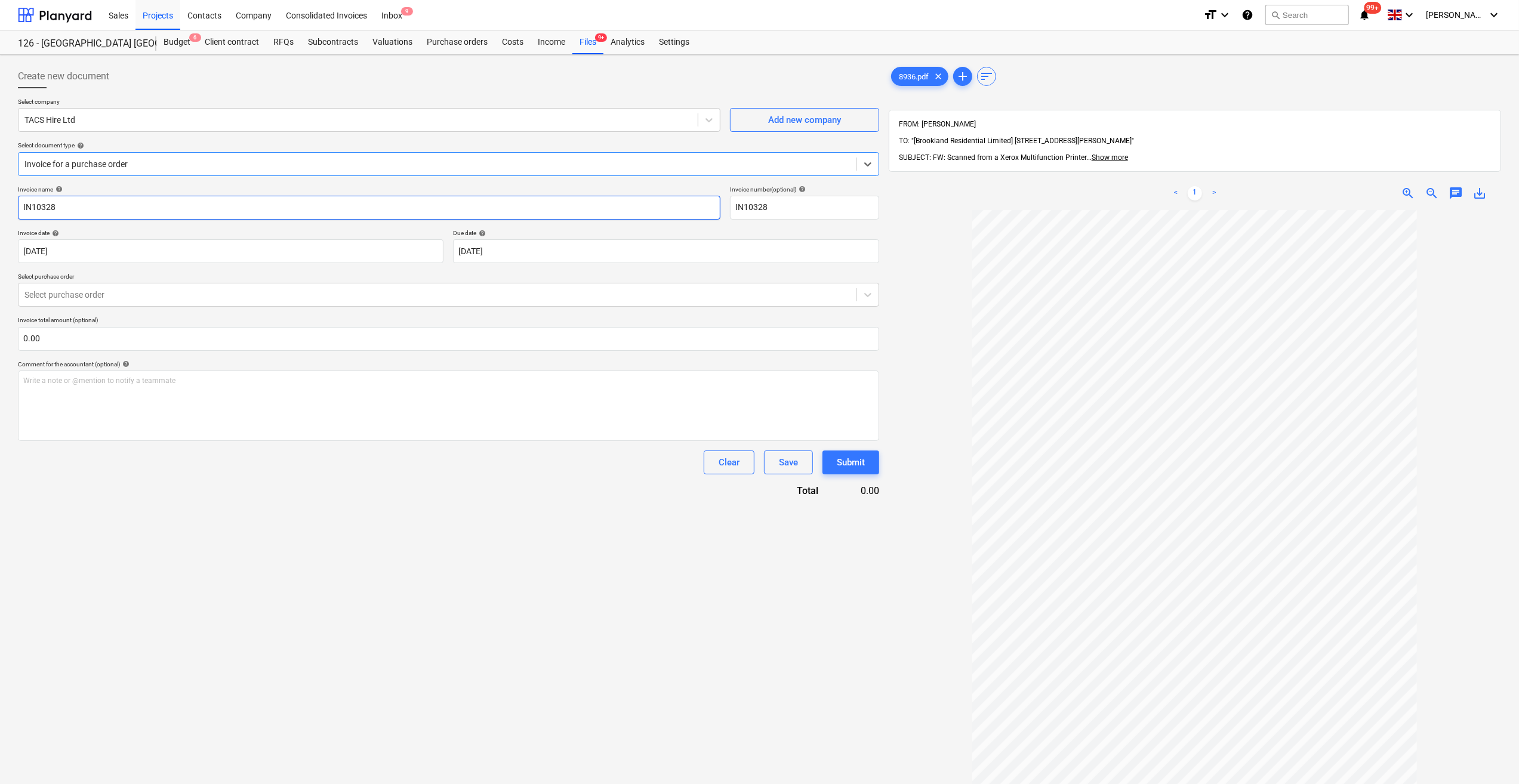
click at [20, 204] on input "IN10328" at bounding box center [369, 208] width 703 height 24
click at [494, 251] on body "Sales Projects Contacts Company Consolidated Invoices Inbox 9 format_size keybo…" at bounding box center [759, 392] width 1519 height 784
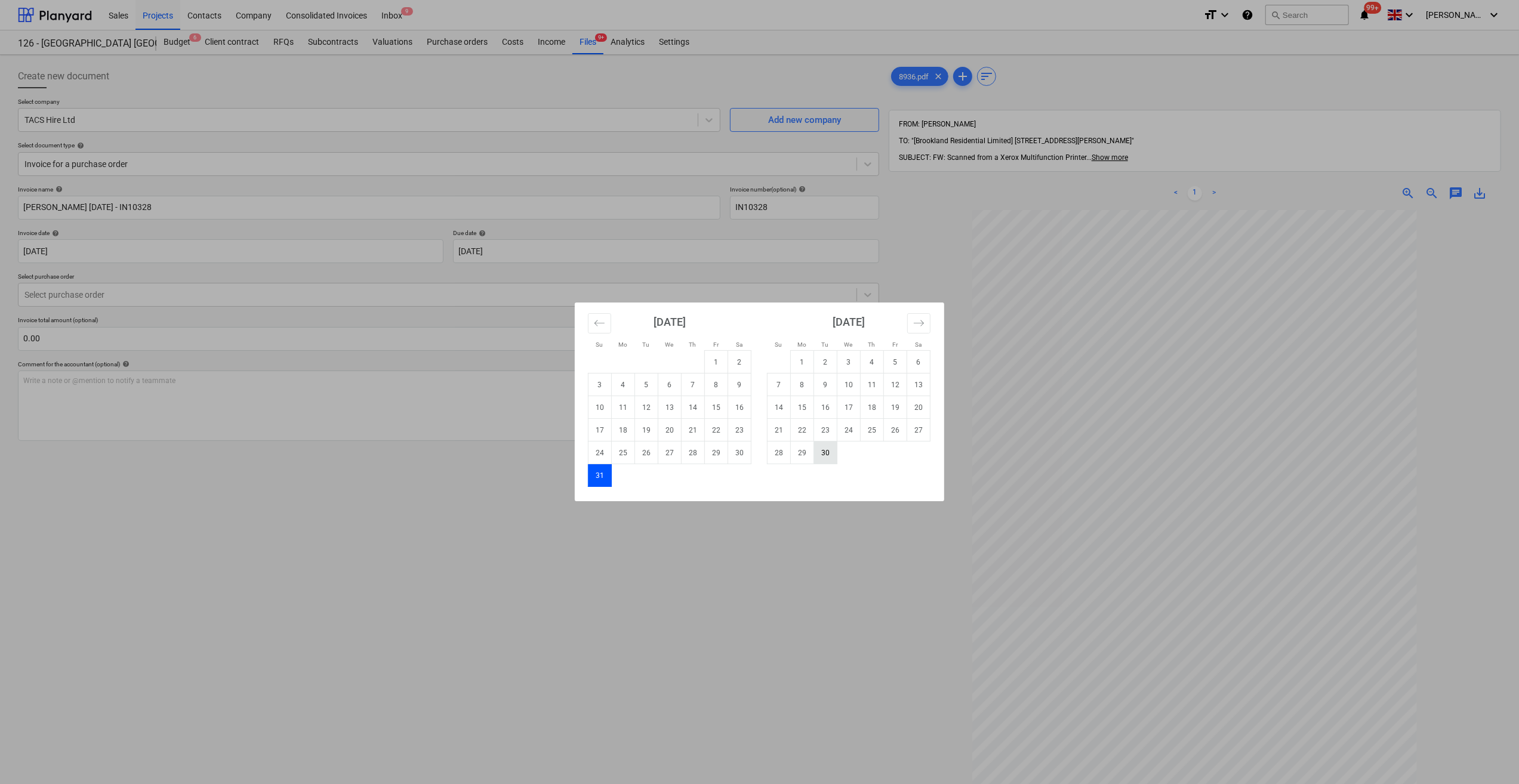
click at [834, 455] on td "30" at bounding box center [826, 453] width 23 height 23
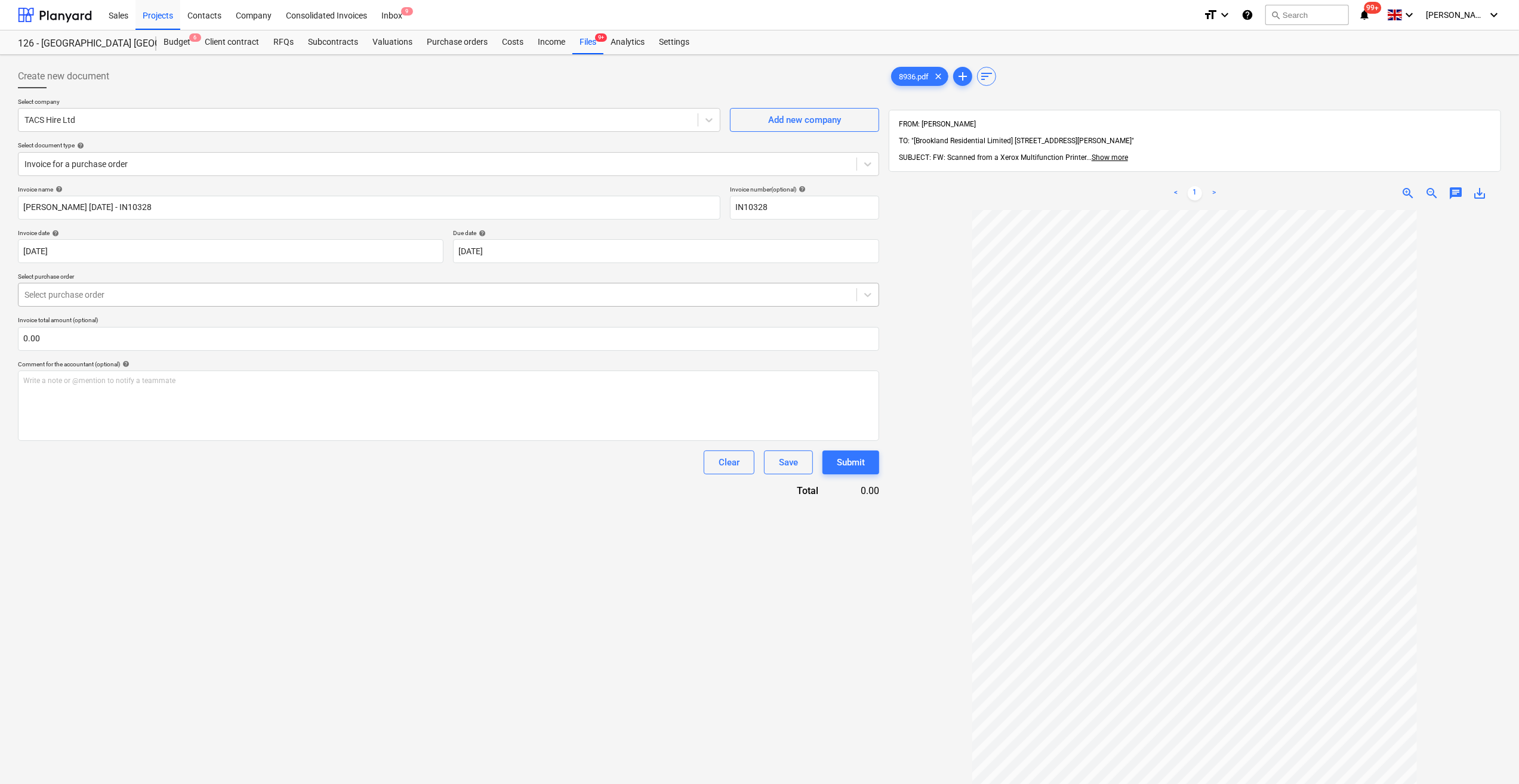
click at [48, 298] on div at bounding box center [438, 295] width 826 height 12
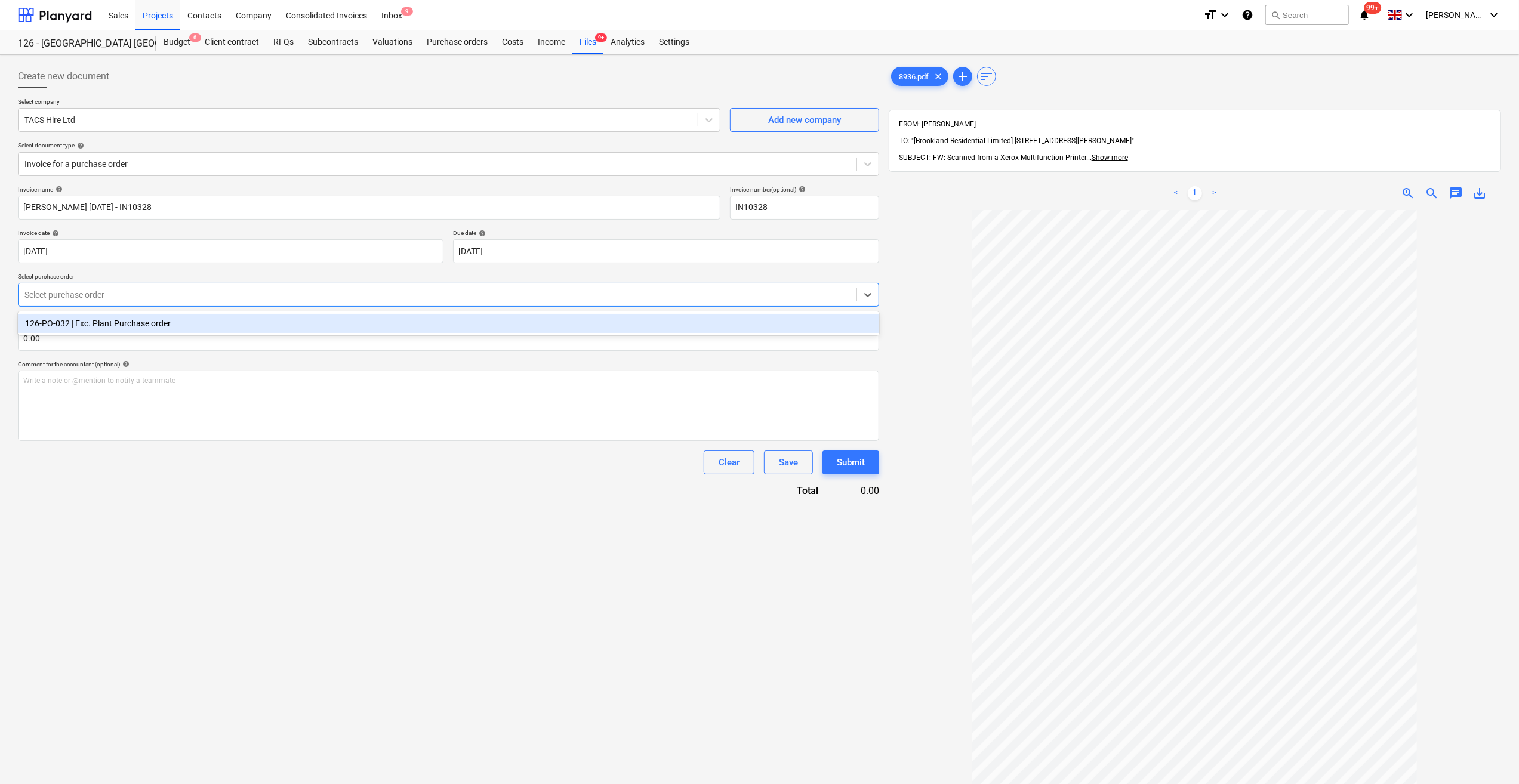
click at [59, 323] on div "126-PO-032 | Exc. Plant Purchase order" at bounding box center [448, 323] width 861 height 19
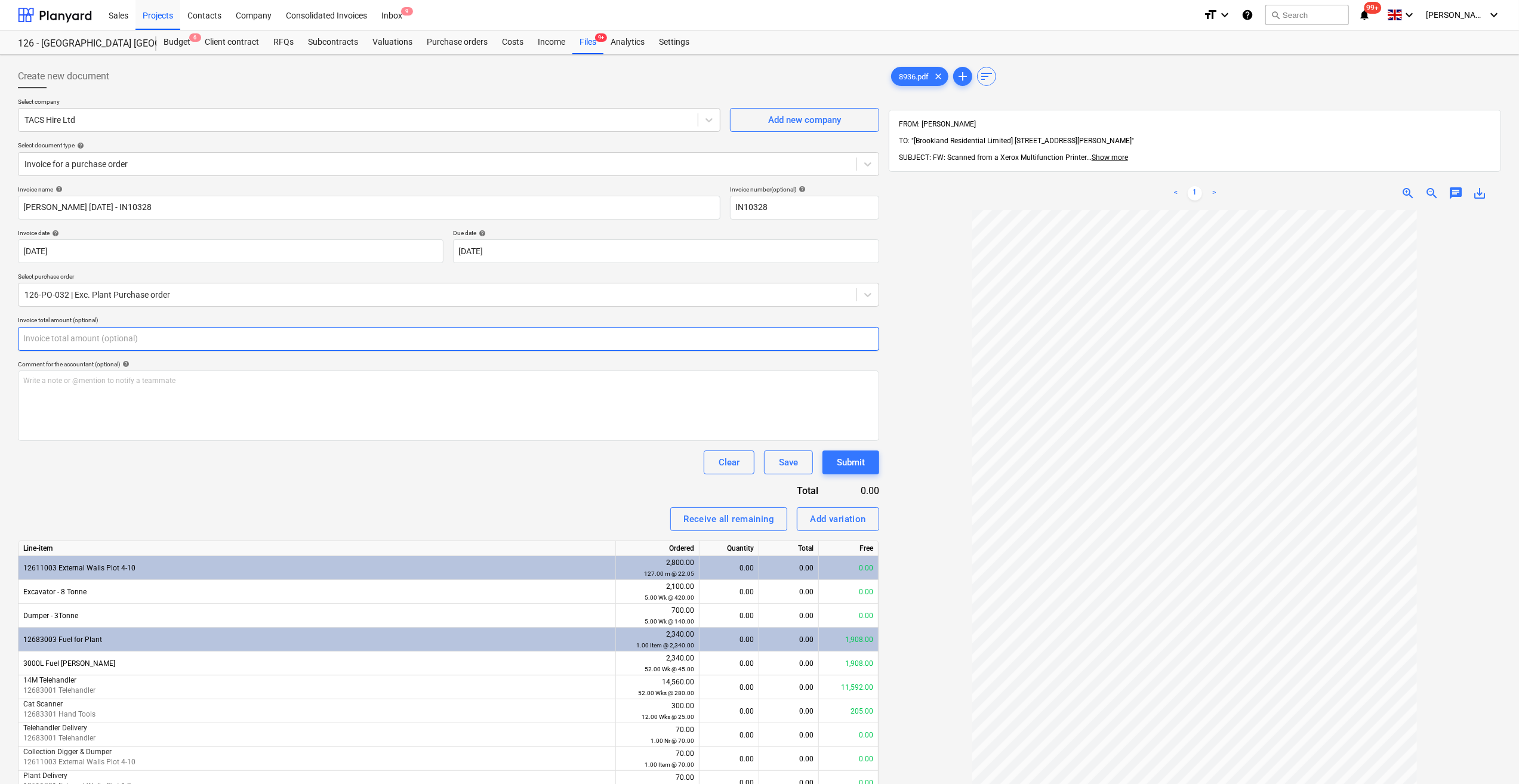
click at [50, 340] on input "text" at bounding box center [448, 339] width 861 height 24
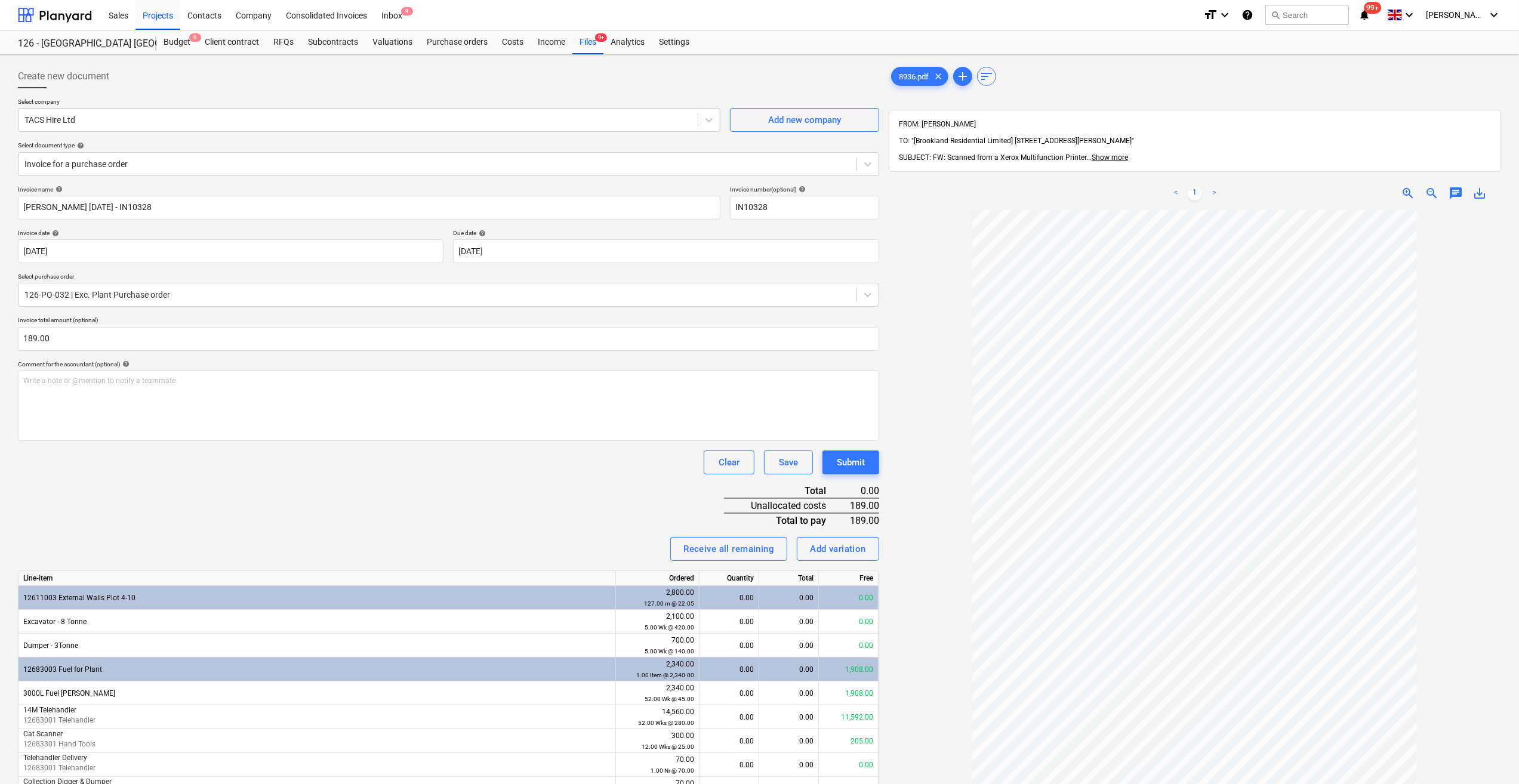
click at [118, 463] on div "Clear Save Submit" at bounding box center [448, 462] width 861 height 24
click at [722, 696] on div "0.00" at bounding box center [729, 693] width 50 height 24
click at [851, 463] on div "Submit" at bounding box center [850, 462] width 28 height 16
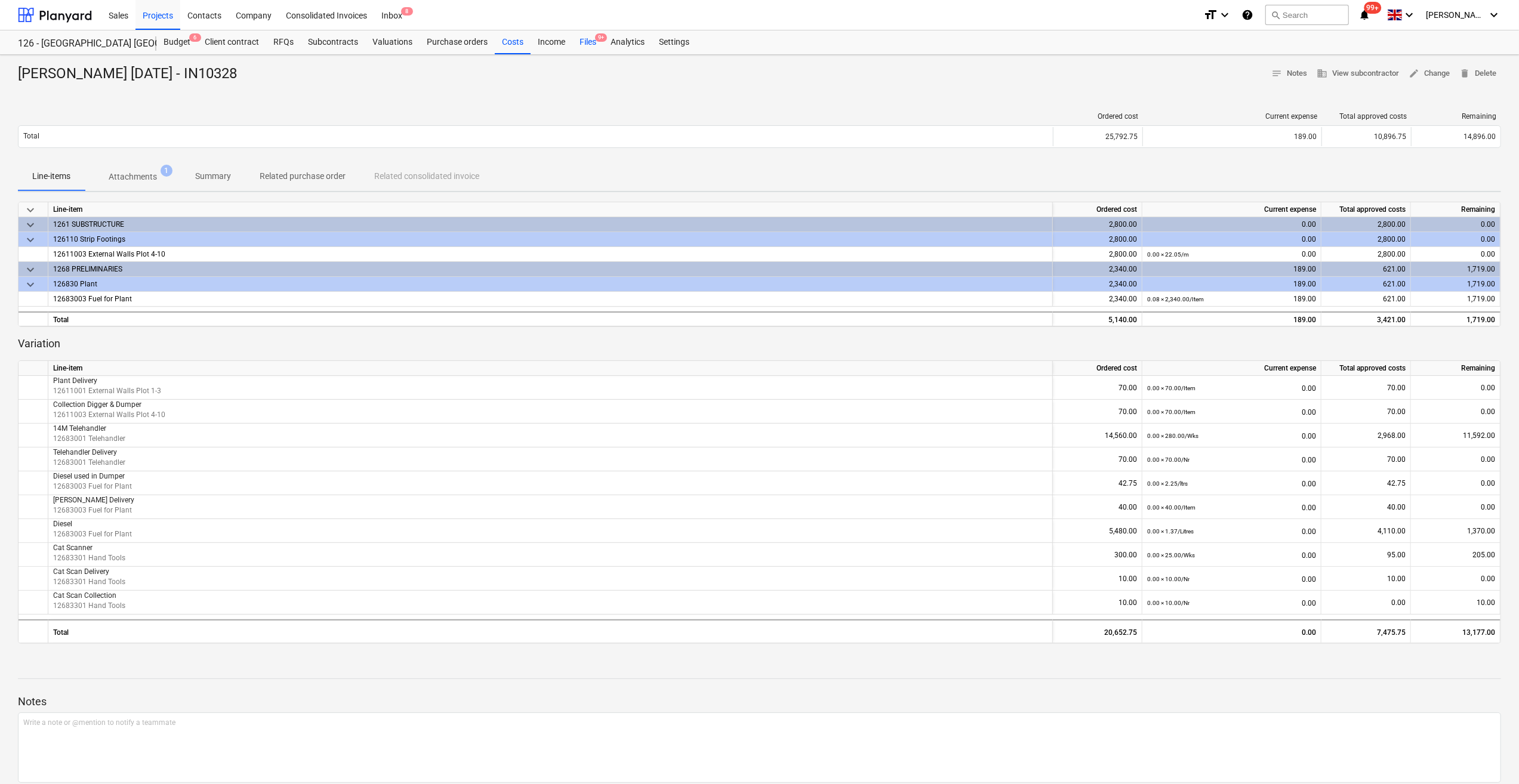
click at [588, 44] on div "Files 9+" at bounding box center [588, 43] width 31 height 24
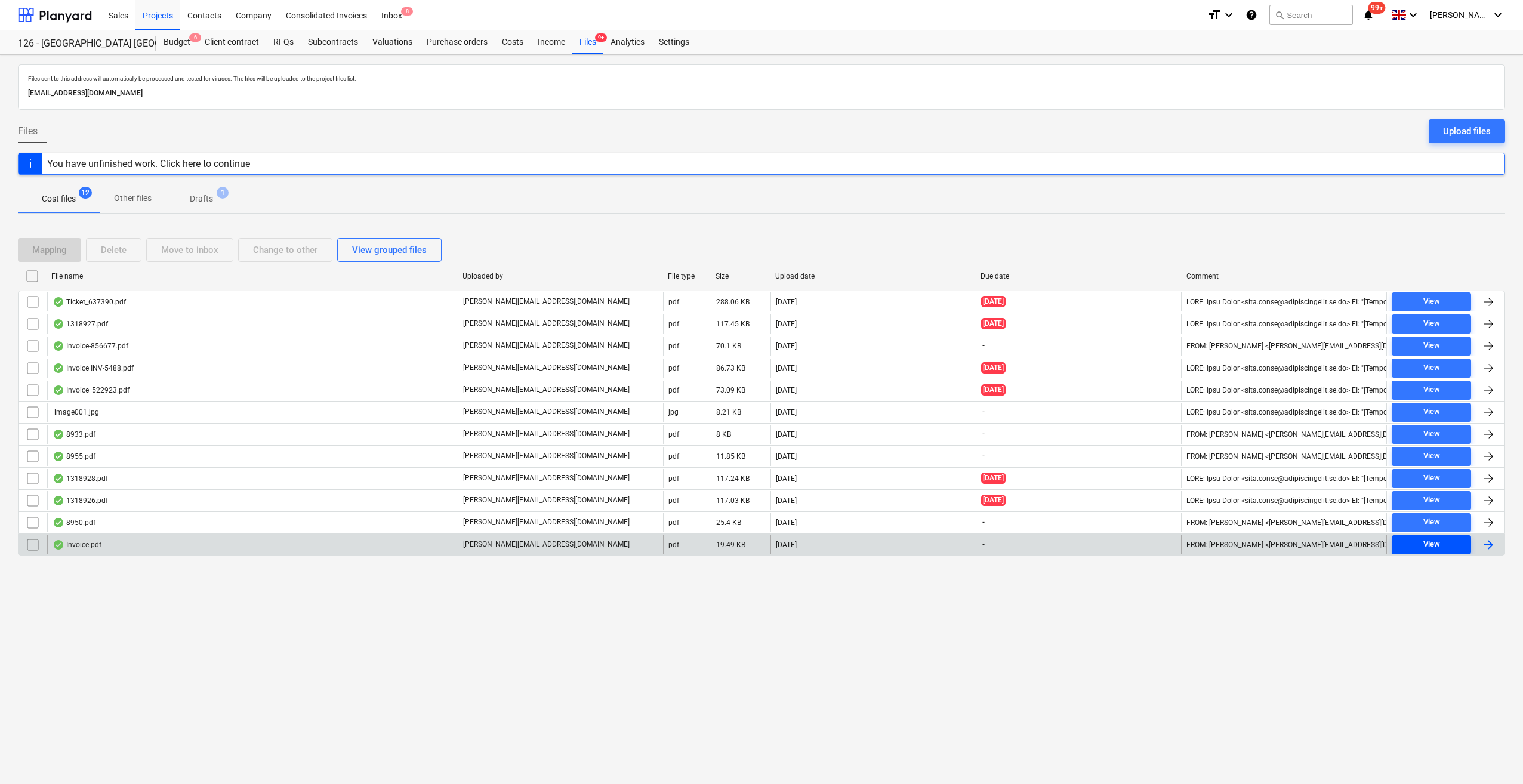
click at [1429, 539] on div "View" at bounding box center [1432, 544] width 17 height 14
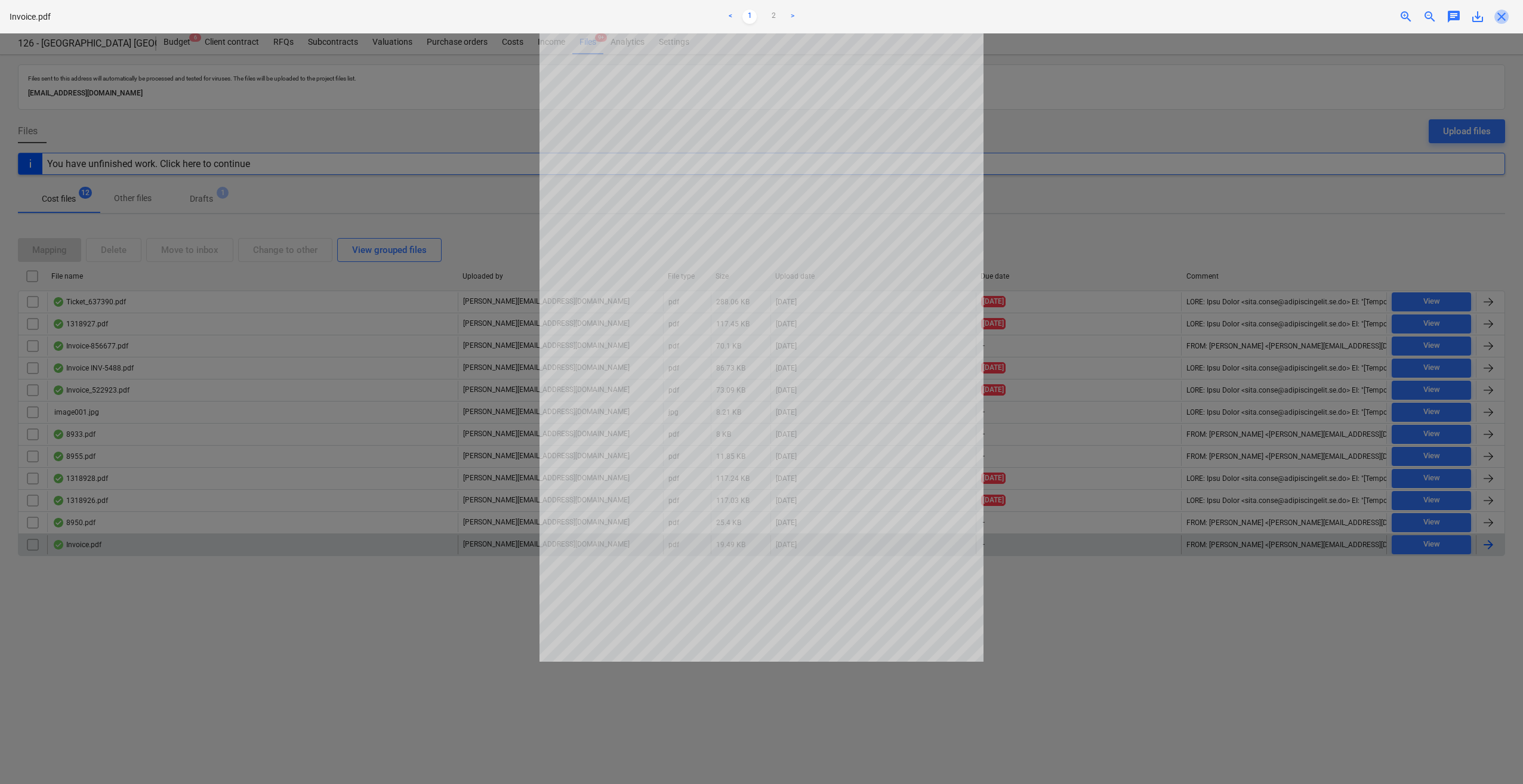
click at [1500, 19] on span "close" at bounding box center [1501, 17] width 14 height 14
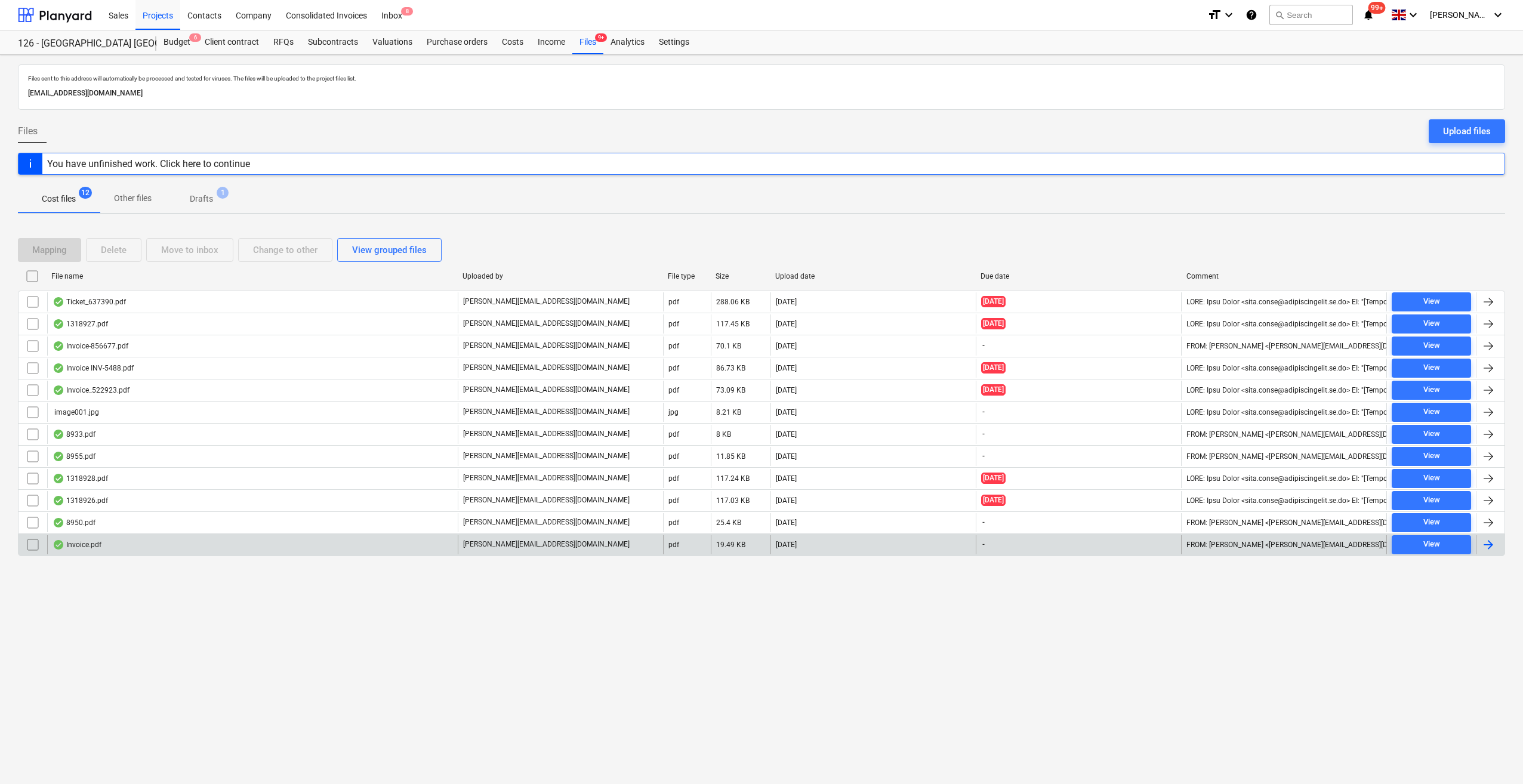
click at [1488, 542] on div at bounding box center [1489, 545] width 14 height 14
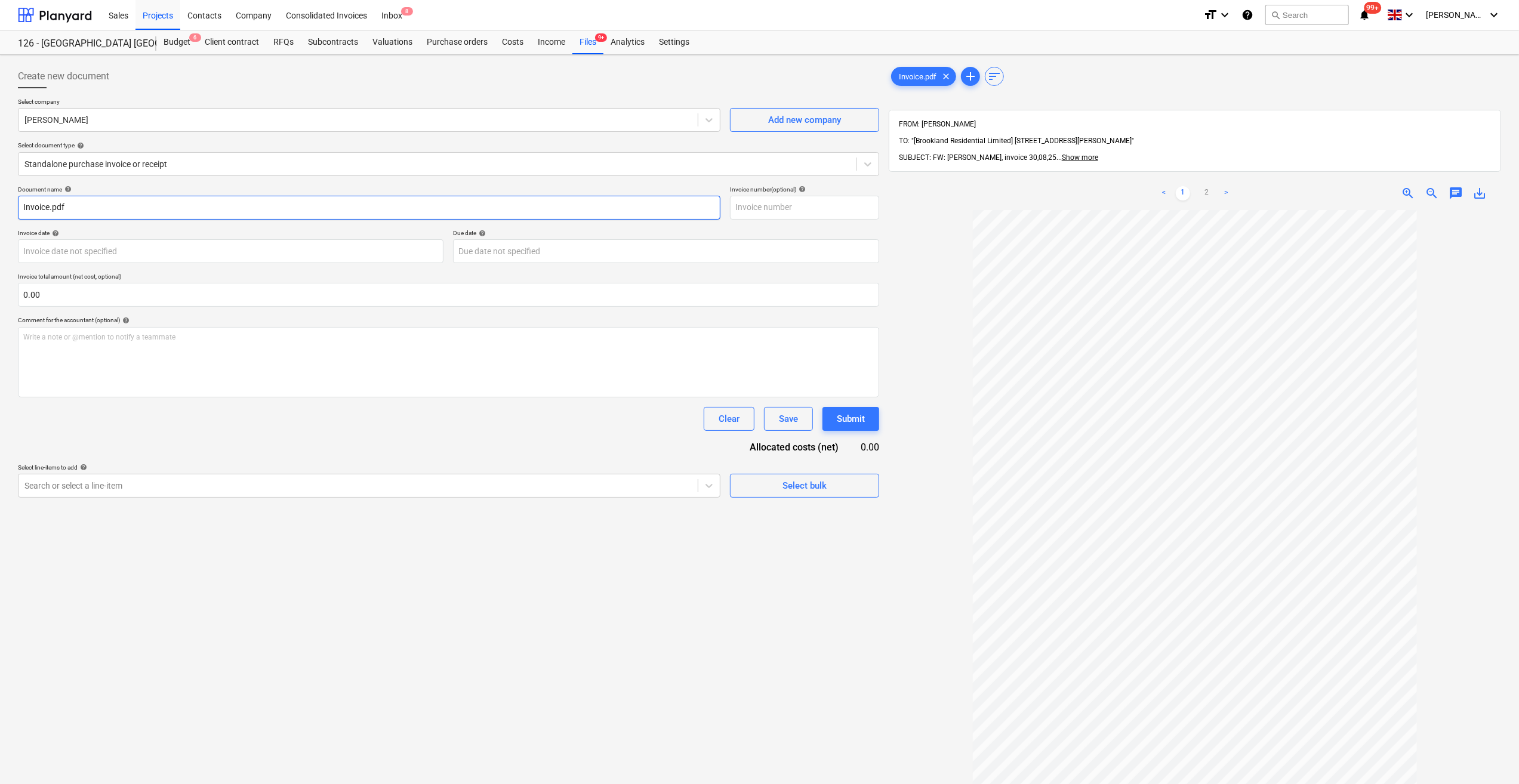
drag, startPoint x: 73, startPoint y: 208, endPoint x: 20, endPoint y: 209, distance: 53.0
click at [20, 209] on input "Invoice.pdf" at bounding box center [369, 208] width 703 height 24
click at [89, 251] on body "Sales Projects Contacts Company Consolidated Invoices Inbox 8 format_size keybo…" at bounding box center [759, 392] width 1519 height 784
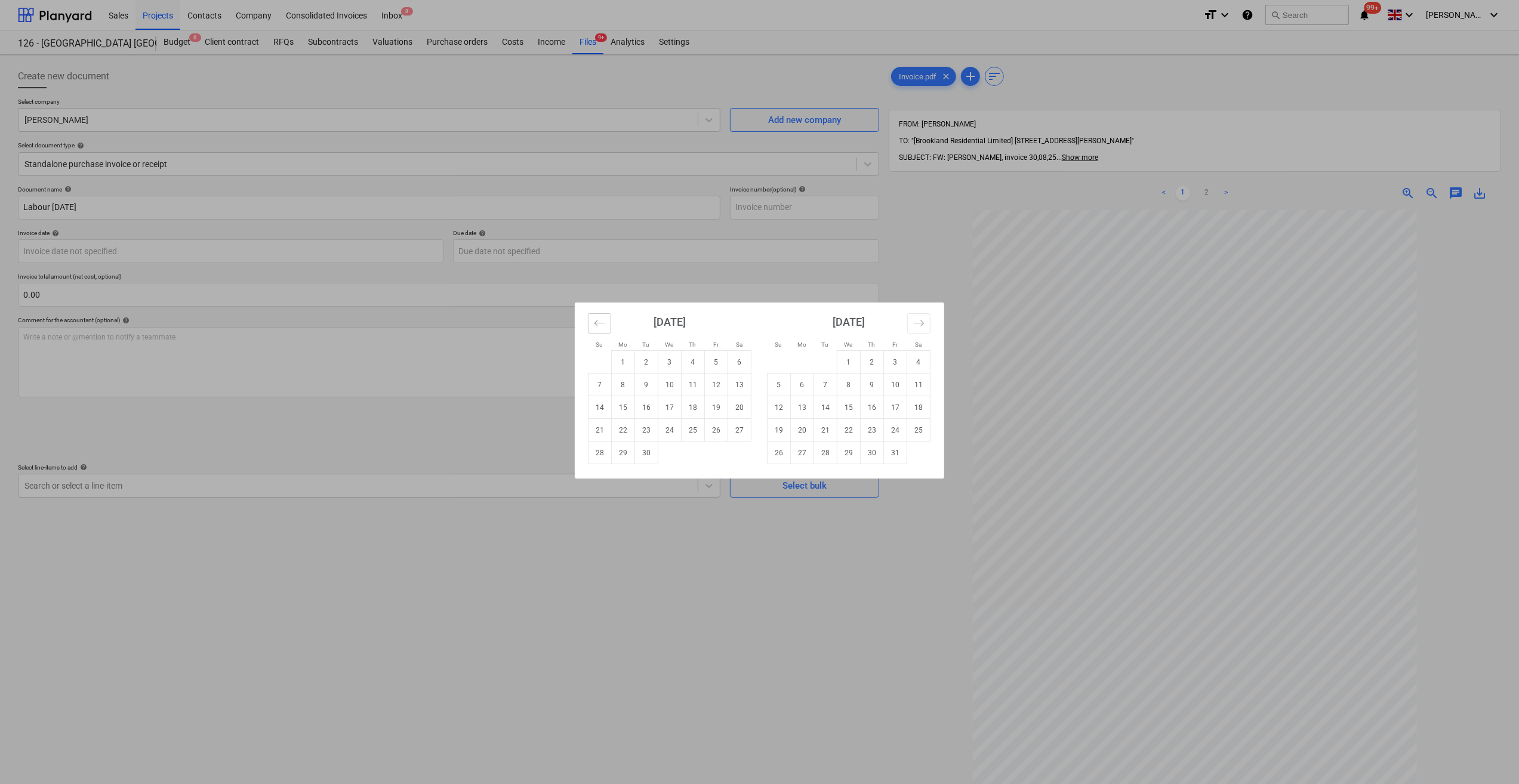
click at [600, 319] on icon "Move backward to switch to the previous month." at bounding box center [600, 323] width 11 height 11
click at [737, 459] on td "30" at bounding box center [739, 453] width 23 height 23
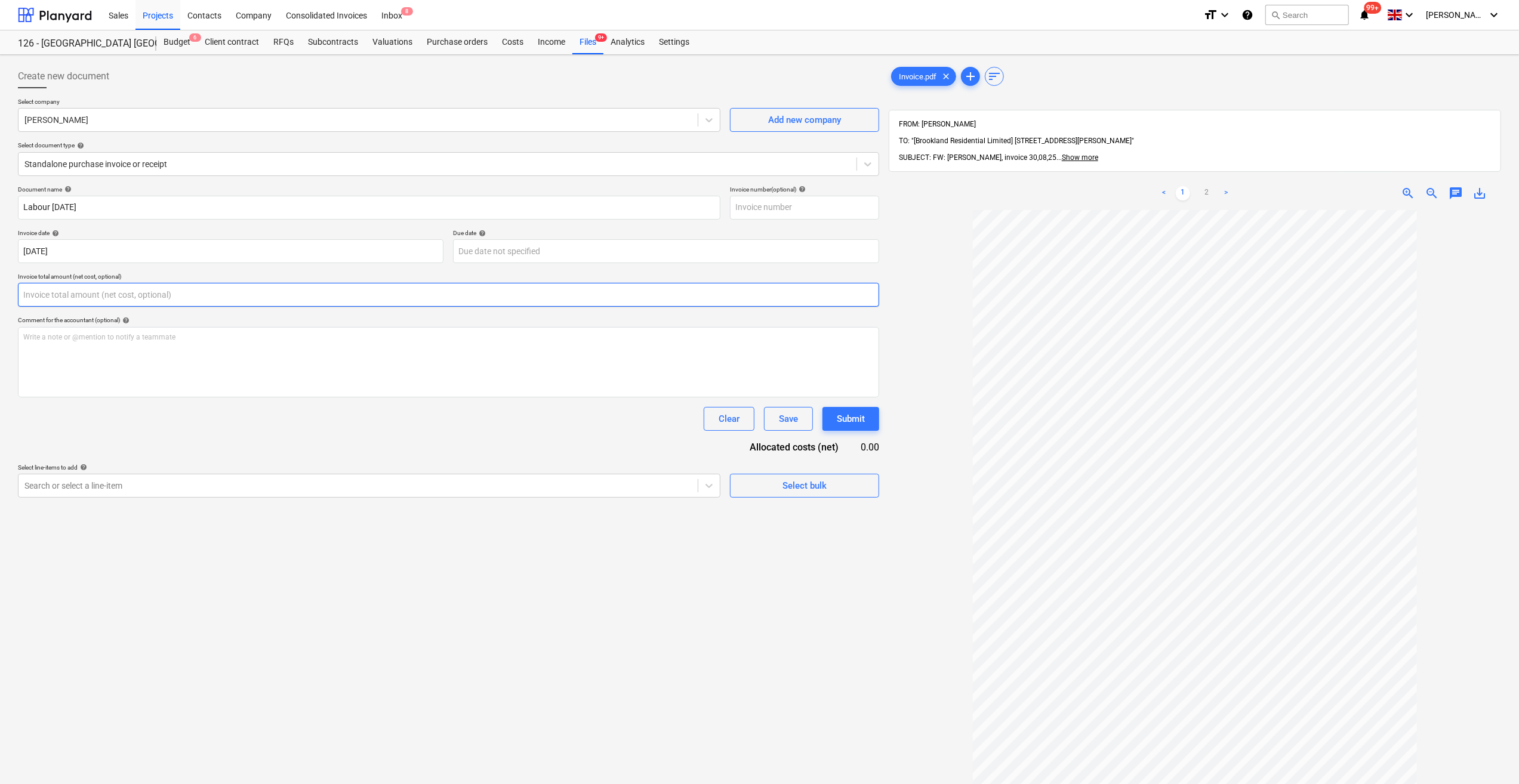
click at [52, 291] on input "text" at bounding box center [448, 295] width 861 height 24
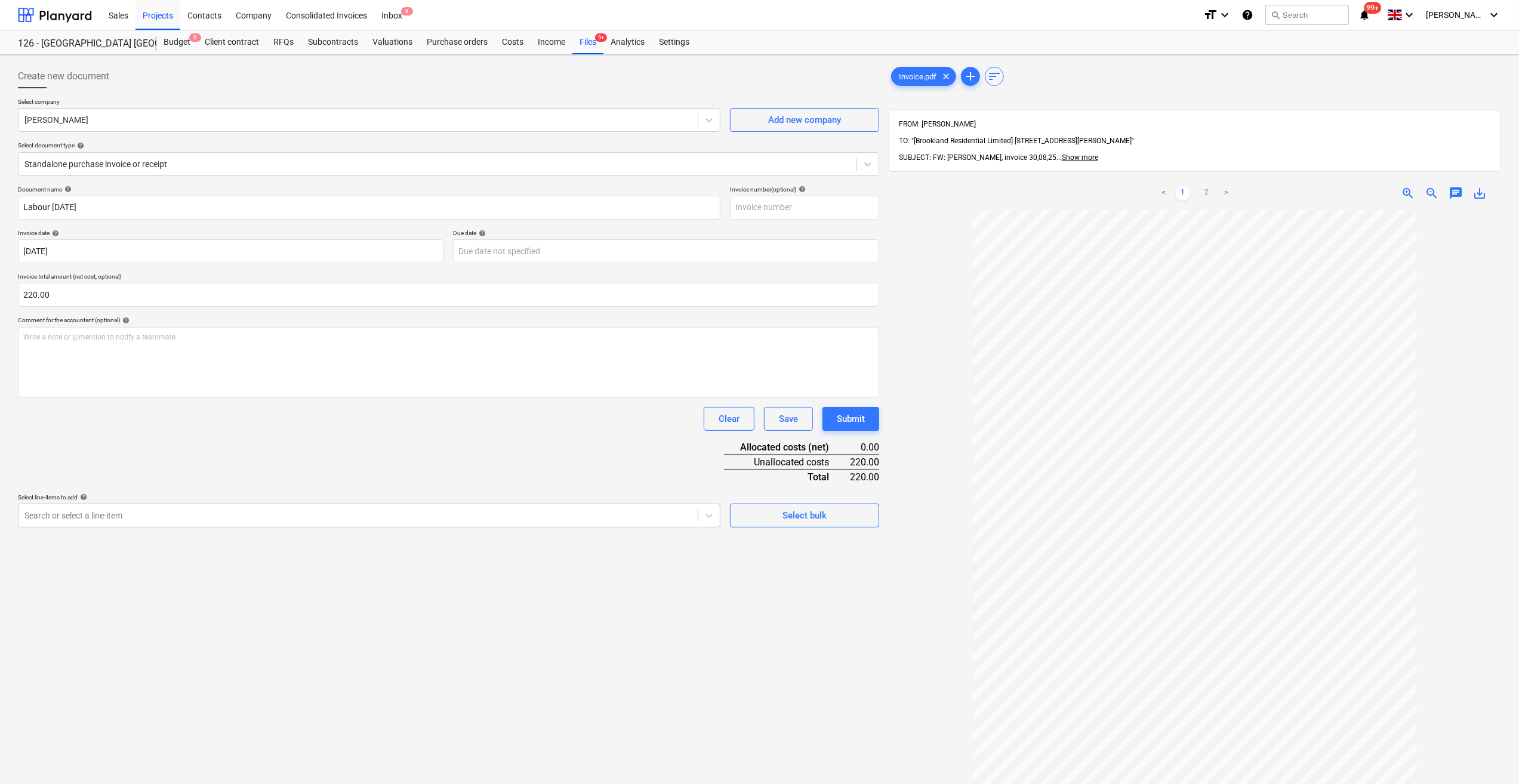
click at [176, 426] on div "Clear Save Submit" at bounding box center [448, 419] width 861 height 24
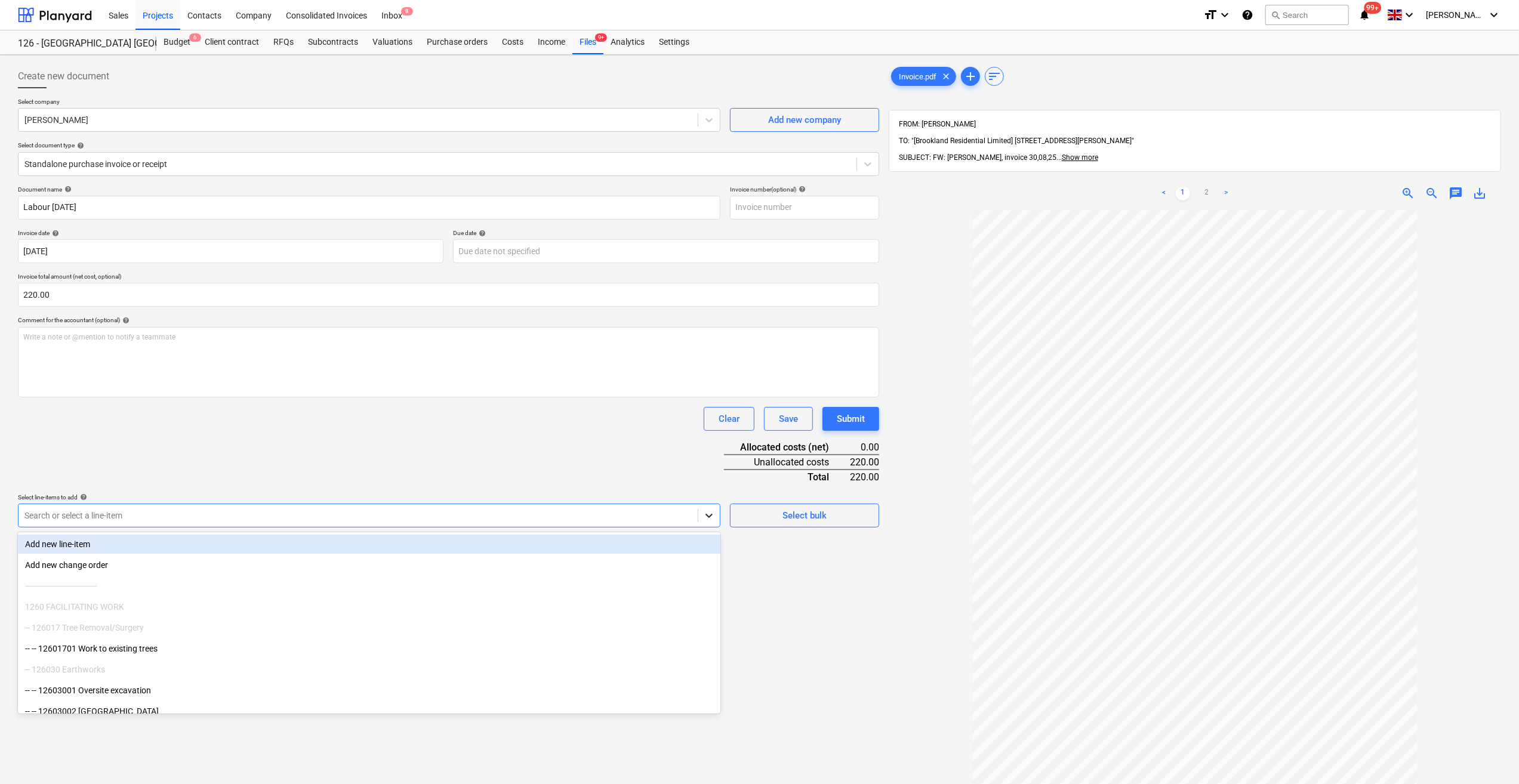
click at [708, 521] on icon at bounding box center [709, 515] width 12 height 12
drag, startPoint x: 716, startPoint y: 539, endPoint x: 720, endPoint y: 590, distance: 51.2
click at [720, 590] on body "Sales Projects Contacts Company Consolidated Invoices Inbox 8 format_size keybo…" at bounding box center [759, 392] width 1519 height 784
click at [778, 562] on div "Create new document Select company [PERSON_NAME] Add new company Select documen…" at bounding box center [448, 512] width 871 height 906
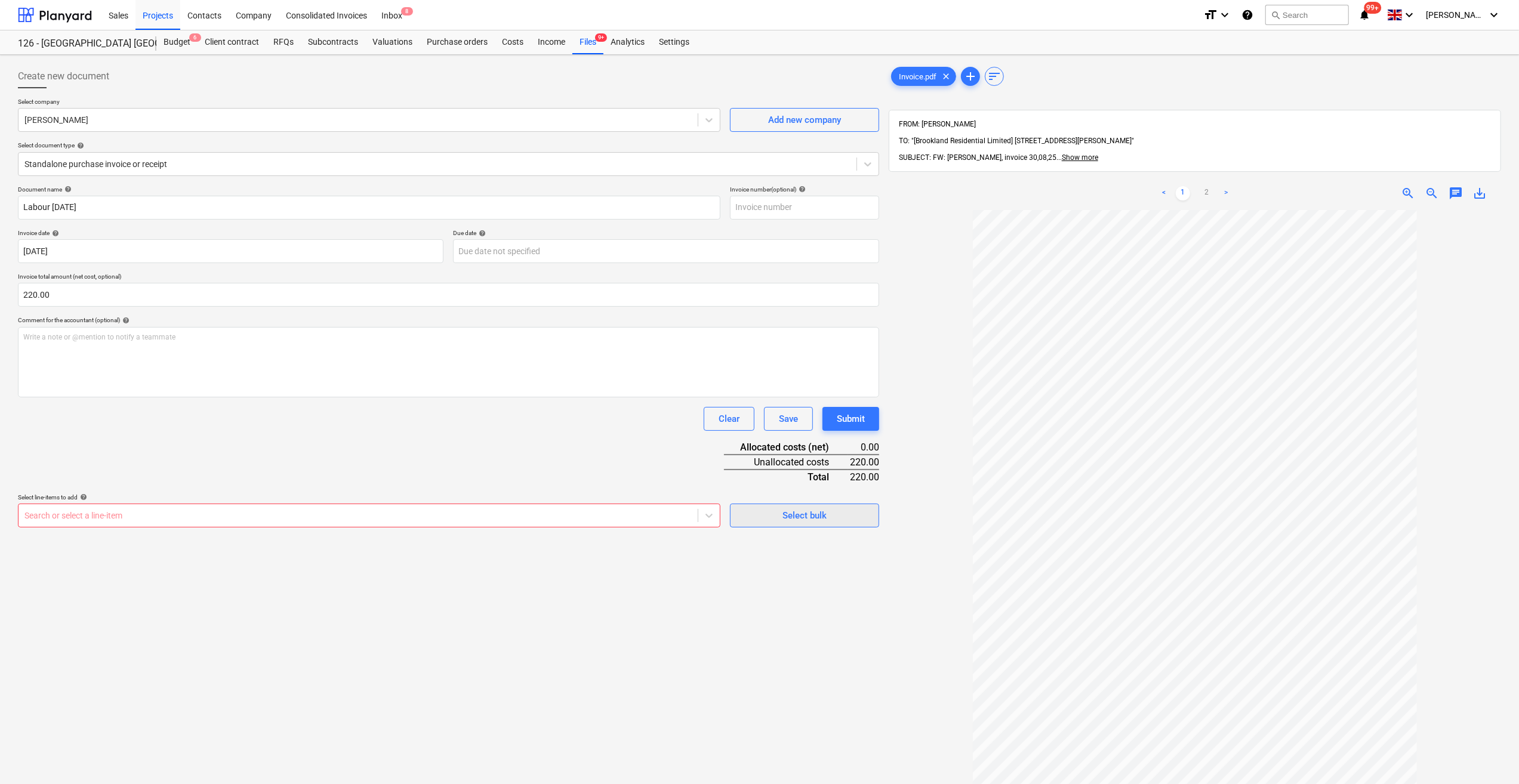
click at [806, 518] on div "Select bulk" at bounding box center [805, 515] width 44 height 16
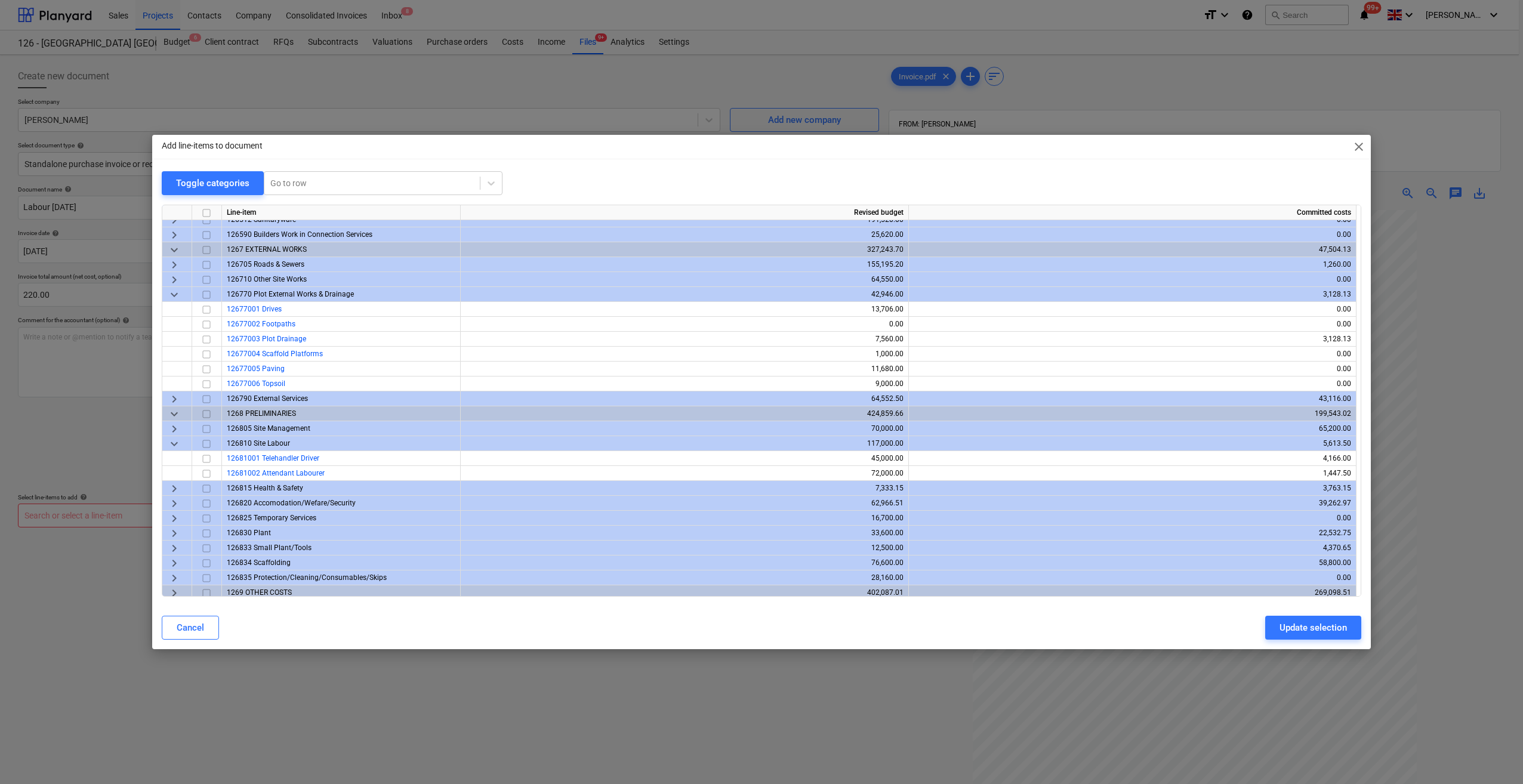
scroll to position [861, 0]
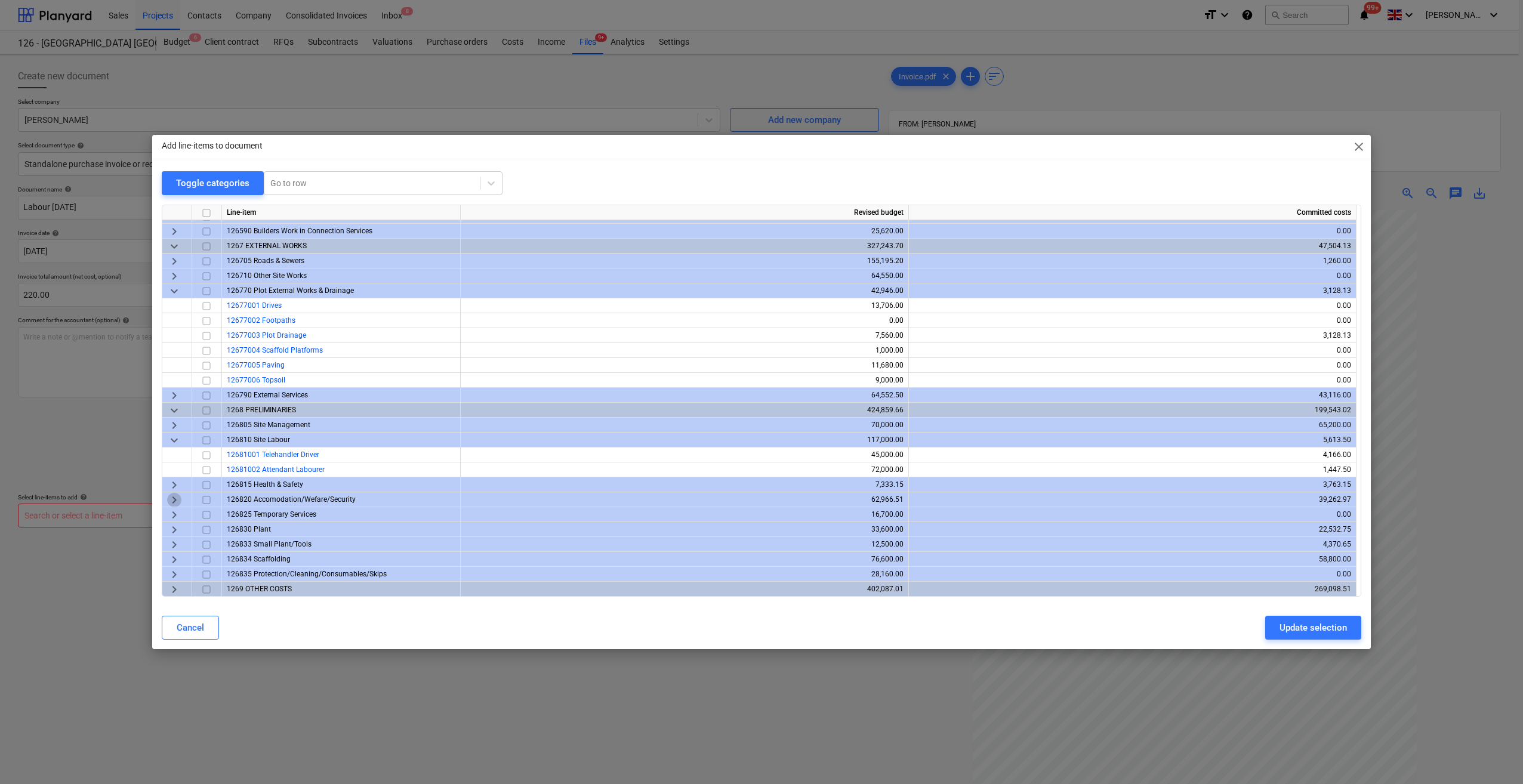
click at [173, 503] on span "keyboard_arrow_right" at bounding box center [174, 500] width 14 height 14
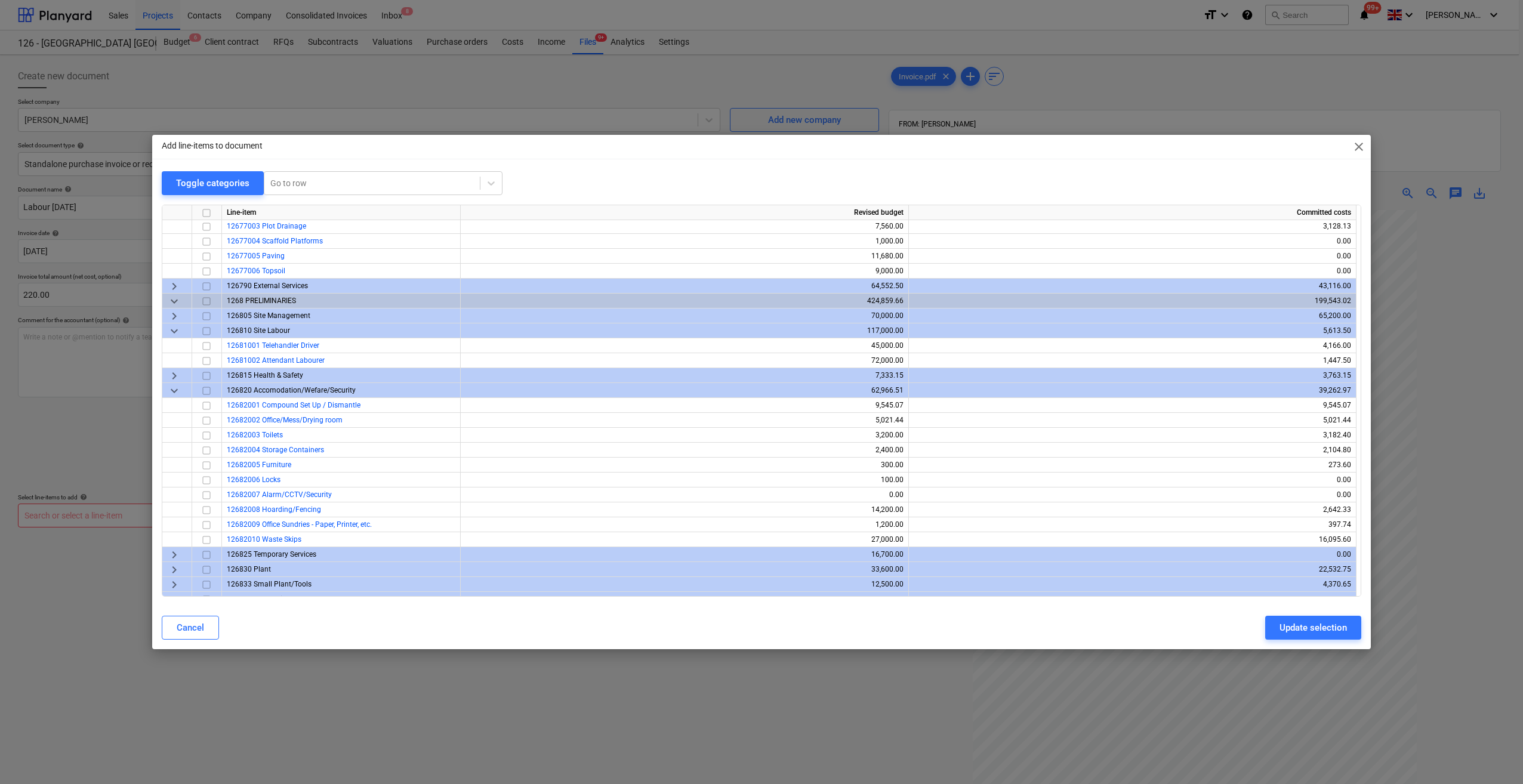
scroll to position [981, 0]
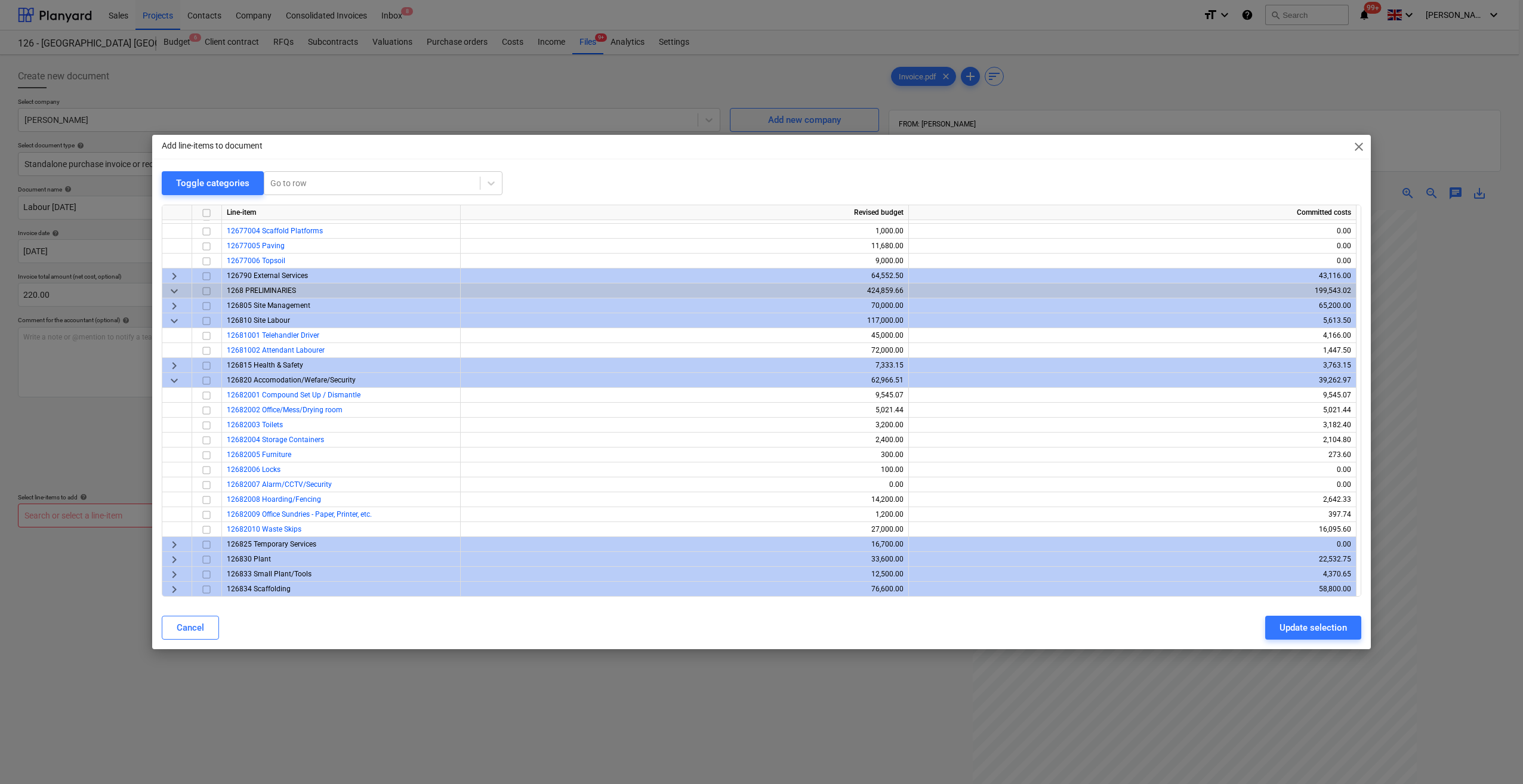
click at [174, 560] on span "keyboard_arrow_right" at bounding box center [174, 560] width 14 height 14
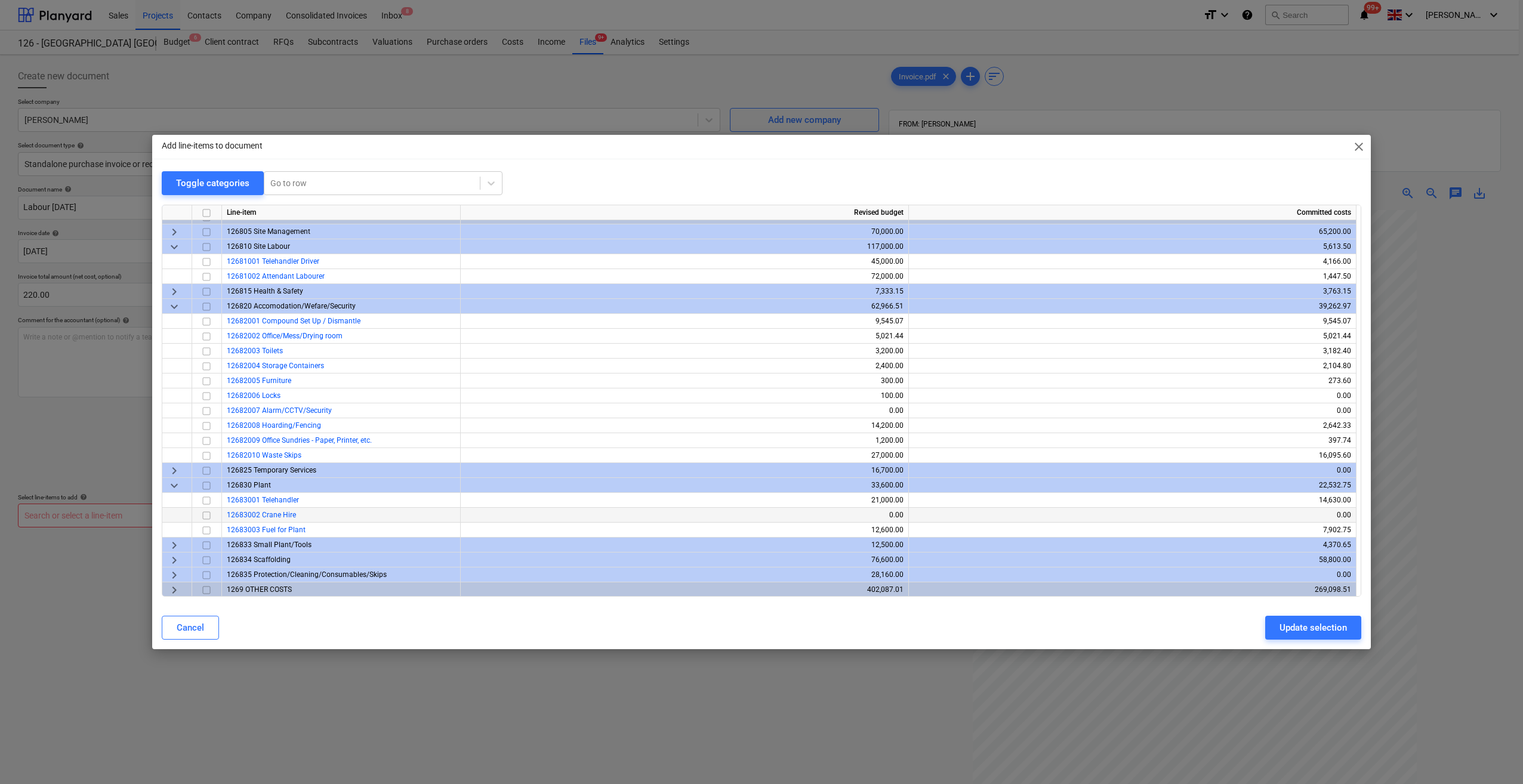
scroll to position [1055, 0]
click at [174, 577] on span "keyboard_arrow_right" at bounding box center [174, 575] width 14 height 14
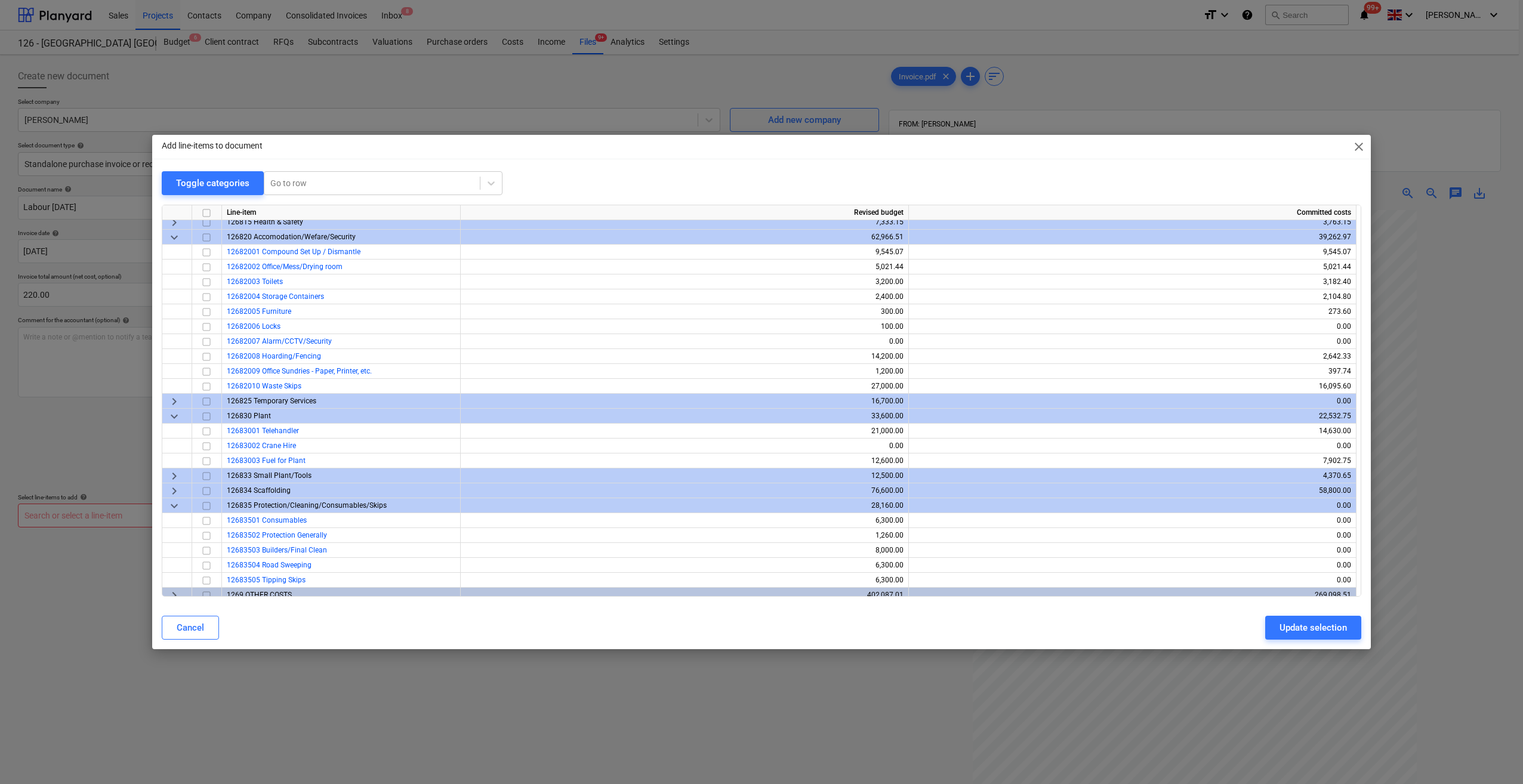
scroll to position [1130, 0]
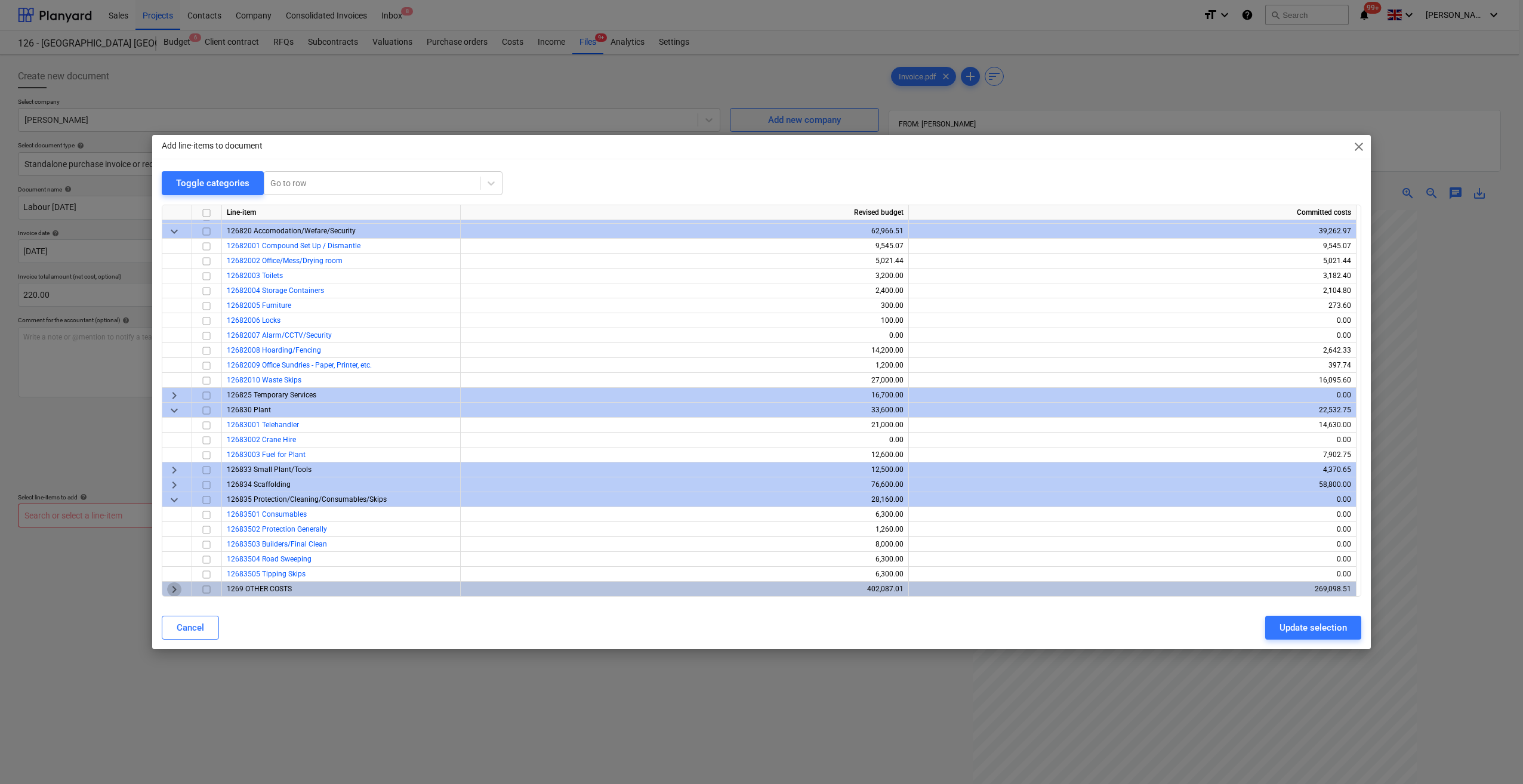
click at [176, 593] on span "keyboard_arrow_right" at bounding box center [174, 590] width 14 height 14
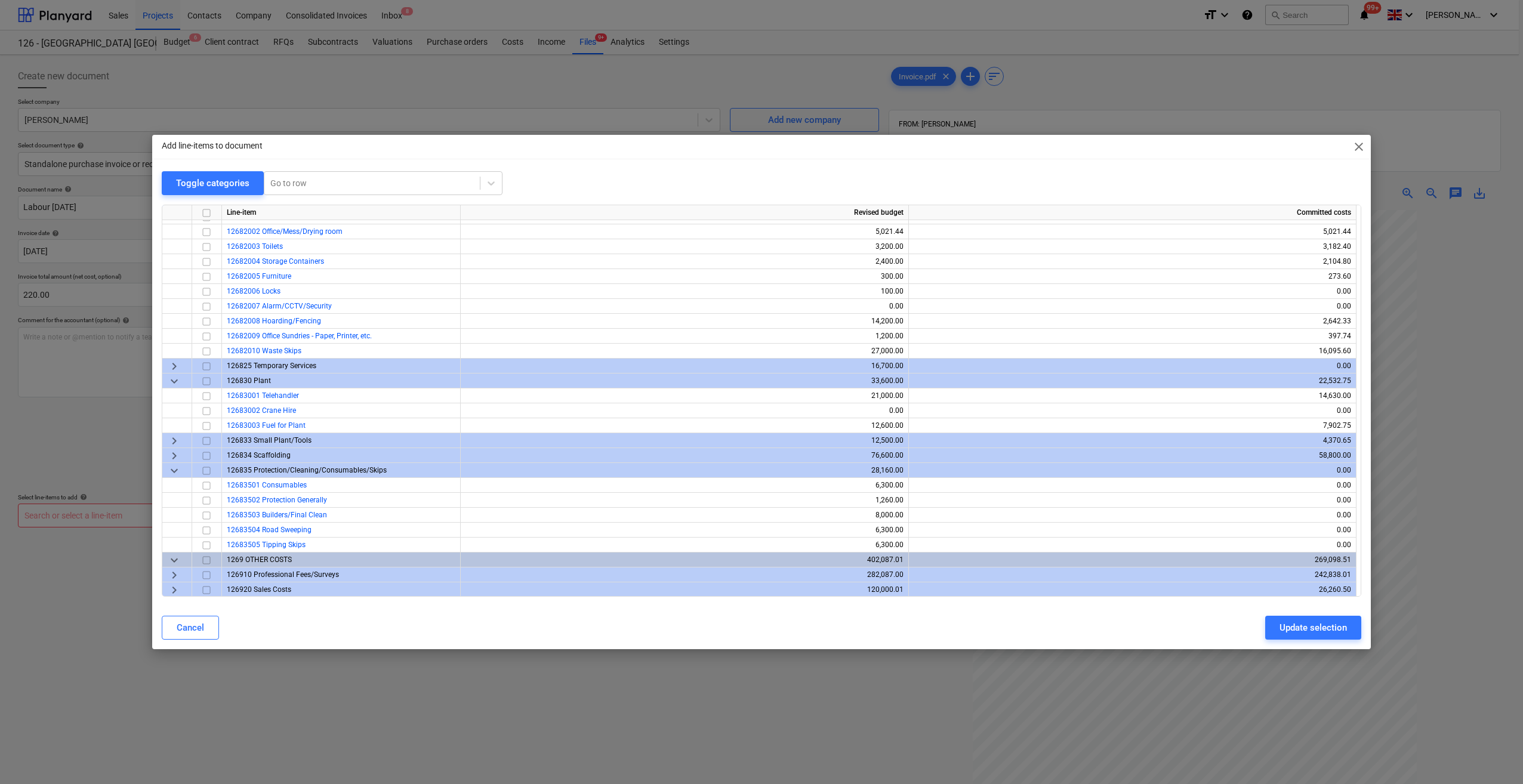
scroll to position [1160, 0]
click at [174, 575] on span "keyboard_arrow_right" at bounding box center [174, 575] width 14 height 14
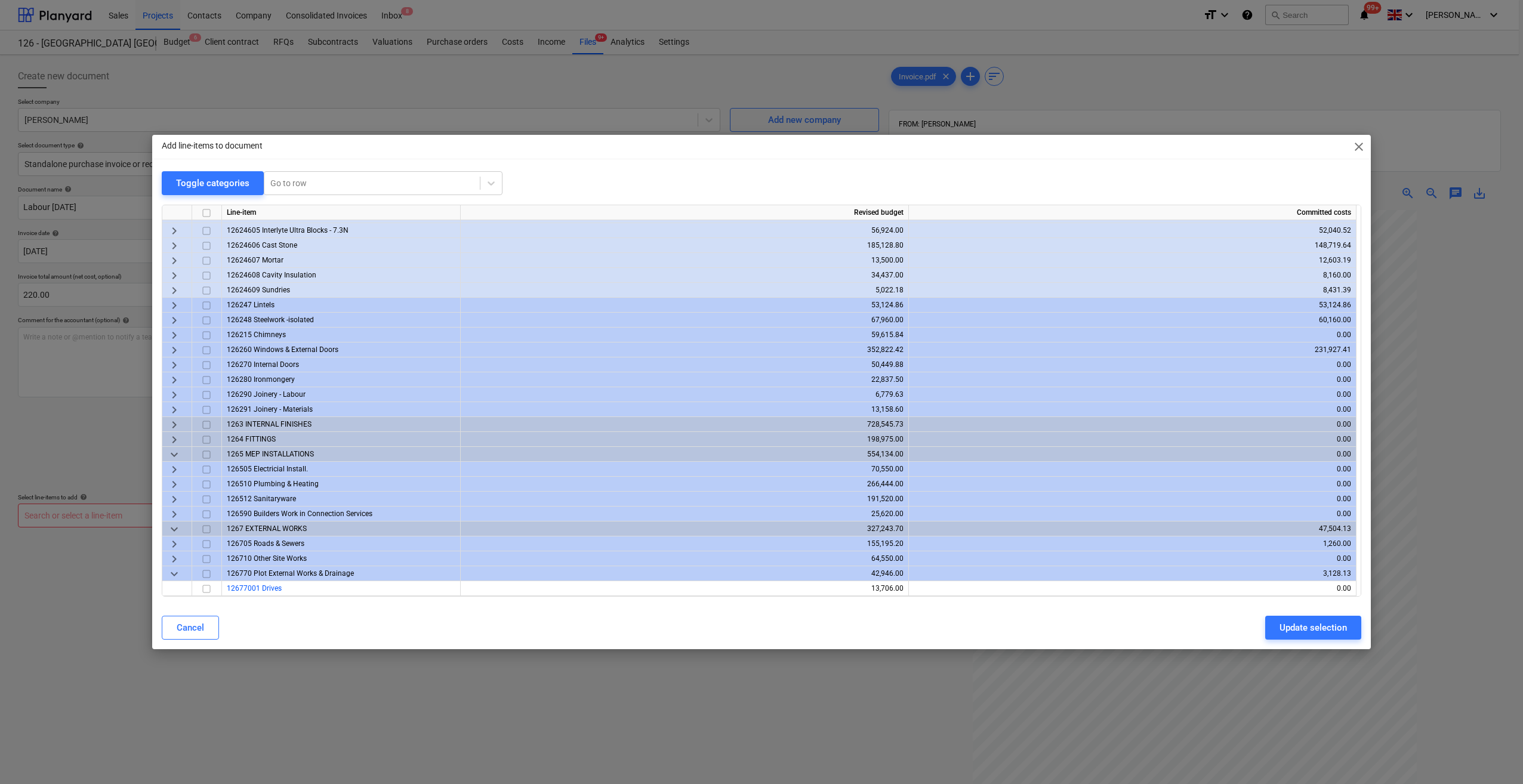
scroll to position [597, 0]
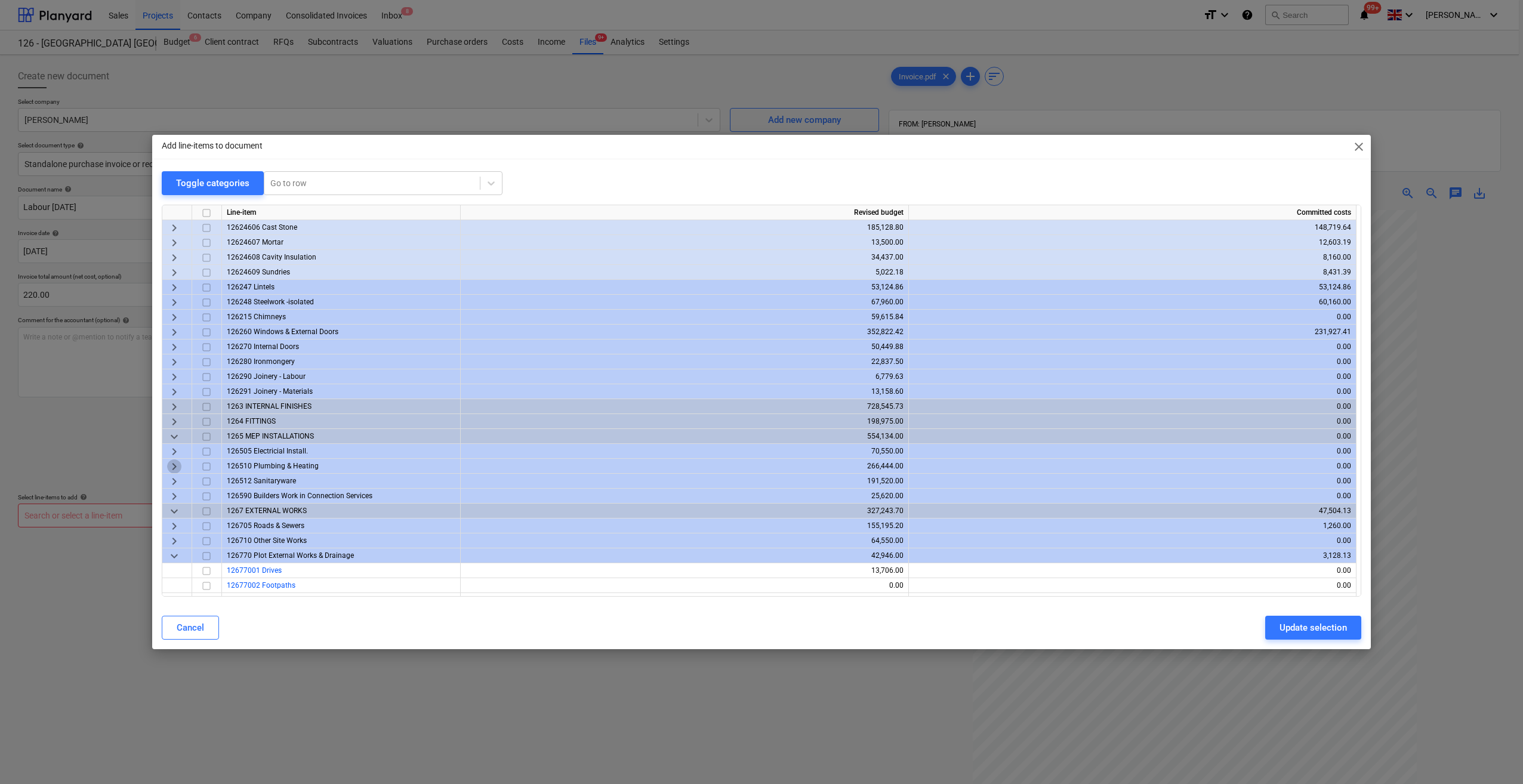
click at [175, 465] on span "keyboard_arrow_right" at bounding box center [174, 467] width 14 height 14
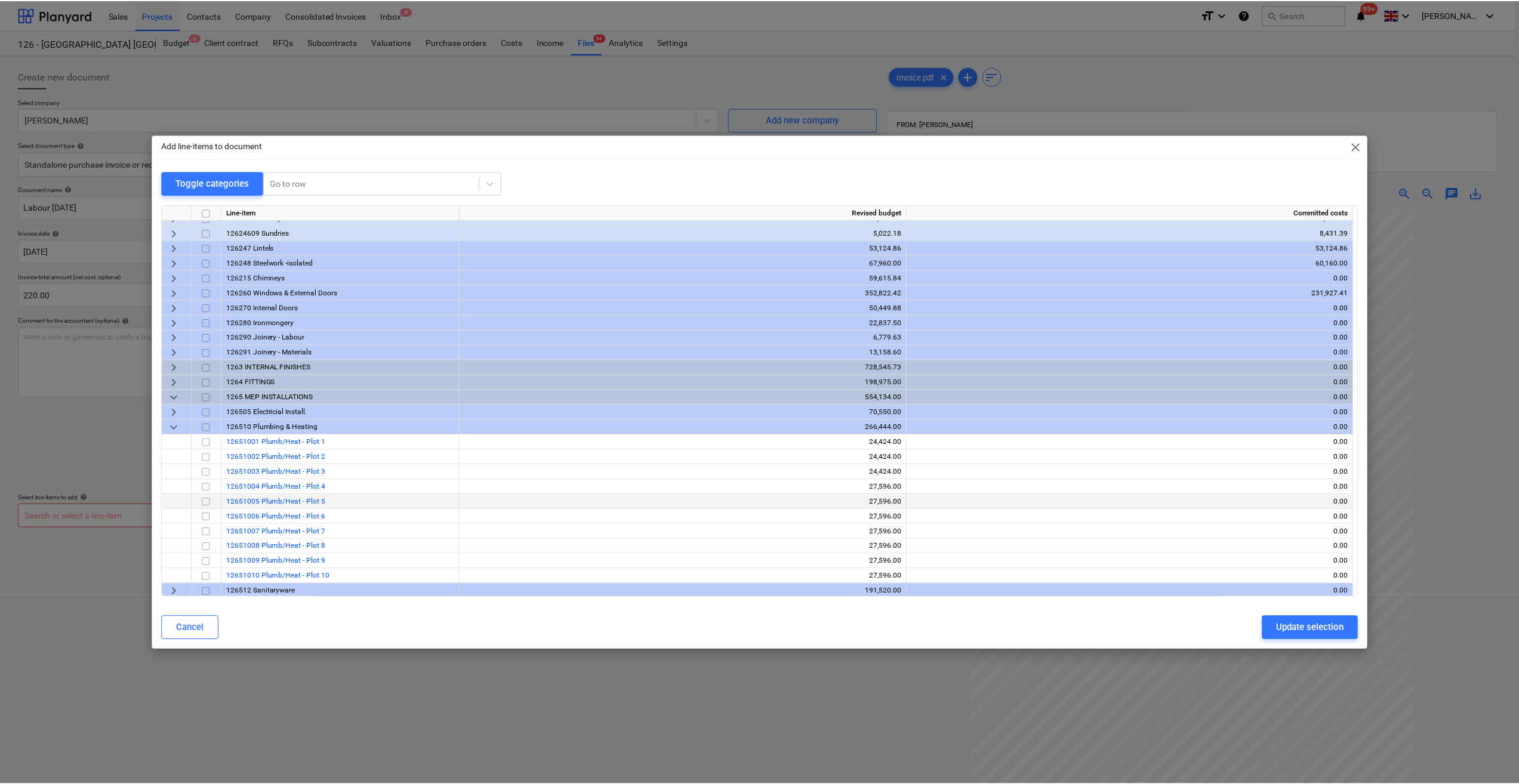
scroll to position [656, 0]
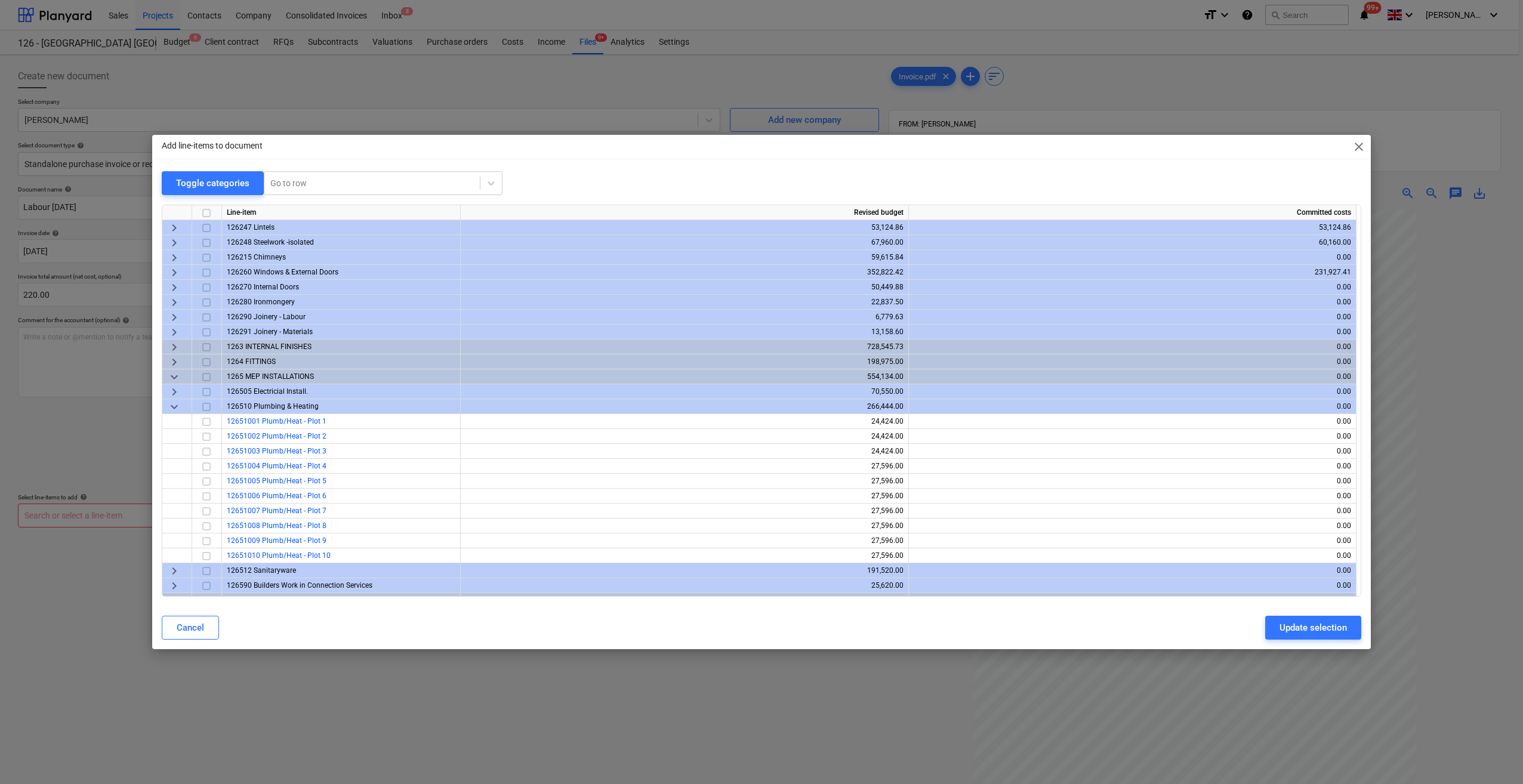
click at [168, 405] on span "keyboard_arrow_down" at bounding box center [174, 407] width 14 height 14
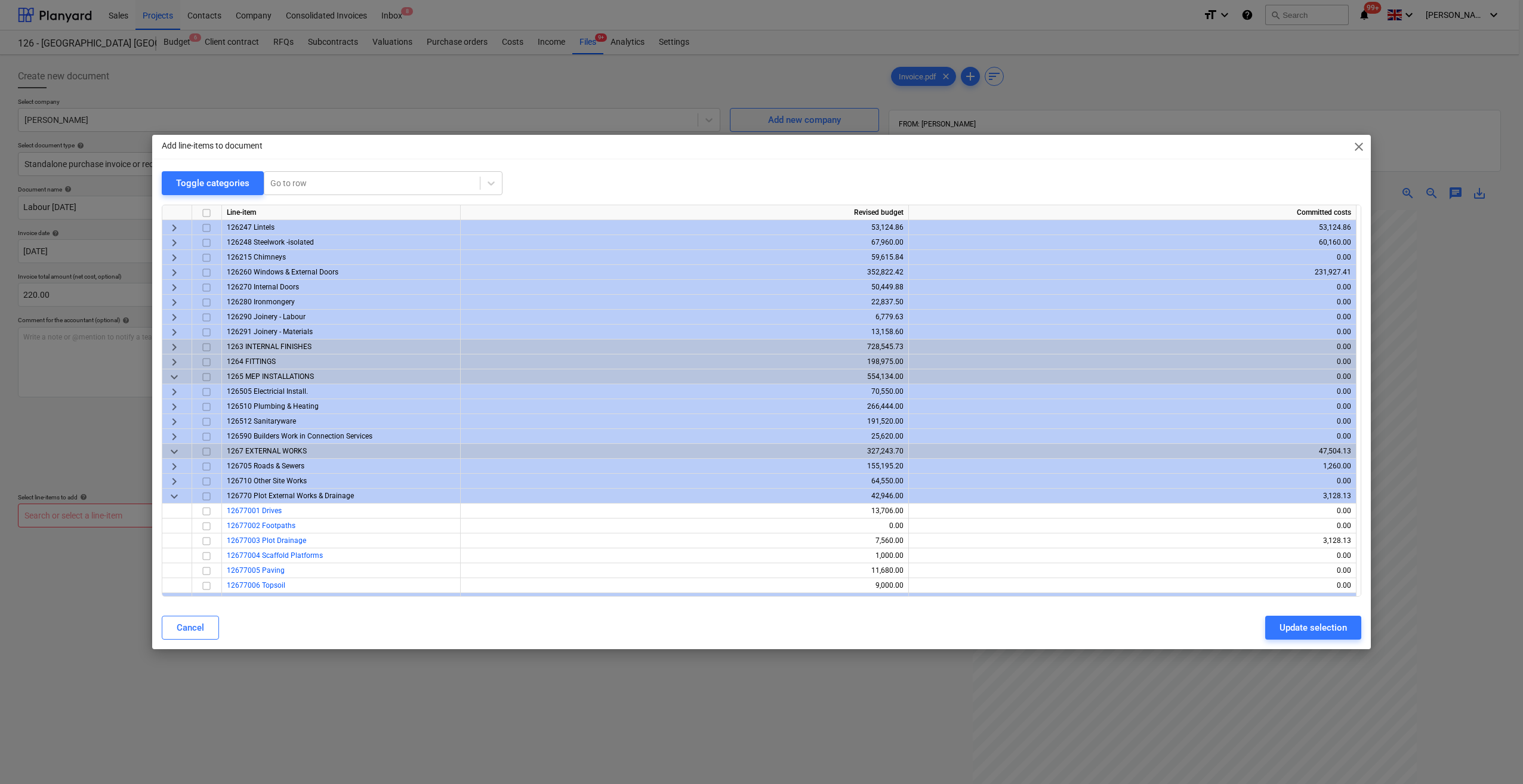
click at [177, 352] on span "keyboard_arrow_right" at bounding box center [174, 347] width 14 height 14
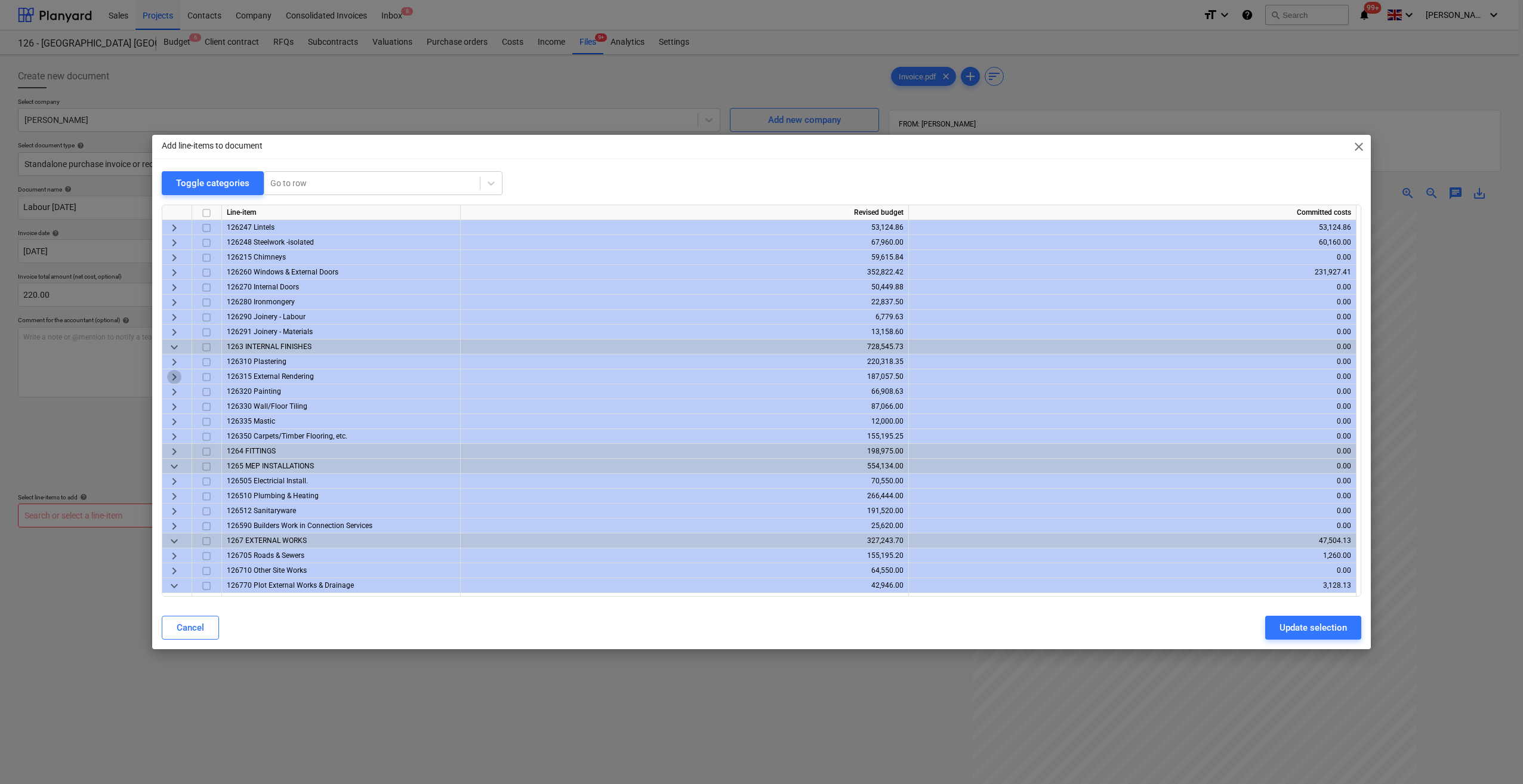
click at [176, 374] on span "keyboard_arrow_right" at bounding box center [174, 377] width 14 height 14
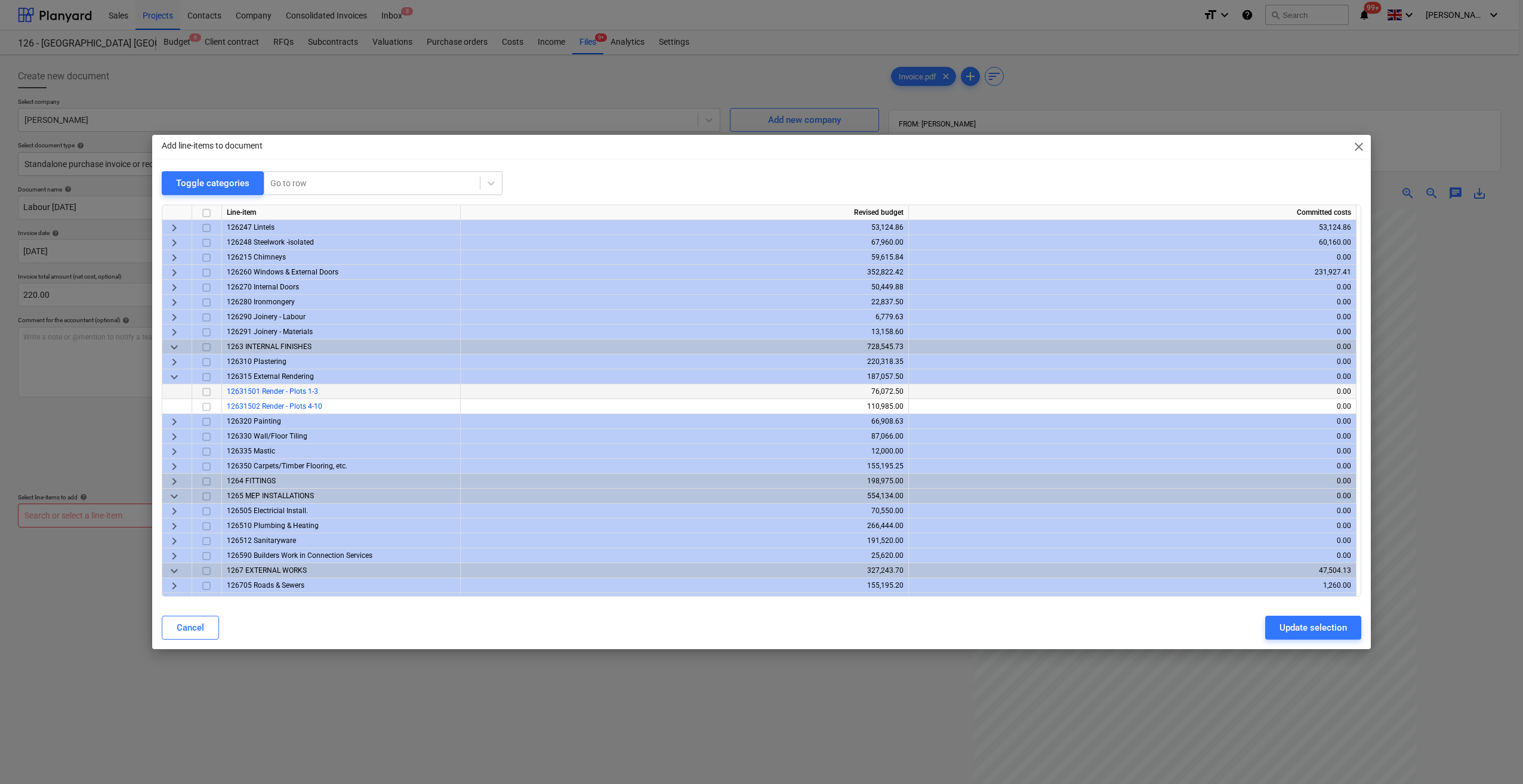
click at [206, 392] on input "checkbox" at bounding box center [206, 392] width 14 height 14
click at [1297, 633] on div "Update selection" at bounding box center [1313, 627] width 67 height 16
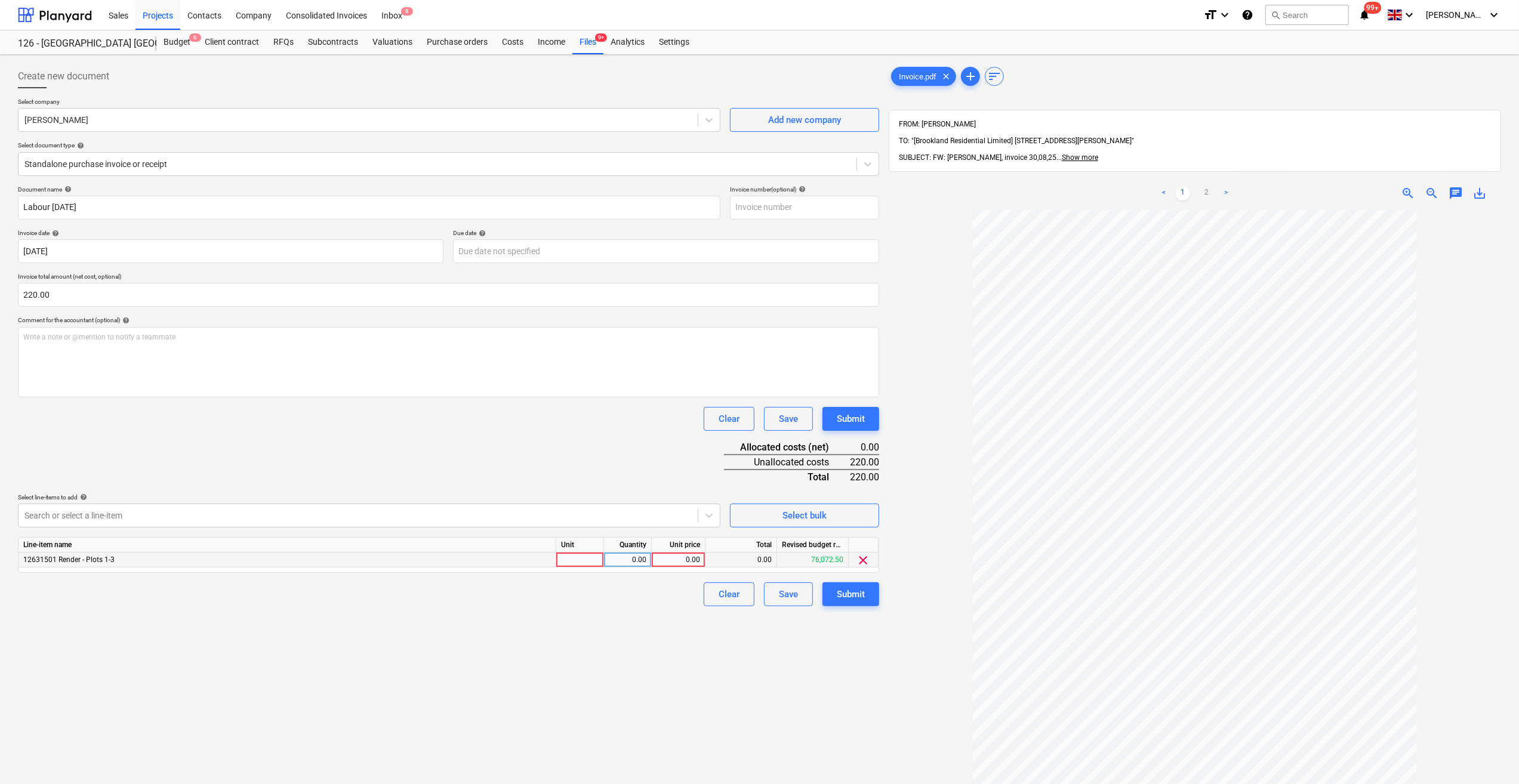
click at [588, 559] on div at bounding box center [580, 560] width 48 height 15
click at [643, 561] on div "0.00" at bounding box center [627, 560] width 38 height 15
click at [689, 560] on div "0.00" at bounding box center [678, 560] width 44 height 15
click at [659, 605] on div "Clear Save Submit" at bounding box center [448, 594] width 861 height 24
click at [835, 594] on button "Submit" at bounding box center [851, 594] width 56 height 24
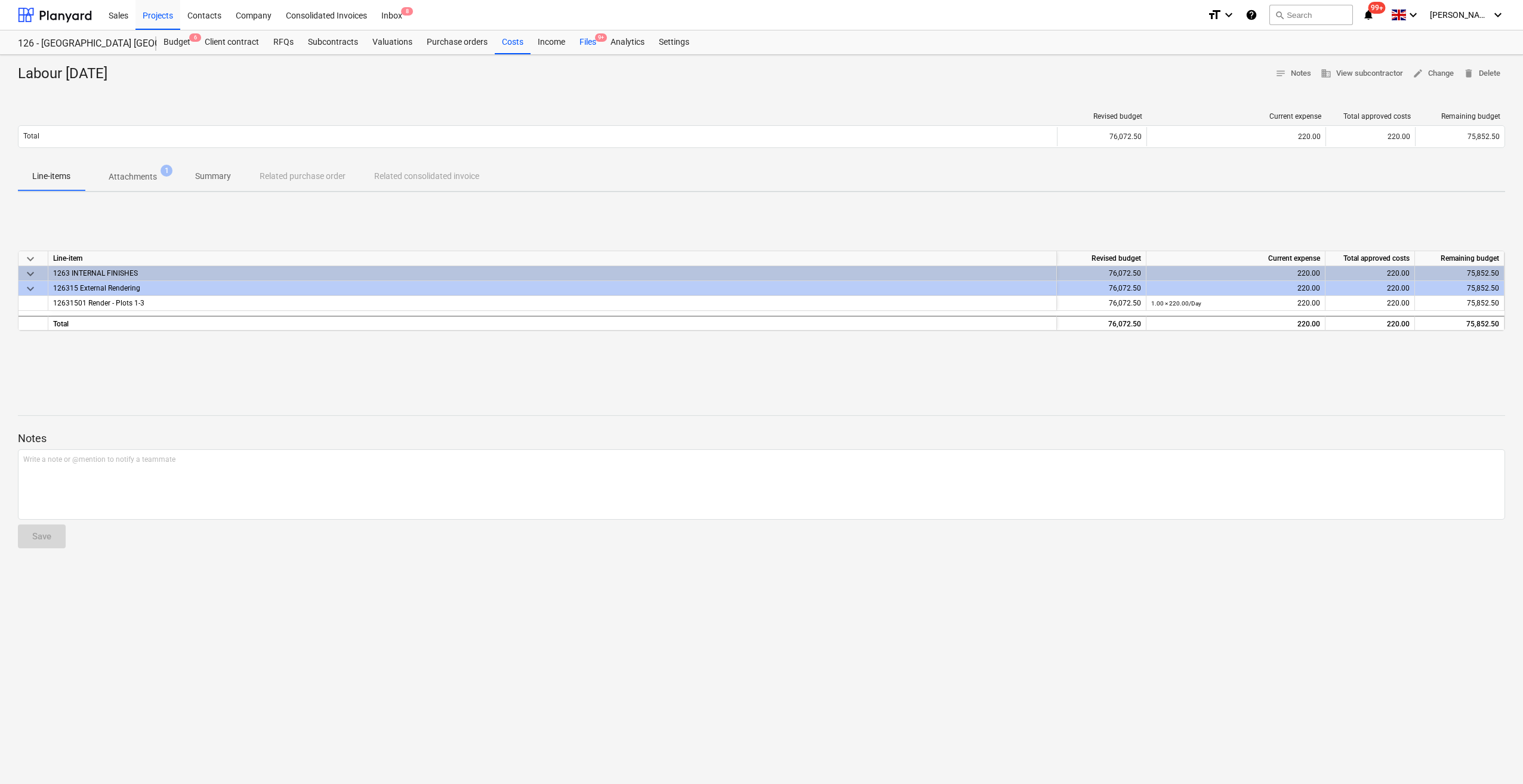
click at [589, 42] on div "Files 9+" at bounding box center [588, 43] width 31 height 24
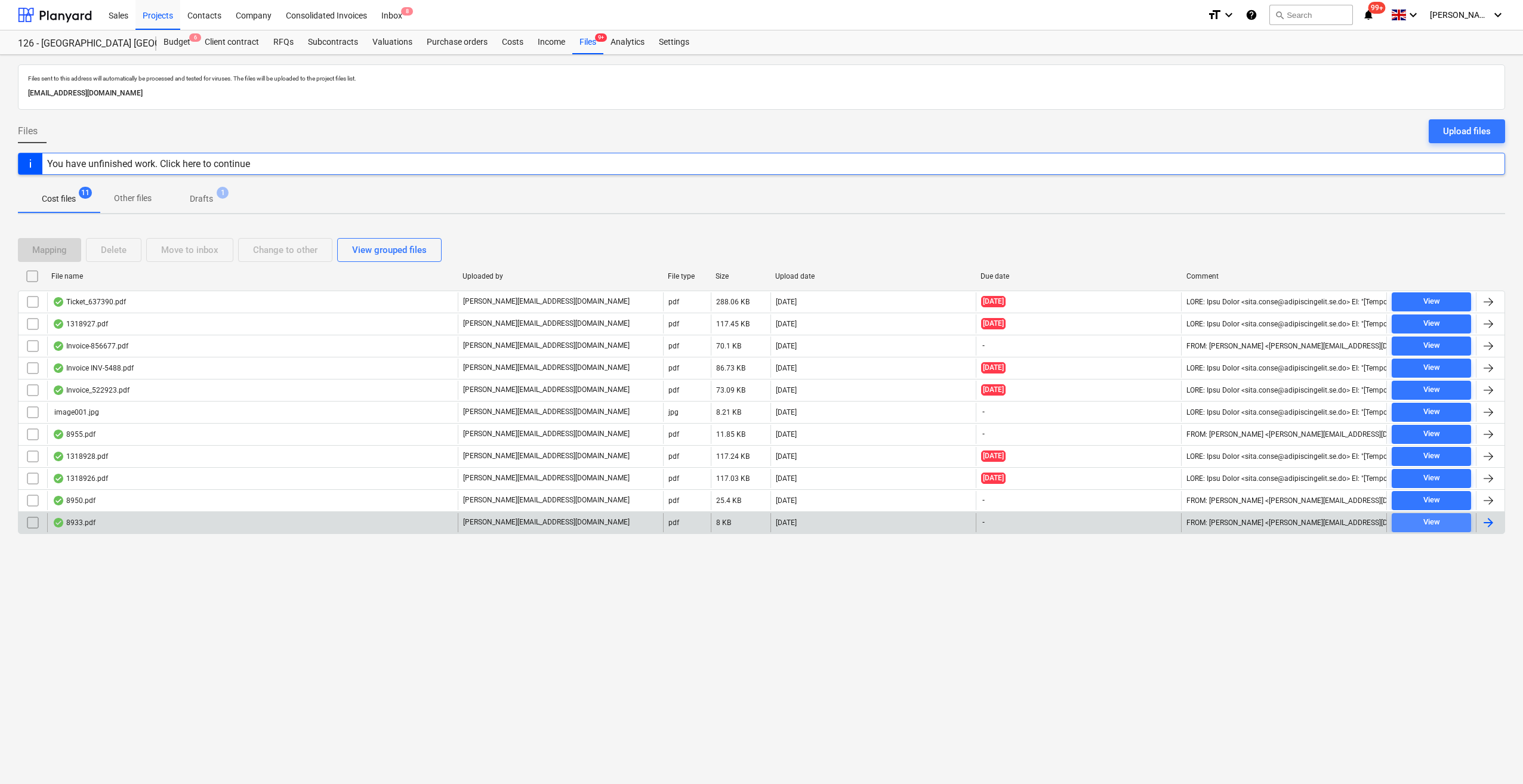
click at [1432, 516] on div "View" at bounding box center [1432, 522] width 17 height 14
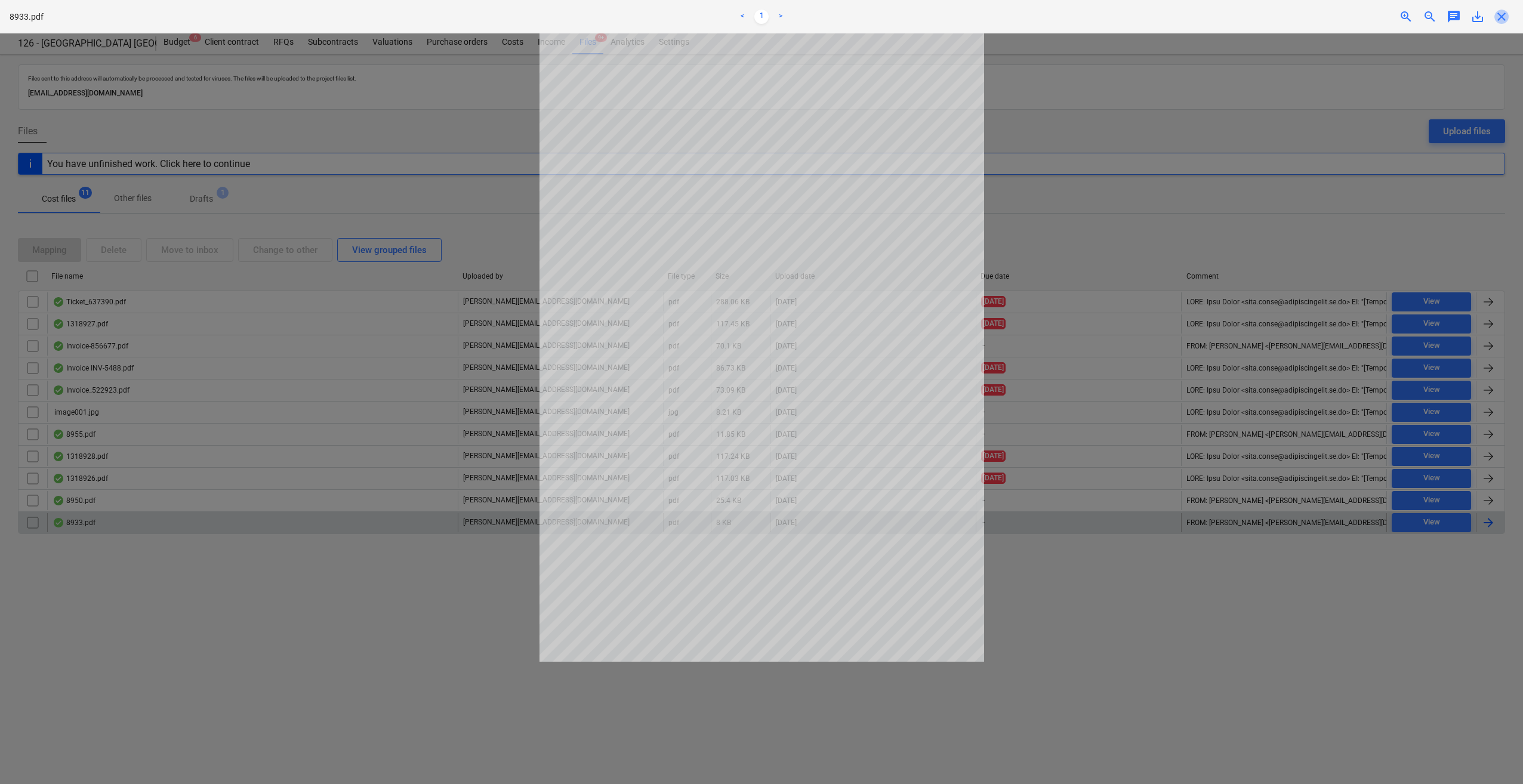
click at [1500, 14] on span "close" at bounding box center [1501, 17] width 14 height 14
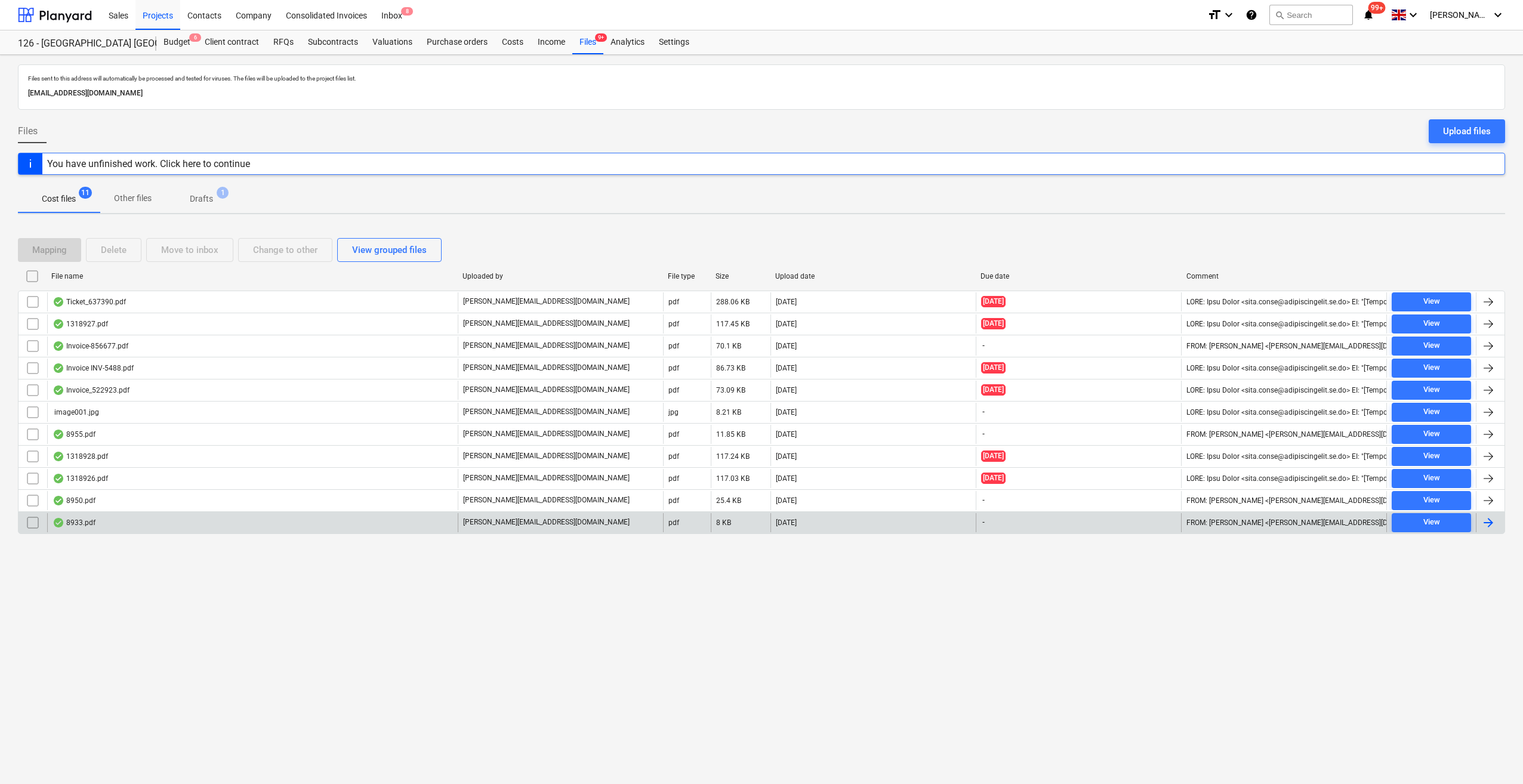
click at [1485, 521] on div at bounding box center [1489, 522] width 14 height 14
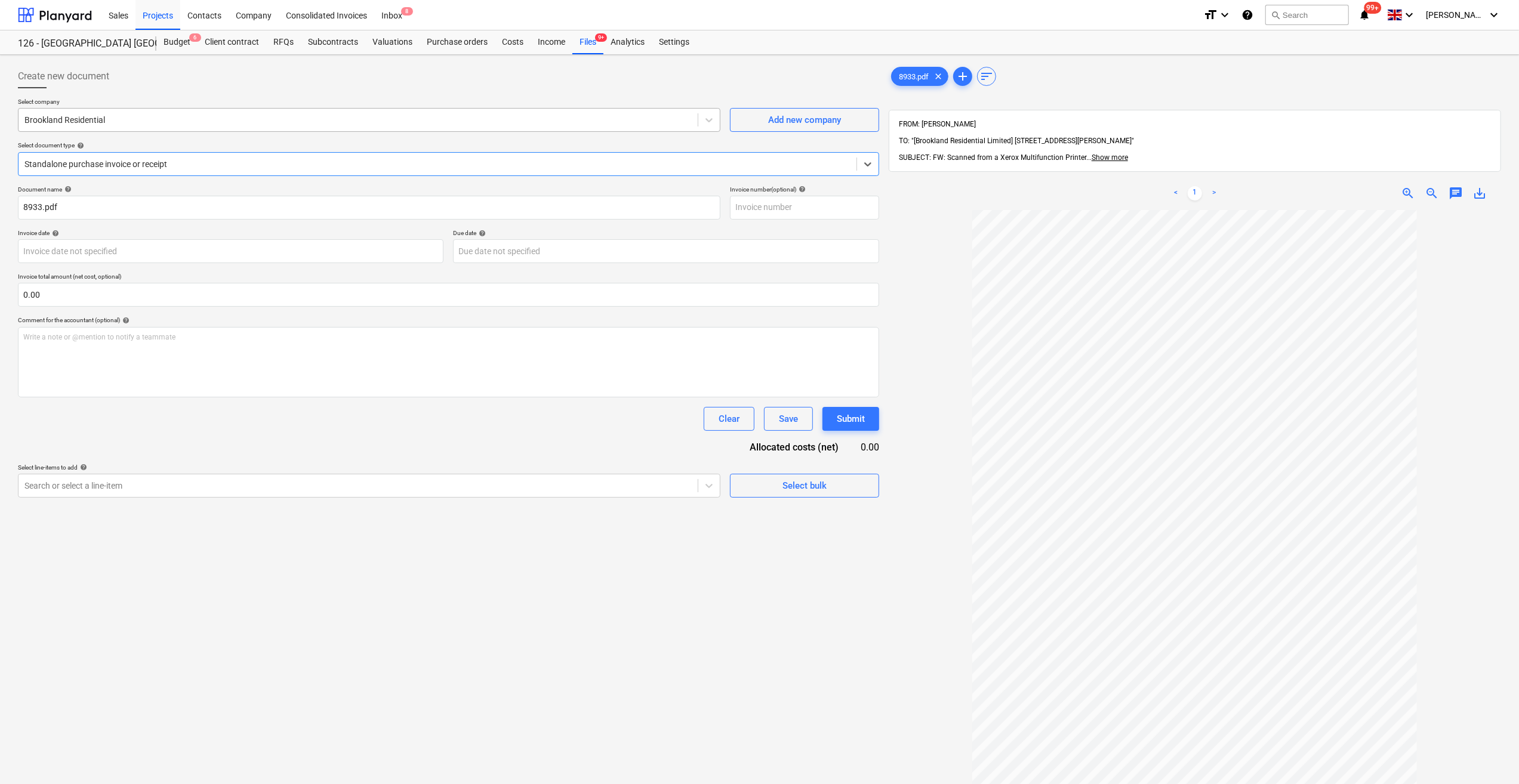
click at [100, 118] on div at bounding box center [358, 120] width 667 height 12
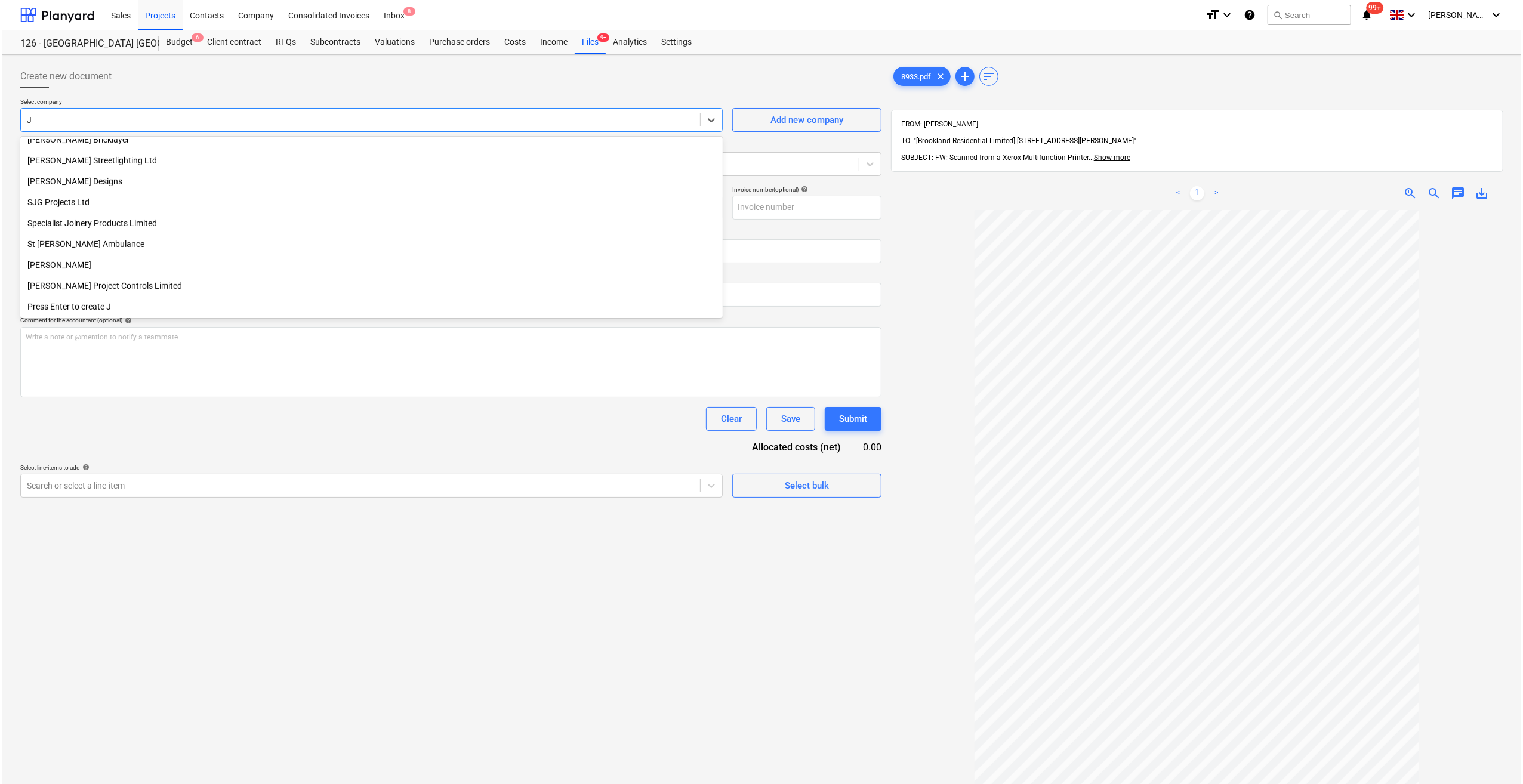
scroll to position [677, 0]
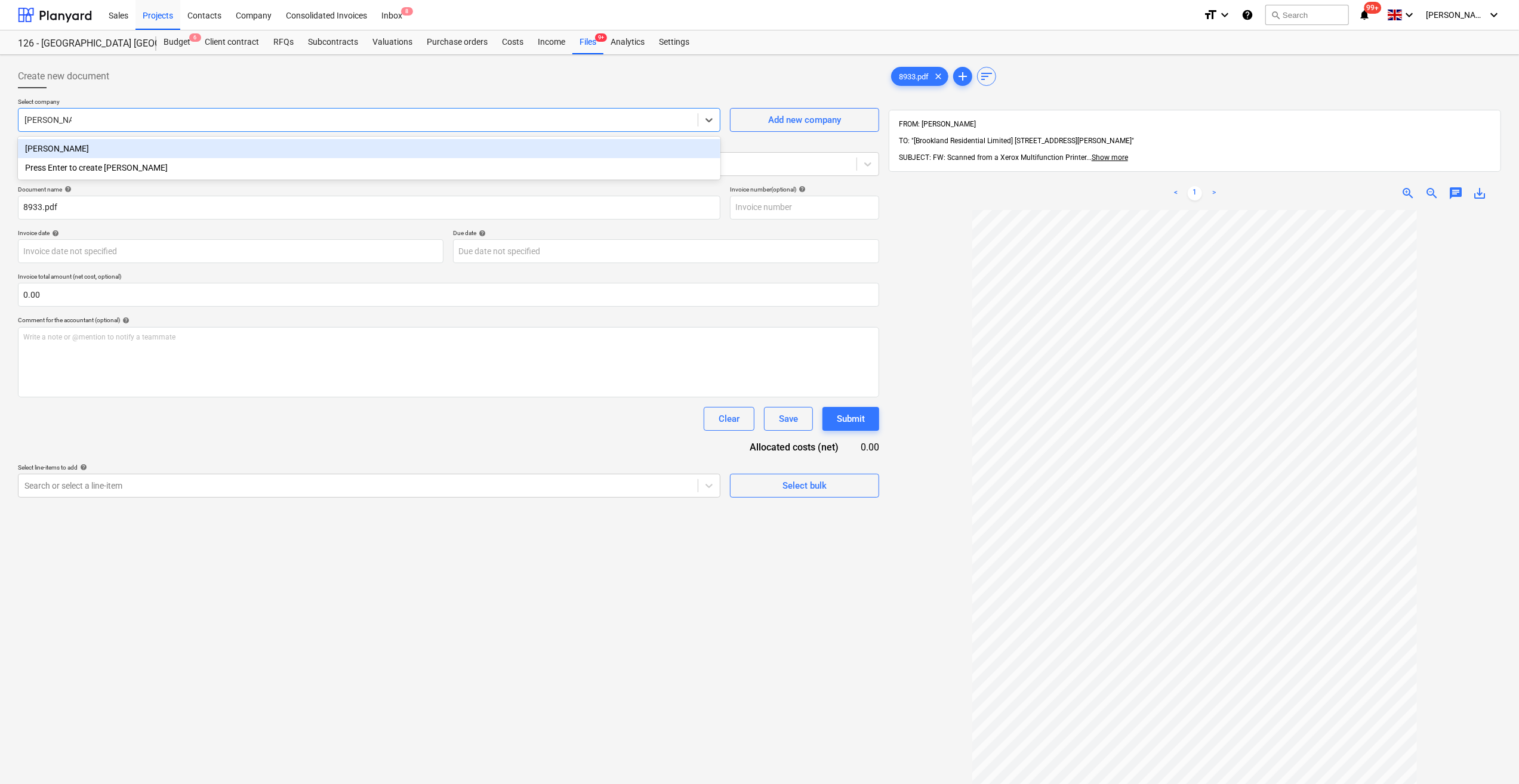
click at [91, 146] on div "[PERSON_NAME]" at bounding box center [369, 149] width 703 height 19
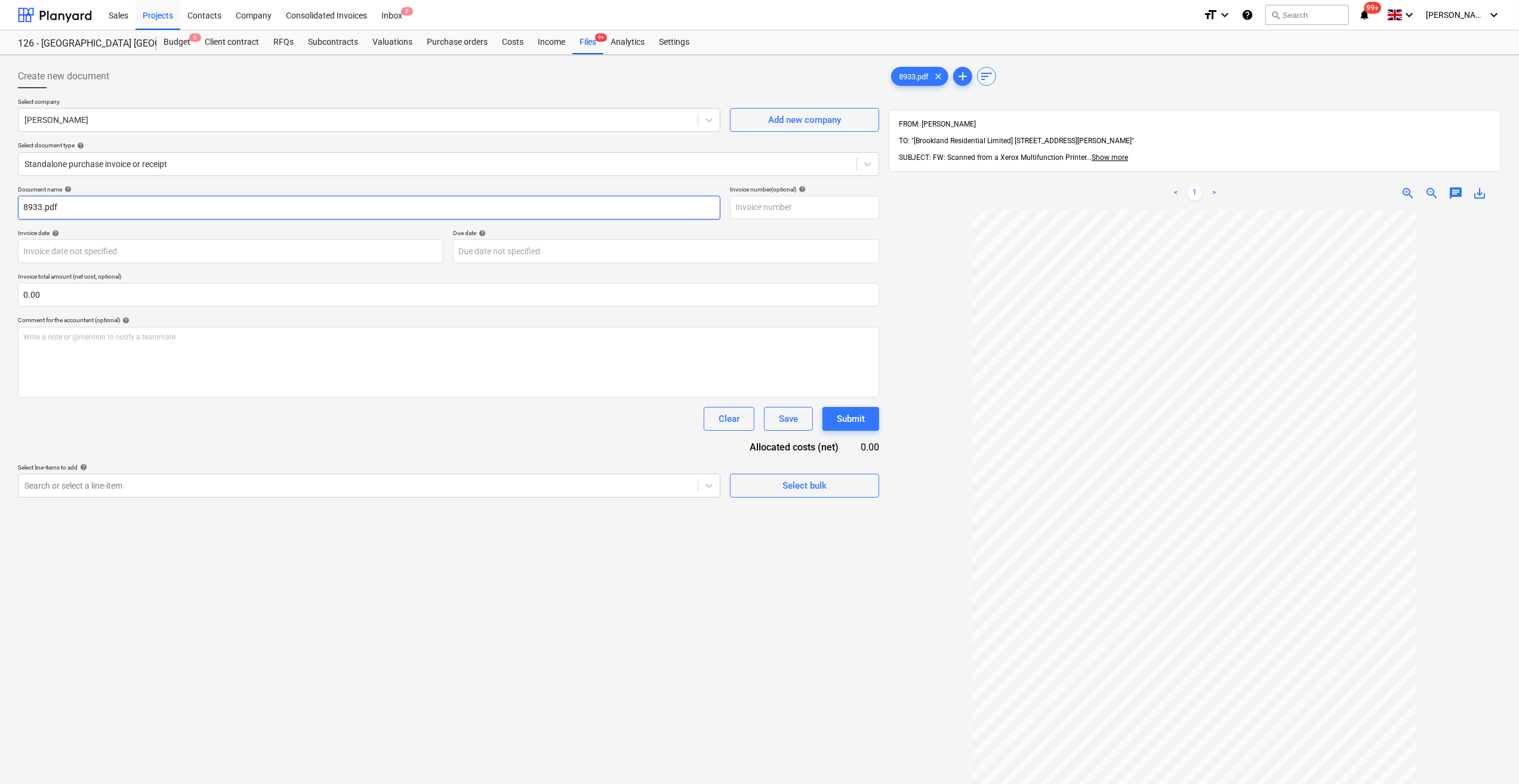
drag, startPoint x: 67, startPoint y: 206, endPoint x: 23, endPoint y: 209, distance: 44.1
click at [23, 209] on input "8933.pdf" at bounding box center [369, 208] width 703 height 24
click at [762, 210] on input "text" at bounding box center [804, 208] width 149 height 24
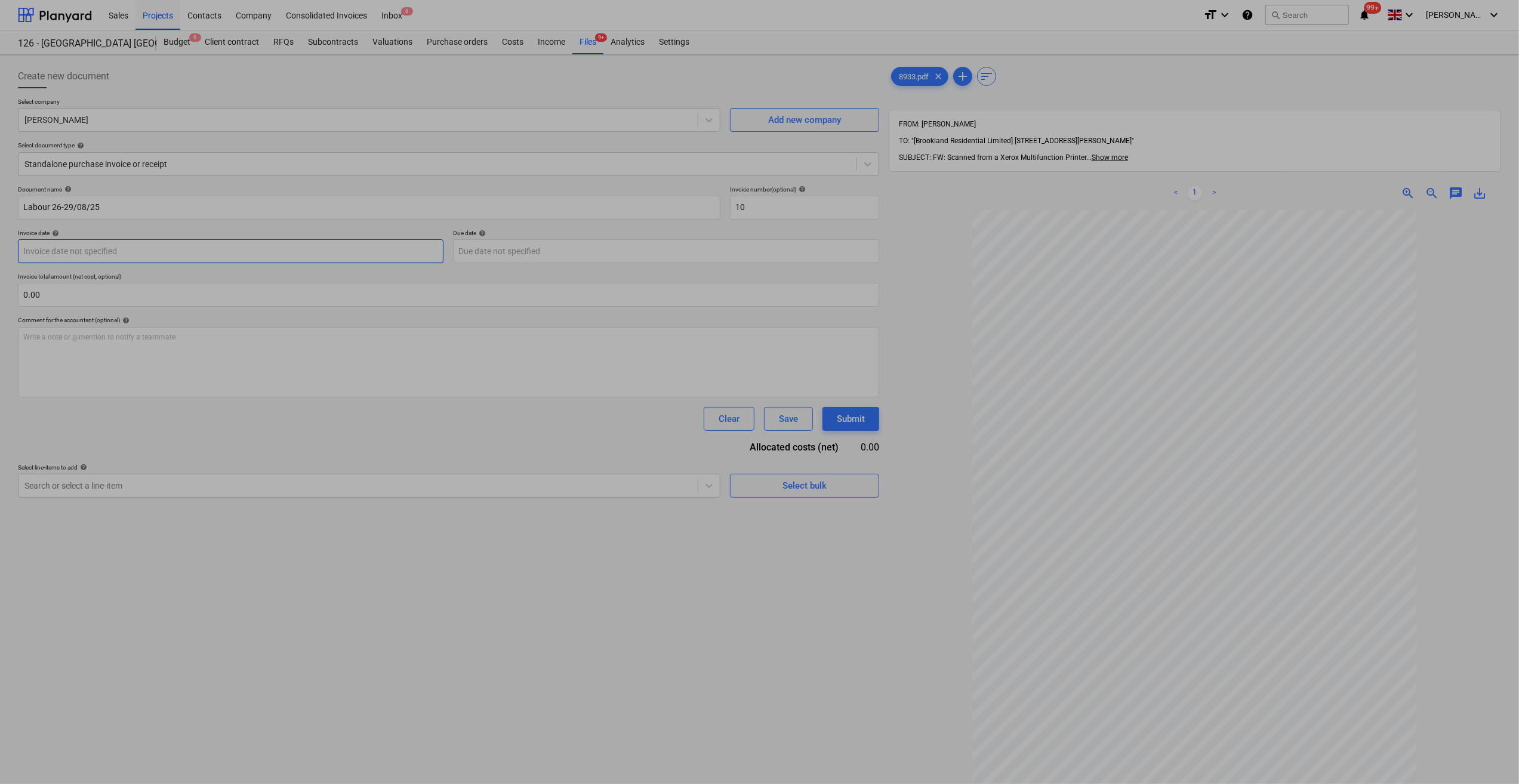
click at [133, 254] on body "Sales Projects Contacts Company Consolidated Invoices Inbox 8 format_size keybo…" at bounding box center [759, 392] width 1519 height 784
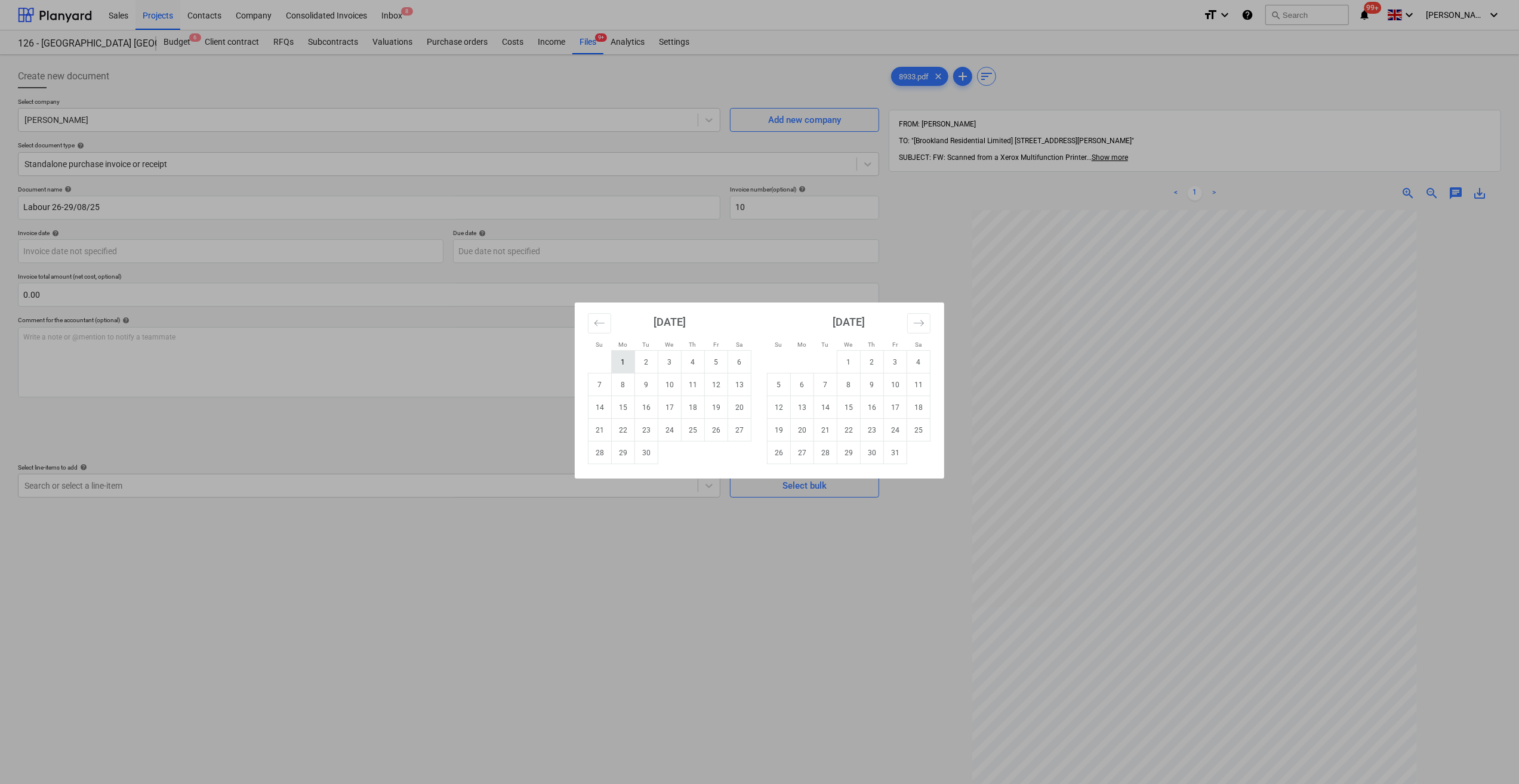
click at [622, 366] on td "1" at bounding box center [623, 362] width 23 height 23
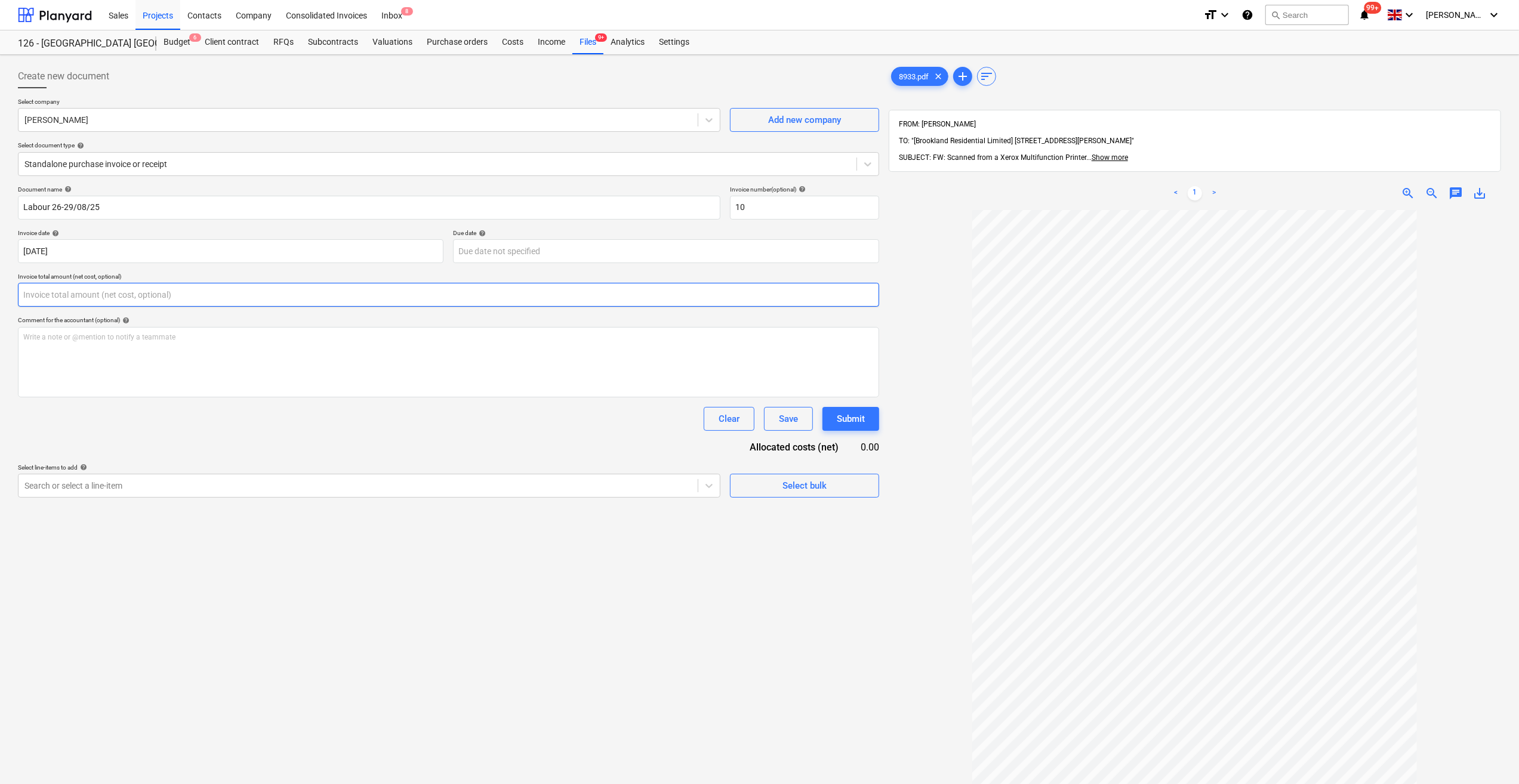
click at [90, 295] on input "text" at bounding box center [448, 295] width 861 height 24
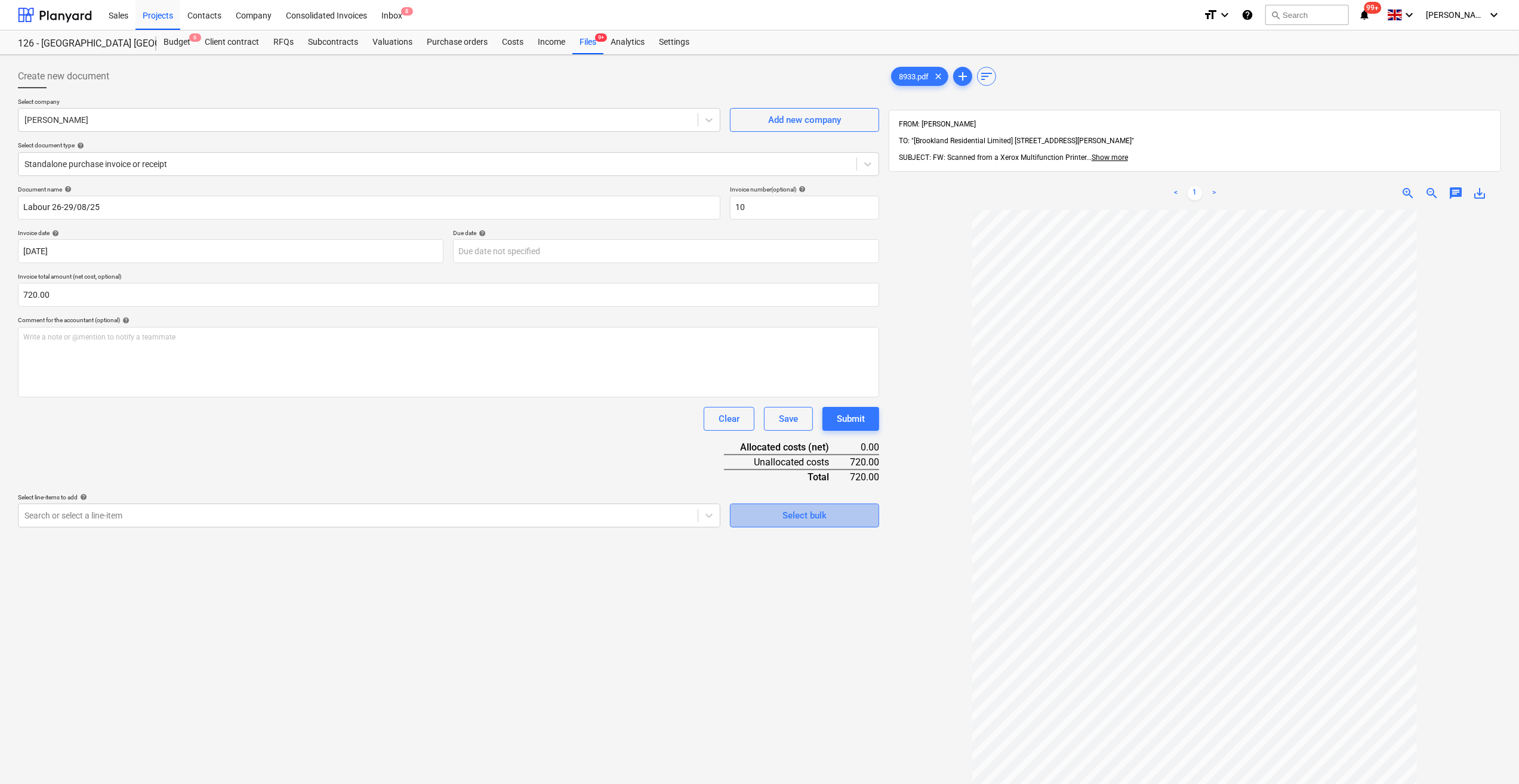
click at [796, 514] on div "Select bulk" at bounding box center [805, 515] width 44 height 16
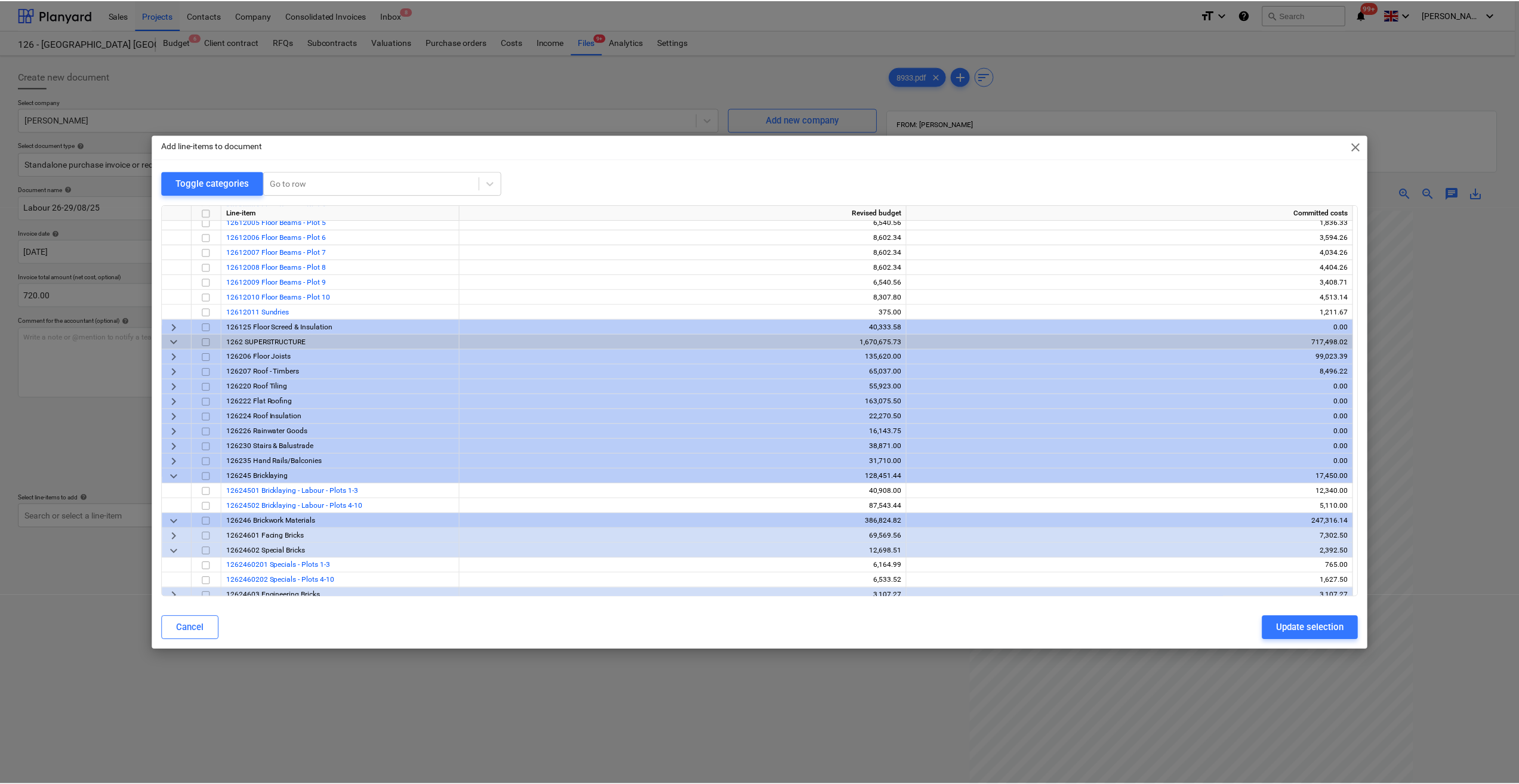
scroll to position [239, 0]
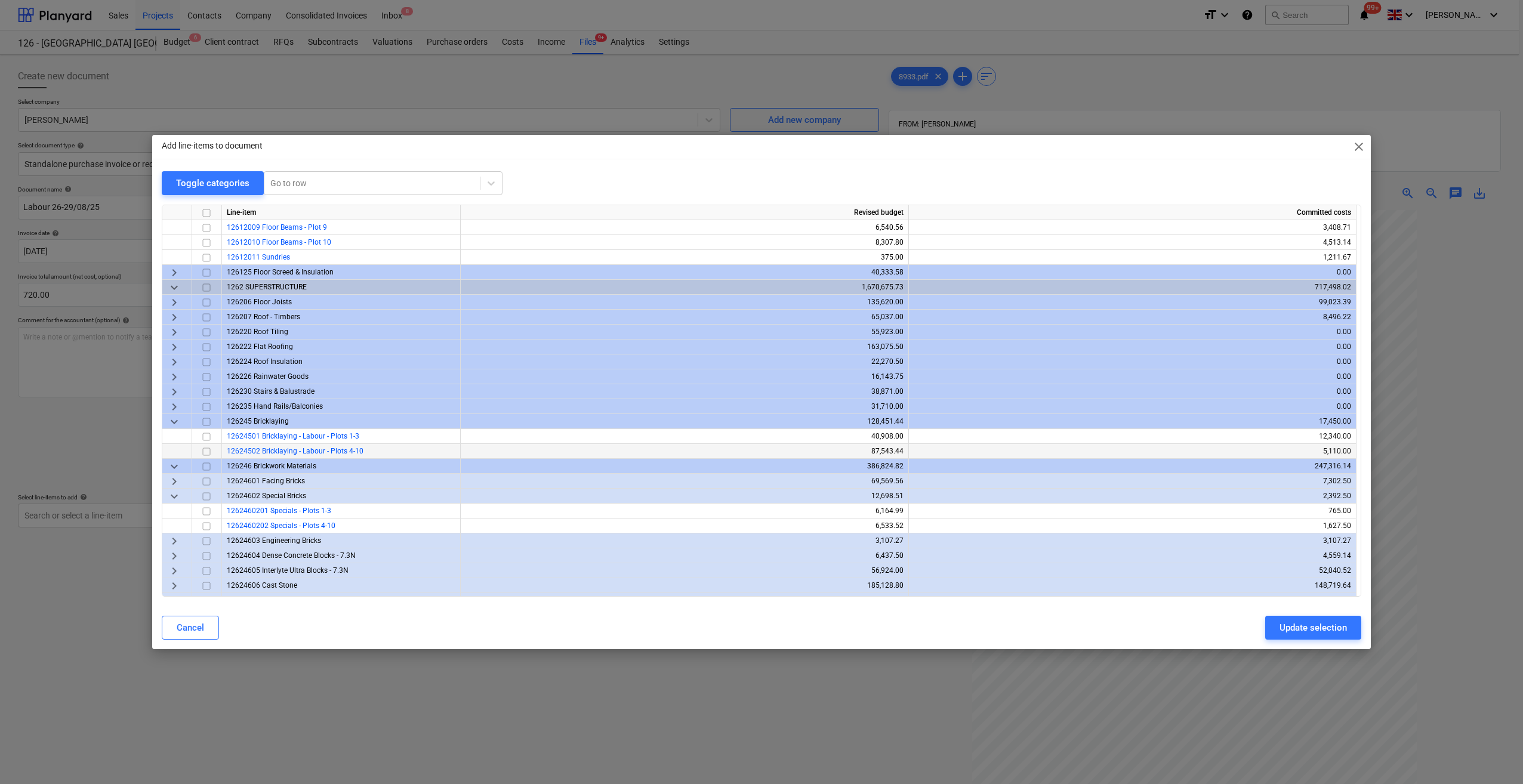
click at [204, 452] on input "checkbox" at bounding box center [206, 452] width 14 height 14
click at [1322, 630] on div "Update selection" at bounding box center [1313, 627] width 67 height 16
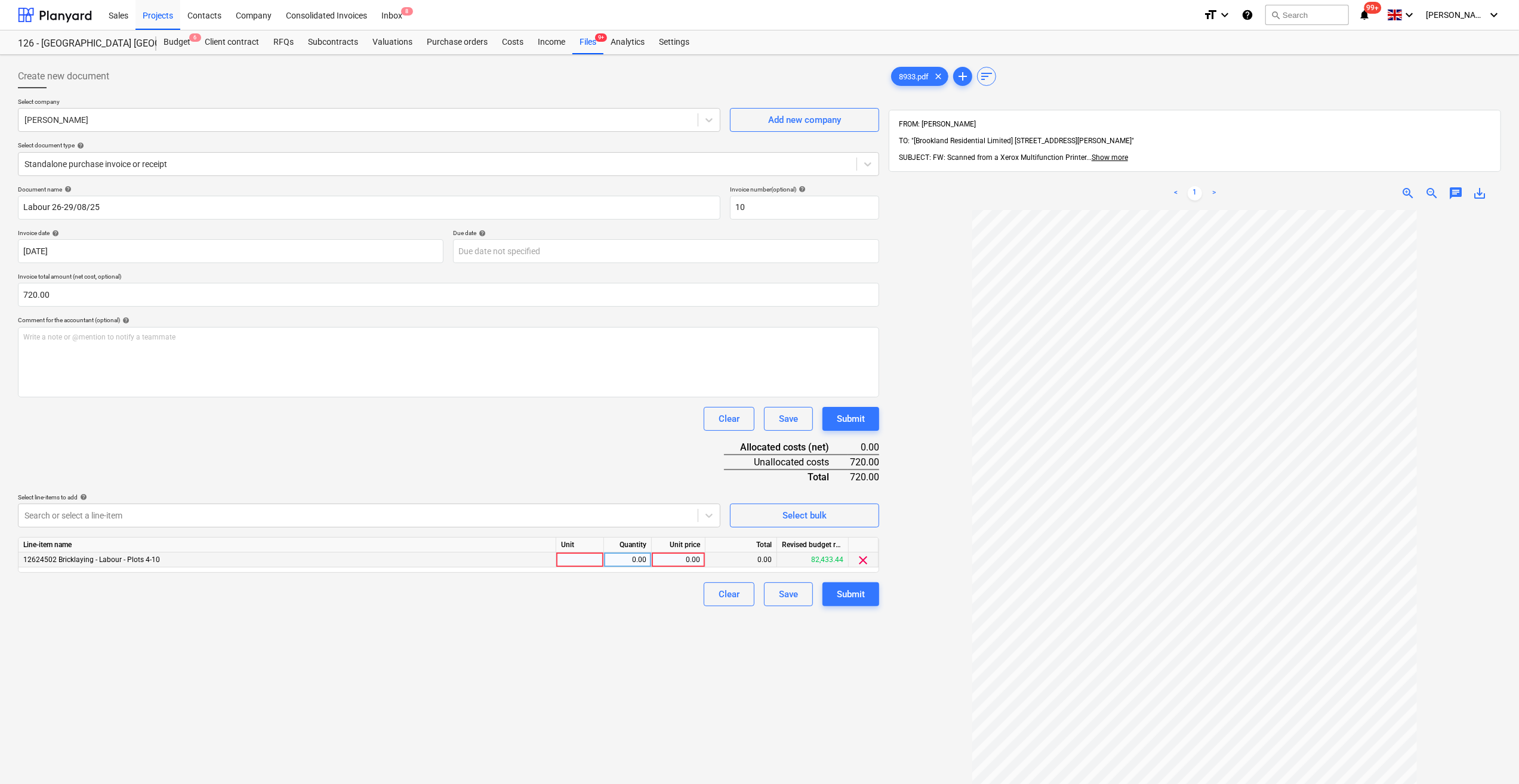
click at [565, 565] on div at bounding box center [580, 560] width 48 height 15
click at [638, 560] on div "0.00" at bounding box center [627, 560] width 38 height 15
click at [670, 561] on div "0.00" at bounding box center [678, 560] width 44 height 15
click at [642, 611] on div "Create new document Select company [PERSON_NAME] Add new company Select documen…" at bounding box center [448, 512] width 871 height 906
click at [848, 594] on div "Submit" at bounding box center [850, 594] width 28 height 16
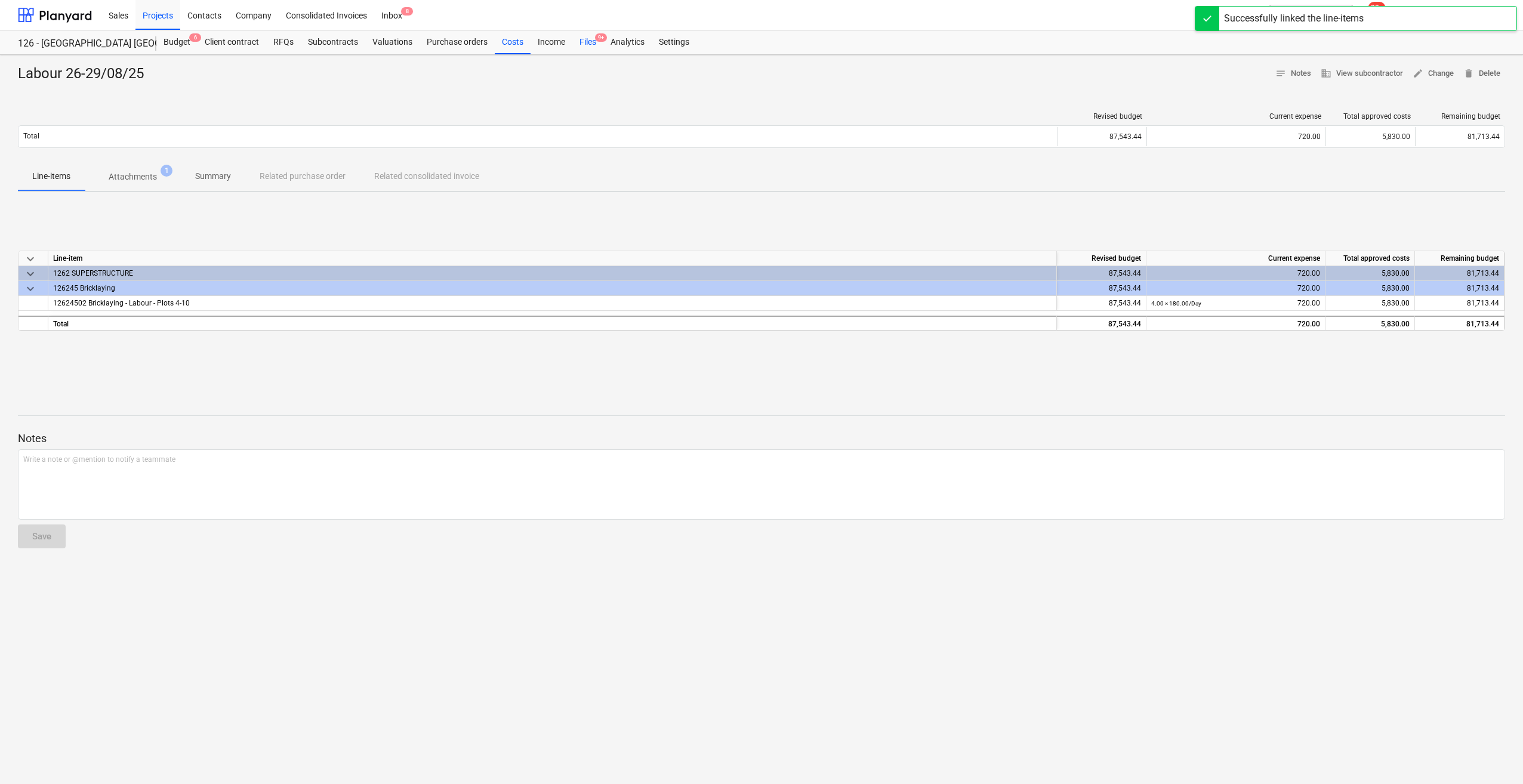
click at [586, 46] on div "Files 9+" at bounding box center [588, 43] width 31 height 24
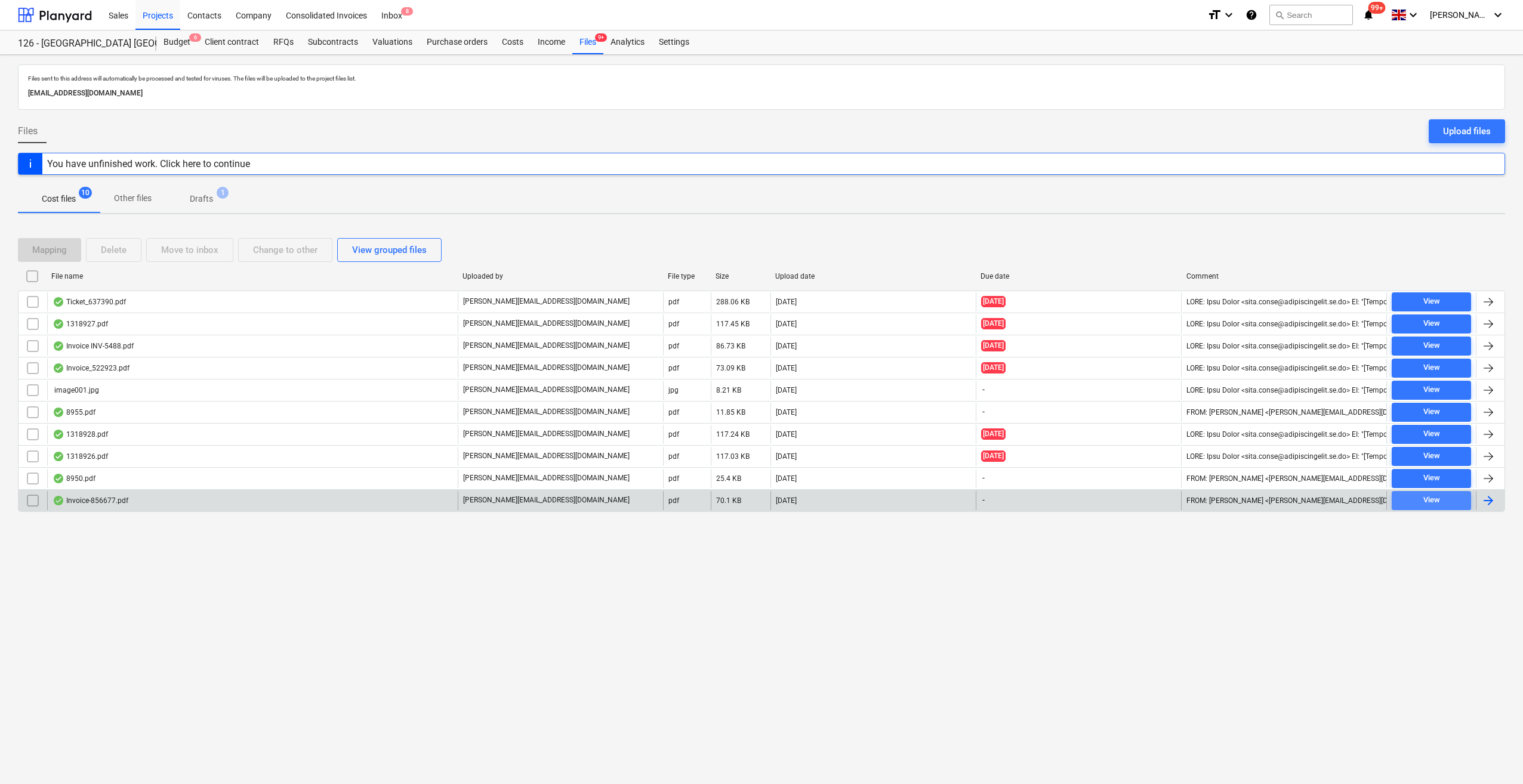
click at [1432, 494] on div "View" at bounding box center [1432, 500] width 17 height 14
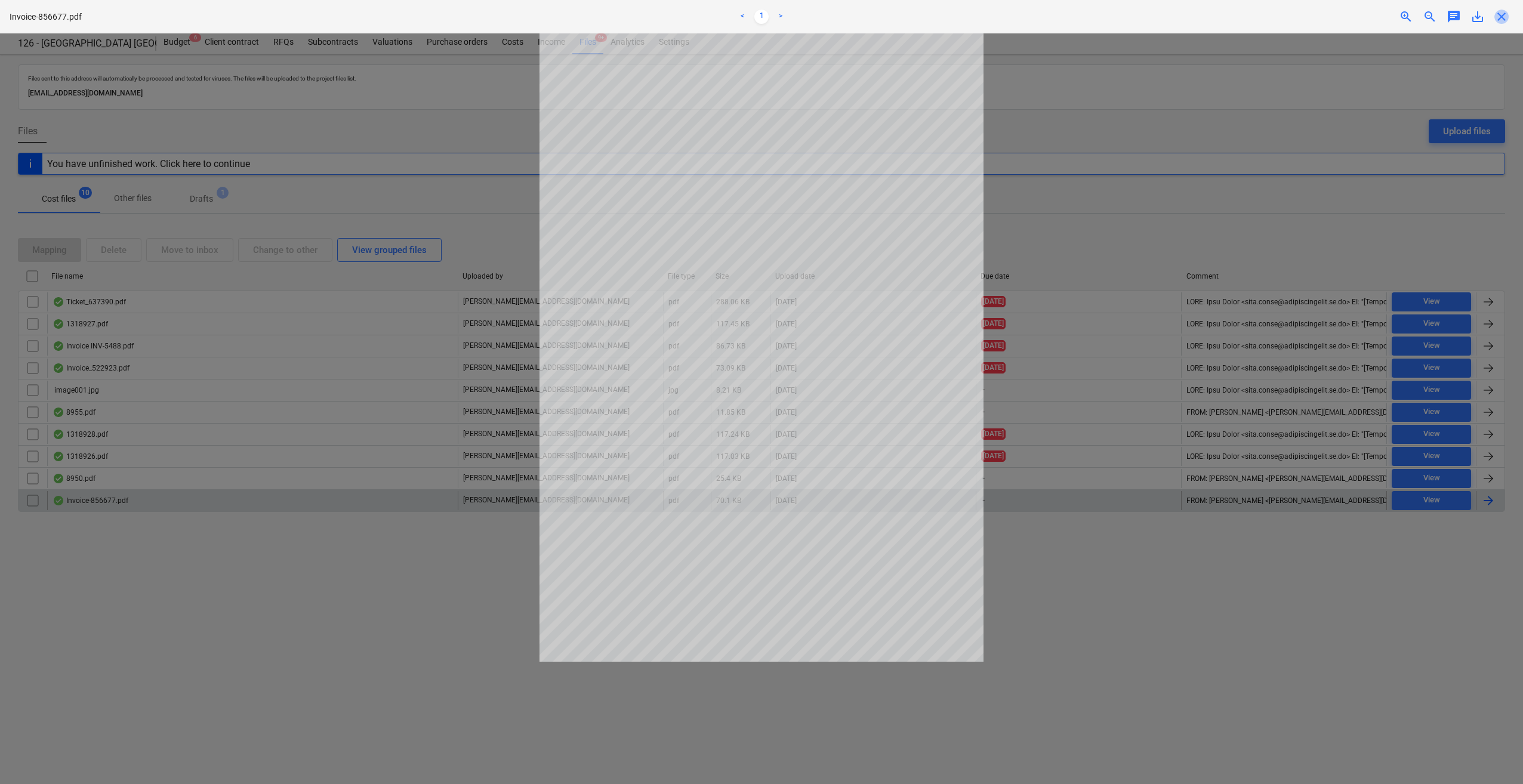
click at [1502, 18] on span "close" at bounding box center [1501, 17] width 14 height 14
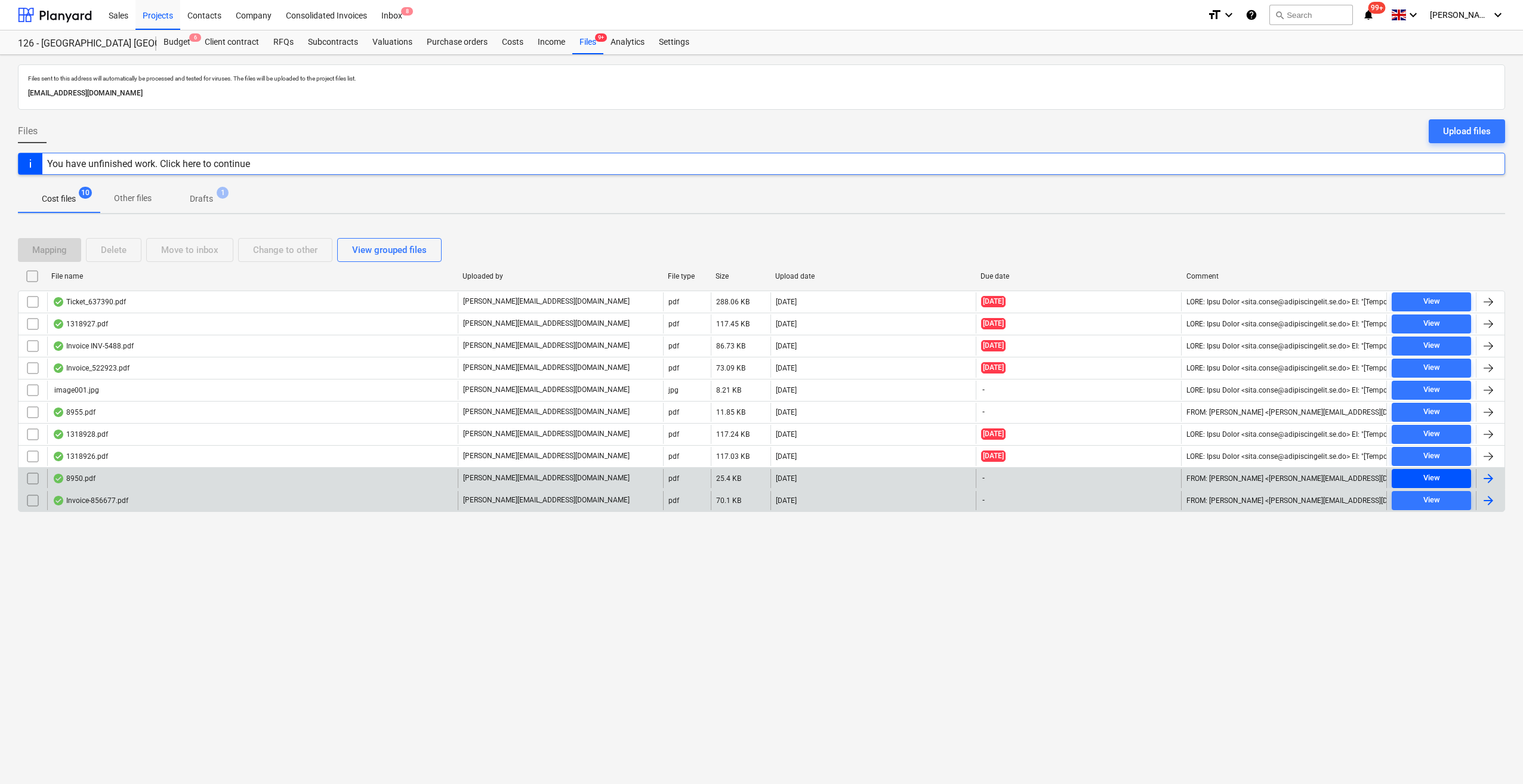
click at [1438, 473] on div "View" at bounding box center [1432, 478] width 17 height 14
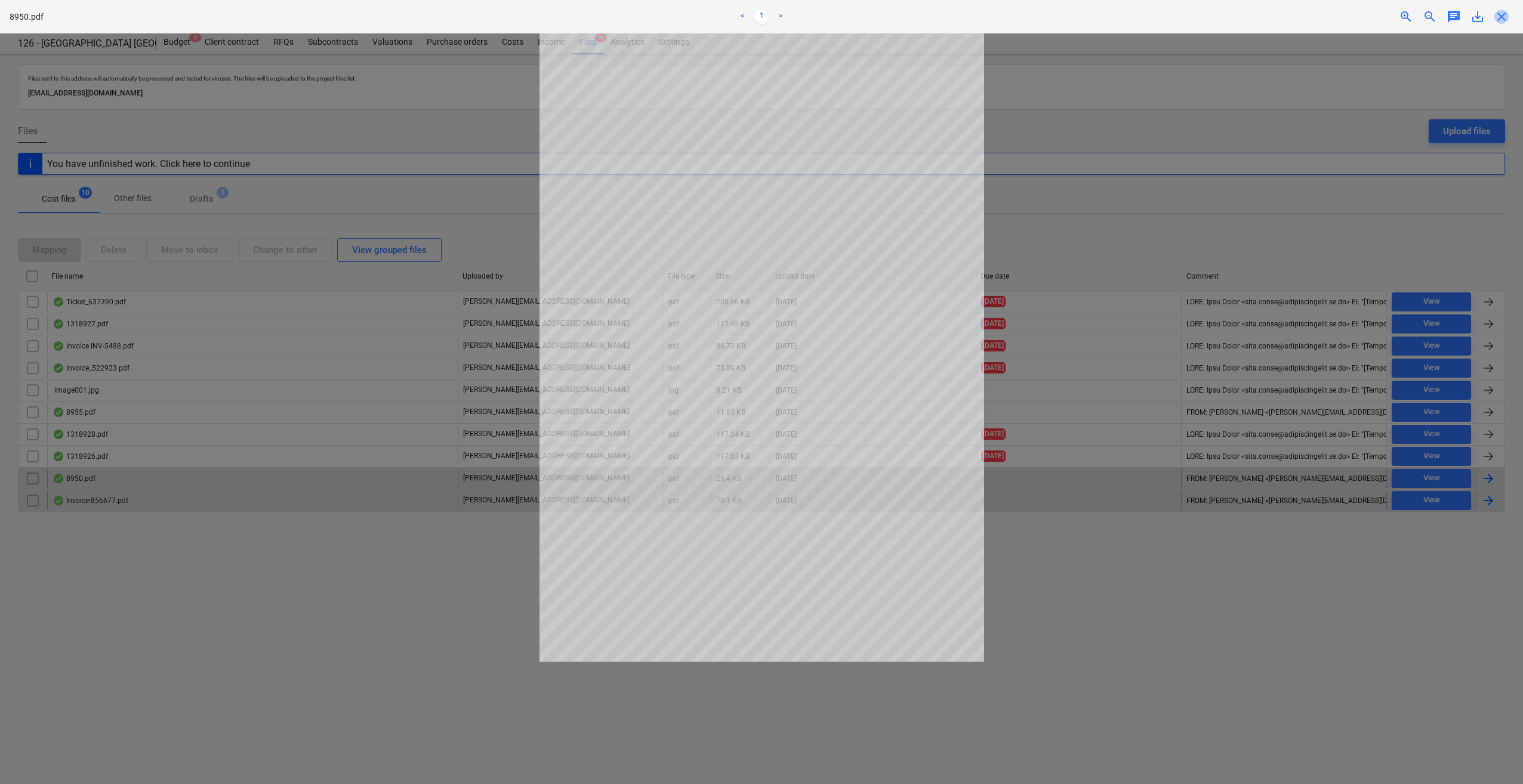
click at [1501, 16] on span "close" at bounding box center [1501, 17] width 14 height 14
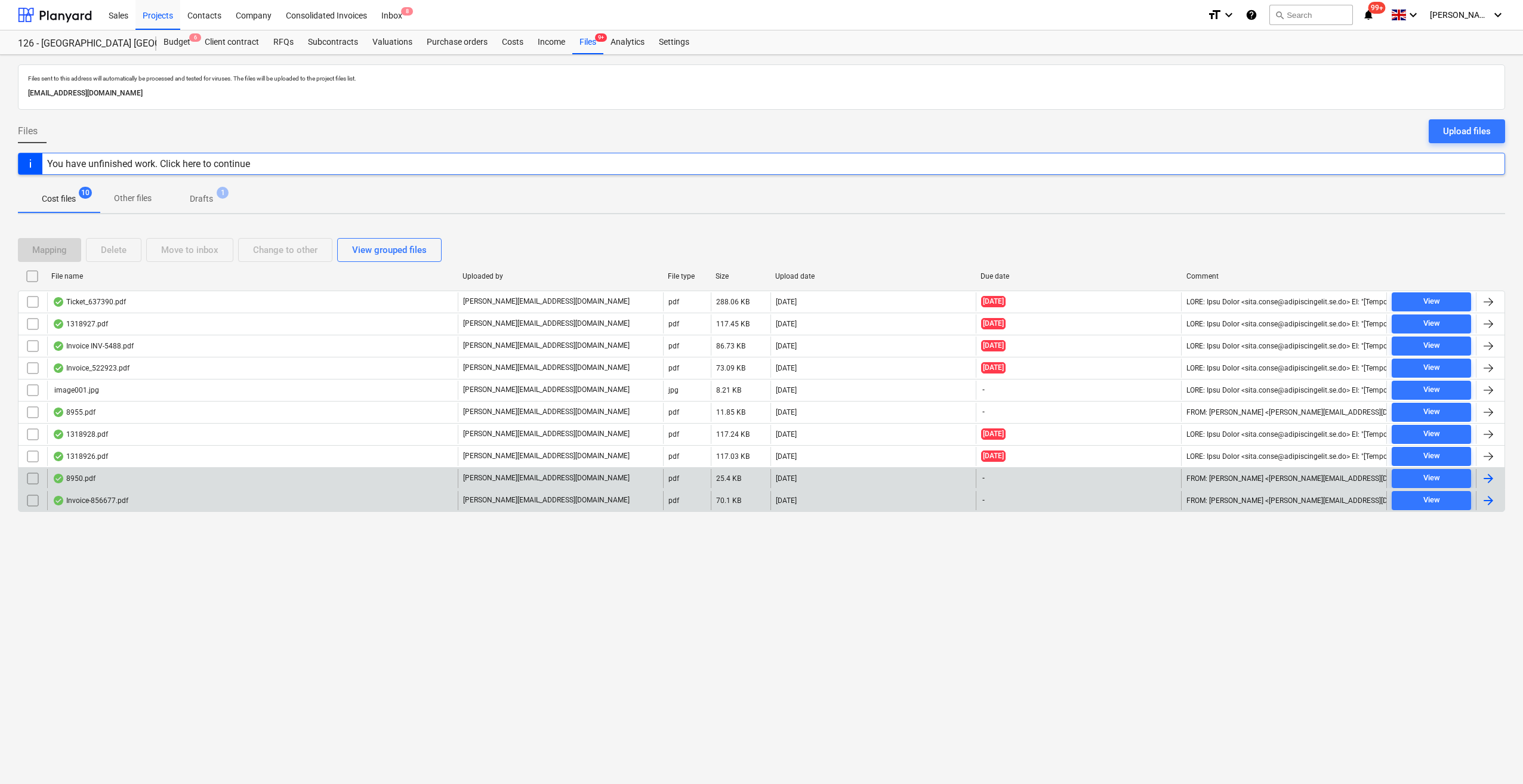
click at [1489, 494] on div at bounding box center [1489, 501] width 14 height 14
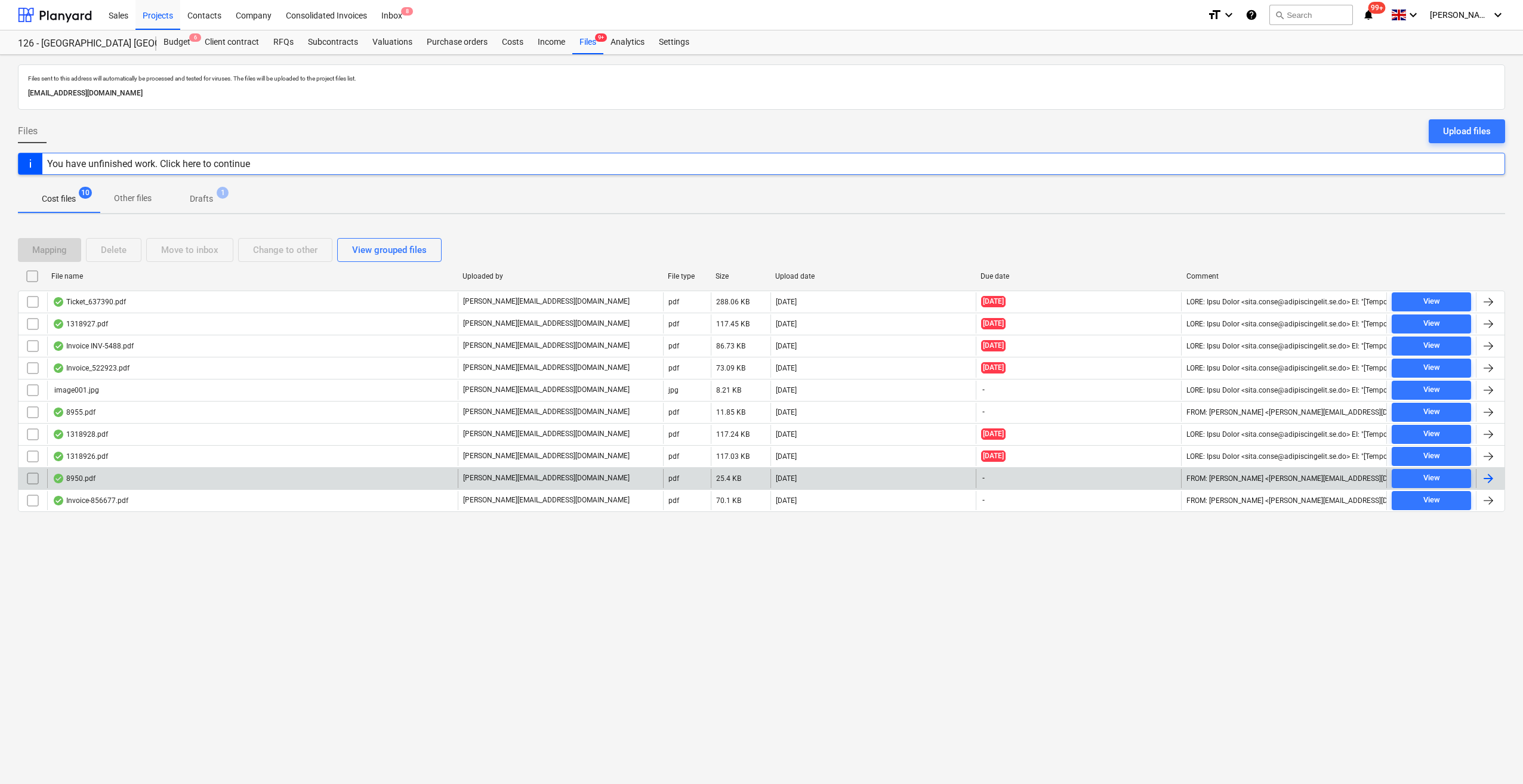
click at [1483, 473] on div at bounding box center [1489, 479] width 14 height 14
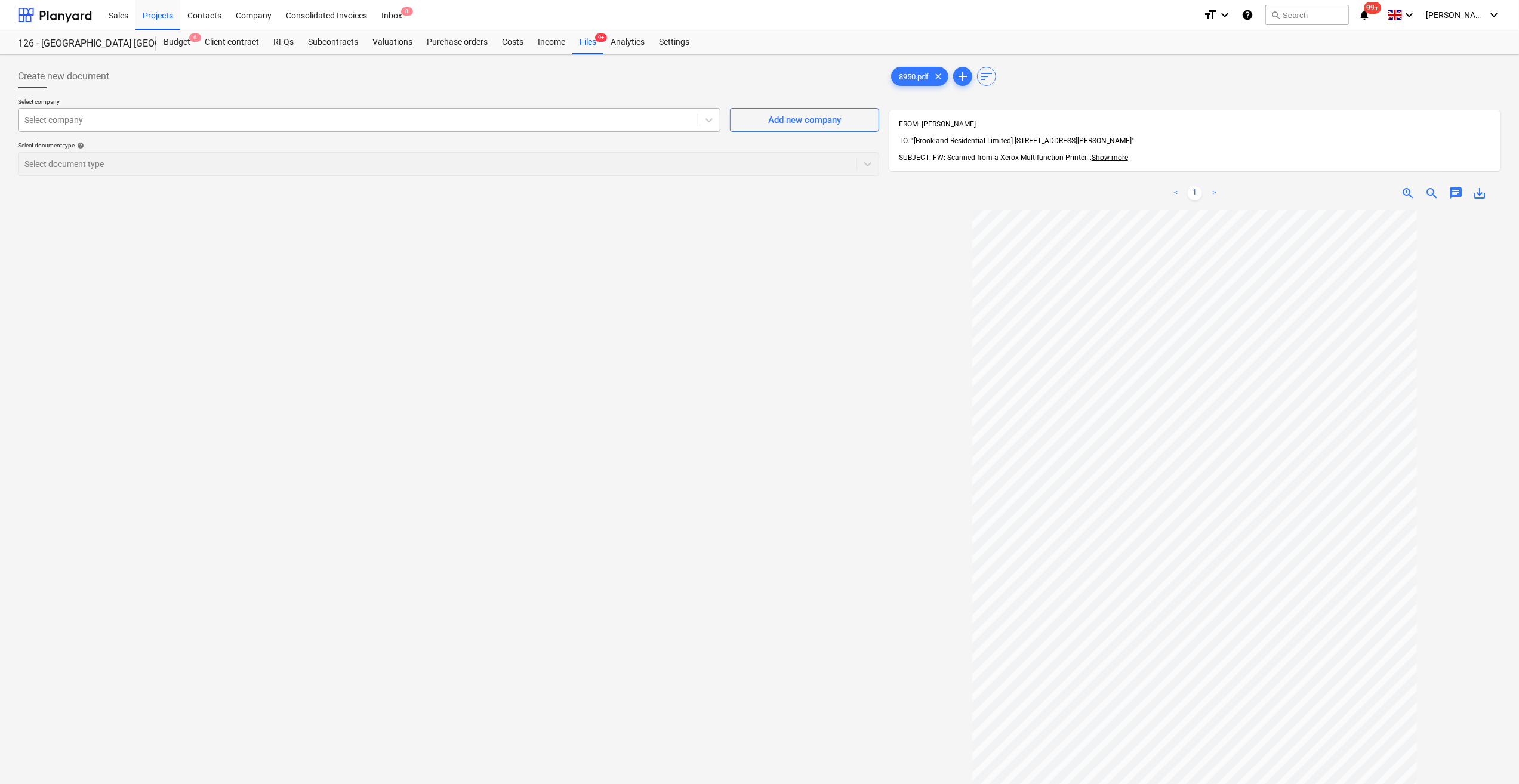
click at [49, 119] on div at bounding box center [358, 120] width 667 height 12
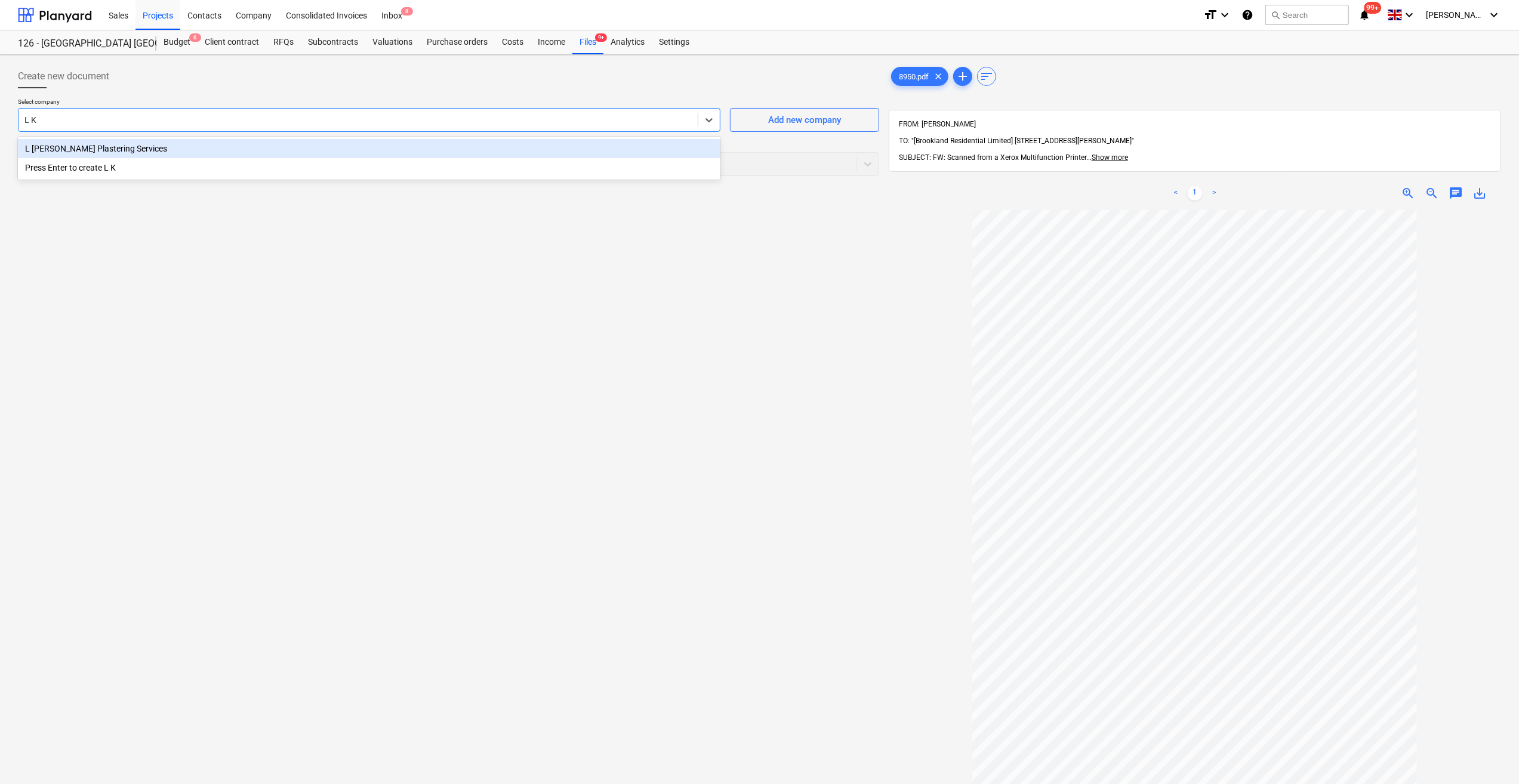
click at [55, 147] on div "L [PERSON_NAME] Plastering Services" at bounding box center [369, 149] width 703 height 19
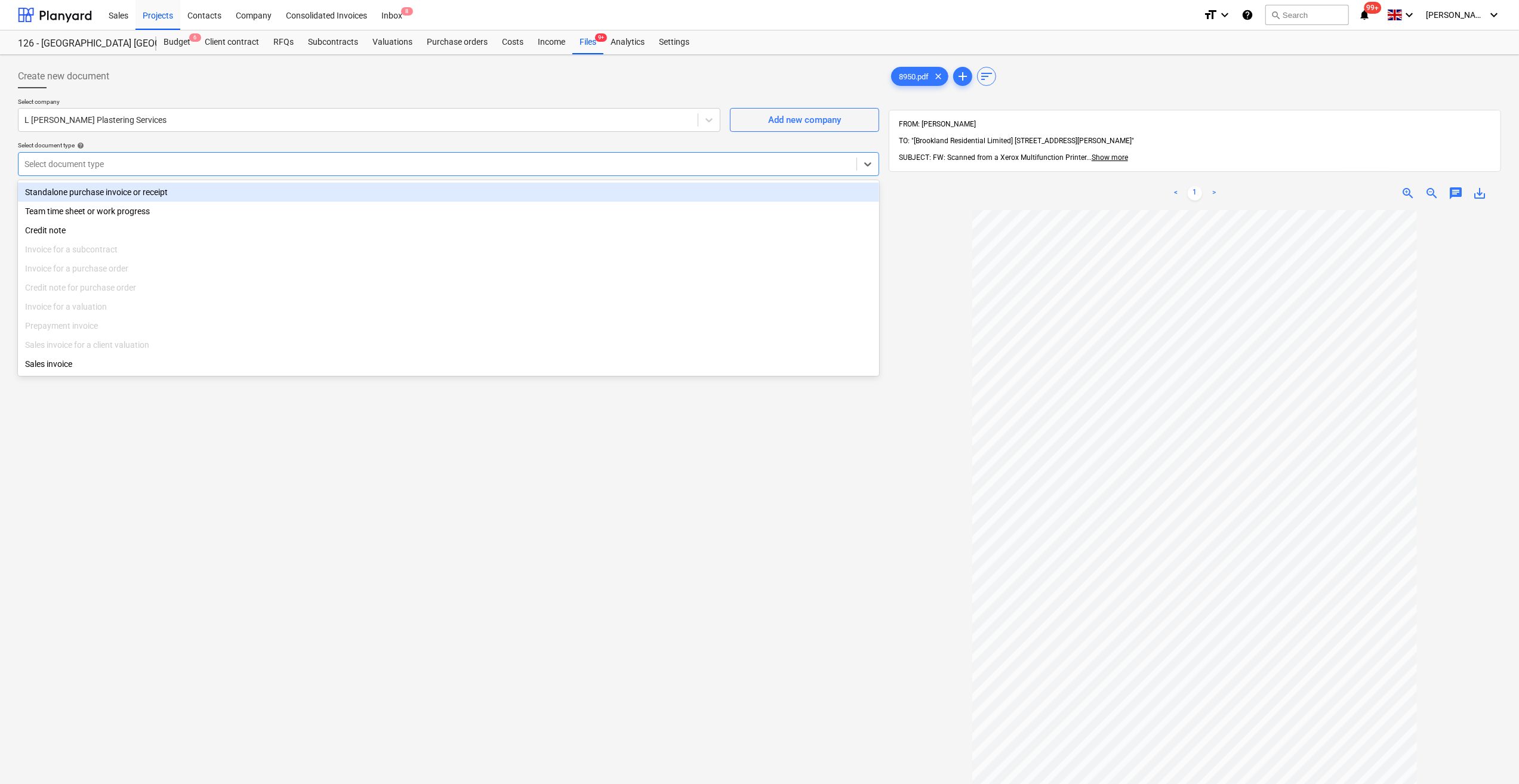
click at [71, 166] on div at bounding box center [438, 164] width 826 height 12
click at [89, 194] on div "Standalone purchase invoice or receipt" at bounding box center [448, 192] width 861 height 19
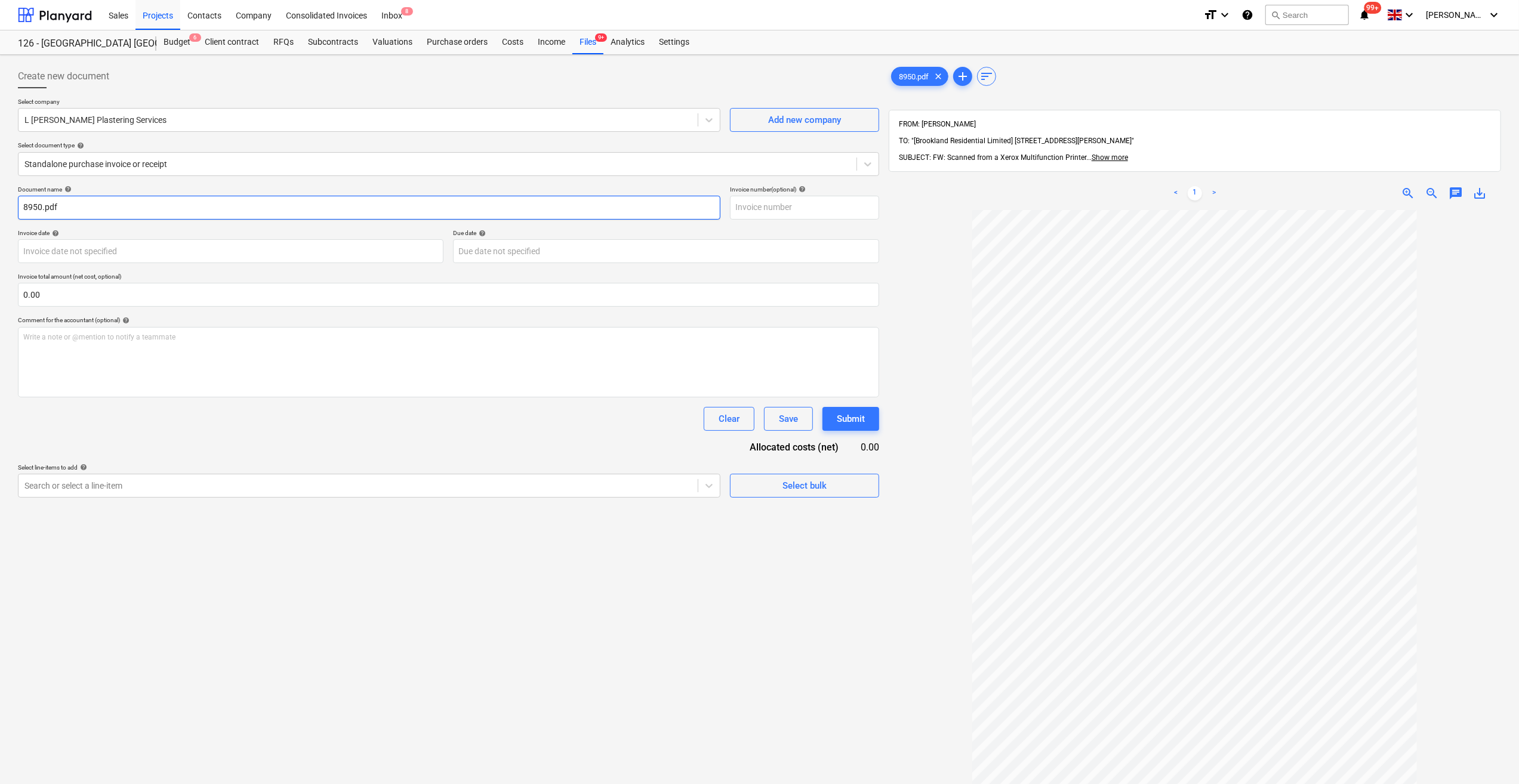
drag, startPoint x: 65, startPoint y: 208, endPoint x: 19, endPoint y: 200, distance: 46.7
click at [19, 200] on input "8950.pdf" at bounding box center [369, 208] width 703 height 24
click at [736, 207] on input "text" at bounding box center [804, 208] width 149 height 24
click at [74, 252] on body "Sales Projects Contacts Company Consolidated Invoices Inbox 8 format_size keybo…" at bounding box center [759, 392] width 1519 height 784
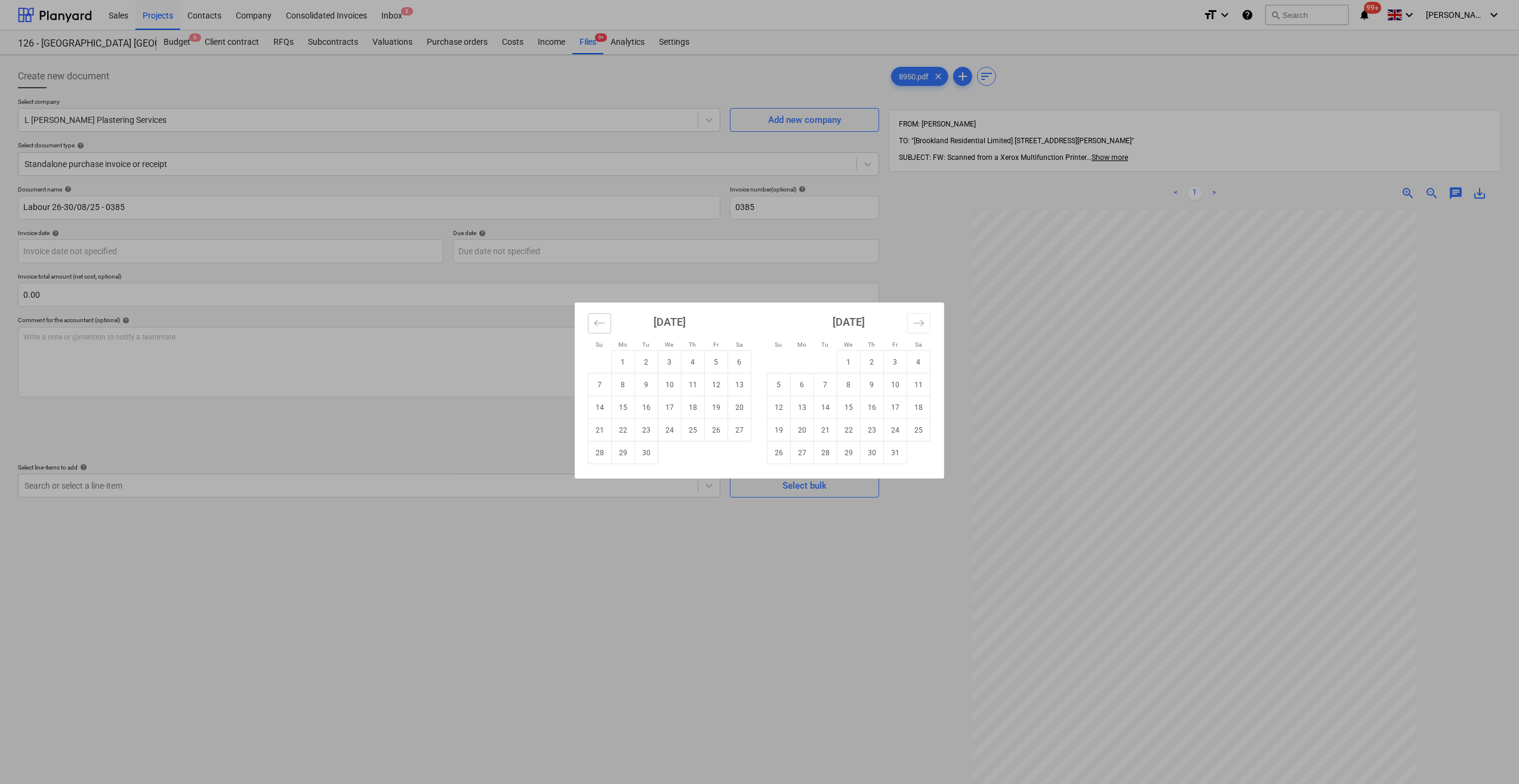
drag, startPoint x: 598, startPoint y: 325, endPoint x: 594, endPoint y: 337, distance: 12.6
click at [600, 325] on icon "Move backward to switch to the previous month." at bounding box center [600, 323] width 11 height 11
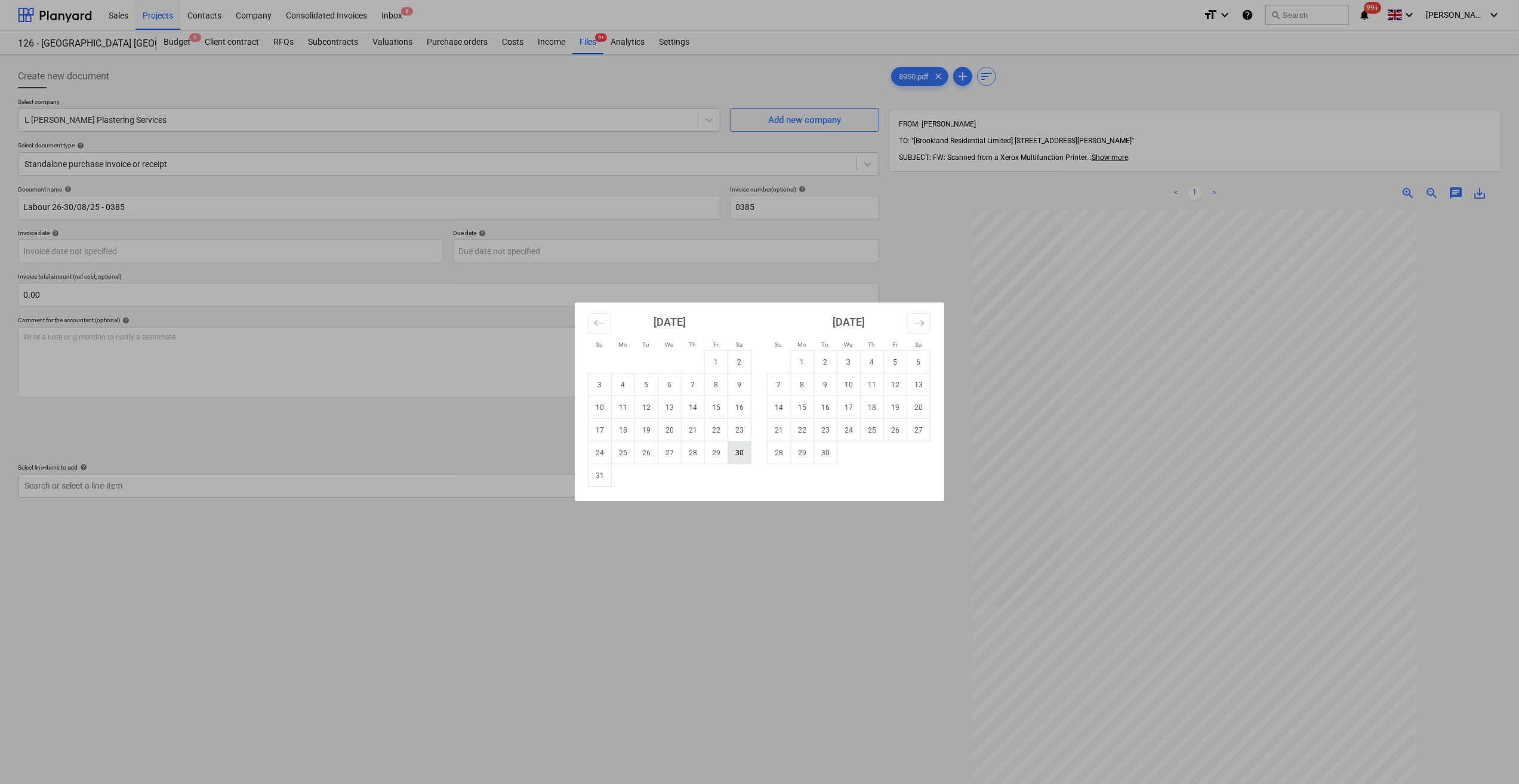
click at [734, 455] on td "30" at bounding box center [739, 453] width 23 height 23
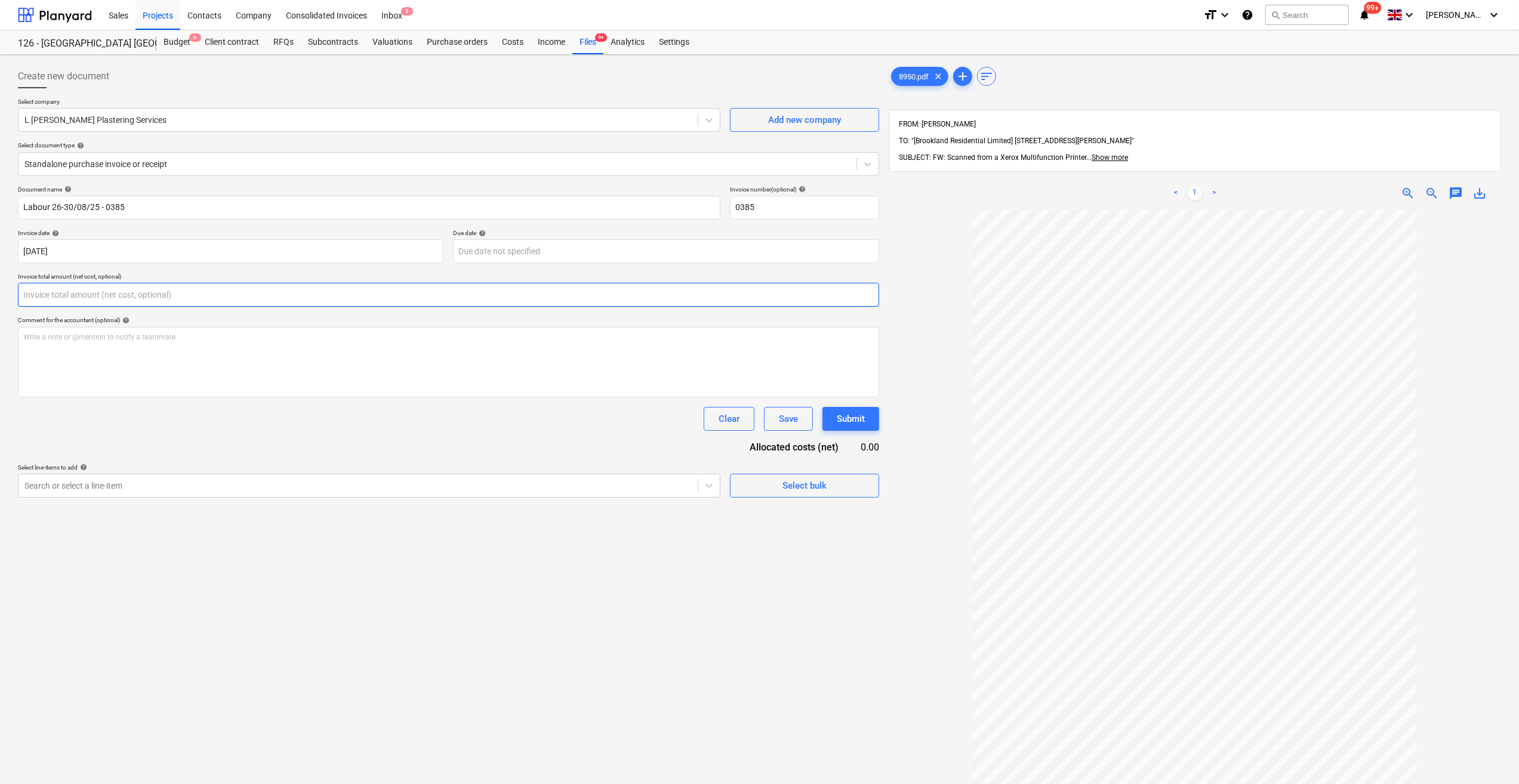
click at [53, 298] on input "text" at bounding box center [448, 295] width 861 height 24
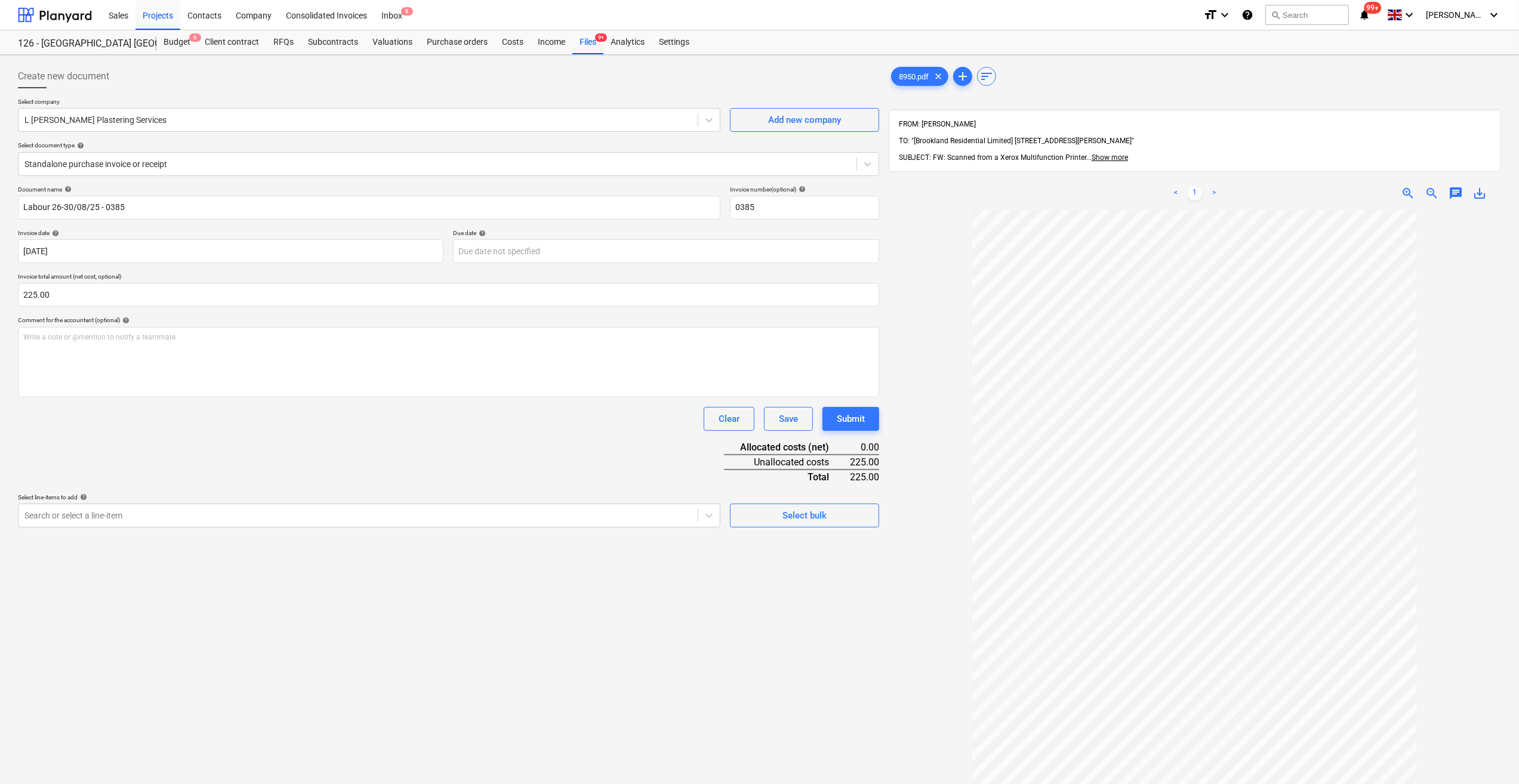
click at [281, 453] on div "Document name help Labour 26-30/08/25 - 0385 Invoice number (optional) help 038…" at bounding box center [448, 356] width 861 height 342
click at [795, 519] on div "Select bulk" at bounding box center [805, 515] width 44 height 16
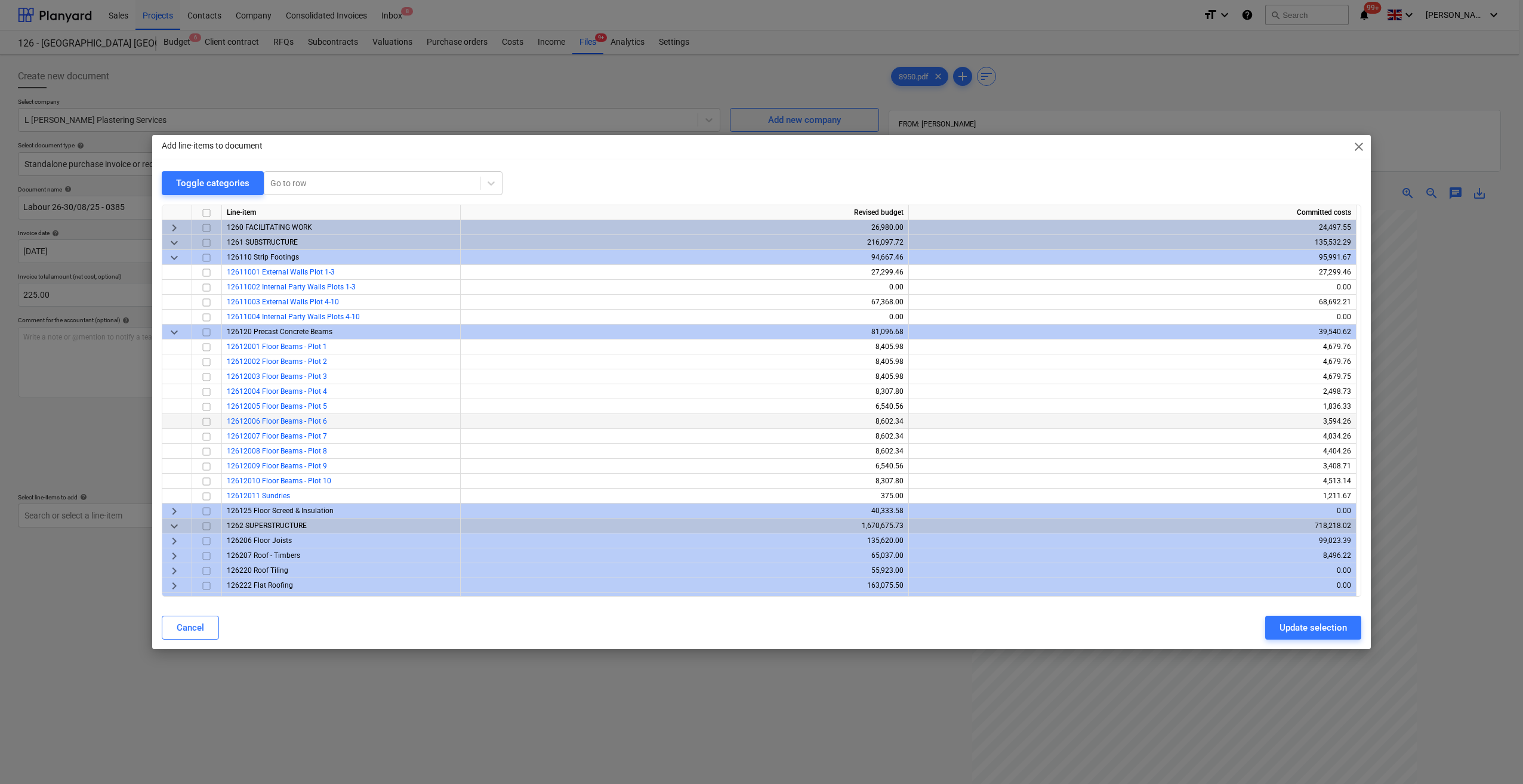
click at [205, 423] on input "checkbox" at bounding box center [206, 422] width 14 height 14
click at [1319, 627] on div "Update selection" at bounding box center [1313, 627] width 67 height 16
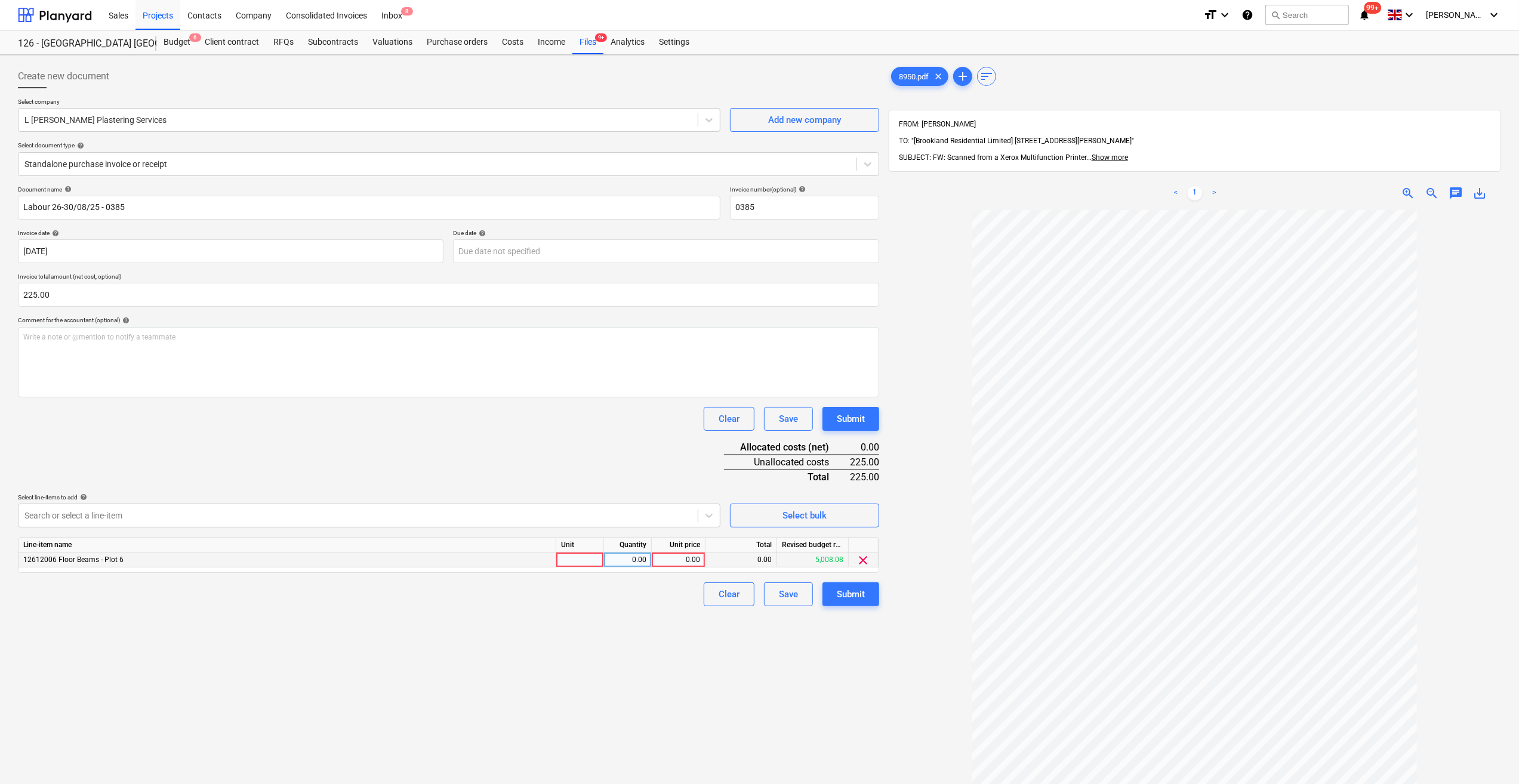
click at [571, 561] on div at bounding box center [580, 560] width 48 height 15
type input "Day"
click at [631, 557] on div "0.00" at bounding box center [627, 560] width 38 height 15
type input "1"
click at [673, 561] on div "0.00" at bounding box center [678, 560] width 44 height 15
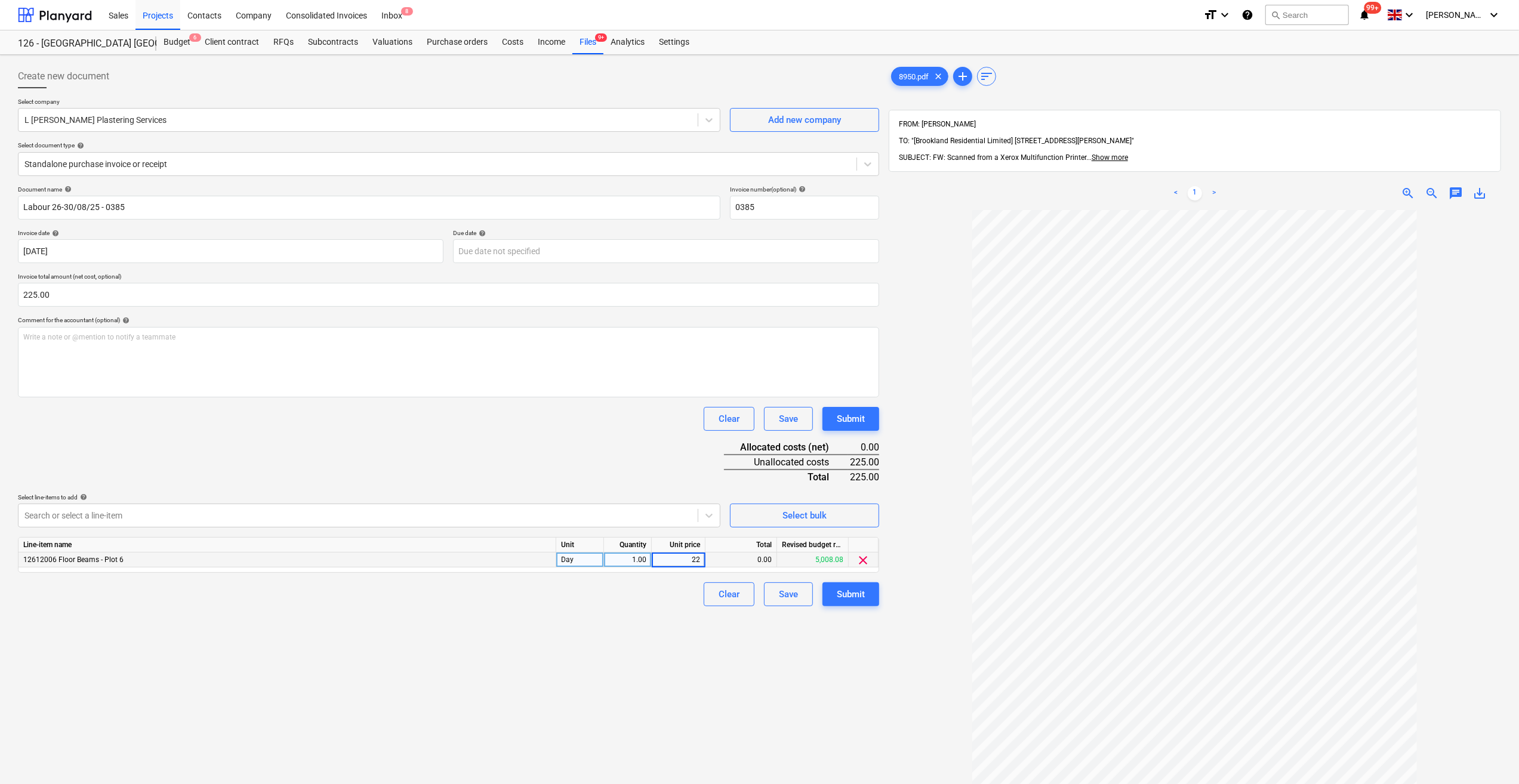
type input "225"
click at [631, 597] on div "Clear Save Submit" at bounding box center [448, 594] width 861 height 24
click at [851, 593] on div "Submit" at bounding box center [850, 594] width 28 height 16
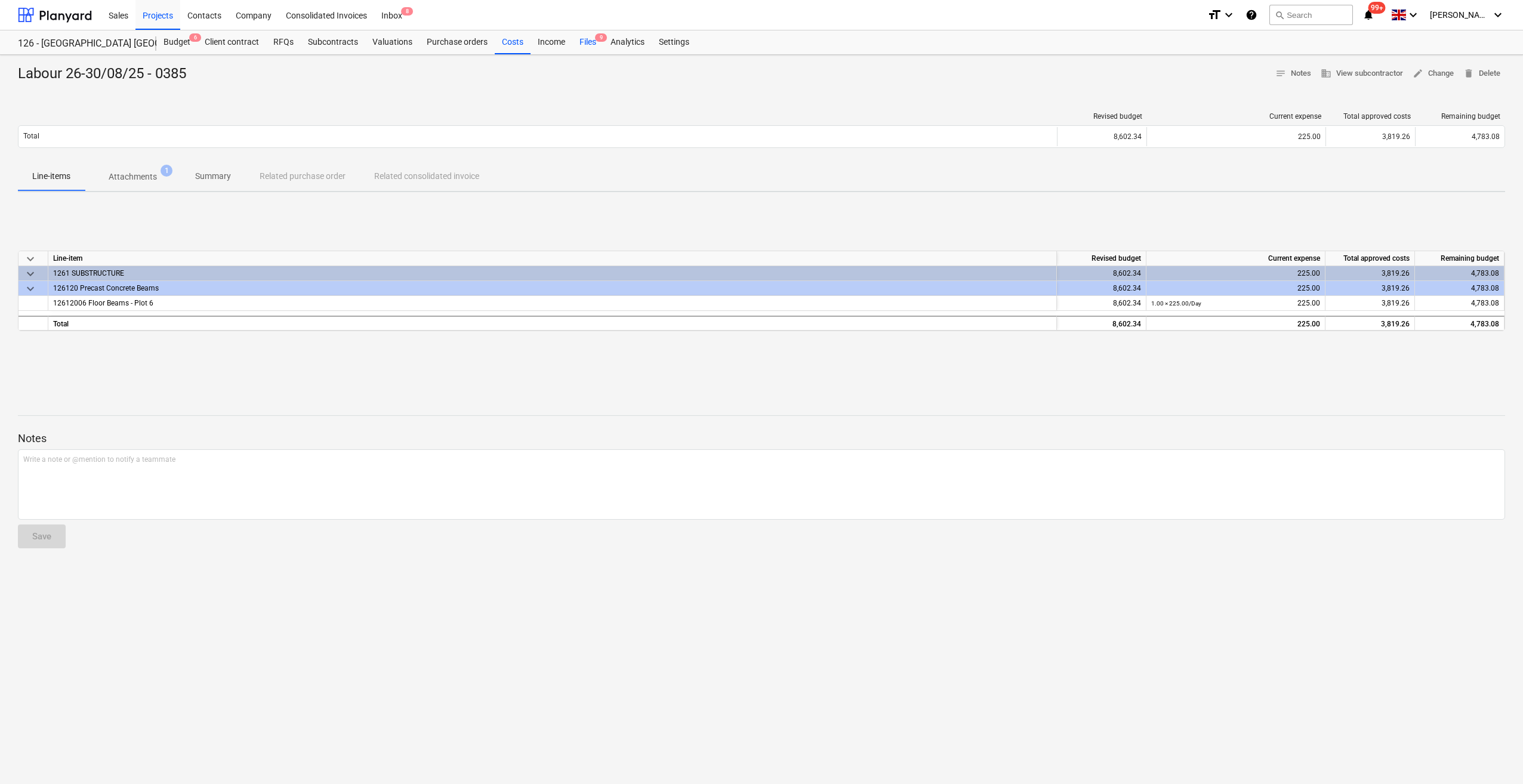
click at [588, 43] on div "Files 9" at bounding box center [588, 43] width 31 height 24
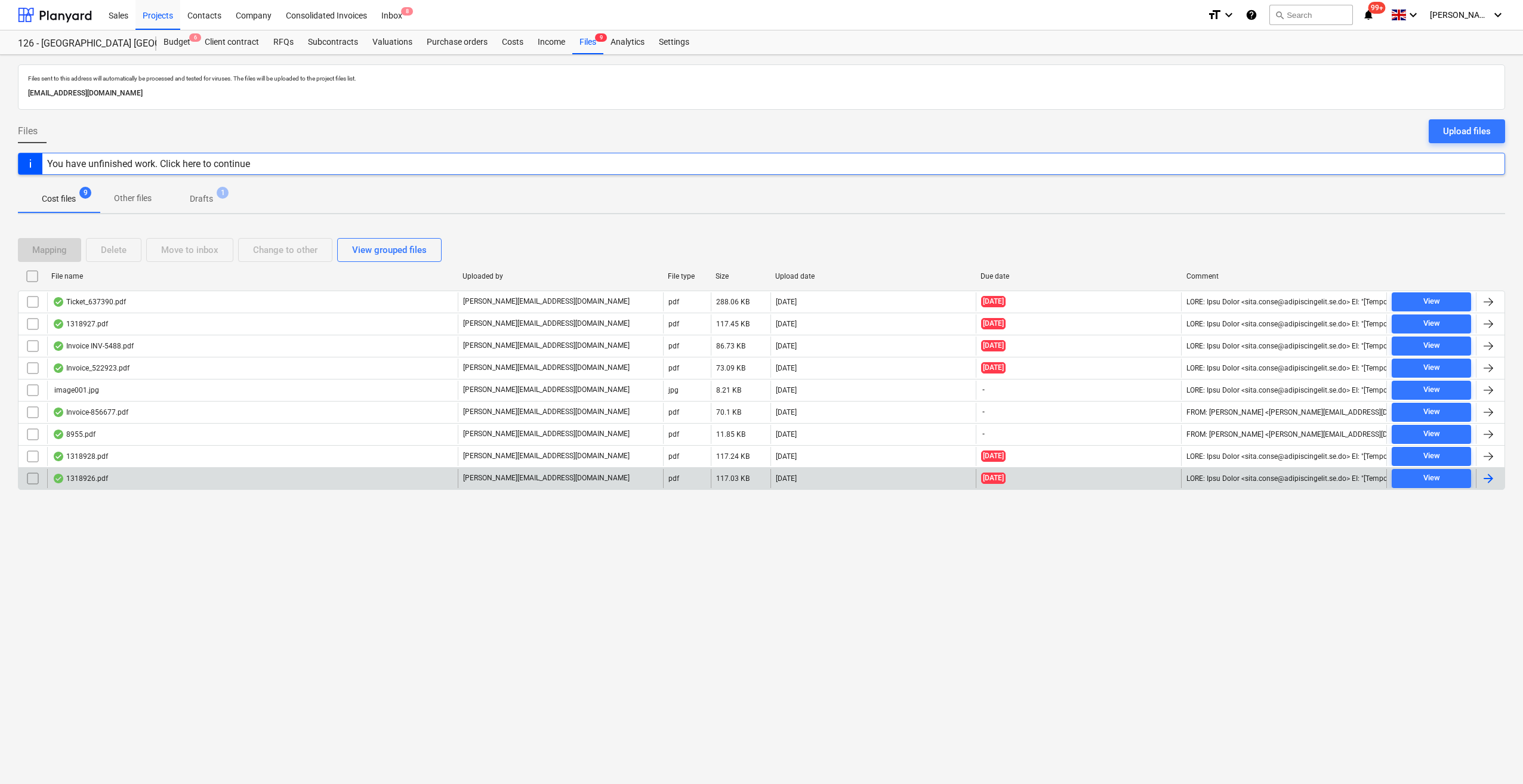
click at [1483, 476] on div at bounding box center [1489, 479] width 14 height 14
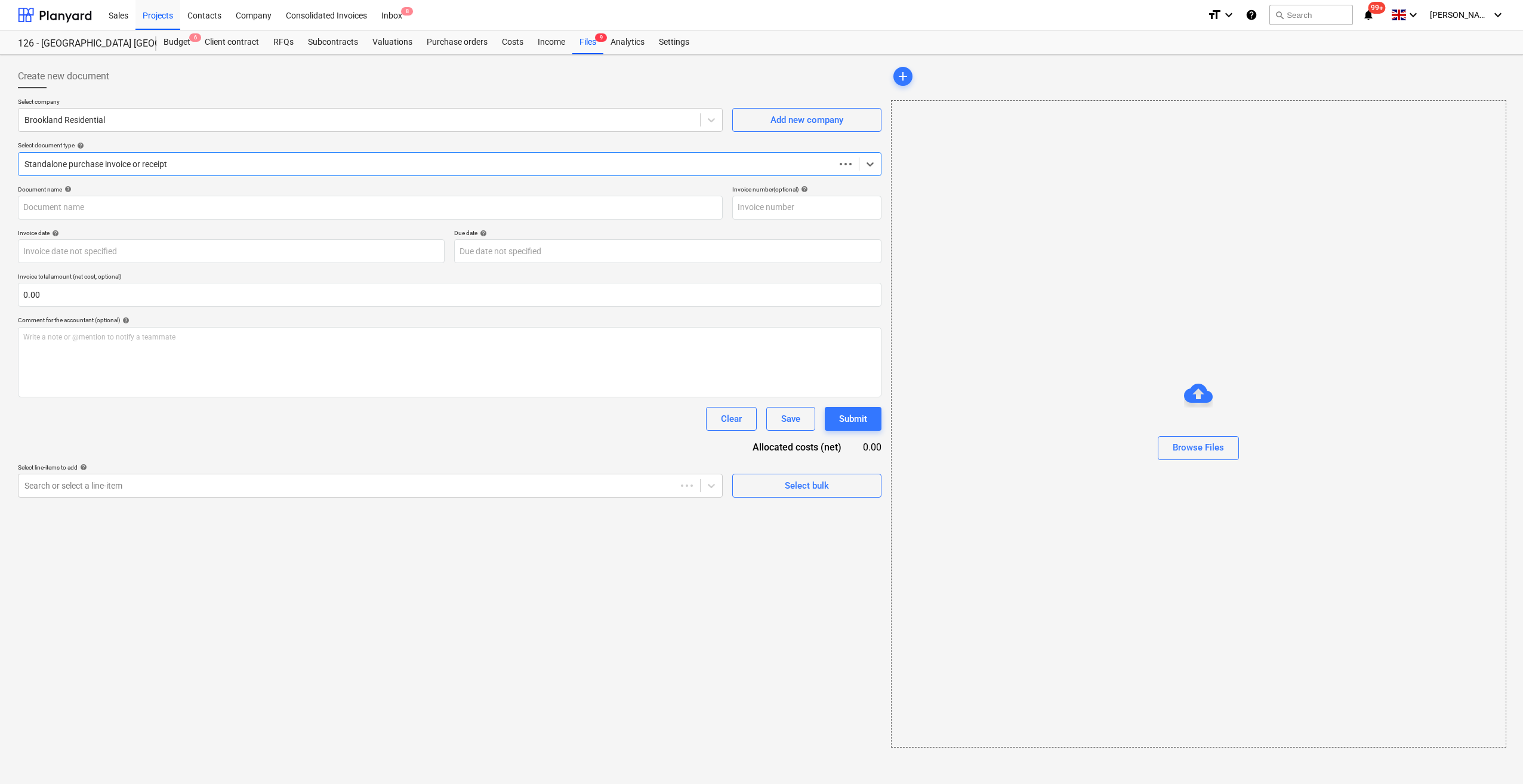
type input "1318926"
type input "[DATE]"
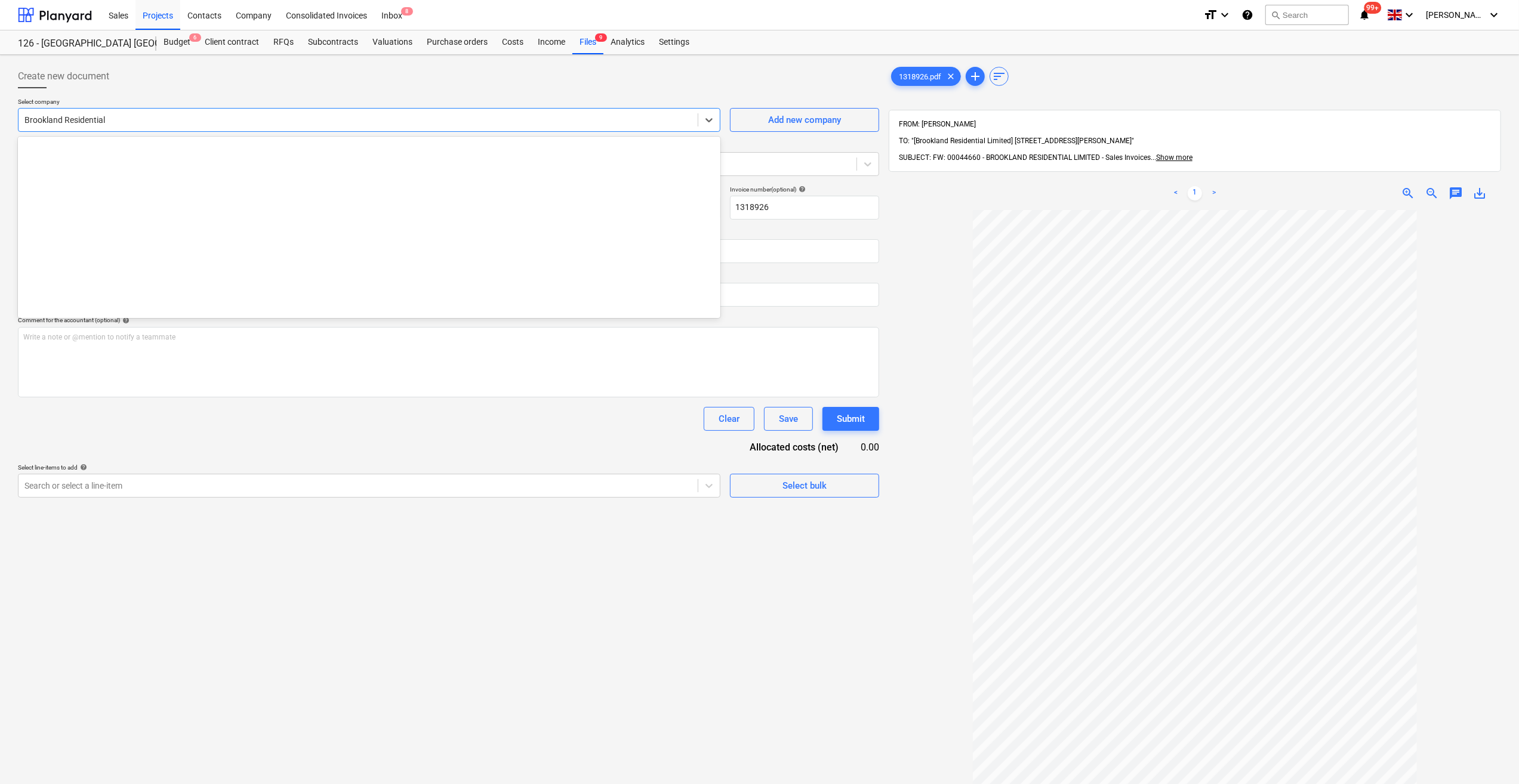
click at [41, 117] on div at bounding box center [358, 120] width 667 height 12
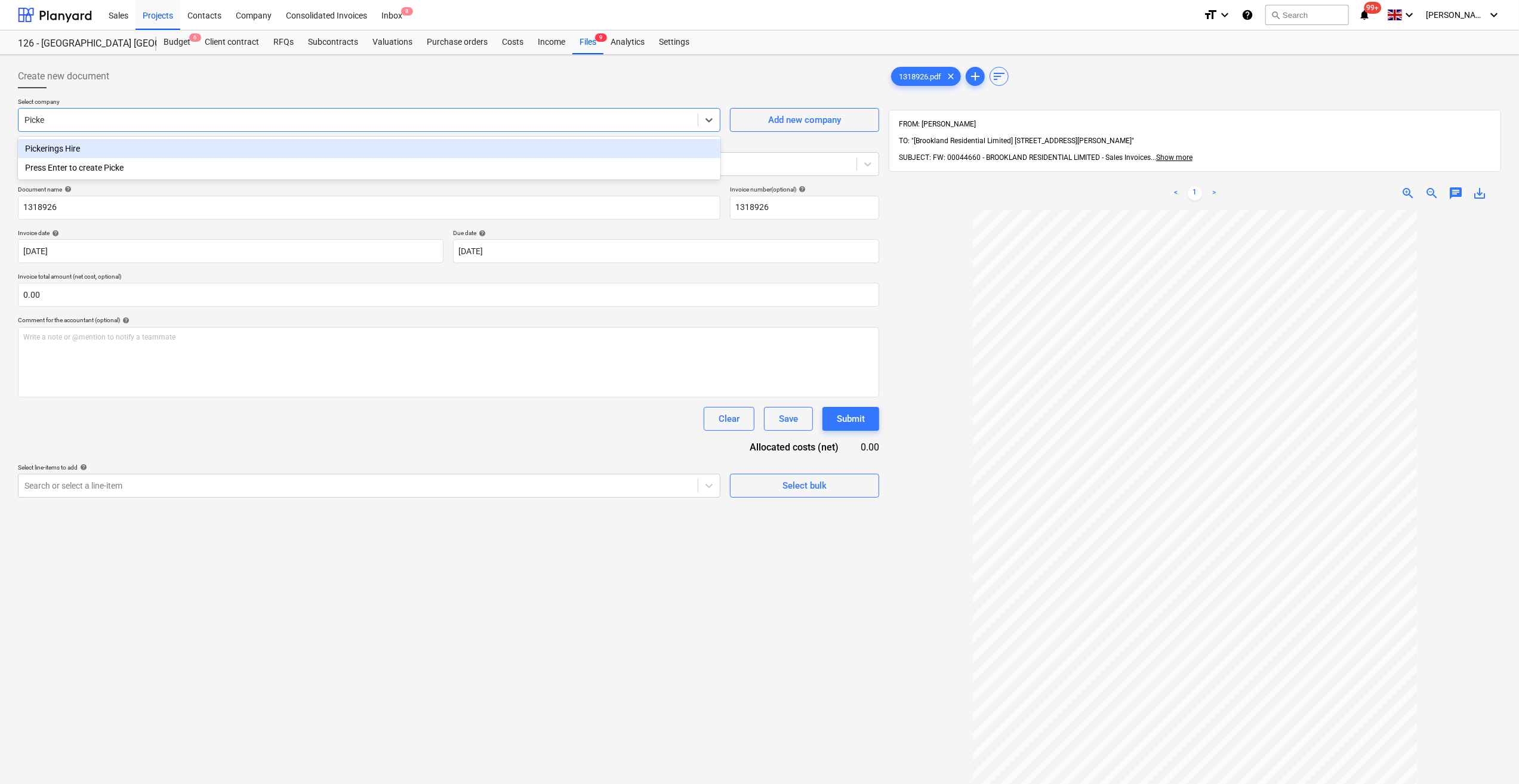
type input "Picker"
click at [58, 153] on div "Pickerings Hire" at bounding box center [369, 149] width 703 height 19
click at [135, 164] on div at bounding box center [438, 164] width 826 height 12
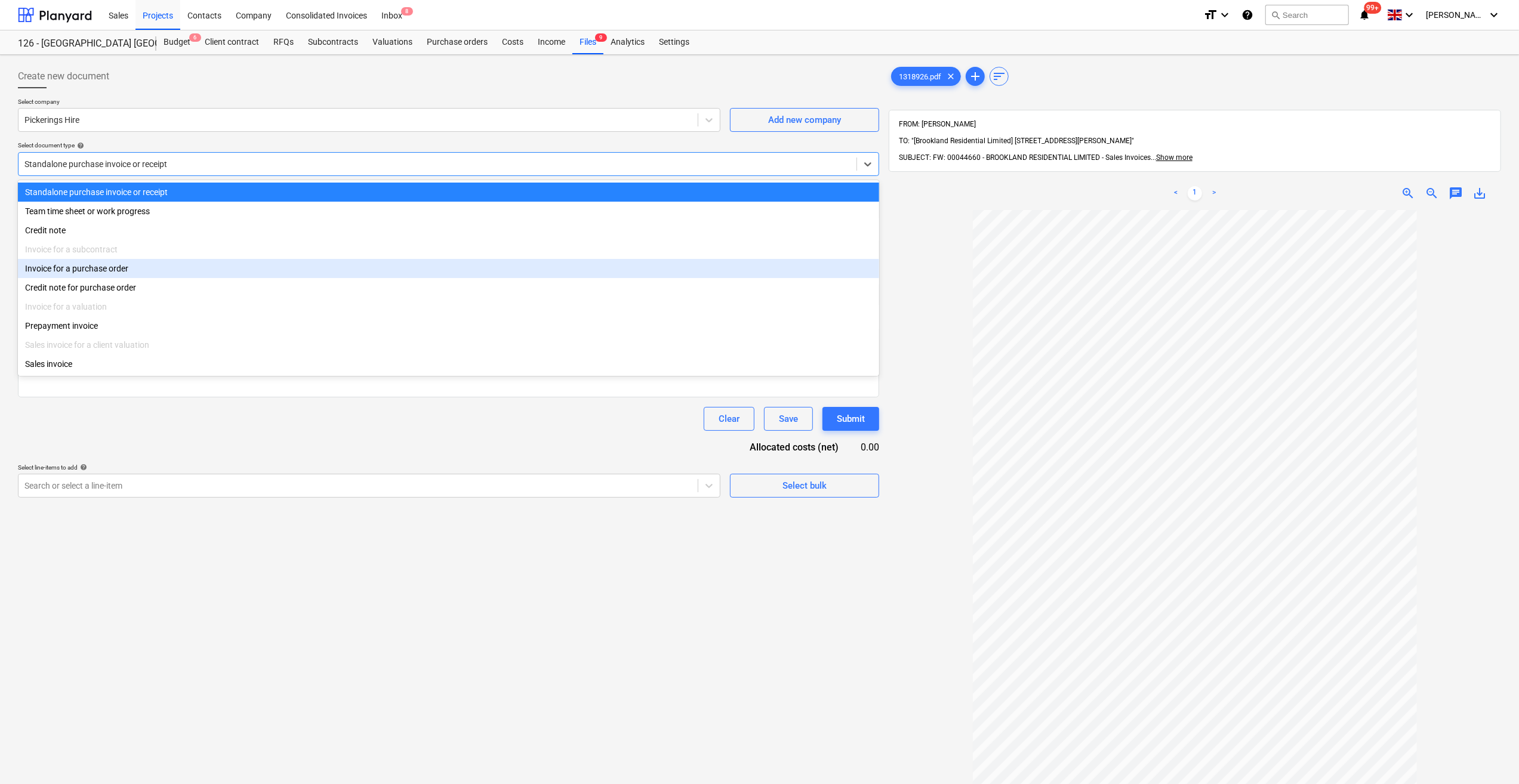
click at [124, 263] on div "Invoice for a purchase order" at bounding box center [448, 269] width 861 height 19
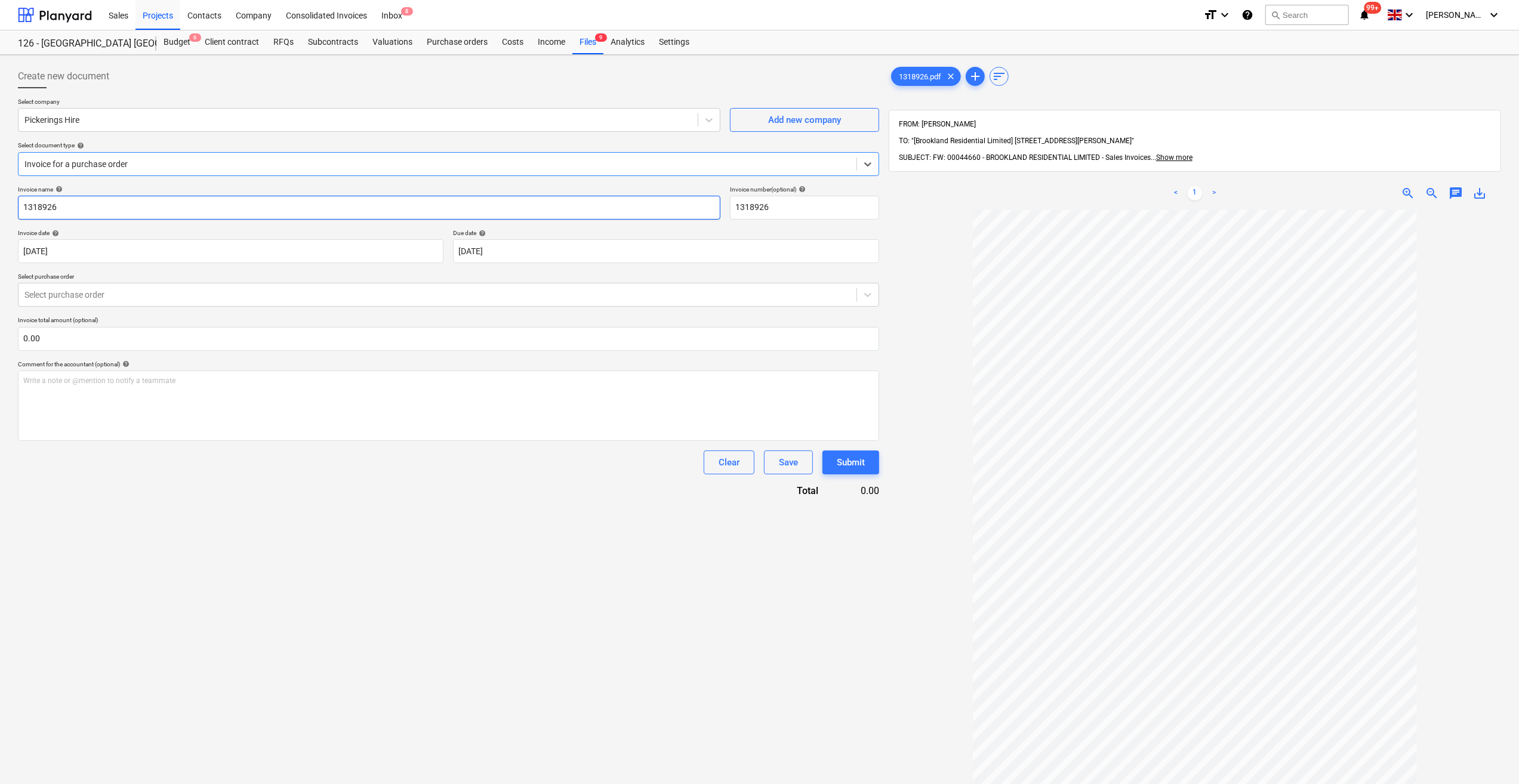
click at [23, 210] on input "1318926" at bounding box center [369, 208] width 703 height 24
type input "Store - Aug 25 - 1318926"
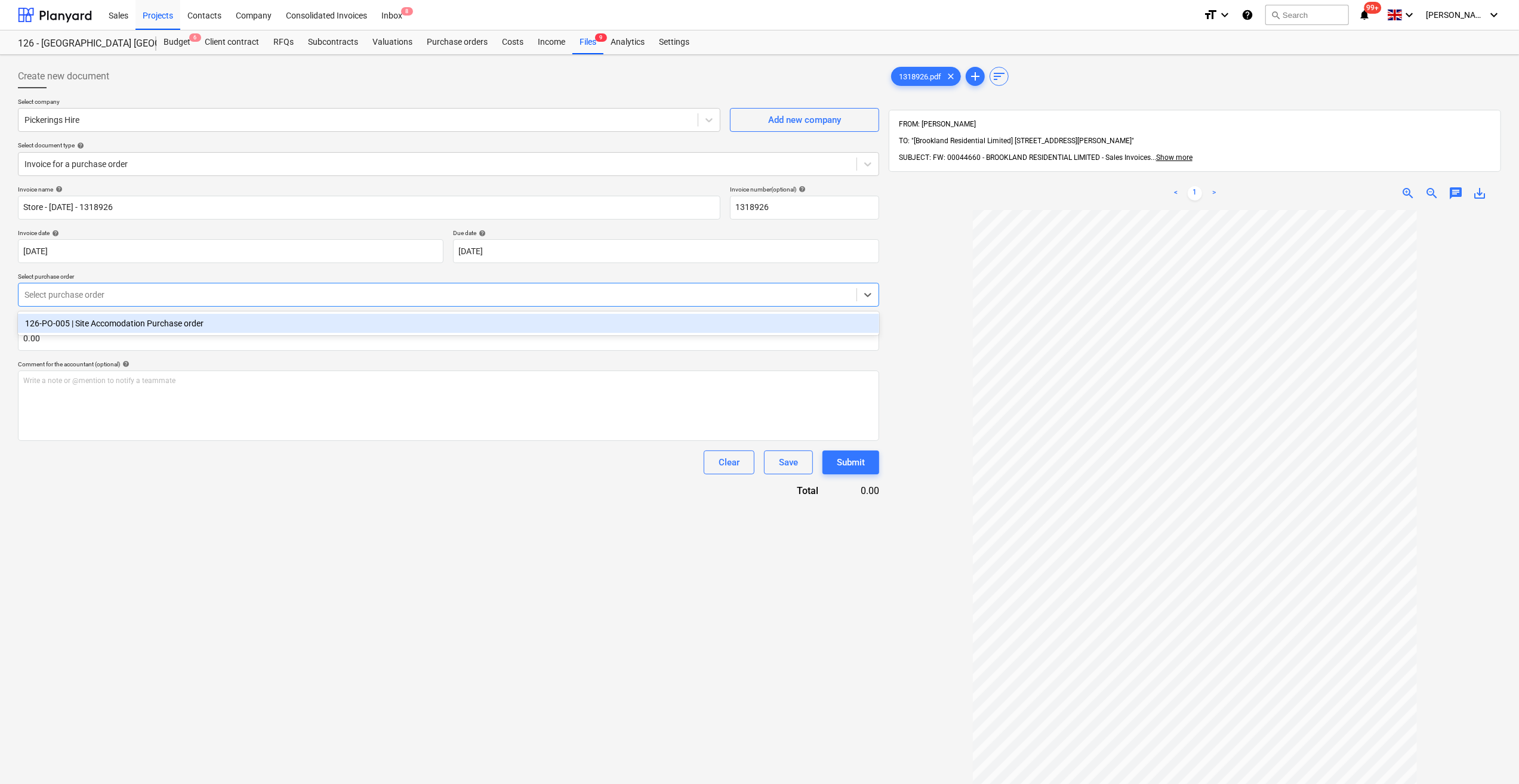
click at [94, 295] on div at bounding box center [438, 295] width 826 height 12
click at [96, 326] on div "126-PO-005 | Site Accomodation Purchase order" at bounding box center [448, 323] width 861 height 19
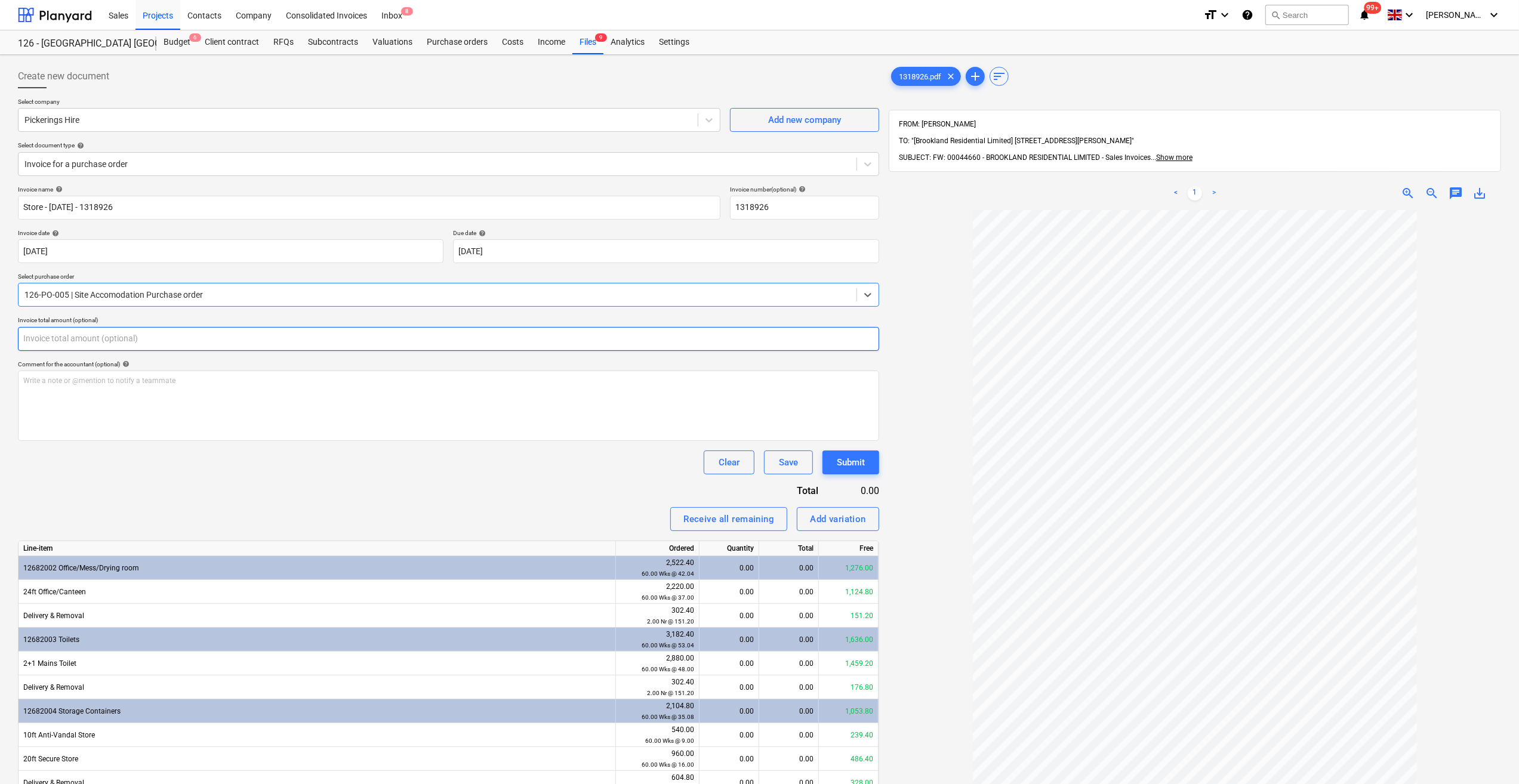
click at [58, 334] on input "text" at bounding box center [448, 339] width 861 height 24
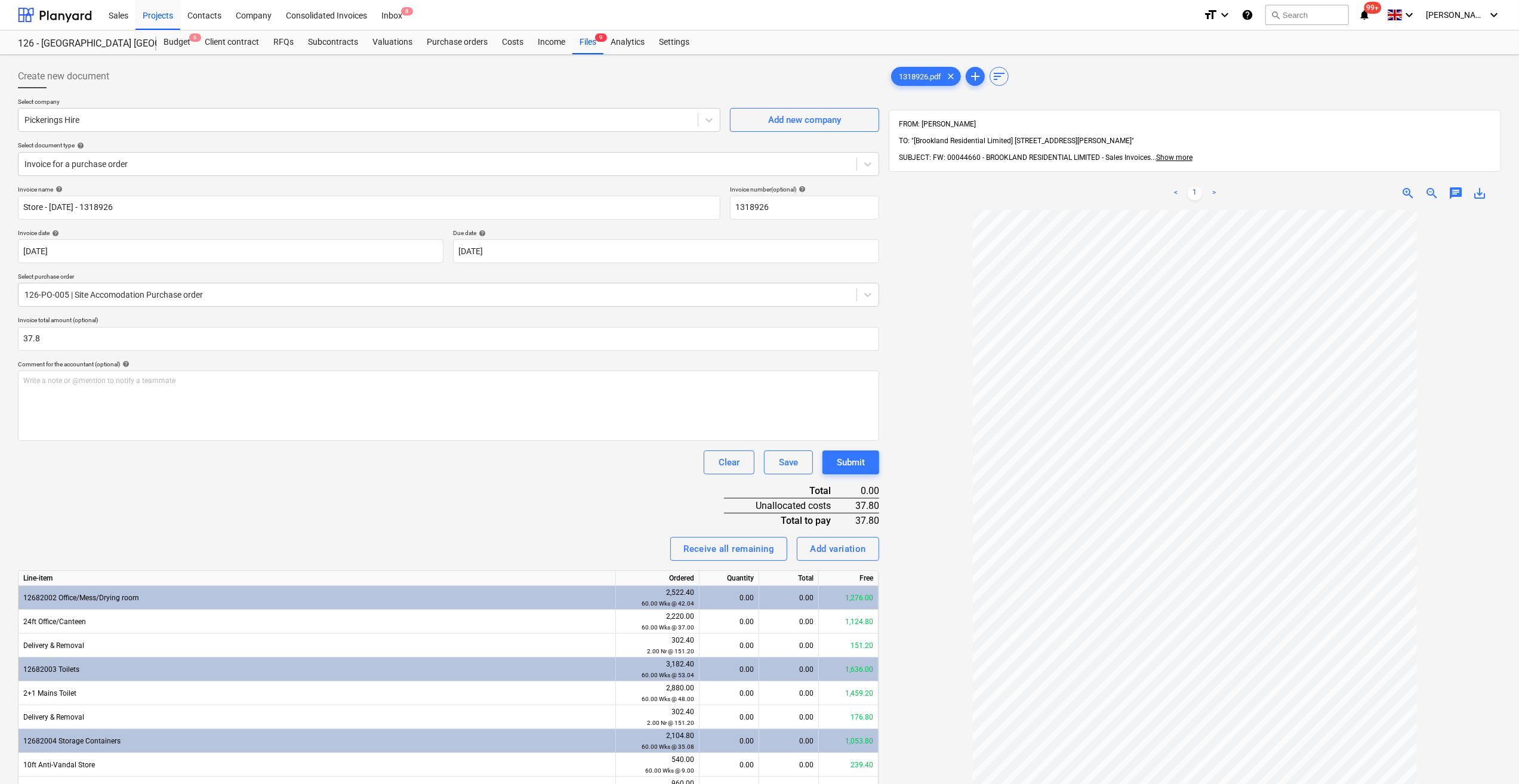
type input "37.80"
click at [339, 484] on div "Invoice name help Store - Aug 25 - 1318926 Invoice number (optional) help 13189…" at bounding box center [448, 584] width 861 height 797
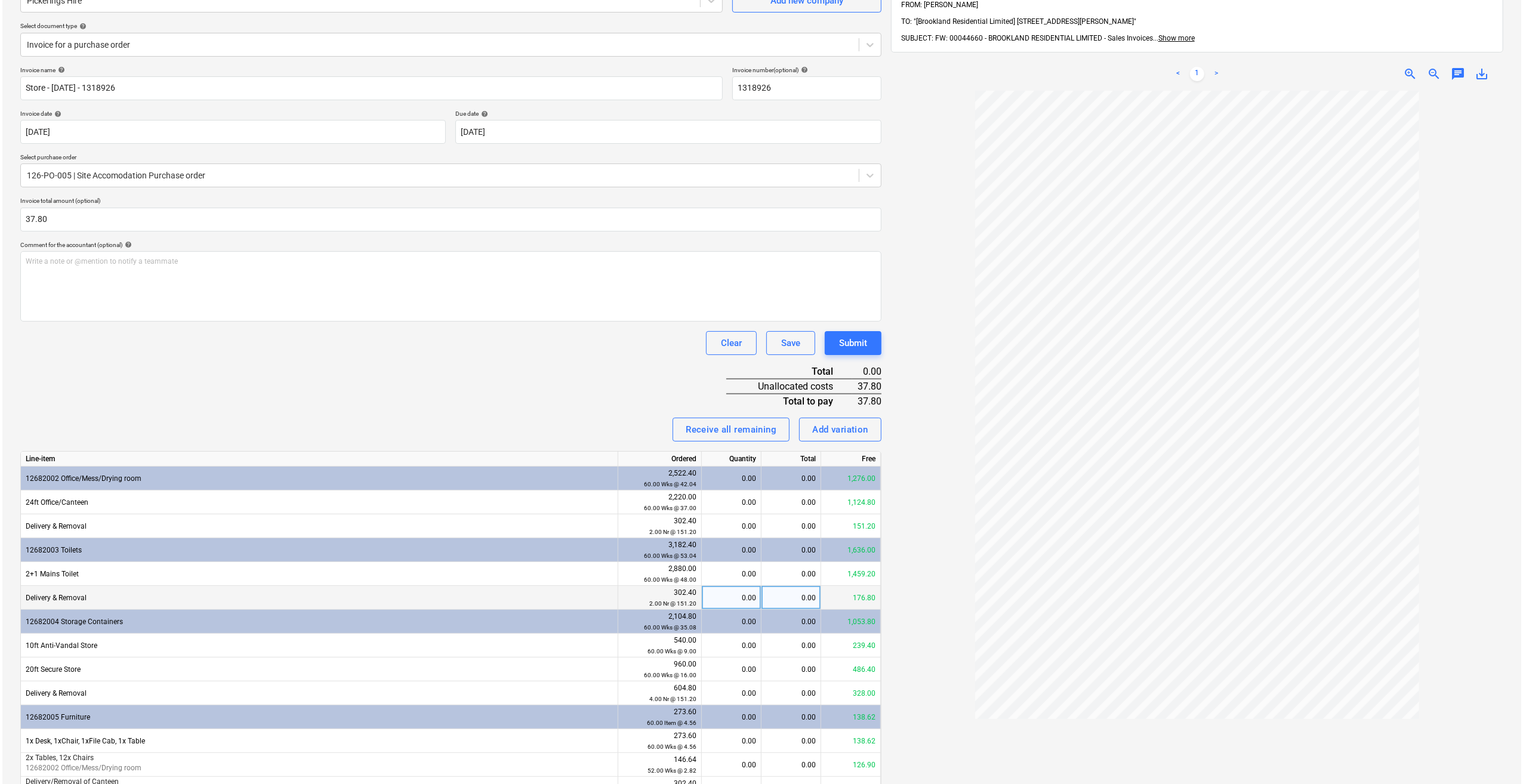
scroll to position [179, 0]
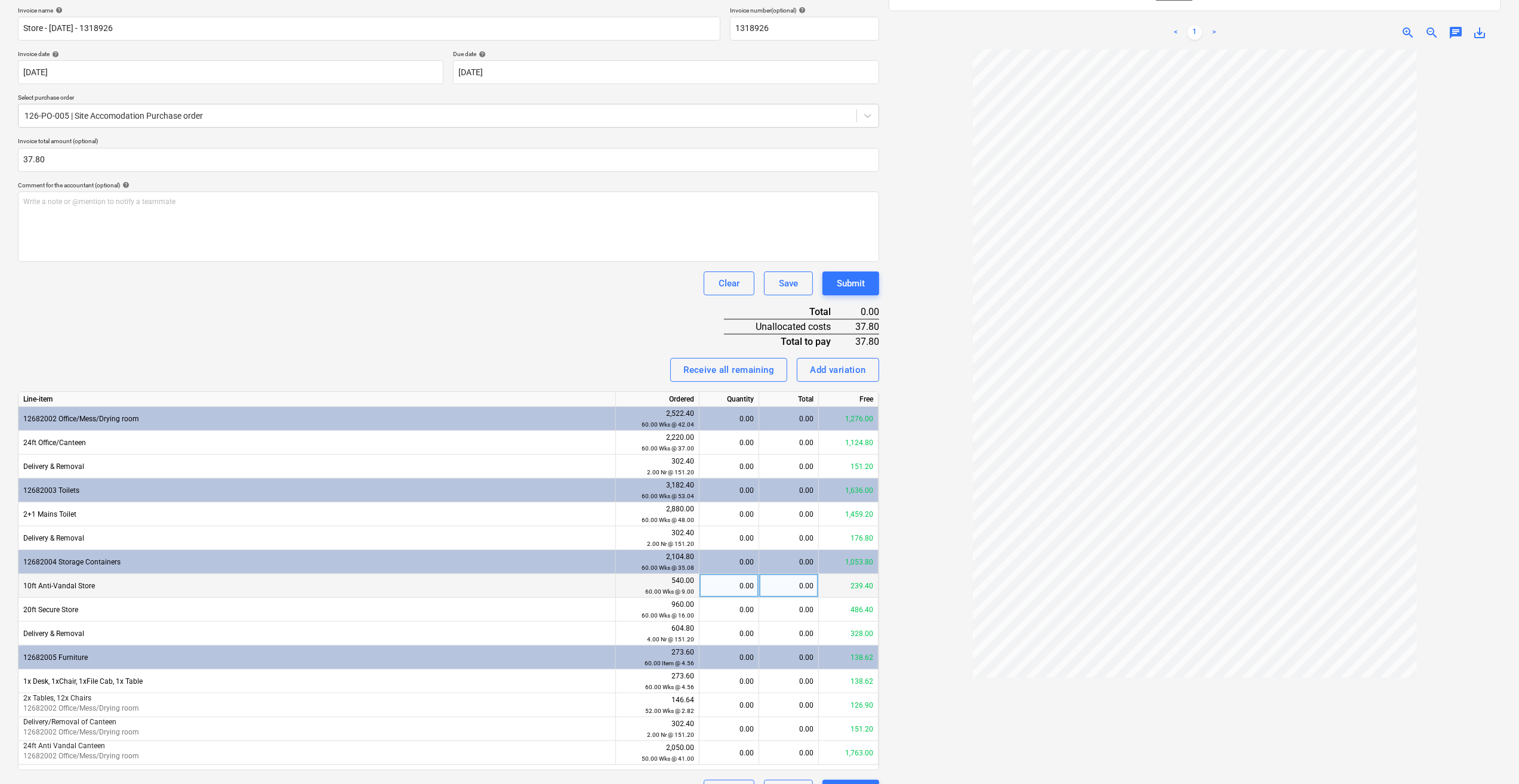
click at [751, 587] on div "0.00" at bounding box center [729, 586] width 50 height 24
type input "4.2"
click at [922, 608] on div at bounding box center [1195, 425] width 612 height 750
click at [845, 285] on div "Submit" at bounding box center [850, 283] width 28 height 16
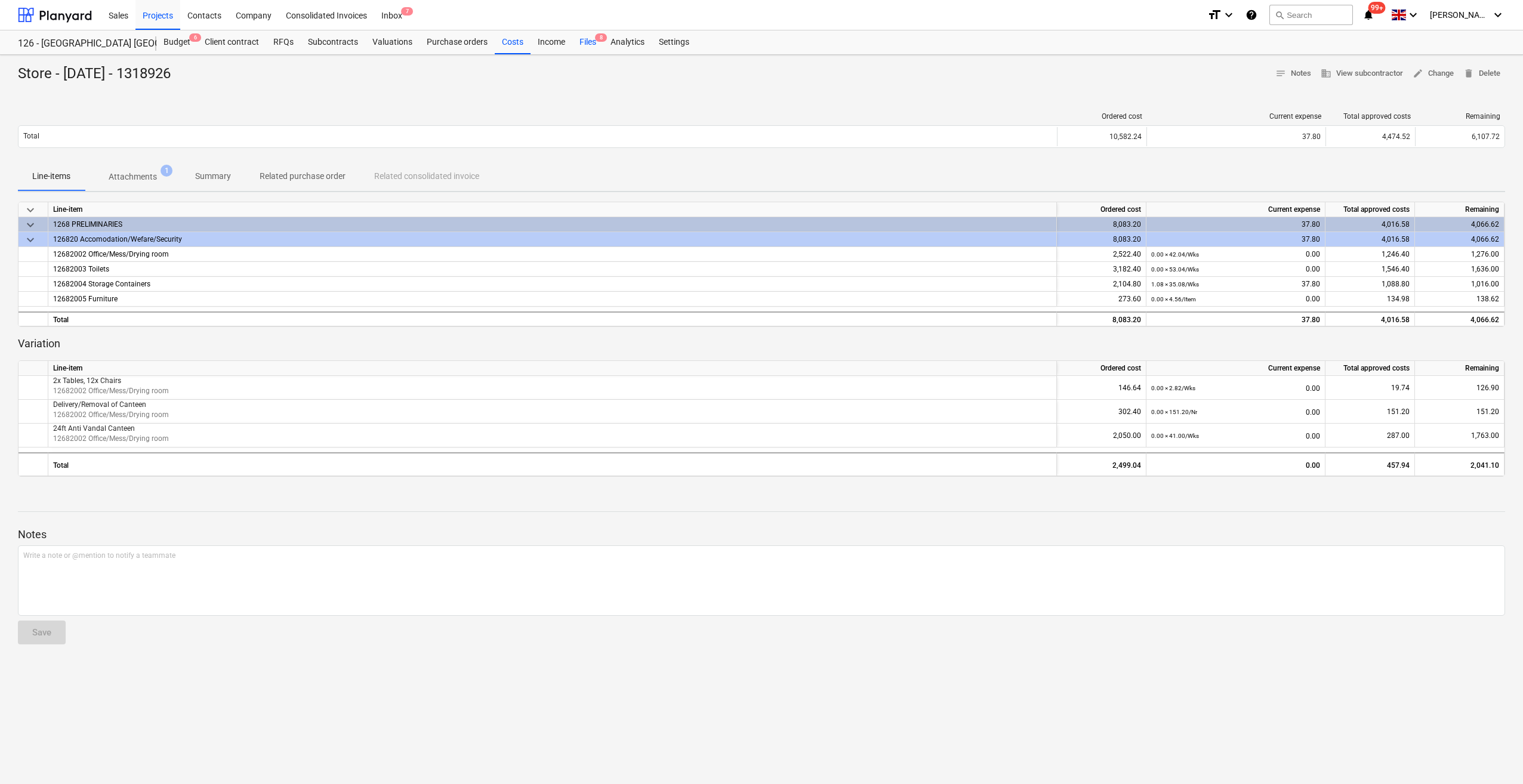
click at [581, 43] on div "Files 8" at bounding box center [588, 43] width 31 height 24
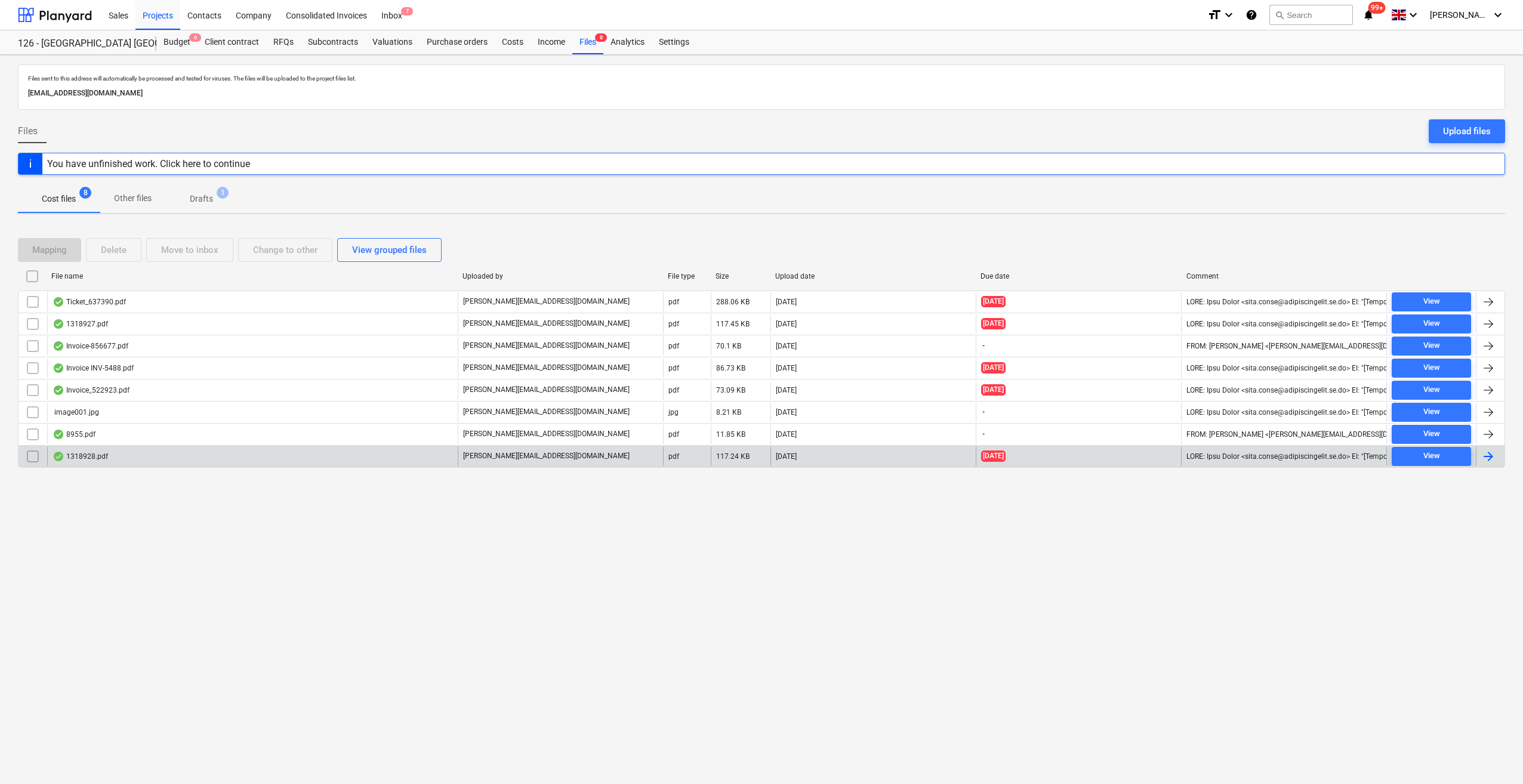
click at [1486, 456] on div at bounding box center [1489, 456] width 14 height 14
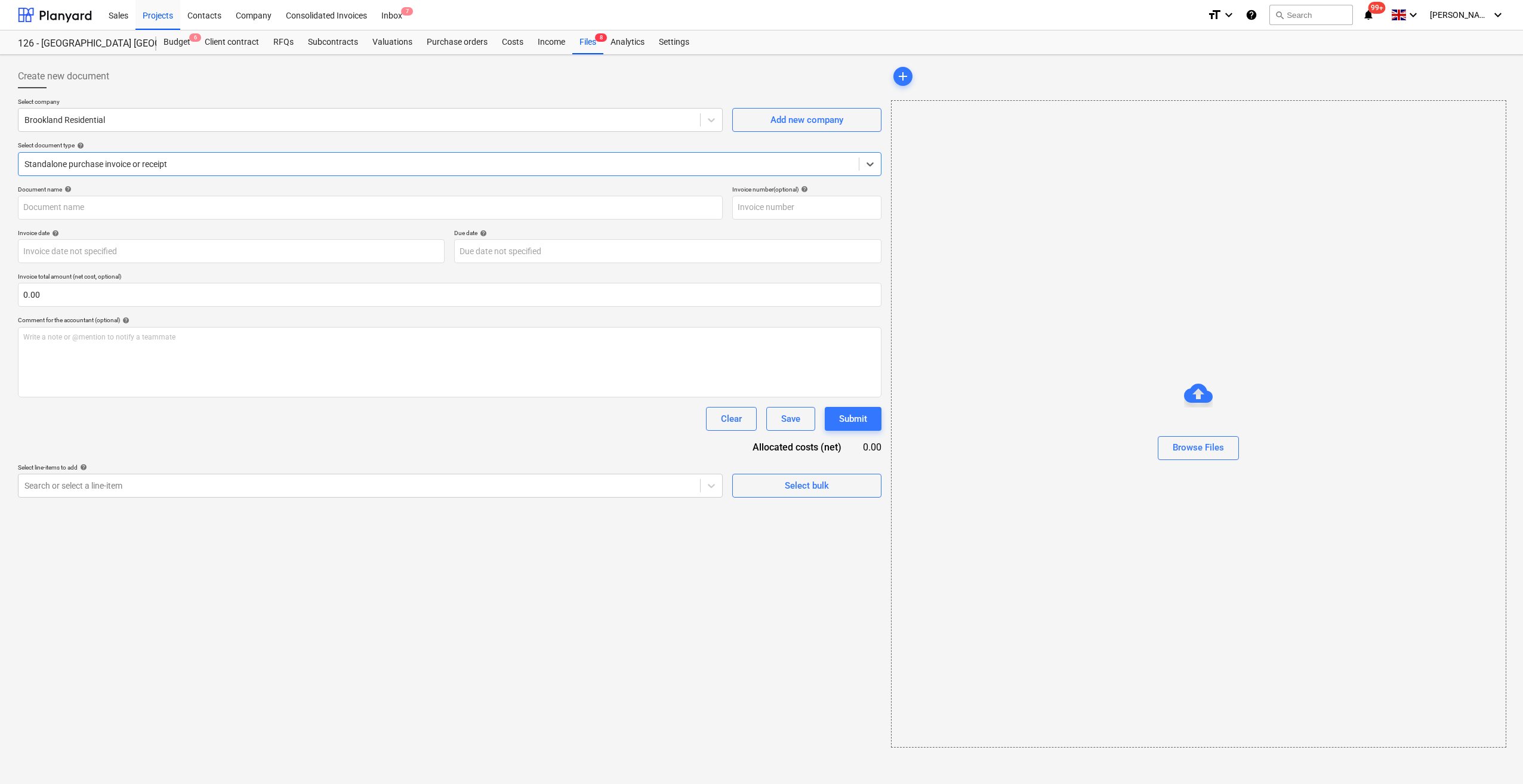
type input "1318928"
type input "[DATE]"
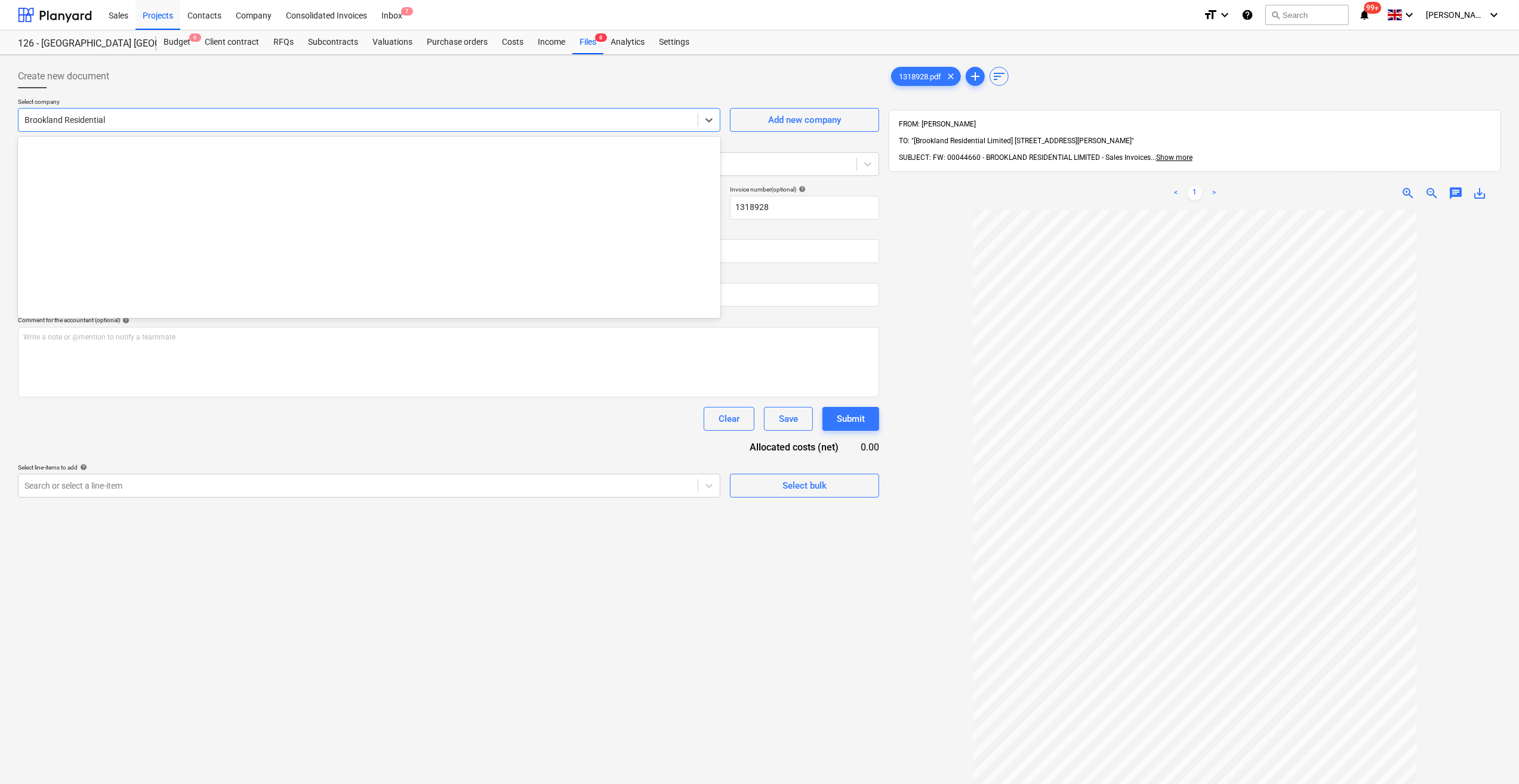
scroll to position [1420, 0]
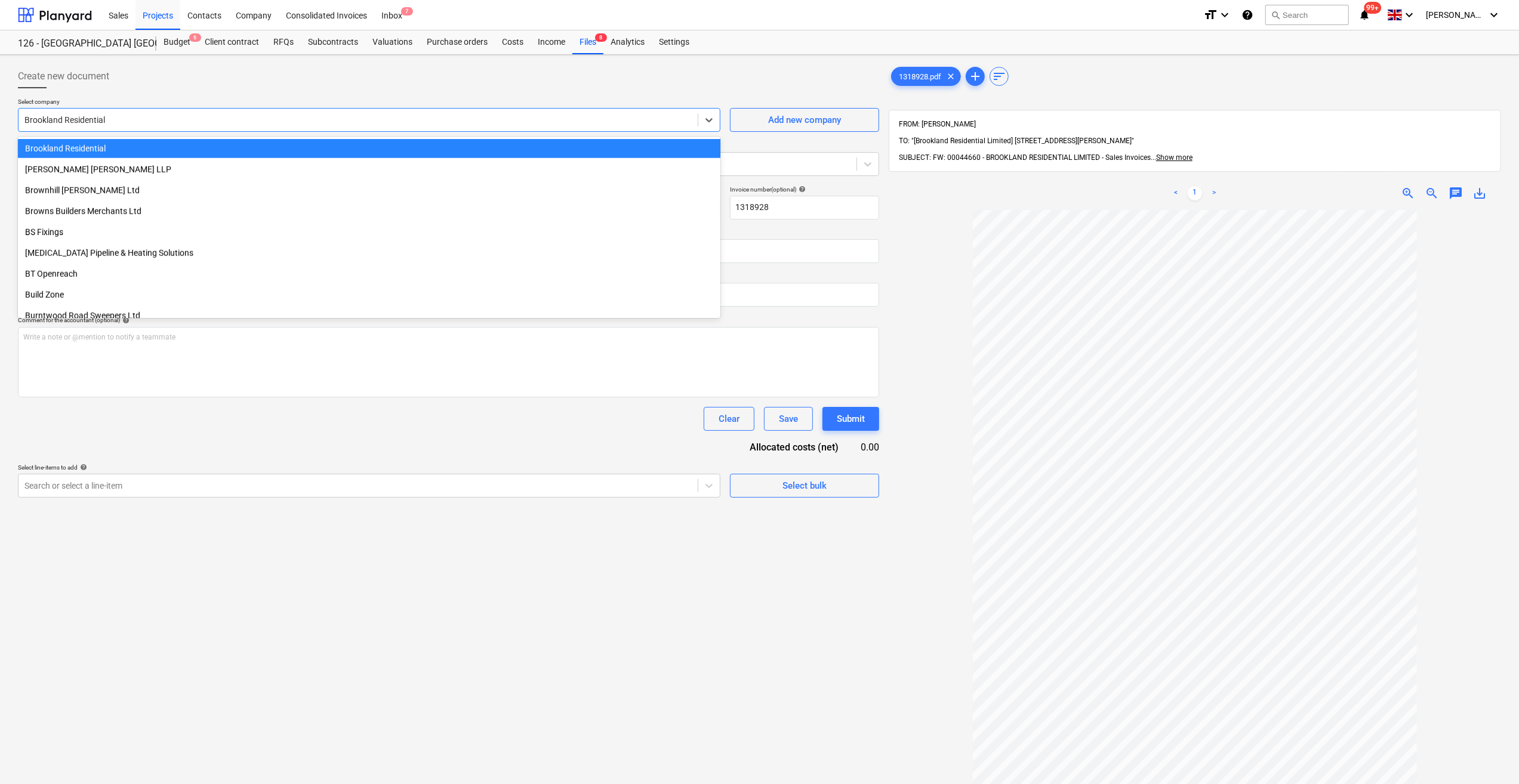
click at [111, 119] on div at bounding box center [358, 120] width 667 height 12
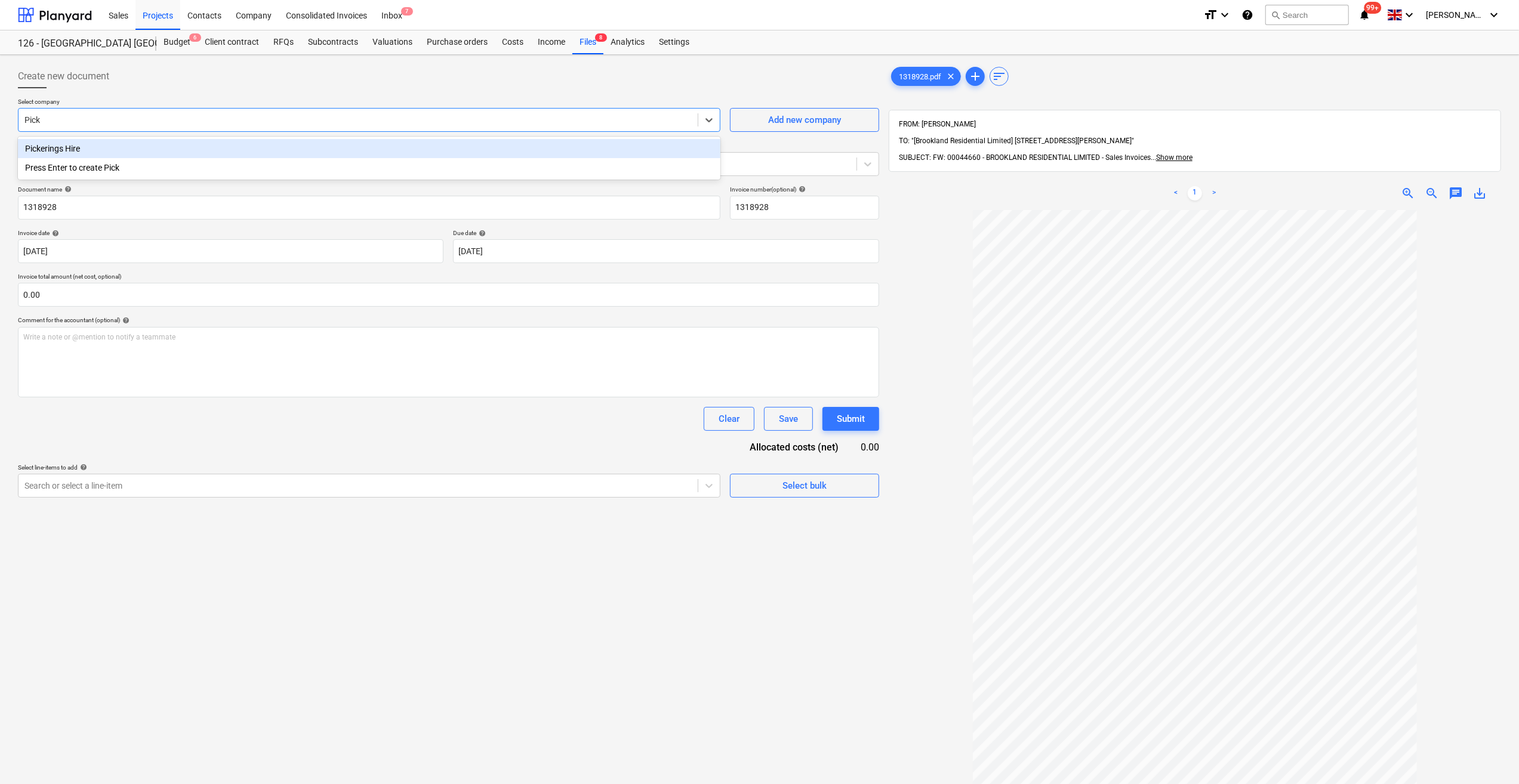
type input "Picke"
click at [82, 150] on div "Pickerings Hire" at bounding box center [369, 149] width 703 height 19
click at [24, 208] on input "1318928" at bounding box center [369, 208] width 703 height 24
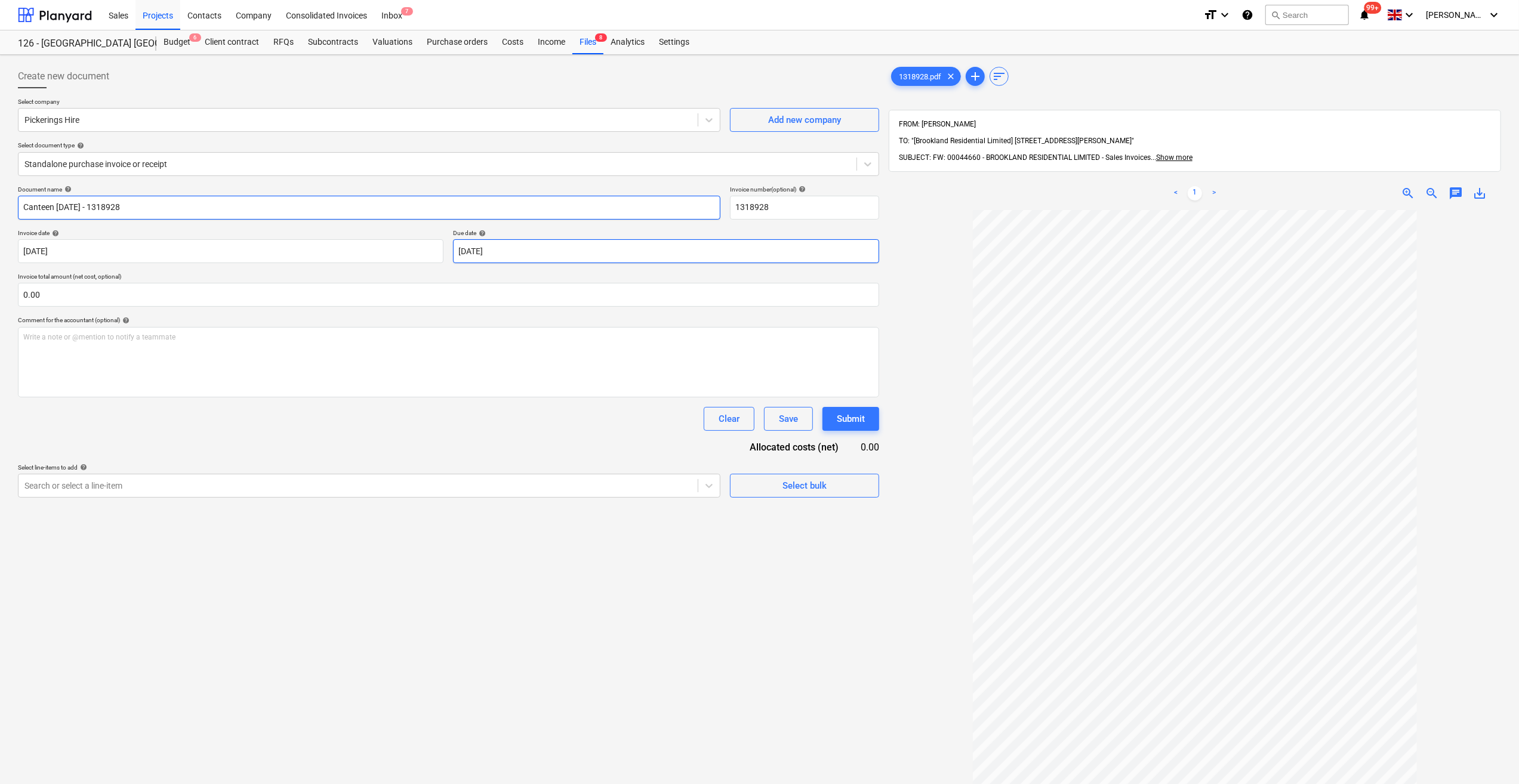
type input "Canteen Aug 25 - 1318928"
click at [537, 251] on body "Sales Projects Contacts Company Consolidated Invoices Inbox 7 format_size keybo…" at bounding box center [759, 392] width 1519 height 784
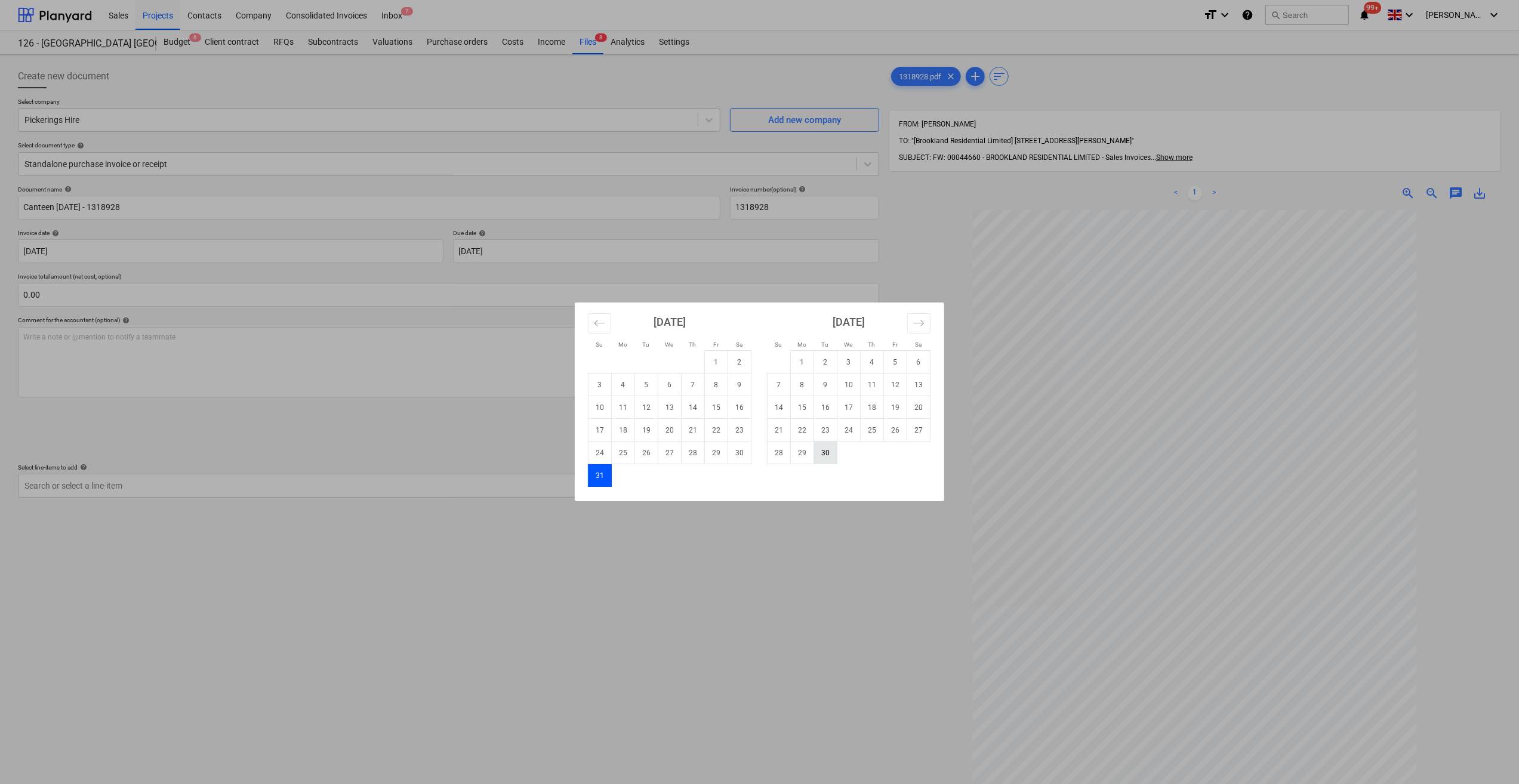
click at [823, 448] on td "30" at bounding box center [826, 453] width 23 height 23
type input "[DATE]"
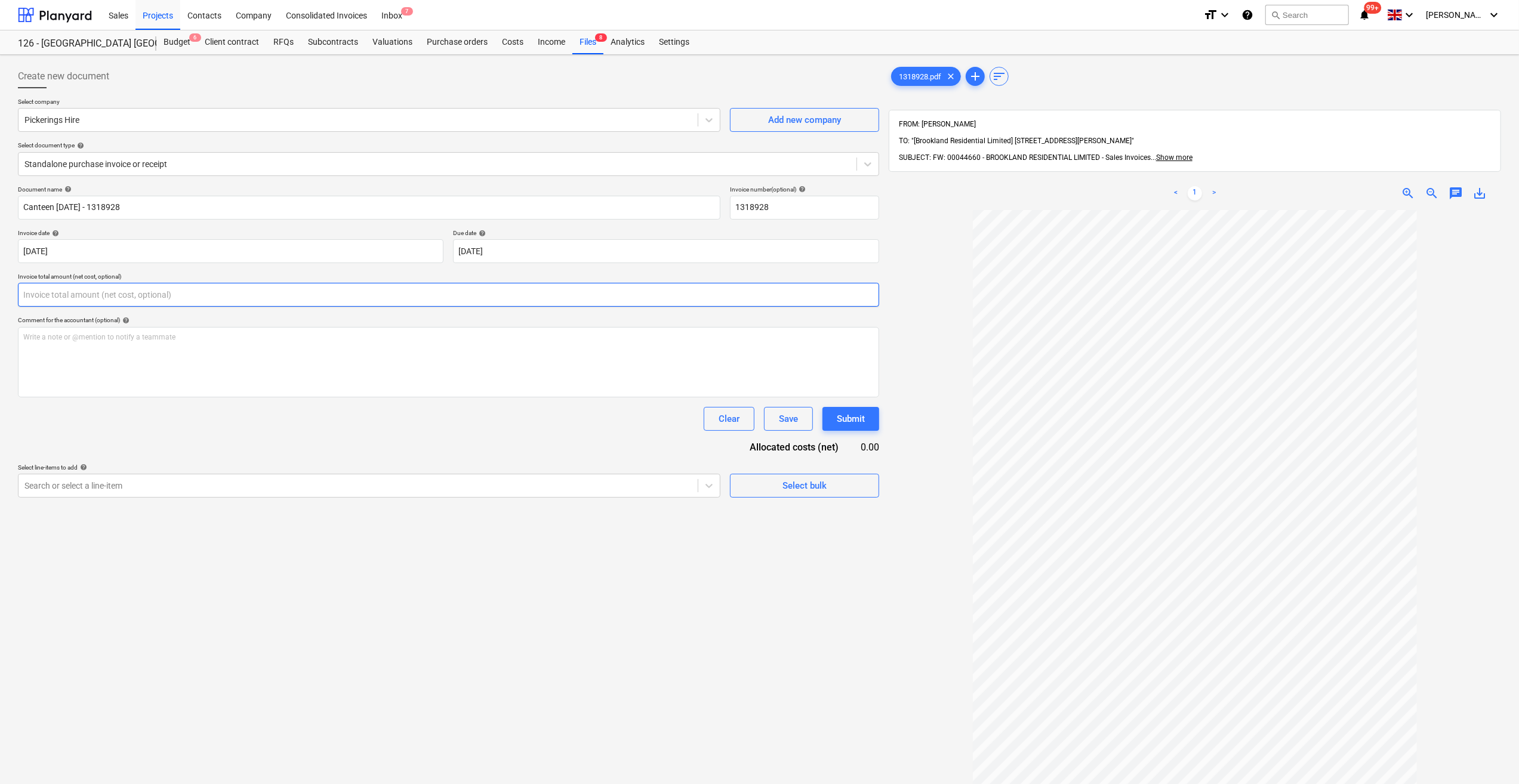
click at [48, 293] on input "text" at bounding box center [448, 295] width 861 height 24
type input "184.04"
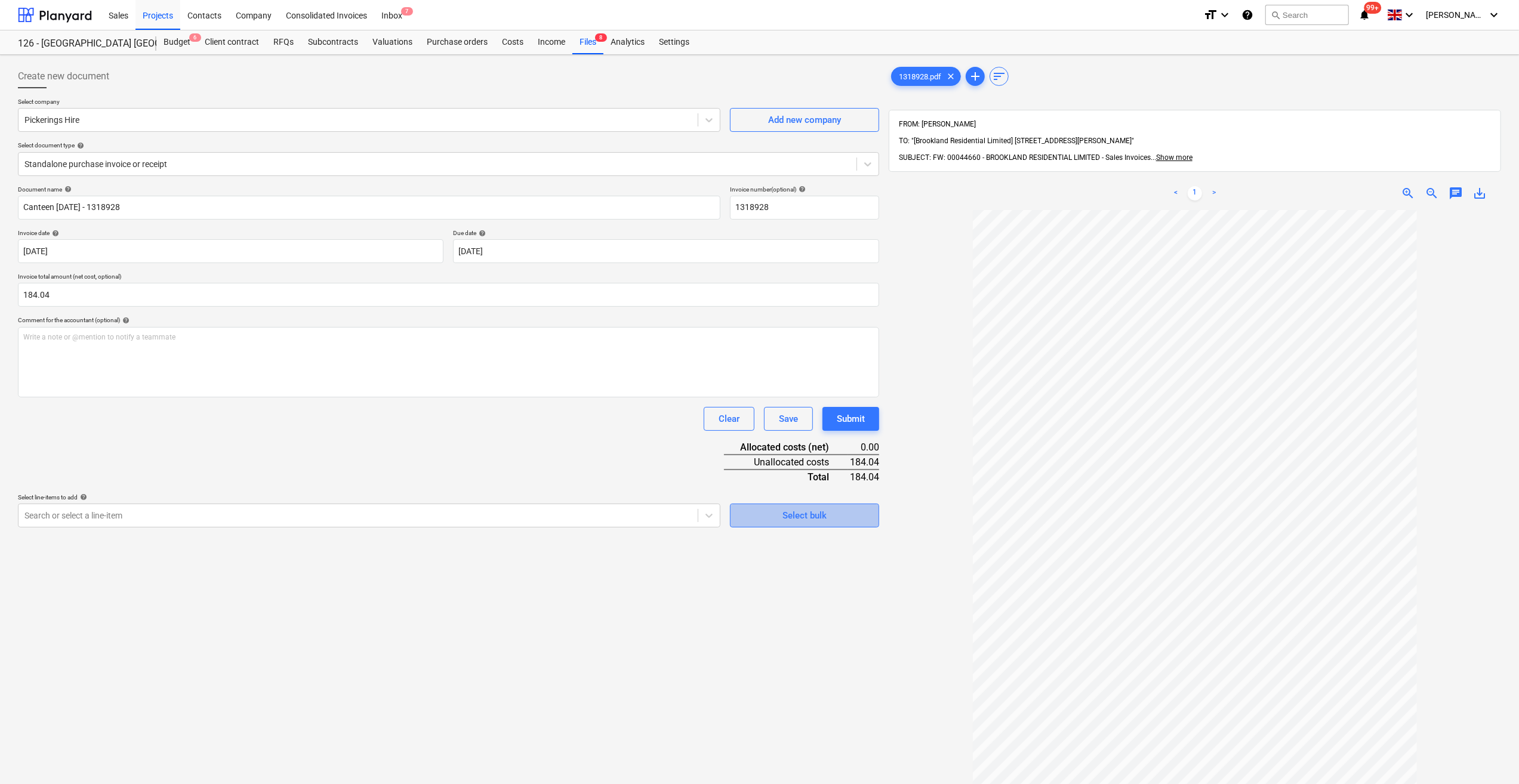
click at [791, 520] on div "Select bulk" at bounding box center [805, 515] width 44 height 16
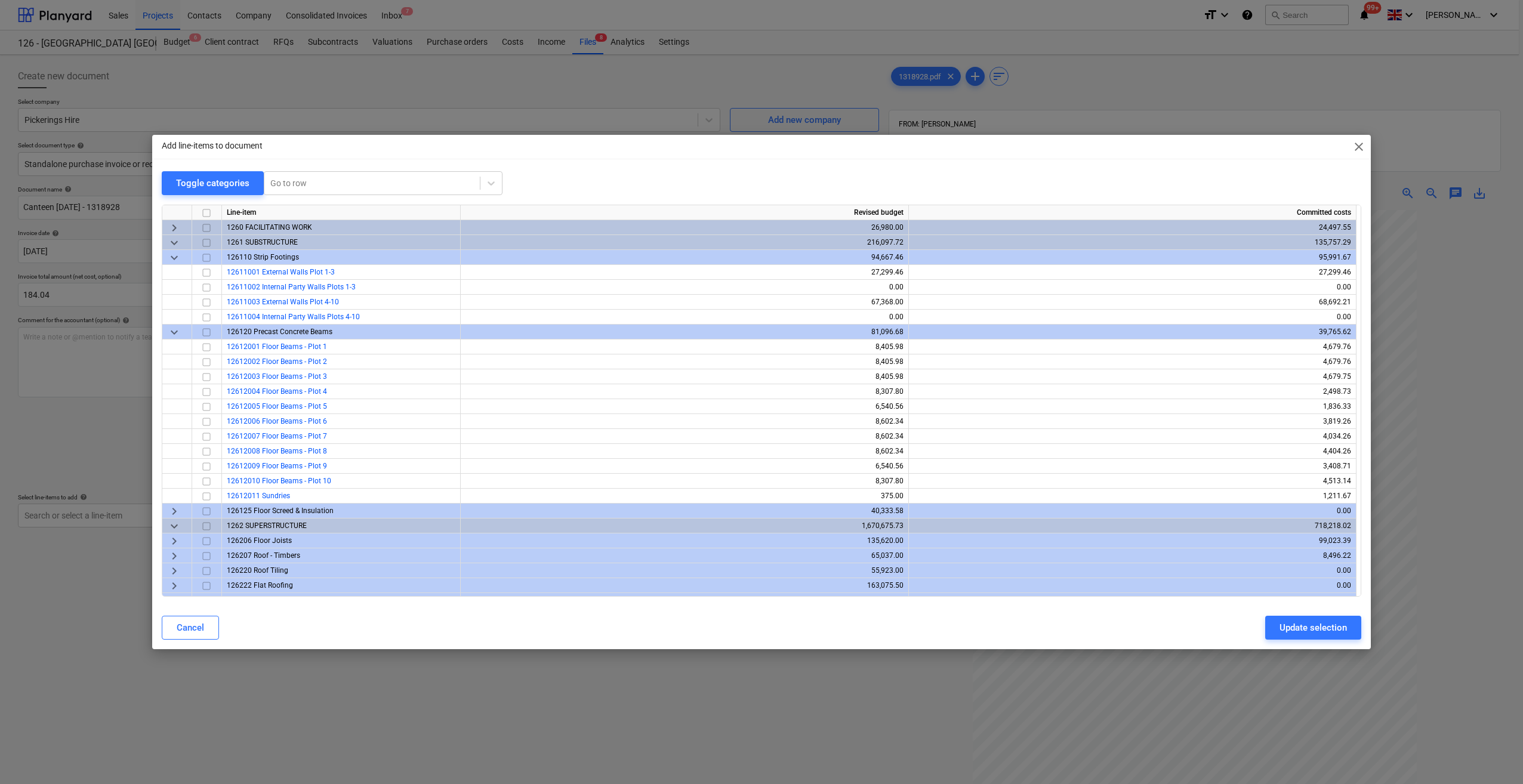
click at [745, 713] on div "Add line-items to document close Toggle categories Go to row Line-item Revised …" at bounding box center [762, 392] width 1523 height 784
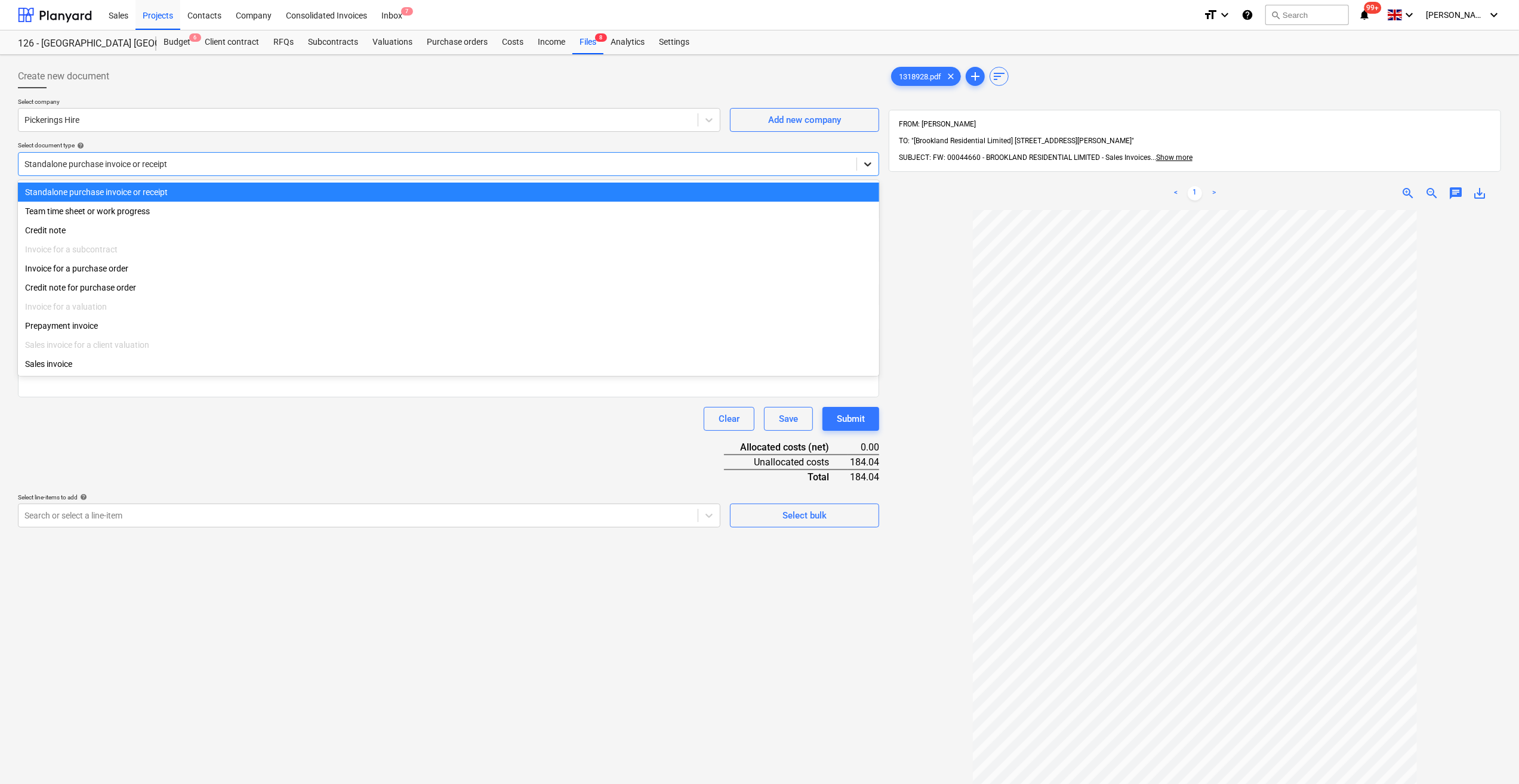
click at [874, 161] on div at bounding box center [868, 164] width 22 height 22
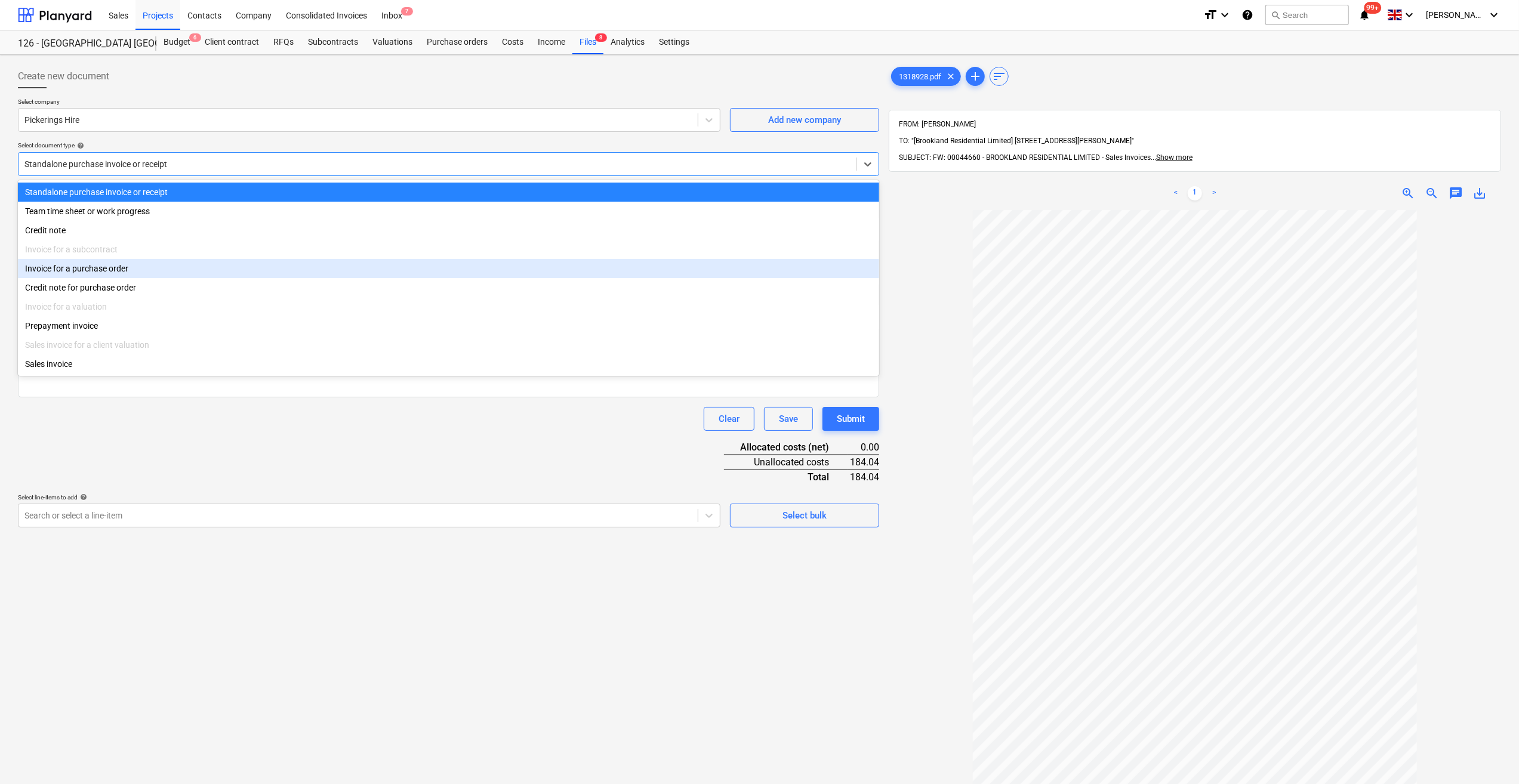
click at [31, 277] on div "Invoice for a purchase order" at bounding box center [448, 269] width 861 height 19
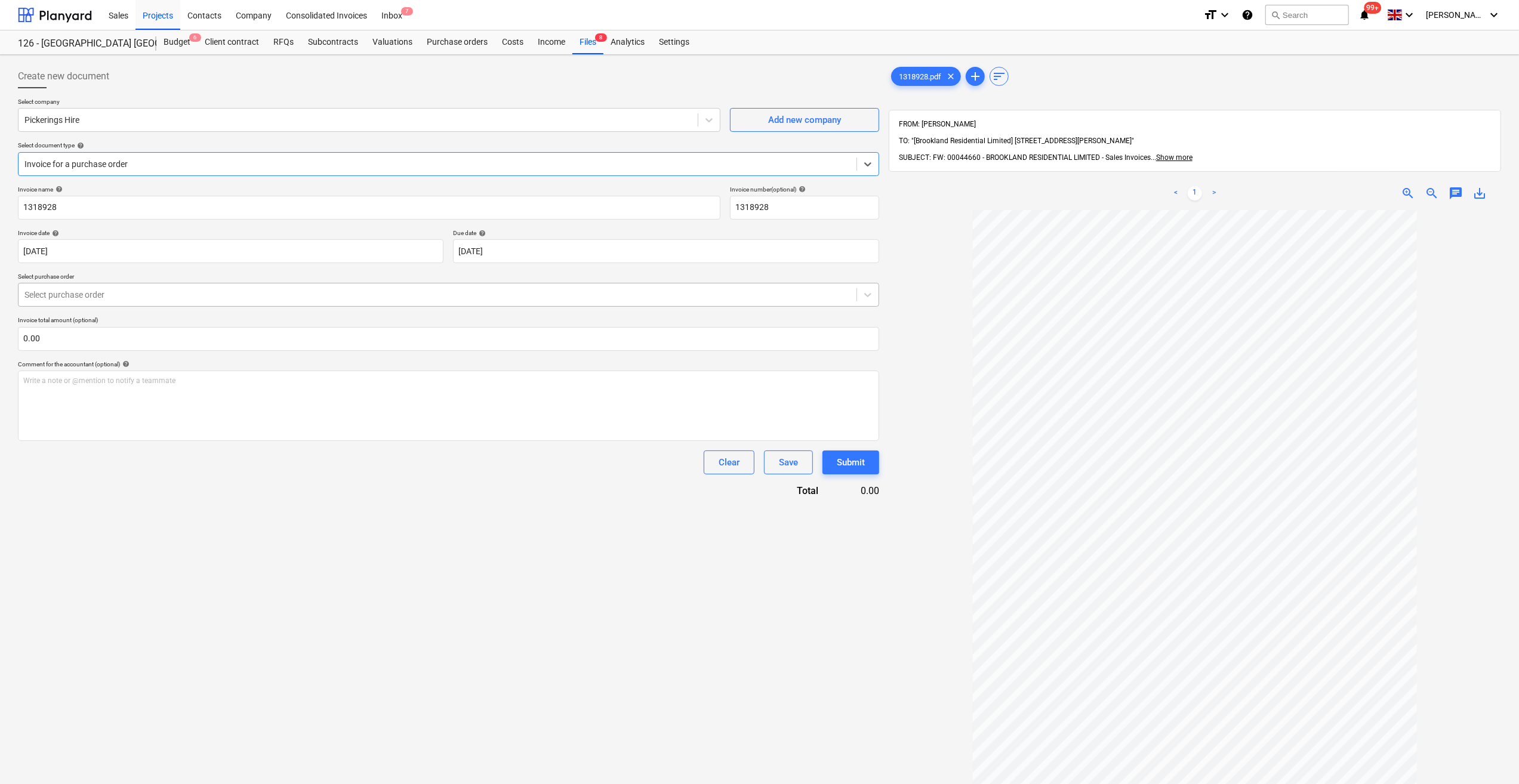
click at [59, 296] on div at bounding box center [438, 295] width 826 height 12
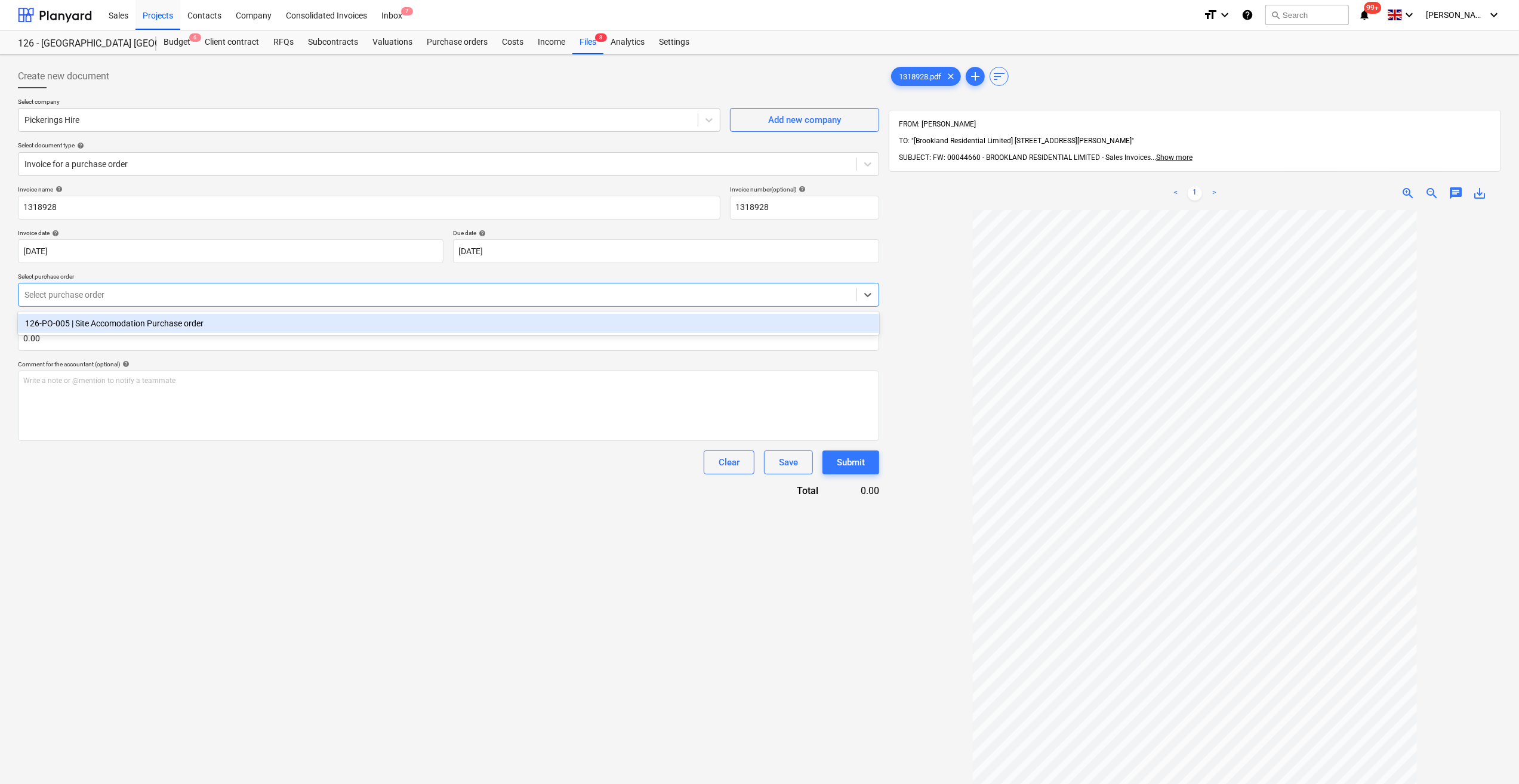
click at [62, 328] on div "126-PO-005 | Site Accomodation Purchase order" at bounding box center [448, 323] width 861 height 19
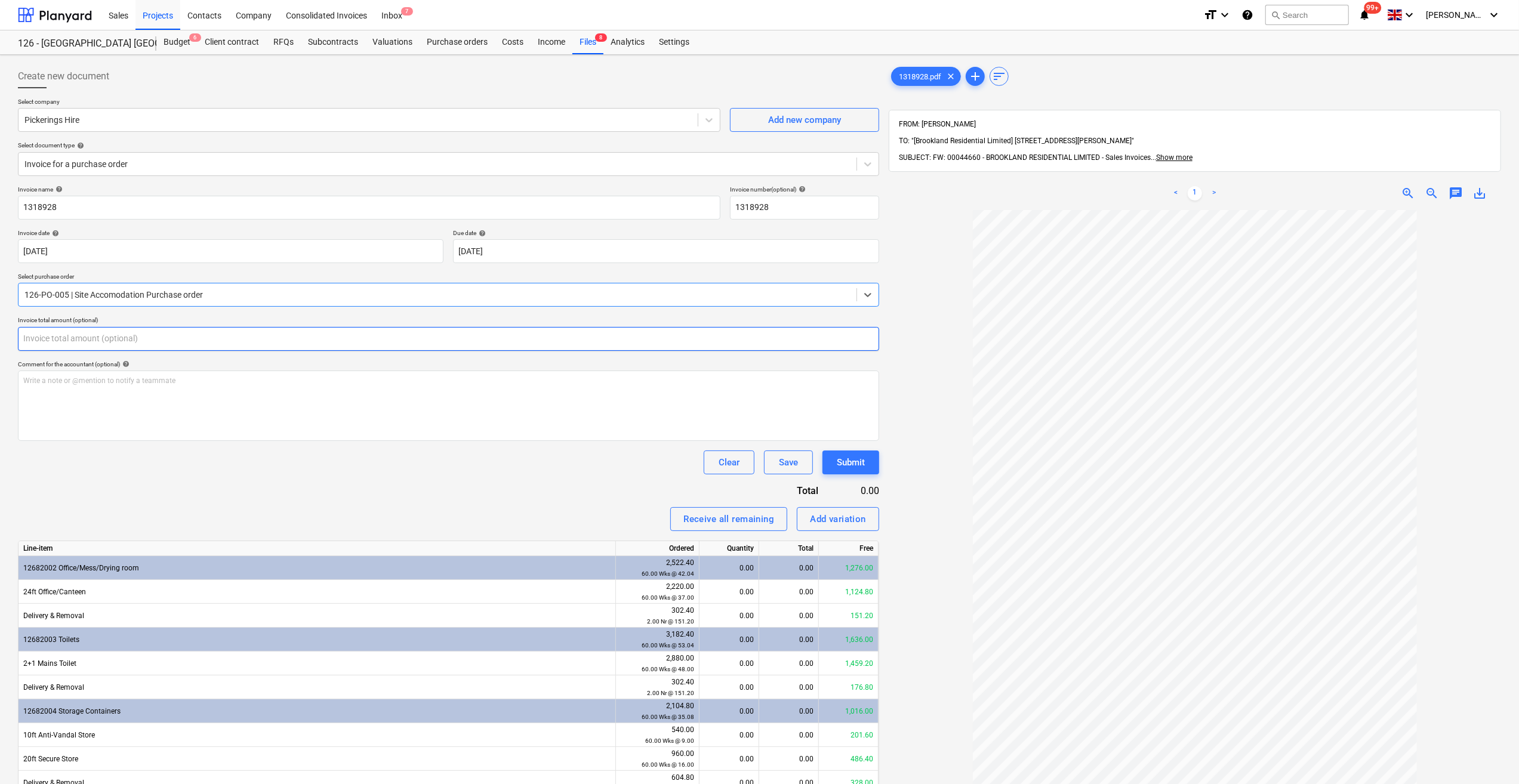
click at [51, 335] on input "text" at bounding box center [448, 339] width 861 height 24
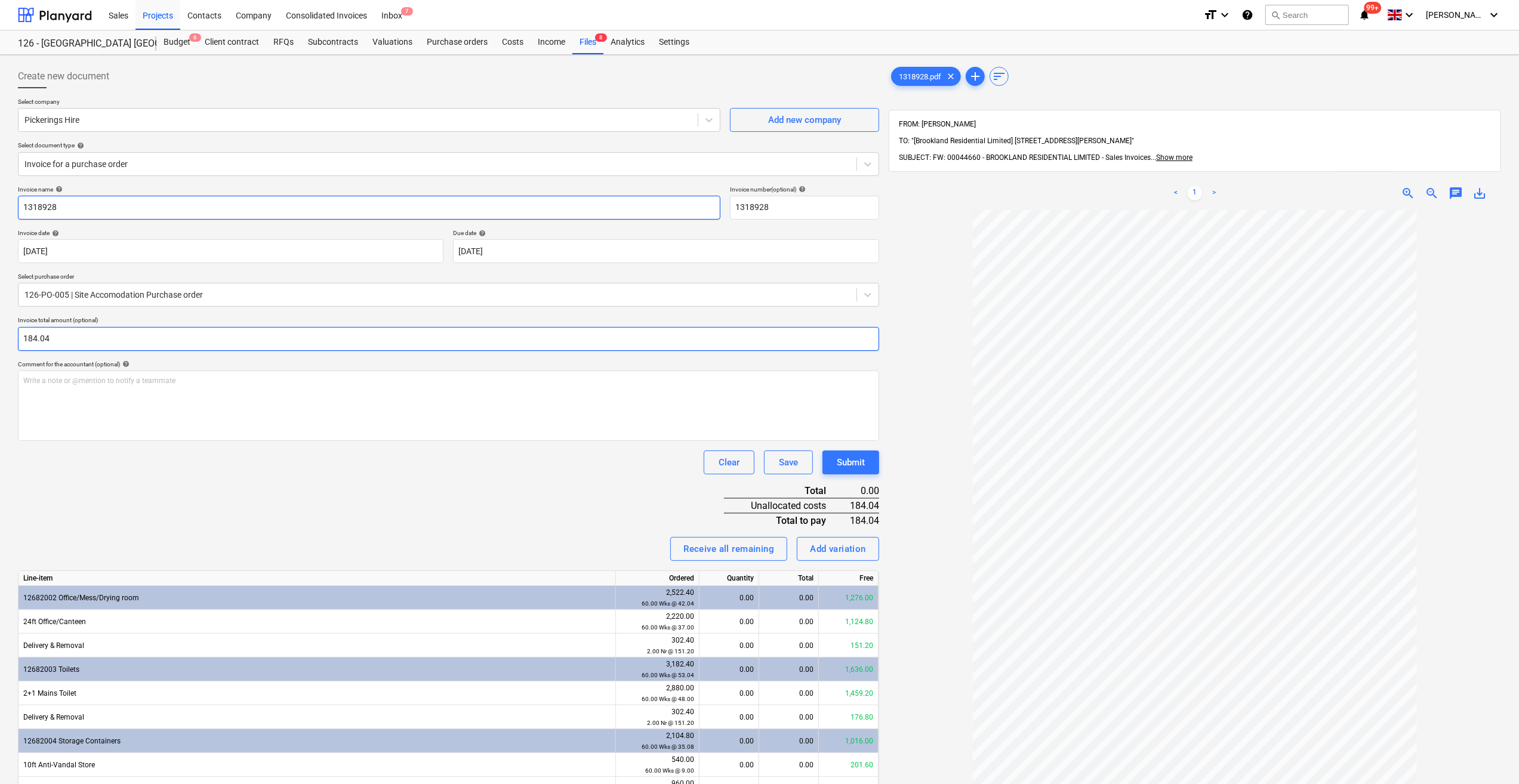
type input "184.04"
click at [22, 205] on input "1318928" at bounding box center [369, 208] width 703 height 24
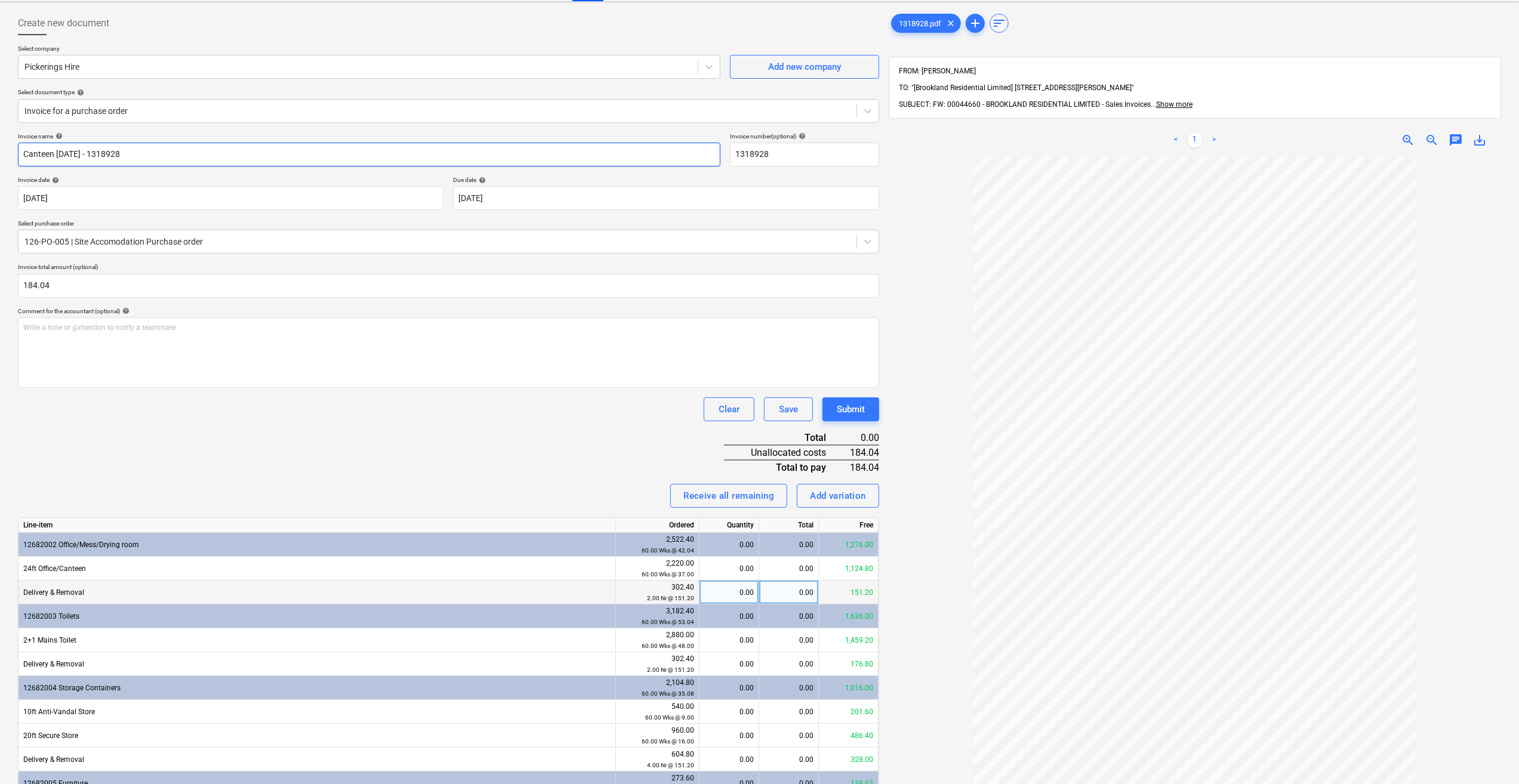
scroll to position [59, 0]
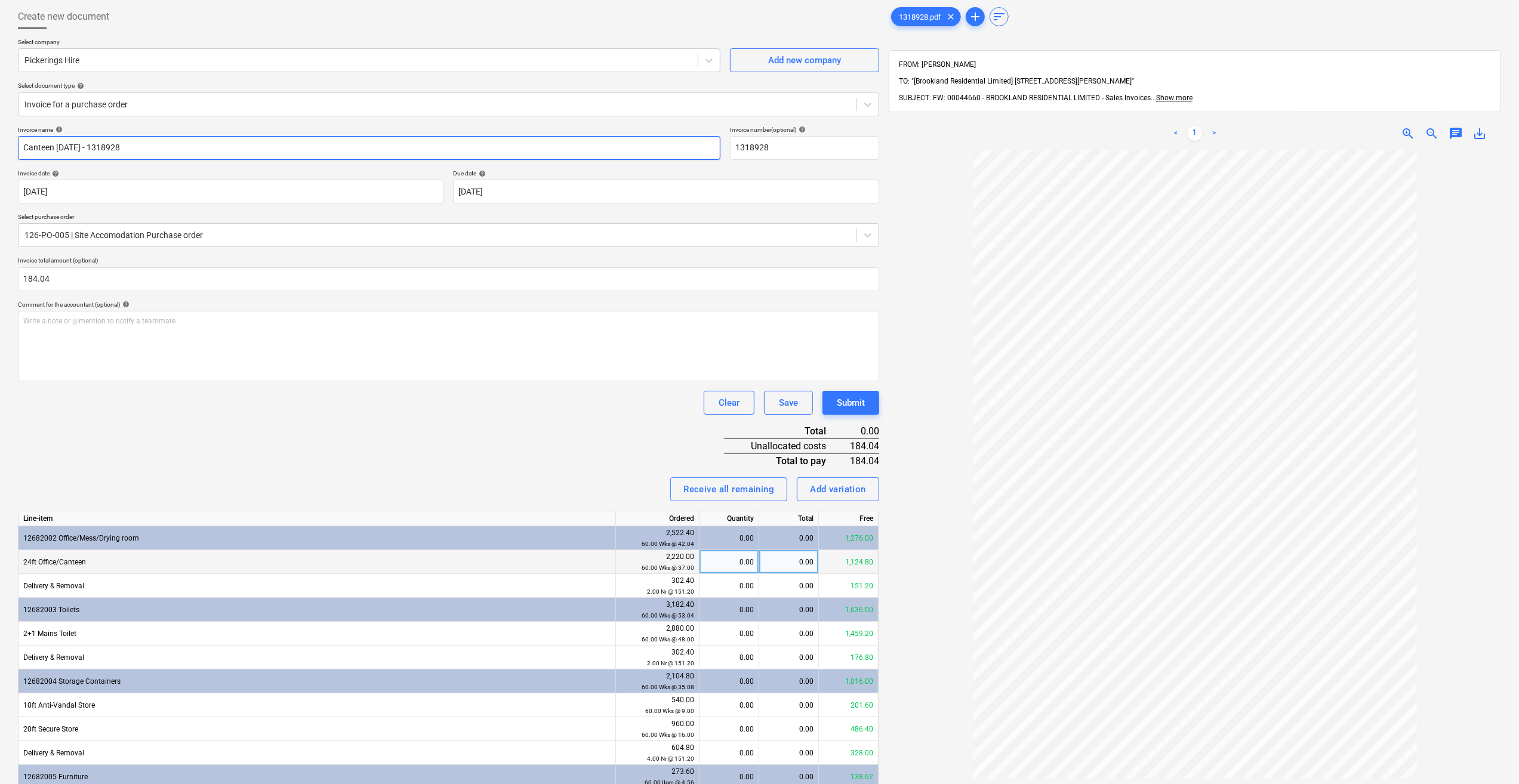
type input "Canteen Aug 25 - 1318928"
click at [736, 561] on div "0.00" at bounding box center [729, 562] width 50 height 24
type input "4.2"
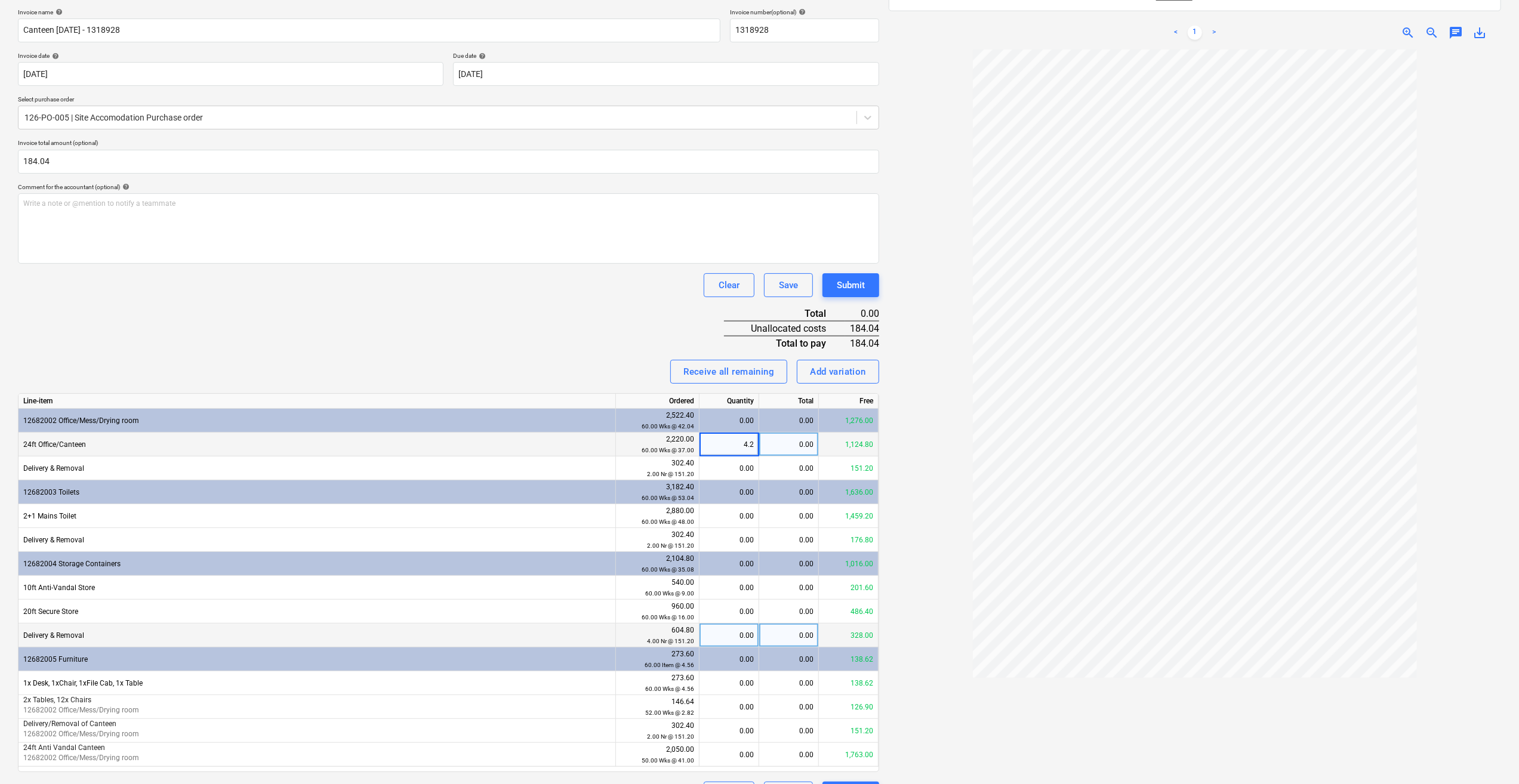
scroll to position [179, 0]
click at [730, 706] on div "0.00" at bounding box center [729, 705] width 50 height 24
type input "4.2"
click at [912, 728] on div at bounding box center [1195, 425] width 612 height 750
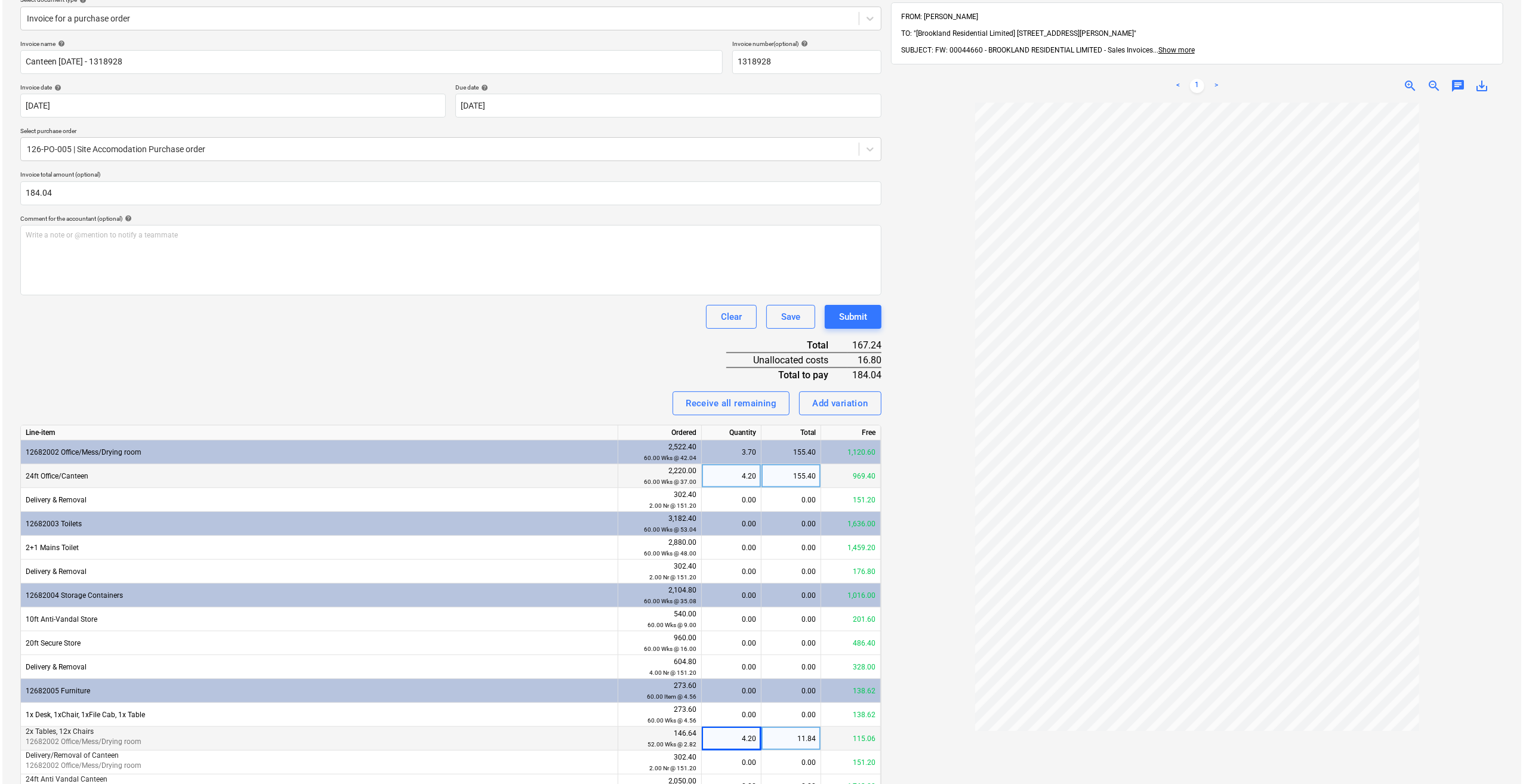
scroll to position [208, 0]
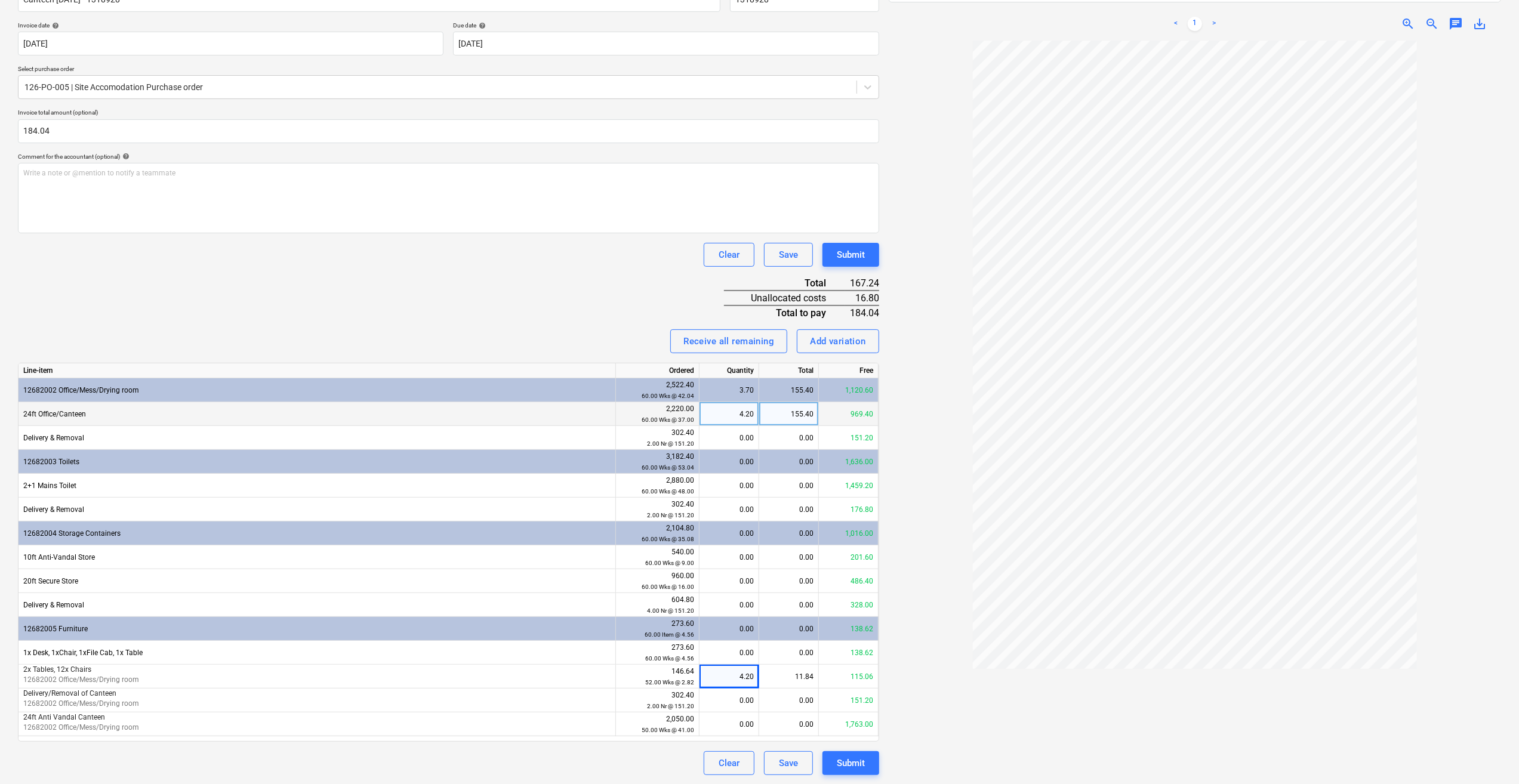
click at [750, 415] on div "4.20" at bounding box center [729, 414] width 50 height 24
type input "0"
click at [748, 721] on div "0.00" at bounding box center [729, 725] width 50 height 24
type input "4.2"
click at [860, 761] on div "Submit" at bounding box center [850, 763] width 28 height 16
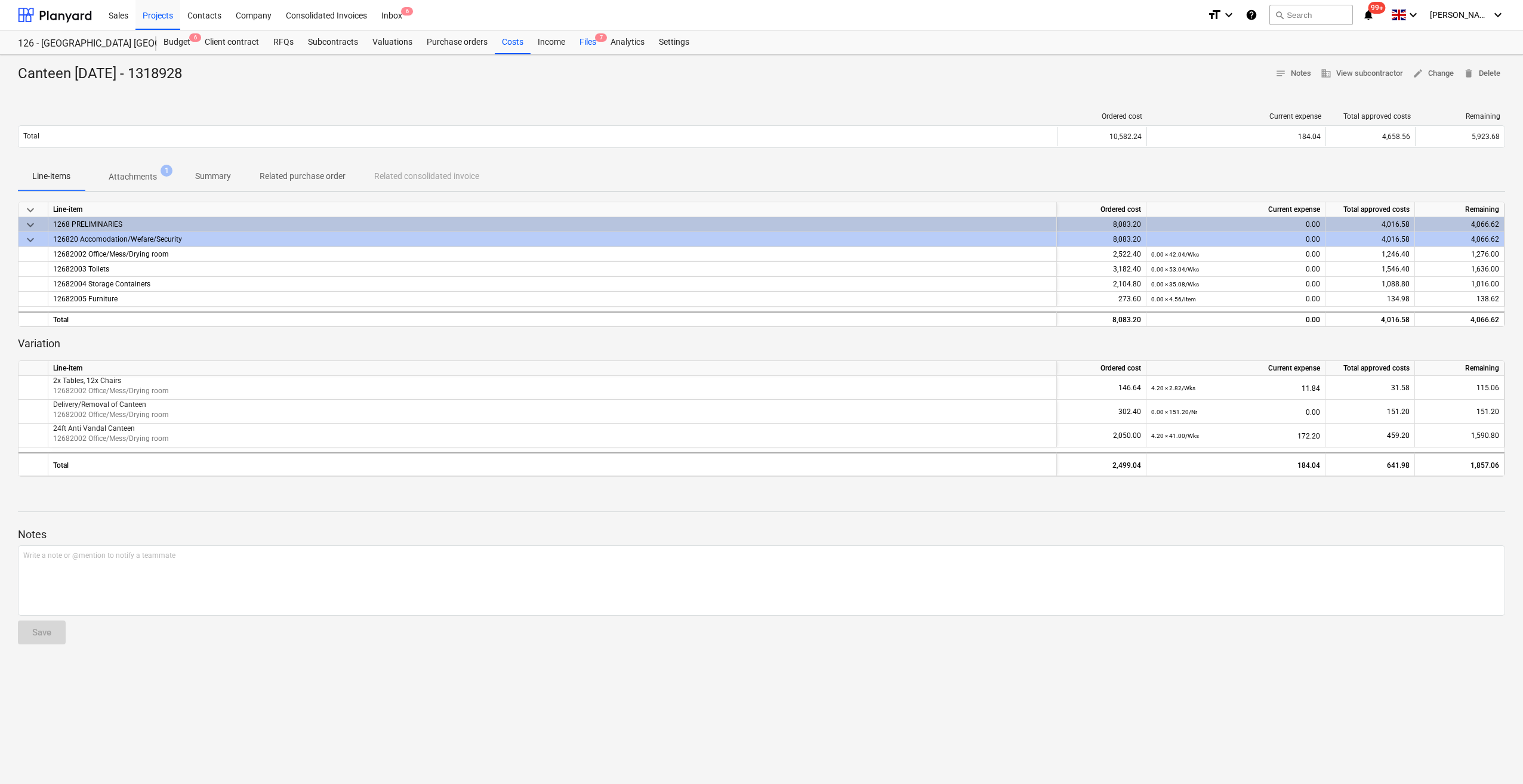
click at [591, 42] on div "Files 7" at bounding box center [588, 43] width 31 height 24
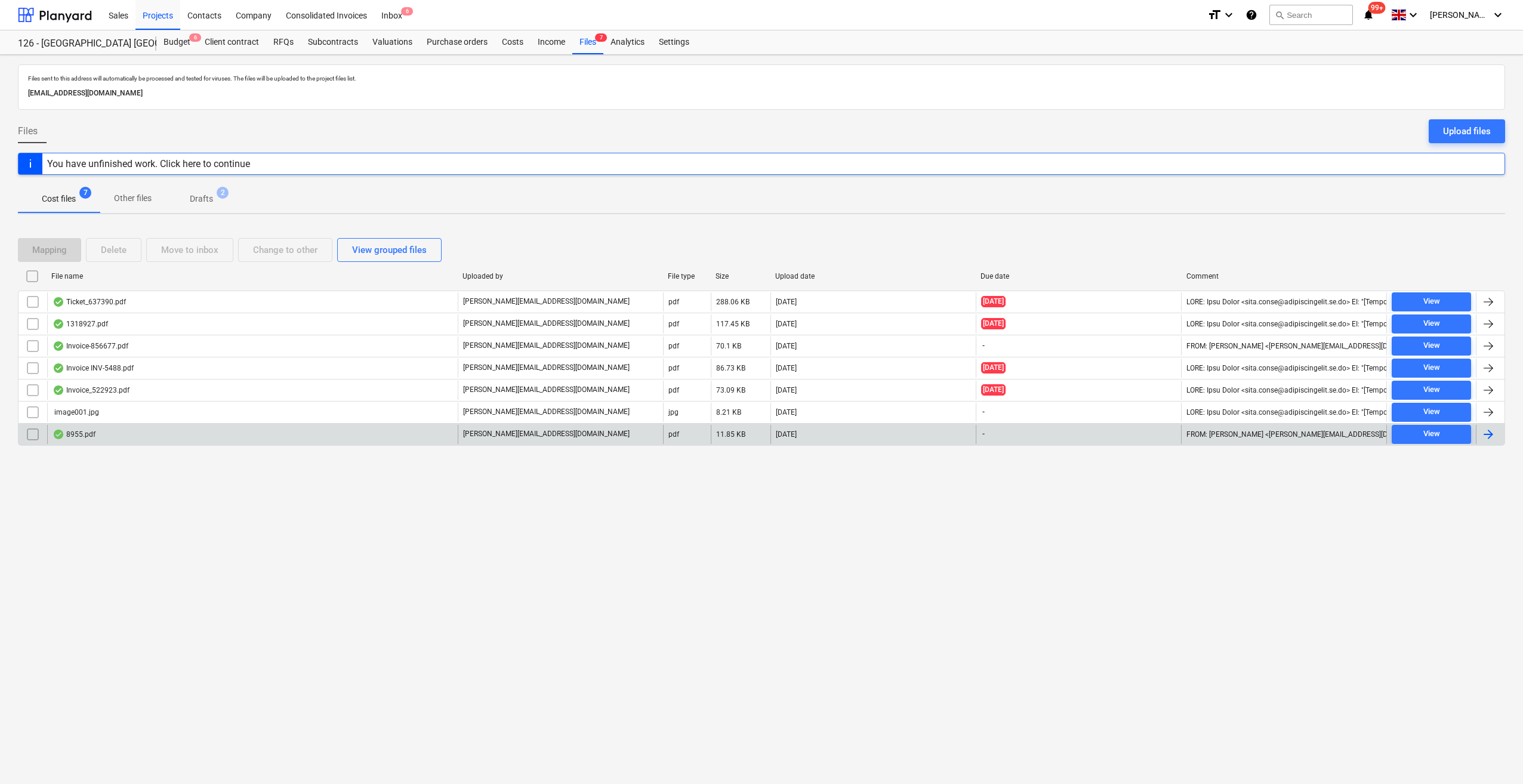
click at [1485, 428] on div at bounding box center [1489, 434] width 14 height 14
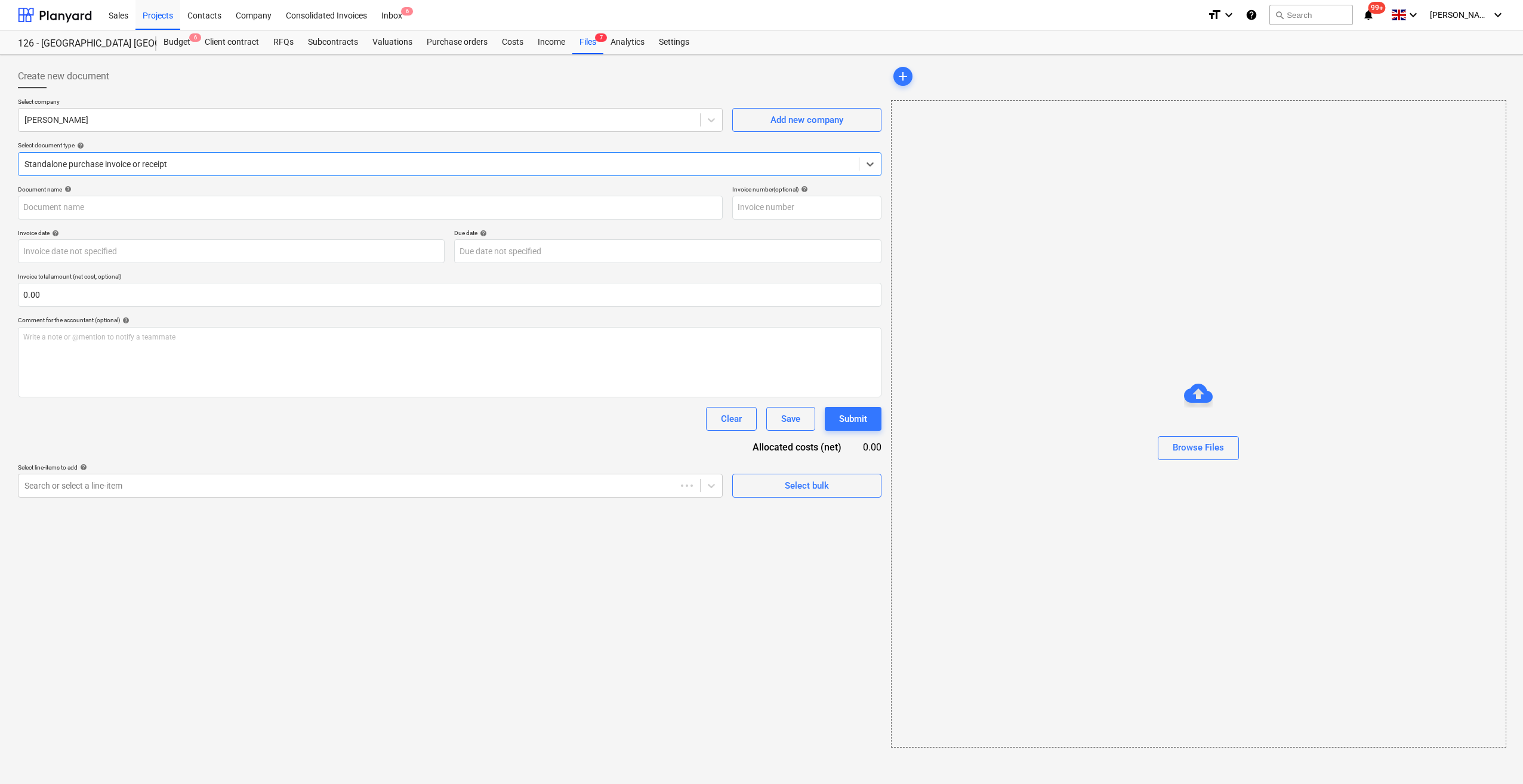
type input "30975528"
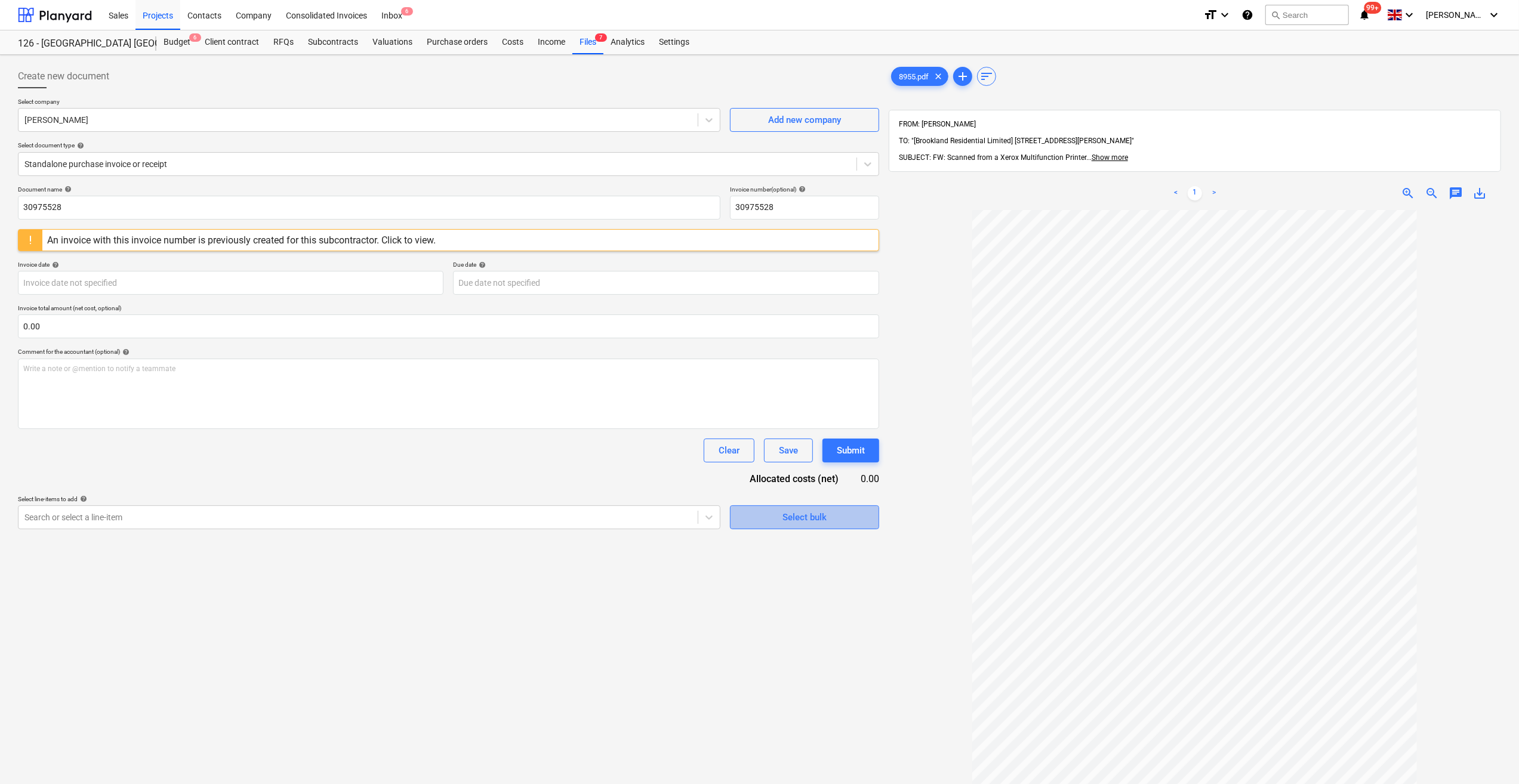
click at [776, 520] on span "Select bulk" at bounding box center [804, 517] width 119 height 16
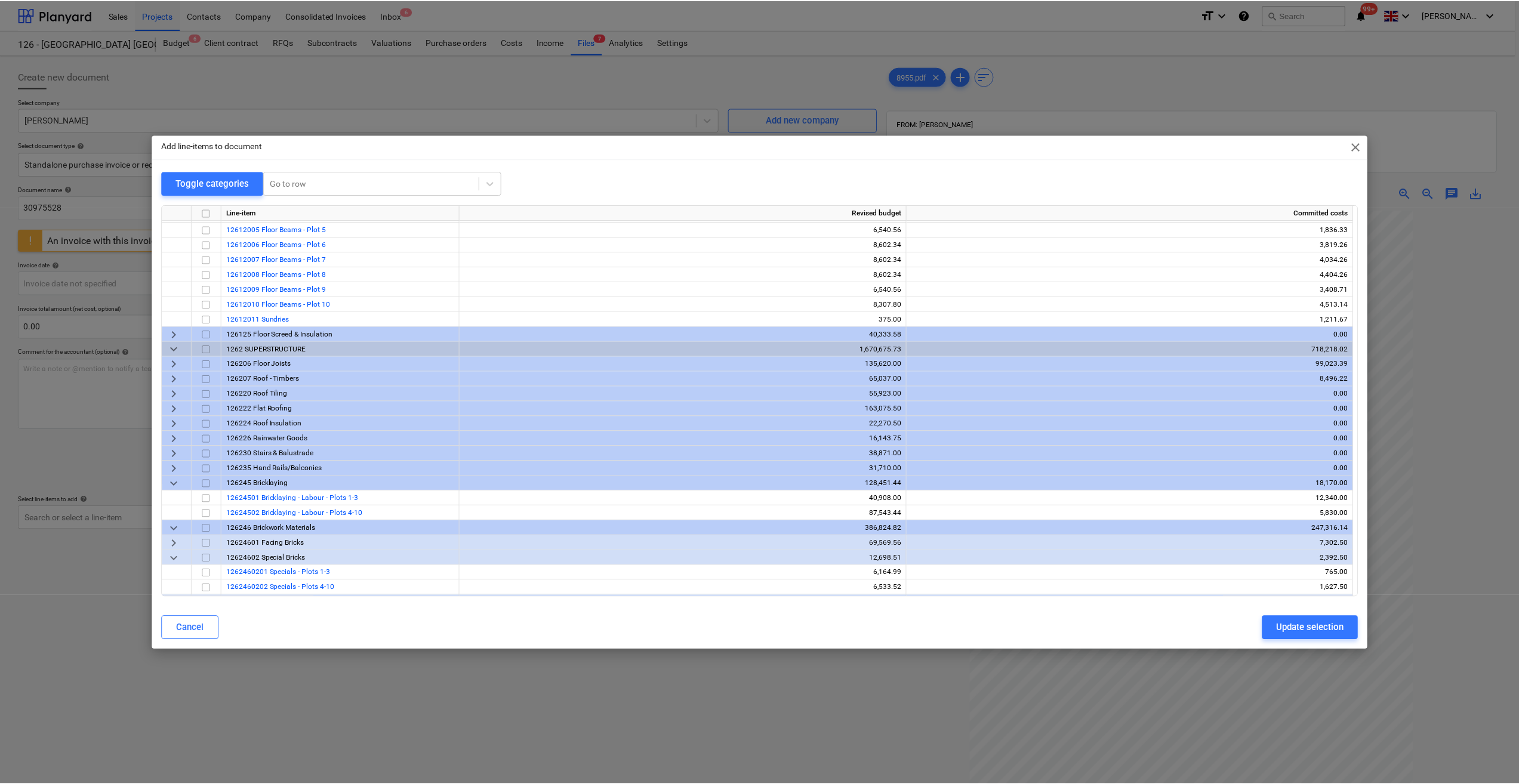
scroll to position [179, 0]
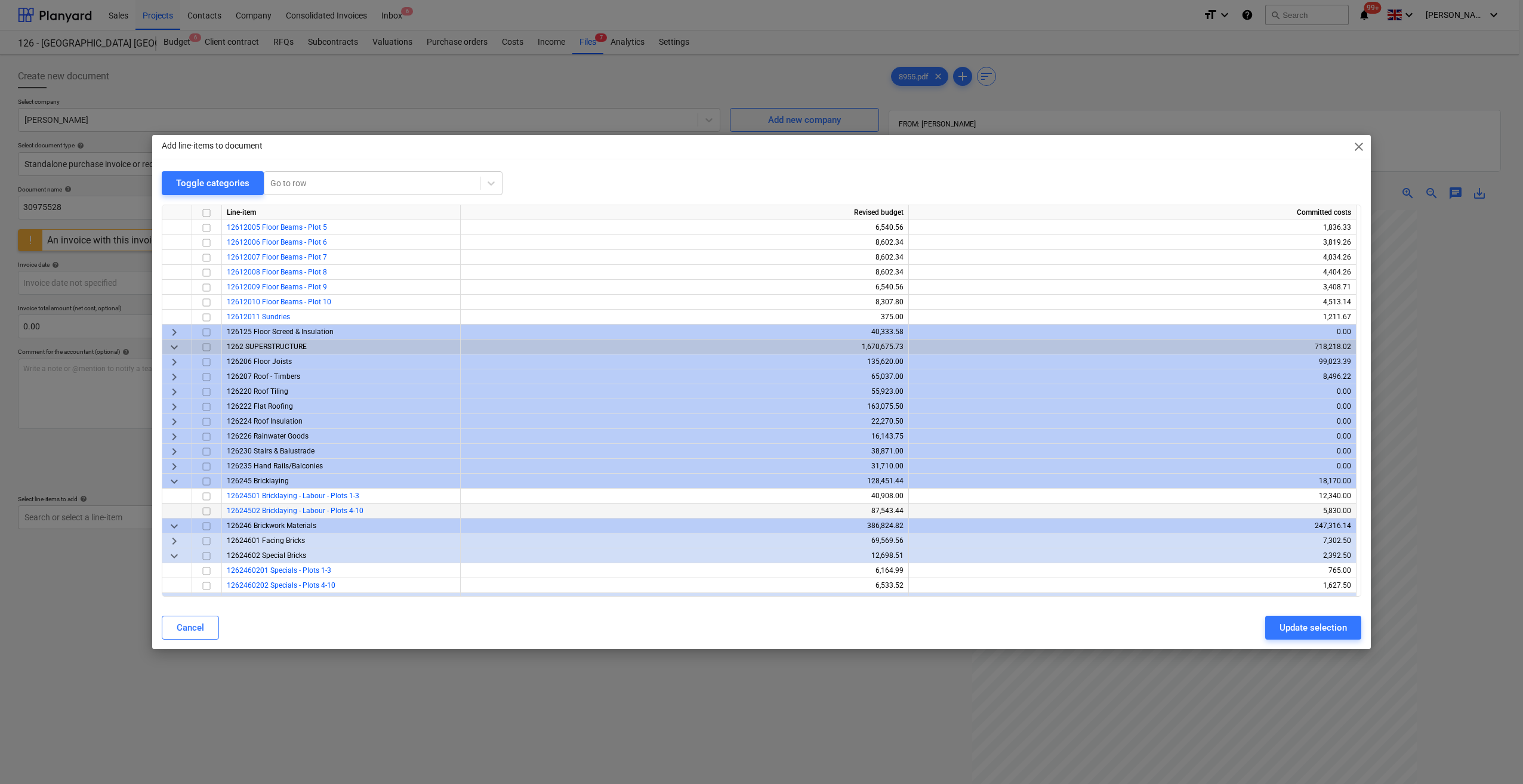
click at [206, 513] on input "checkbox" at bounding box center [206, 511] width 14 height 14
click at [1317, 633] on div "Update selection" at bounding box center [1313, 627] width 67 height 16
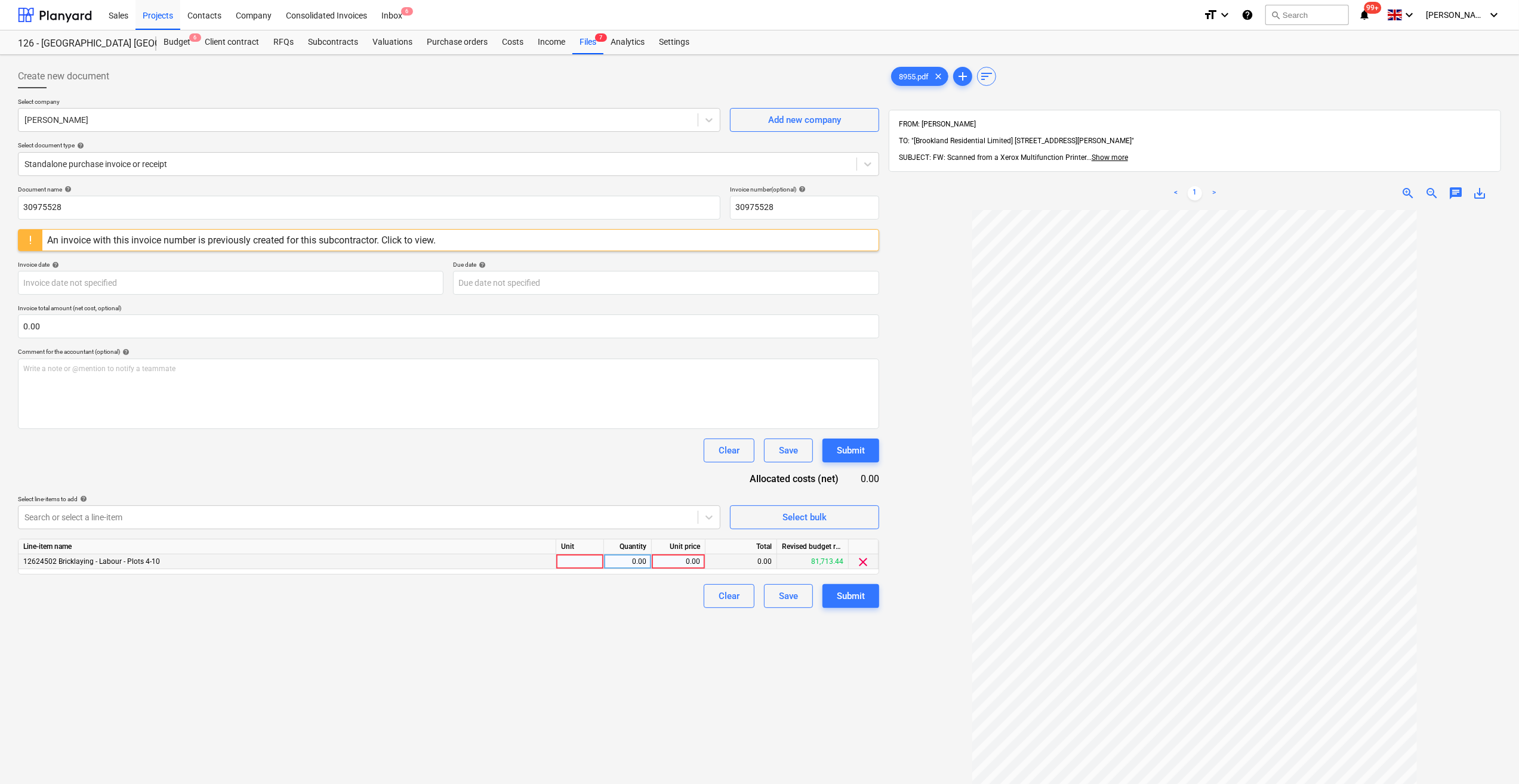
click at [587, 563] on div at bounding box center [580, 561] width 48 height 15
type input "Day"
click at [618, 560] on div "0.00" at bounding box center [627, 561] width 38 height 15
type input "4"
click at [681, 564] on div "0.00" at bounding box center [678, 561] width 44 height 15
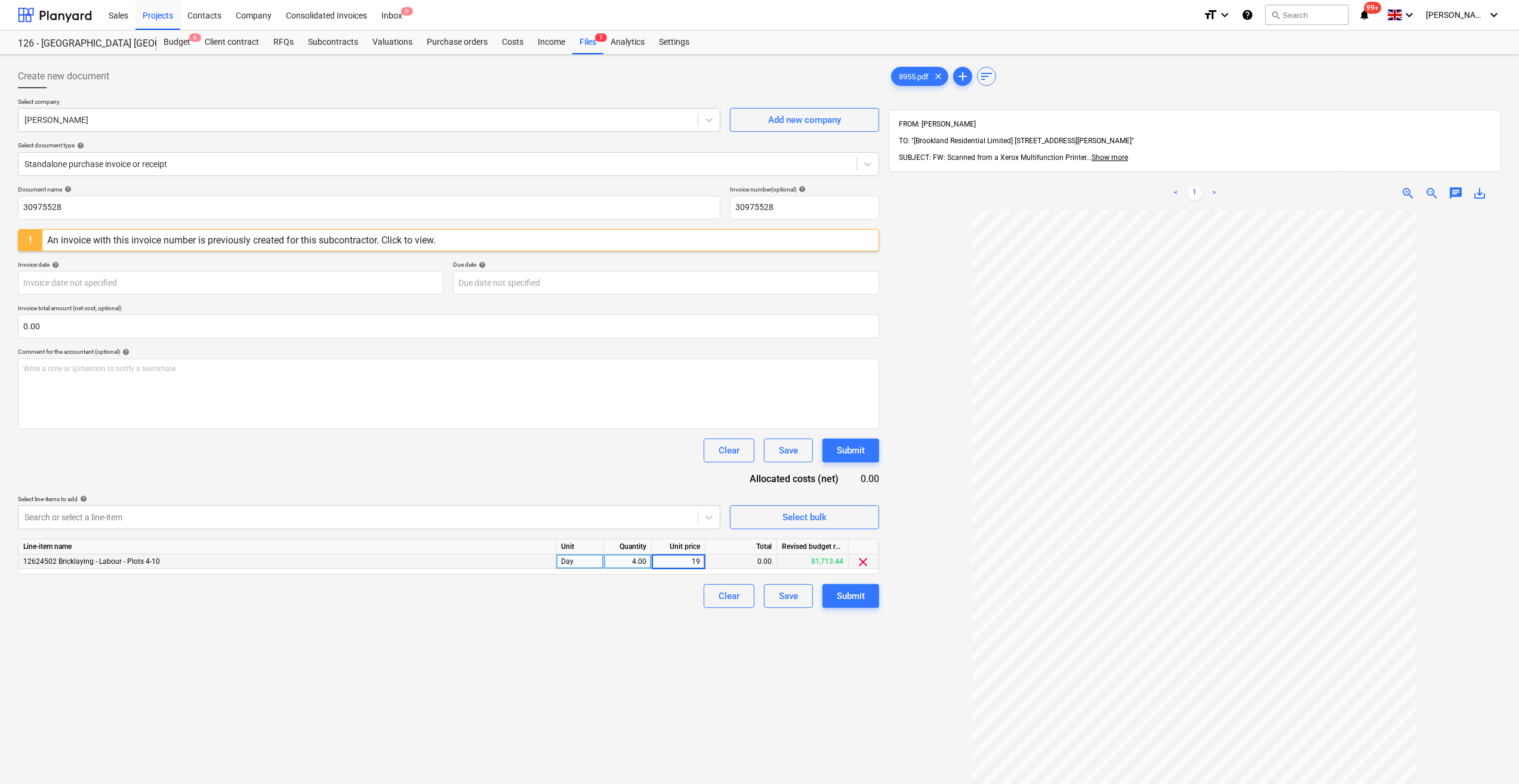
type input "190"
click at [42, 328] on input "0.00" at bounding box center [448, 326] width 861 height 24
type input "760"
click at [38, 329] on input "0.00" at bounding box center [448, 326] width 861 height 24
click at [38, 328] on input "text" at bounding box center [448, 326] width 861 height 24
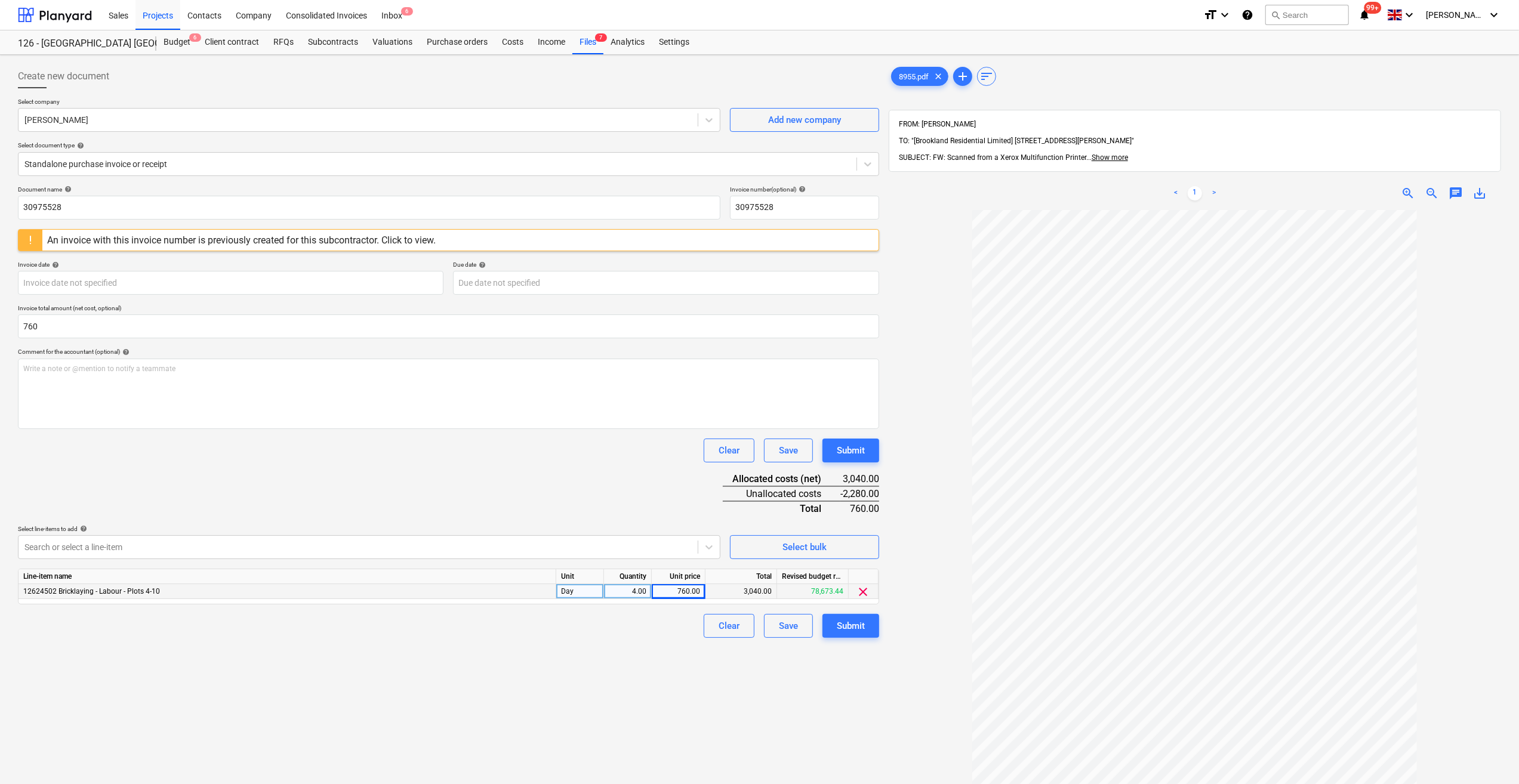
type input "760.00"
click at [187, 458] on div "Clear Save Submit" at bounding box center [448, 450] width 861 height 24
click at [664, 624] on div "Clear Save Submit" at bounding box center [448, 626] width 861 height 24
drag, startPoint x: 779, startPoint y: 206, endPoint x: 723, endPoint y: 208, distance: 56.0
click at [723, 208] on div "Document name help 30975528 Invoice number (optional) help 30975528" at bounding box center [448, 202] width 861 height 34
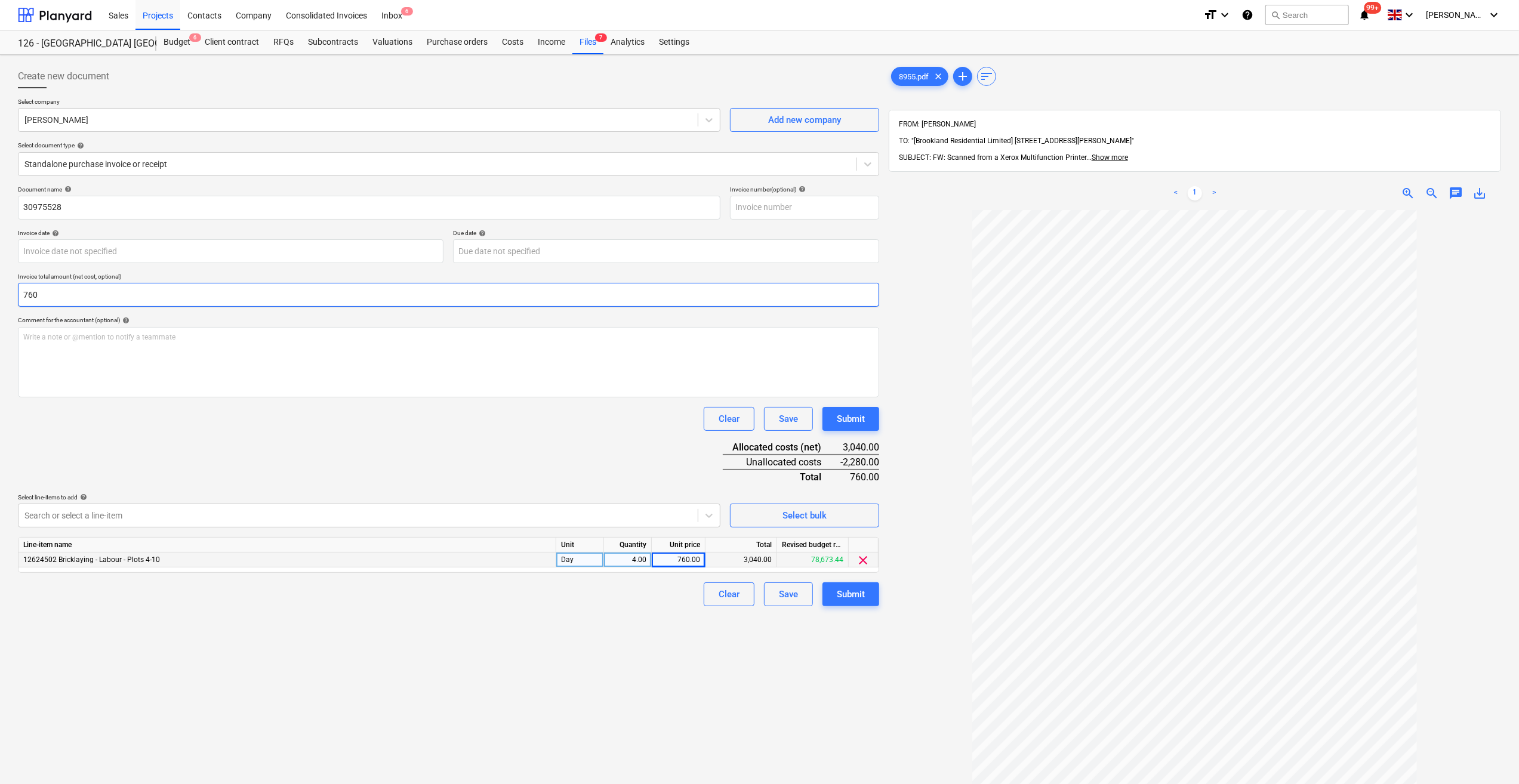
click at [56, 297] on input "760" at bounding box center [448, 295] width 861 height 24
type input "7"
type input "760.00"
click at [683, 558] on div "760.00" at bounding box center [678, 560] width 44 height 15
type input "190"
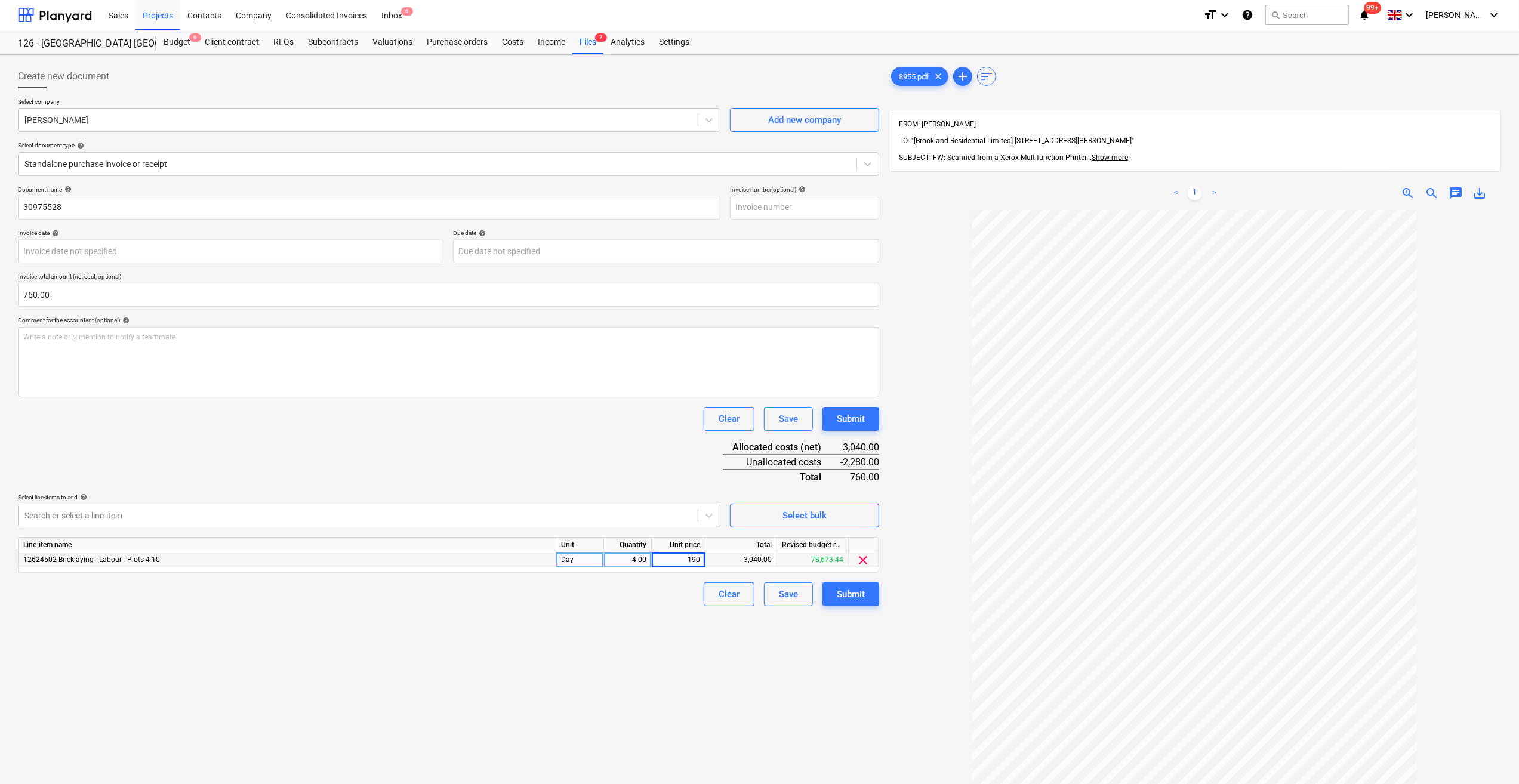
click at [443, 450] on div "Document name help 30975528 Invoice number (optional) help Invoice date help Pr…" at bounding box center [448, 395] width 861 height 420
drag, startPoint x: 75, startPoint y: 206, endPoint x: 21, endPoint y: 206, distance: 54.0
click at [21, 206] on input "30975528" at bounding box center [369, 208] width 703 height 24
type input "Labour 26-29/08/25"
click at [267, 434] on div "Document name help Labour 26-29/08/25 Invoice number (optional) help Invoice da…" at bounding box center [448, 395] width 861 height 420
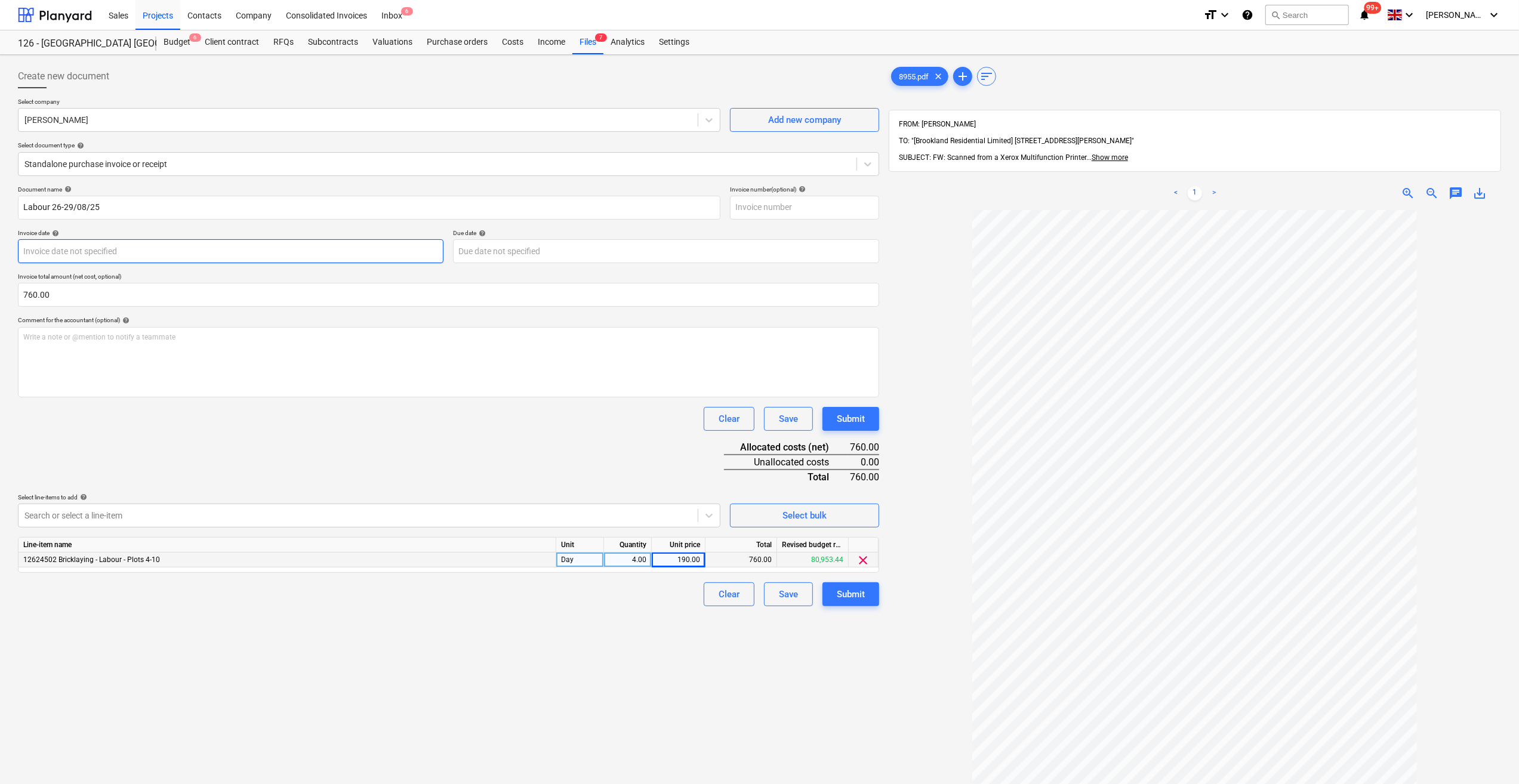
click at [51, 256] on body "Sales Projects Contacts Company Consolidated Invoices Inbox 6 format_size keybo…" at bounding box center [759, 392] width 1519 height 784
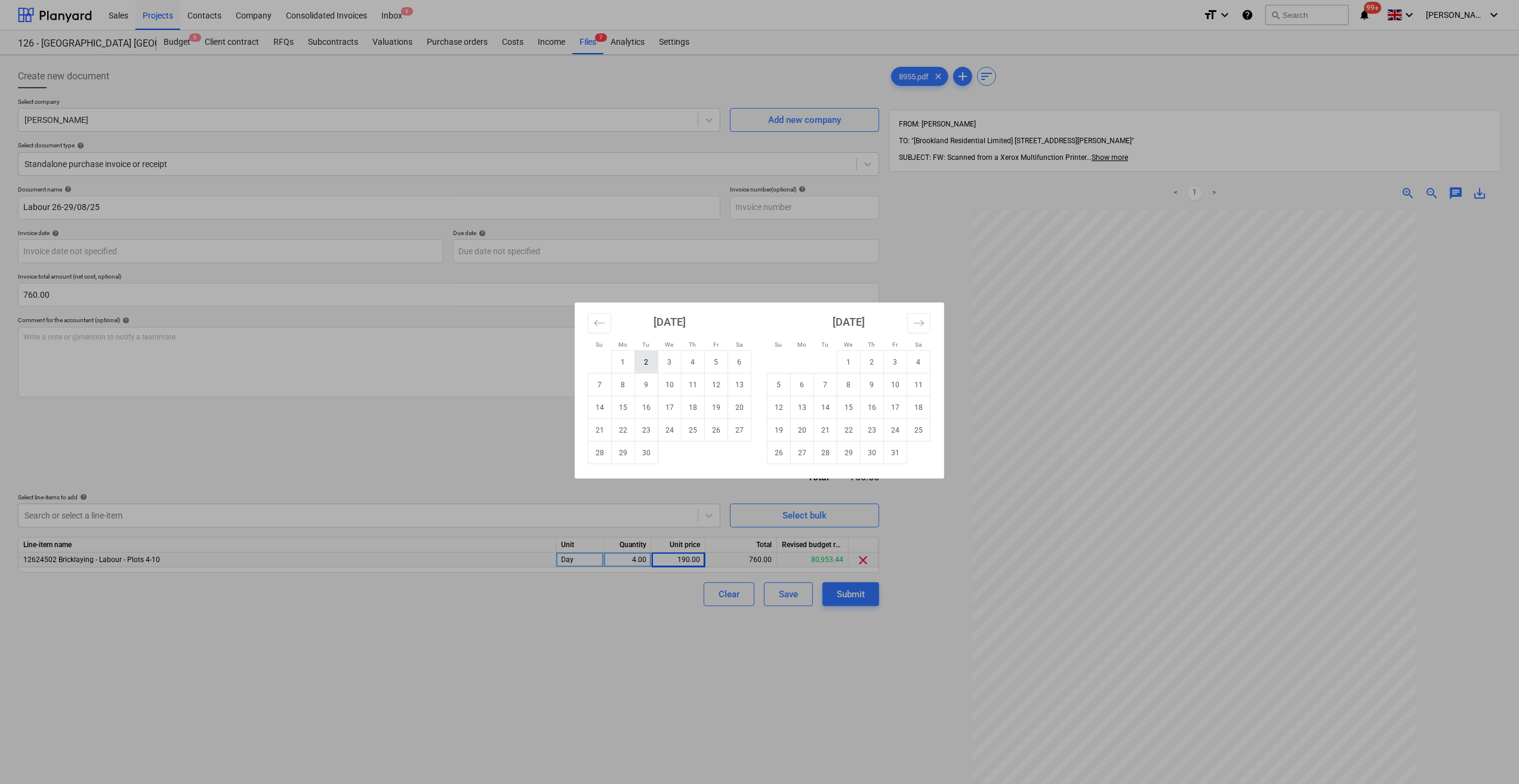
click at [642, 362] on td "2" at bounding box center [646, 362] width 23 height 23
type input "[DATE]"
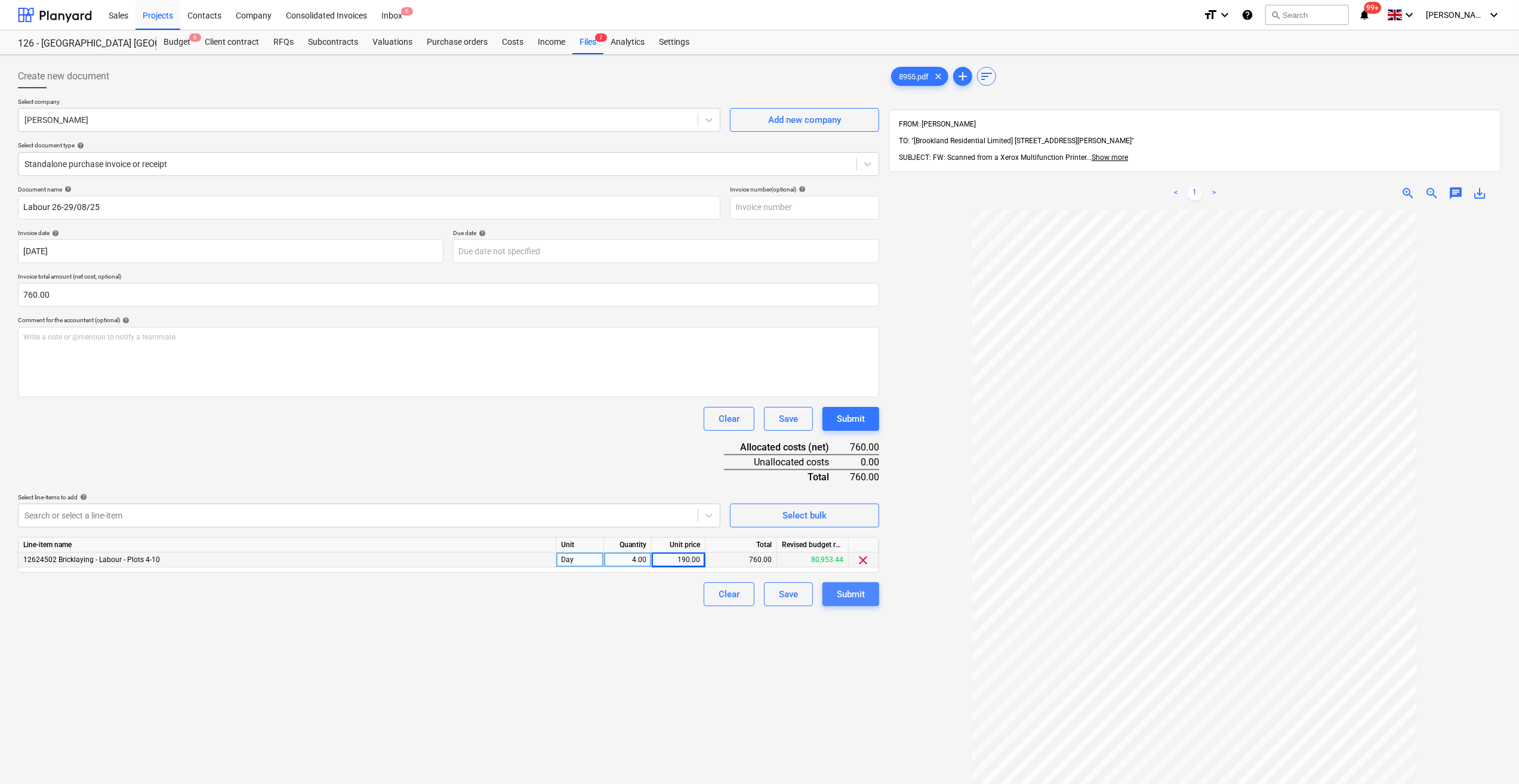
click at [845, 596] on div "Submit" at bounding box center [850, 594] width 28 height 16
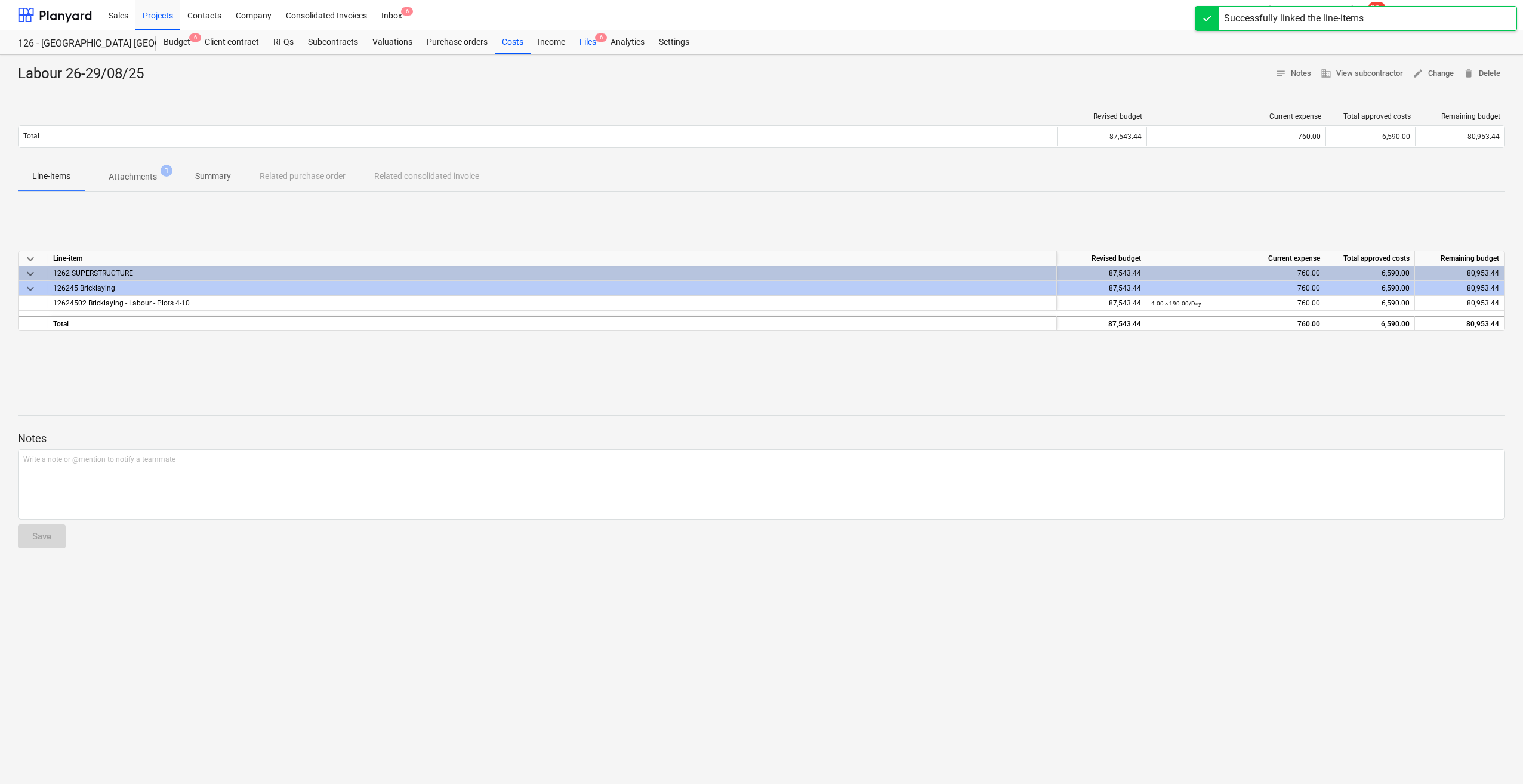
click at [593, 44] on div "Files 6" at bounding box center [588, 43] width 31 height 24
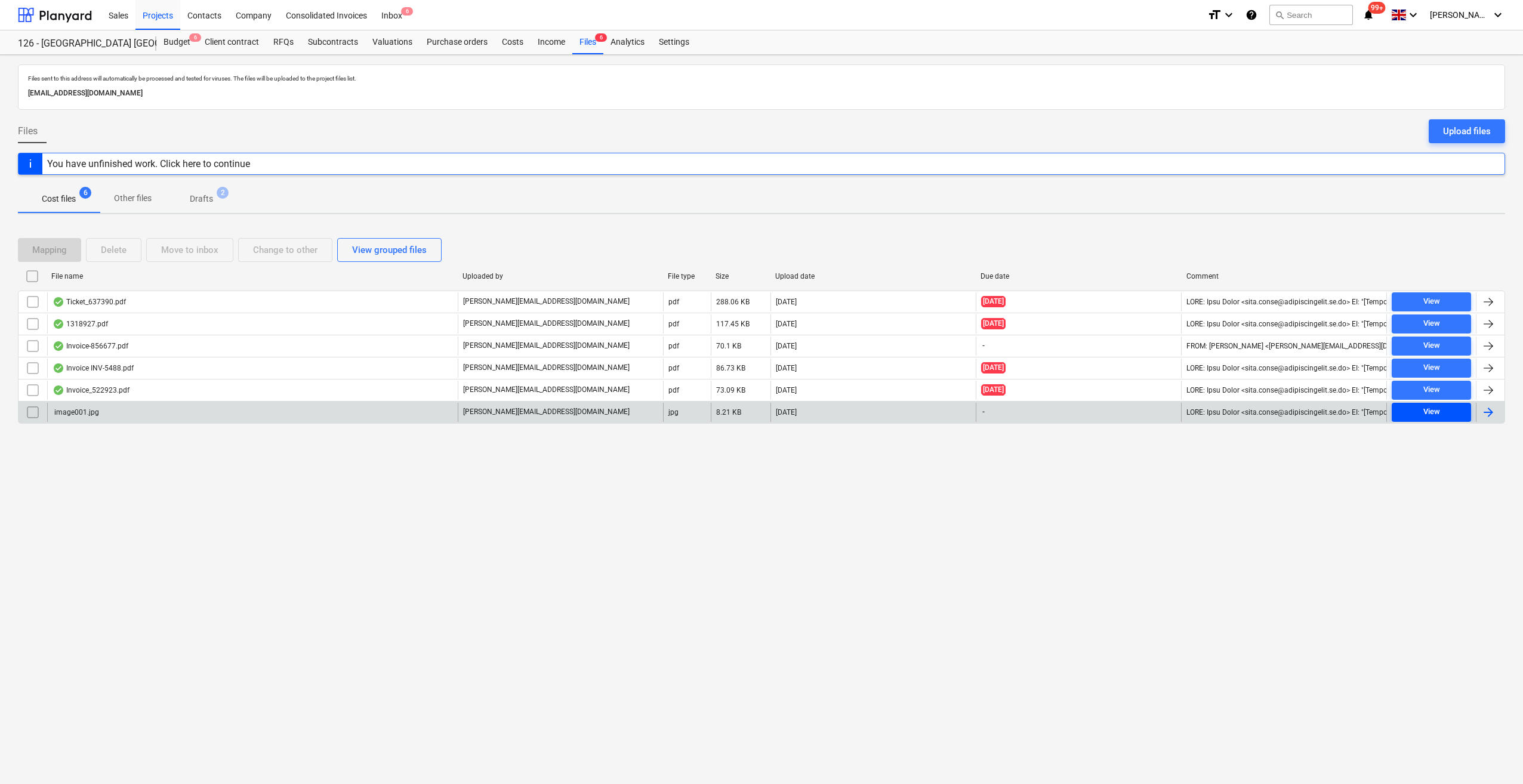
click at [1432, 413] on div "View" at bounding box center [1432, 411] width 17 height 14
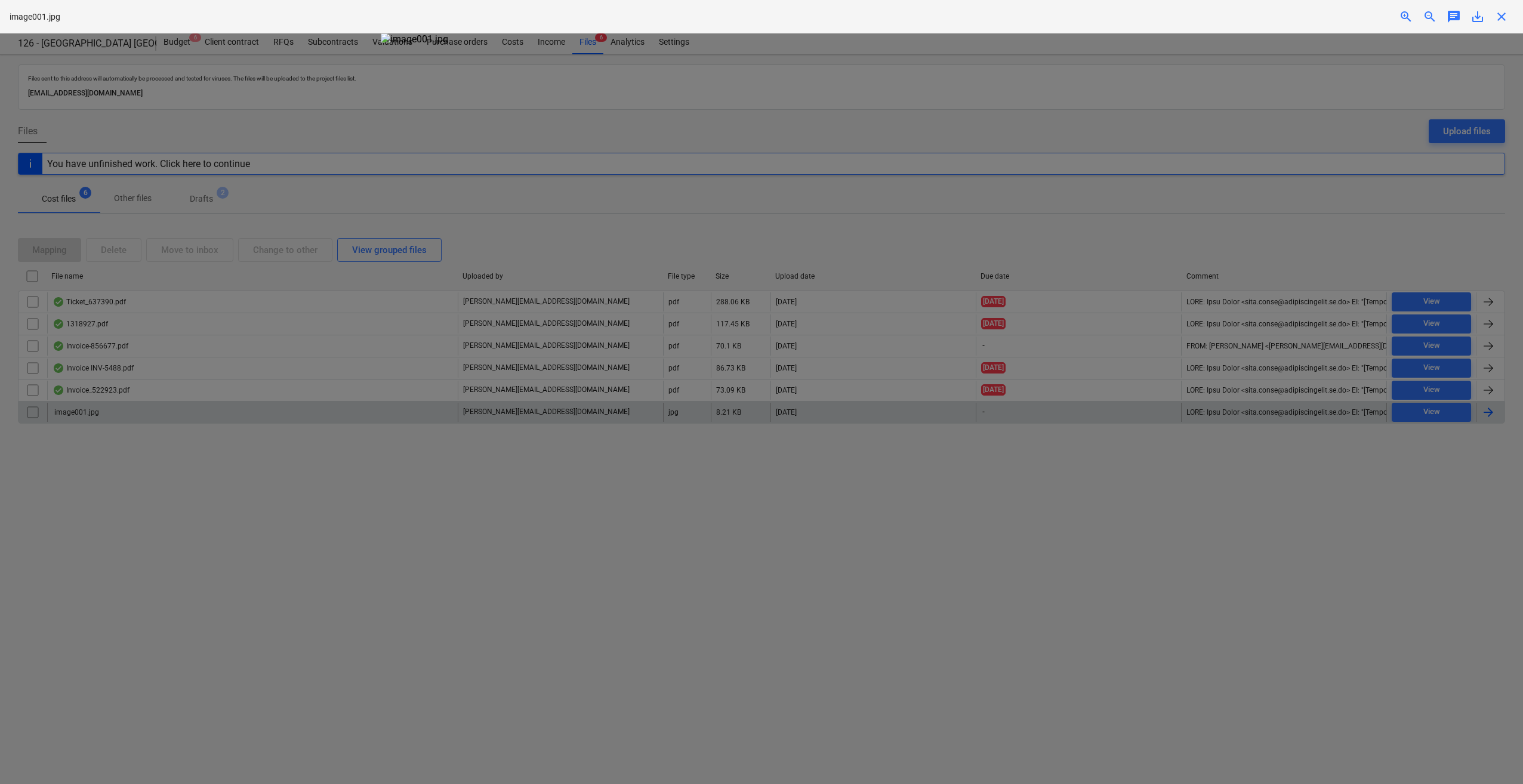
drag, startPoint x: 1501, startPoint y: 11, endPoint x: 1493, endPoint y: 21, distance: 12.8
click at [1503, 11] on span "close" at bounding box center [1501, 17] width 14 height 14
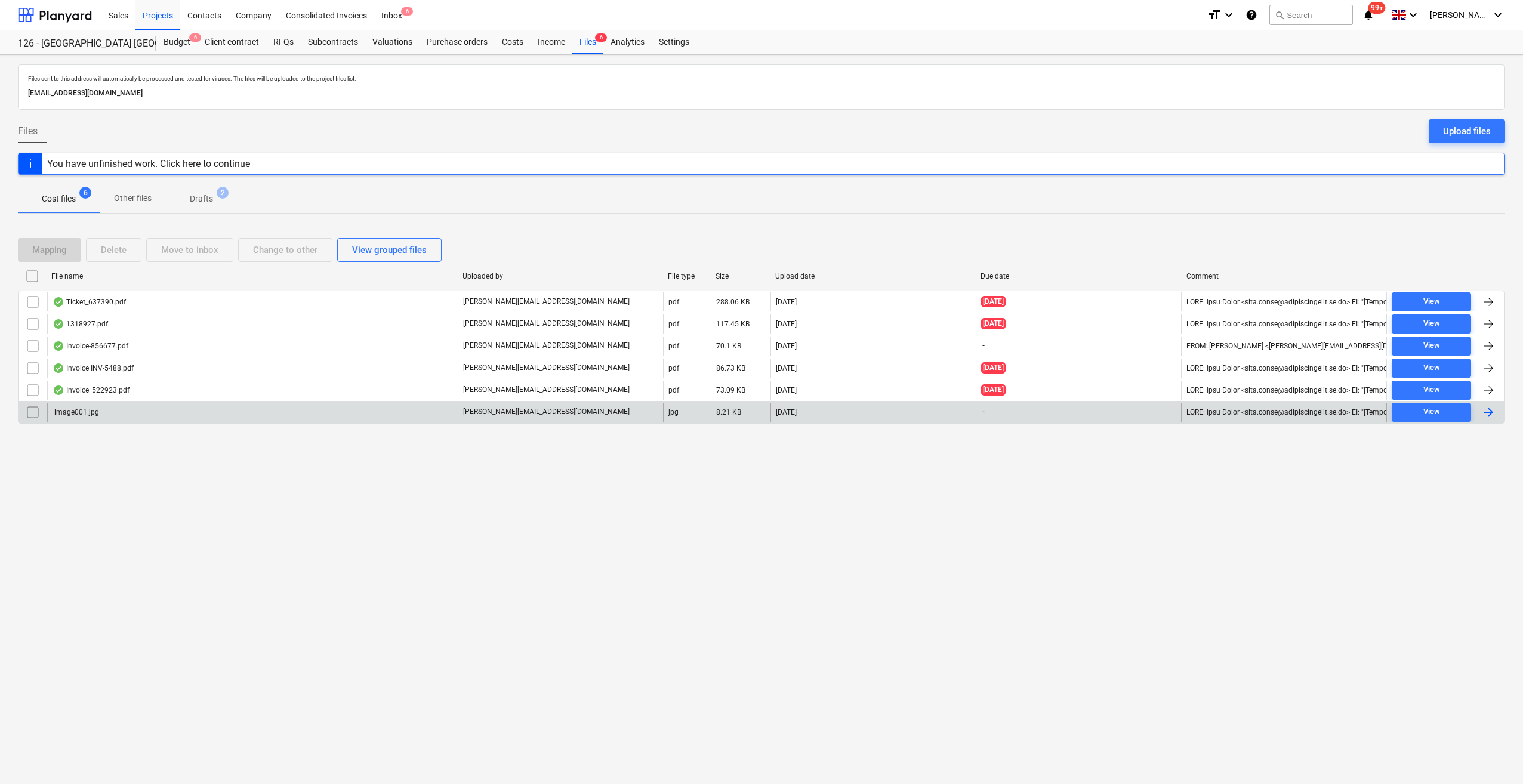
click at [28, 410] on input "checkbox" at bounding box center [33, 412] width 19 height 19
click at [108, 251] on div "Delete" at bounding box center [113, 250] width 26 height 16
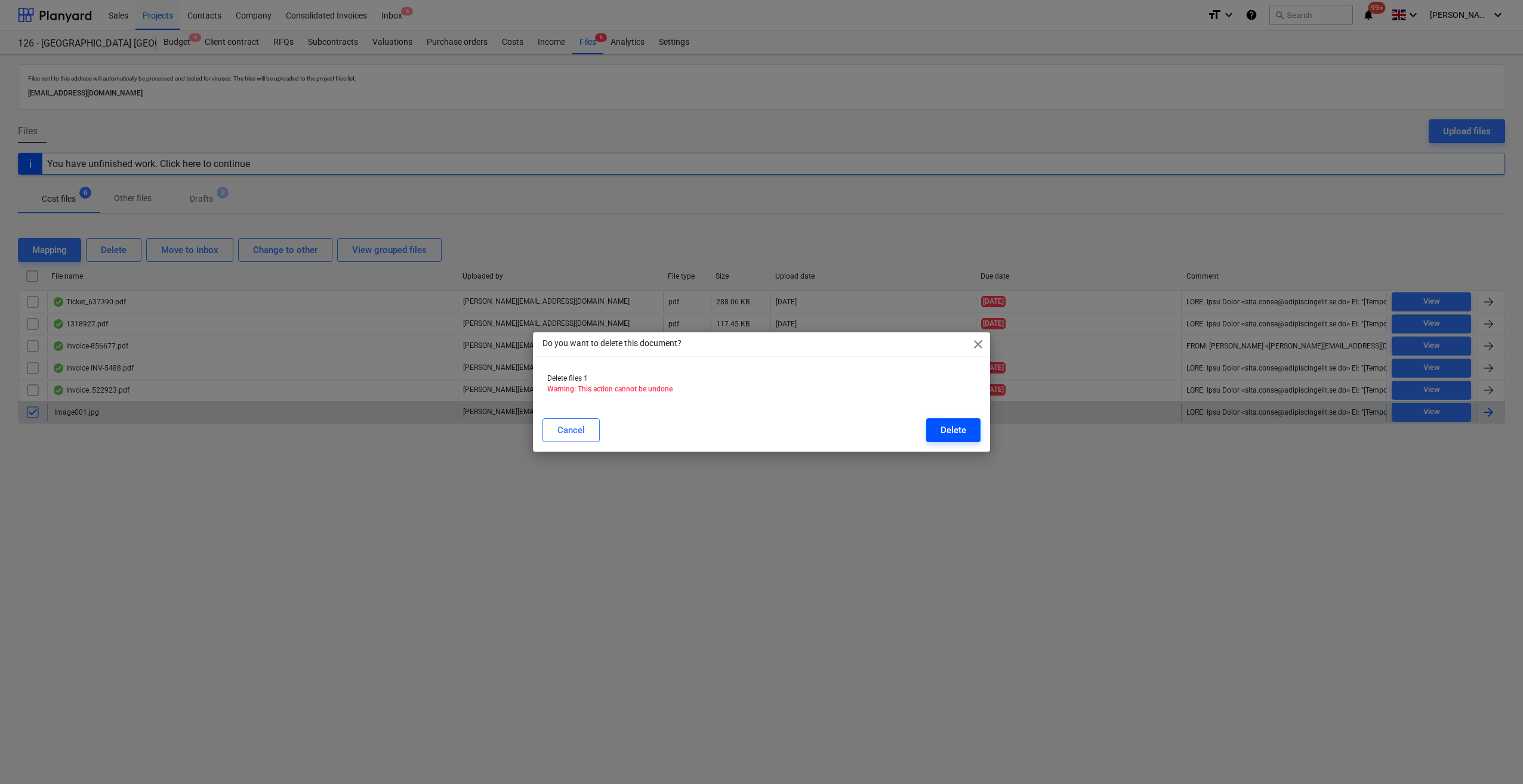
click at [973, 428] on button "Delete" at bounding box center [954, 430] width 55 height 24
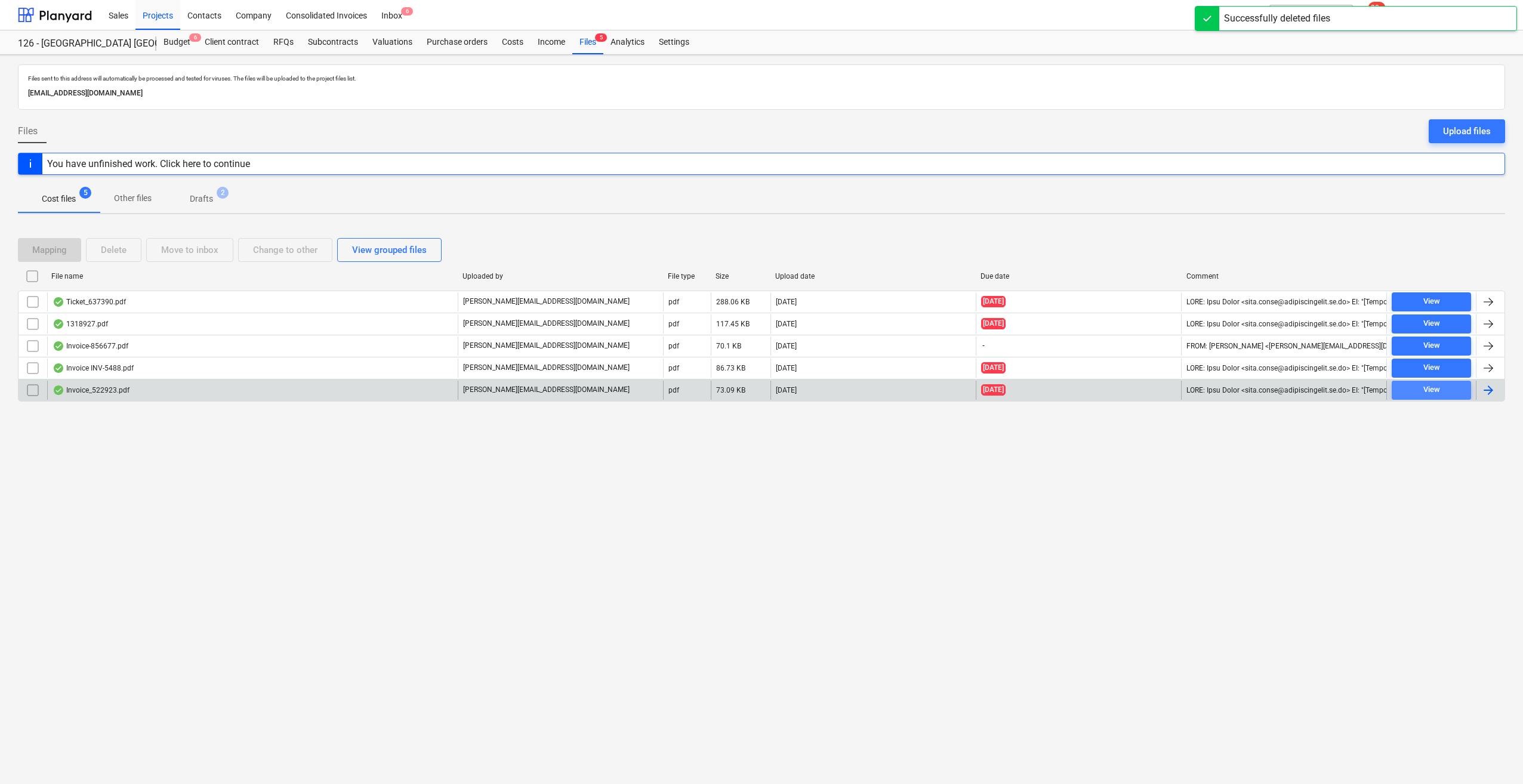
click at [1429, 391] on div "View" at bounding box center [1432, 390] width 17 height 14
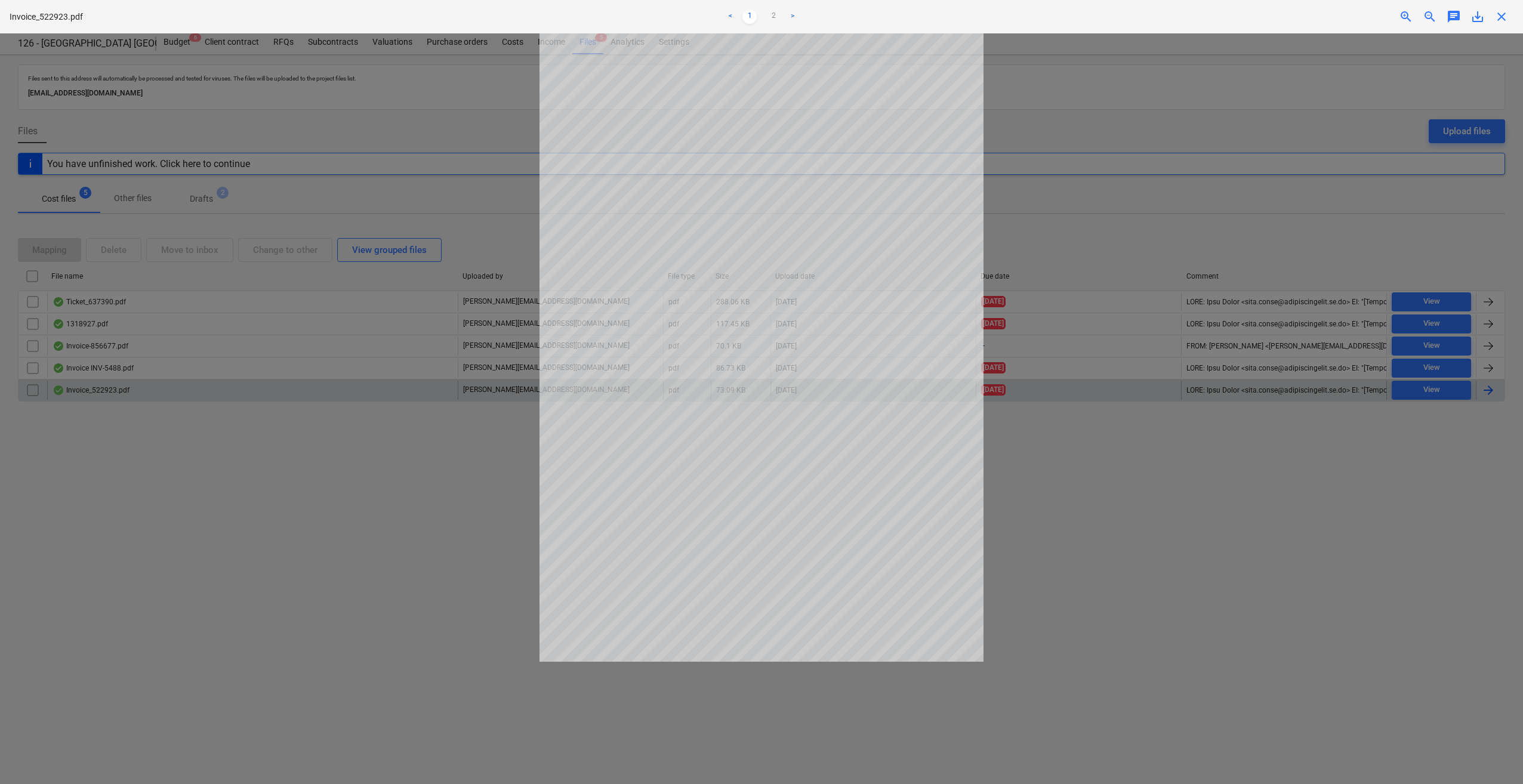
click at [1268, 507] on div at bounding box center [762, 408] width 1523 height 750
click at [1499, 22] on span "close" at bounding box center [1501, 17] width 14 height 14
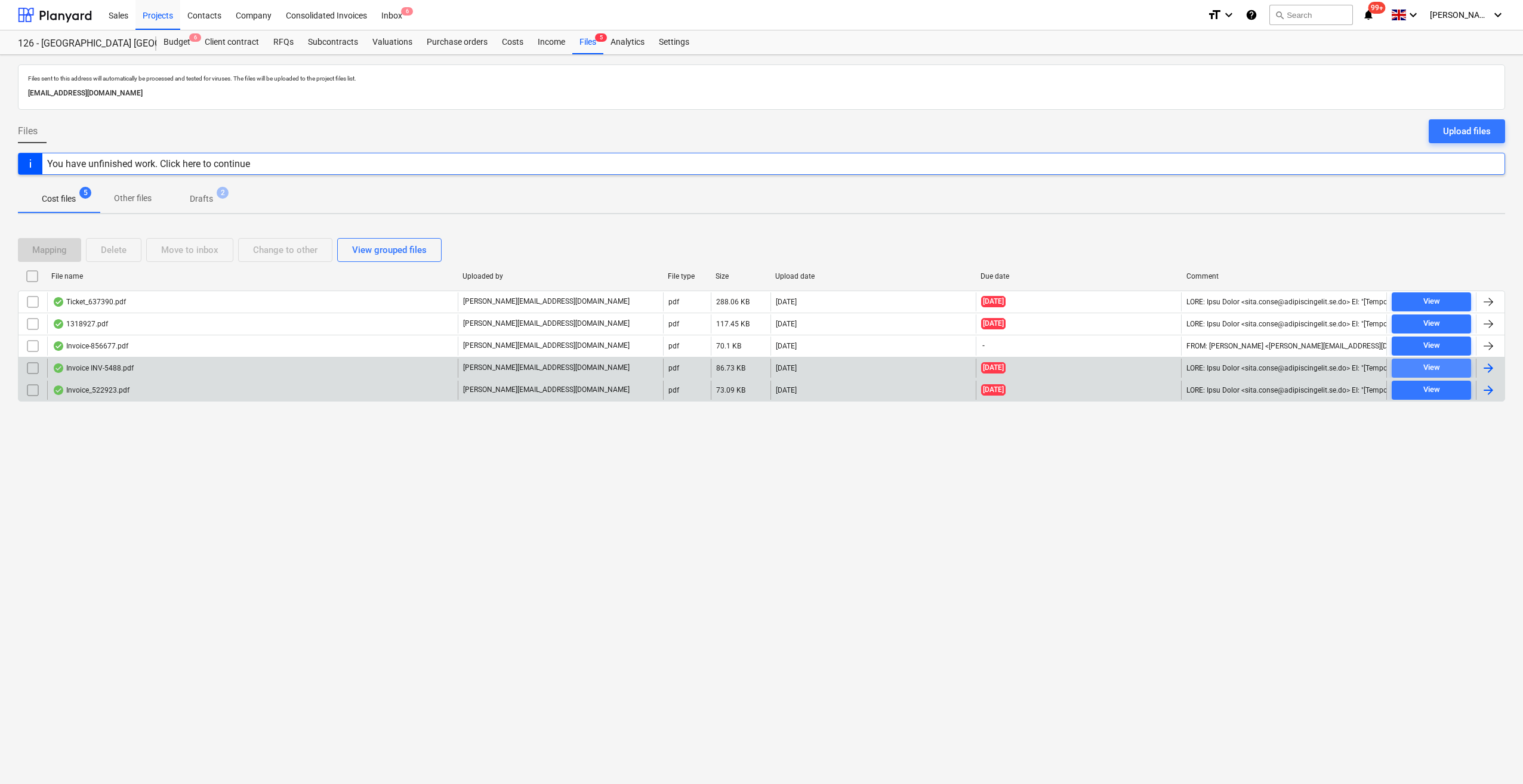
click at [1439, 363] on div "View" at bounding box center [1432, 368] width 17 height 14
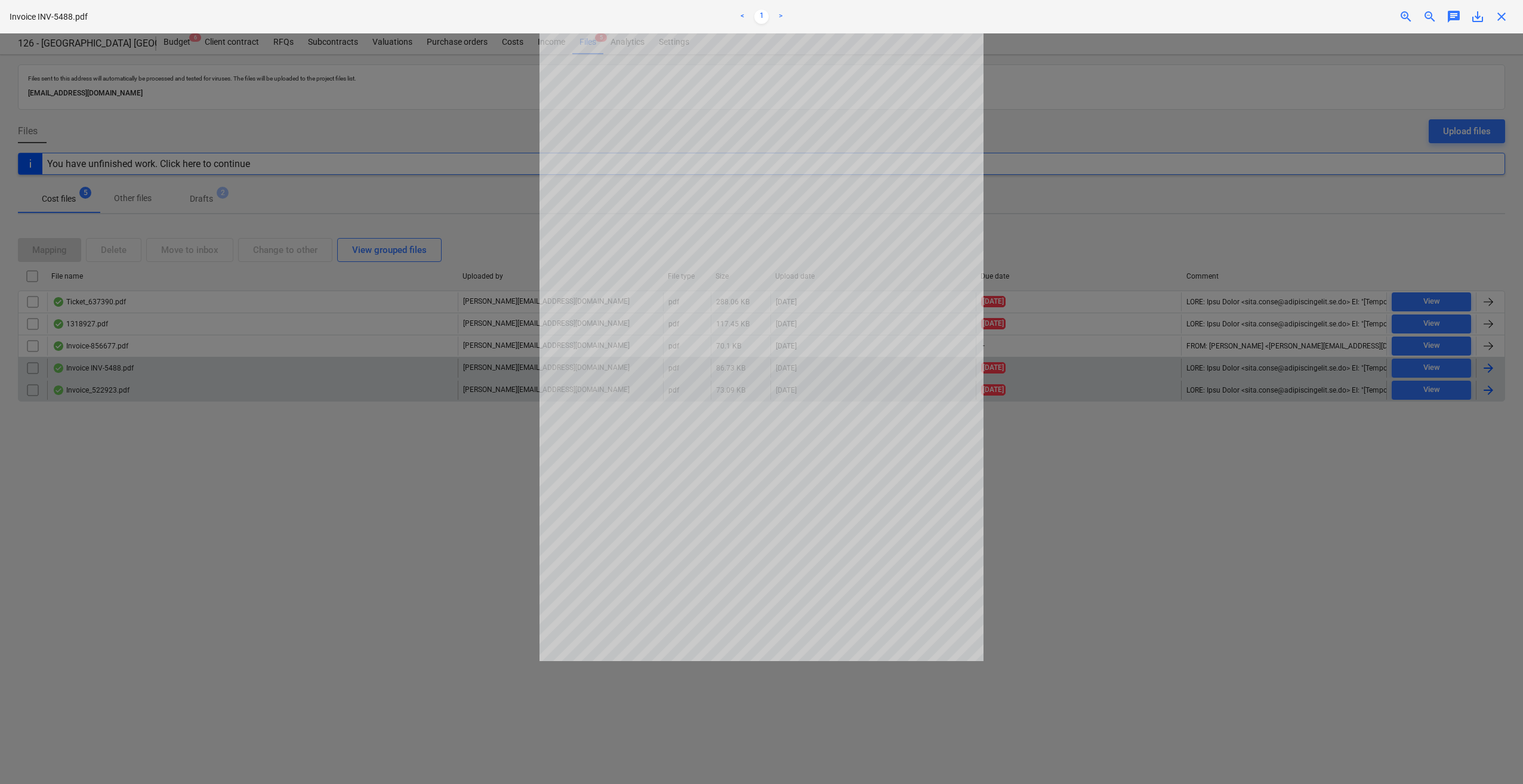
click at [1307, 534] on div at bounding box center [762, 408] width 1523 height 750
click at [1500, 20] on span "close" at bounding box center [1501, 17] width 14 height 14
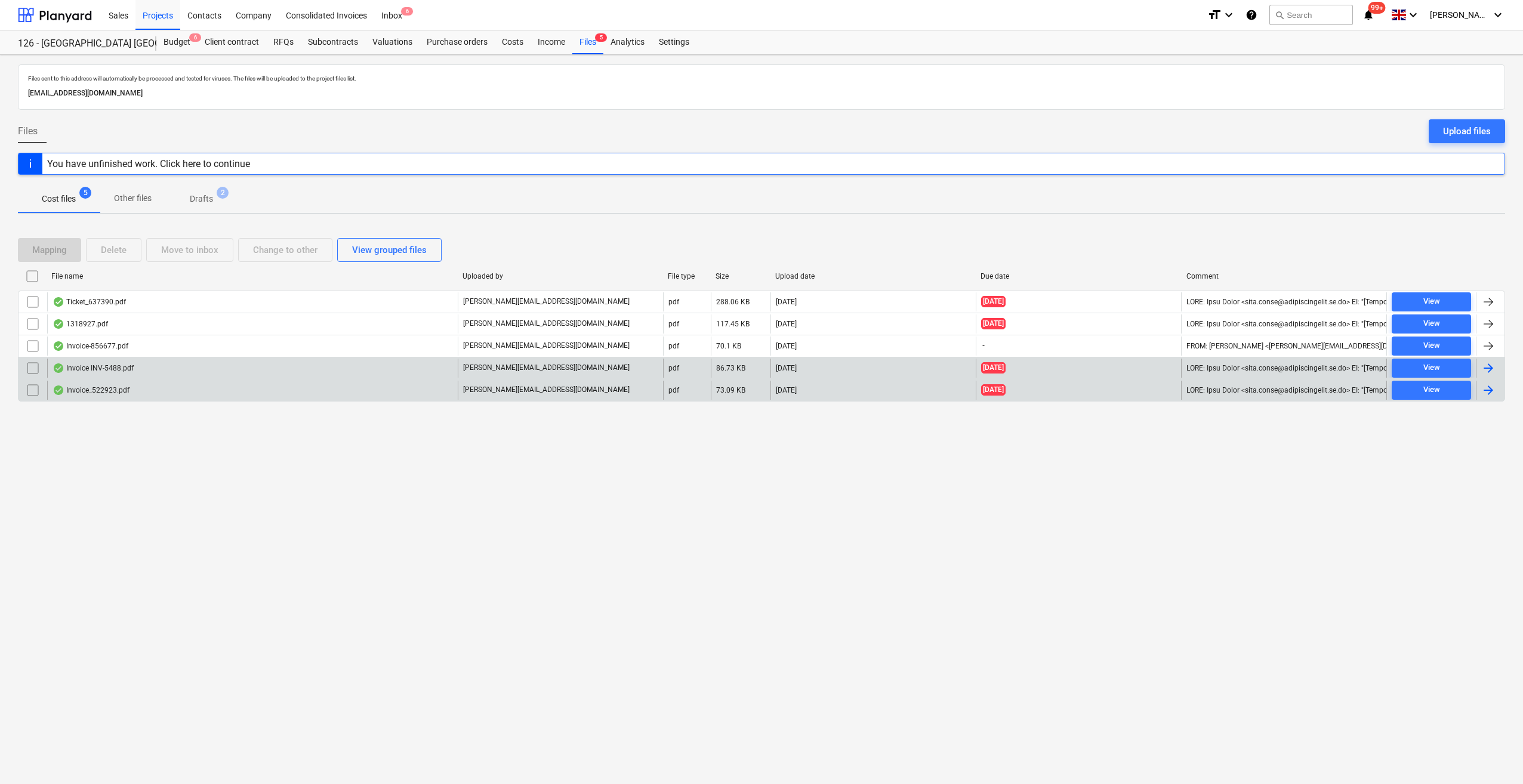
click at [1492, 365] on div at bounding box center [1489, 368] width 14 height 14
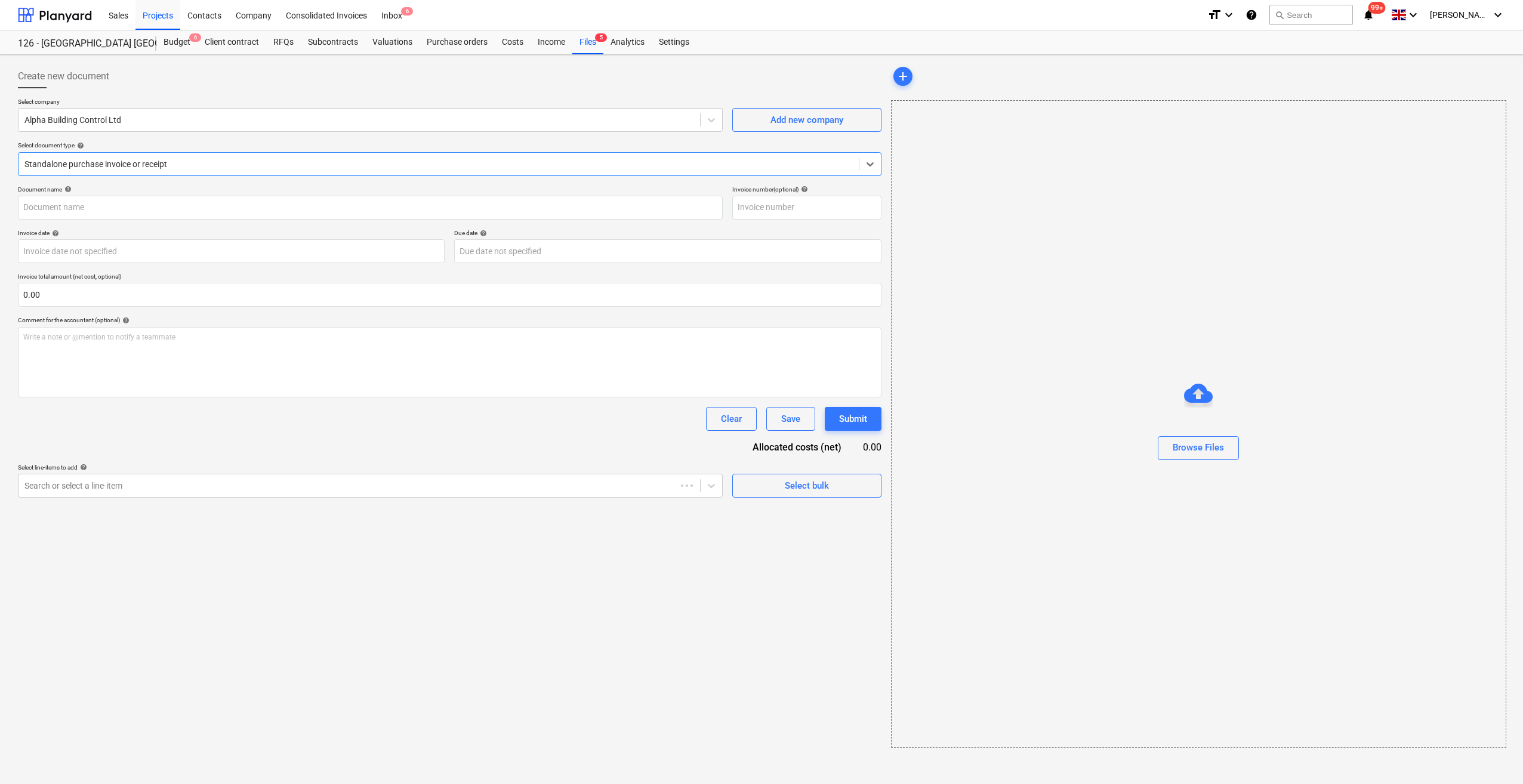
type input "INV-5488"
type input "10 Jun 2025"
type input "17 Jun 2025"
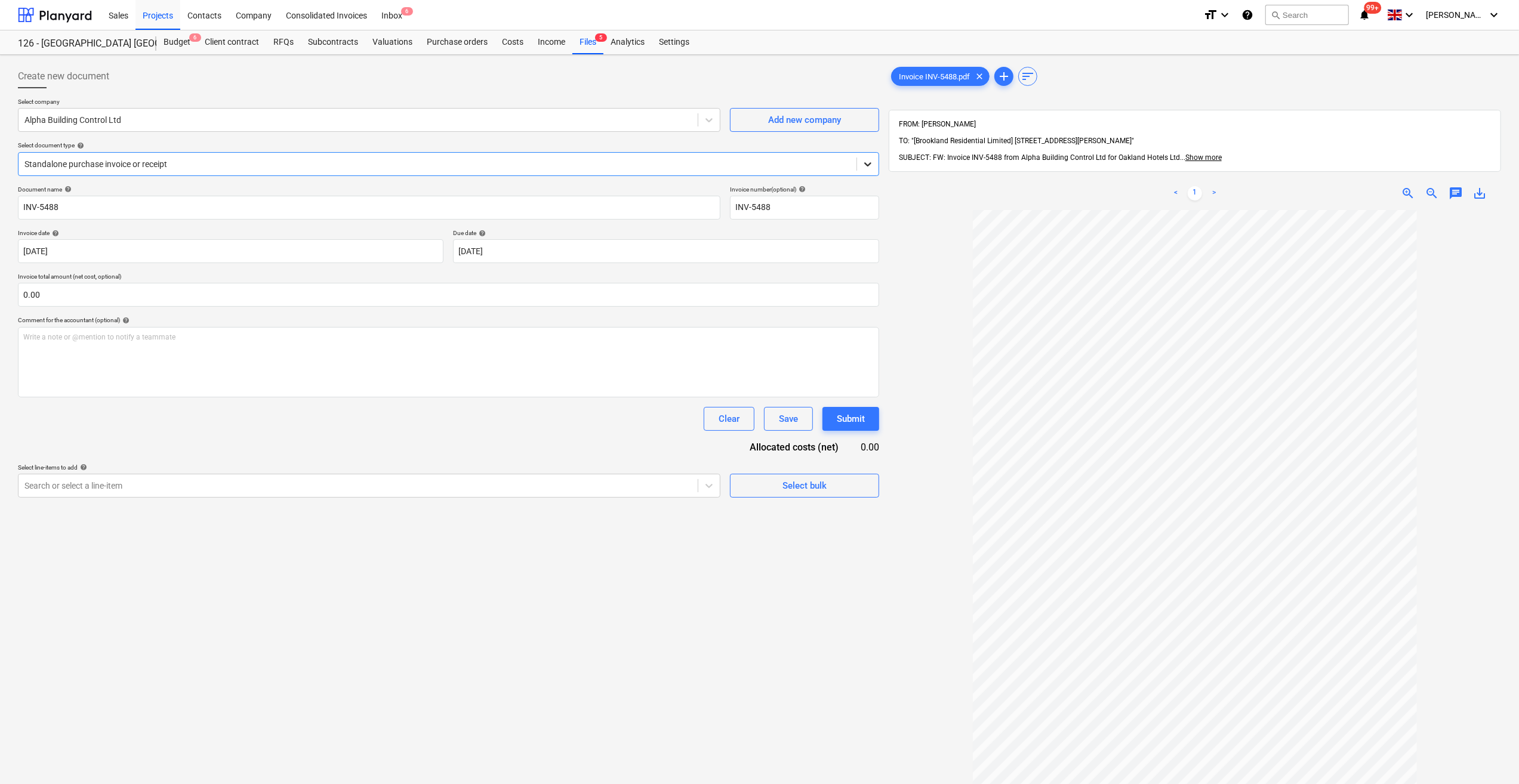
click at [861, 165] on div at bounding box center [868, 164] width 22 height 22
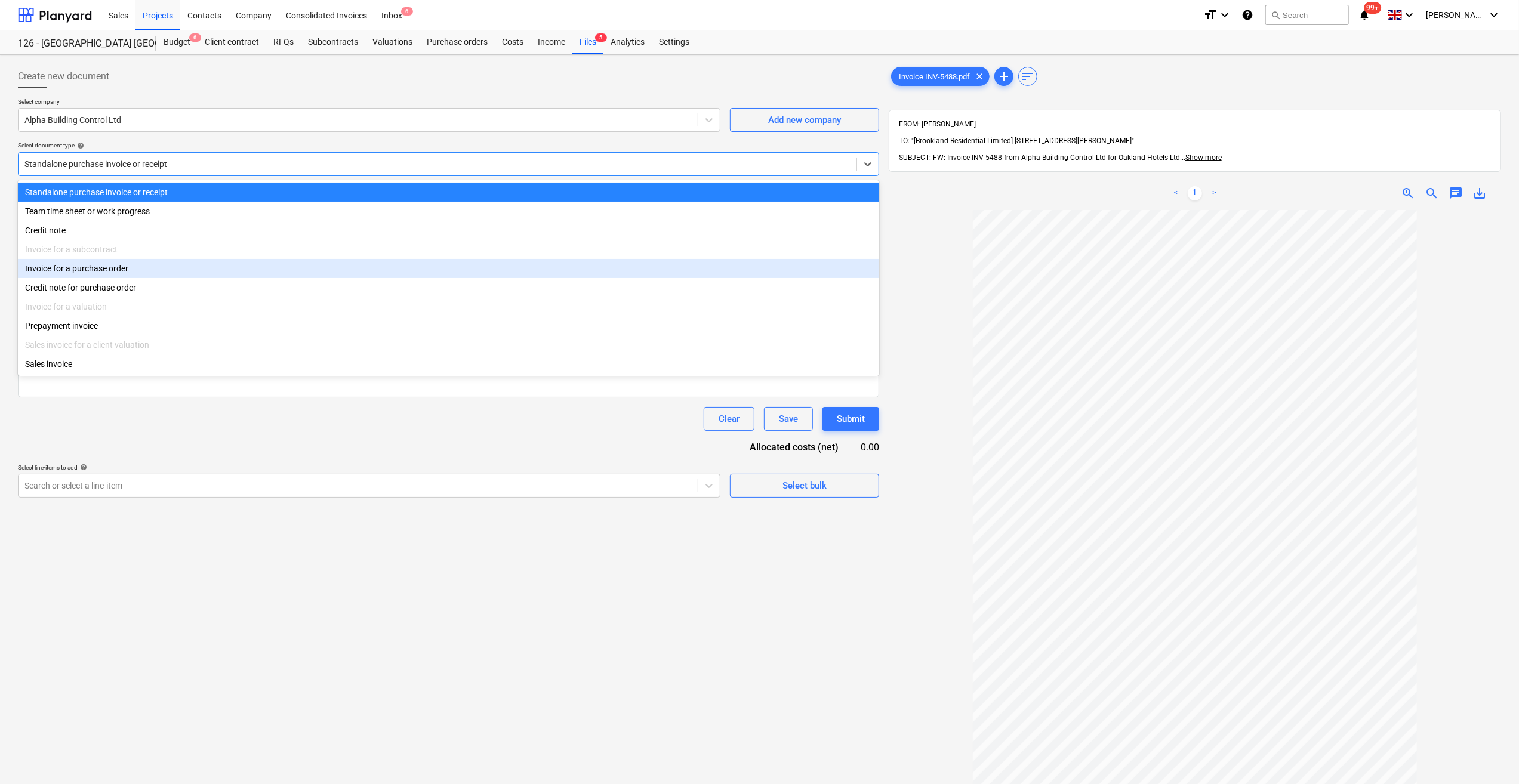
click at [111, 277] on div "Invoice for a purchase order" at bounding box center [448, 269] width 861 height 19
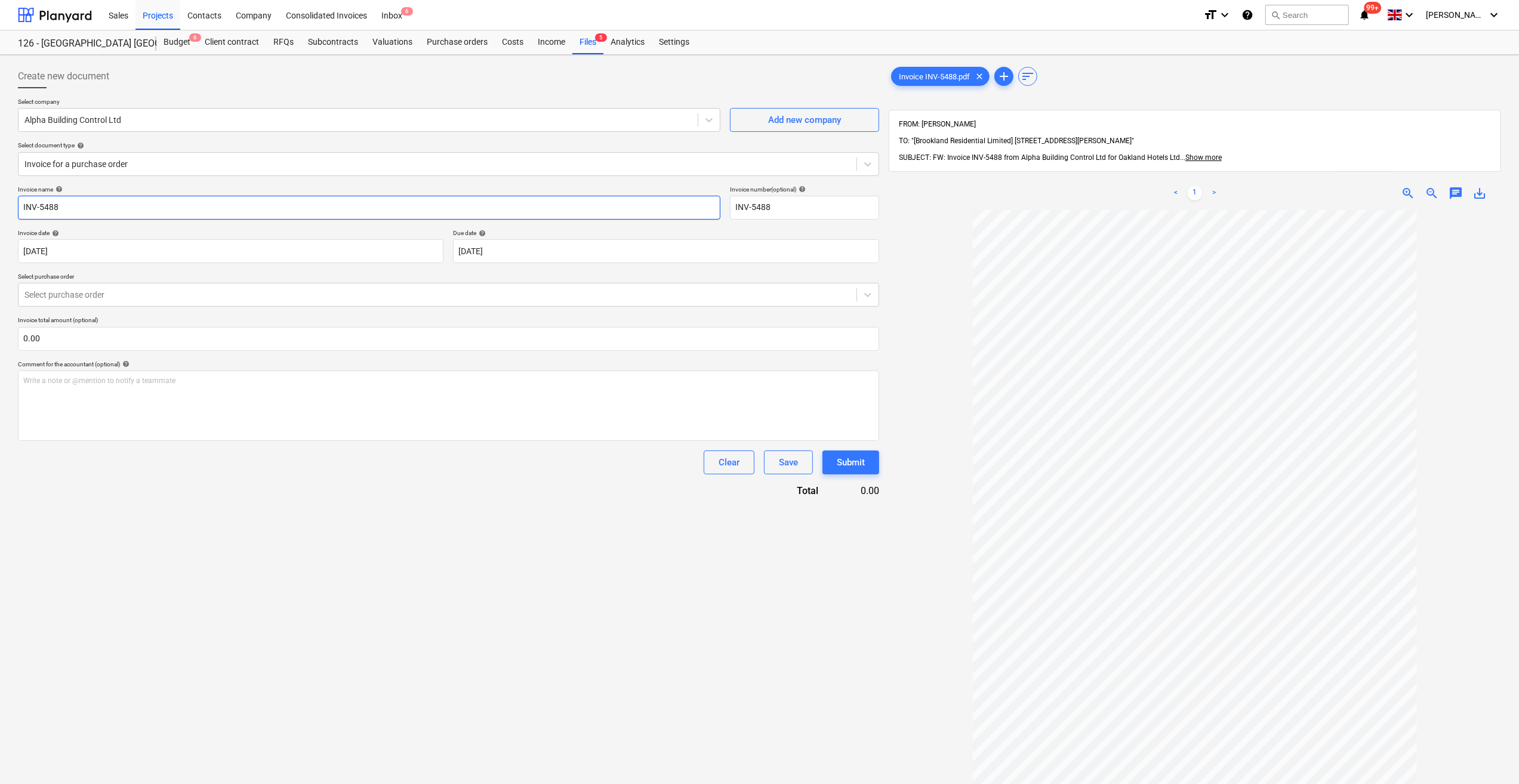
click at [20, 206] on input "INV-5488" at bounding box center [369, 208] width 703 height 24
type input "Site Inspection Fees - INV-5488"
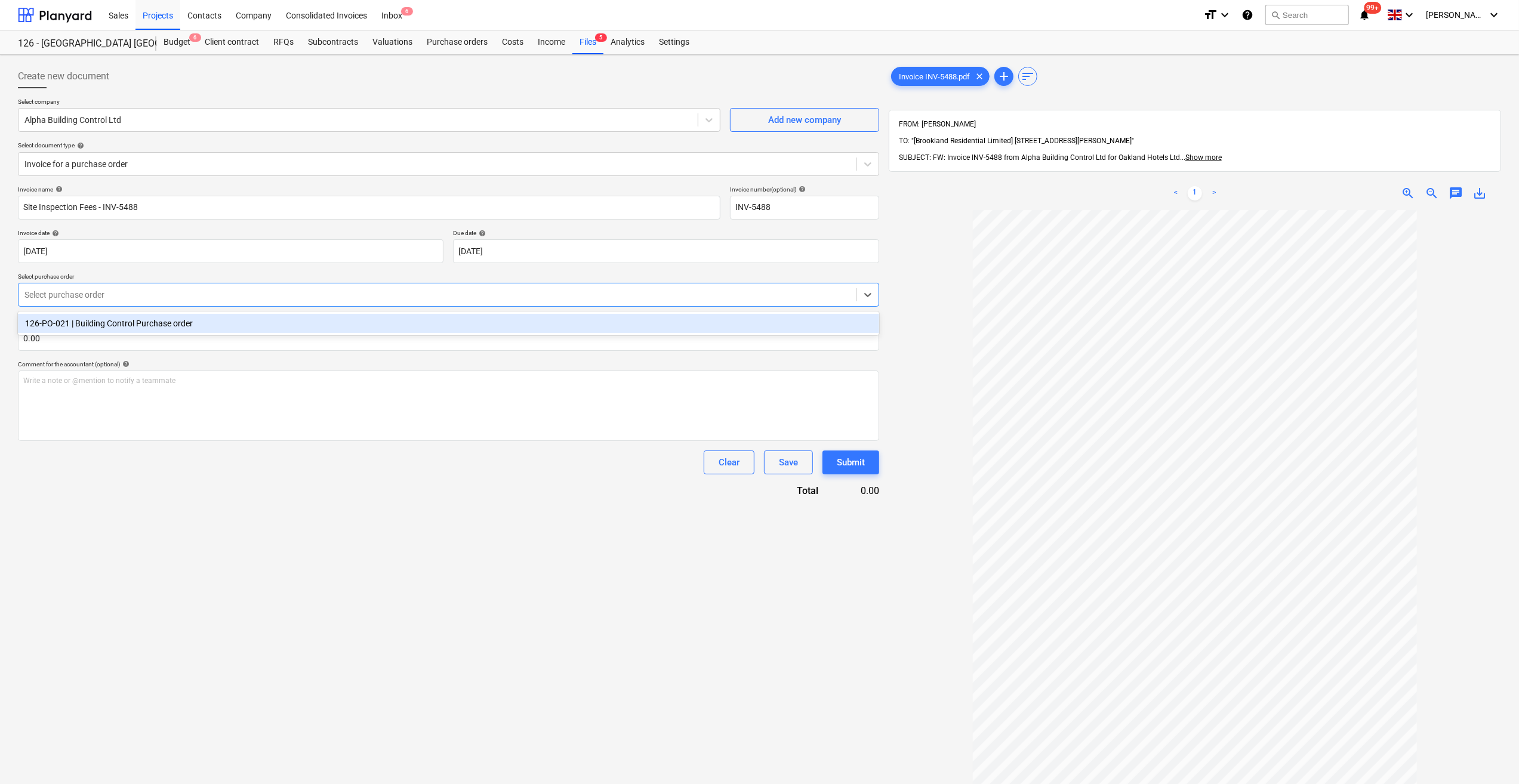
click at [109, 293] on div at bounding box center [438, 295] width 826 height 12
click at [115, 325] on div "126-PO-021 | Building Control Purchase order" at bounding box center [448, 323] width 861 height 19
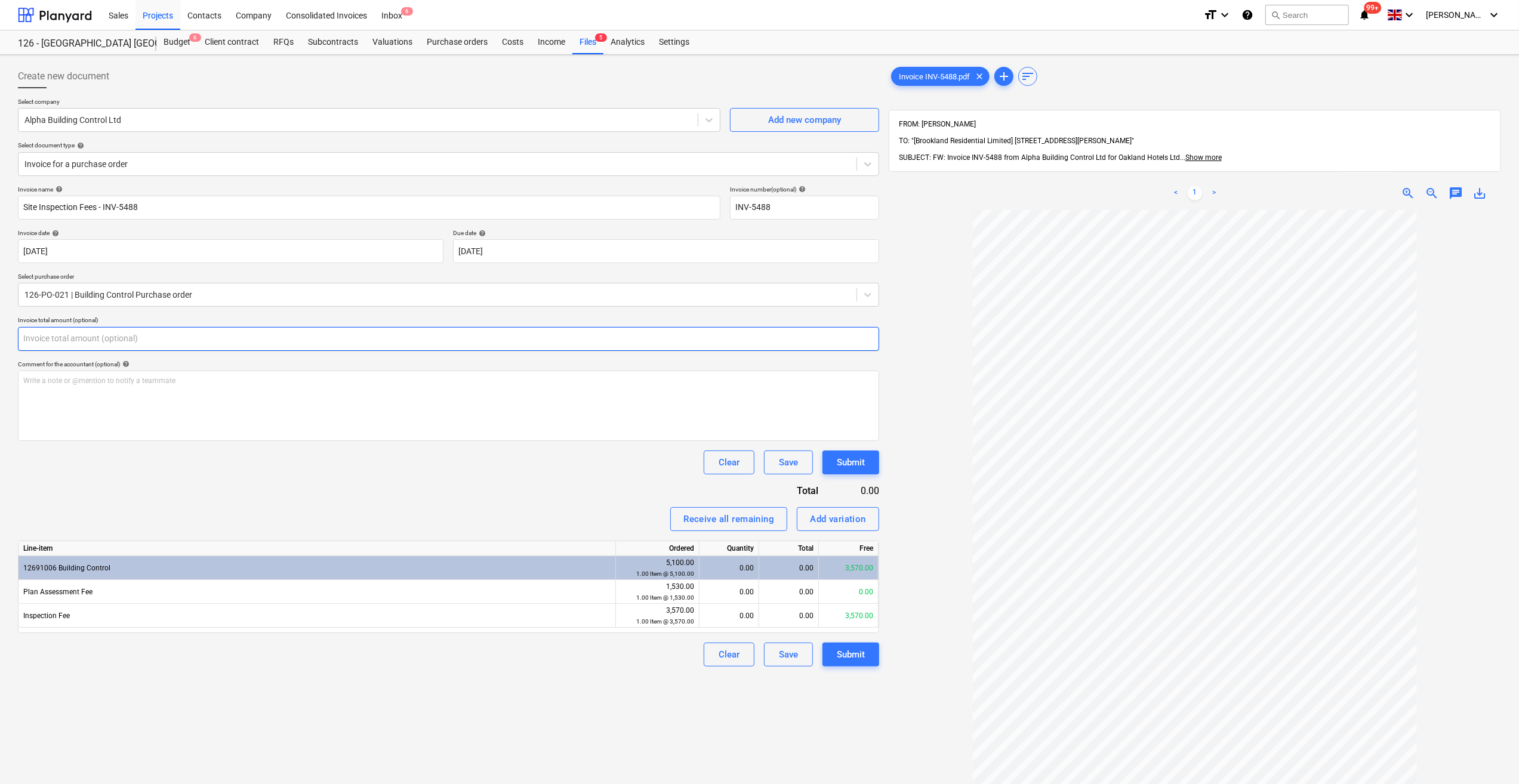
click at [92, 338] on input "text" at bounding box center [448, 339] width 861 height 24
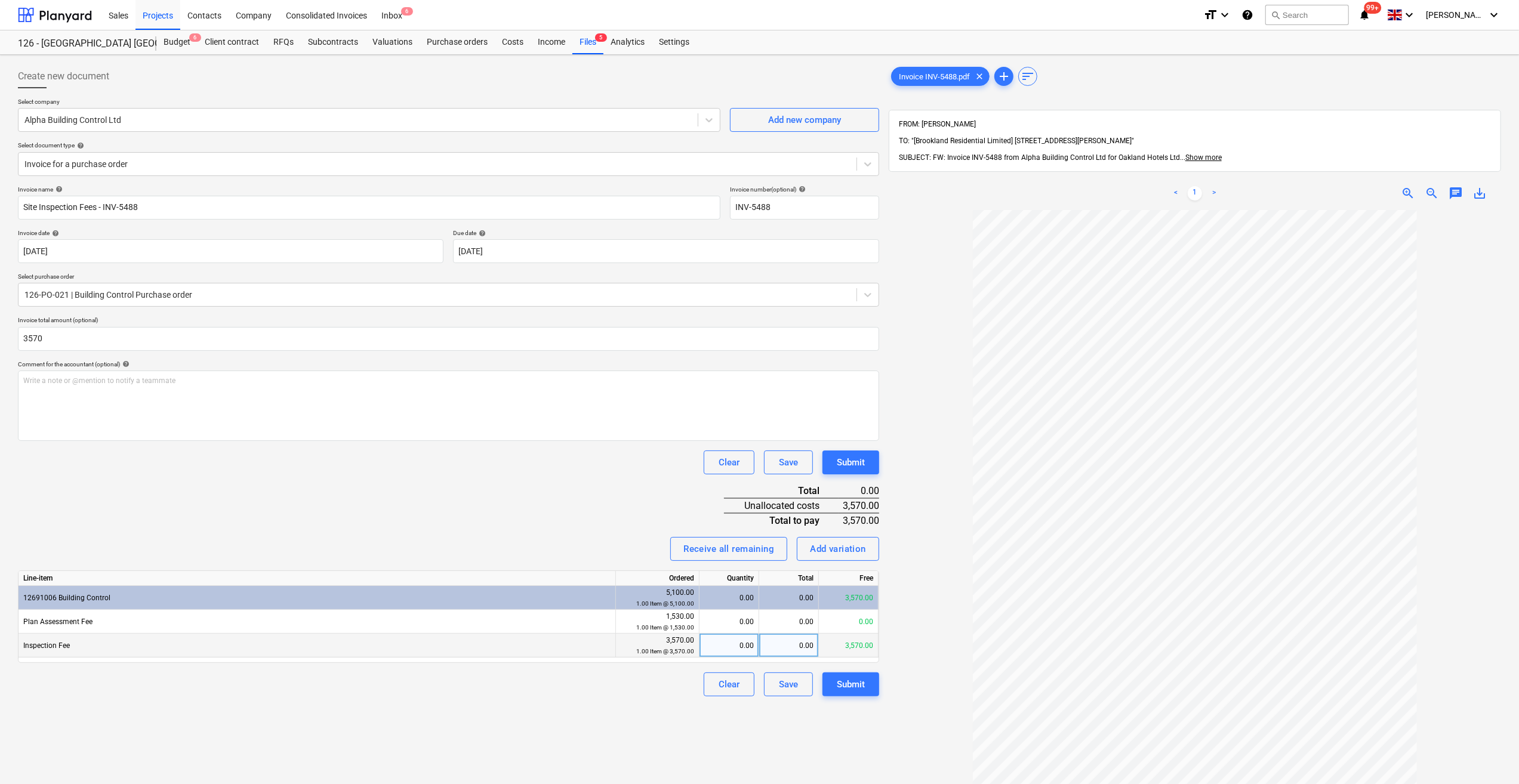
type input "3,570.00"
click at [750, 645] on div "0.00" at bounding box center [729, 645] width 50 height 24
type input "1"
click at [649, 671] on div "Invoice name help Site Inspection Fees - INV-5488 Invoice number (optional) hel…" at bounding box center [448, 440] width 861 height 510
click at [846, 687] on div "Submit" at bounding box center [850, 684] width 28 height 16
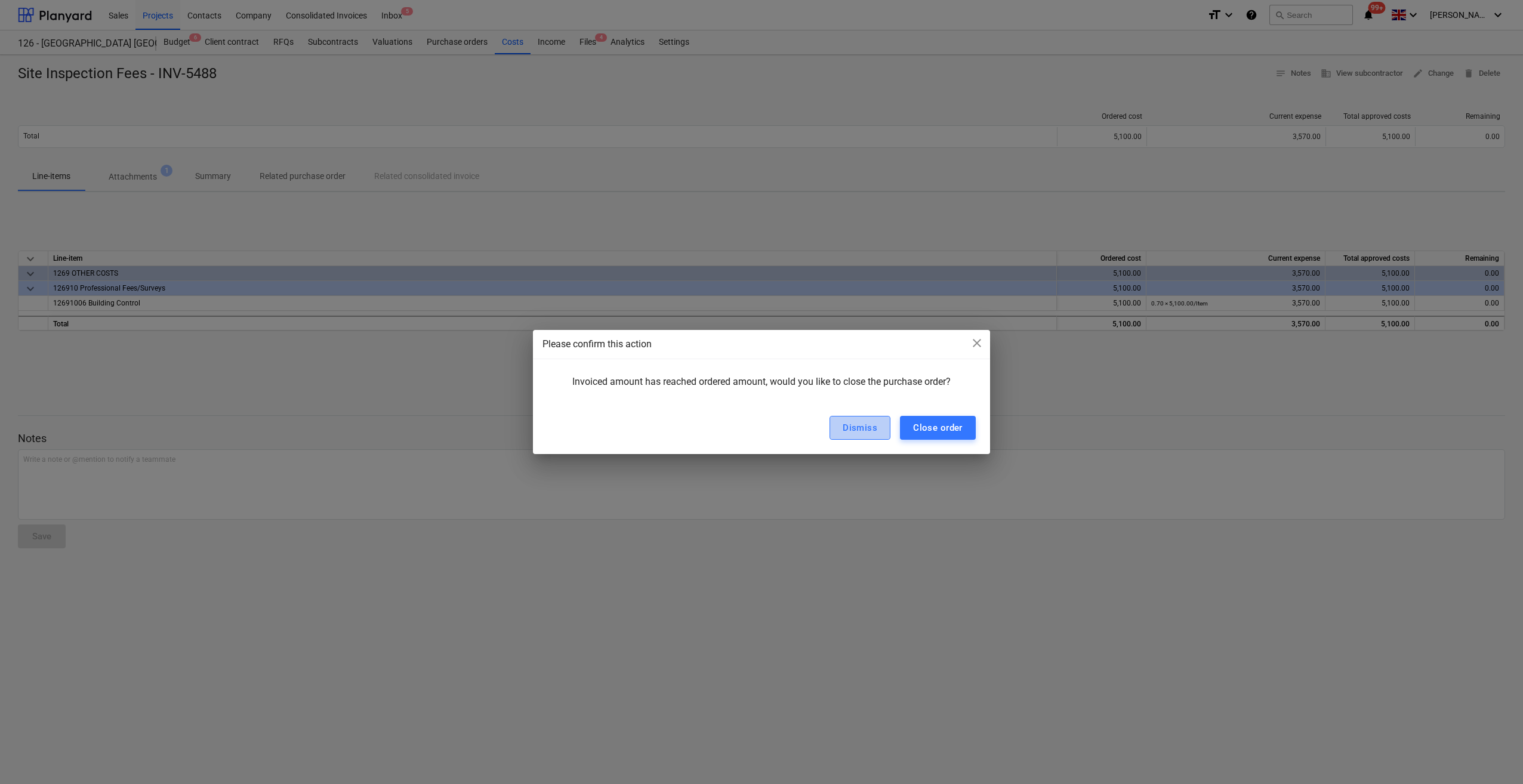
click at [871, 435] on div "Dismiss" at bounding box center [860, 428] width 35 height 16
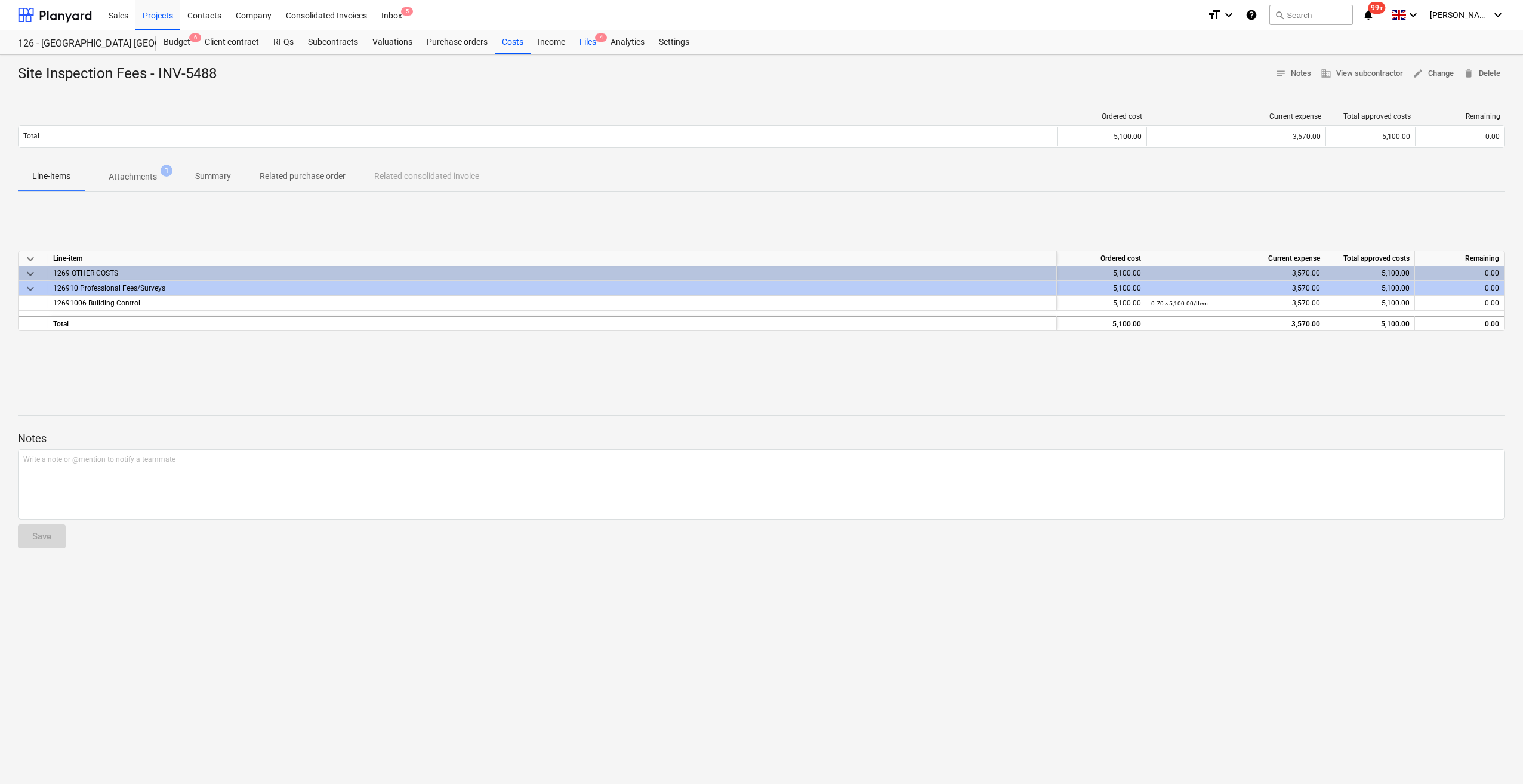
click at [585, 43] on div "Files 4" at bounding box center [588, 43] width 31 height 24
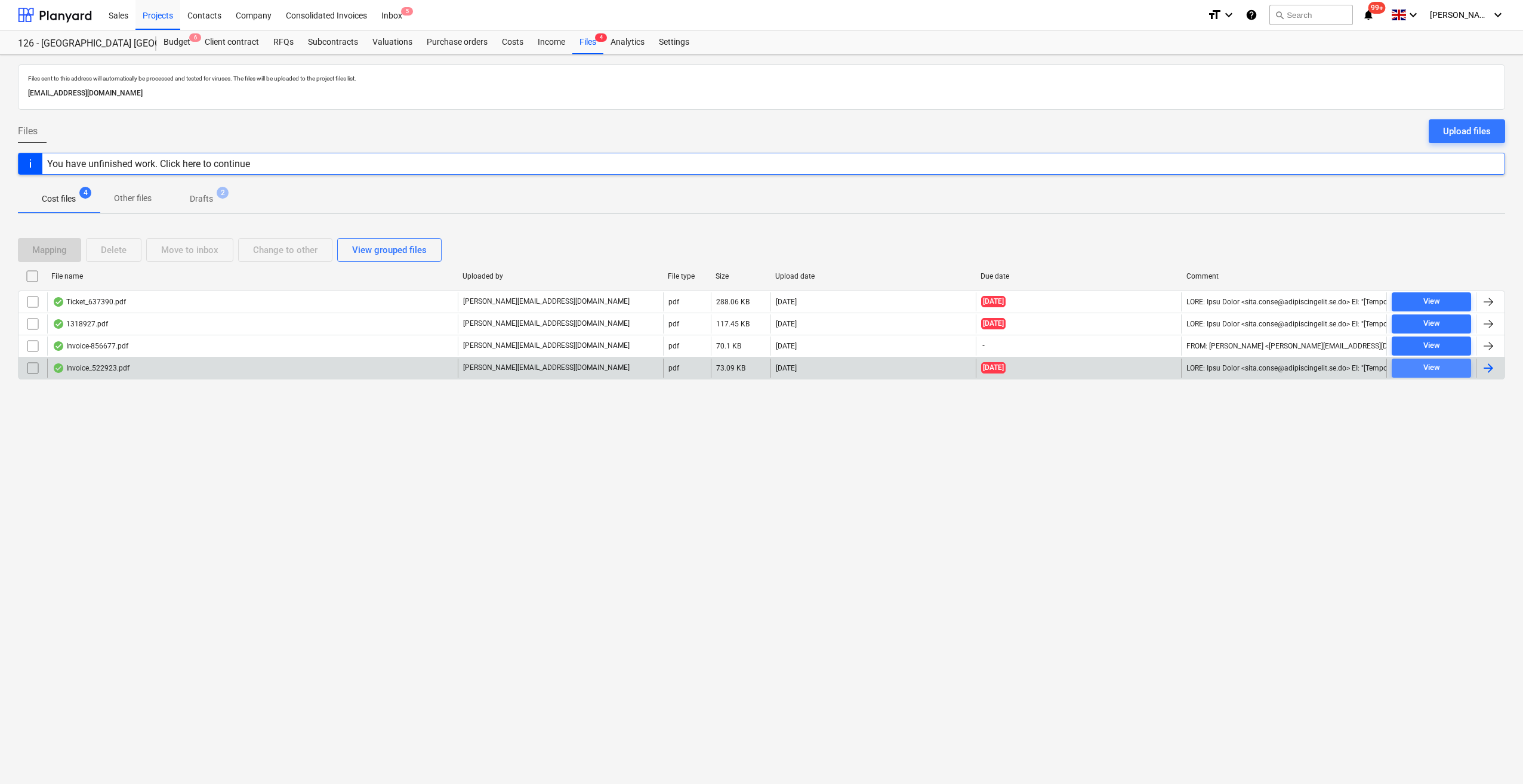
click at [1425, 364] on div "View" at bounding box center [1432, 368] width 17 height 14
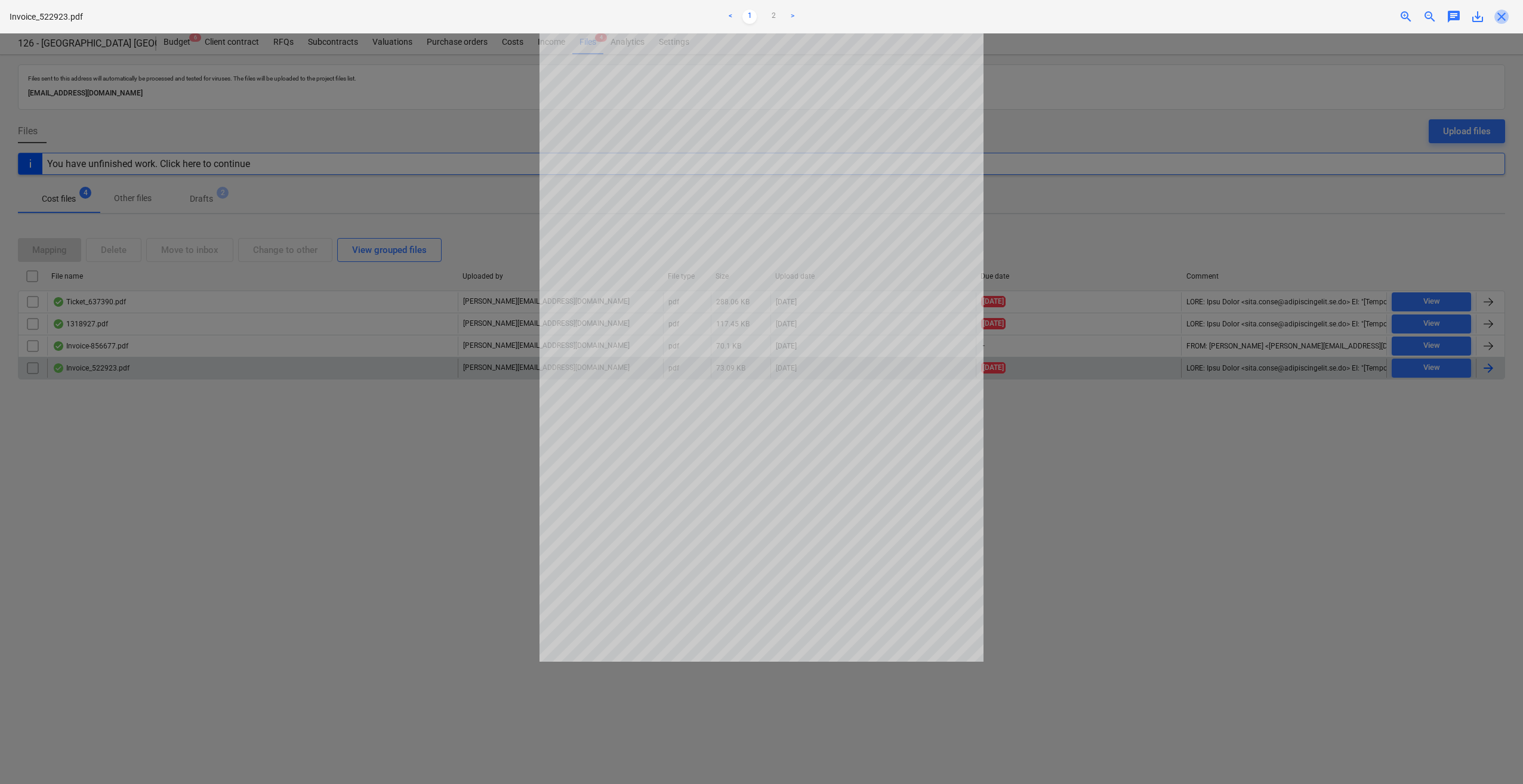
click at [1502, 14] on span "close" at bounding box center [1501, 17] width 14 height 14
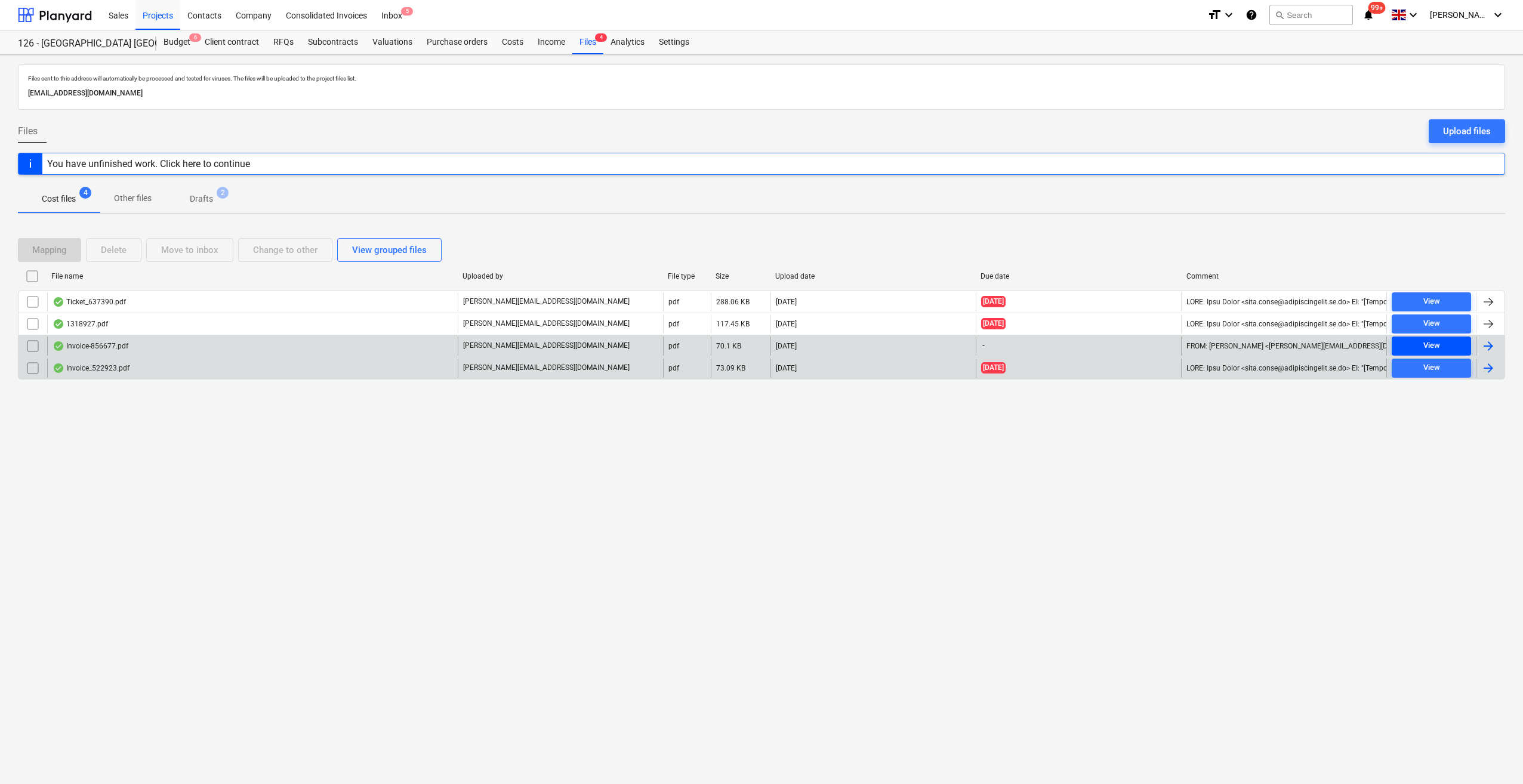
click at [1434, 347] on div "View" at bounding box center [1432, 346] width 17 height 14
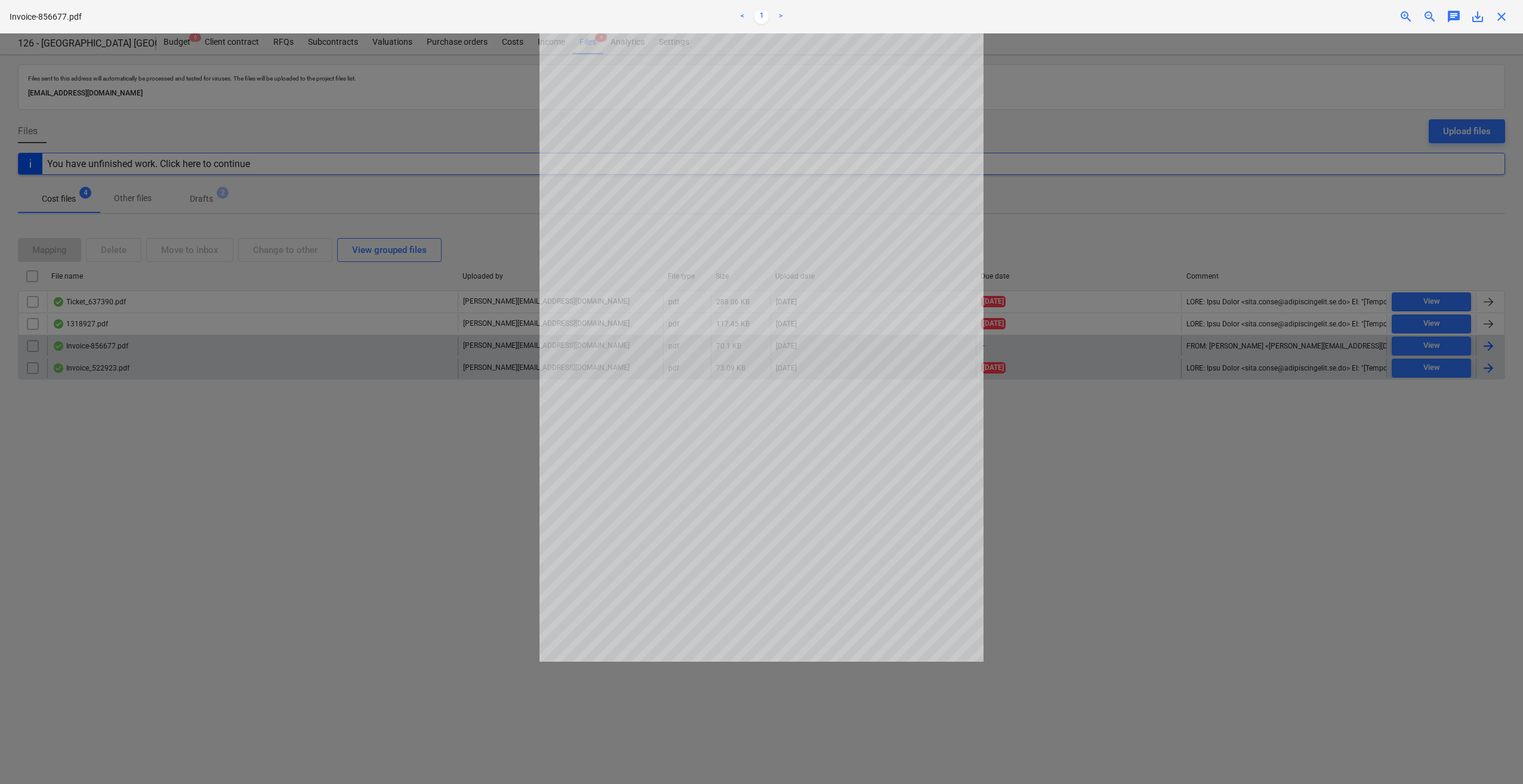
click at [1503, 20] on span "close" at bounding box center [1501, 17] width 14 height 14
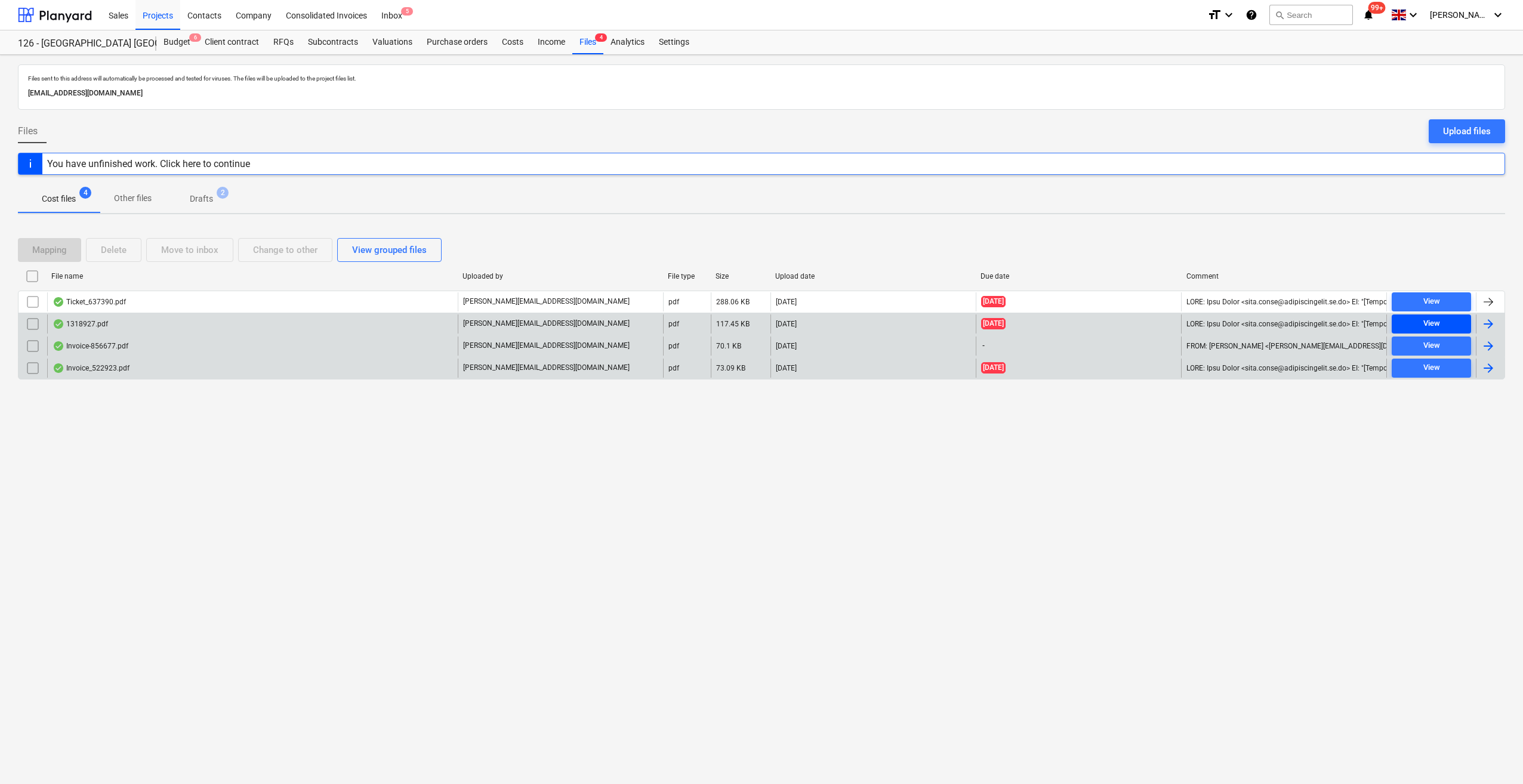
click at [1433, 319] on div "View" at bounding box center [1432, 323] width 17 height 14
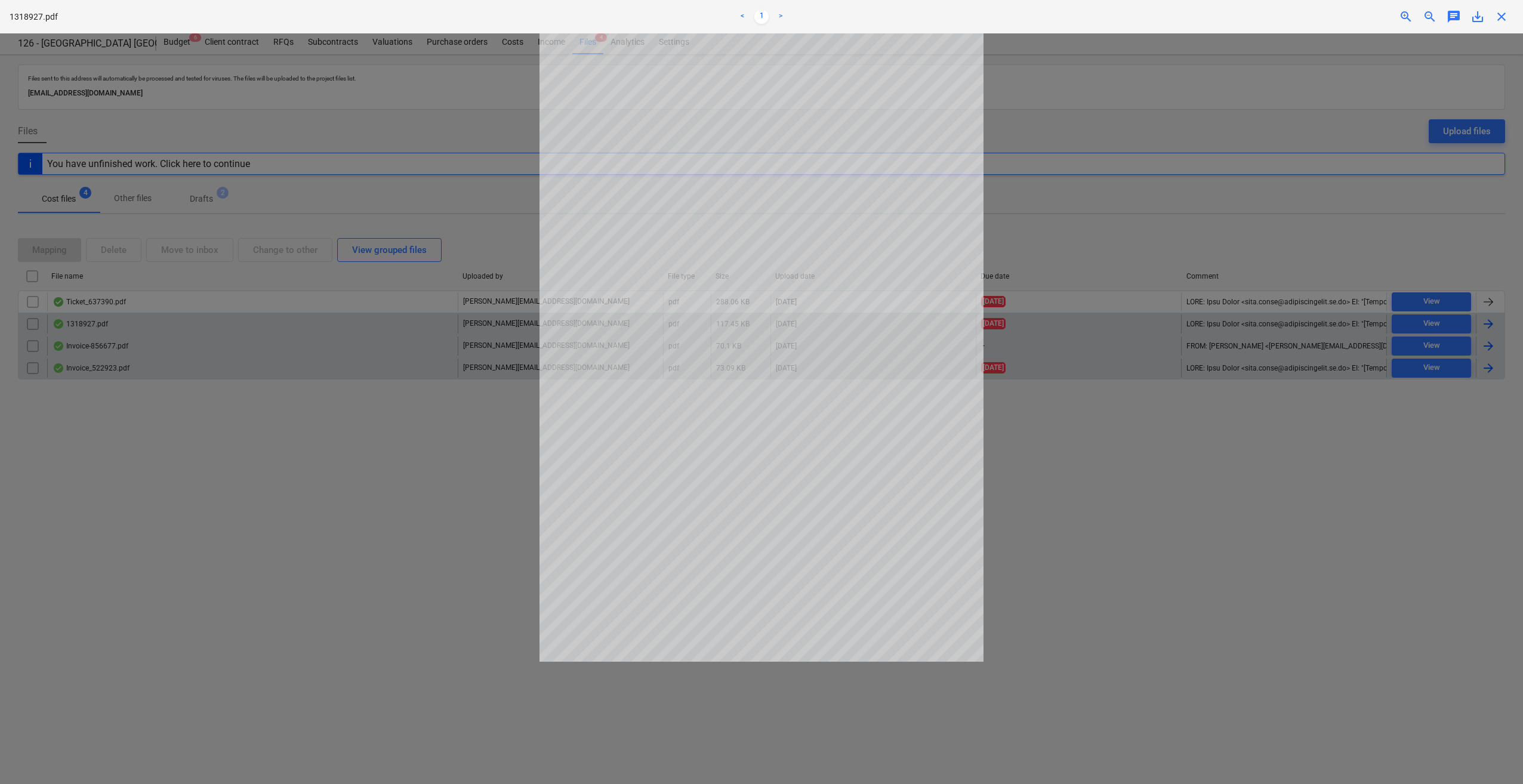
click at [1500, 22] on span "close" at bounding box center [1501, 17] width 14 height 14
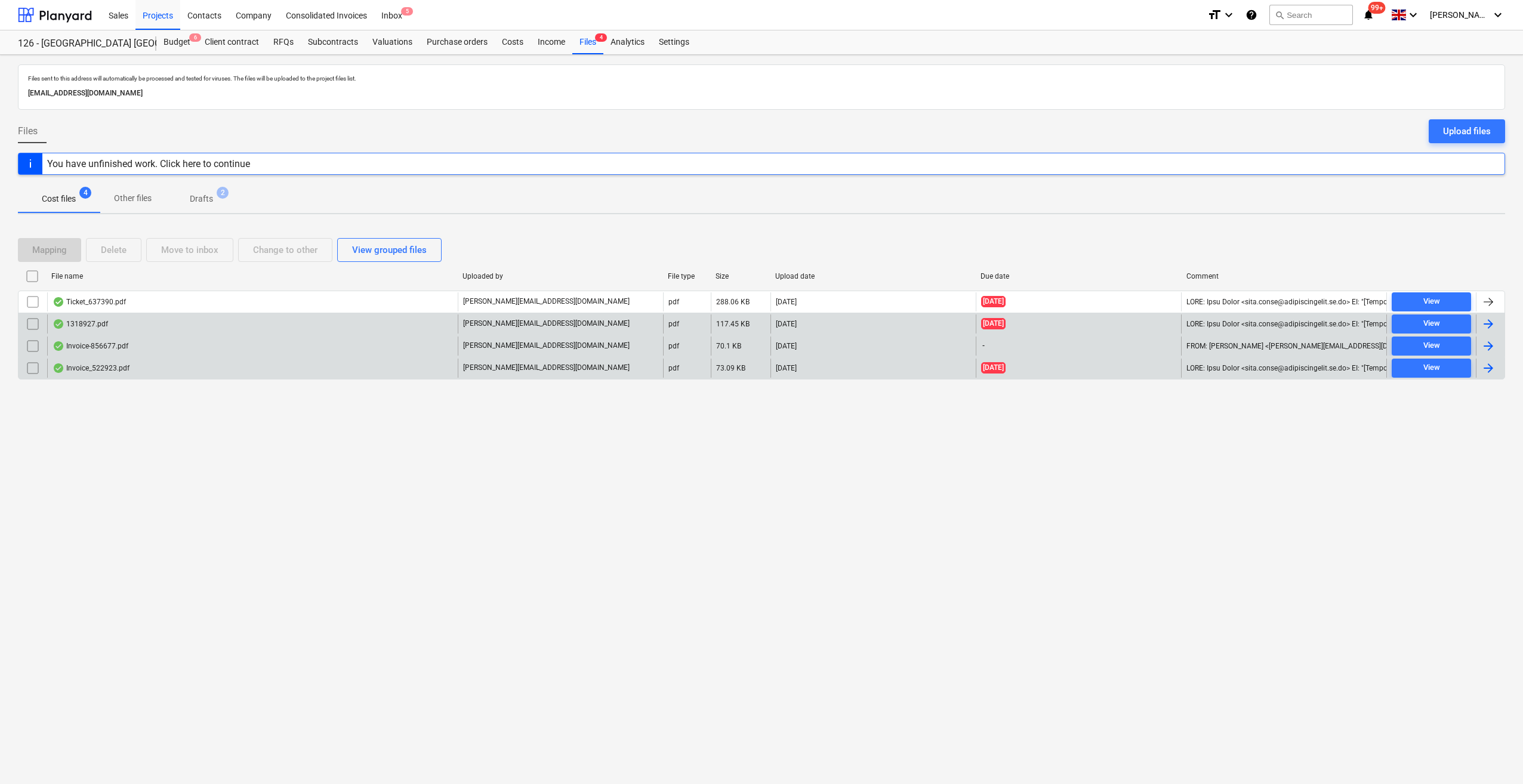
click at [1489, 320] on div at bounding box center [1489, 324] width 14 height 14
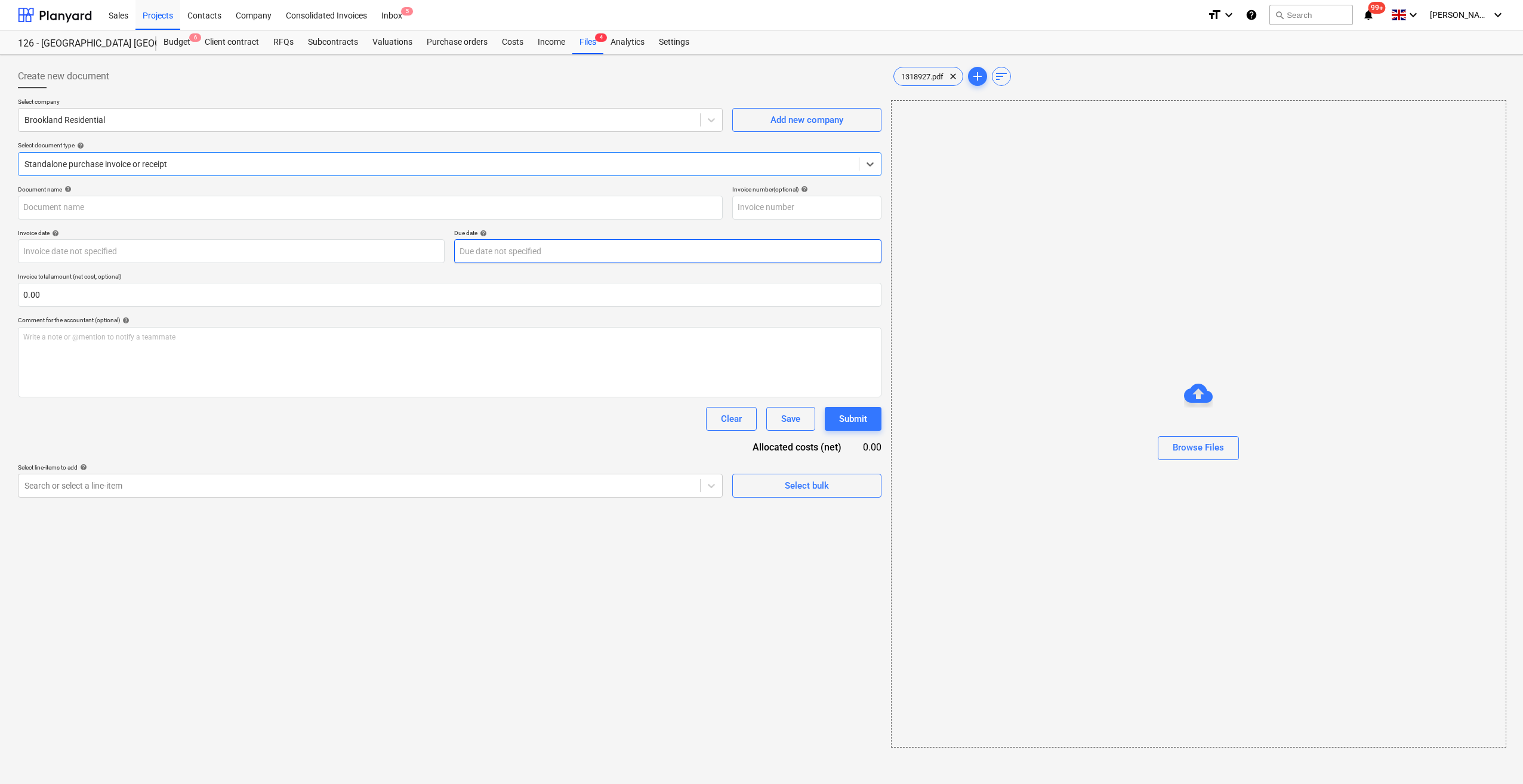
type input "1318927"
type input "[DATE]"
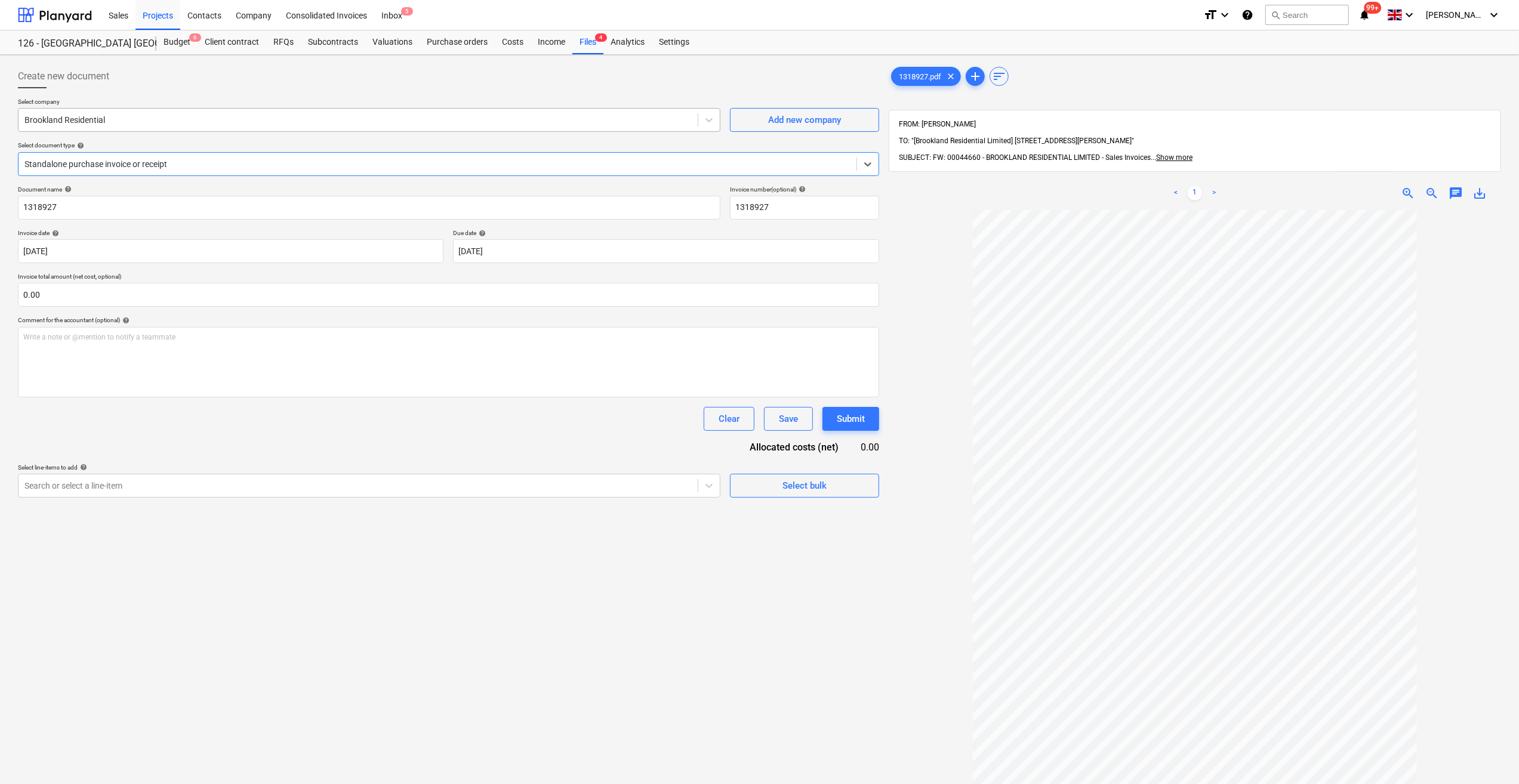
click at [44, 112] on div "Brookland Residential" at bounding box center [358, 120] width 679 height 17
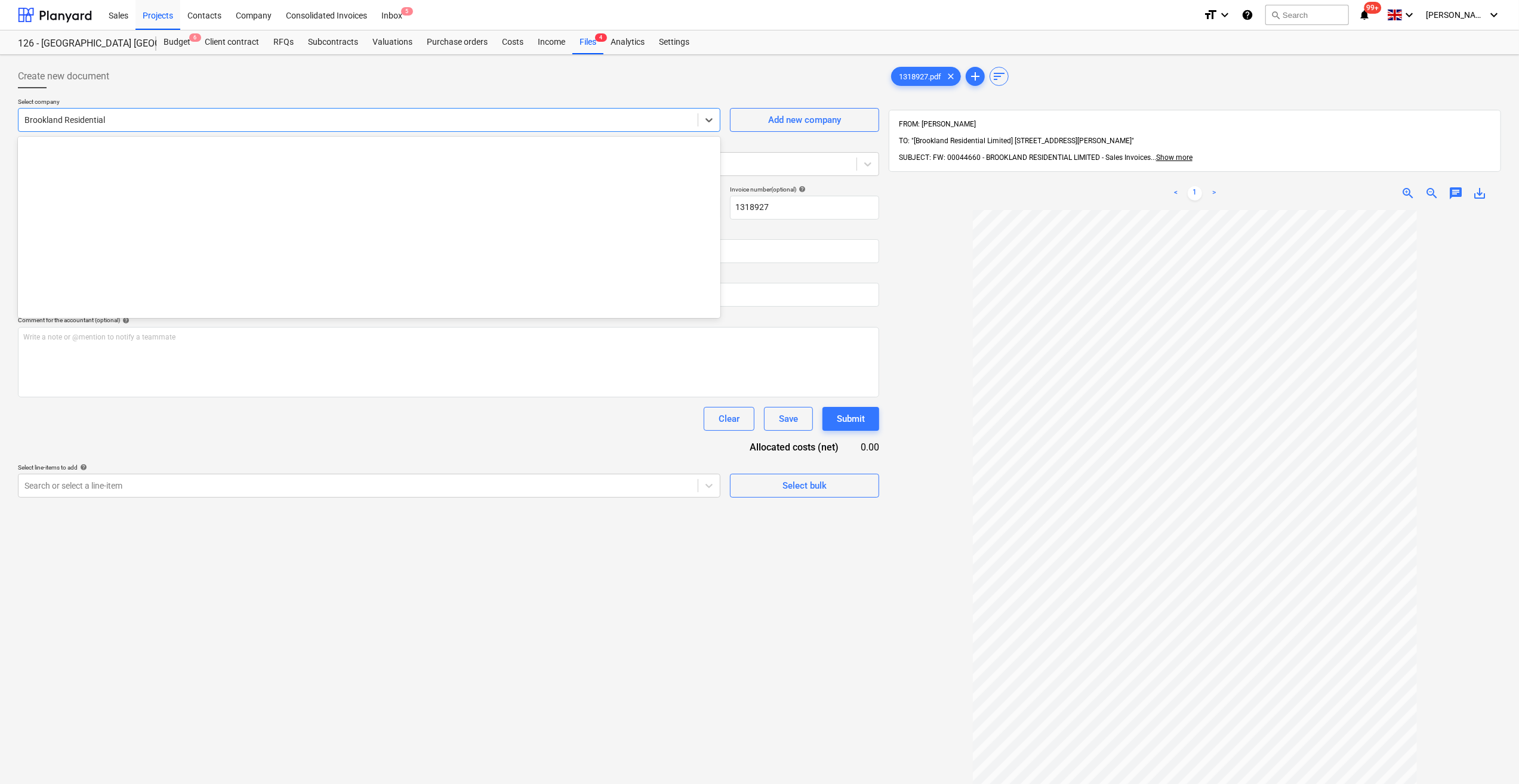
scroll to position [1420, 0]
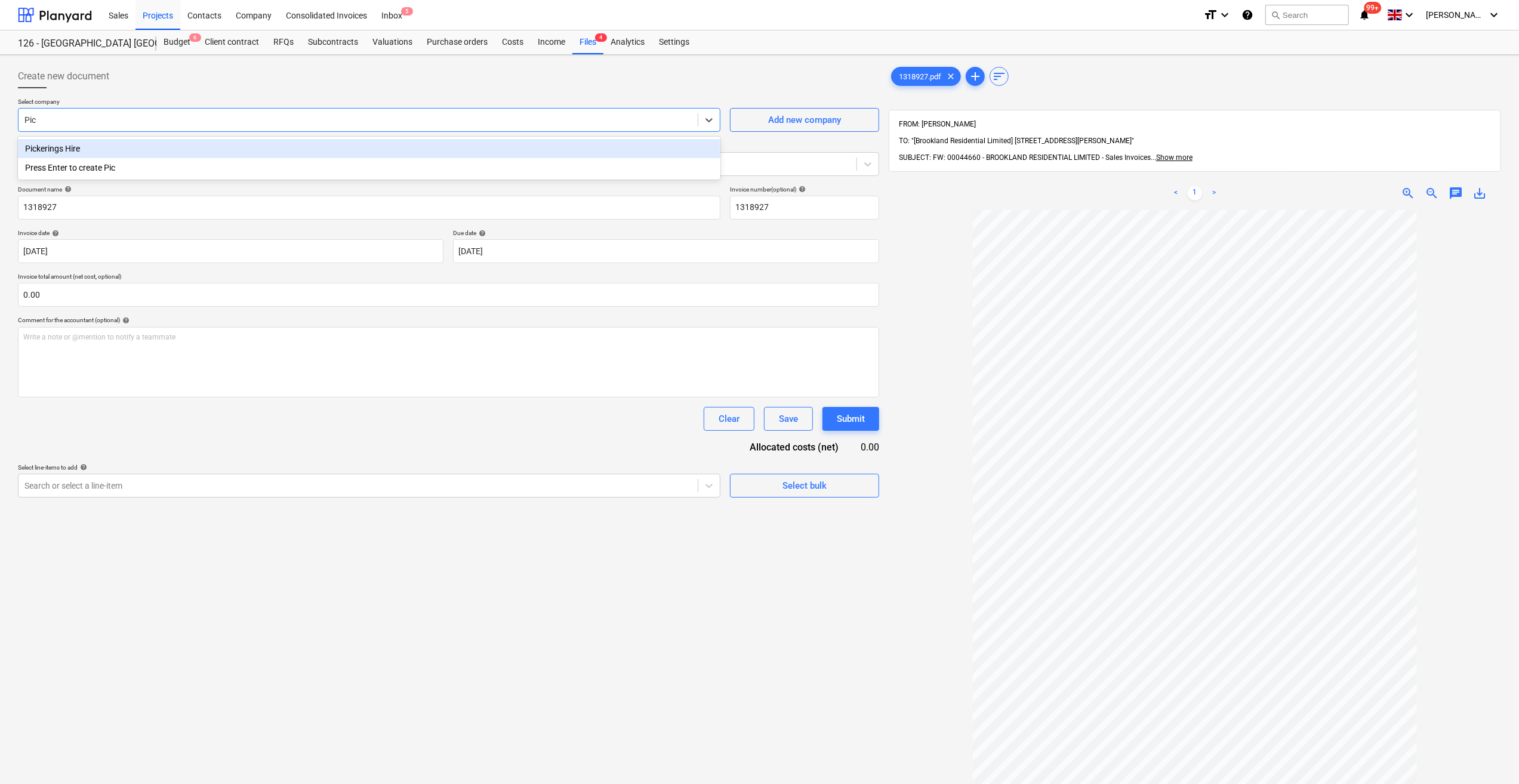
type input "Pick"
click at [64, 147] on div "Pickerings Hire" at bounding box center [369, 149] width 703 height 19
click at [868, 167] on icon at bounding box center [868, 164] width 12 height 12
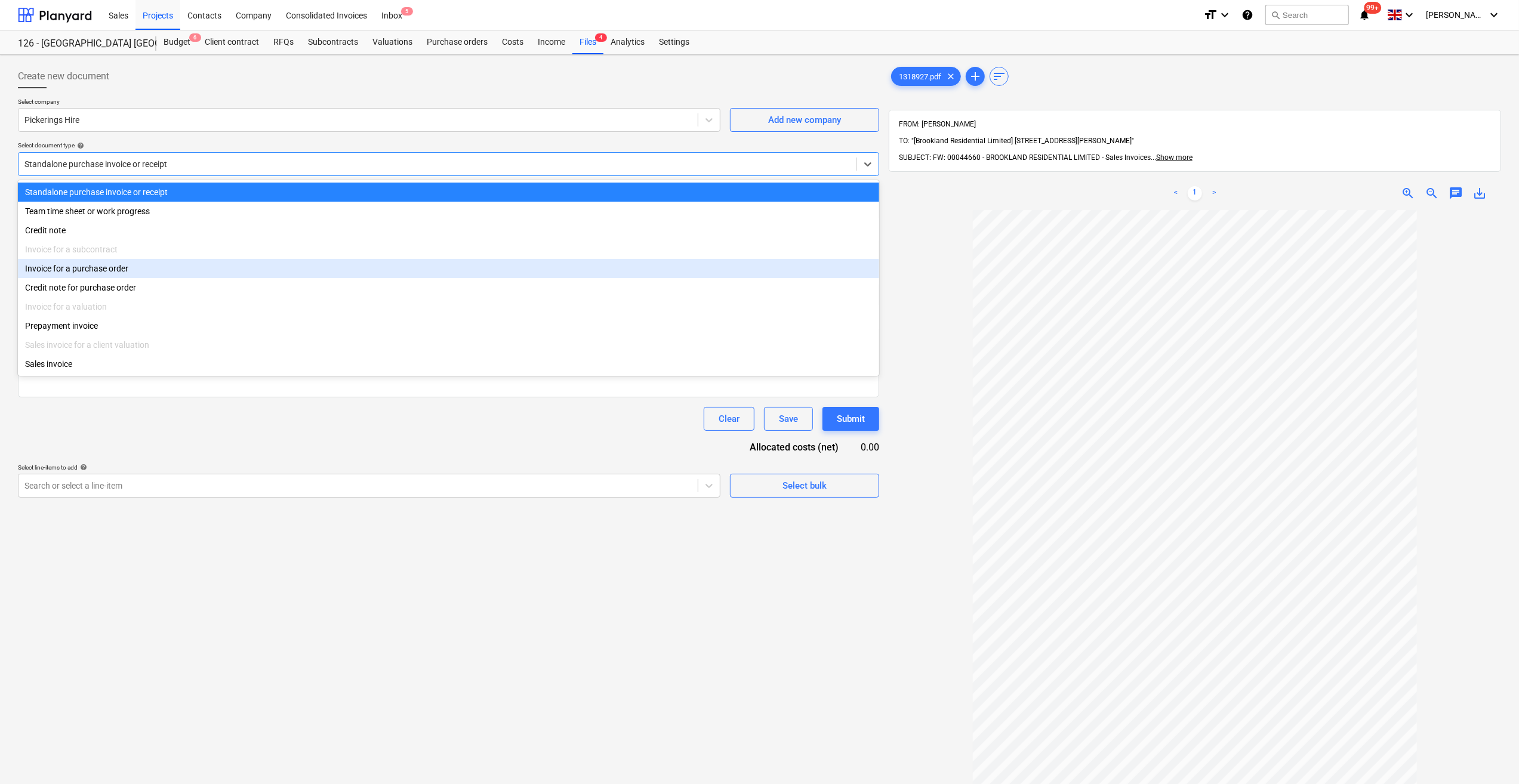
click at [98, 275] on div "Invoice for a purchase order" at bounding box center [448, 269] width 861 height 19
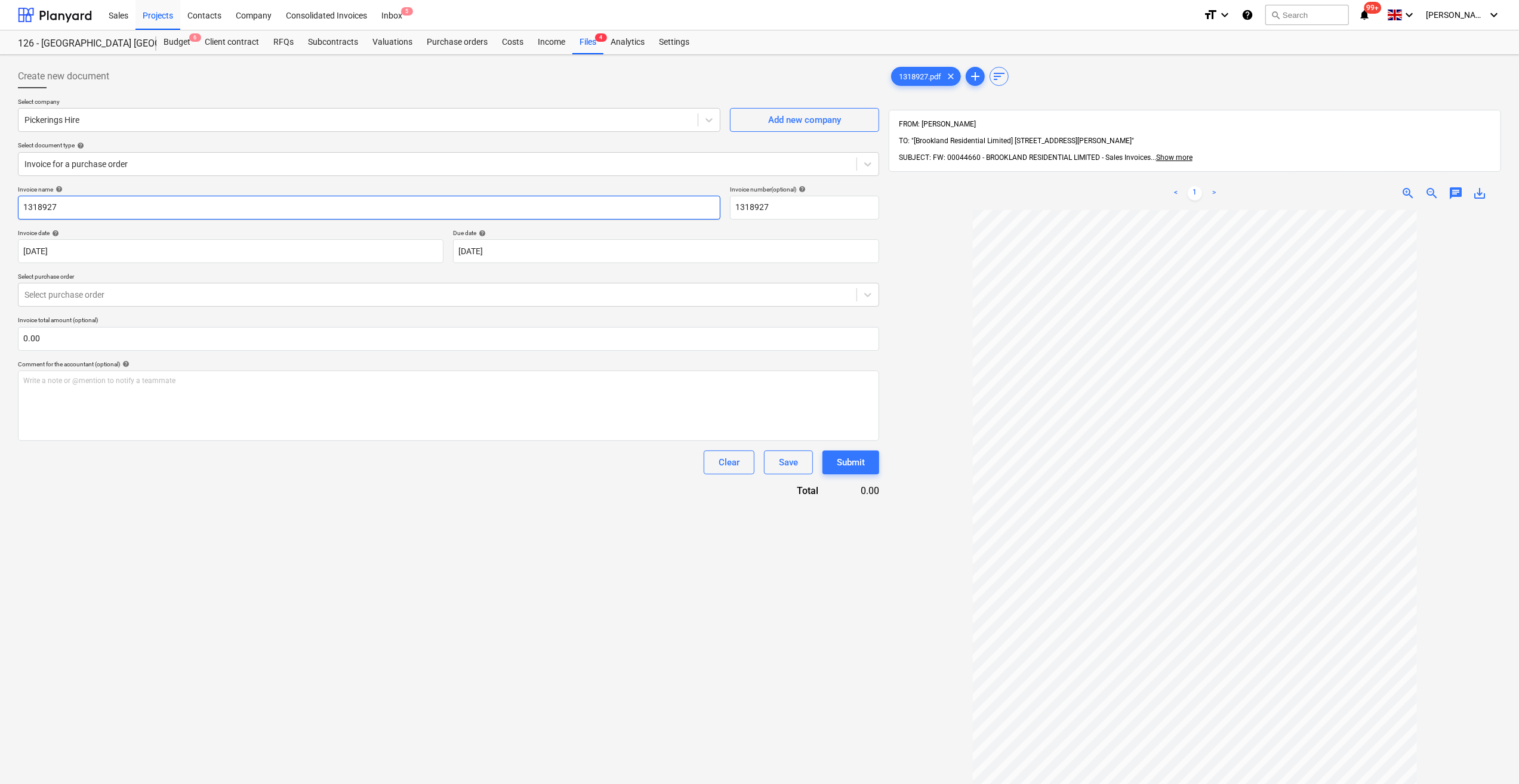
click at [23, 206] on input "1318927" at bounding box center [369, 208] width 703 height 24
type input "Canteen/Store Aug 25 - 1318927"
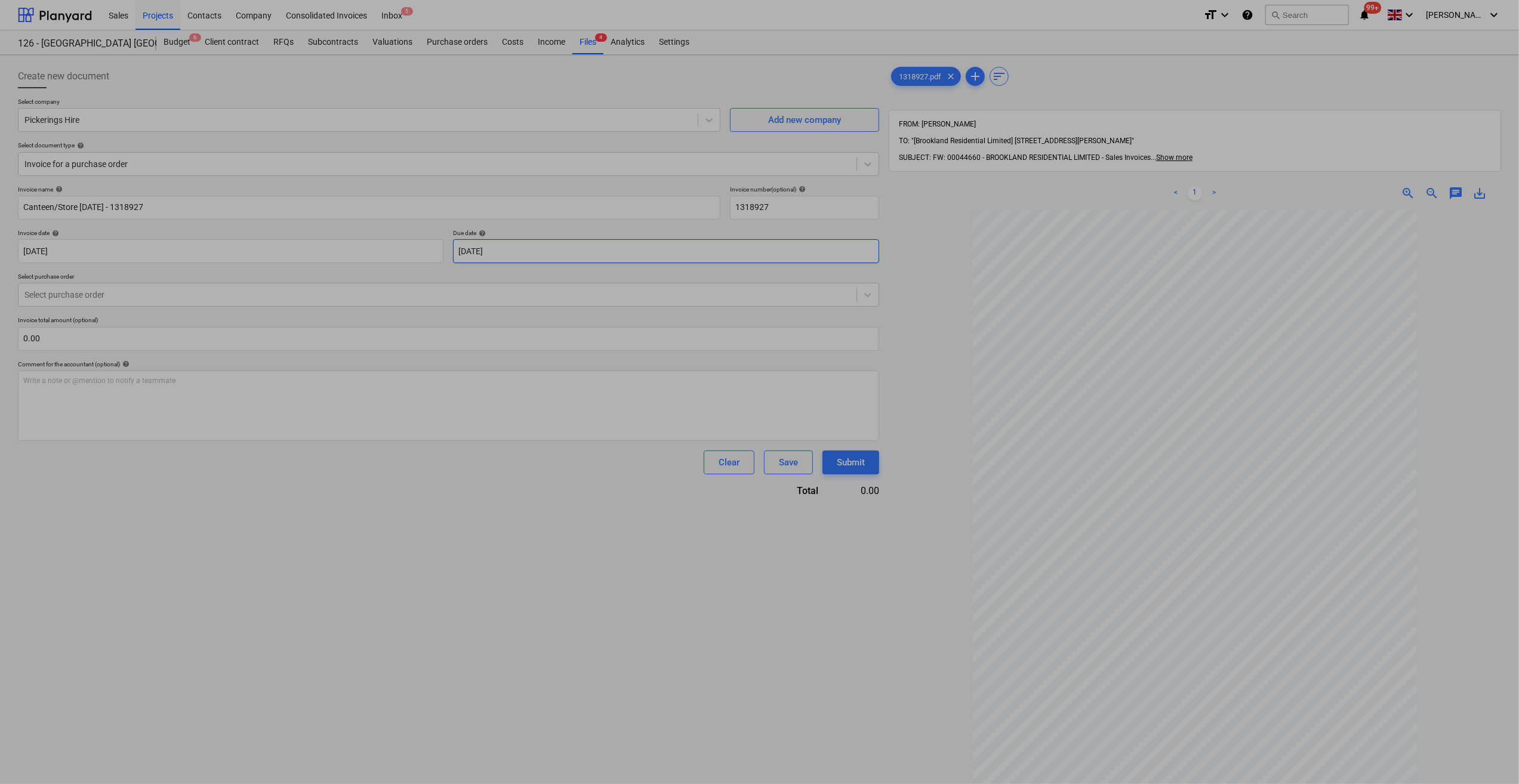
click at [523, 252] on body "Sales Projects Contacts Company Consolidated Invoices Inbox 5 format_size keybo…" at bounding box center [759, 392] width 1519 height 784
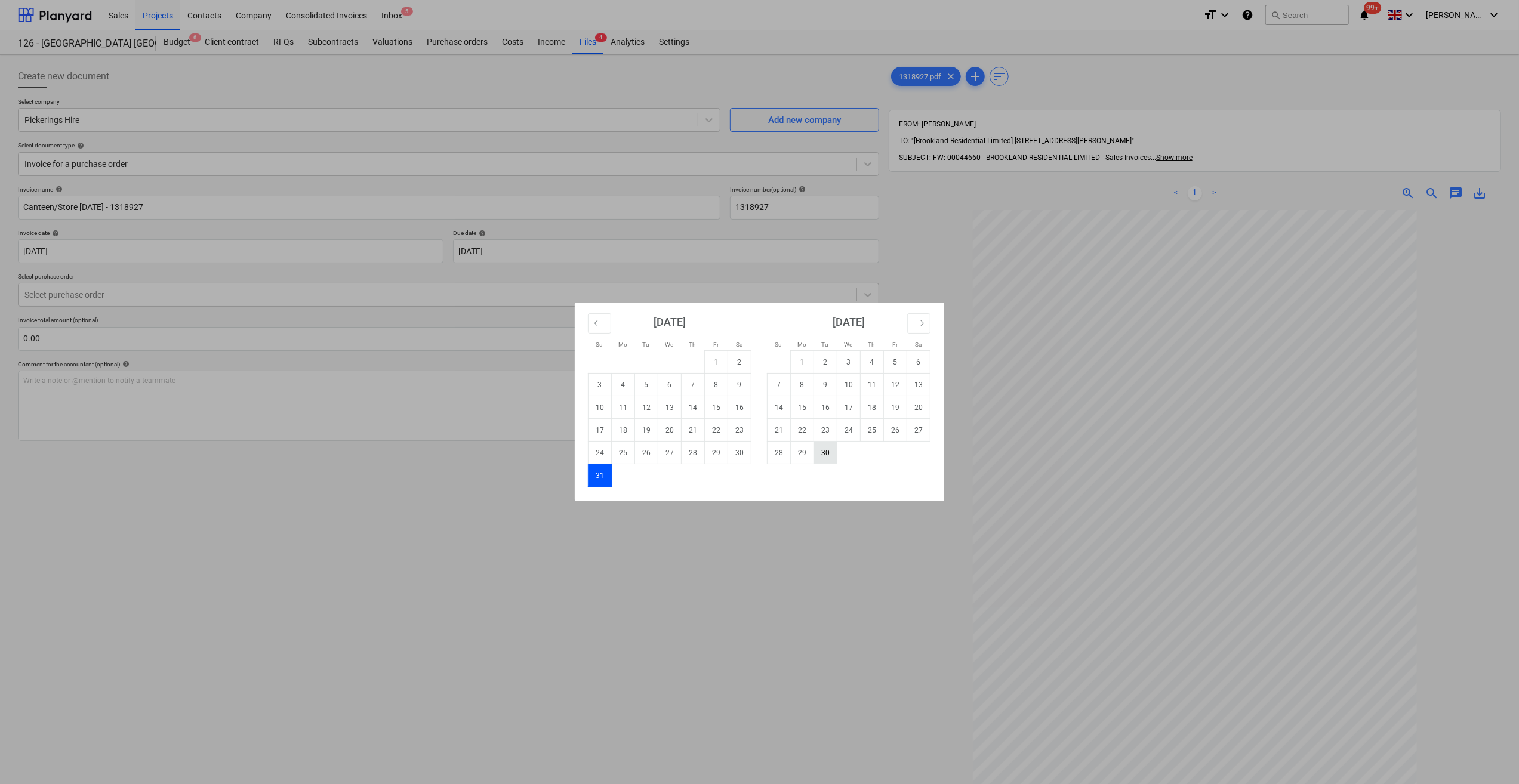
click at [828, 450] on td "30" at bounding box center [826, 453] width 23 height 23
type input "[DATE]"
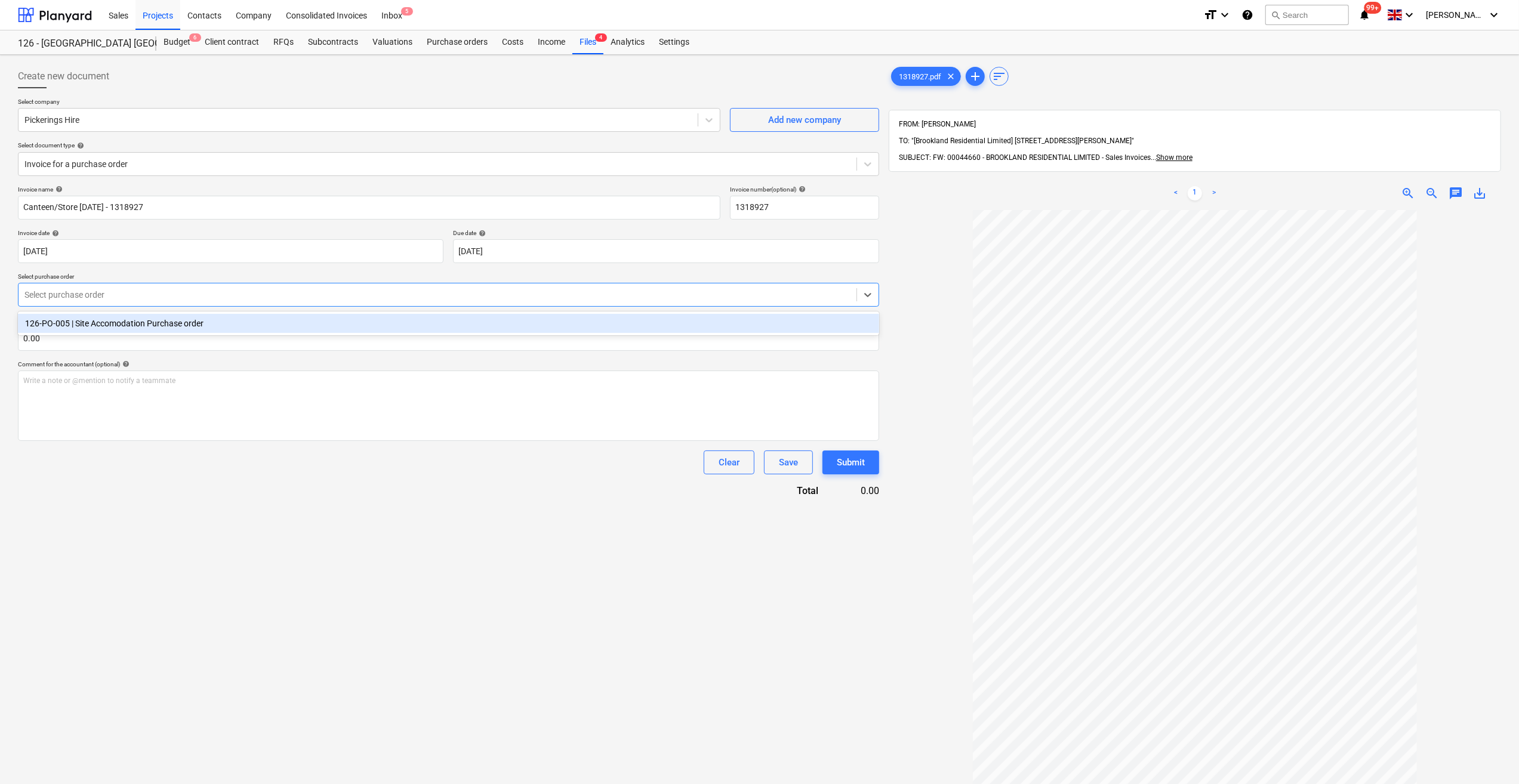
click at [102, 290] on div at bounding box center [438, 295] width 826 height 12
click at [116, 326] on div "126-PO-005 | Site Accomodation Purchase order" at bounding box center [448, 323] width 861 height 19
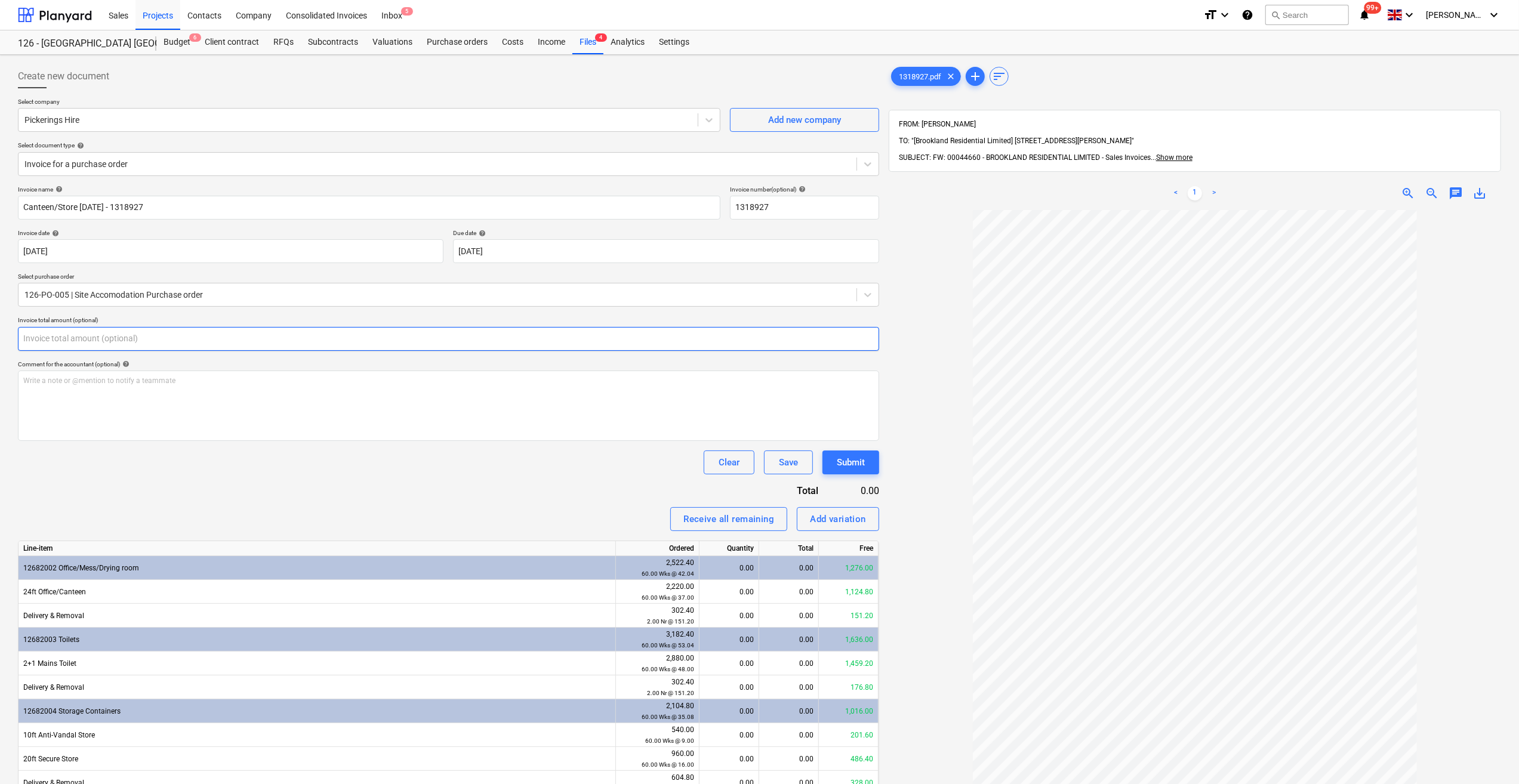
click at [53, 343] on input "text" at bounding box center [448, 339] width 861 height 24
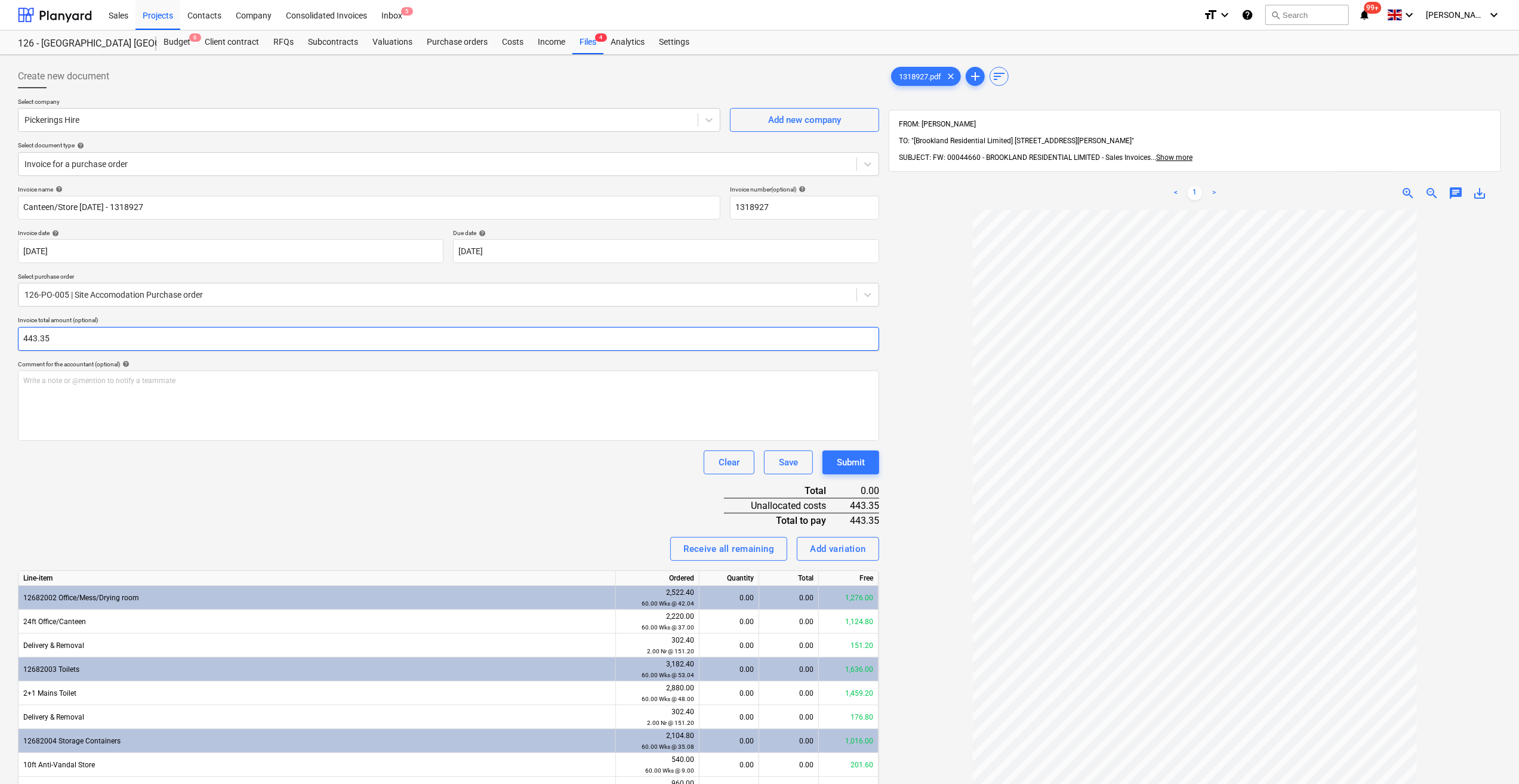
type input "443.35"
click at [233, 519] on div "Invoice name help Canteen/Store Aug 25 - 1318927 Invoice number (optional) help…" at bounding box center [448, 584] width 861 height 797
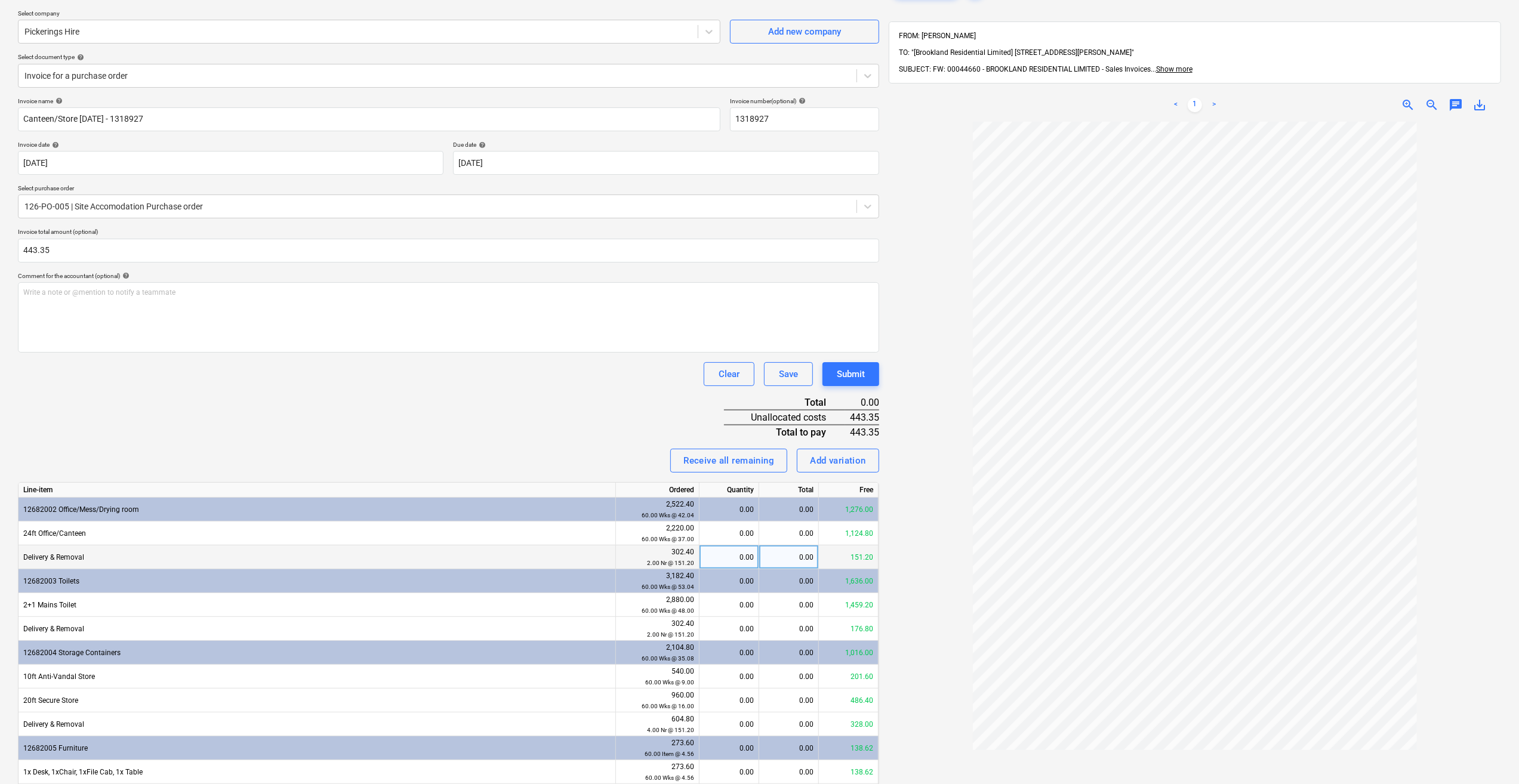
scroll to position [119, 0]
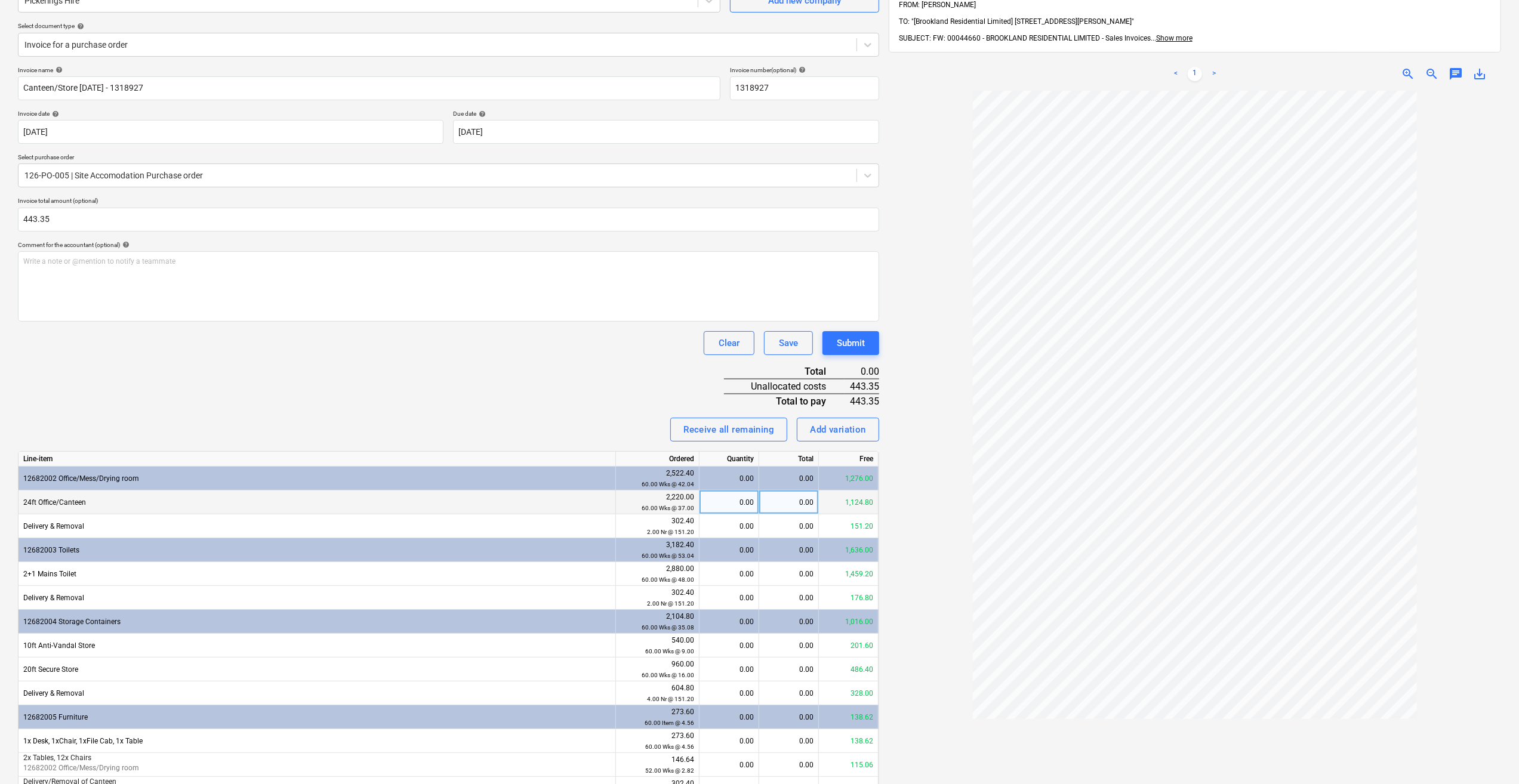
click at [755, 501] on div "0.00" at bounding box center [729, 503] width 59 height 24
type input "4.2"
click at [728, 669] on div "0.00" at bounding box center [729, 669] width 50 height 24
type input "4.2"
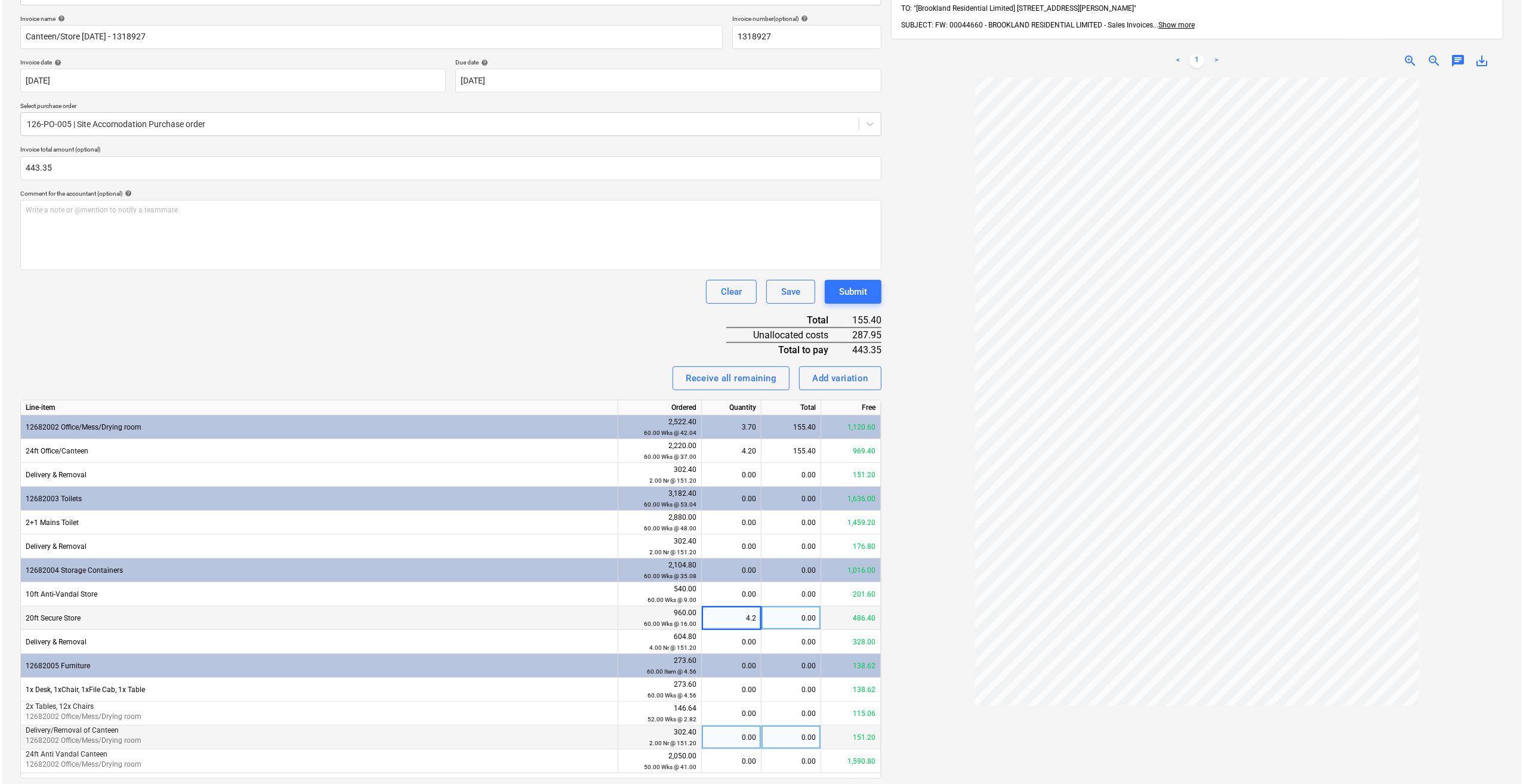
scroll to position [208, 0]
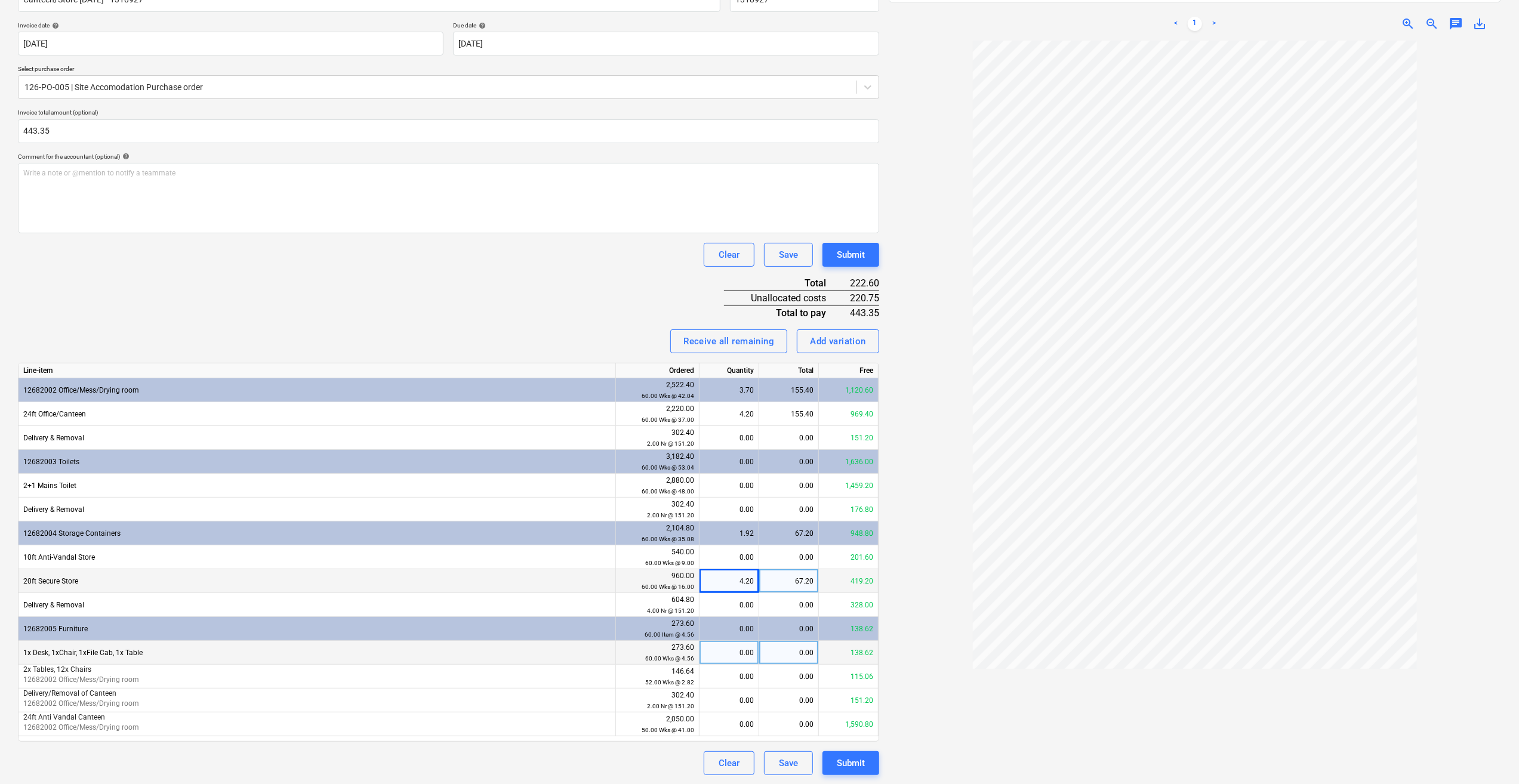
click at [727, 654] on div "0.00" at bounding box center [729, 653] width 50 height 24
type input "4.2"
click at [927, 731] on div at bounding box center [1195, 416] width 612 height 750
click at [738, 486] on div "0.00" at bounding box center [729, 486] width 50 height 24
type input "4.2"
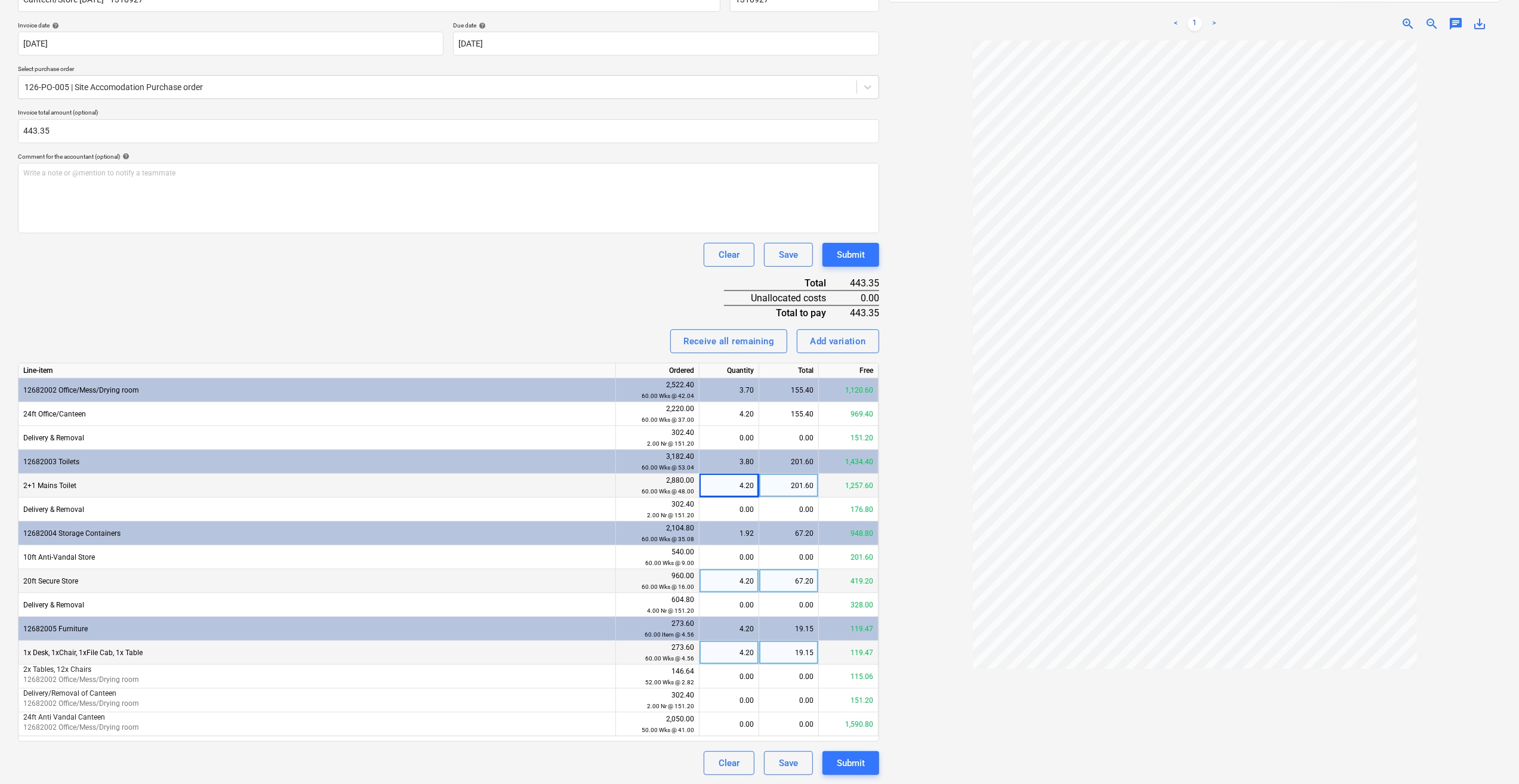
click at [940, 665] on div at bounding box center [1195, 416] width 612 height 750
click at [849, 755] on div "Submit" at bounding box center [850, 763] width 28 height 16
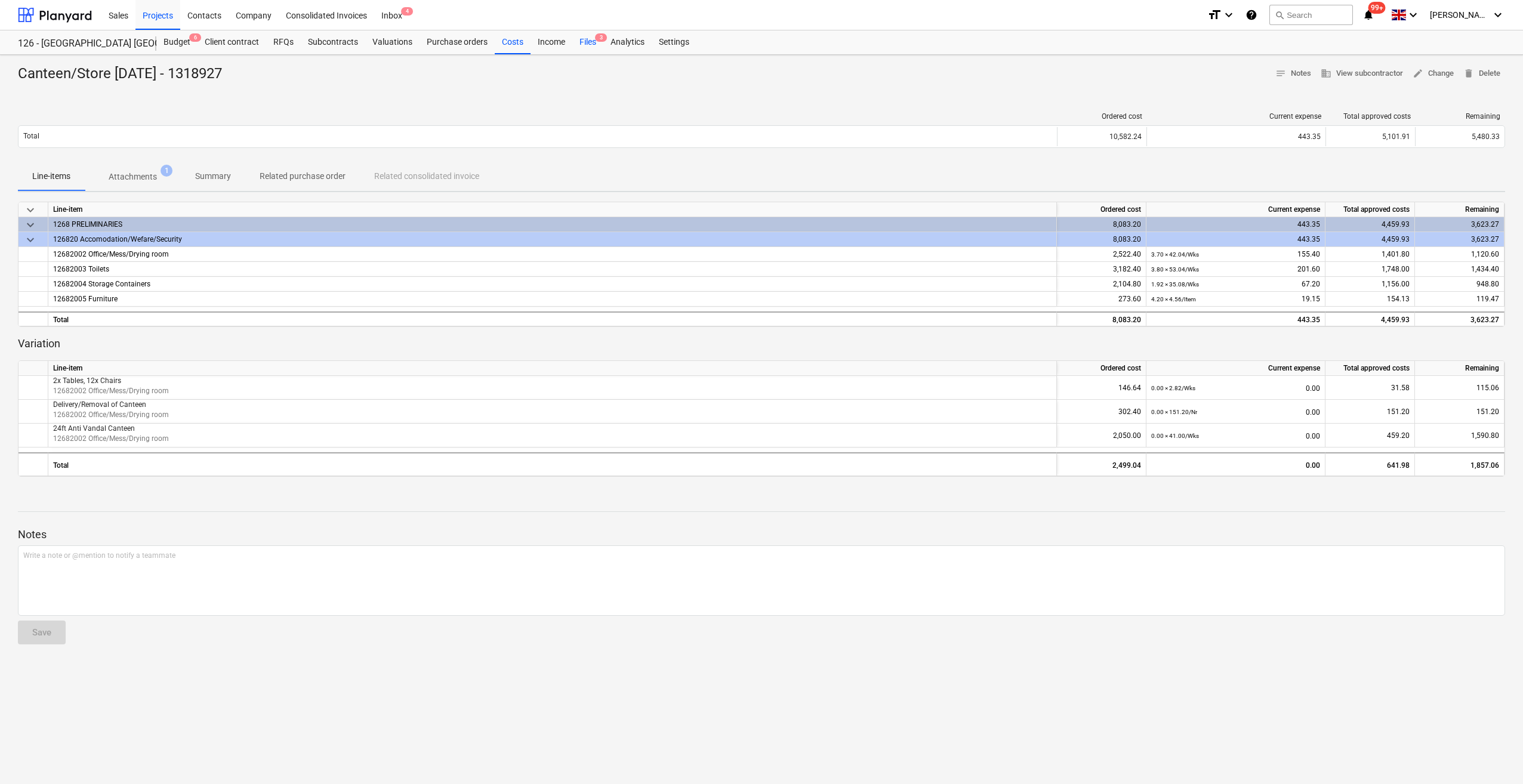
click at [585, 39] on div "Files 3" at bounding box center [588, 43] width 31 height 24
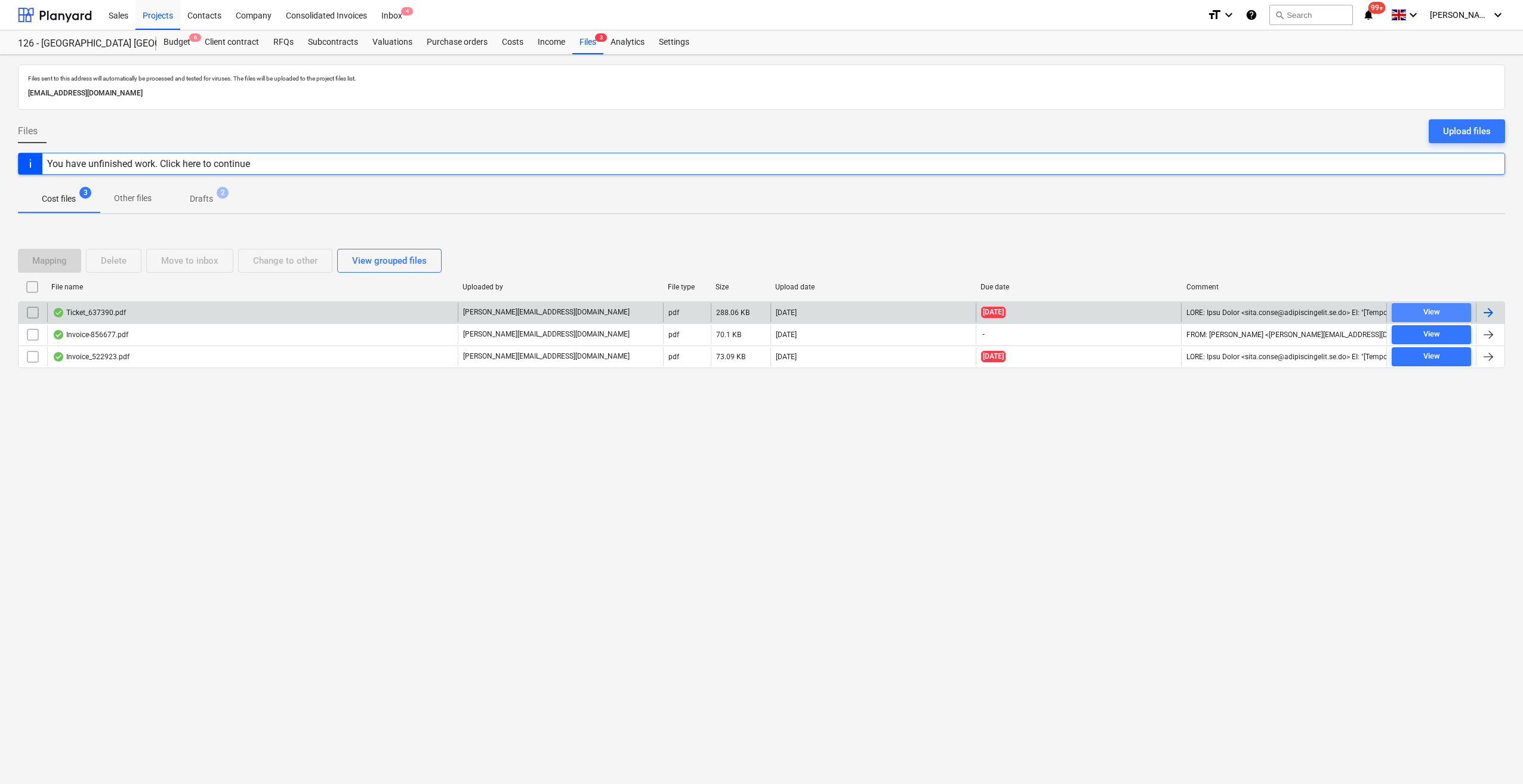
click at [1405, 311] on span "View" at bounding box center [1431, 312] width 70 height 14
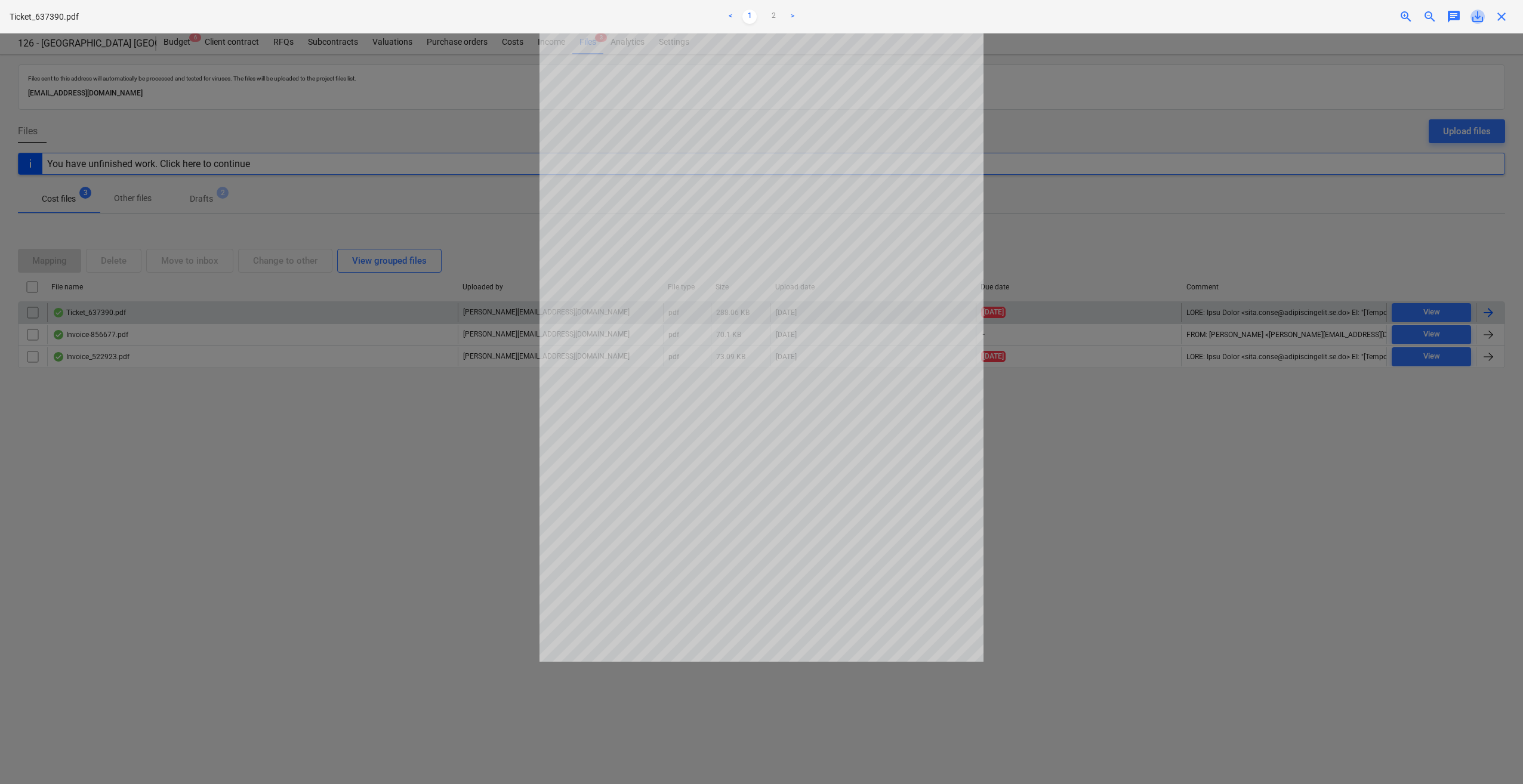
click at [1475, 19] on span "save_alt" at bounding box center [1478, 17] width 14 height 14
click at [1111, 563] on div at bounding box center [762, 408] width 1523 height 750
click at [1499, 23] on span "close" at bounding box center [1501, 17] width 14 height 14
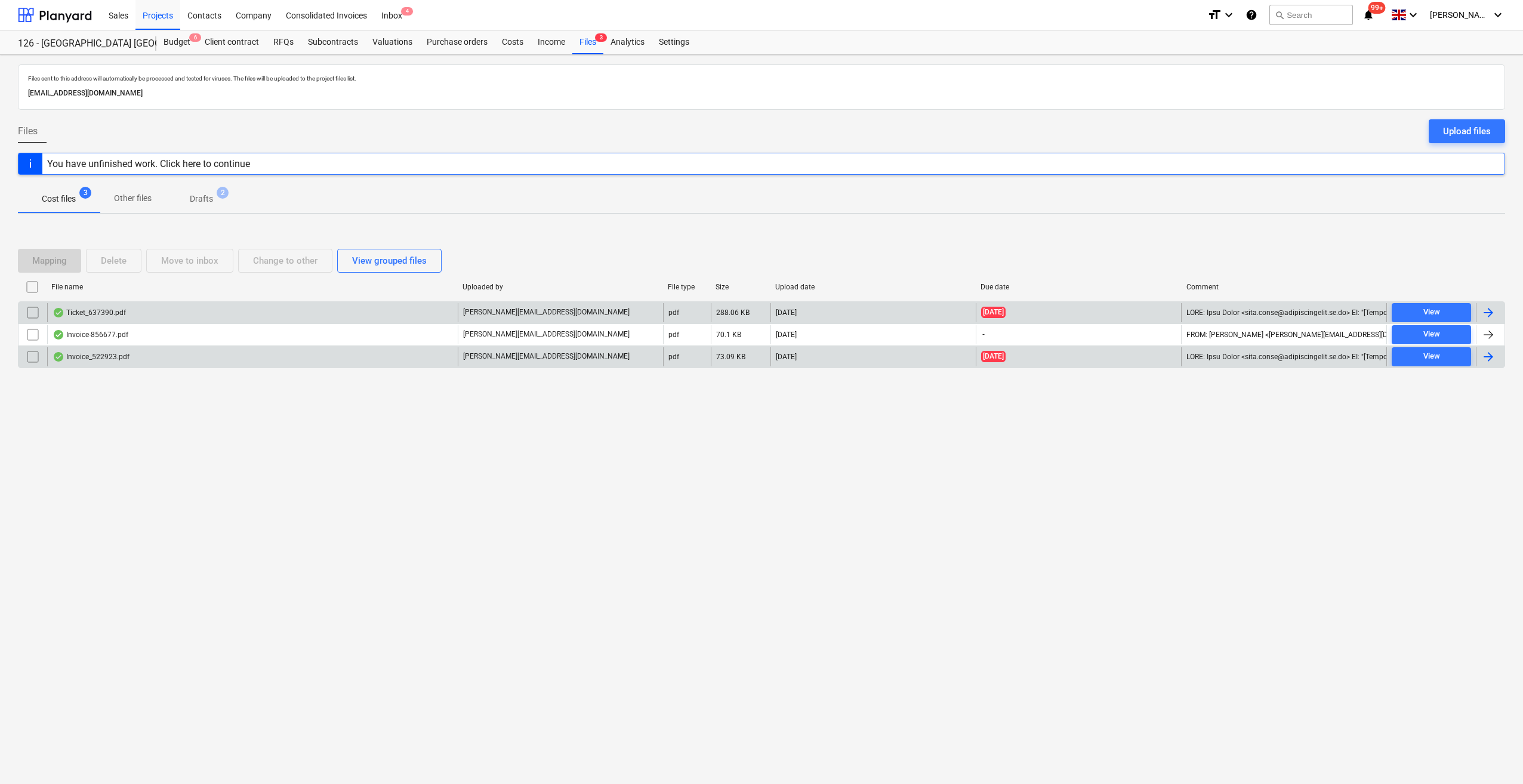
click at [1483, 356] on div at bounding box center [1489, 357] width 14 height 14
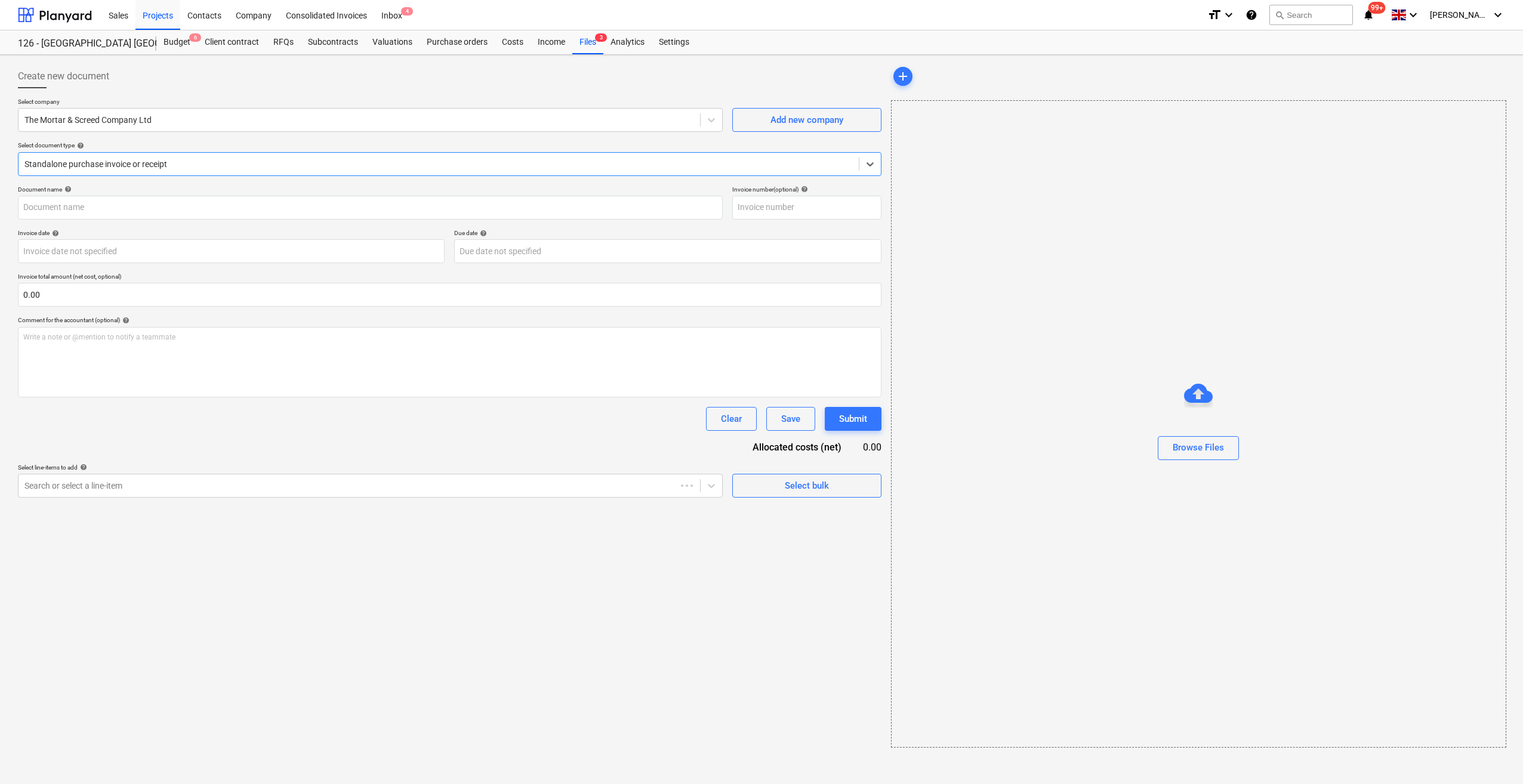
type input "522923"
type input "[DATE]"
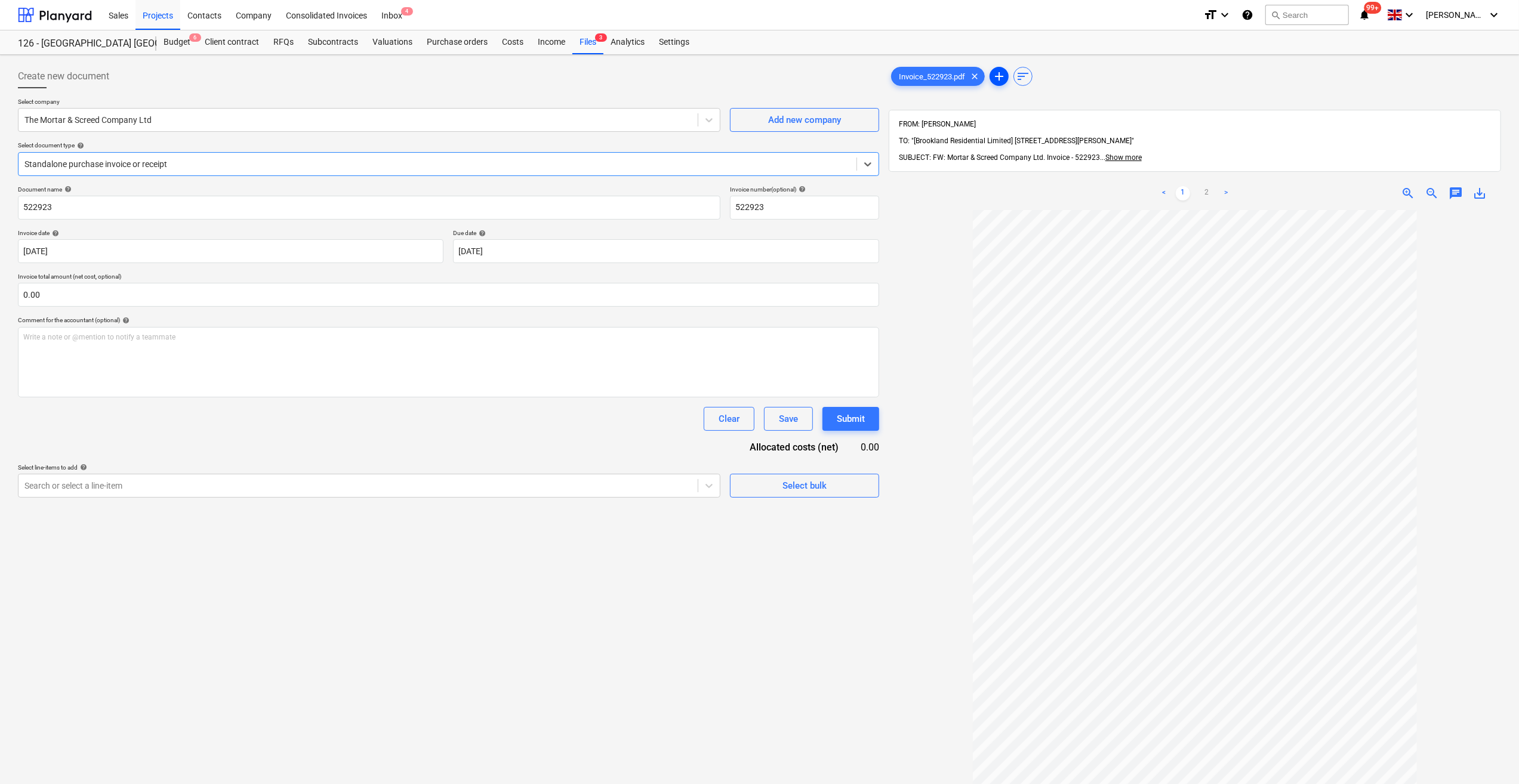
click at [1005, 76] on span "add" at bounding box center [999, 76] width 14 height 14
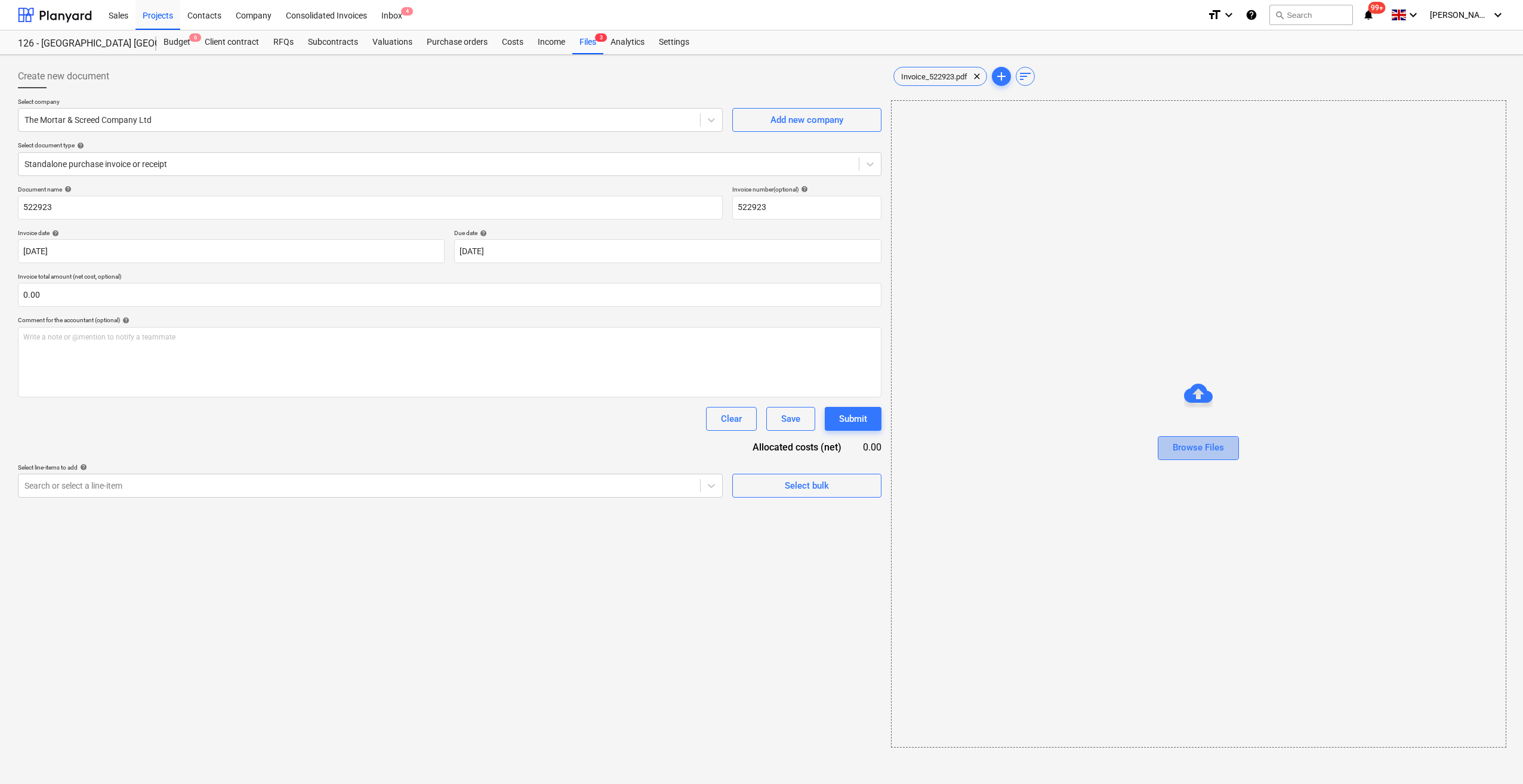
click at [1213, 448] on div "Browse Files" at bounding box center [1198, 447] width 52 height 16
click at [874, 160] on icon at bounding box center [870, 164] width 12 height 12
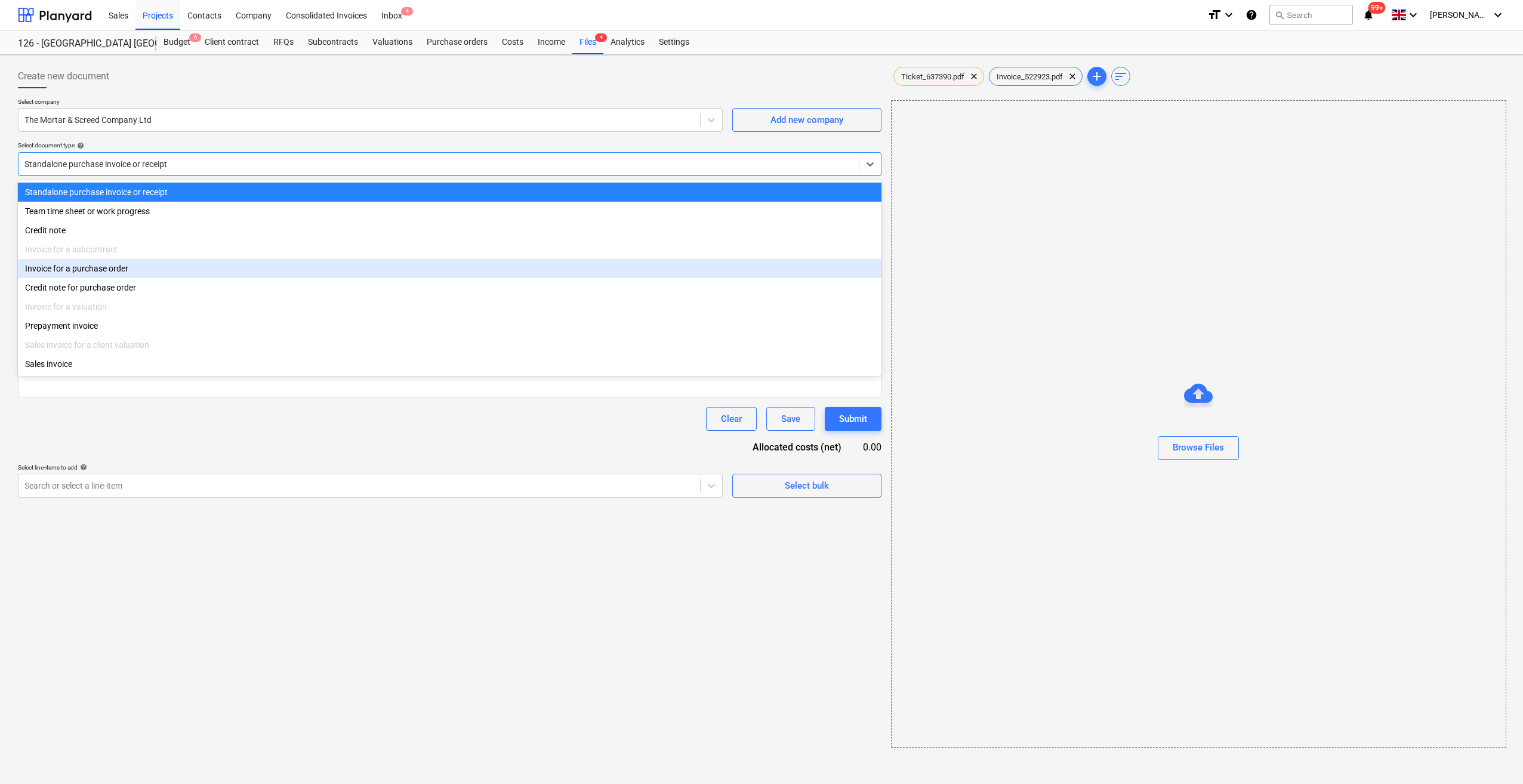
click at [112, 271] on div "Invoice for a purchase order" at bounding box center [449, 269] width 864 height 19
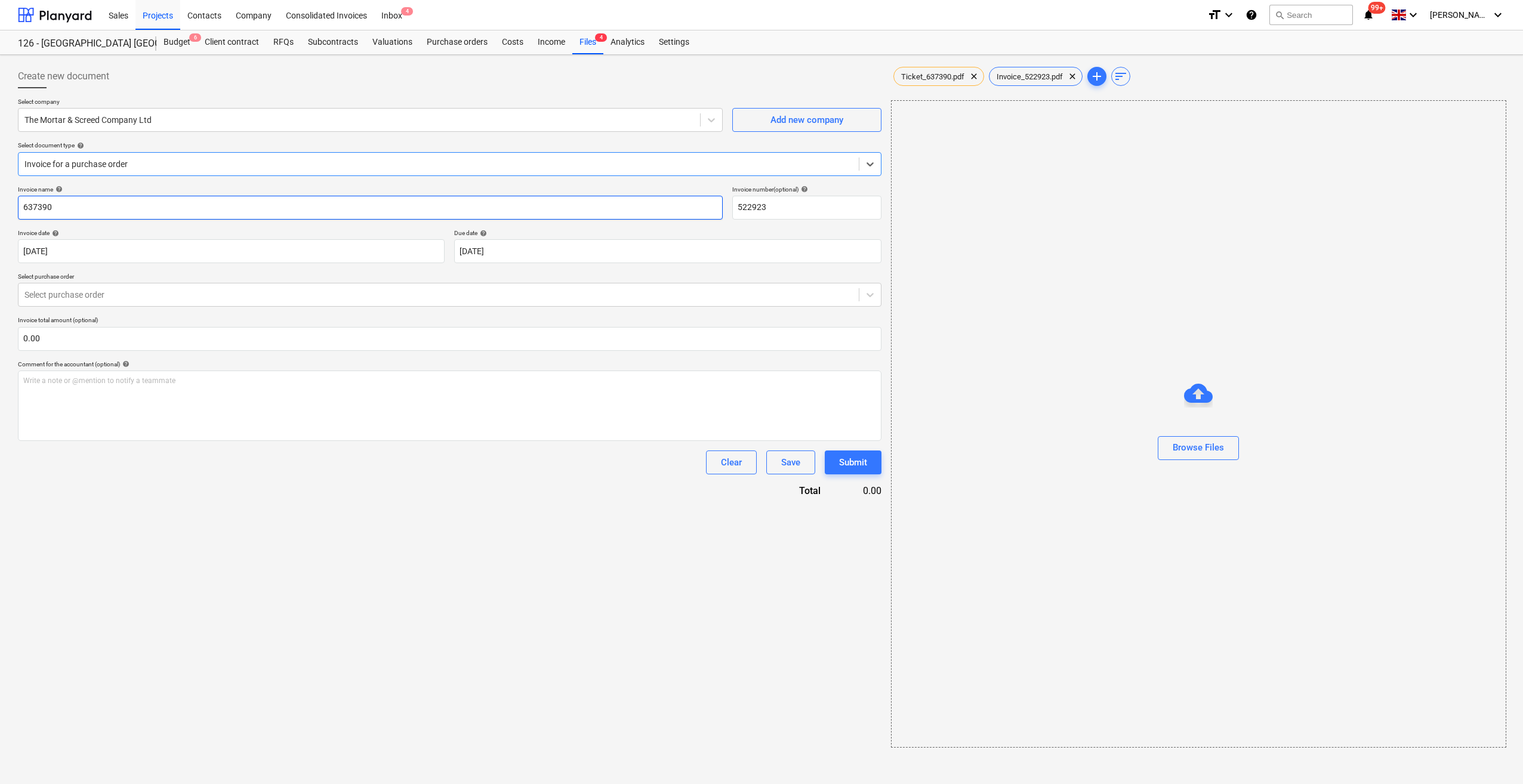
click at [22, 207] on input "637390" at bounding box center [370, 208] width 705 height 24
click at [955, 75] on span "Ticket_637390.pdf" at bounding box center [933, 76] width 77 height 9
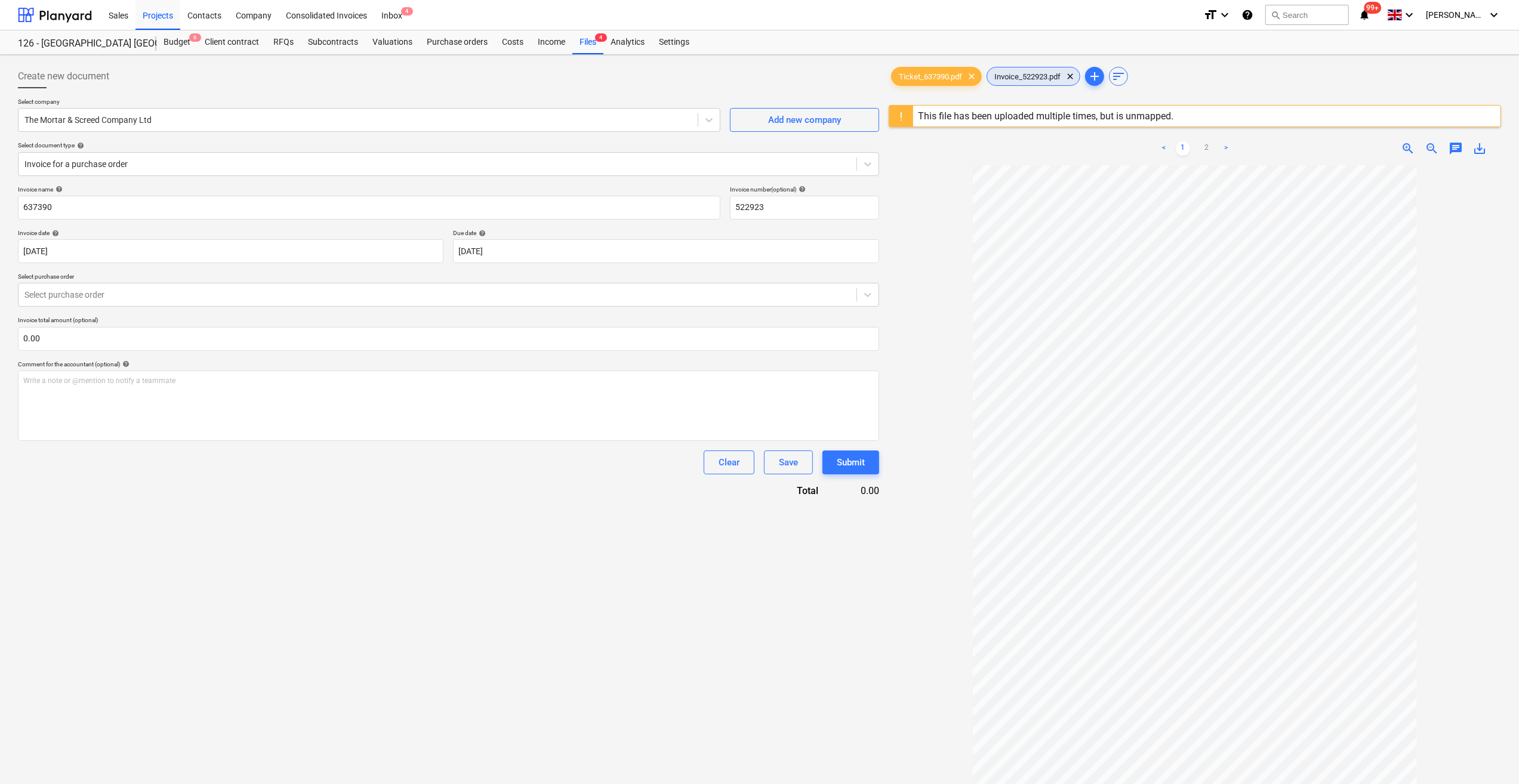
click at [1017, 77] on span "Invoice_522923.pdf" at bounding box center [1027, 76] width 80 height 9
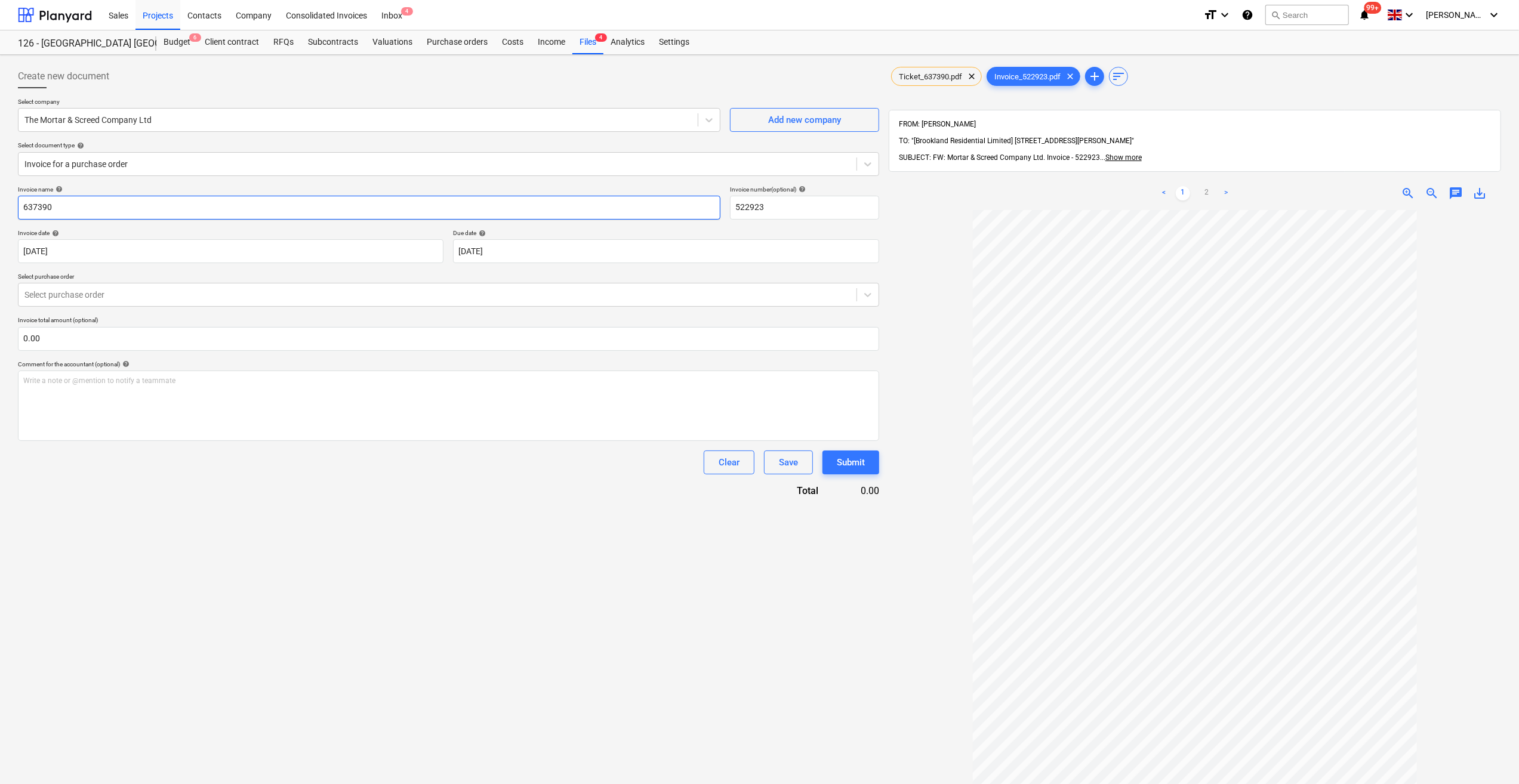
drag, startPoint x: 65, startPoint y: 206, endPoint x: 22, endPoint y: 205, distance: 43.0
click at [22, 205] on input "637390" at bounding box center [369, 208] width 703 height 24
type input "Mortar 01/09/25 - 522923"
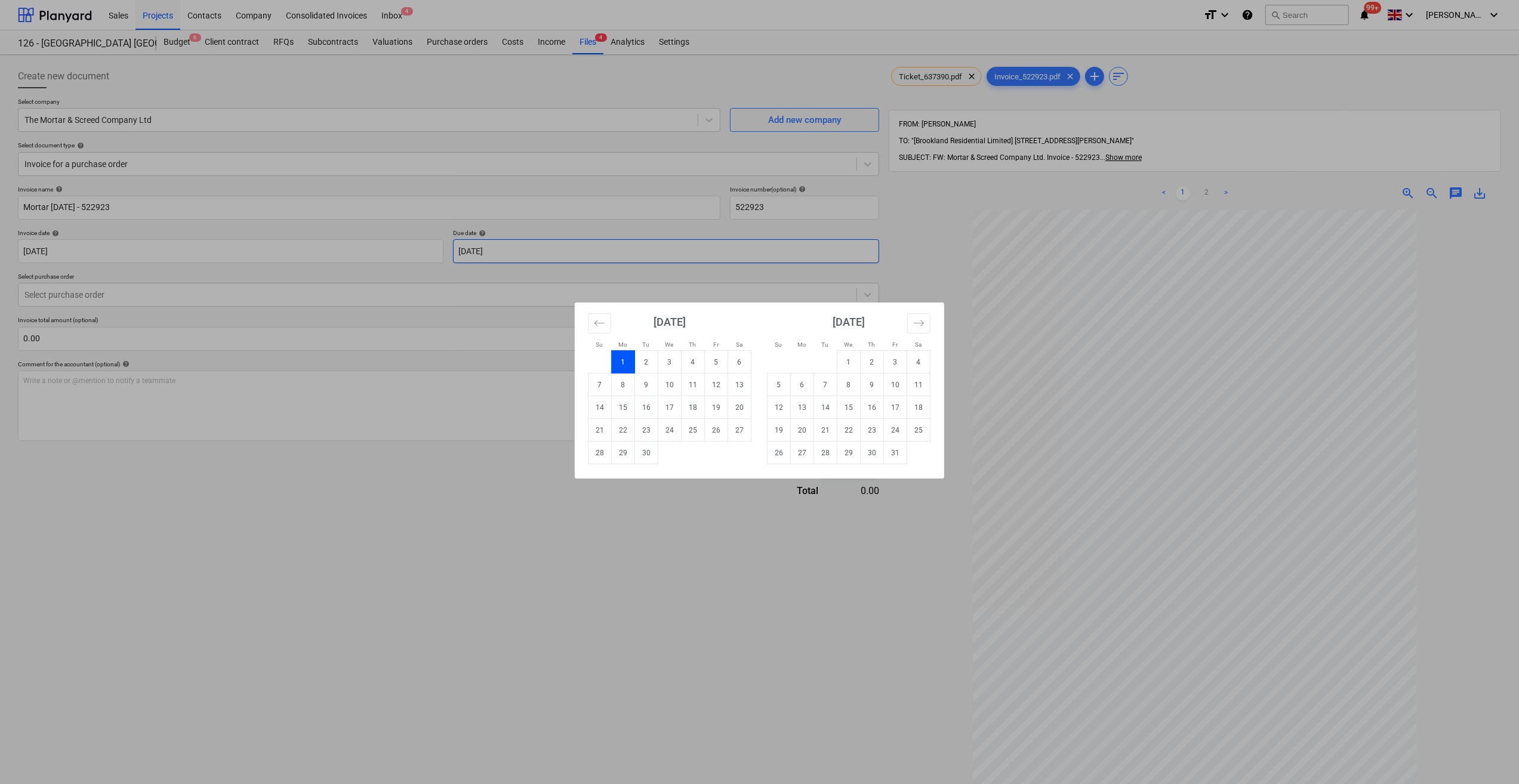
click at [538, 258] on body "Sales Projects Contacts Company Consolidated Invoices Inbox 4 format_size keybo…" at bounding box center [759, 392] width 1519 height 784
click at [843, 355] on td "1" at bounding box center [849, 362] width 23 height 23
type input "01 Oct 2025"
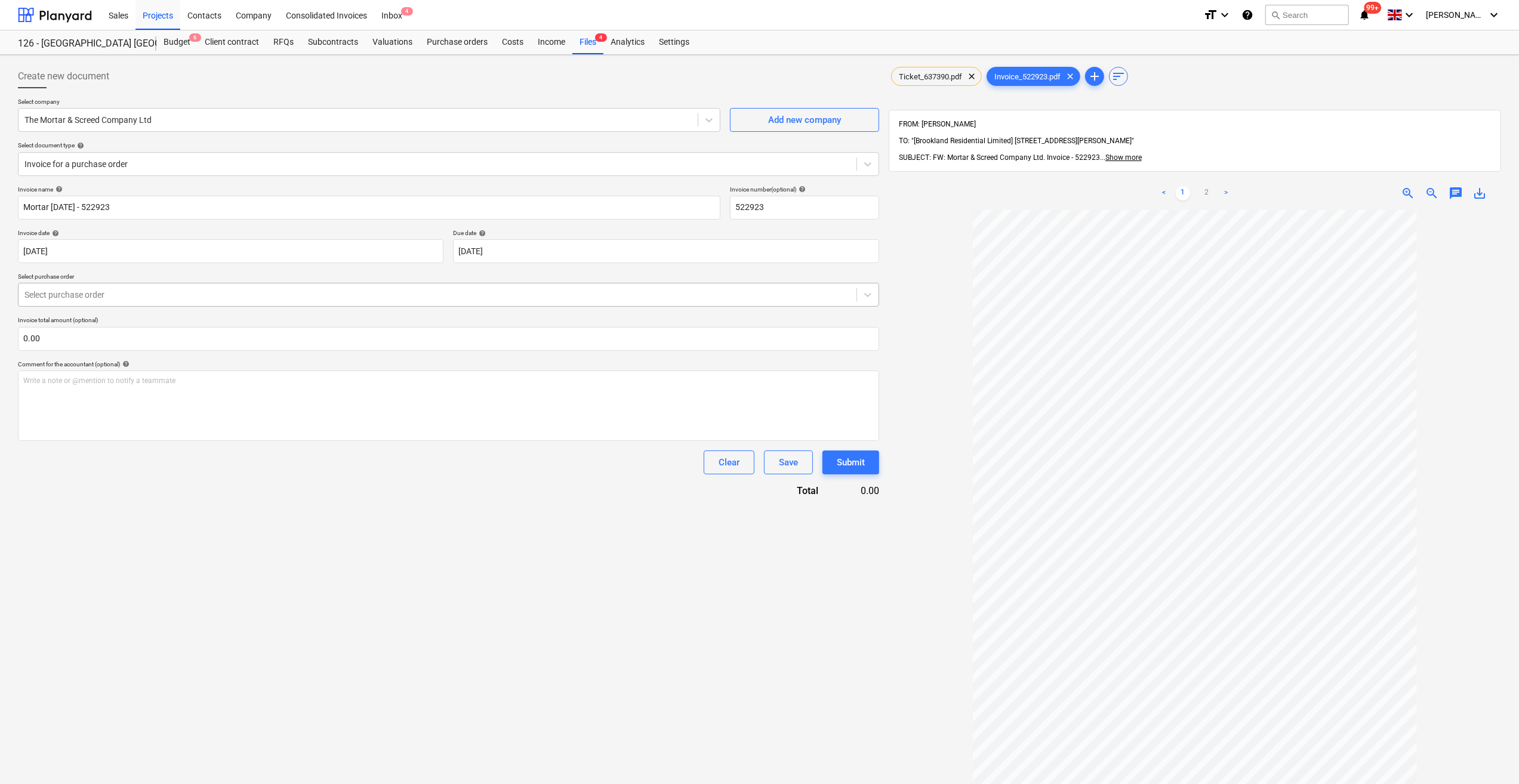
click at [99, 295] on div at bounding box center [438, 295] width 826 height 12
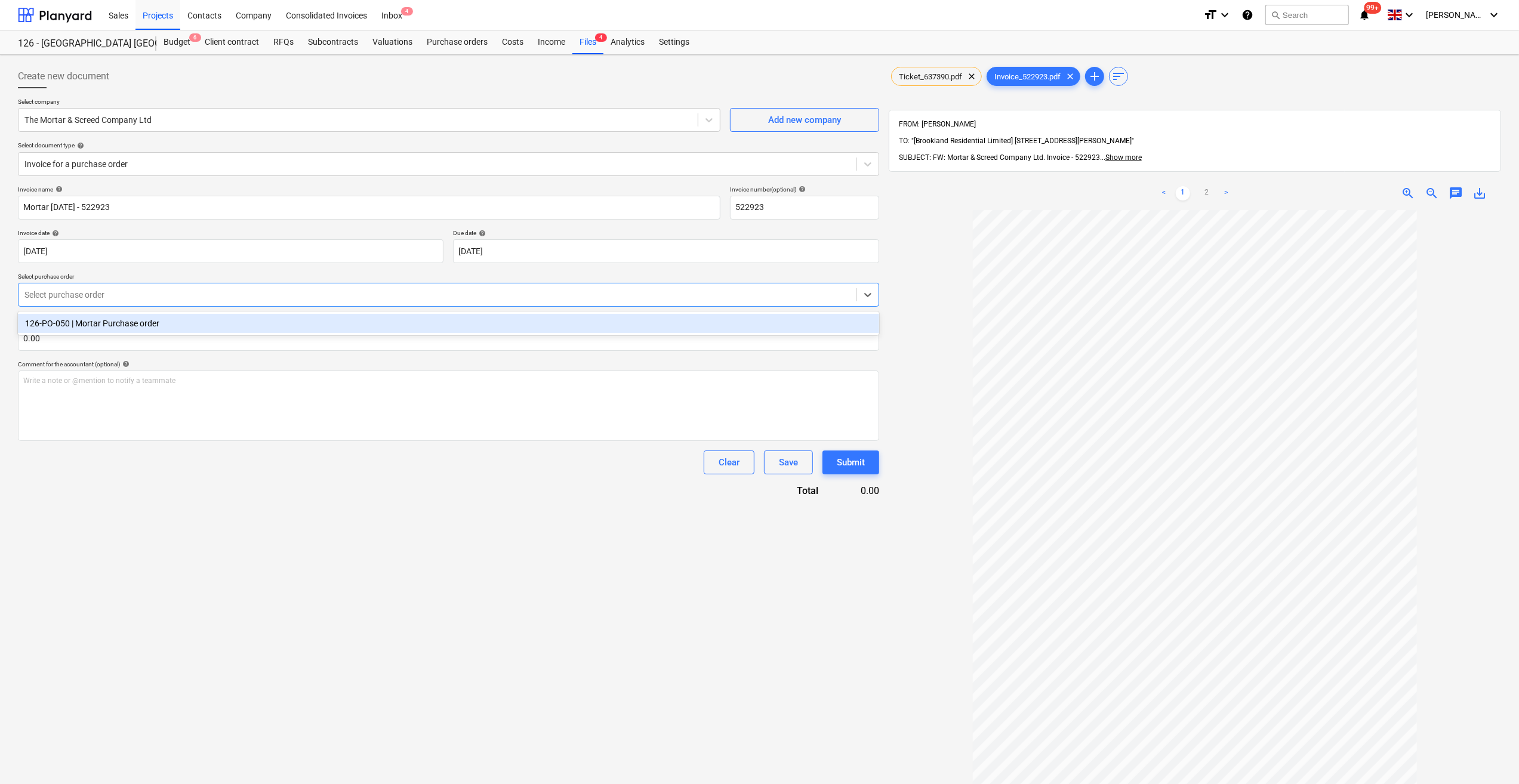
click at [106, 323] on div "126-PO-050 | Mortar Purchase order" at bounding box center [448, 323] width 861 height 19
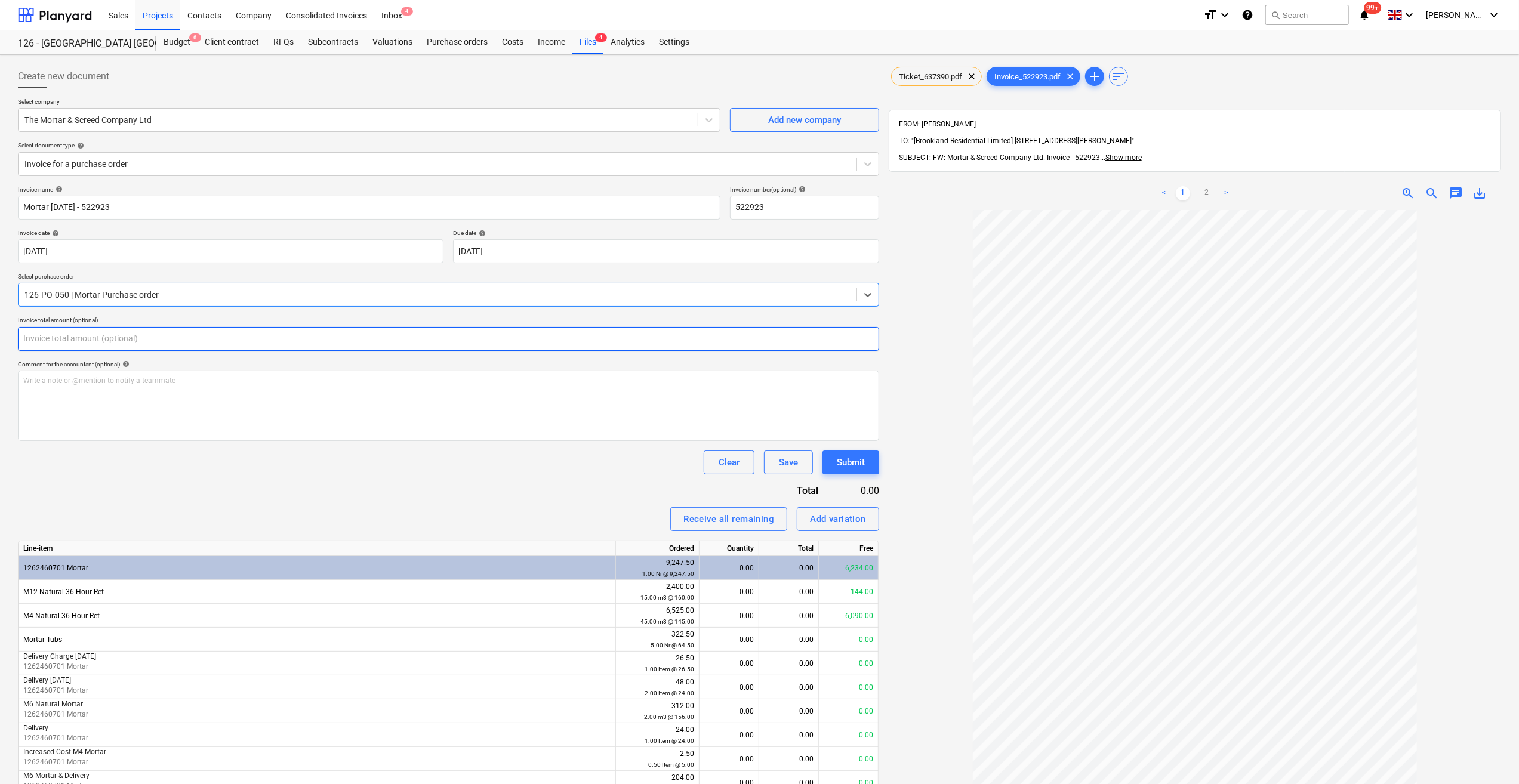
click at [52, 339] on input "text" at bounding box center [448, 339] width 861 height 24
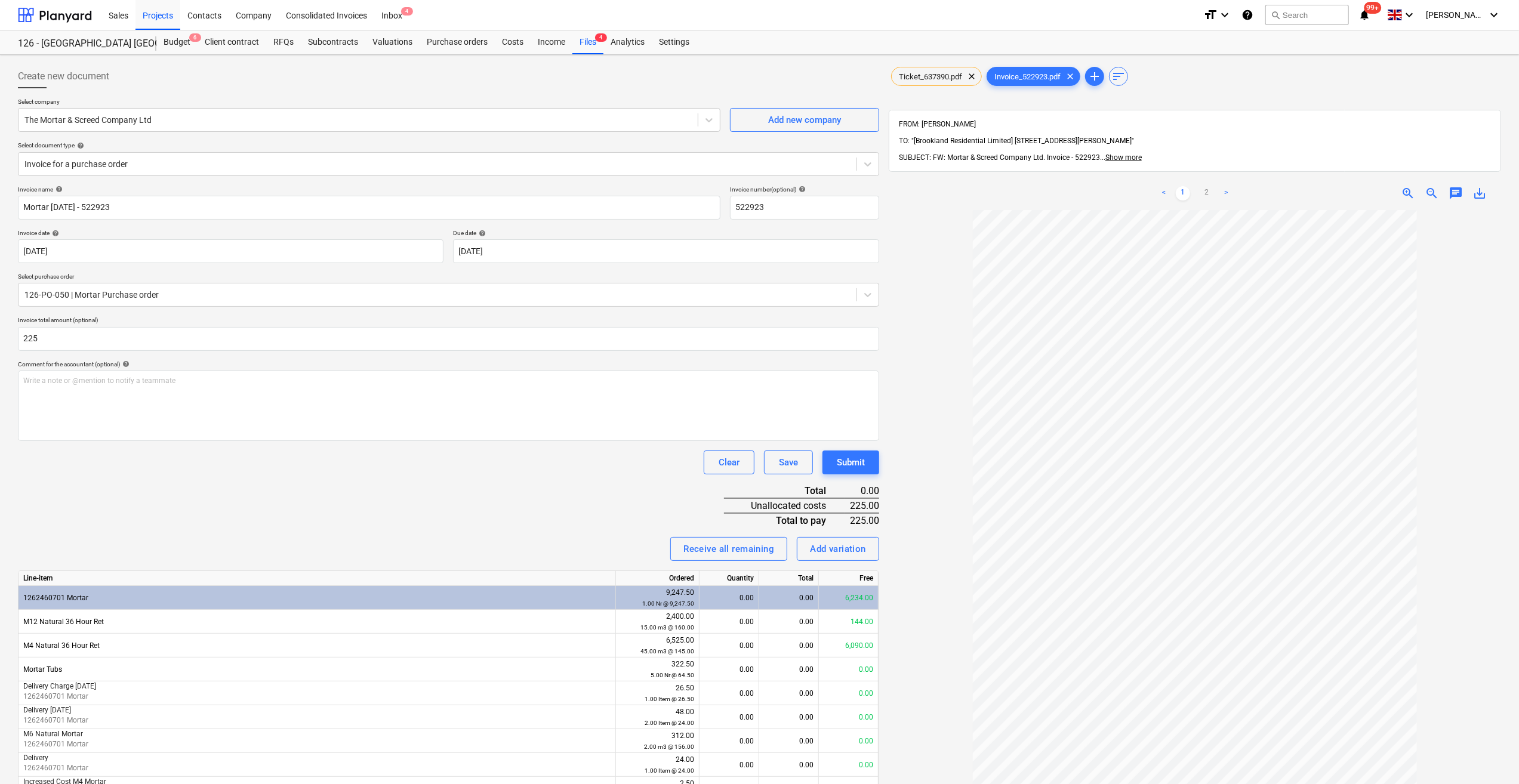
type input "225.00"
click at [196, 497] on div "Invoice name help Mortar 01/09/25 - 522923 Invoice number (optional) help 52292…" at bounding box center [448, 608] width 861 height 845
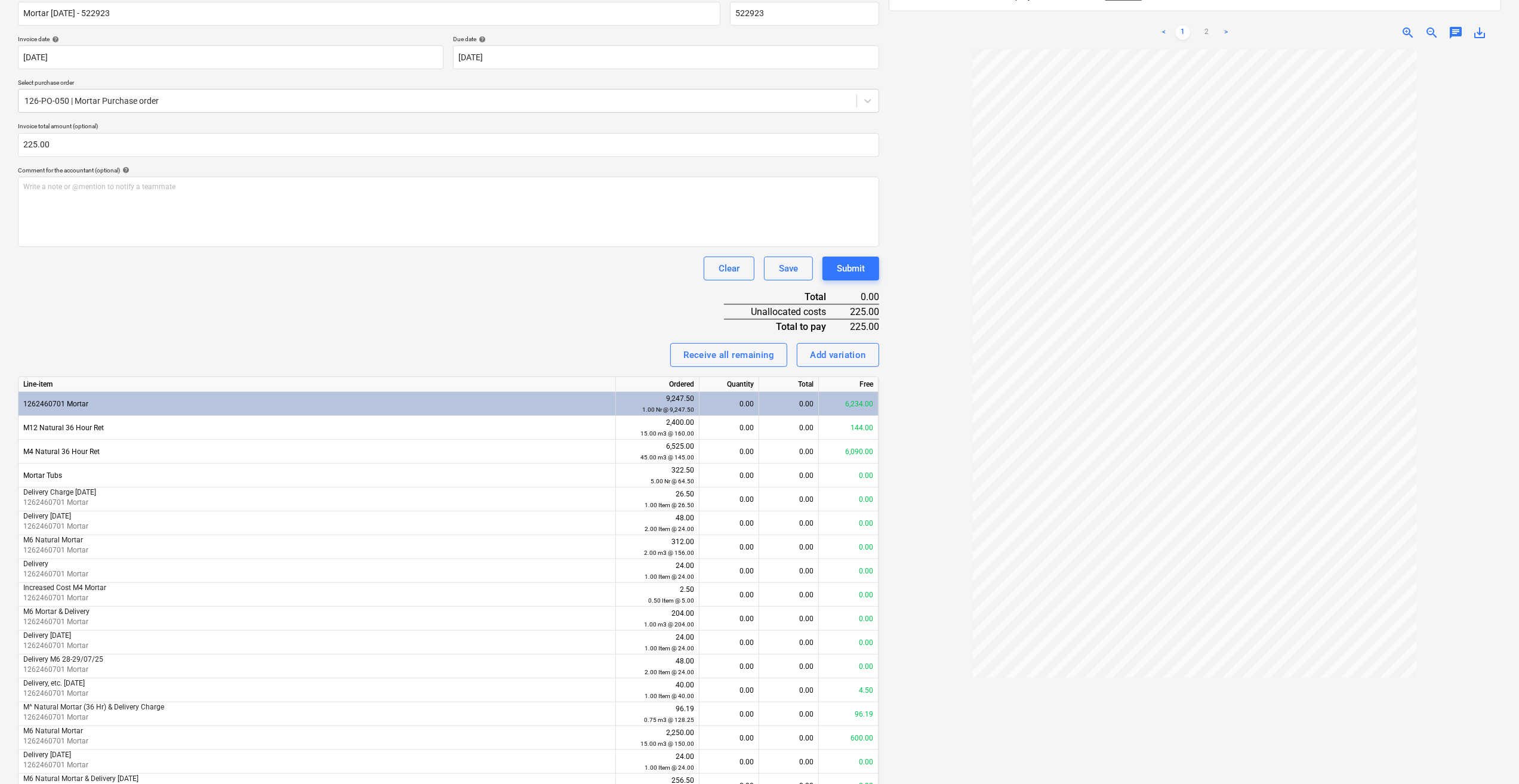
scroll to position [239, 0]
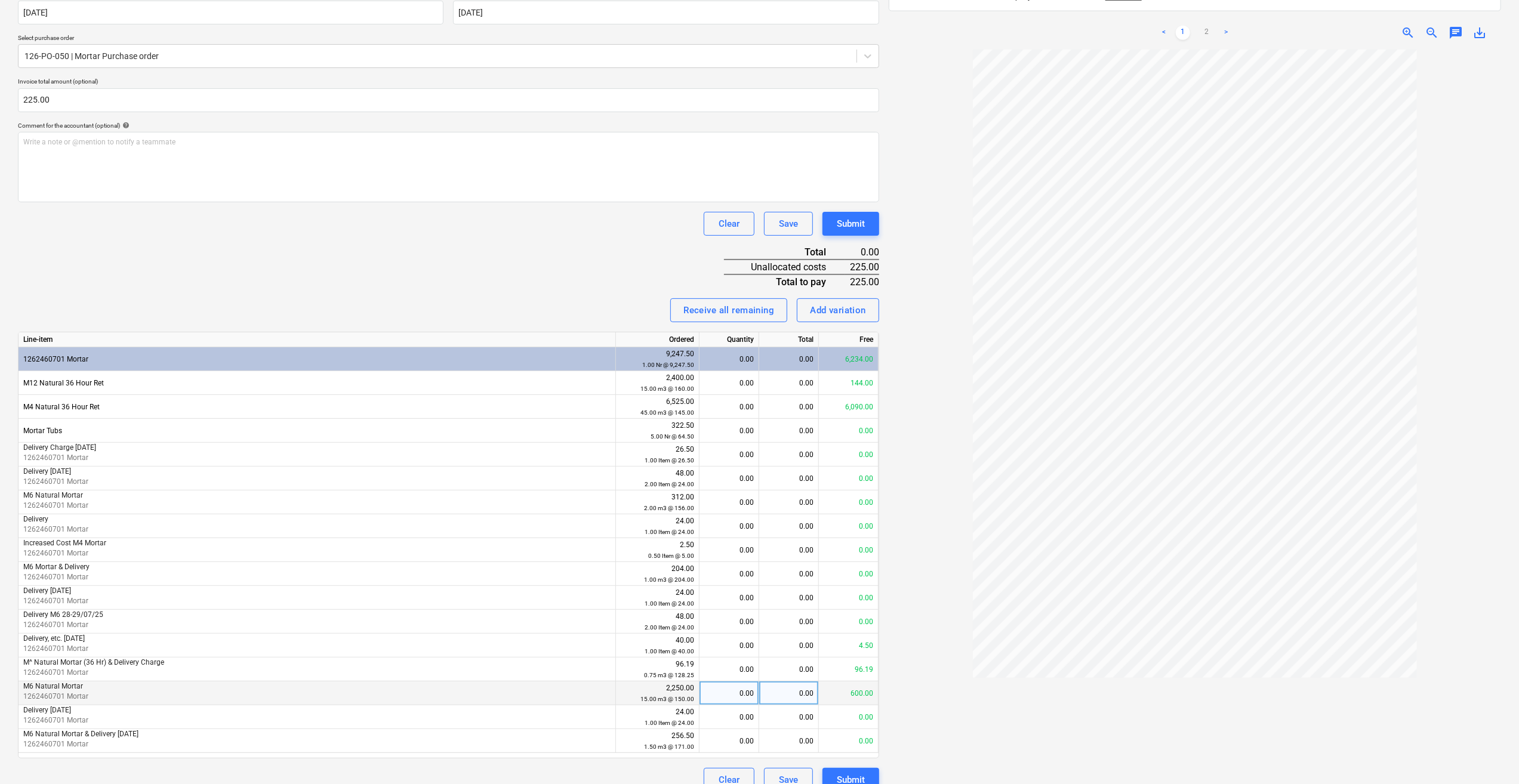
click at [736, 695] on div "0.00" at bounding box center [729, 693] width 50 height 24
type input "1.5"
click at [937, 698] on div at bounding box center [1195, 425] width 612 height 750
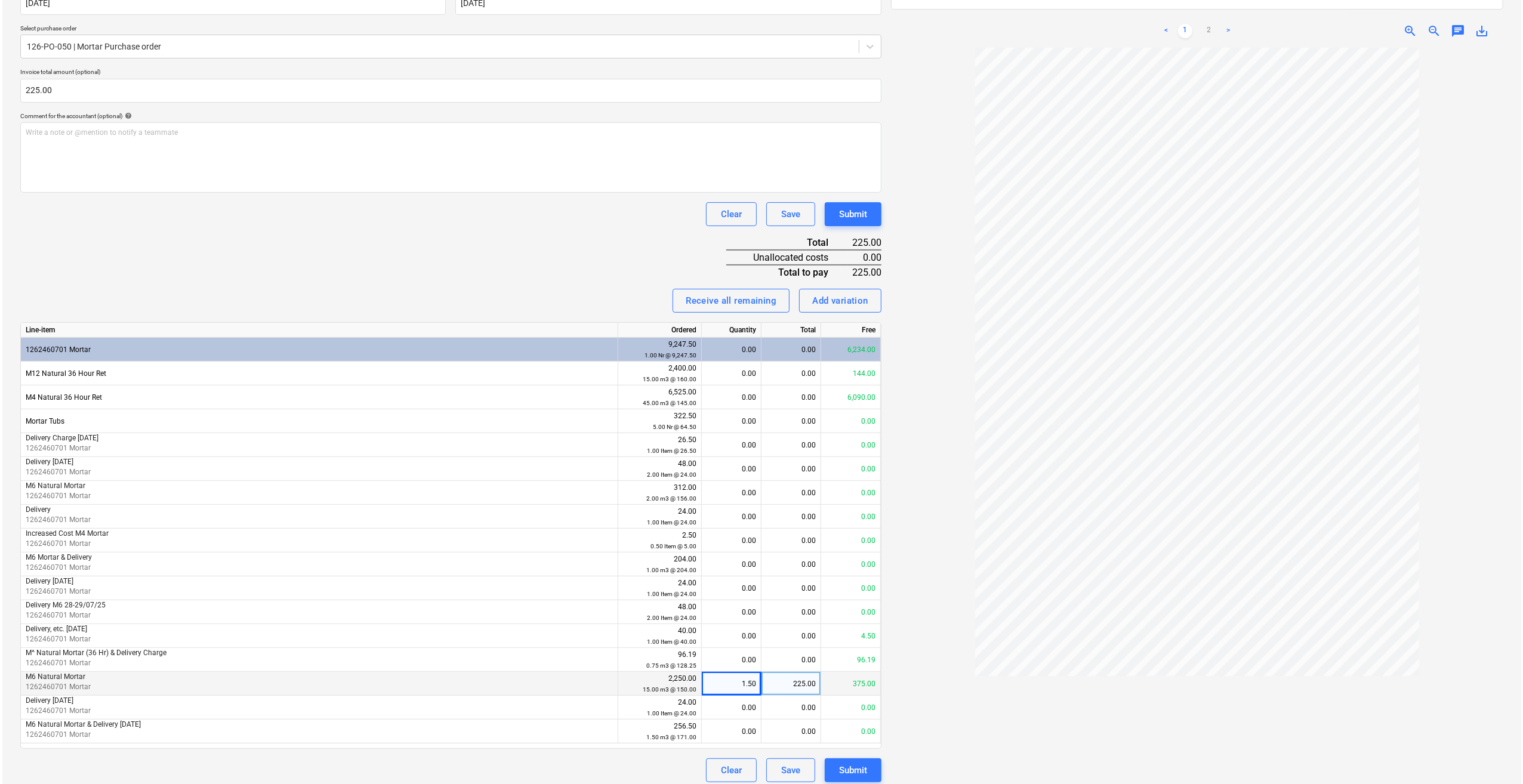
scroll to position [256, 0]
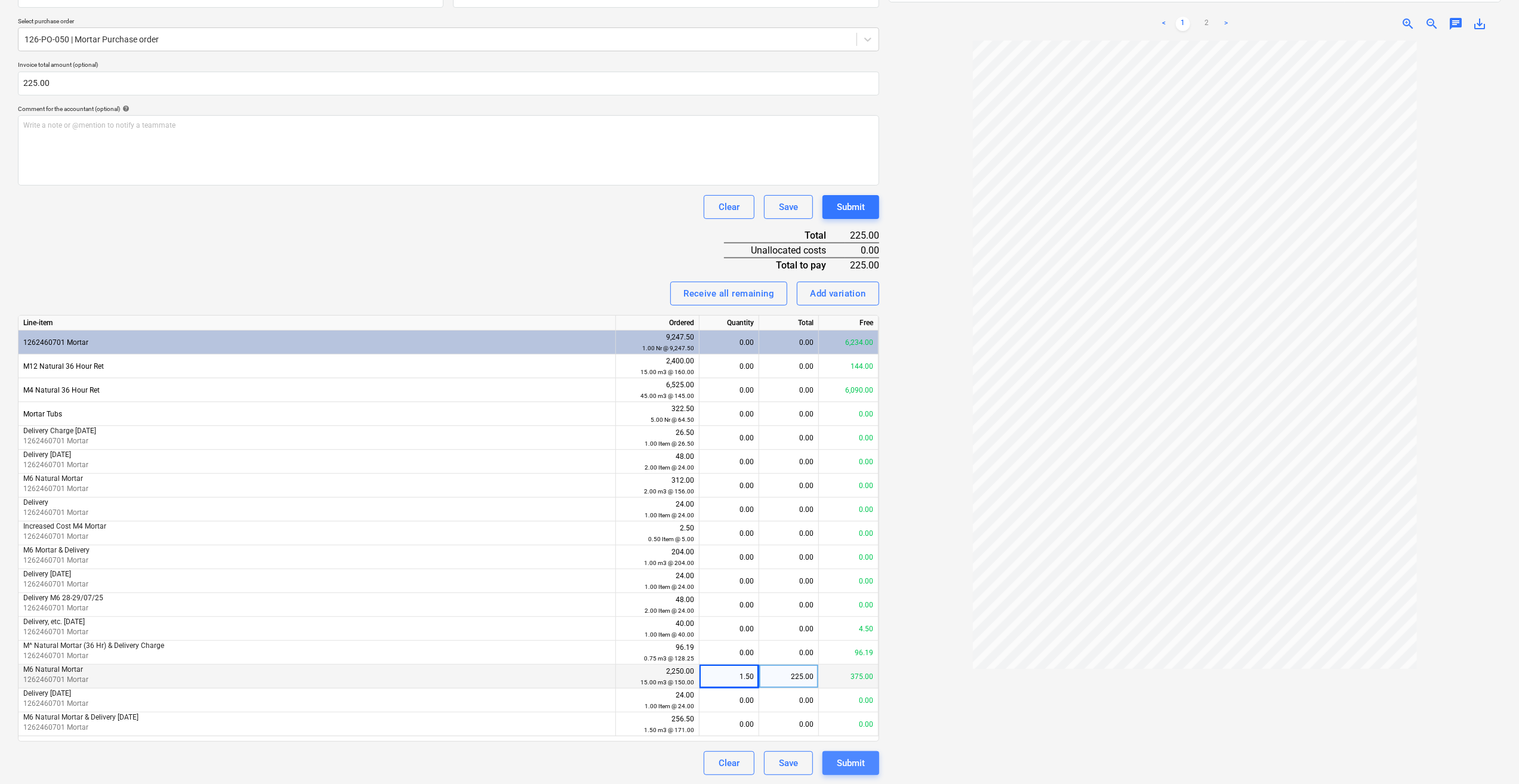
click at [855, 766] on div "Submit" at bounding box center [850, 763] width 28 height 16
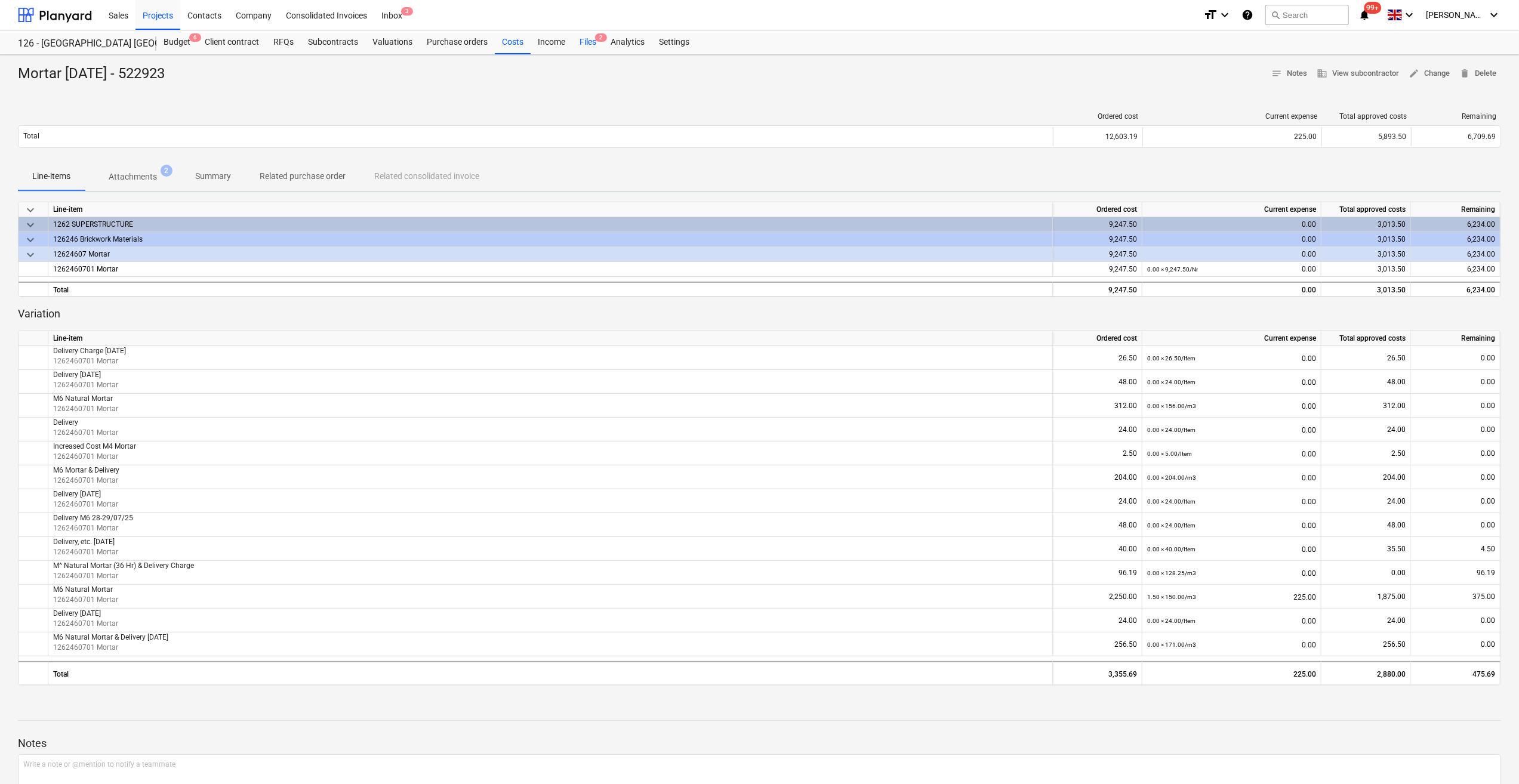
click at [589, 42] on div "Files 2" at bounding box center [588, 43] width 31 height 24
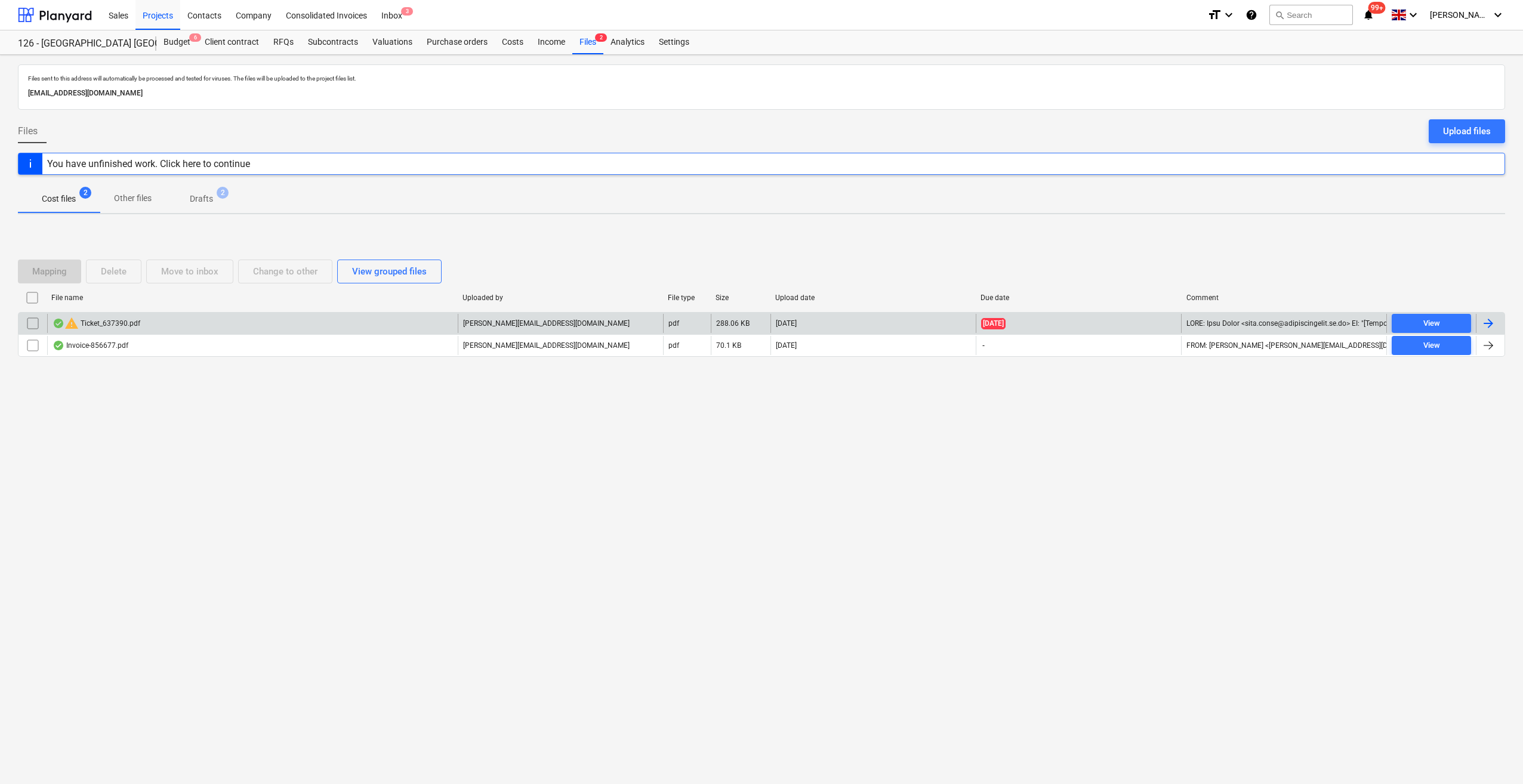
click at [32, 322] on input "checkbox" at bounding box center [33, 323] width 19 height 19
click at [112, 272] on div "Delete" at bounding box center [113, 272] width 26 height 16
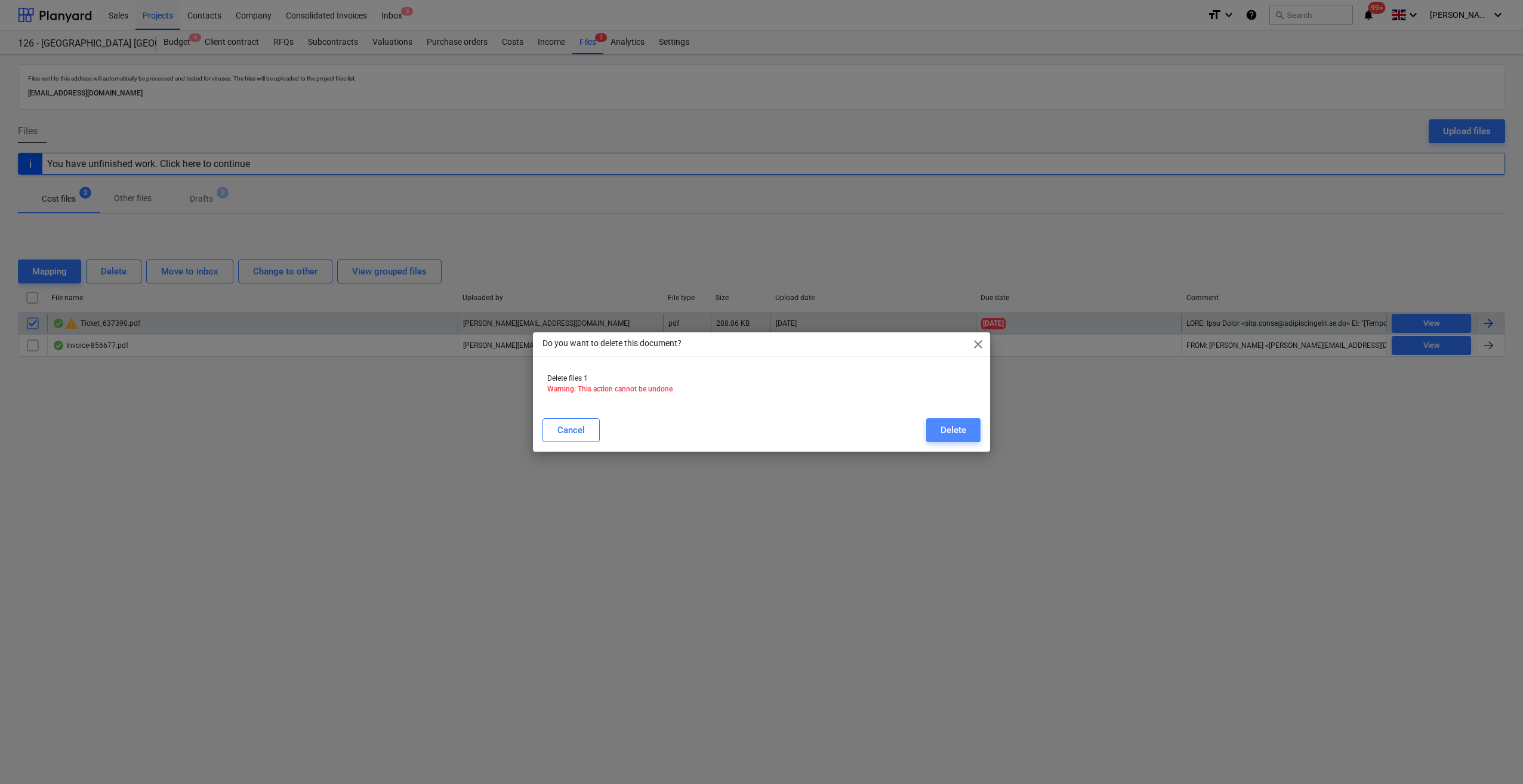
click at [952, 425] on div "Delete" at bounding box center [953, 430] width 26 height 16
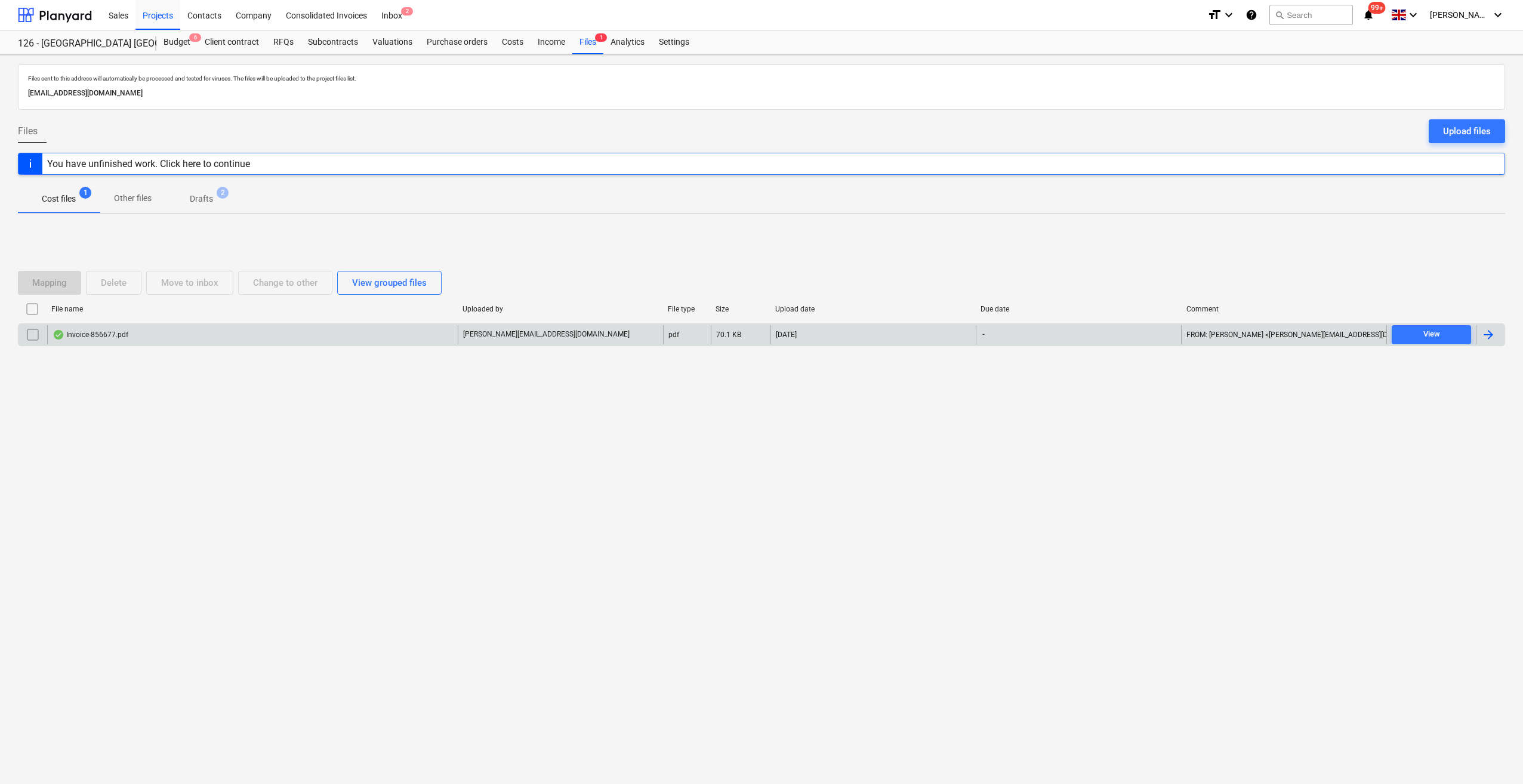
click at [240, 166] on div "You have unfinished work. Click here to continue" at bounding box center [149, 164] width 203 height 11
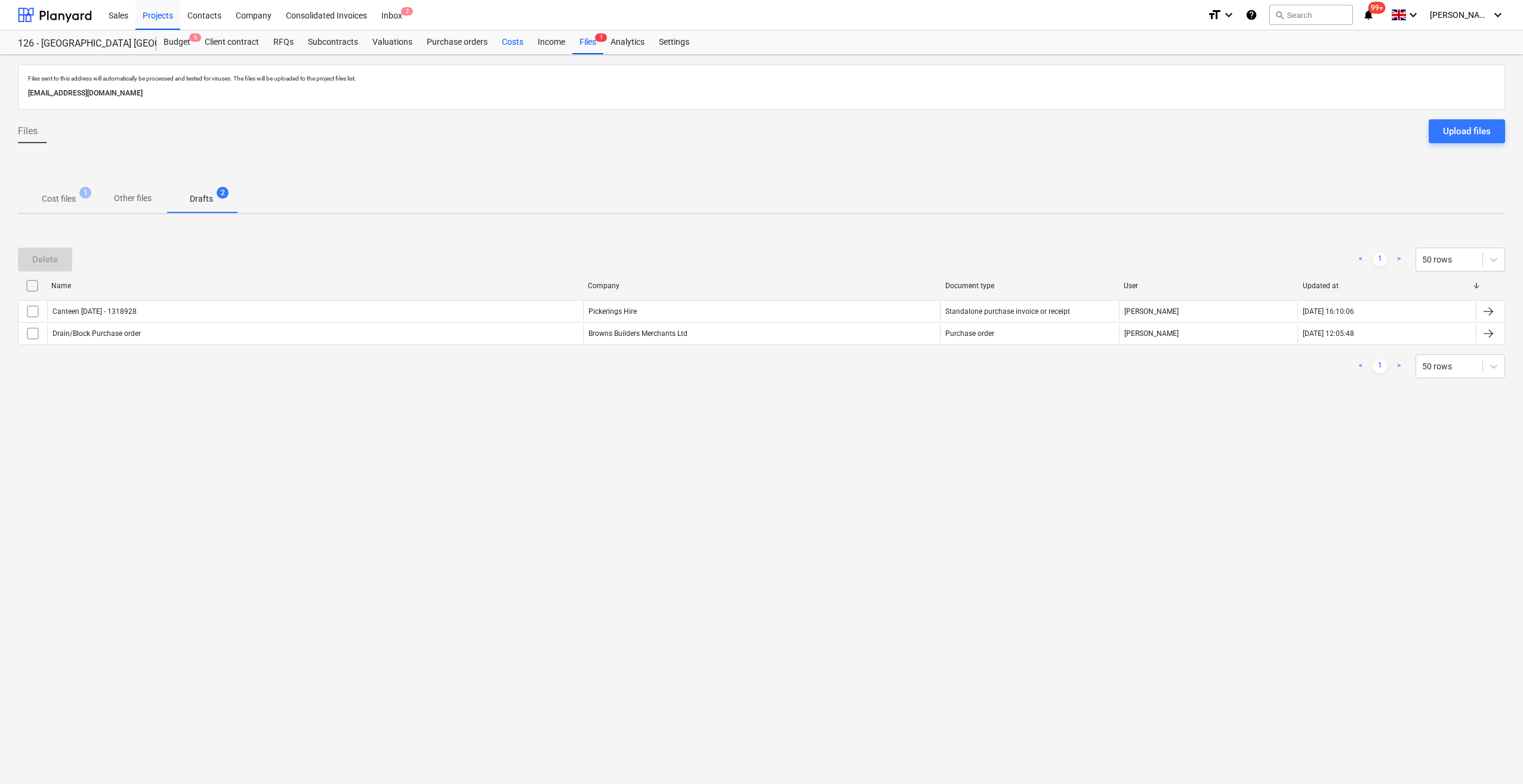
click at [515, 42] on div "Costs" at bounding box center [512, 43] width 36 height 24
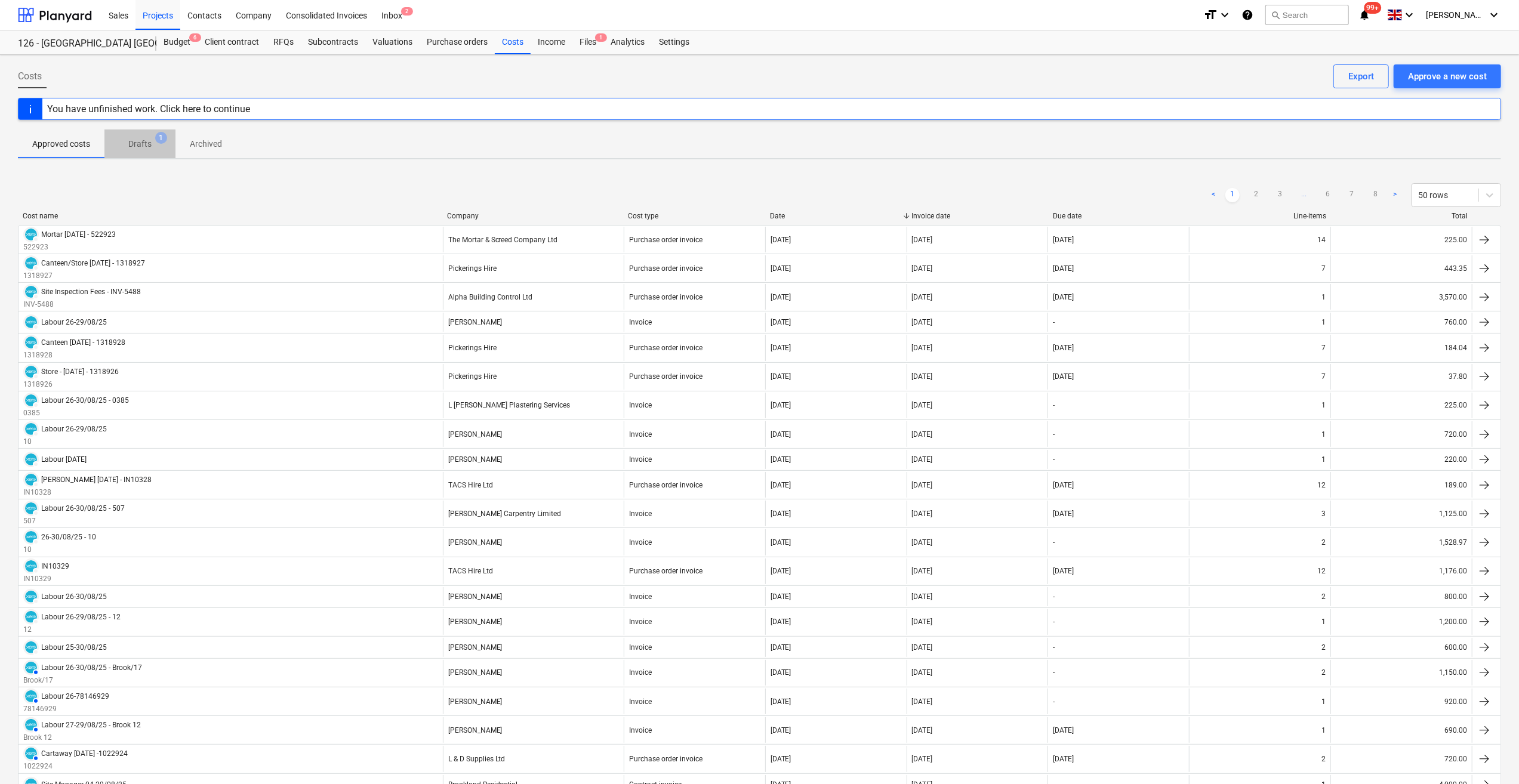
click at [136, 146] on p "Drafts" at bounding box center [140, 144] width 23 height 13
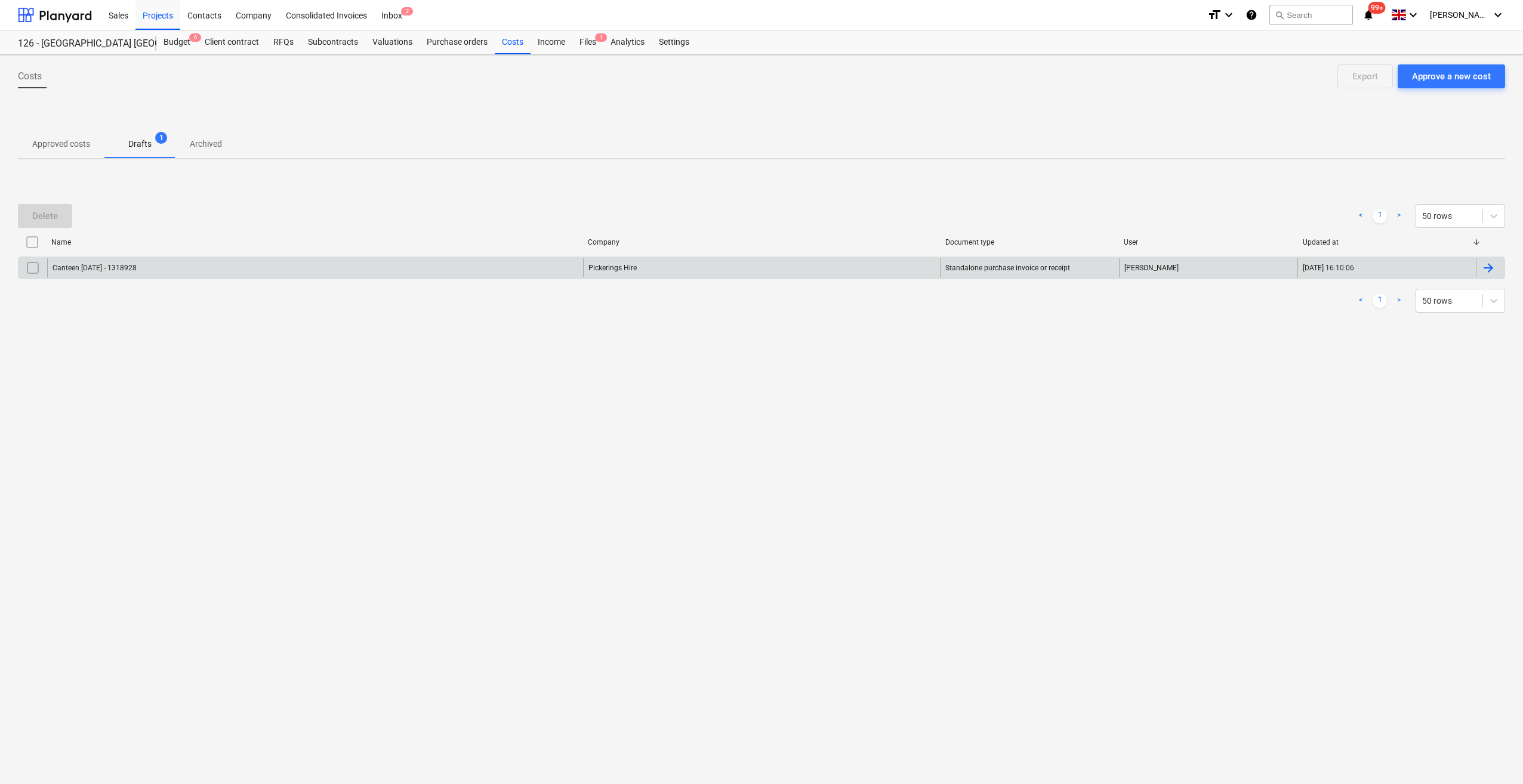
click at [30, 270] on input "checkbox" at bounding box center [33, 268] width 19 height 19
click at [42, 217] on div "Delete" at bounding box center [45, 216] width 26 height 16
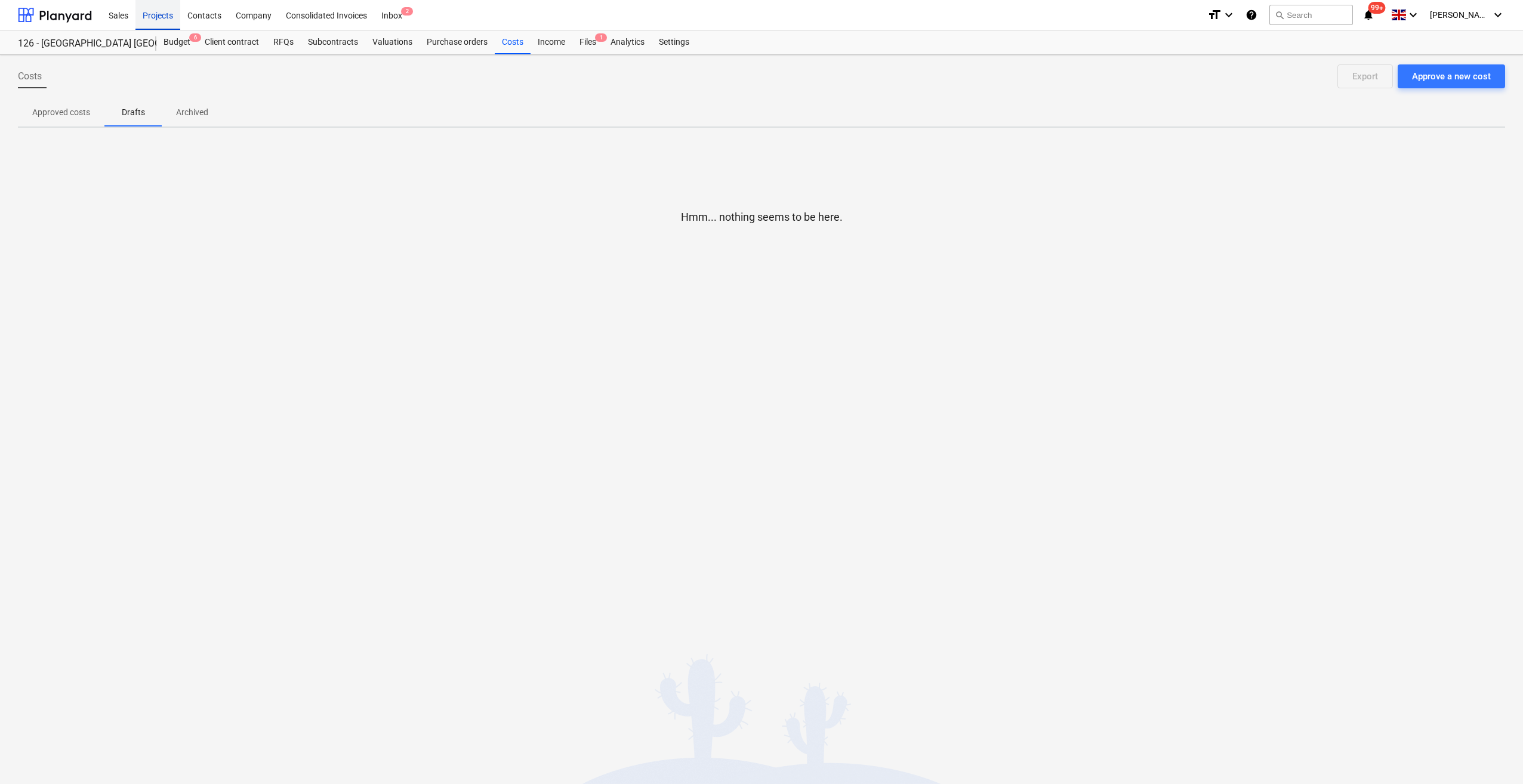
click at [157, 19] on div "Projects" at bounding box center [158, 14] width 45 height 31
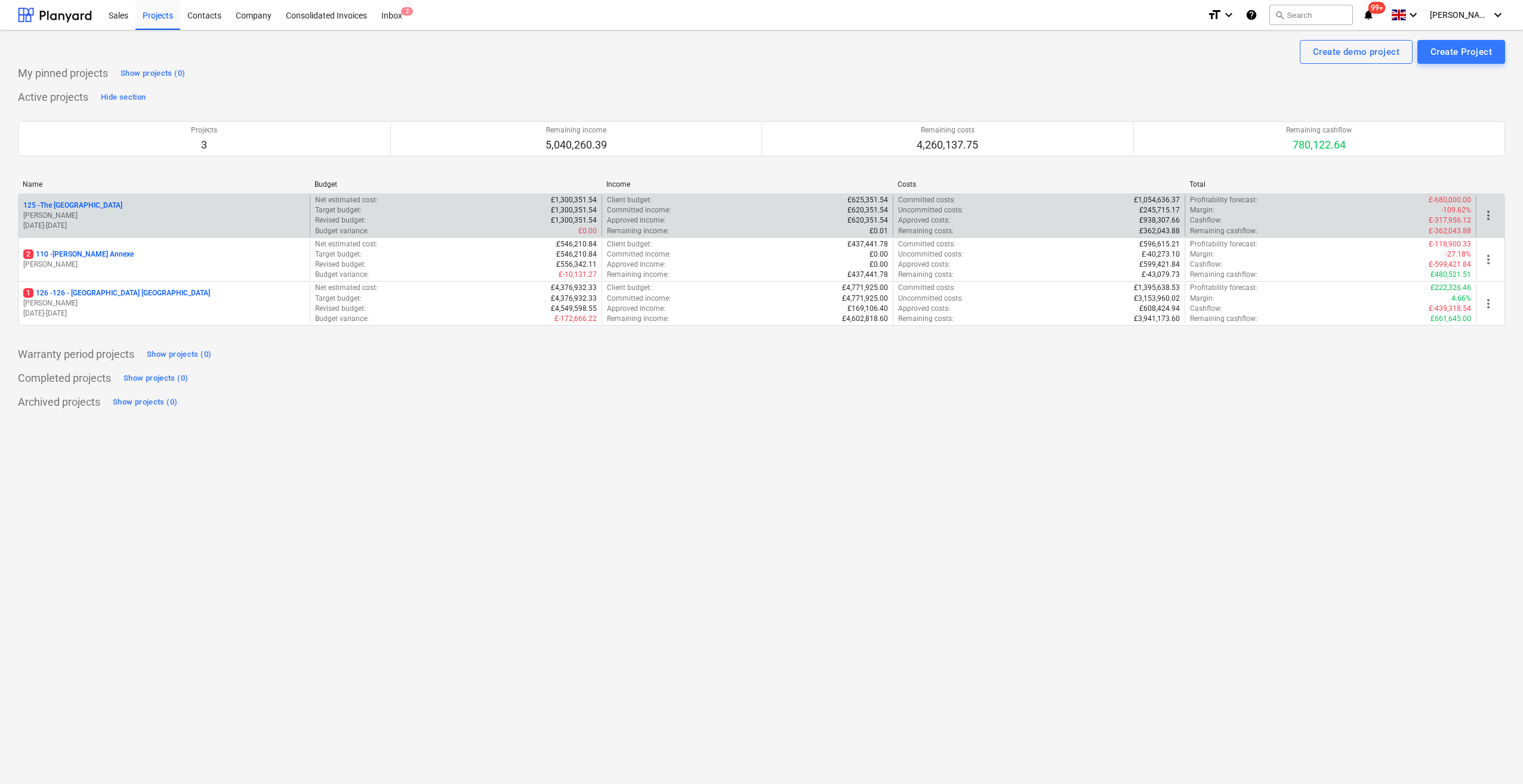
click at [83, 206] on p "125 - The Royal Hotel" at bounding box center [73, 205] width 99 height 10
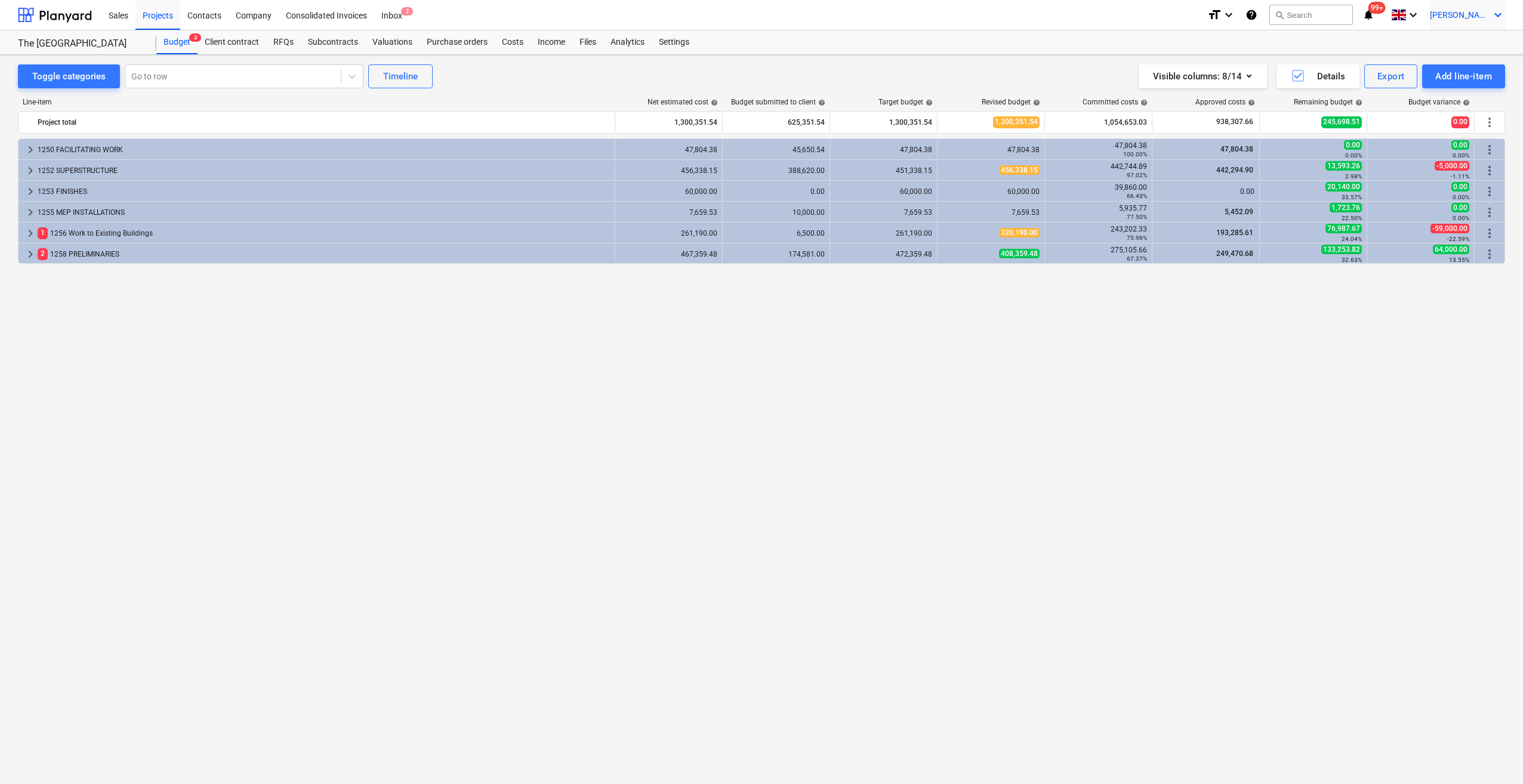
click at [1498, 11] on icon "keyboard_arrow_down" at bounding box center [1498, 15] width 14 height 14
click at [1479, 65] on div "Log out" at bounding box center [1469, 65] width 71 height 19
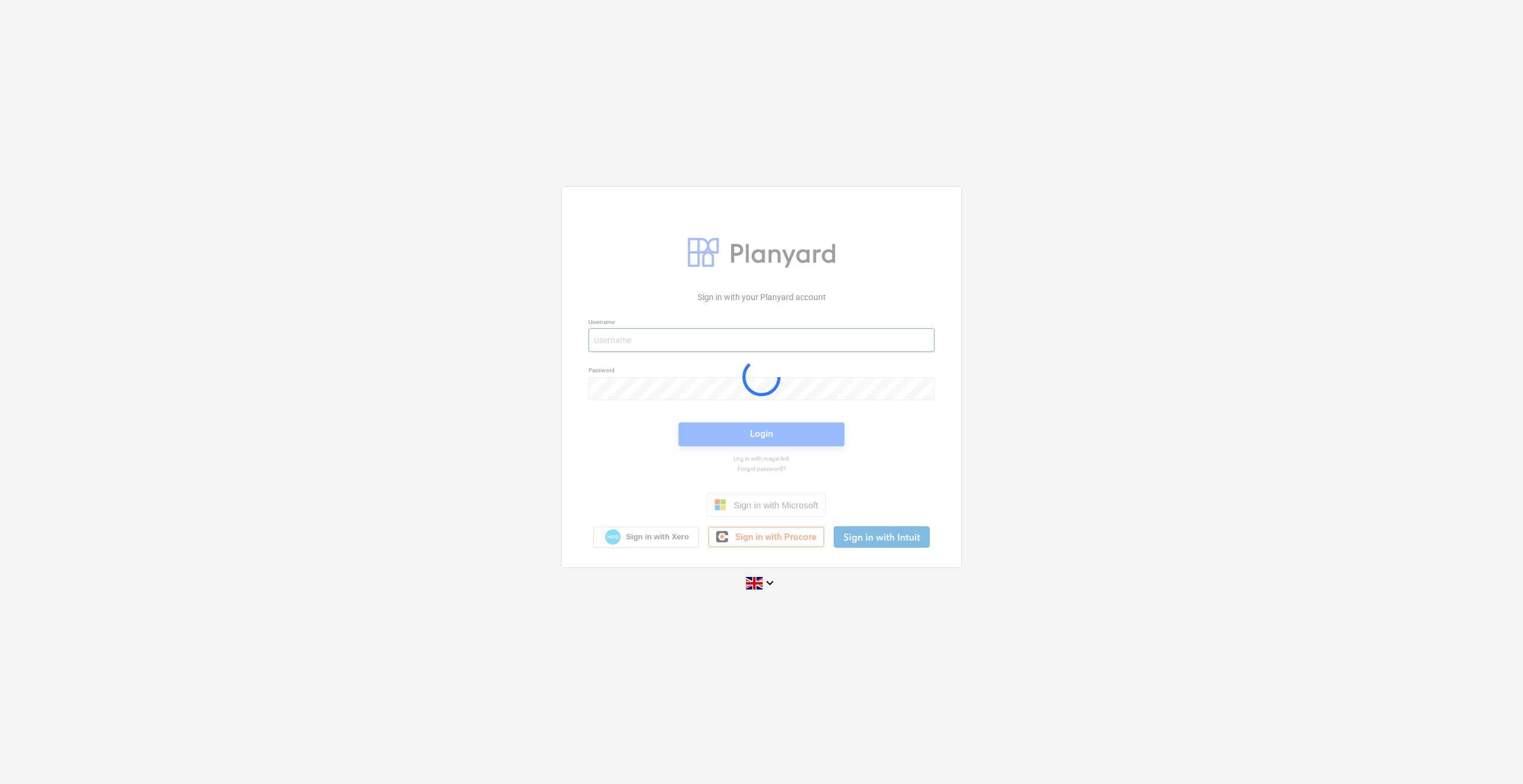
type input "[PERSON_NAME][EMAIL_ADDRESS][PERSON_NAME][DOMAIN_NAME]"
